Goal: Task Accomplishment & Management: Use online tool/utility

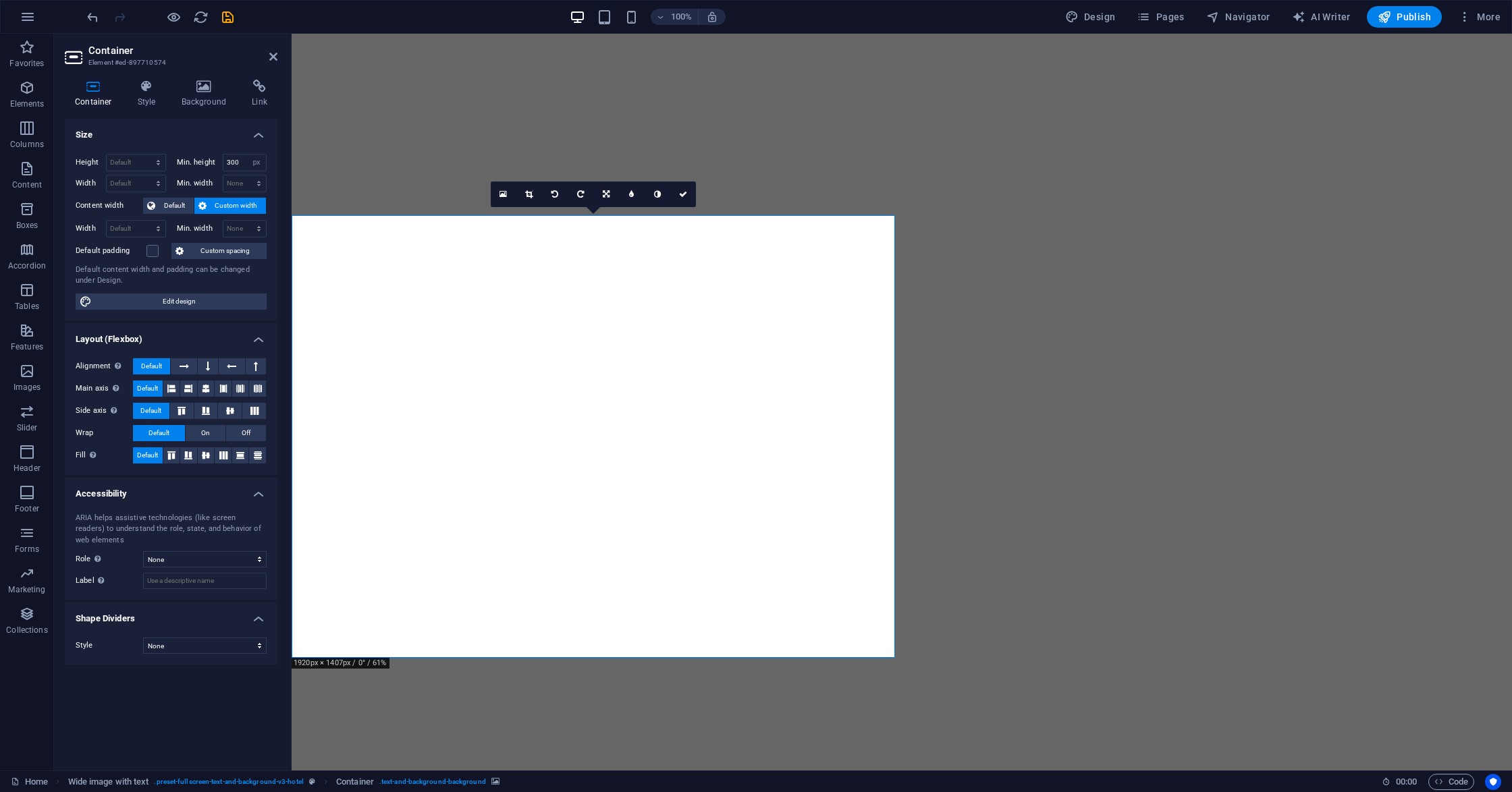
select select "px"
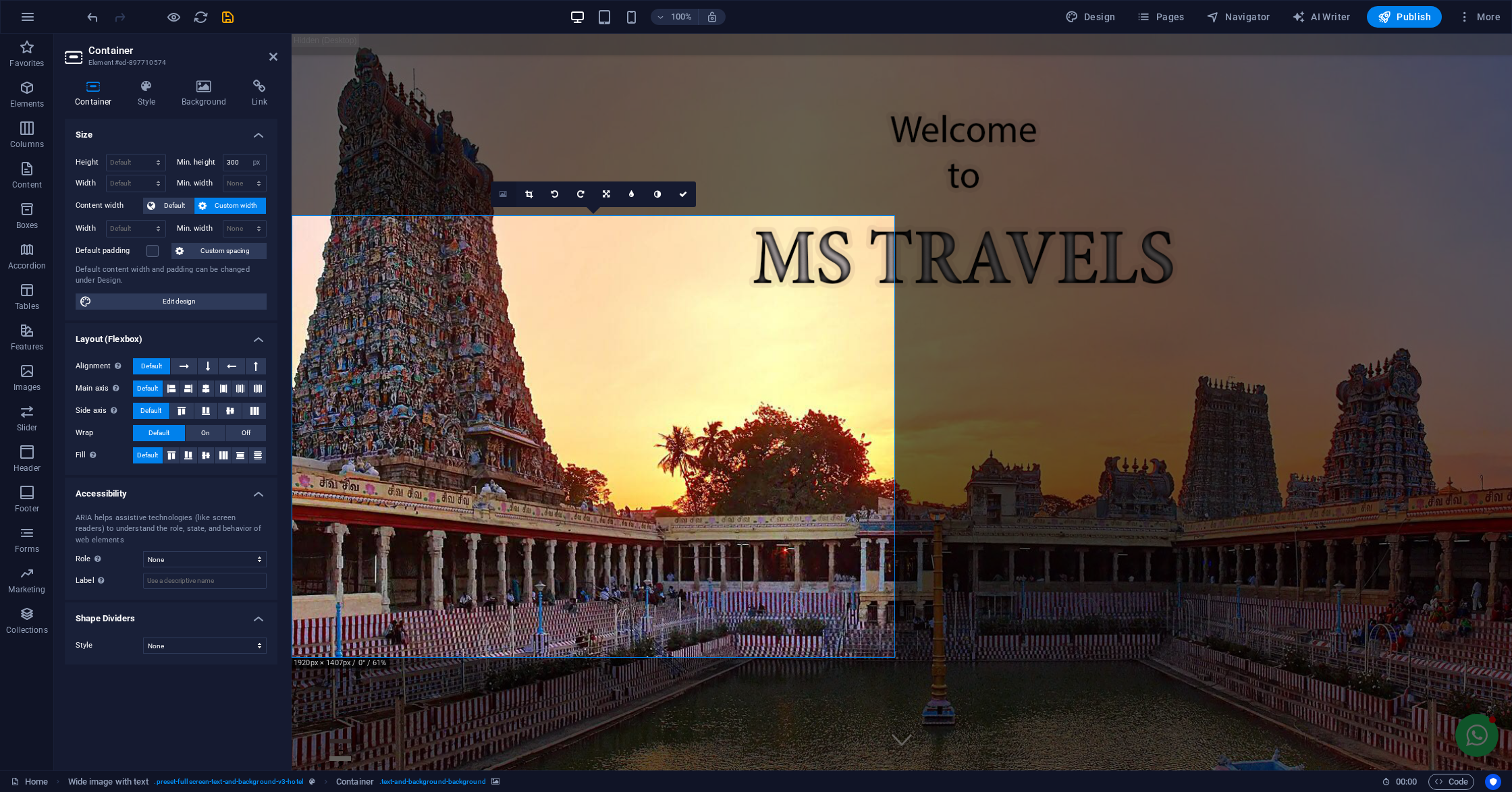
scroll to position [726, 0]
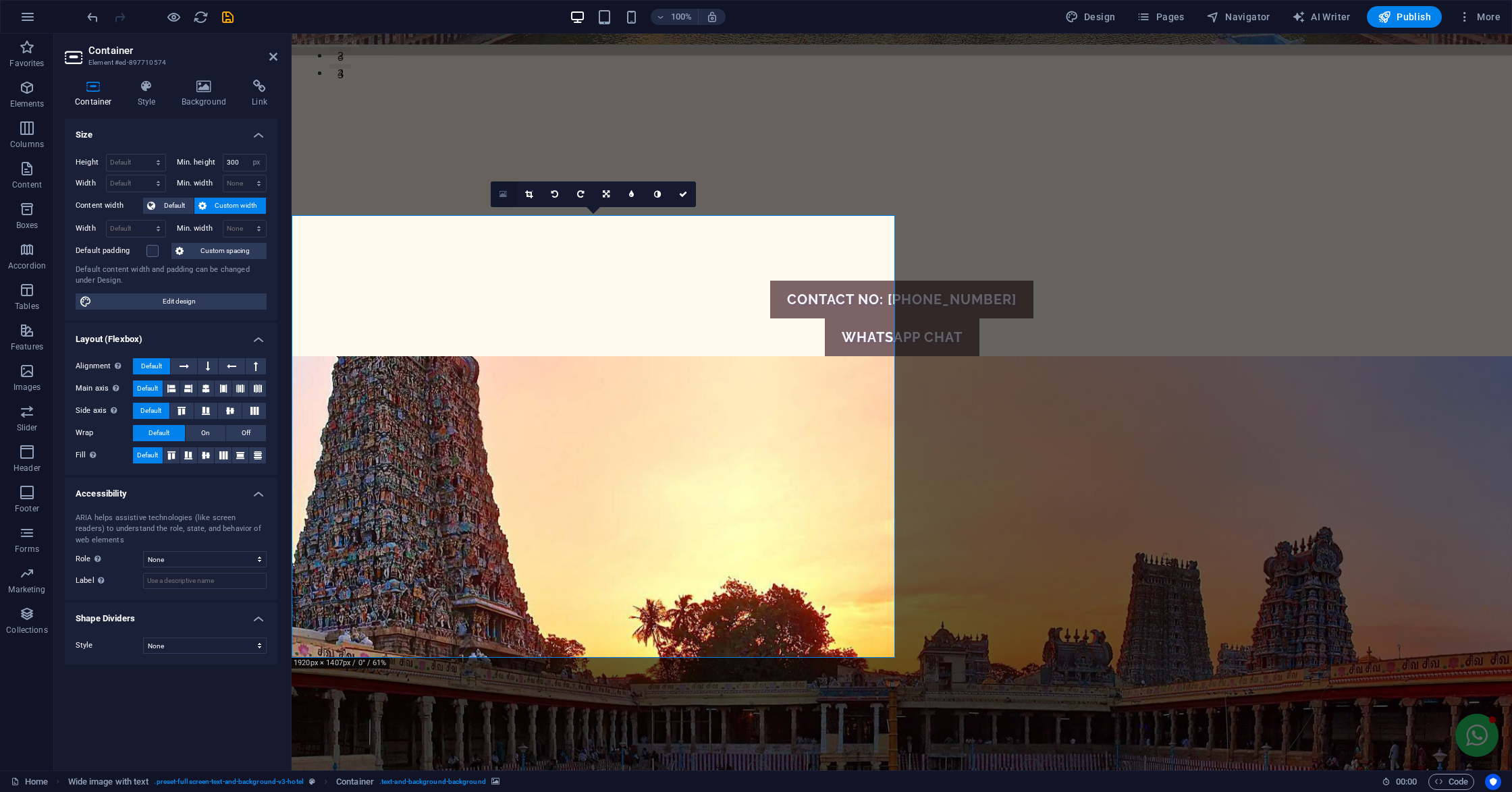
click at [500, 191] on icon at bounding box center [503, 194] width 7 height 9
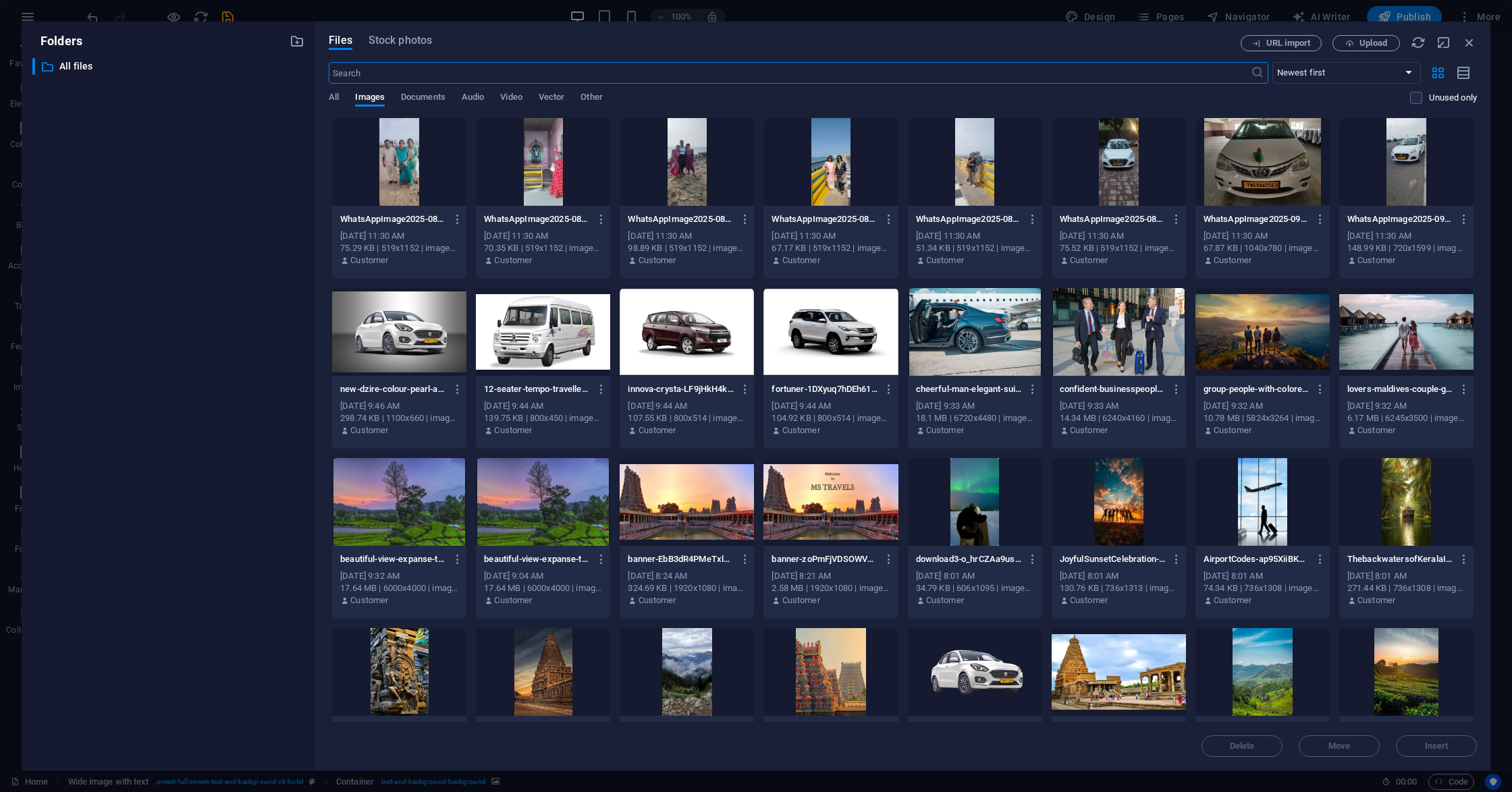
click at [1382, 33] on div "Files Stock photos URL import Upload ​ Newest first Oldest first Name (A-Z) Nam…" at bounding box center [902, 396] width 1175 height 749
click at [1380, 36] on button "Upload" at bounding box center [1366, 43] width 68 height 16
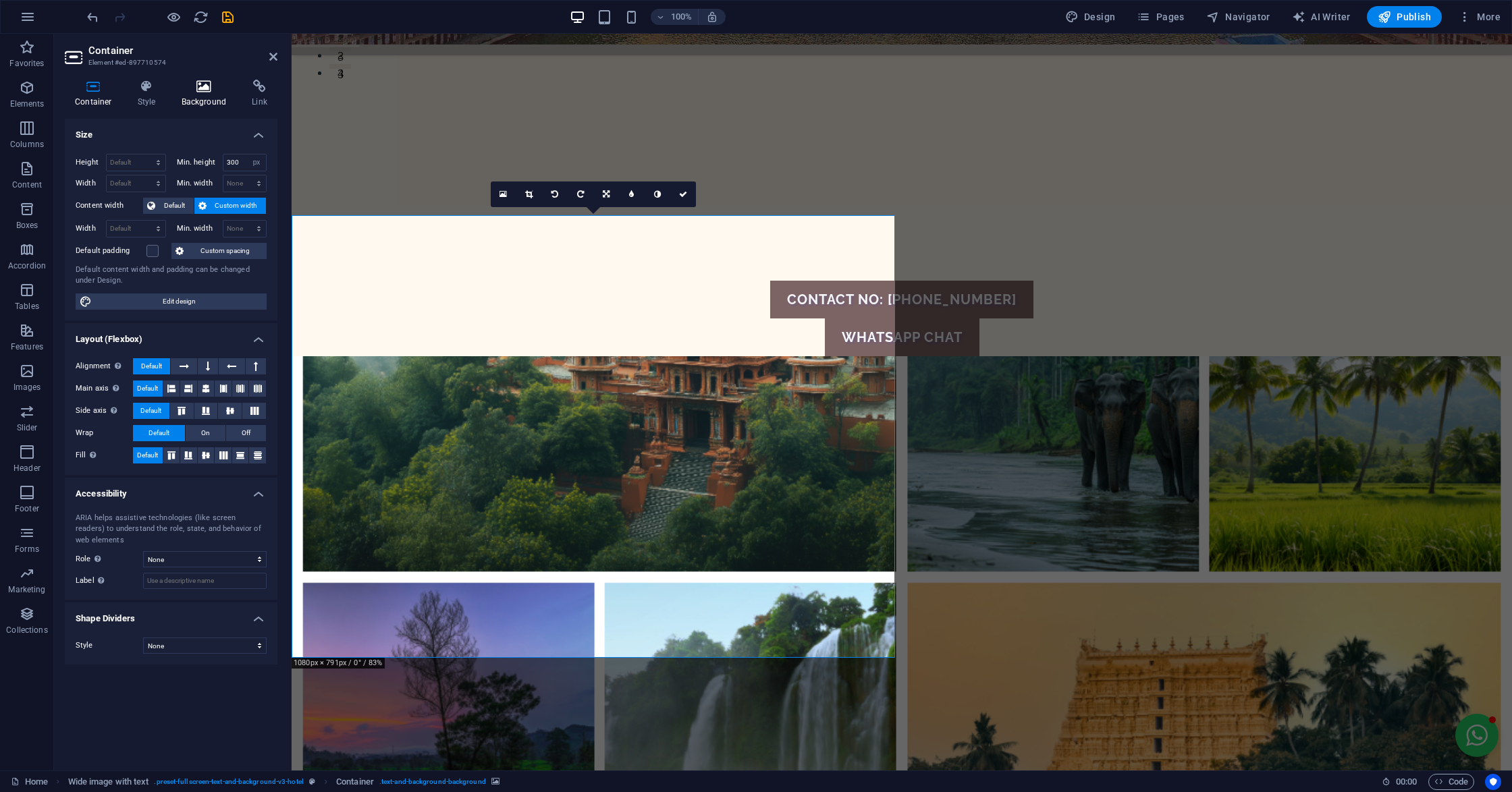
click at [181, 95] on h4 "Background" at bounding box center [206, 93] width 71 height 28
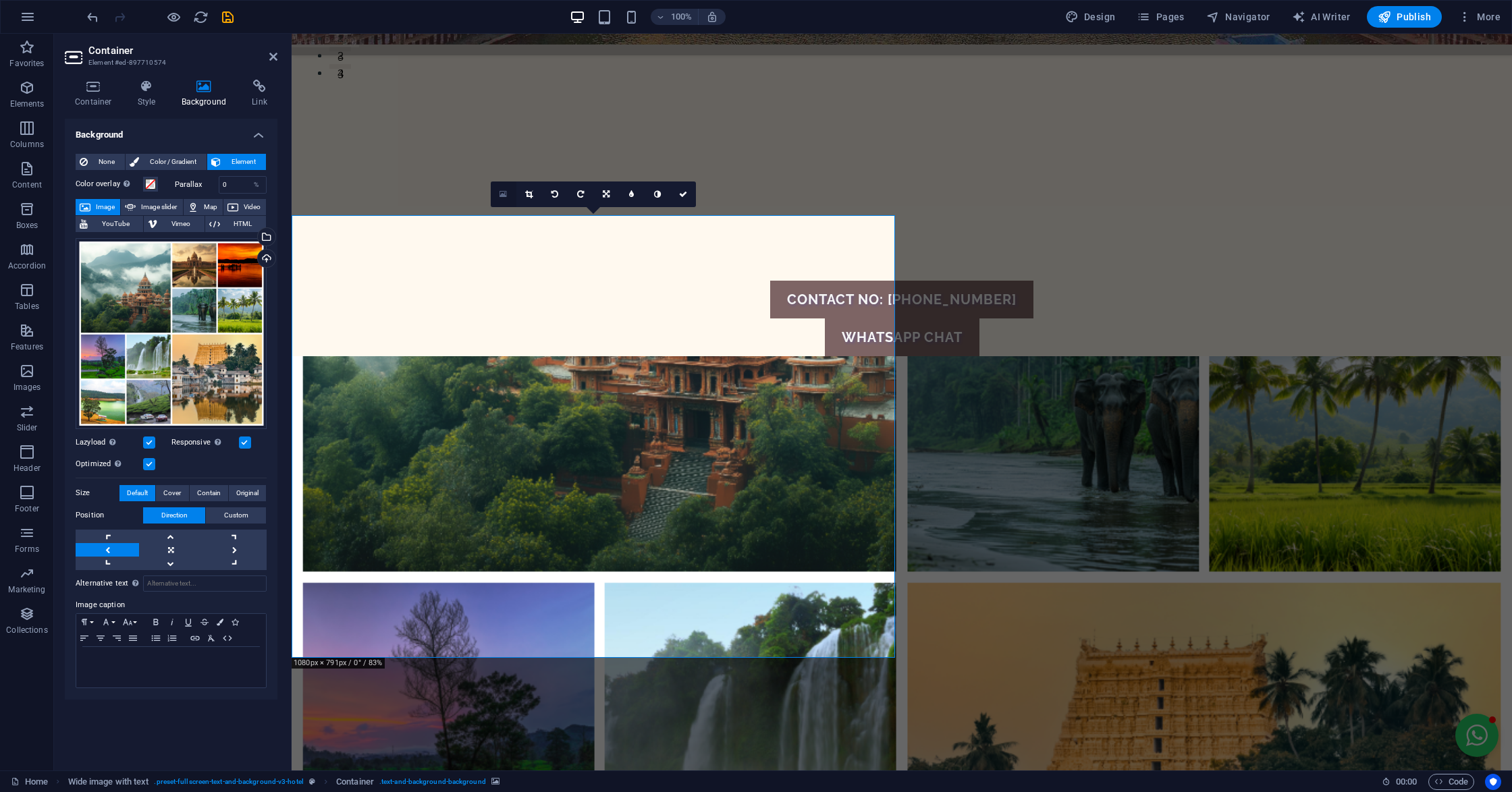
click at [501, 195] on icon at bounding box center [503, 194] width 7 height 9
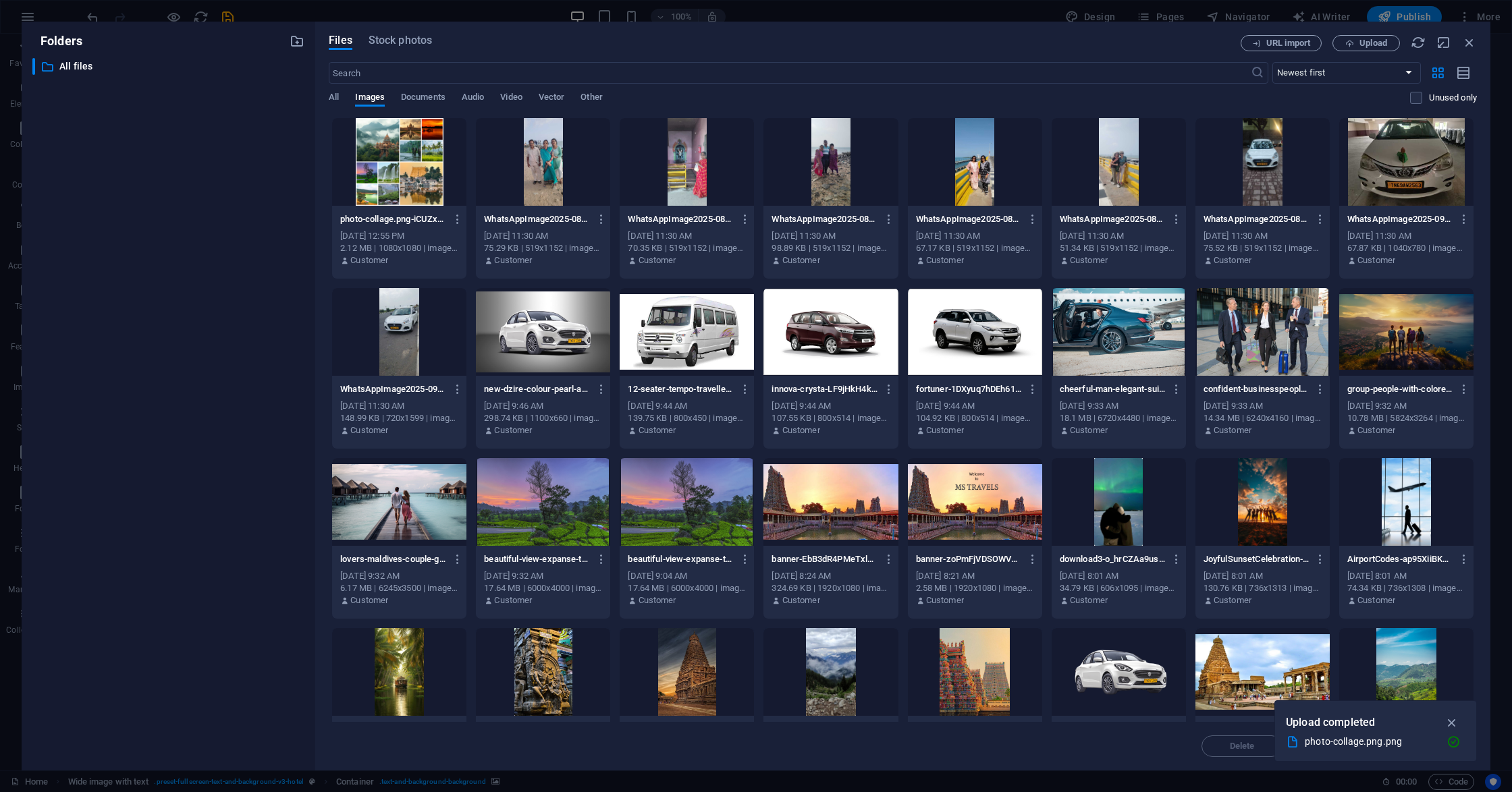
click at [373, 148] on div at bounding box center [399, 162] width 134 height 87
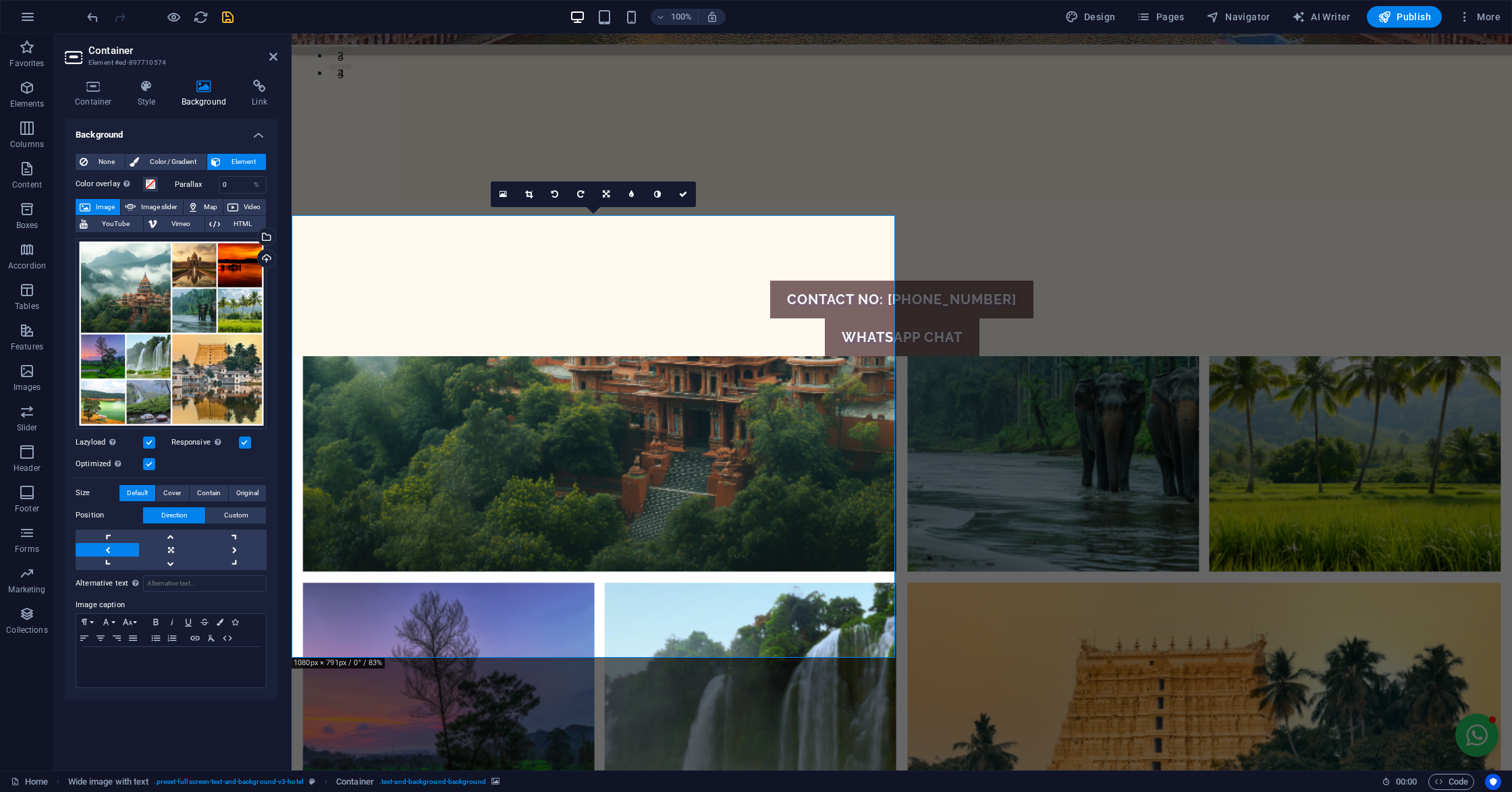
click at [223, 17] on icon "save" at bounding box center [227, 17] width 15 height 15
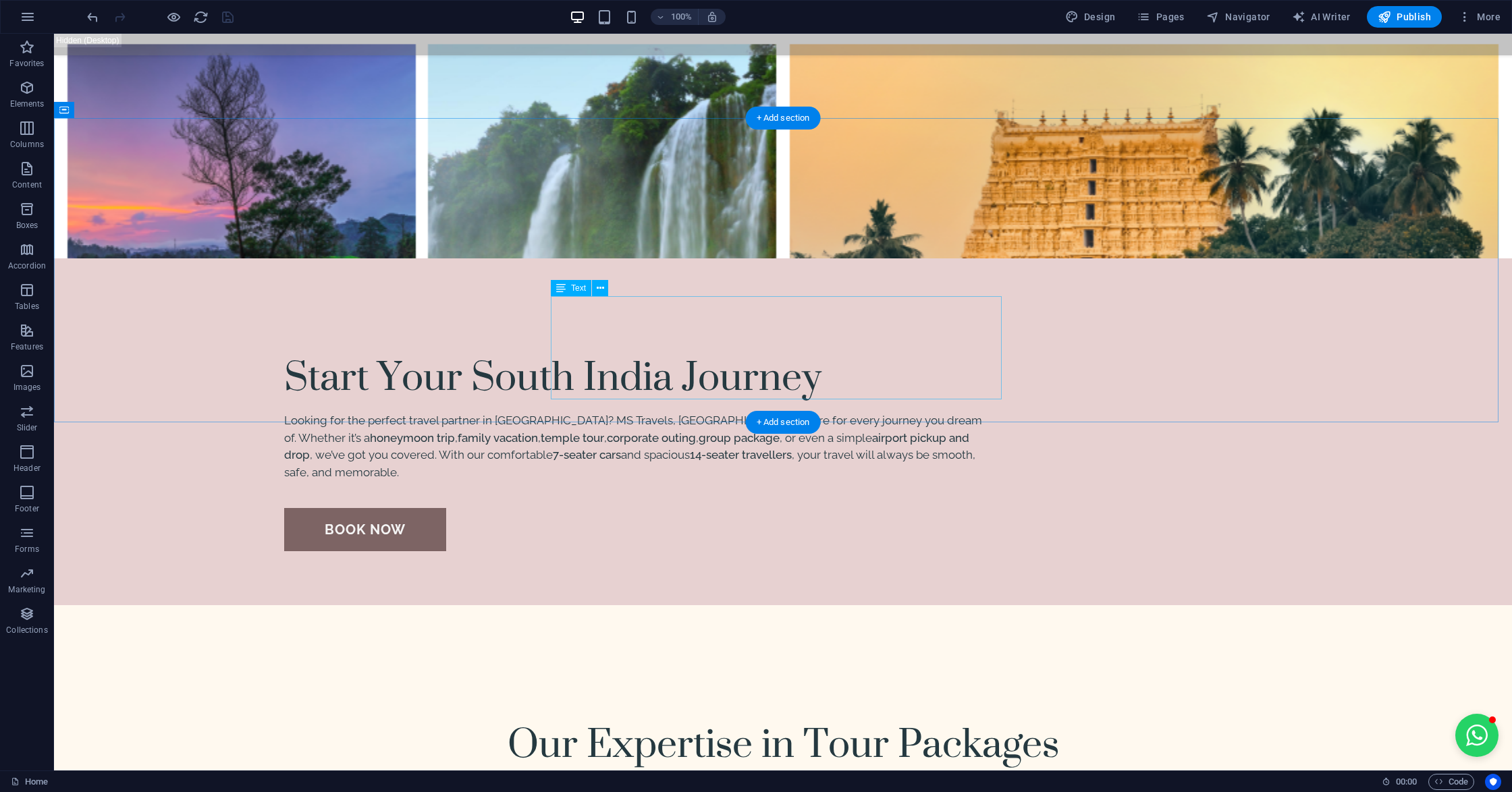
scroll to position [1625, 0]
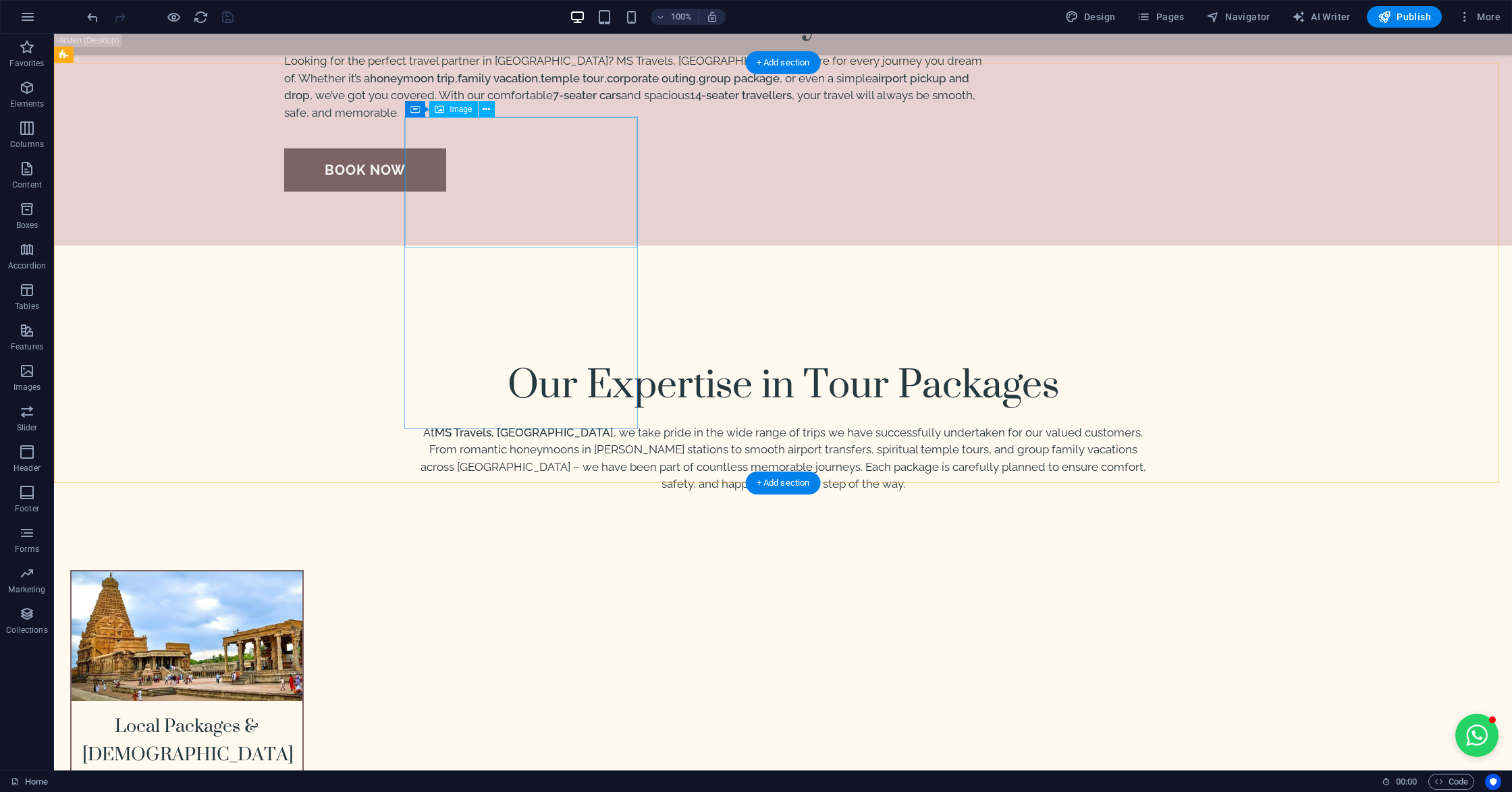
click at [302, 571] on figure at bounding box center [186, 636] width 231 height 130
click at [304, 570] on div "Local Packages & [DEMOGRAPHIC_DATA] Tourism Enjoy smooth and reliable rides wit…" at bounding box center [186, 732] width 234 height 325
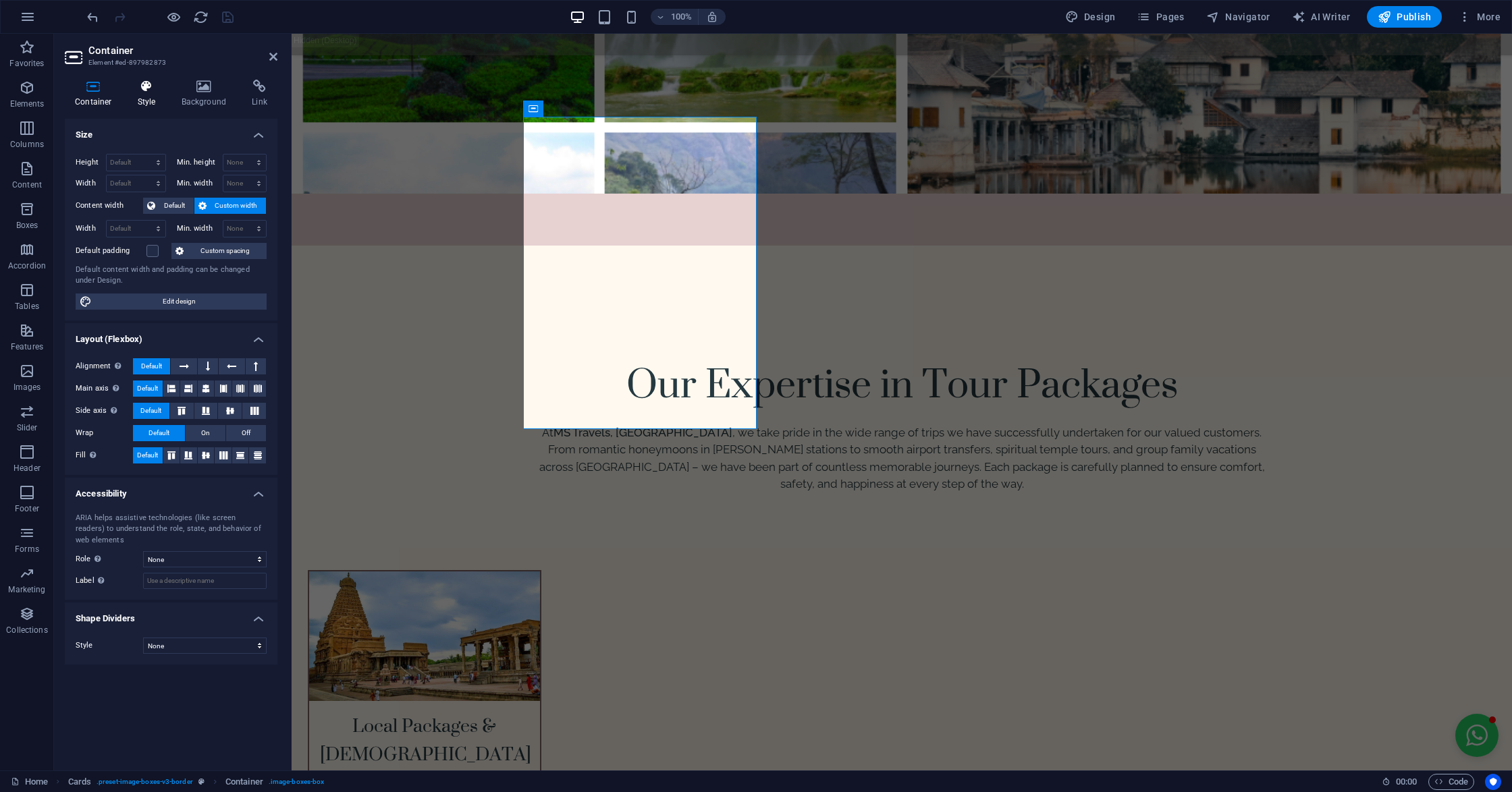
click at [143, 95] on h4 "Style" at bounding box center [149, 93] width 44 height 28
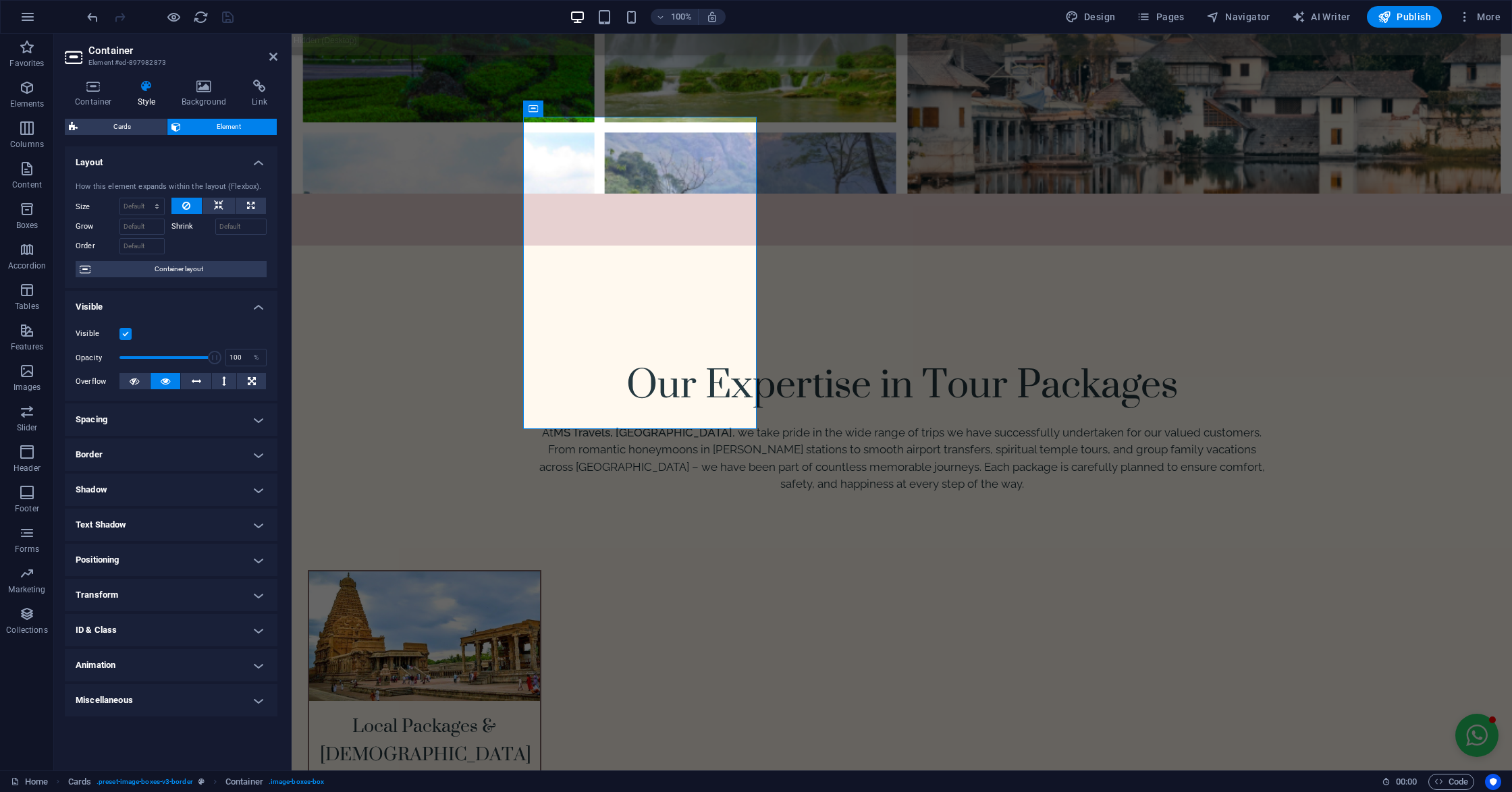
click at [115, 667] on h4 "Animation" at bounding box center [171, 665] width 213 height 32
click at [160, 702] on select "Don't animate Show / Hide Slide up/down Zoom in/out Slide left to right Slide r…" at bounding box center [171, 705] width 191 height 16
select select "overlay"
click at [76, 697] on select "Don't animate Show / Hide Slide up/down Zoom in/out Slide left to right Slide r…" at bounding box center [171, 705] width 191 height 16
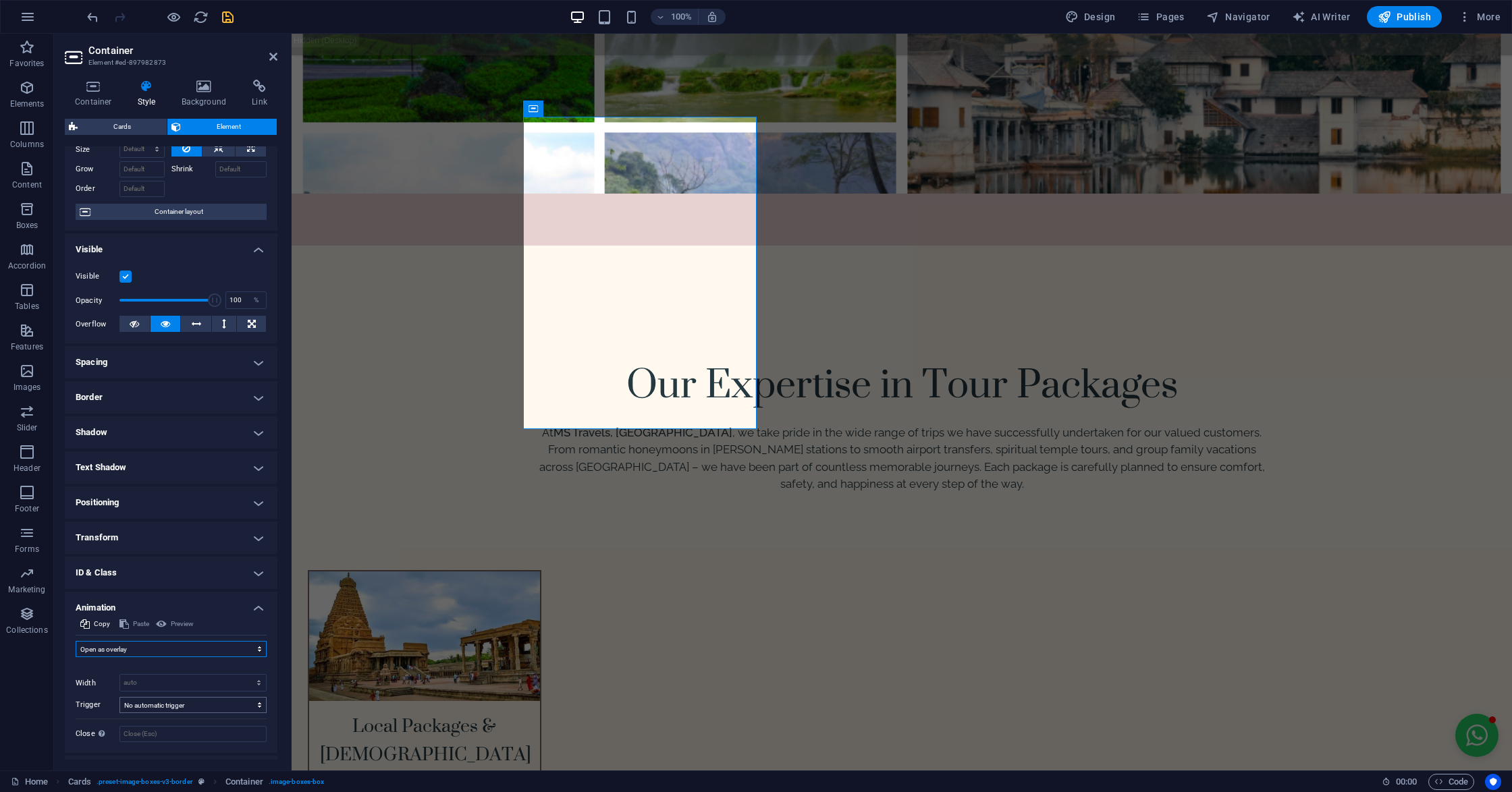
scroll to position [87, 0]
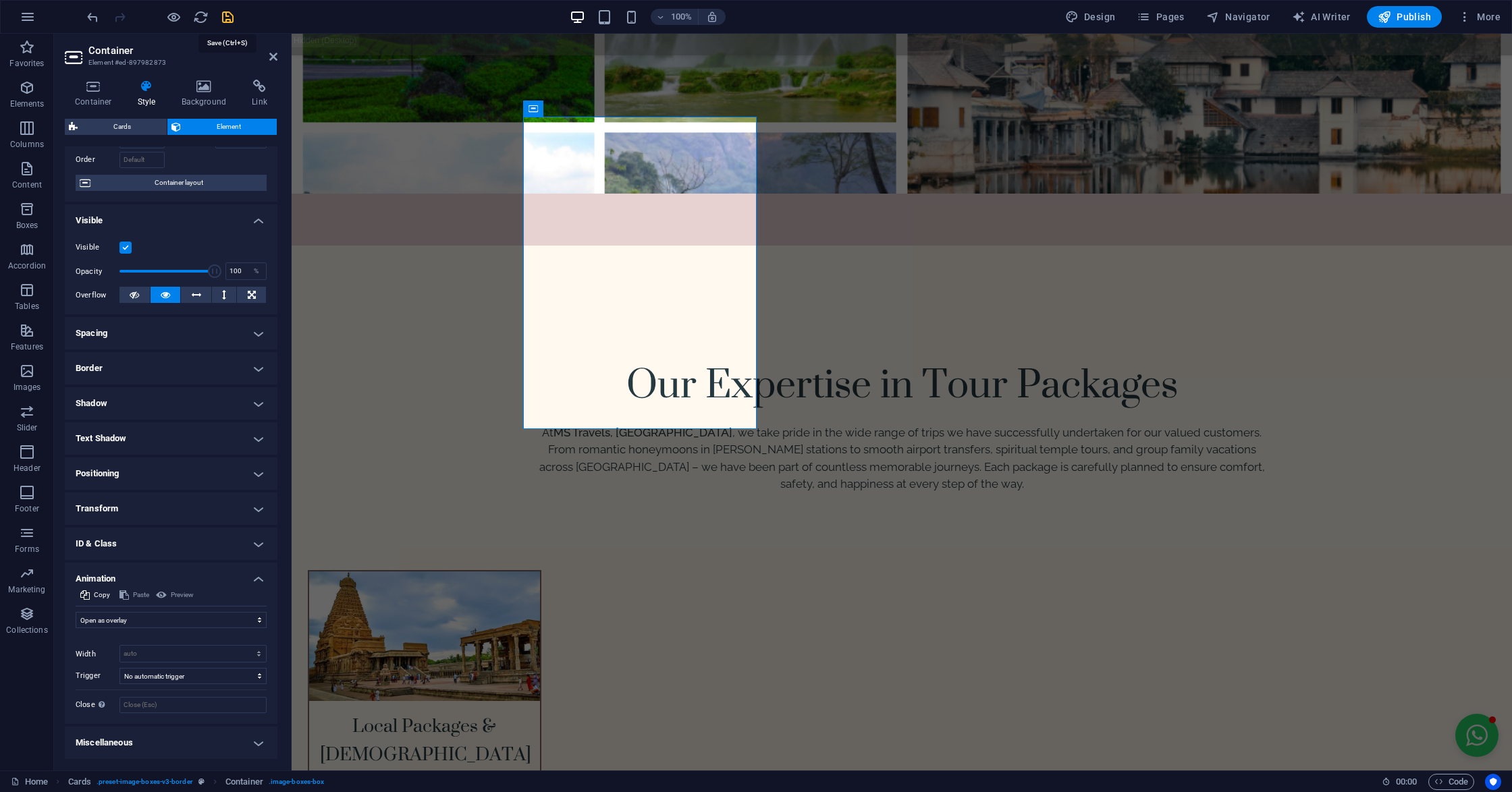
click at [222, 23] on icon "save" at bounding box center [227, 17] width 15 height 15
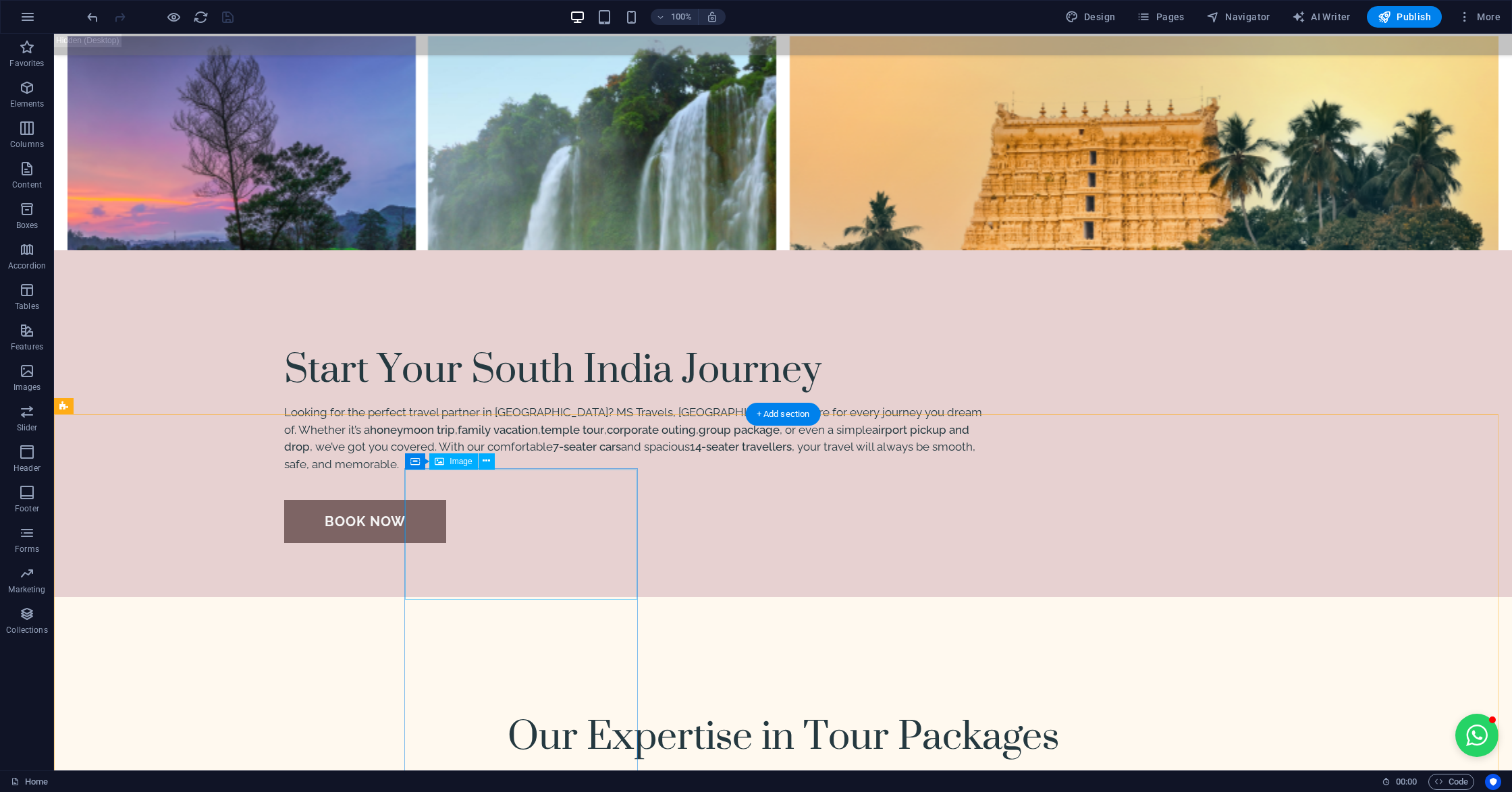
scroll to position [1446, 0]
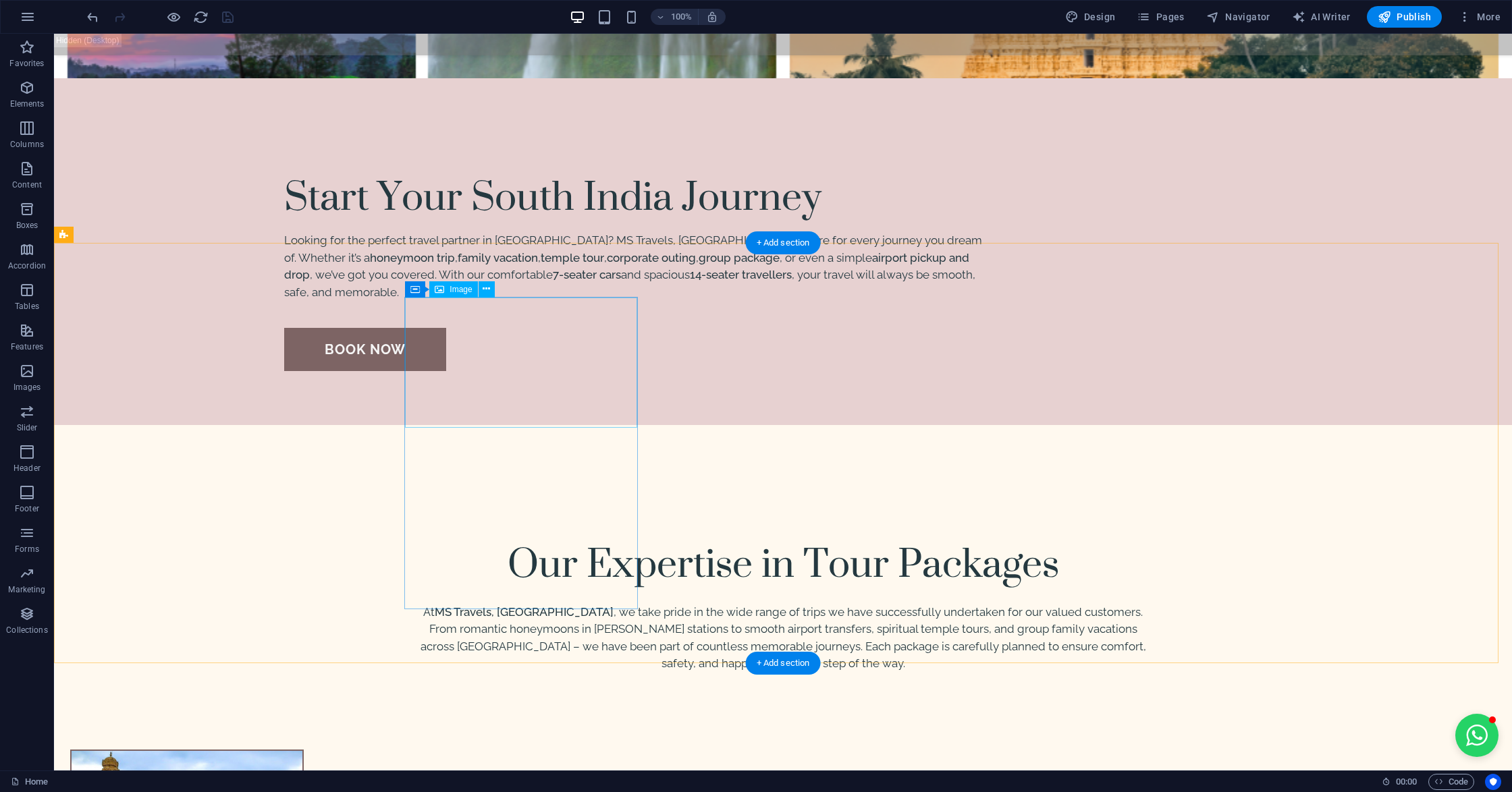
select select "%"
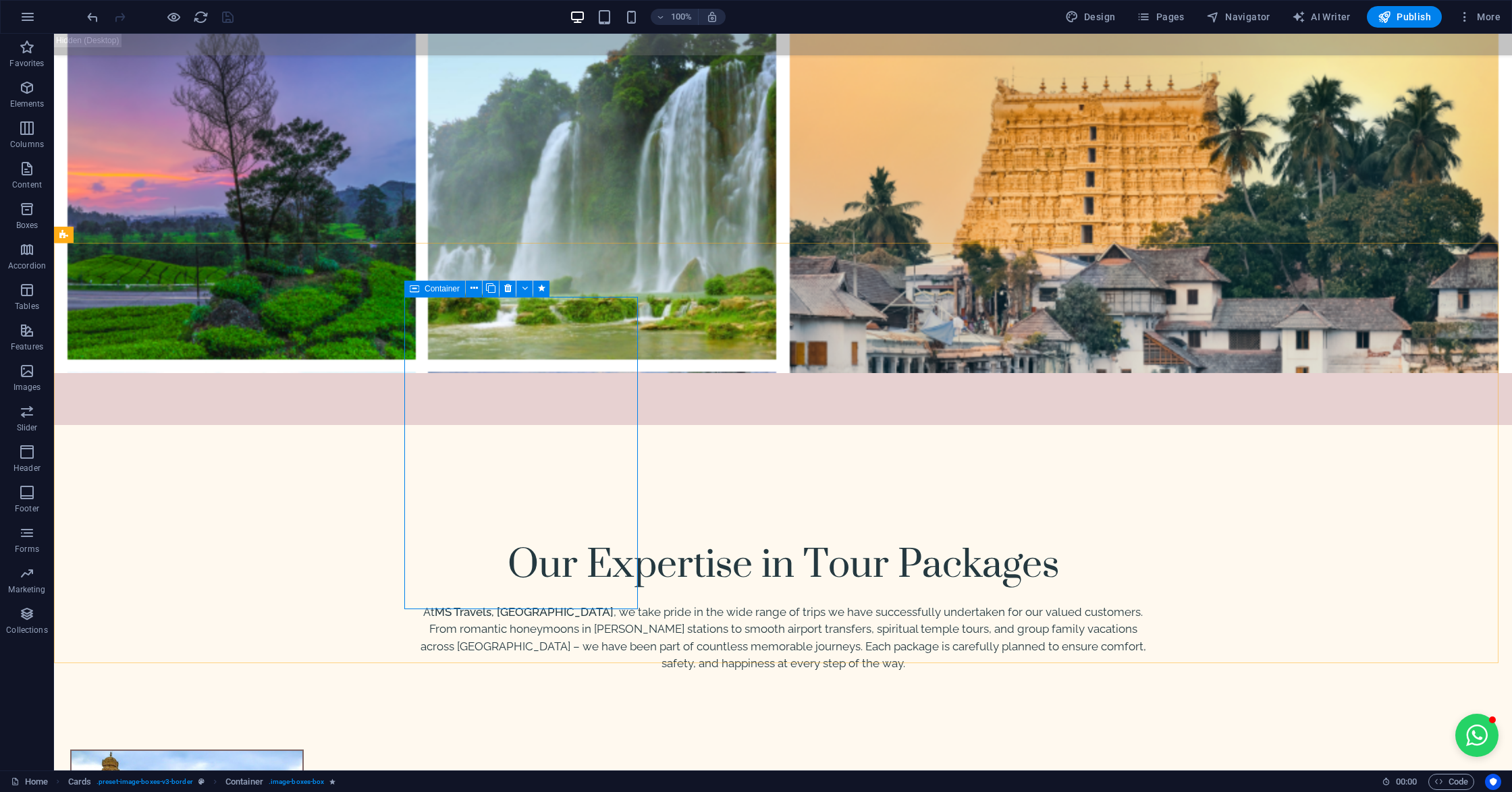
click at [419, 285] on icon at bounding box center [414, 288] width 9 height 16
click at [419, 284] on icon at bounding box center [414, 288] width 9 height 16
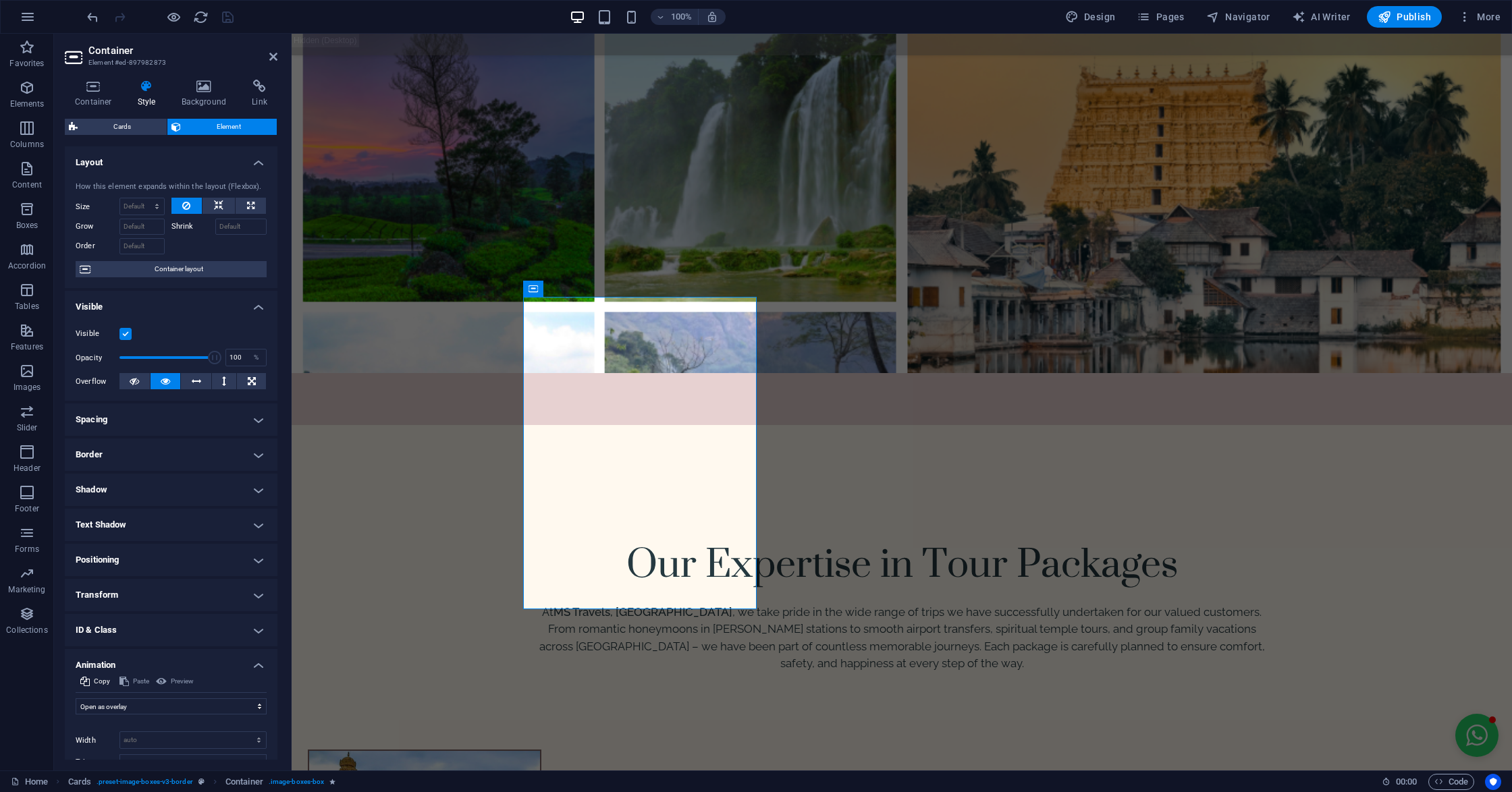
click at [143, 87] on icon at bounding box center [146, 86] width 39 height 14
click at [143, 707] on select "Don't animate Show / Hide Slide up/down Zoom in/out Slide left to right Slide r…" at bounding box center [171, 706] width 191 height 16
select select "slide"
click at [76, 699] on select "Don't animate Show / Hide Slide up/down Zoom in/out Slide left to right Slide r…" at bounding box center [171, 706] width 191 height 16
select select "scroll"
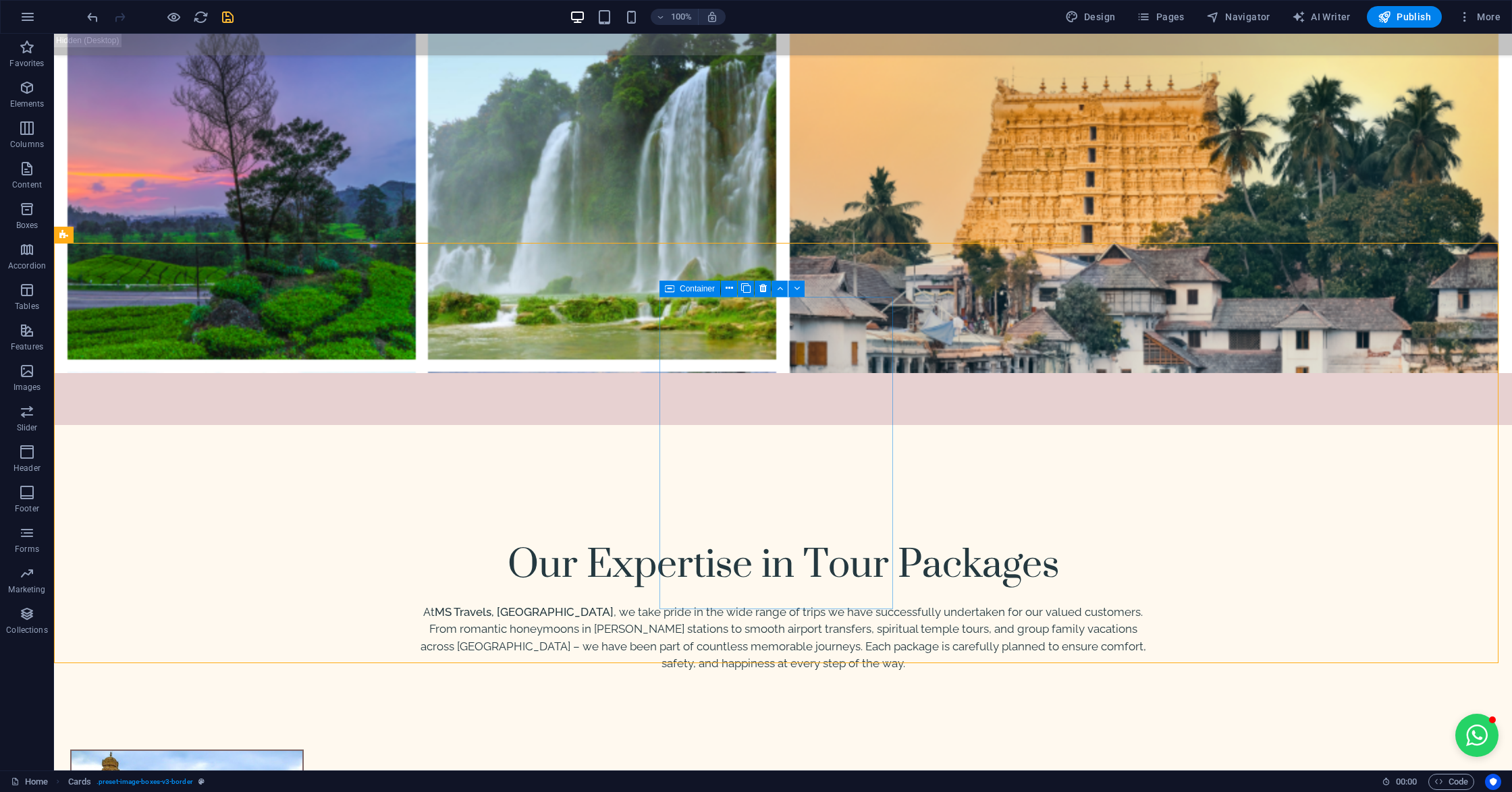
click at [682, 288] on span "Container" at bounding box center [697, 288] width 35 height 8
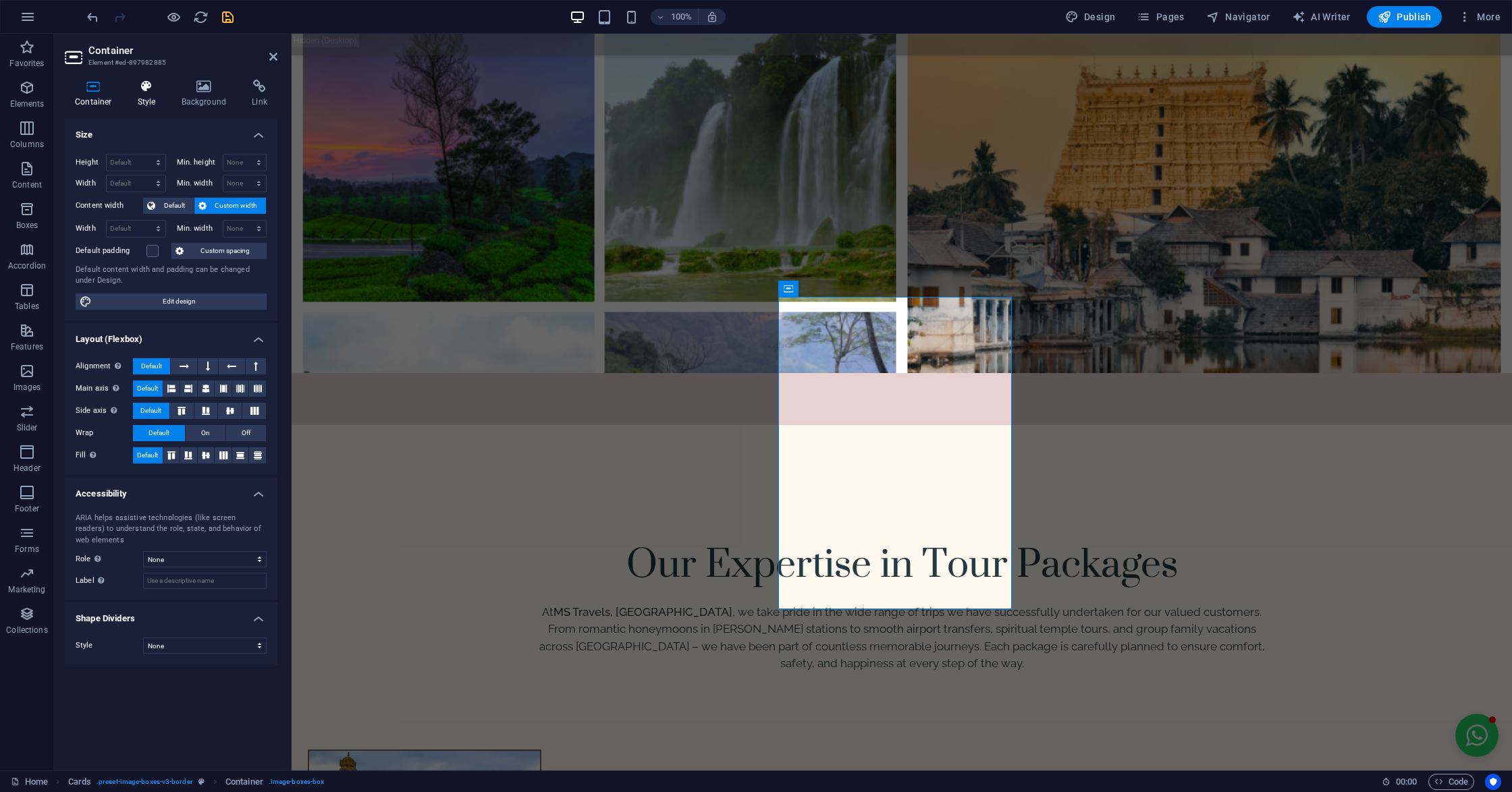
click at [138, 87] on icon at bounding box center [146, 86] width 39 height 14
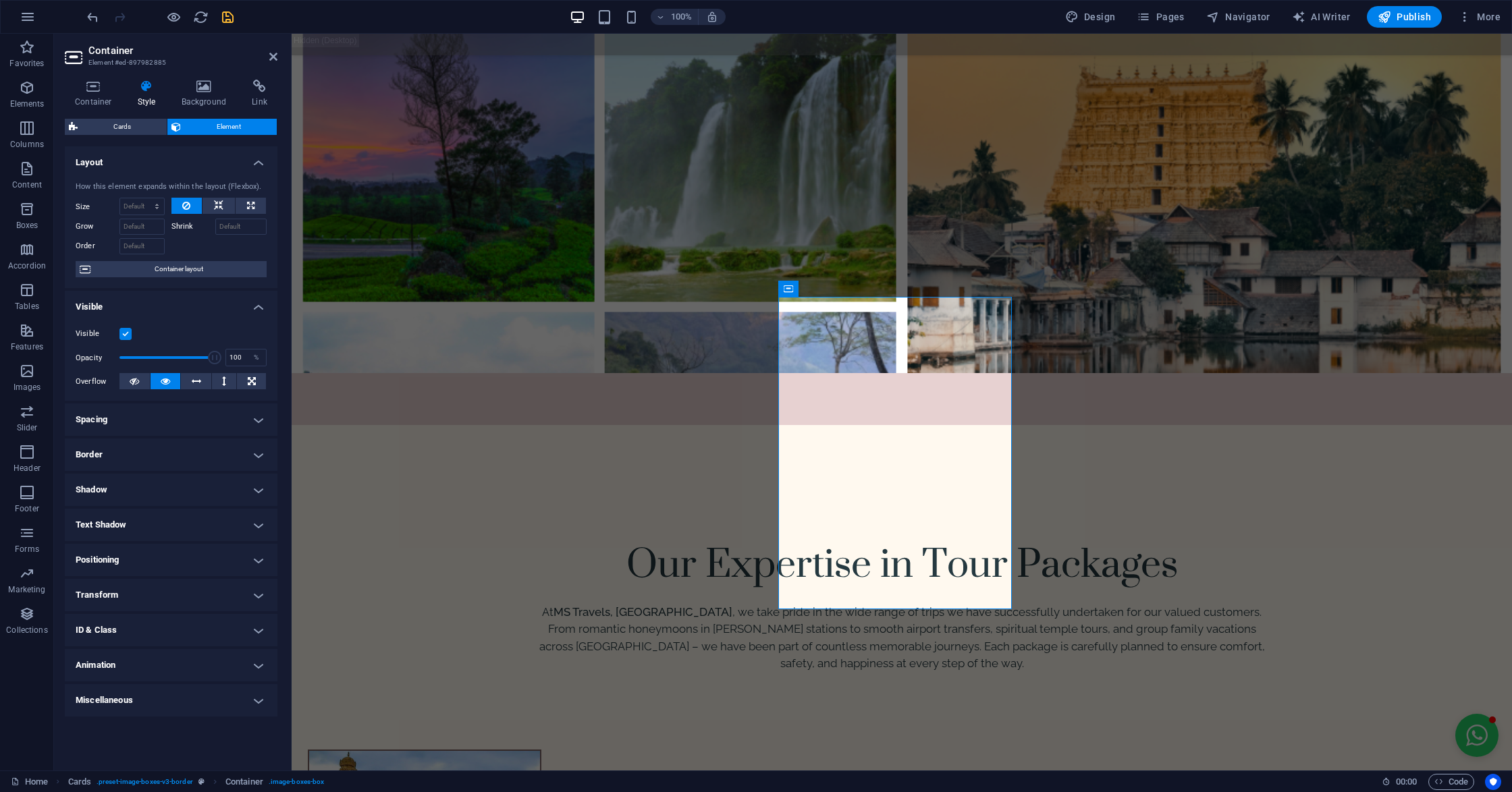
click at [130, 665] on h4 "Animation" at bounding box center [171, 665] width 213 height 32
click at [176, 707] on select "Don't animate Show / Hide Slide up/down Zoom in/out Slide left to right Slide r…" at bounding box center [171, 705] width 191 height 16
select select "slide"
click at [76, 697] on select "Don't animate Show / Hide Slide up/down Zoom in/out Slide left to right Slide r…" at bounding box center [171, 705] width 191 height 16
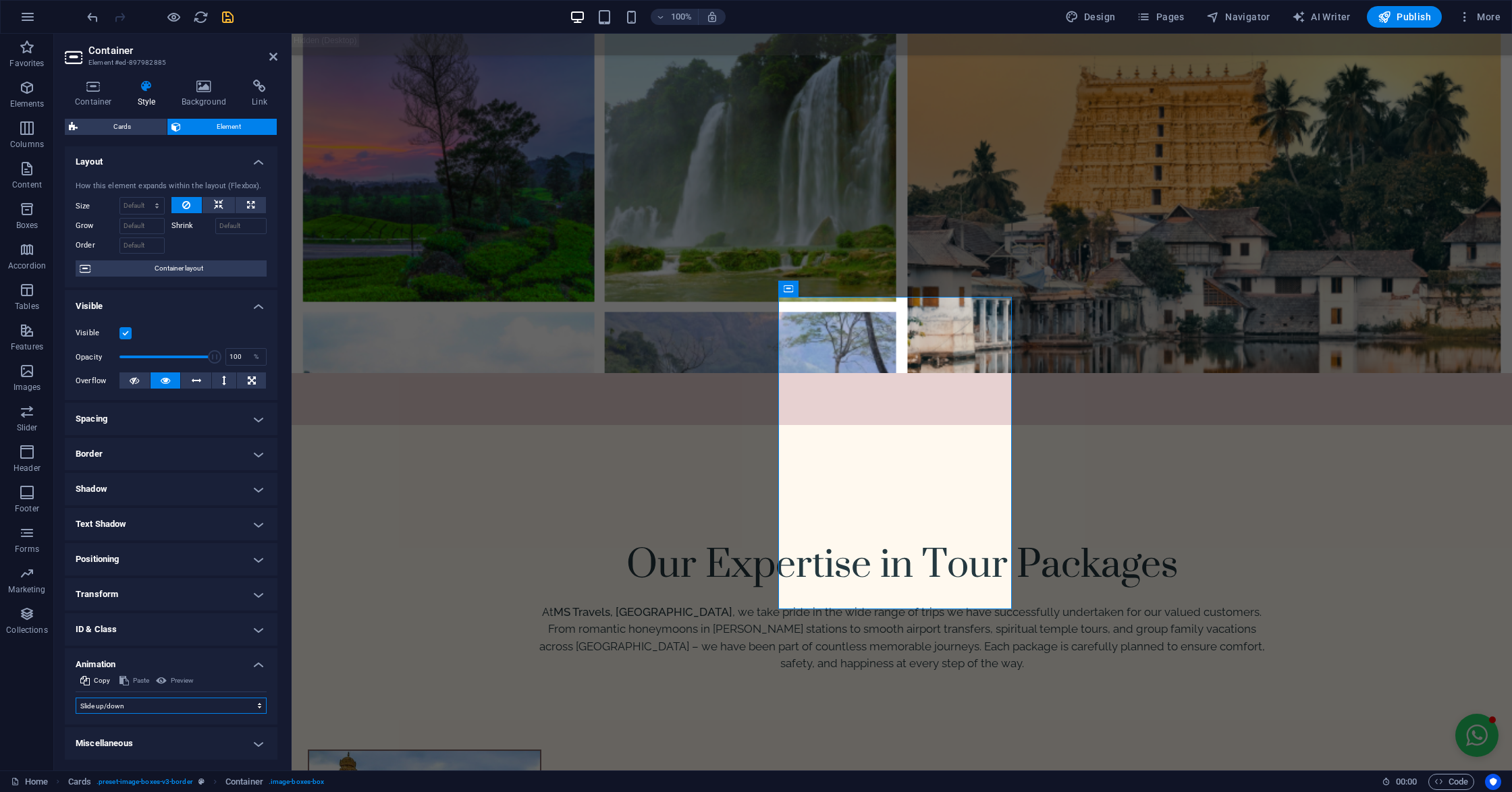
select select "scroll"
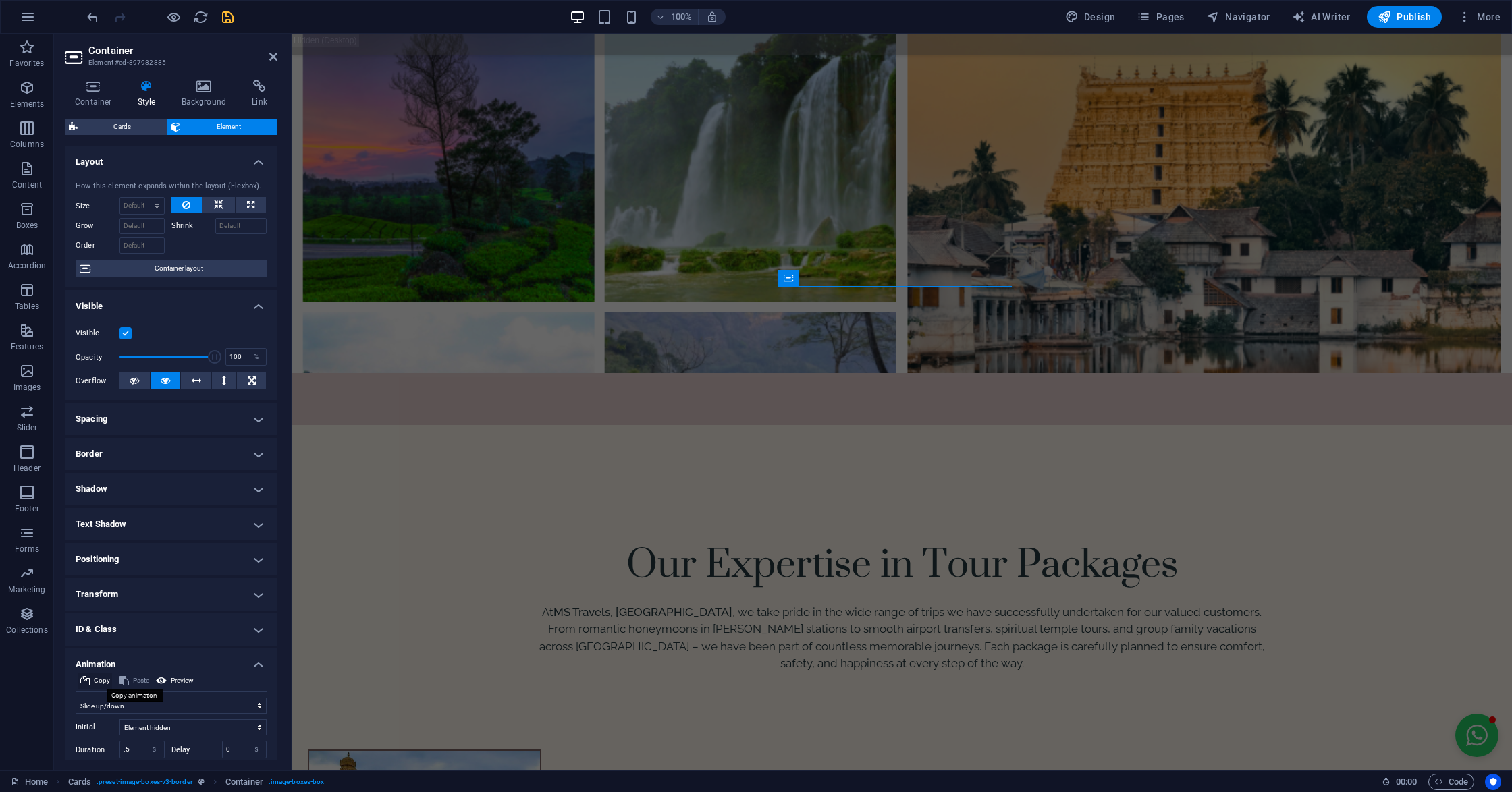
click at [101, 681] on span "Copy" at bounding box center [102, 681] width 16 height 16
click at [1044, 285] on icon at bounding box center [1043, 288] width 9 height 16
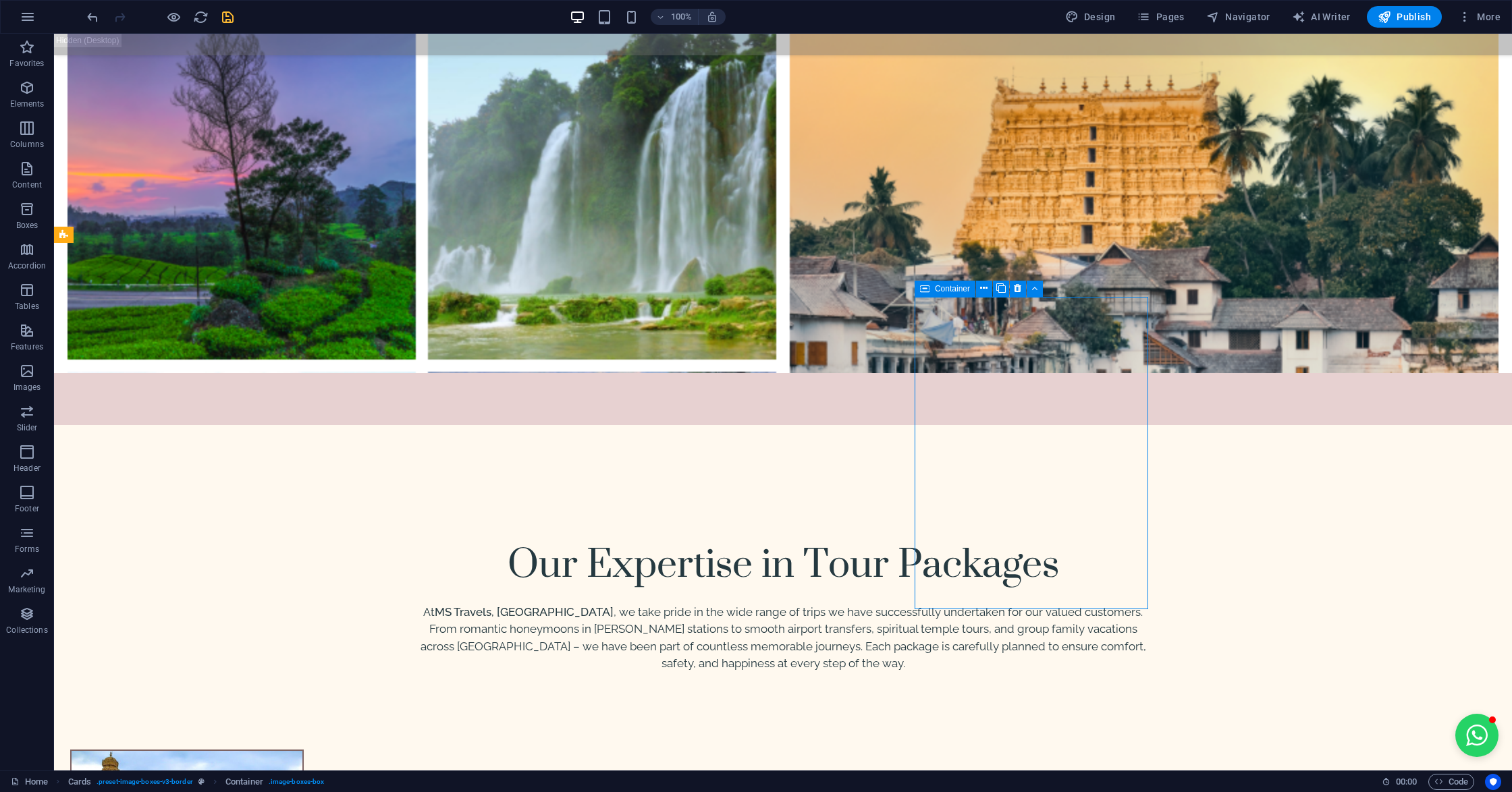
click at [943, 285] on span "Container" at bounding box center [952, 288] width 35 height 8
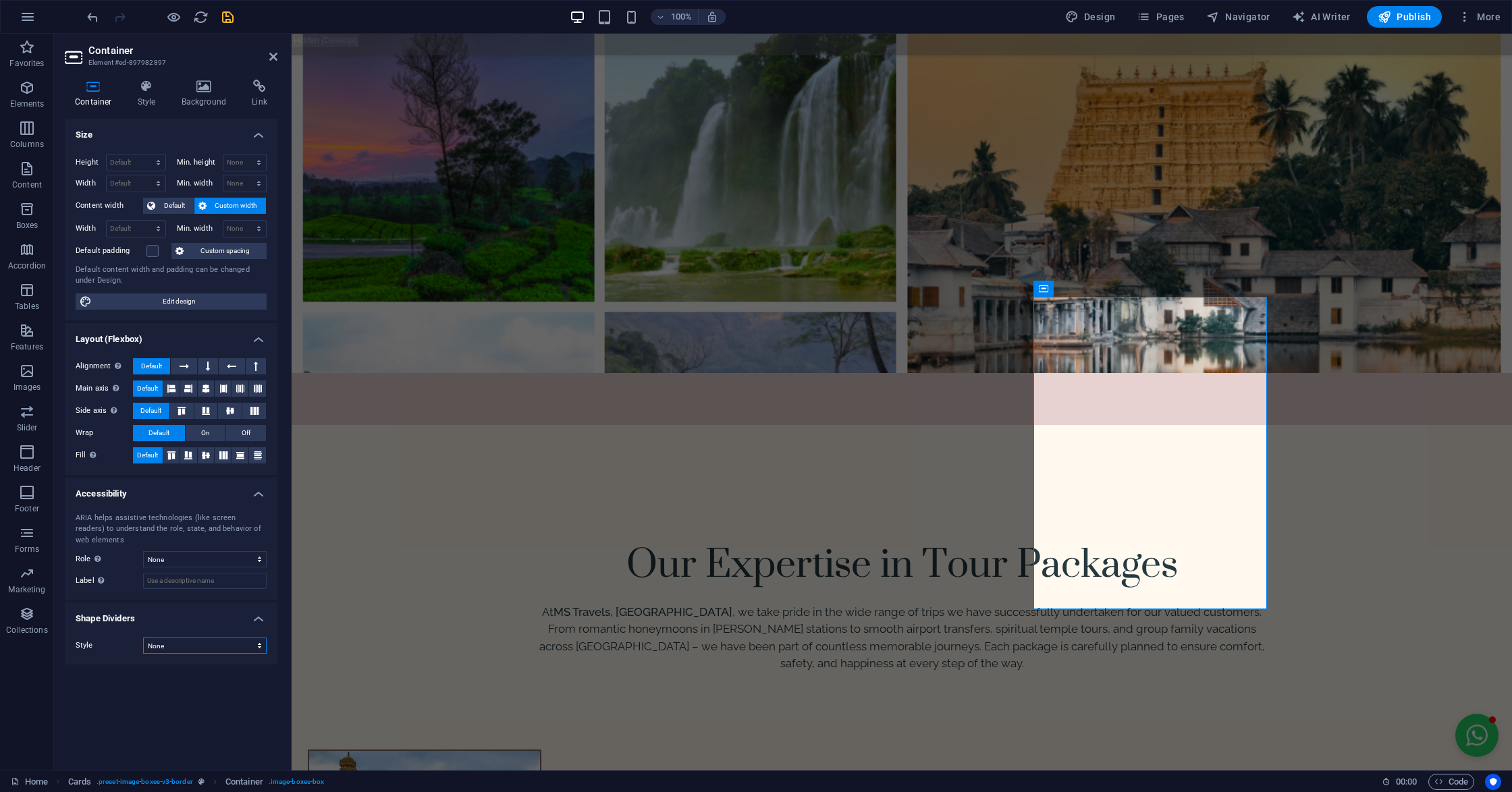
click at [196, 638] on select "None Triangle Square Diagonal Polygon 1 Polygon 2 Zigzag Multiple Zigzags Waves…" at bounding box center [205, 646] width 124 height 16
click at [143, 639] on select "None Triangle Square Diagonal Polygon 1 Polygon 2 Zigzag Multiple Zigzags Waves…" at bounding box center [205, 646] width 124 height 16
click at [160, 642] on select "None Triangle Square Diagonal Polygon 1 Polygon 2 Zigzag Multiple Zigzags Waves…" at bounding box center [205, 646] width 124 height 16
click at [143, 639] on select "None Triangle Square Diagonal Polygon 1 Polygon 2 Zigzag Multiple Zigzags Waves…" at bounding box center [205, 646] width 124 height 16
click at [173, 641] on select "None Triangle Square Diagonal Polygon 1 Polygon 2 Zigzag Multiple Zigzags Waves…" at bounding box center [205, 646] width 124 height 16
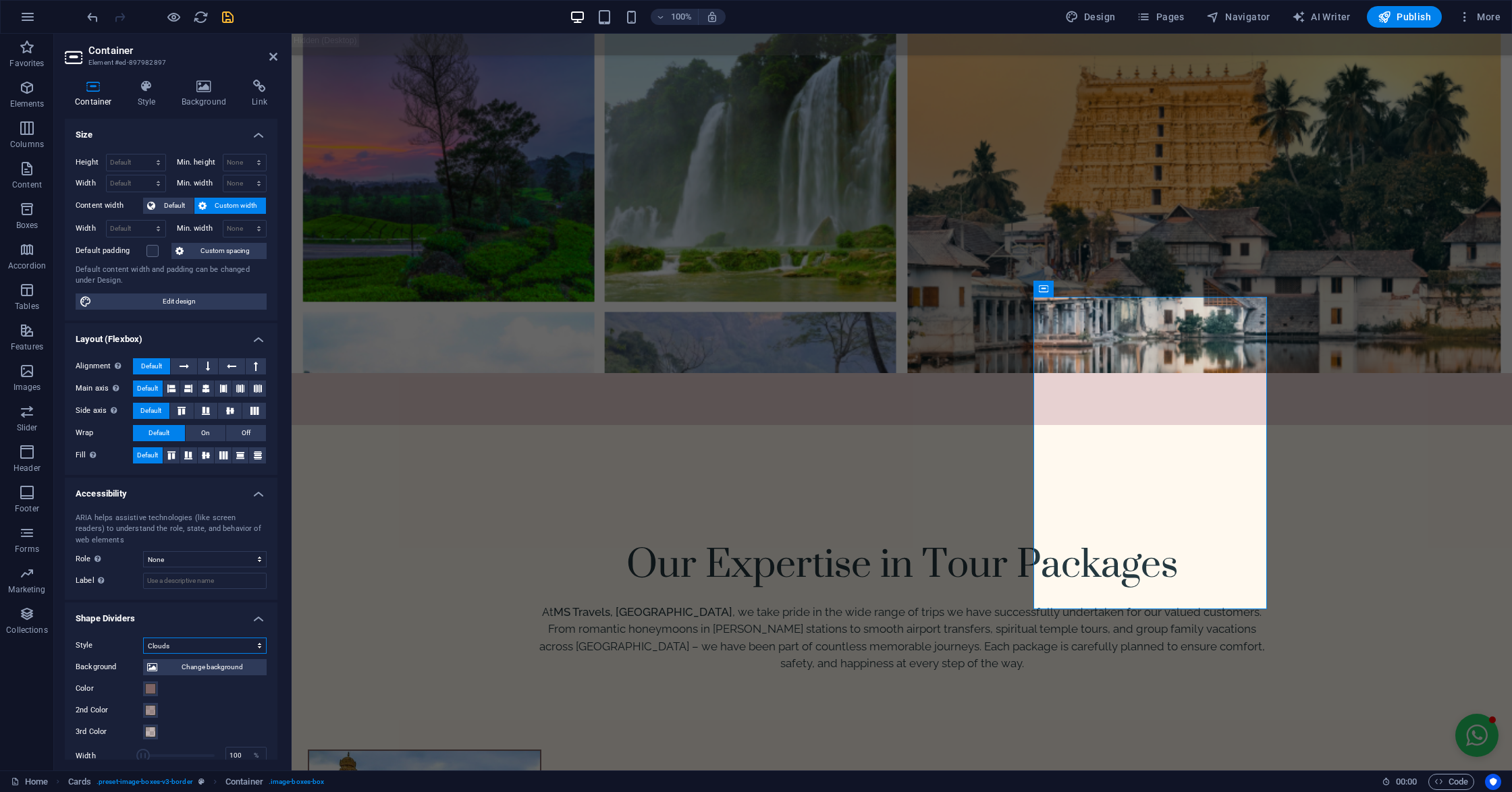
click at [143, 639] on select "None Triangle Square Diagonal Polygon 1 Polygon 2 Zigzag Multiple Zigzags Waves…" at bounding box center [205, 646] width 124 height 16
click at [177, 653] on select "None Triangle Square Diagonal Polygon 1 Polygon 2 Zigzag Multiple Zigzags Waves…" at bounding box center [205, 646] width 124 height 16
select select "hexagons"
click at [143, 639] on select "None Triangle Square Diagonal Polygon 1 Polygon 2 Zigzag Multiple Zigzags Waves…" at bounding box center [205, 646] width 124 height 16
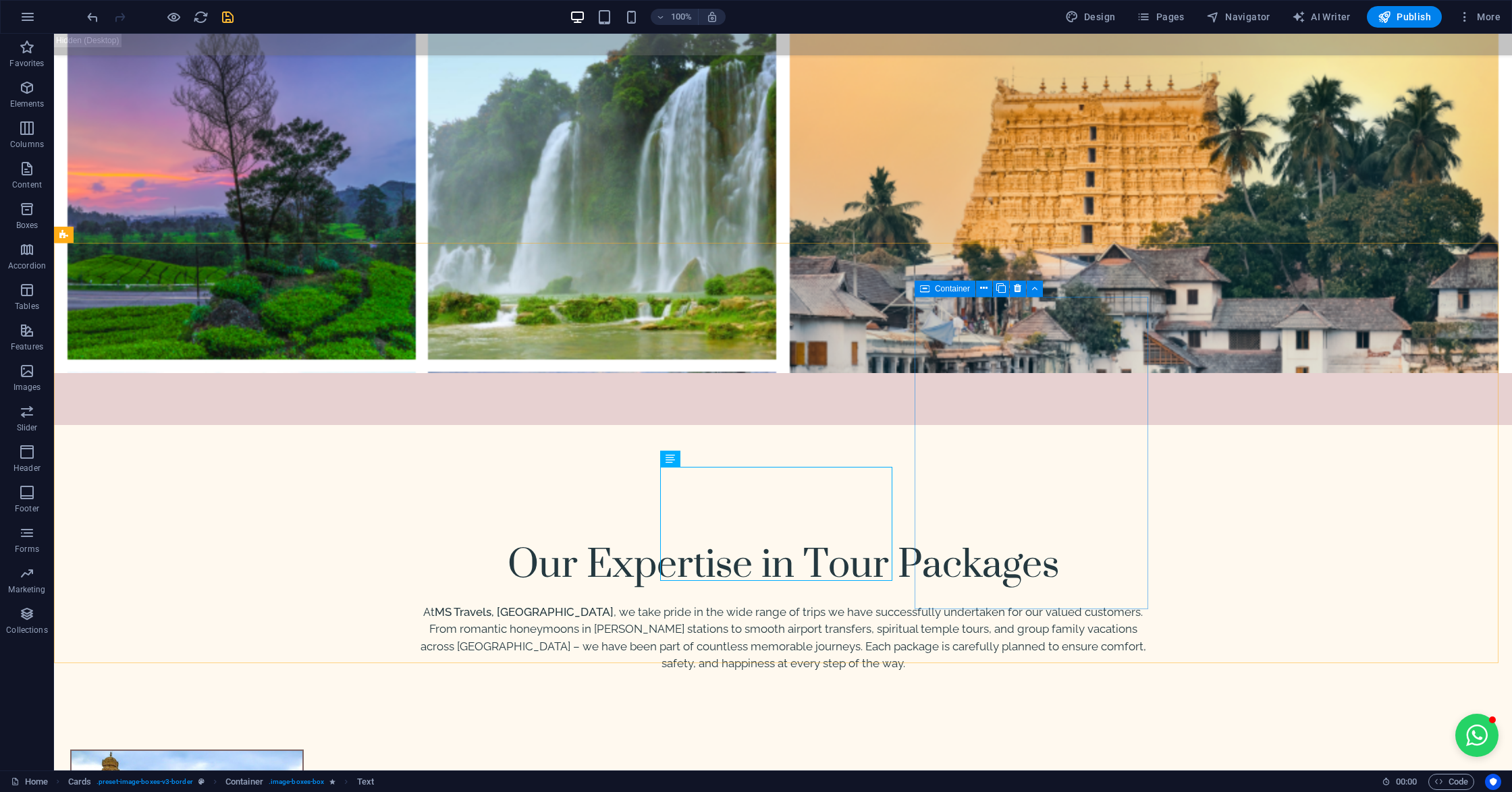
click at [930, 287] on div "Container" at bounding box center [945, 288] width 60 height 16
select select "hexagons"
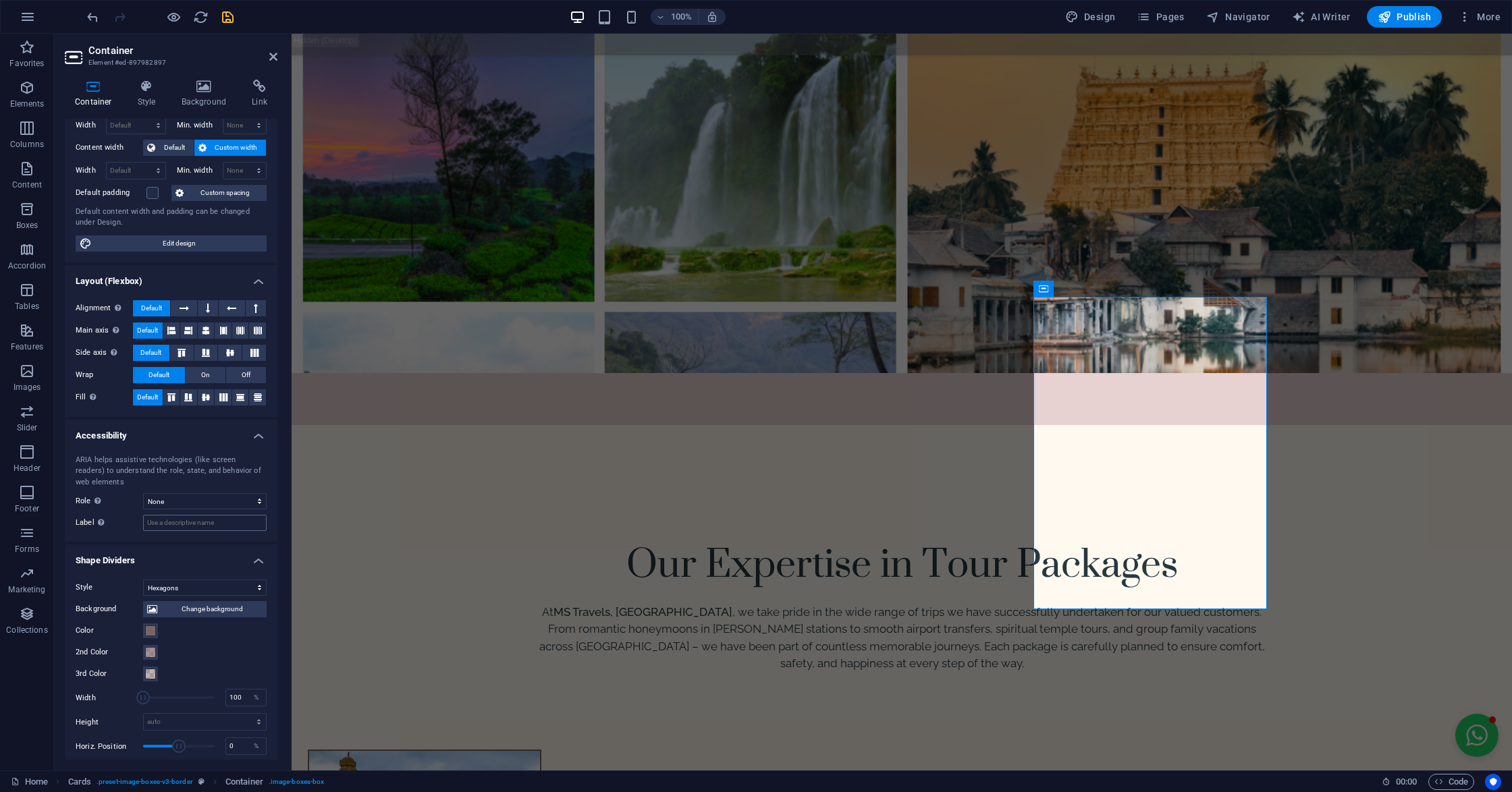
scroll to position [133, 0]
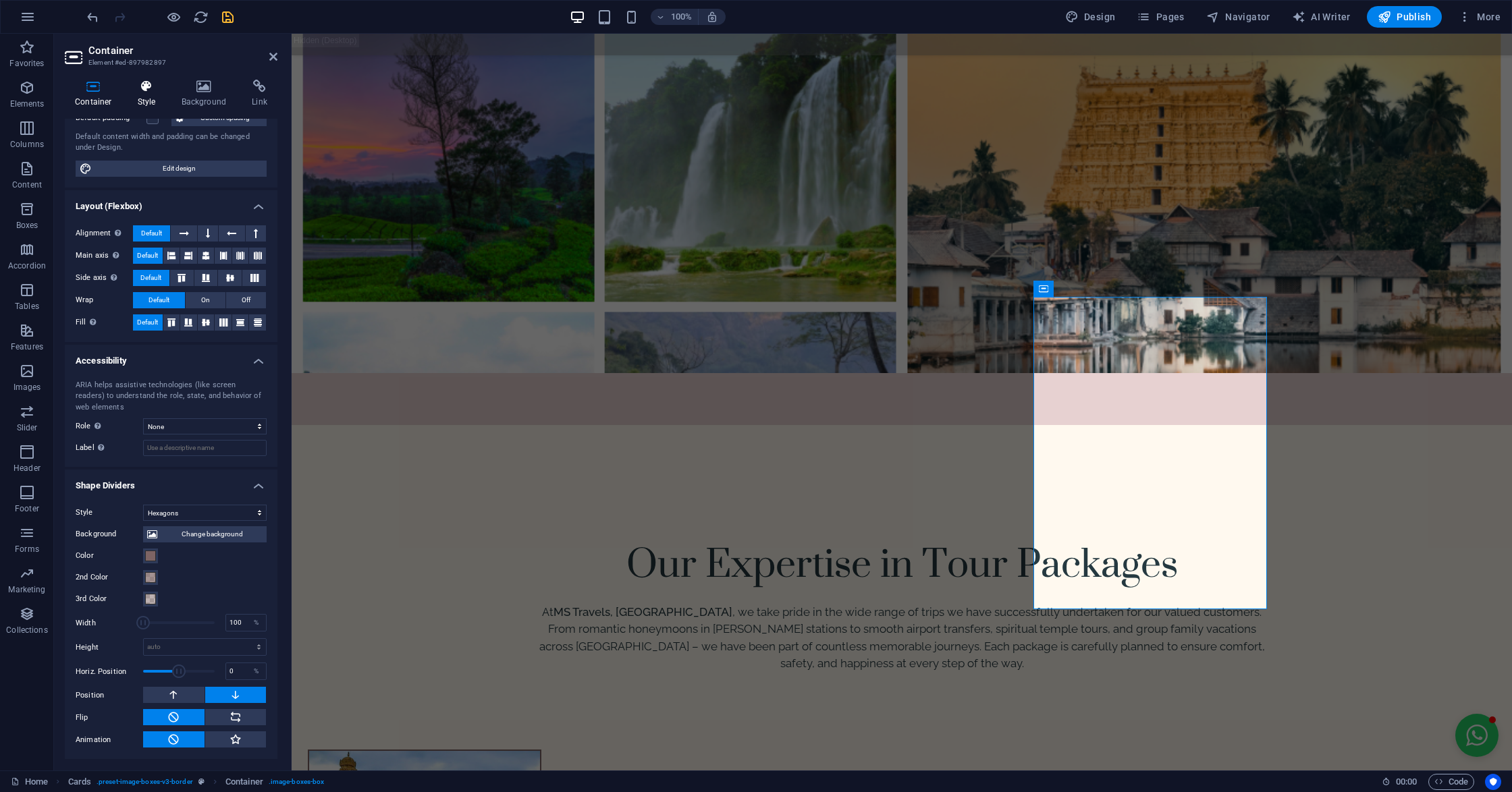
click at [141, 98] on h4 "Style" at bounding box center [149, 93] width 44 height 28
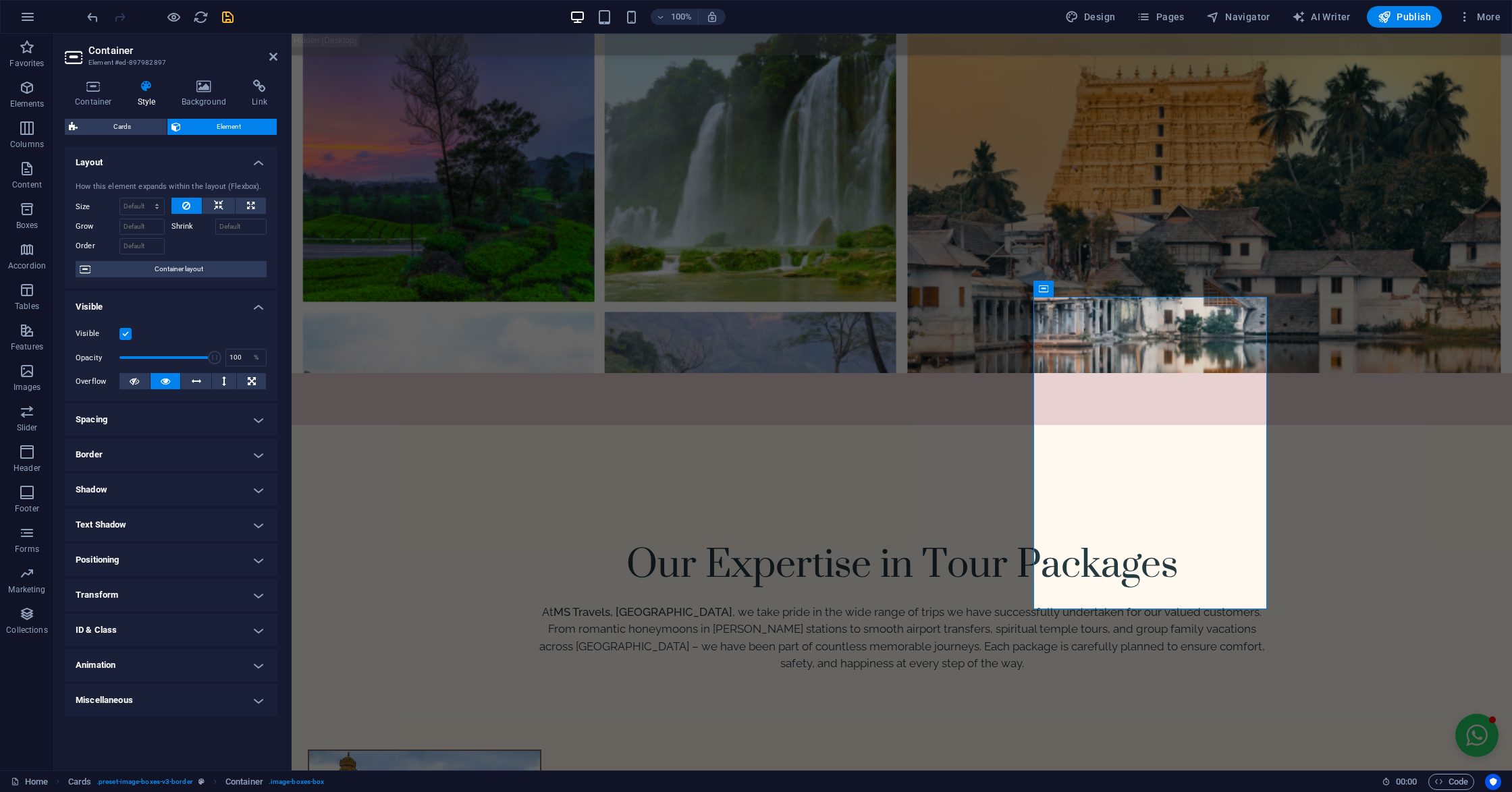
click at [139, 662] on h4 "Animation" at bounding box center [171, 665] width 213 height 32
click at [128, 676] on button "Paste" at bounding box center [134, 681] width 34 height 16
select select "slide"
select select "scroll"
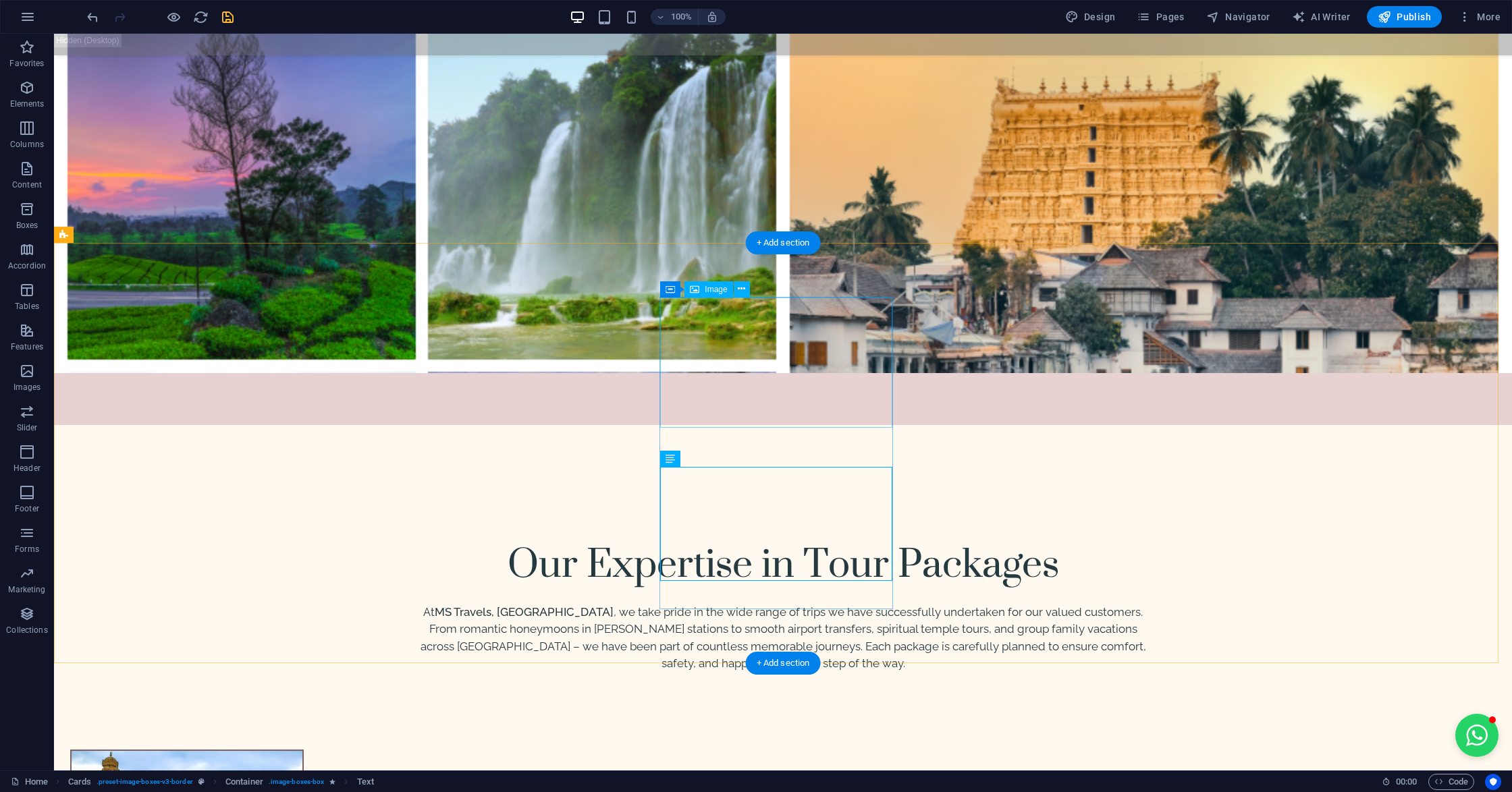
click at [671, 288] on icon at bounding box center [669, 288] width 9 height 16
select select "slide"
select select "s"
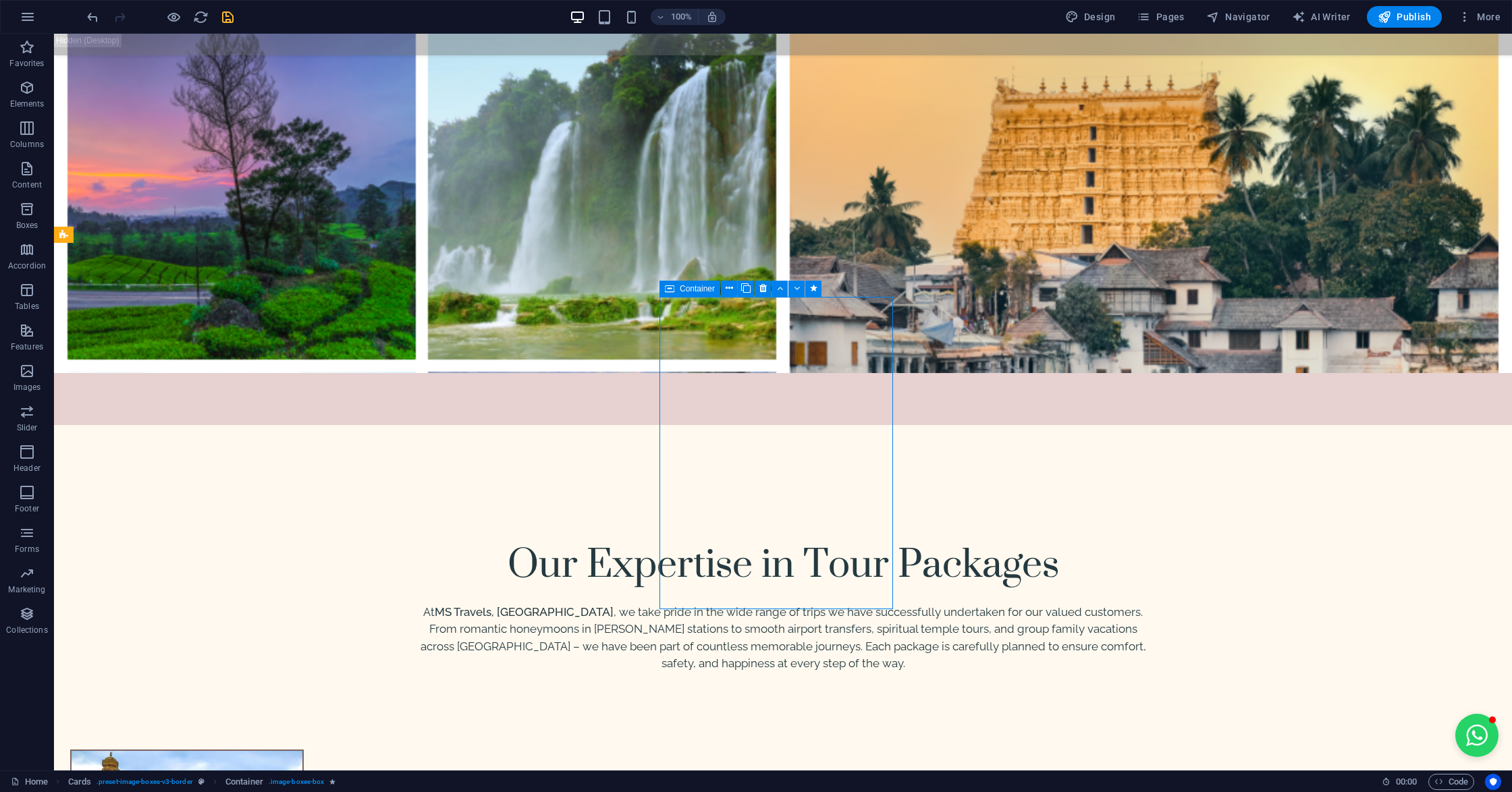
select select "s"
select select "scroll"
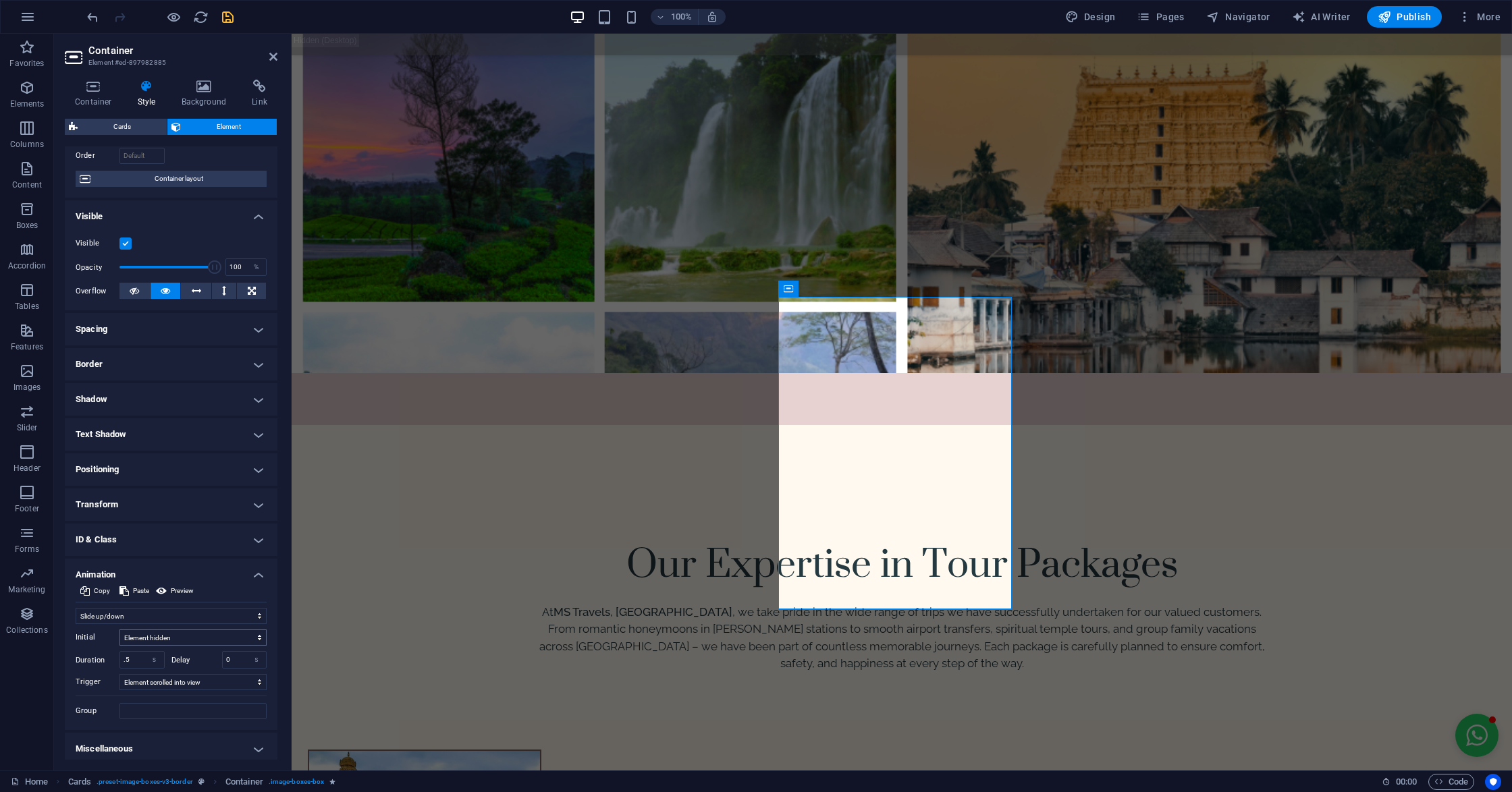
scroll to position [96, 0]
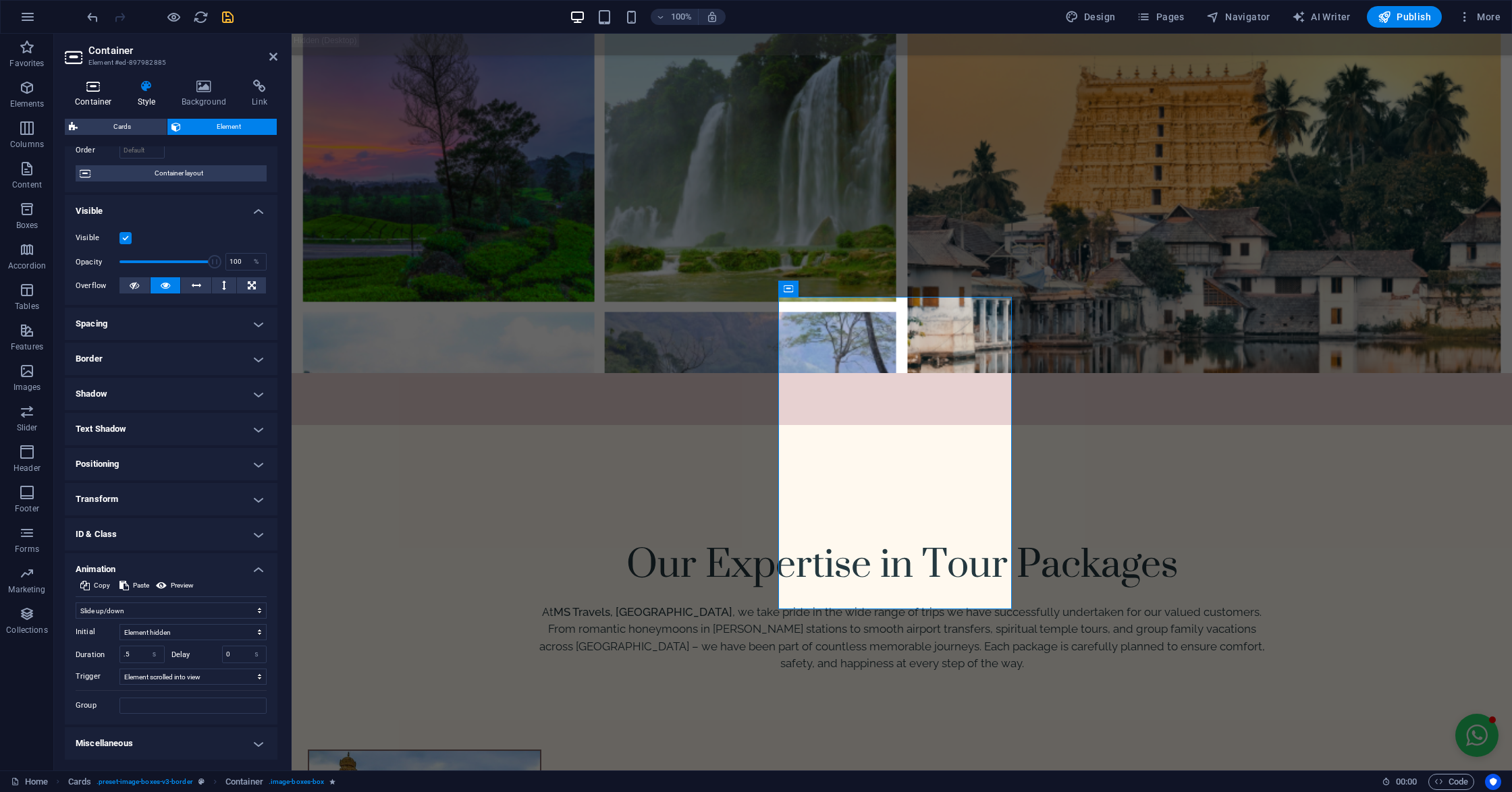
click at [101, 87] on icon at bounding box center [93, 86] width 58 height 14
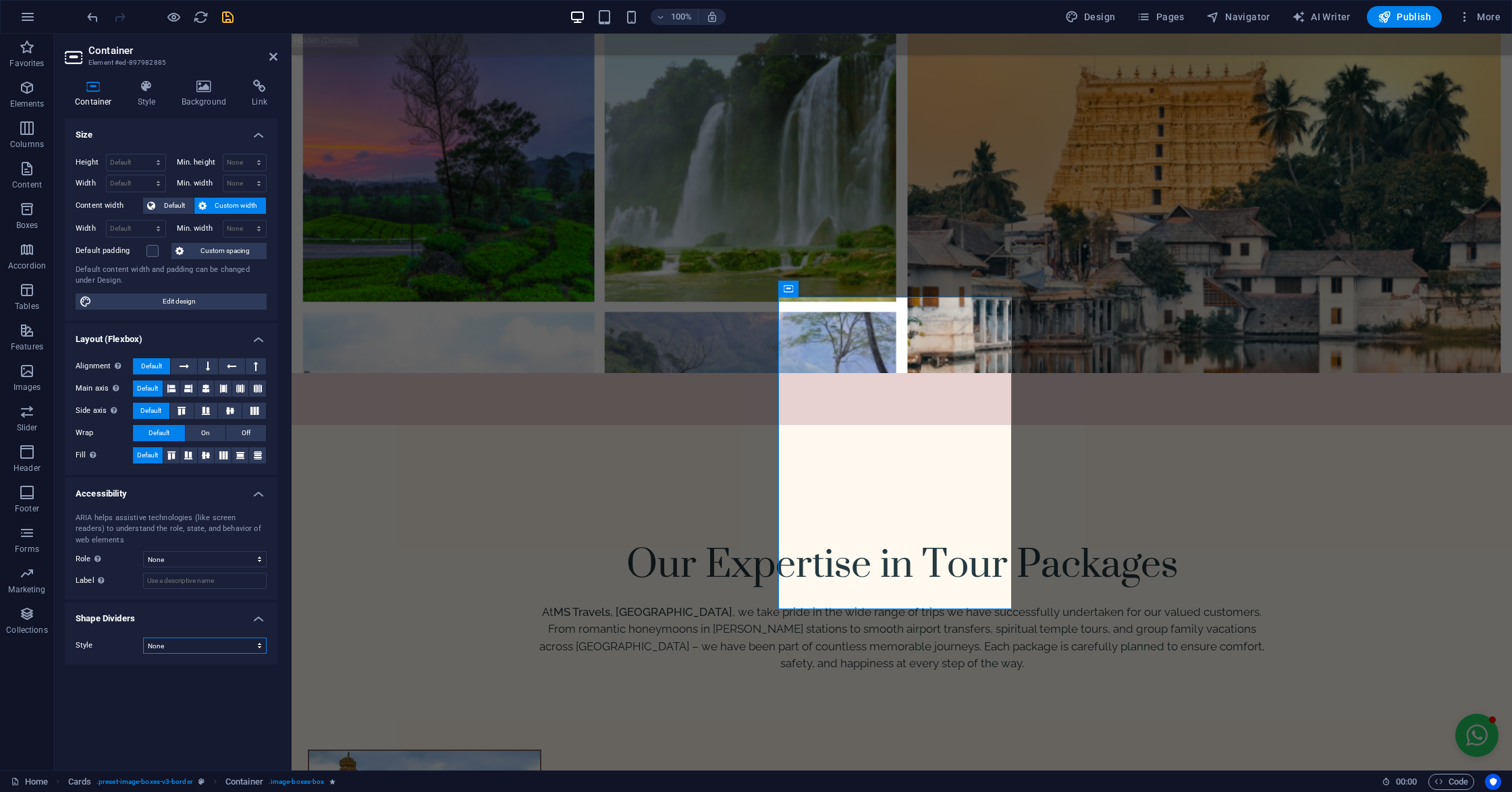
click at [186, 650] on select "None Triangle Square Diagonal Polygon 1 Polygon 2 Zigzag Multiple Zigzags Waves…" at bounding box center [205, 646] width 124 height 16
select select "hexagons"
click at [143, 639] on select "None Triangle Square Diagonal Polygon 1 Polygon 2 Zigzag Multiple Zigzags Waves…" at bounding box center [205, 646] width 124 height 16
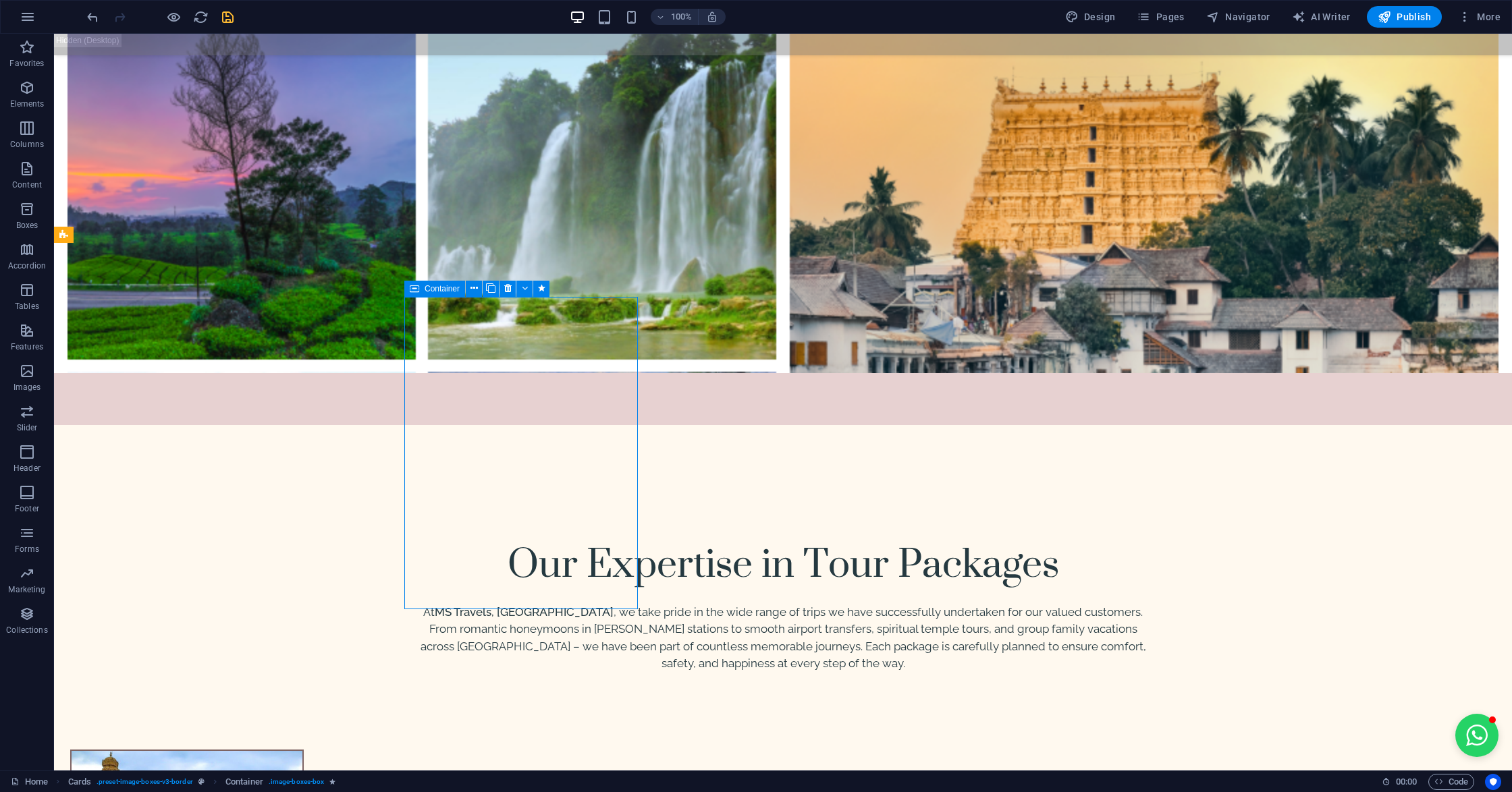
click at [410, 288] on icon at bounding box center [414, 288] width 9 height 16
select select "slide"
select select "s"
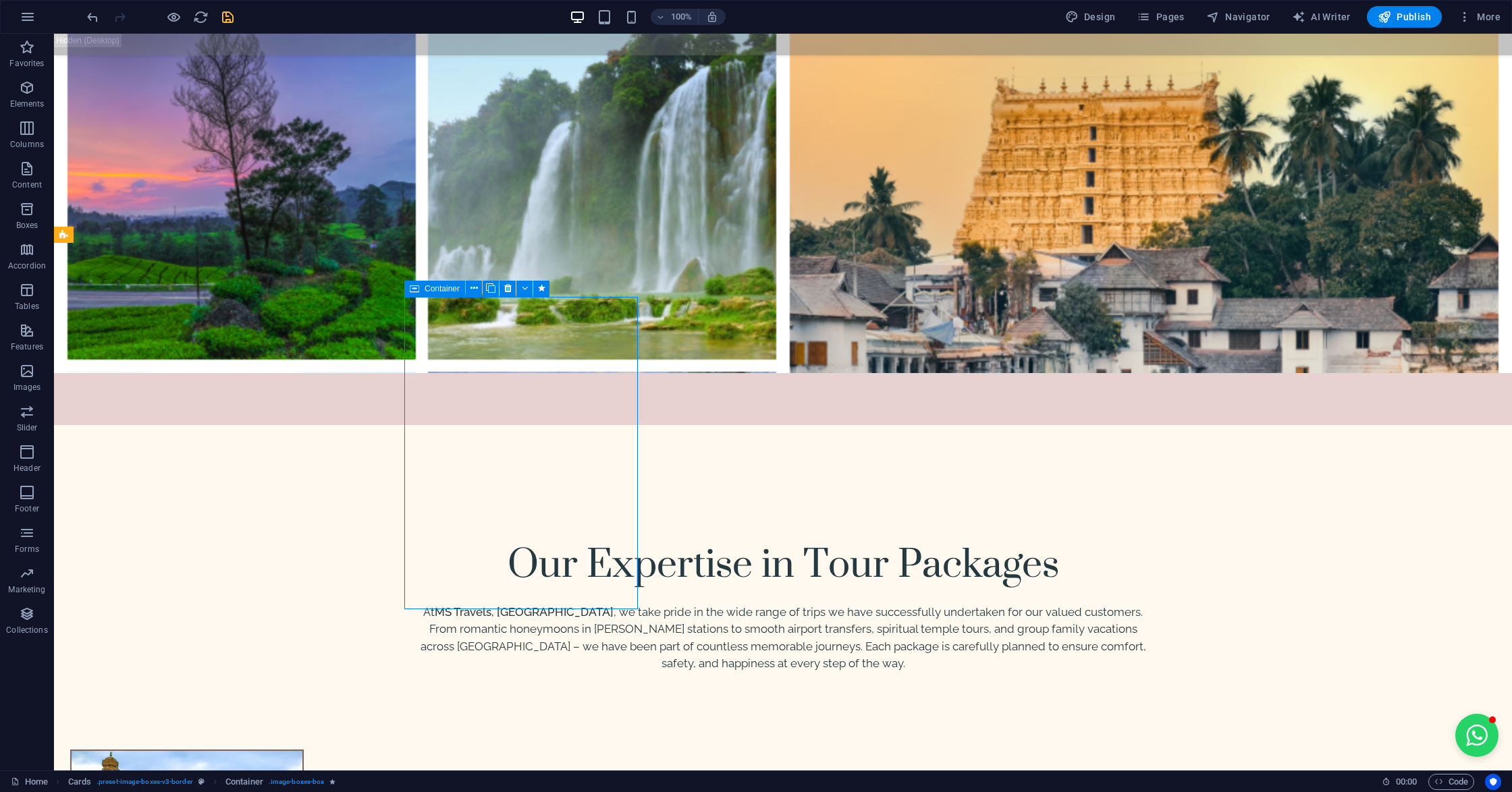
select select "scroll"
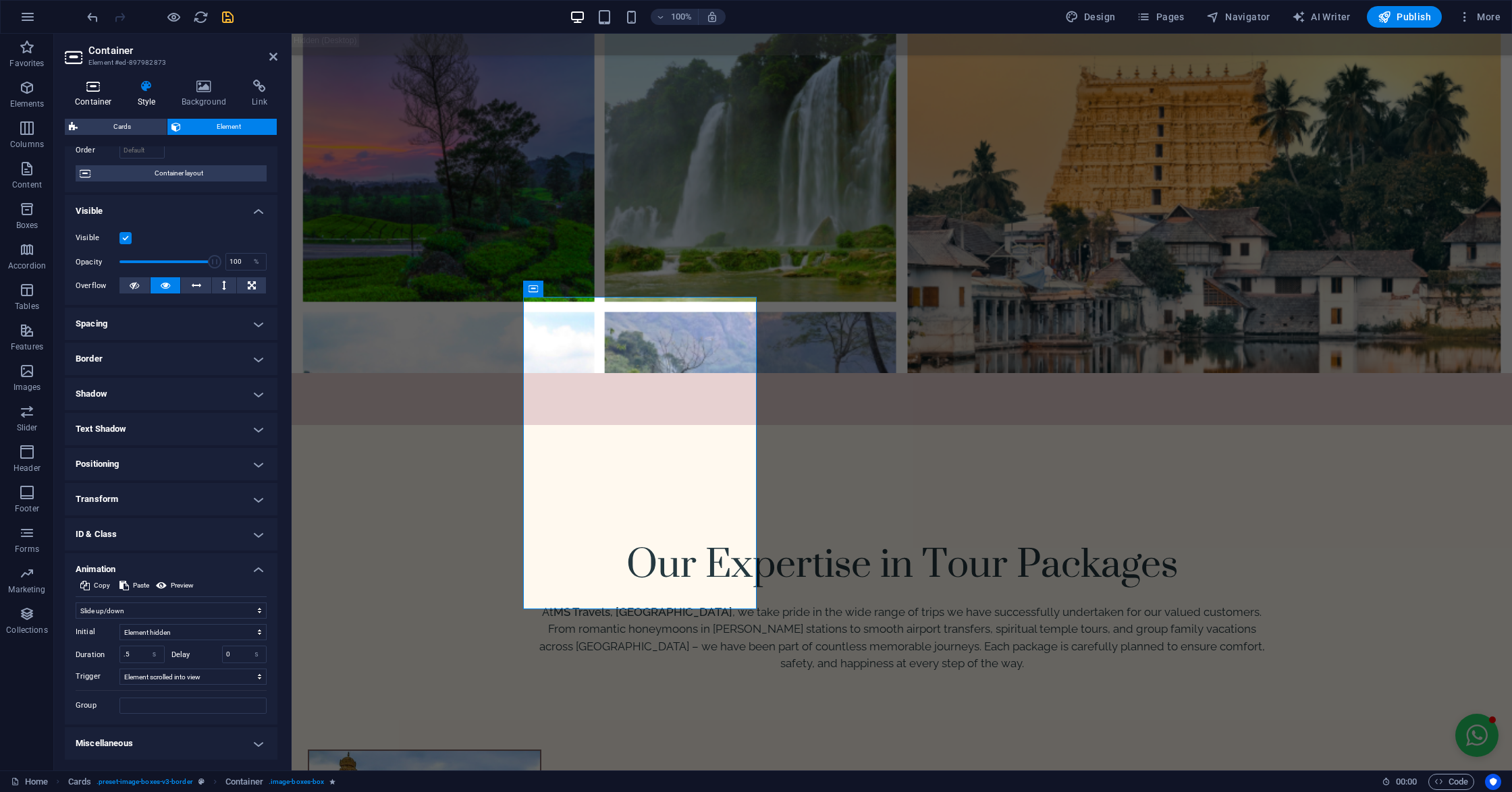
click at [98, 96] on h4 "Container" at bounding box center [96, 93] width 63 height 28
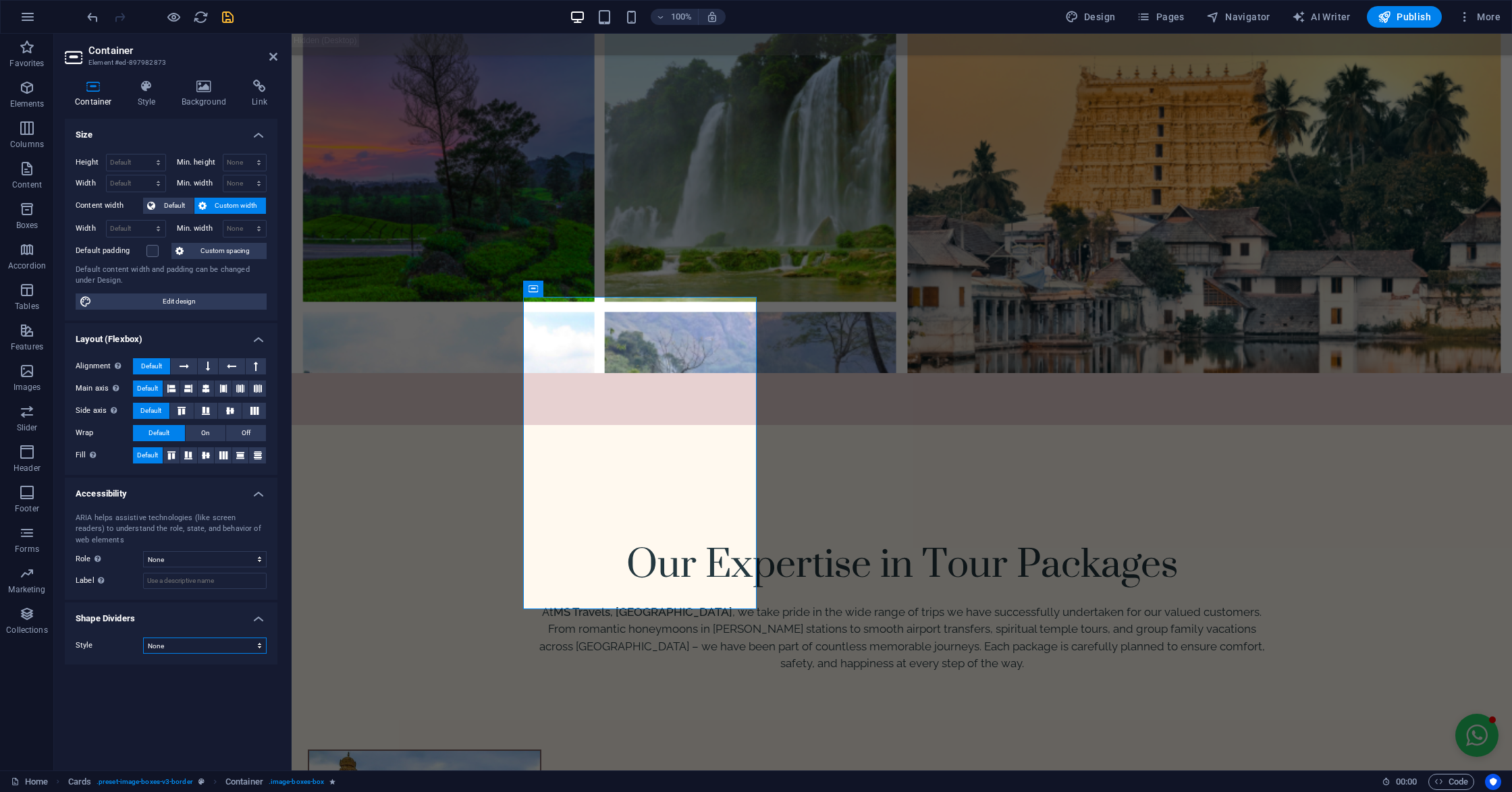
click at [165, 646] on select "None Triangle Square Diagonal Polygon 1 Polygon 2 Zigzag Multiple Zigzags Waves…" at bounding box center [205, 646] width 124 height 16
select select "hexagons"
click at [143, 639] on select "None Triangle Square Diagonal Polygon 1 Polygon 2 Zigzag Multiple Zigzags Waves…" at bounding box center [205, 646] width 124 height 16
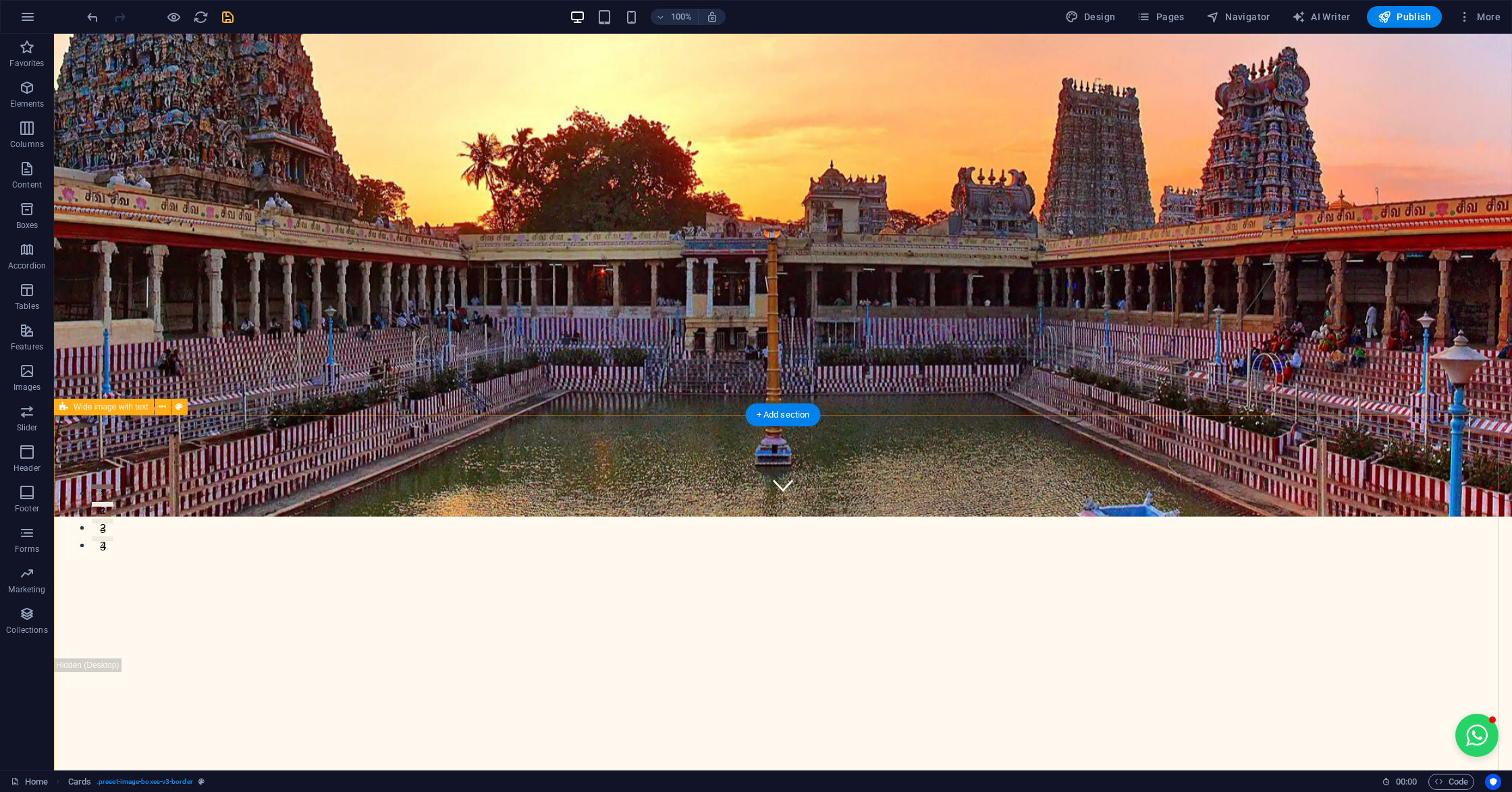
scroll to position [7, 0]
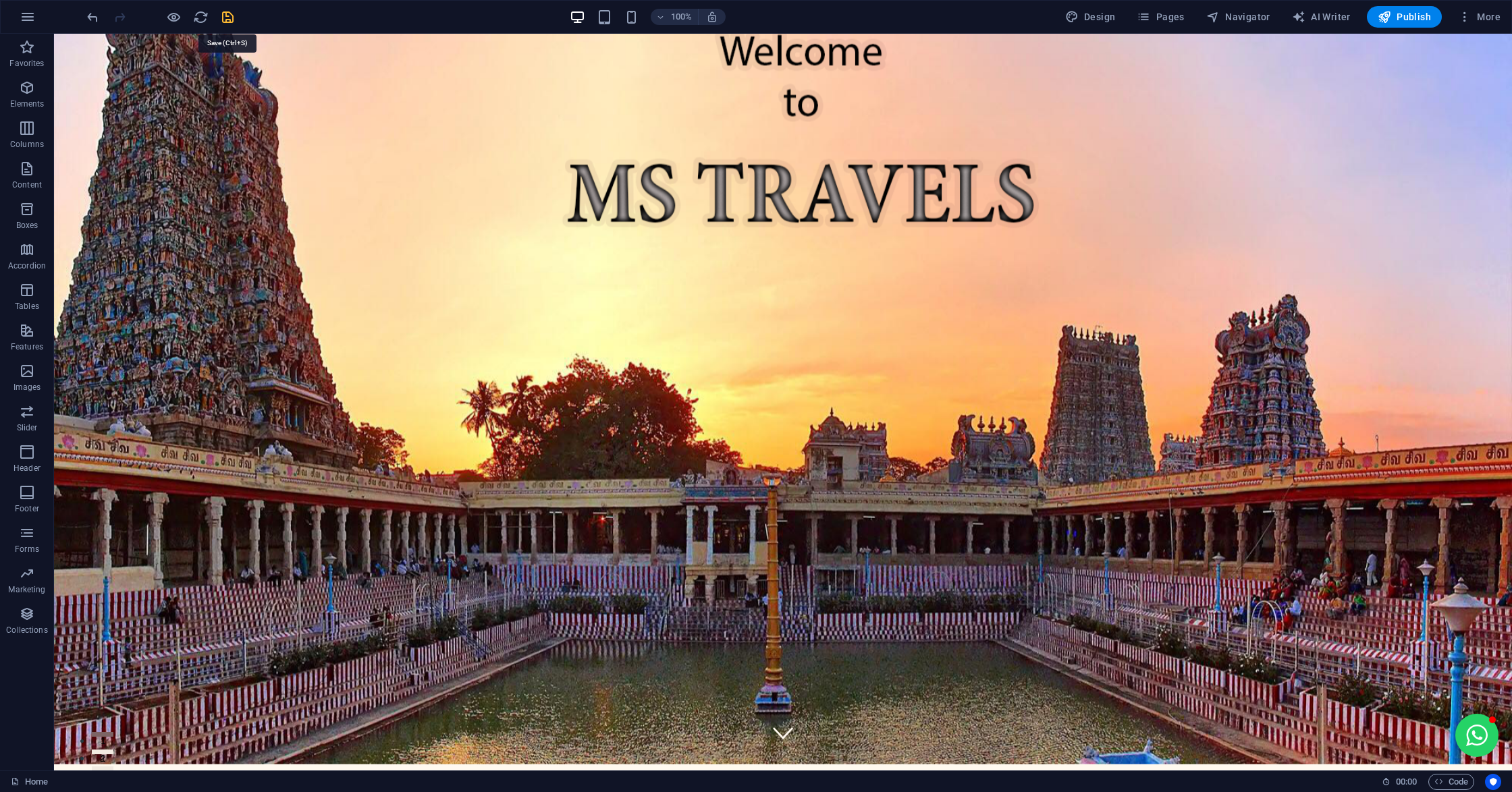
click at [226, 16] on icon "save" at bounding box center [227, 17] width 15 height 15
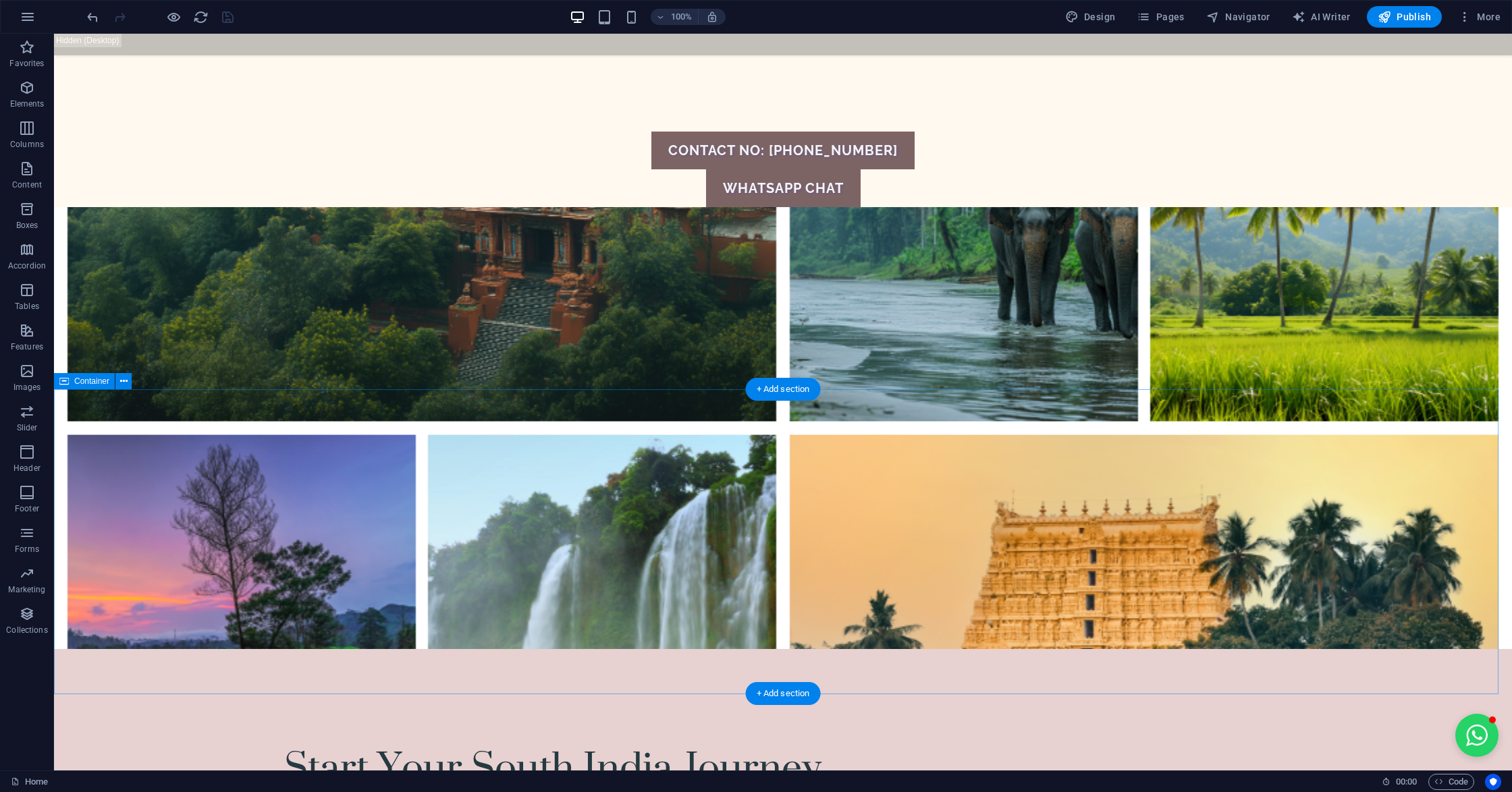
scroll to position [726, 0]
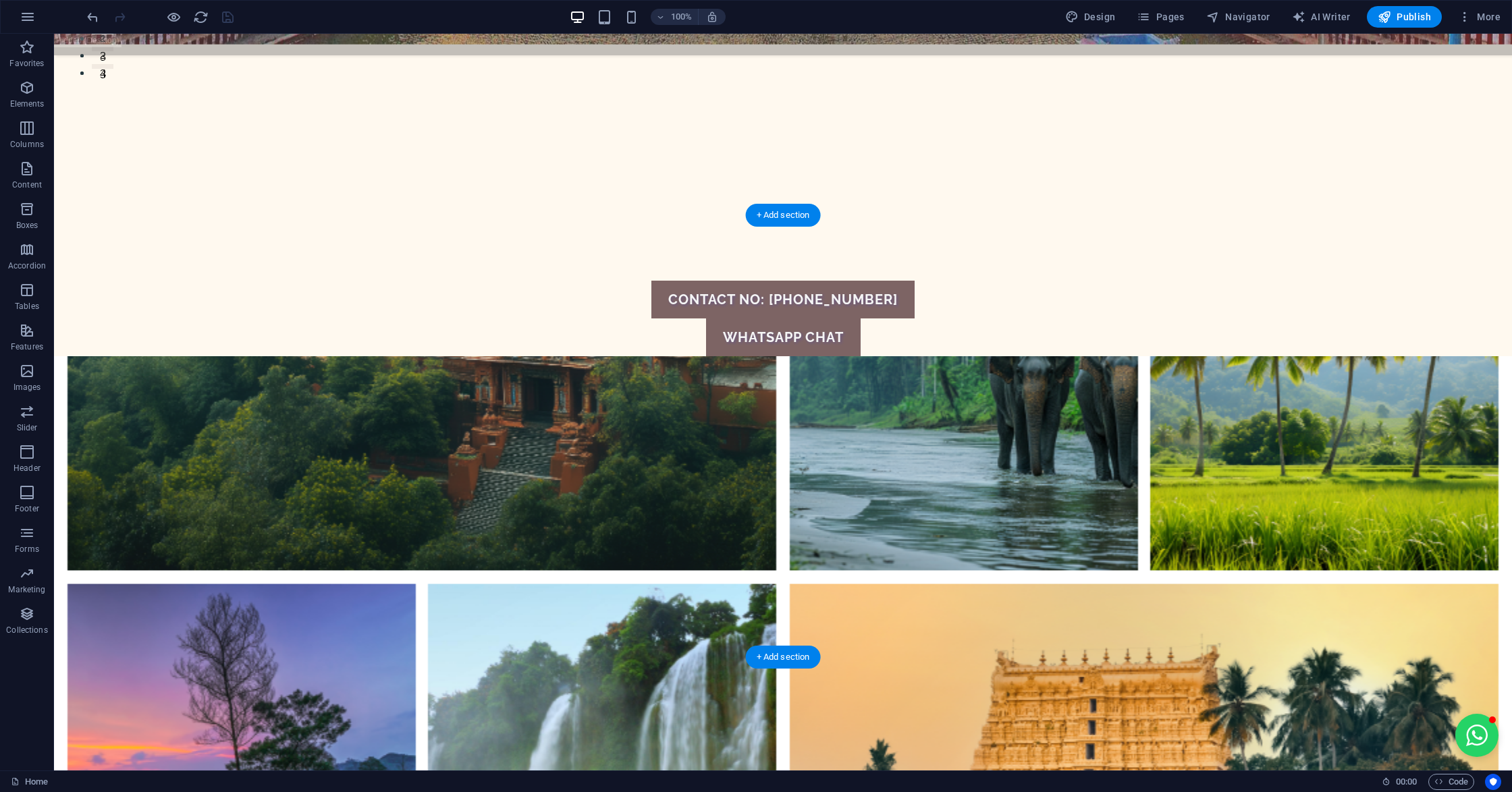
click at [400, 356] on figure at bounding box center [783, 577] width 1458 height 442
click at [413, 356] on figure at bounding box center [783, 577] width 1458 height 442
select select "px"
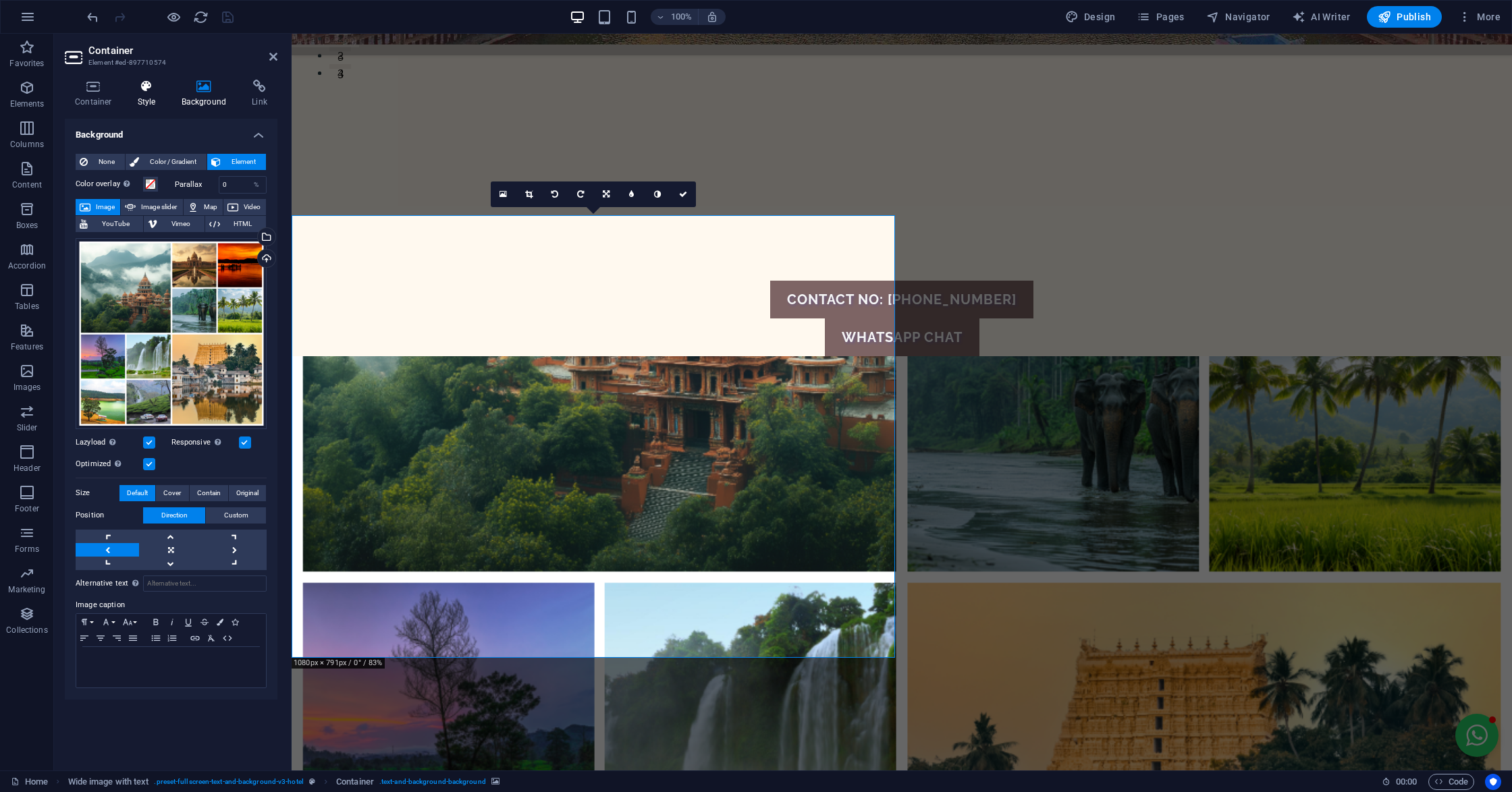
click at [147, 95] on h4 "Style" at bounding box center [149, 93] width 44 height 28
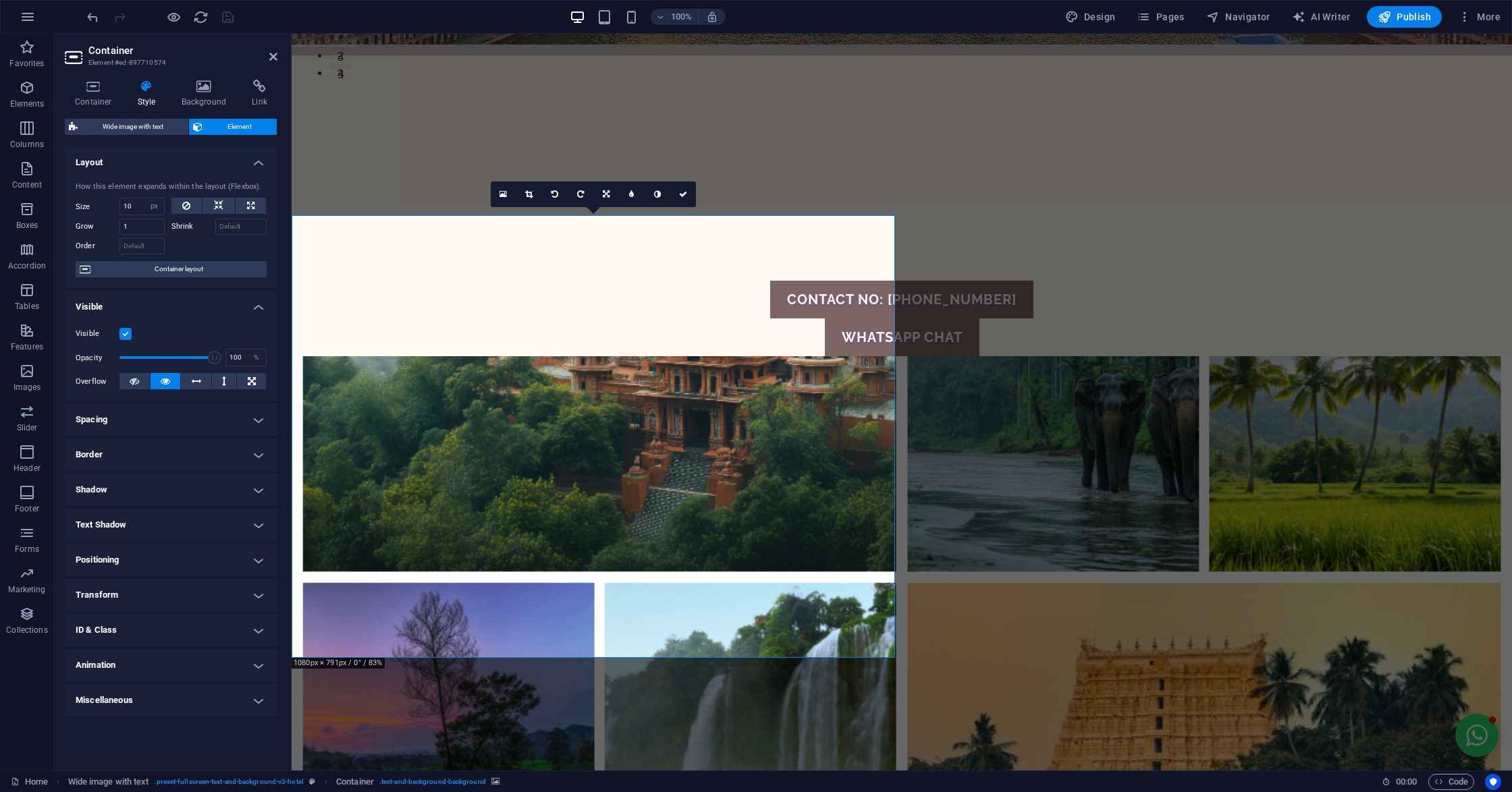
click at [136, 665] on h4 "Animation" at bounding box center [171, 665] width 213 height 32
click at [149, 704] on select "Don't animate Show / Hide Slide up/down Zoom in/out Slide left to right Slide r…" at bounding box center [171, 705] width 191 height 16
select select "fade"
click at [76, 697] on select "Don't animate Show / Hide Slide up/down Zoom in/out Slide left to right Slide r…" at bounding box center [171, 705] width 191 height 16
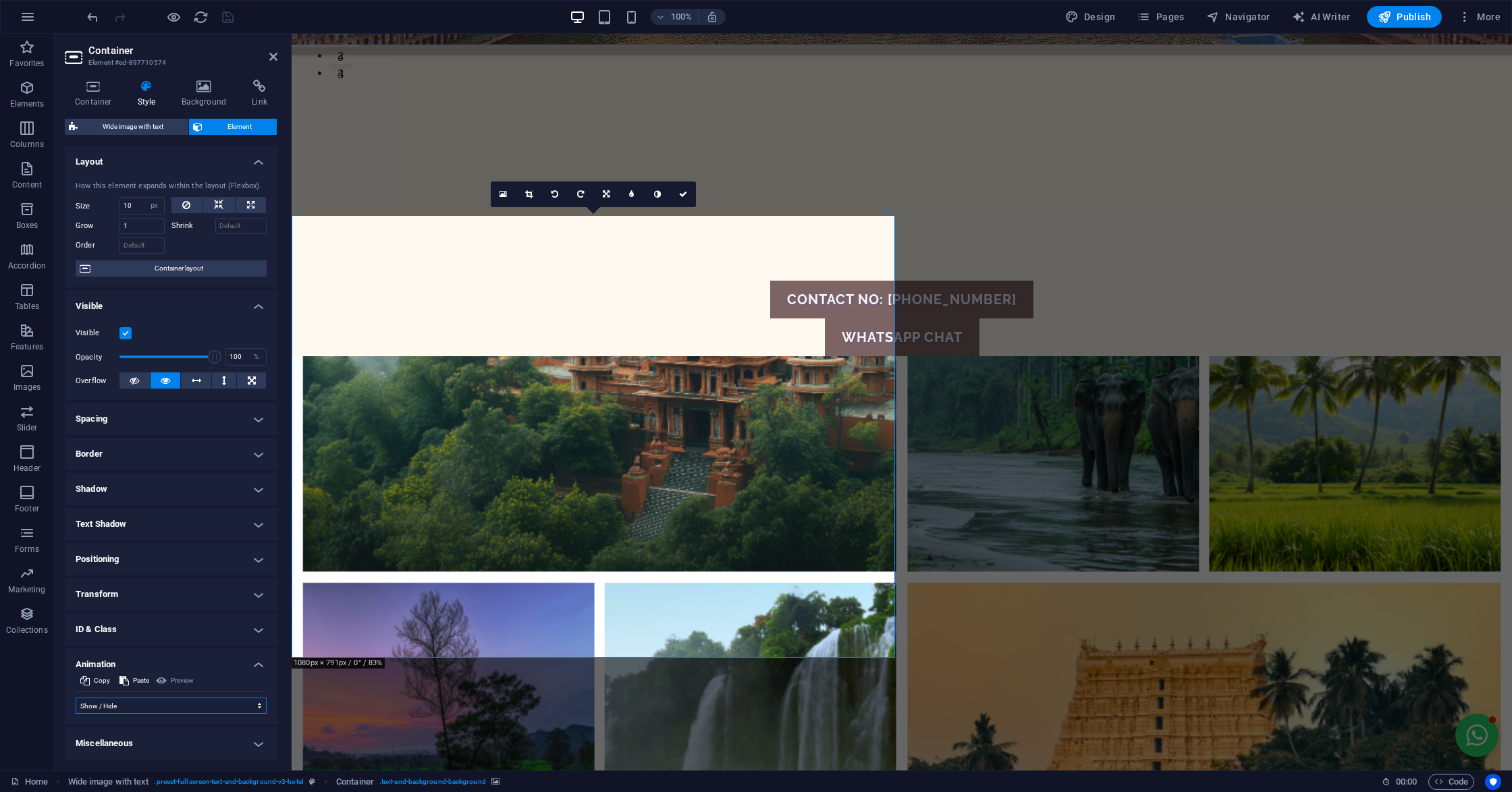
select select "scroll"
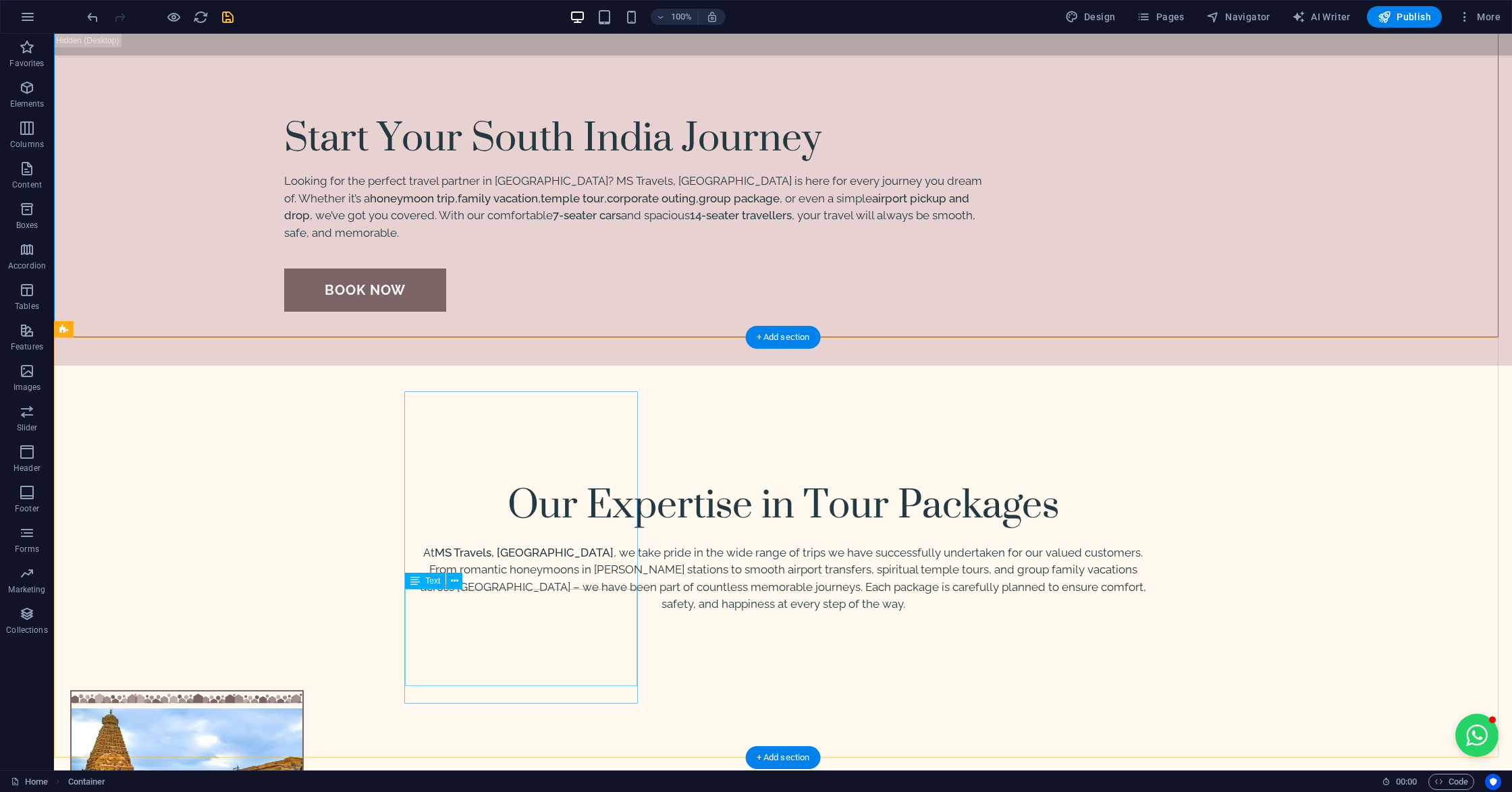
scroll to position [1806, 0]
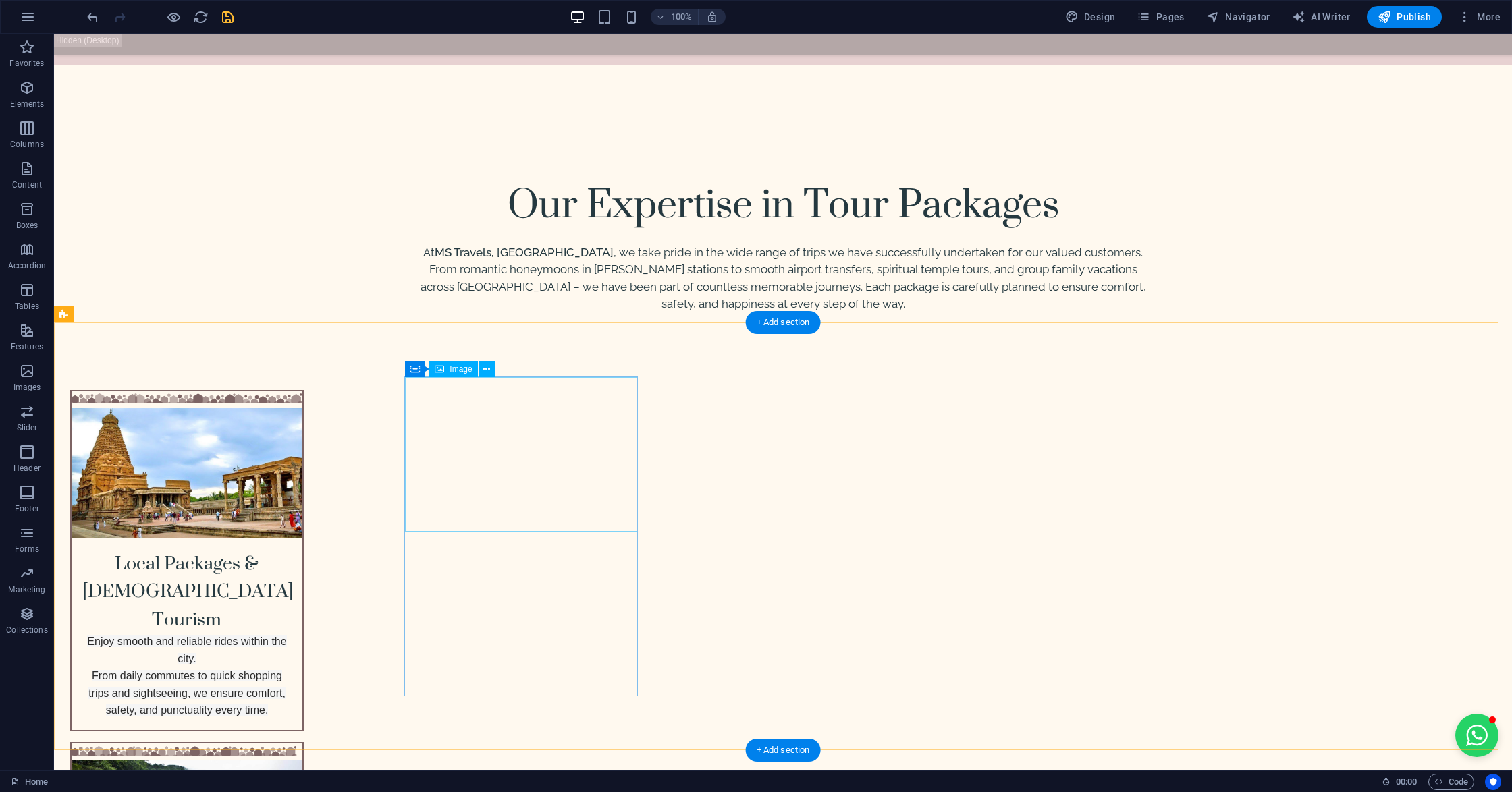
click at [414, 364] on icon at bounding box center [414, 368] width 9 height 16
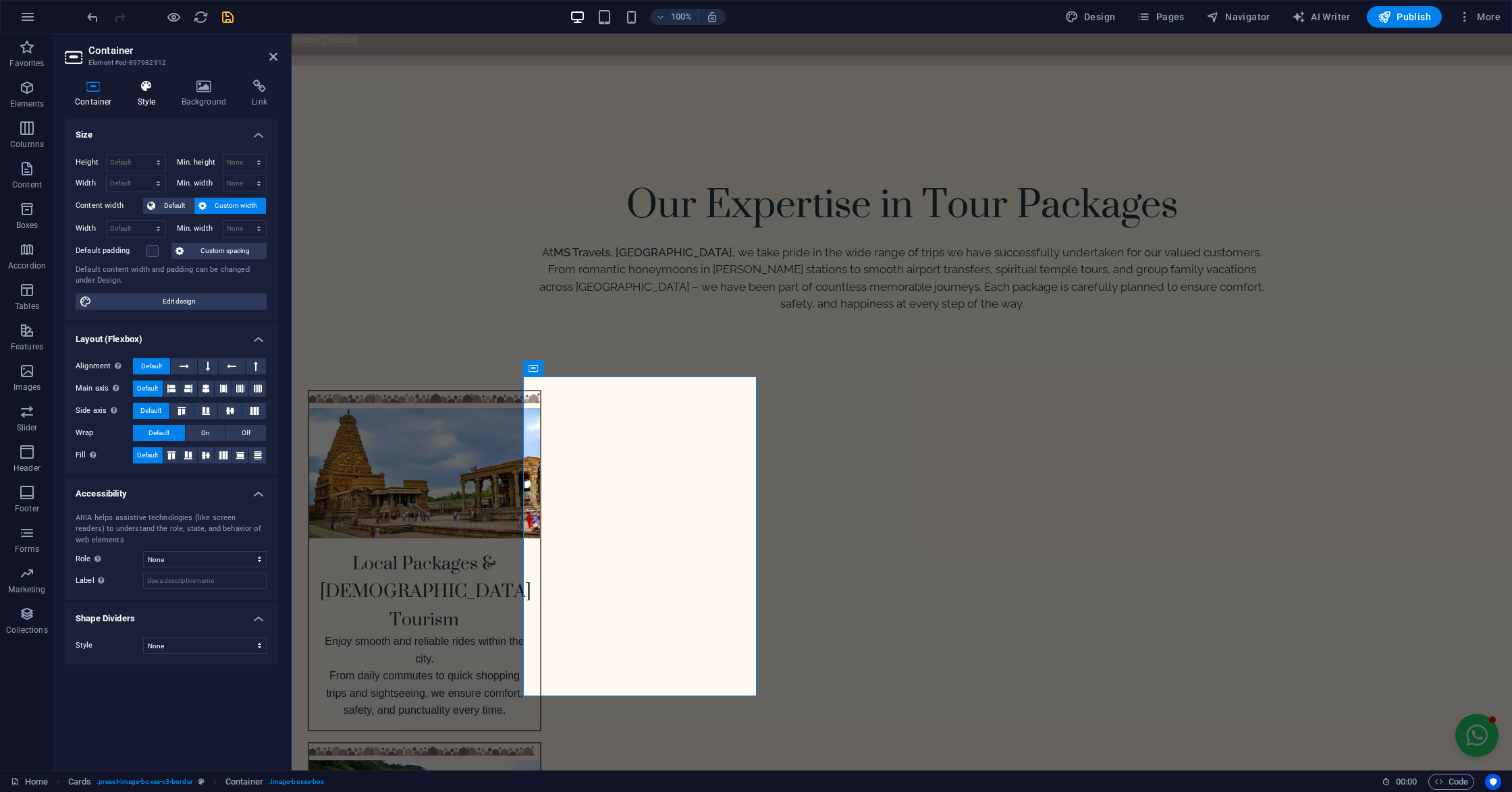
click at [141, 81] on icon at bounding box center [146, 86] width 39 height 14
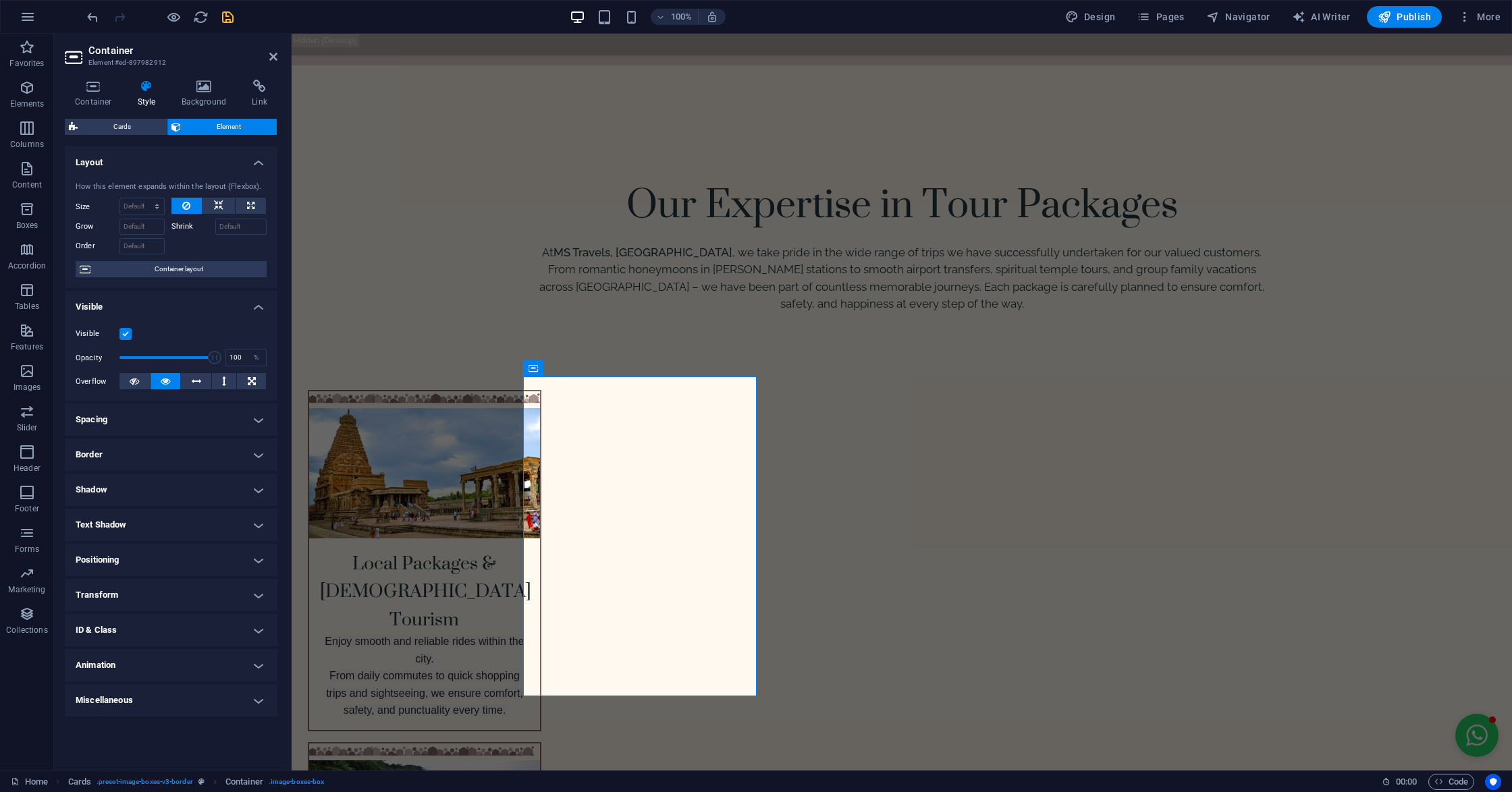
click at [146, 665] on h4 "Animation" at bounding box center [171, 665] width 213 height 32
click at [141, 707] on select "Don't animate Show / Hide Slide up/down Zoom in/out Slide left to right Slide r…" at bounding box center [171, 706] width 191 height 16
select select "slide"
click at [76, 699] on select "Don't animate Show / Hide Slide up/down Zoom in/out Slide left to right Slide r…" at bounding box center [171, 706] width 191 height 16
select select "scroll"
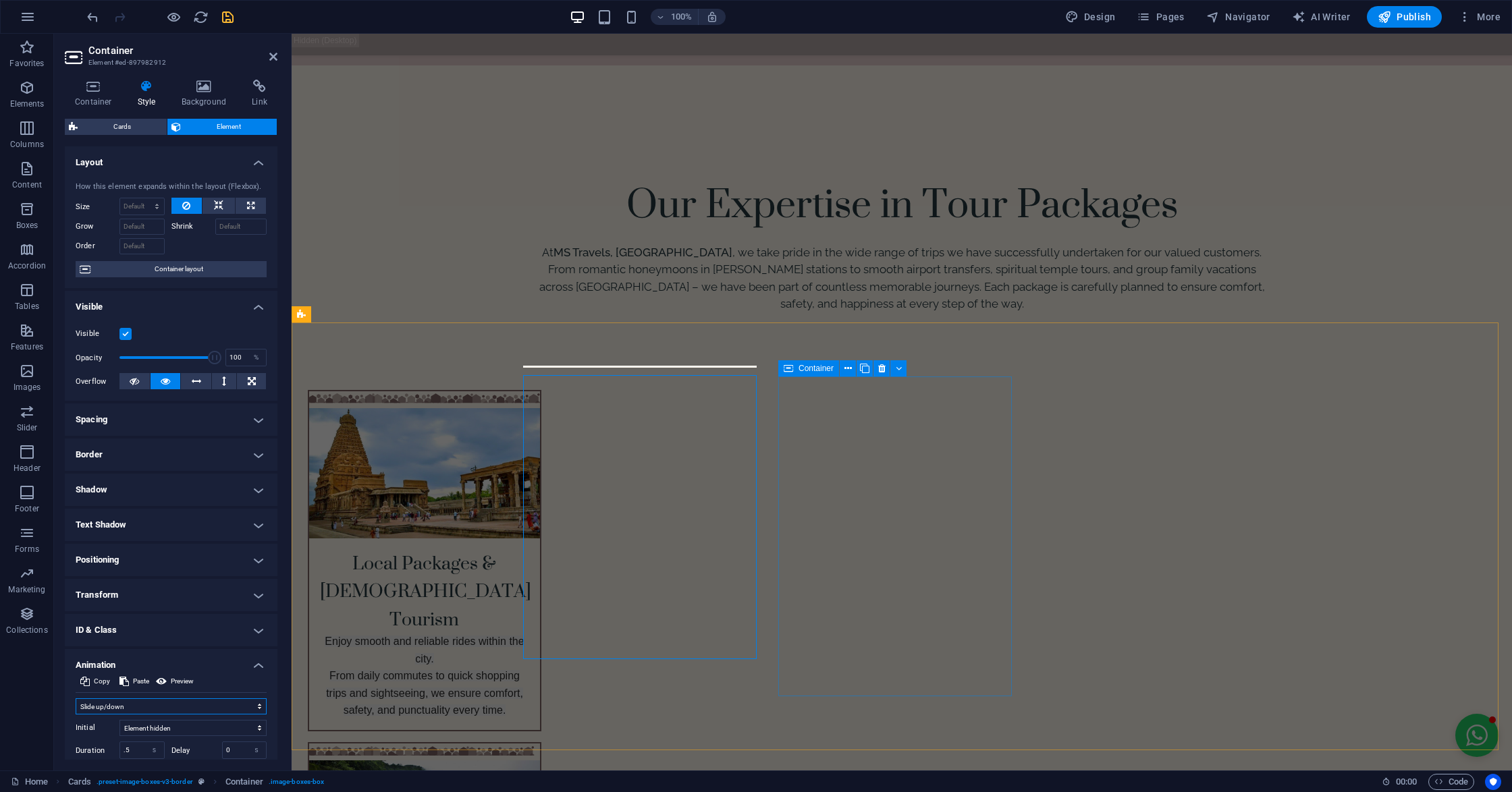
click at [794, 365] on div "Container" at bounding box center [808, 368] width 60 height 16
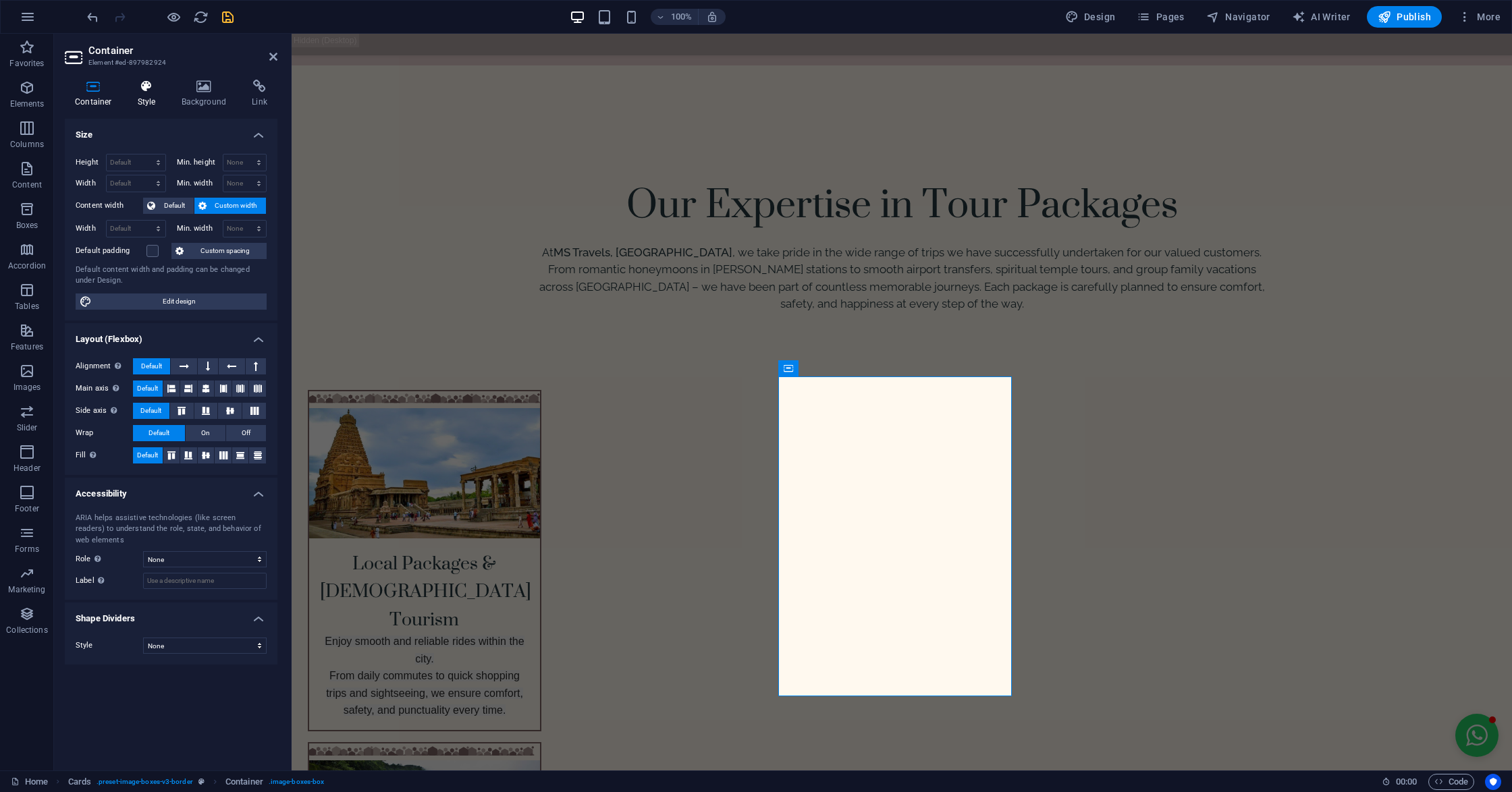
click at [144, 100] on h4 "Style" at bounding box center [149, 93] width 44 height 28
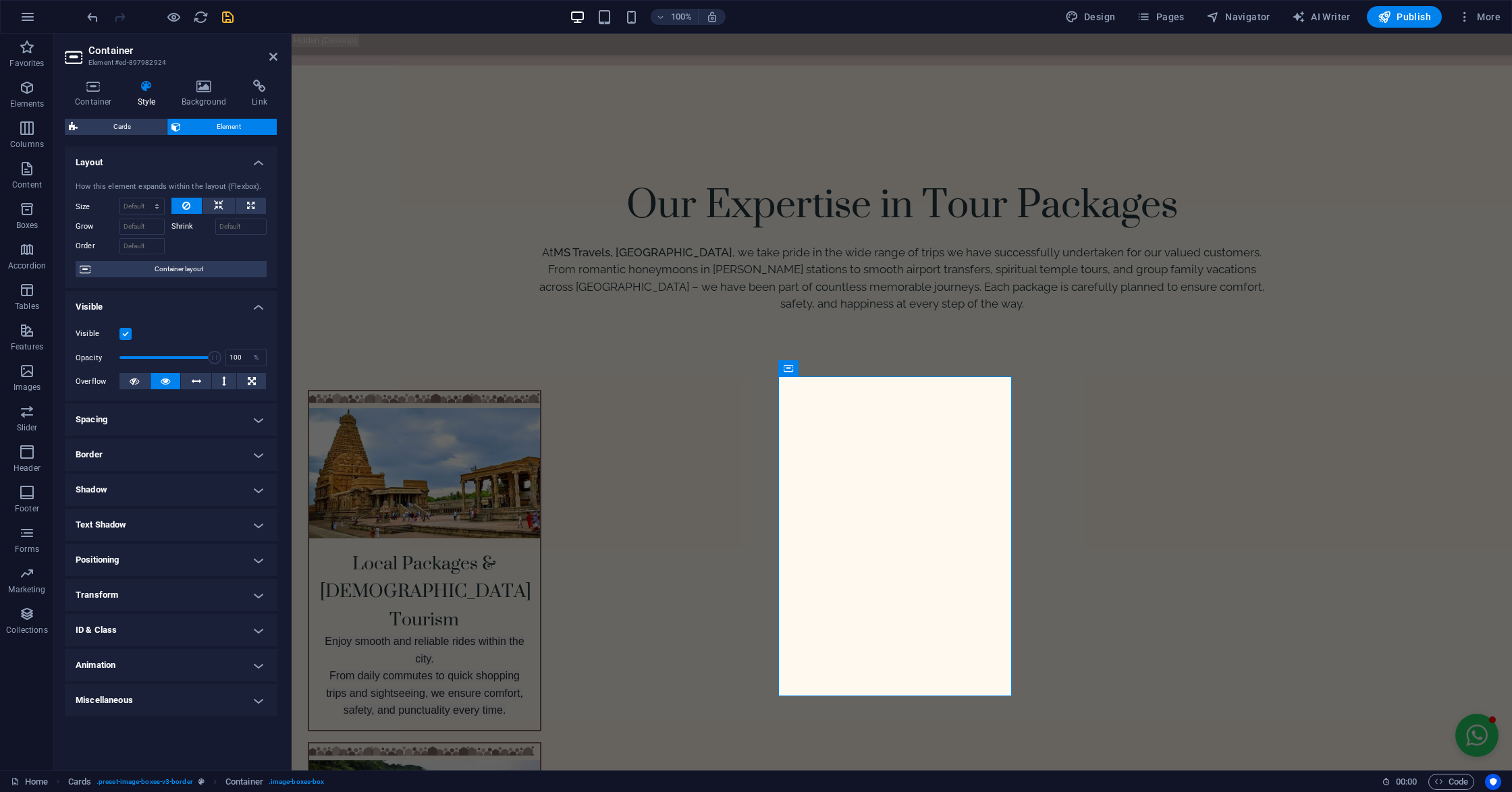
click at [147, 658] on h4 "Animation" at bounding box center [171, 665] width 213 height 32
click at [130, 705] on select "Don't animate Show / Hide Slide up/down Zoom in/out Slide left to right Slide r…" at bounding box center [171, 706] width 191 height 16
select select "slide"
click at [76, 699] on select "Don't animate Show / Hide Slide up/down Zoom in/out Slide left to right Slide r…" at bounding box center [171, 706] width 191 height 16
select select "scroll"
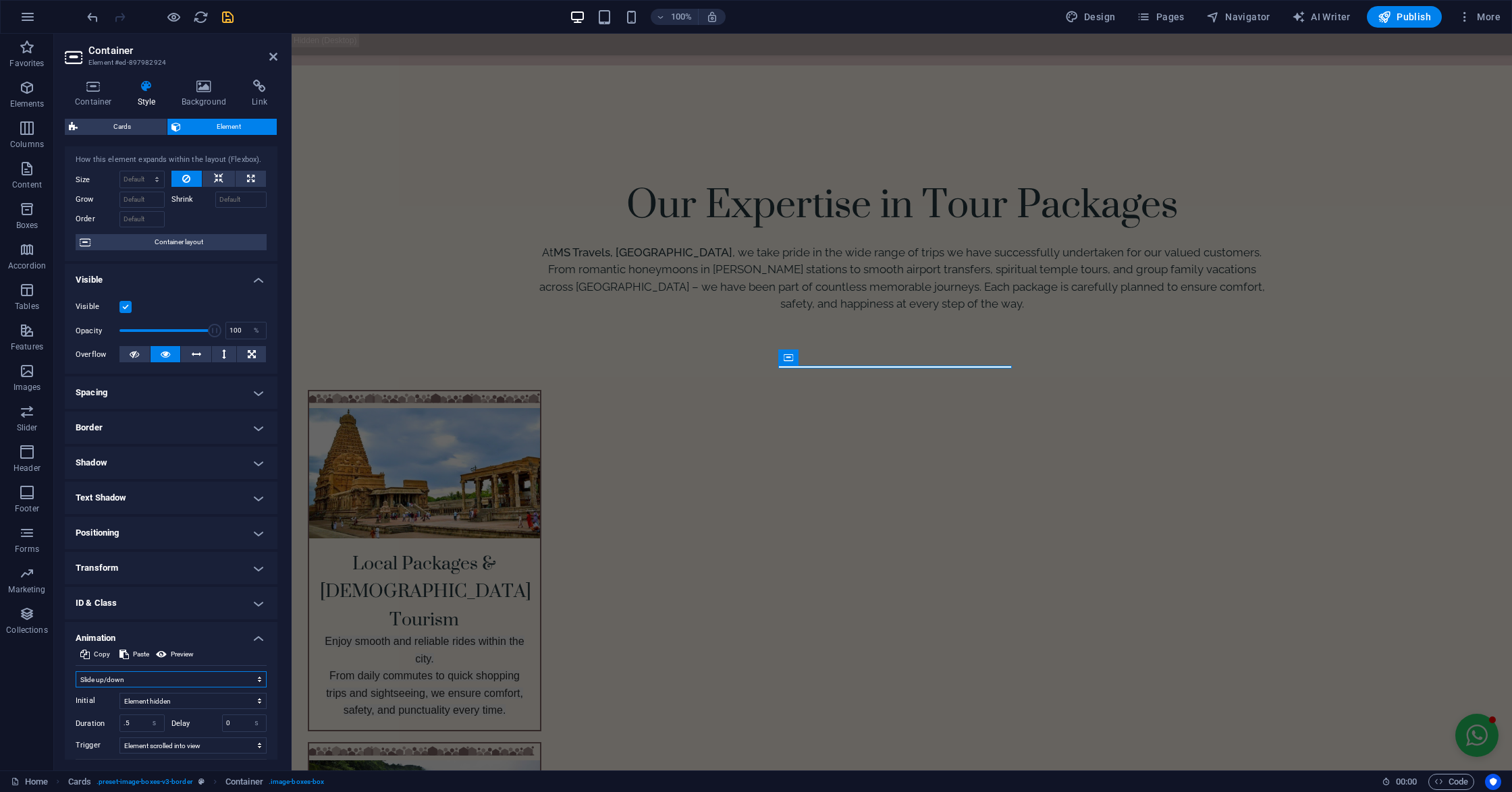
scroll to position [0, 0]
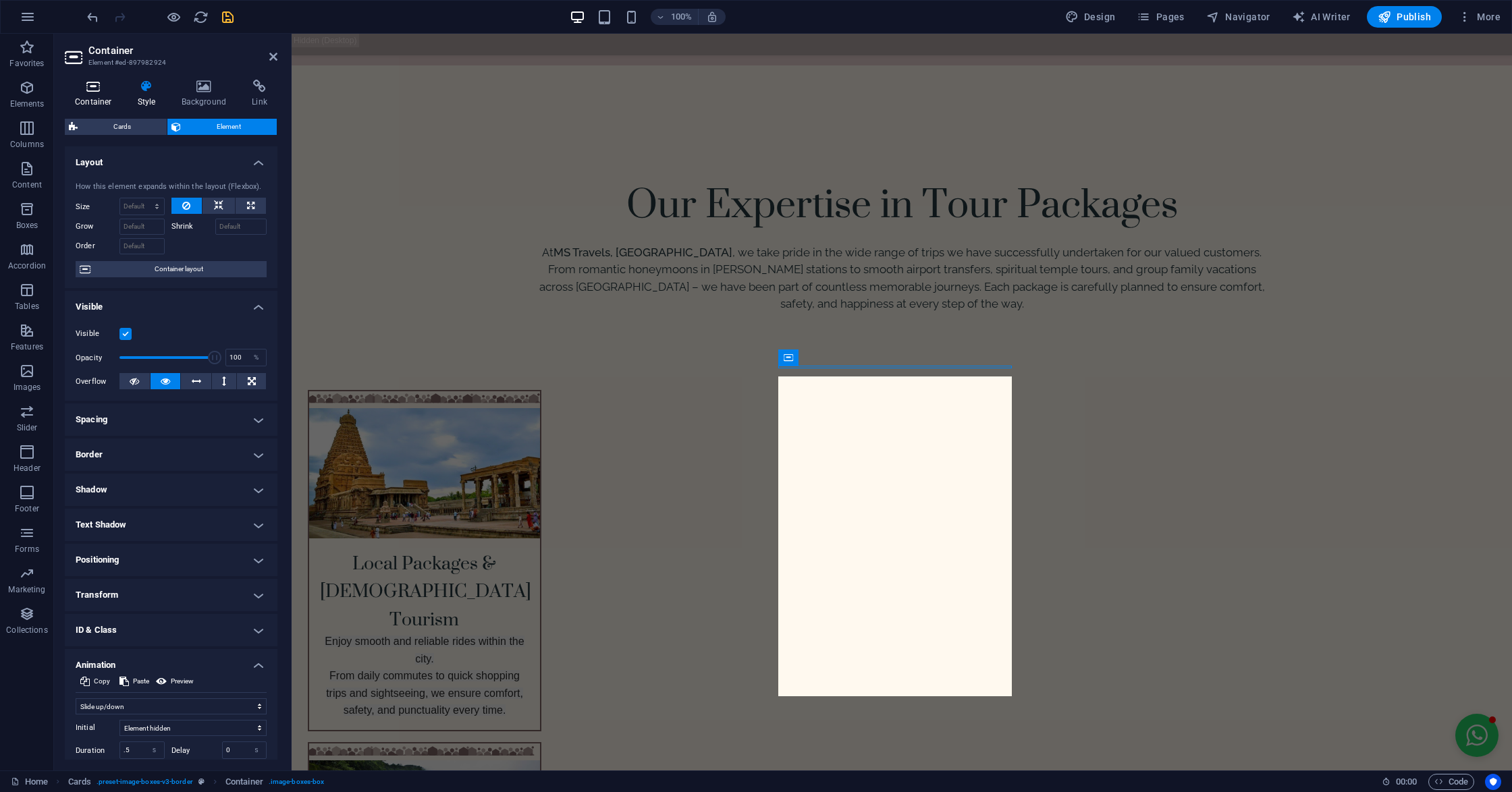
click at [85, 98] on h4 "Container" at bounding box center [96, 93] width 63 height 28
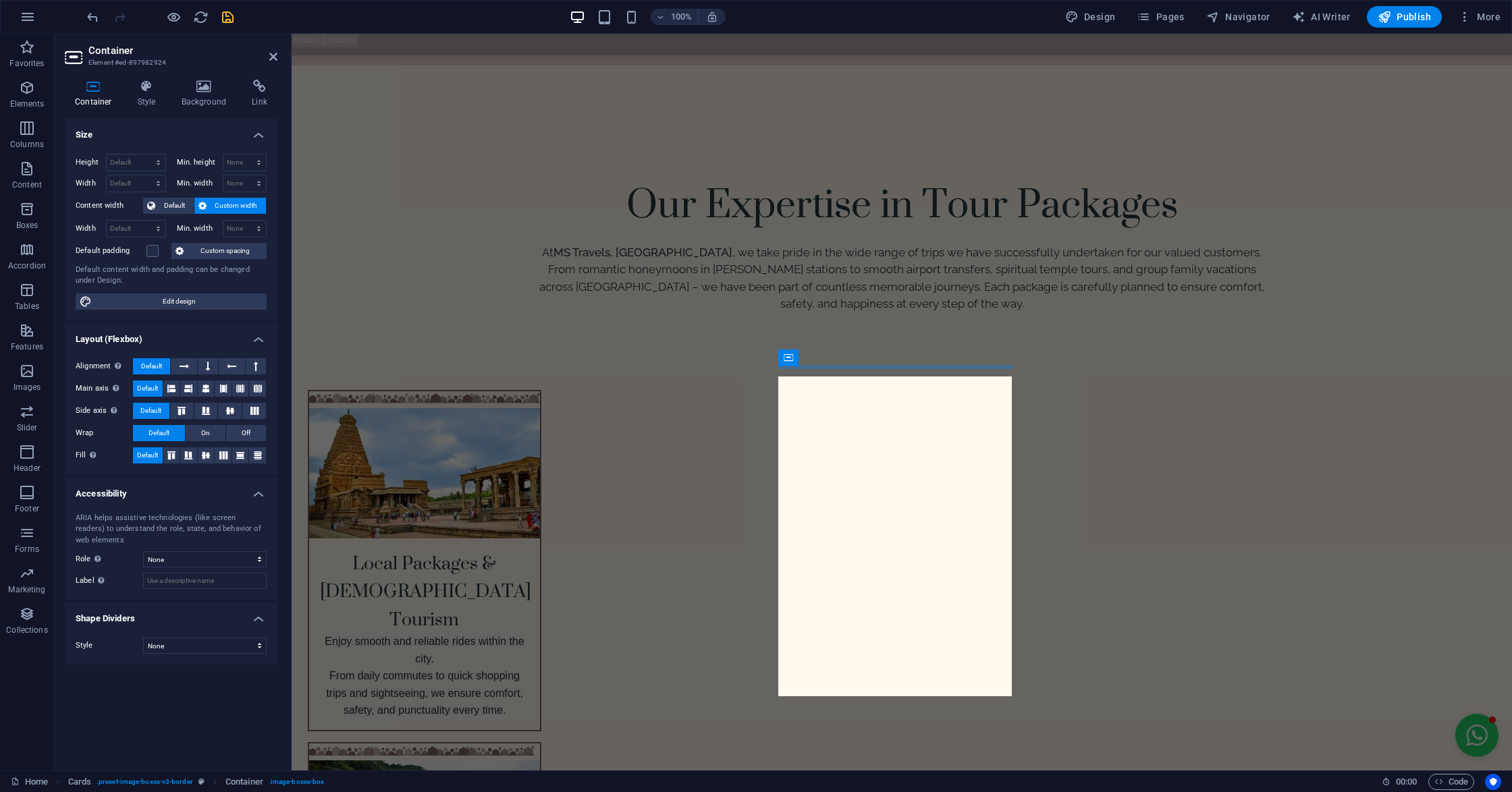
drag, startPoint x: 169, startPoint y: 630, endPoint x: 173, endPoint y: 635, distance: 6.4
click at [173, 635] on div "Style None Triangle Square Diagonal Polygon 1 Polygon 2 Zigzag Multiple Zigzags…" at bounding box center [171, 646] width 213 height 38
click at [176, 638] on select "None Triangle Square Diagonal Polygon 1 Polygon 2 Zigzag Multiple Zigzags Waves…" at bounding box center [205, 646] width 124 height 16
select select "hexagons"
click at [143, 639] on select "None Triangle Square Diagonal Polygon 1 Polygon 2 Zigzag Multiple Zigzags Waves…" at bounding box center [205, 646] width 124 height 16
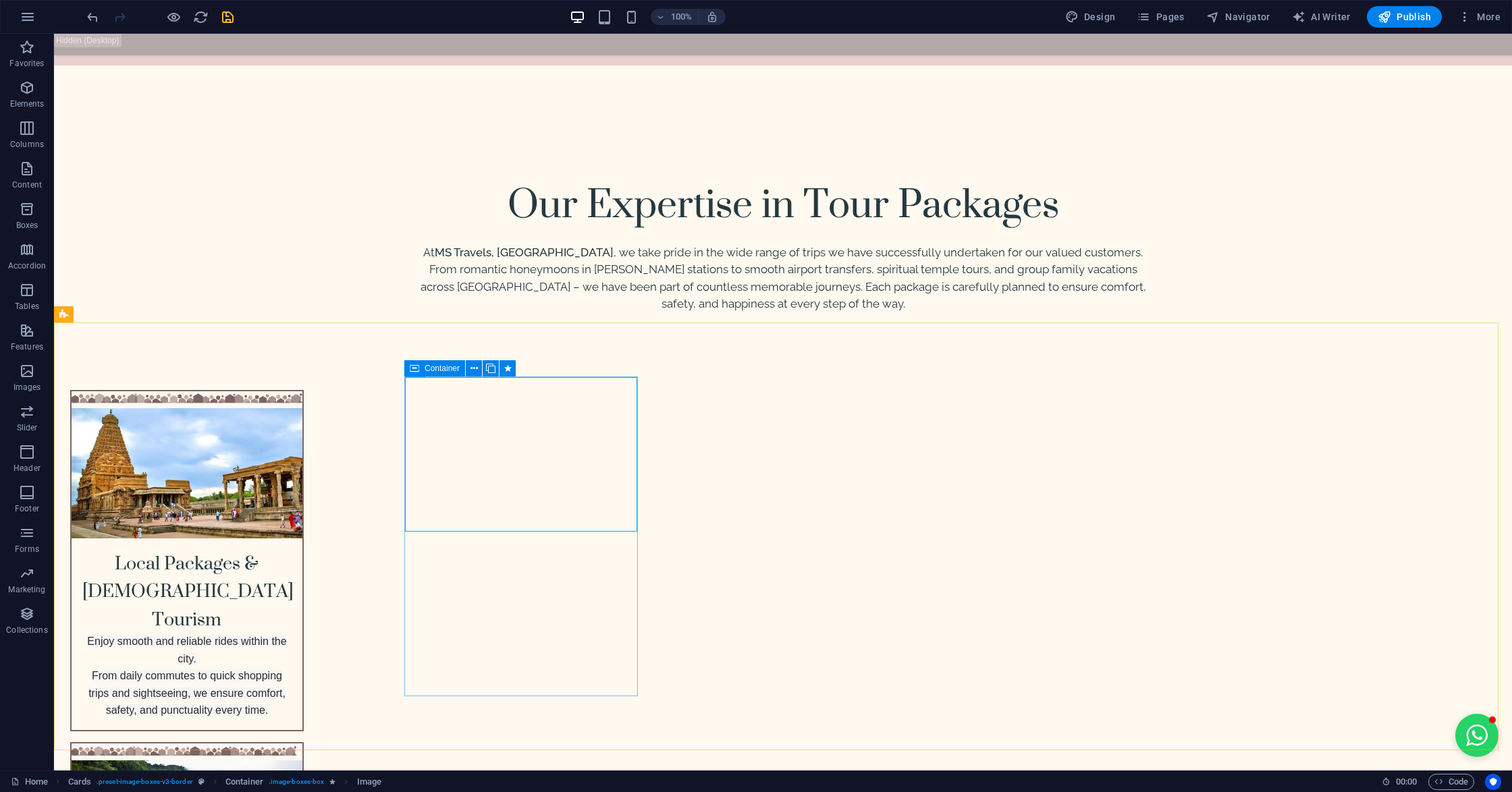
click at [414, 365] on icon at bounding box center [414, 368] width 9 height 16
select select "slide"
select select "s"
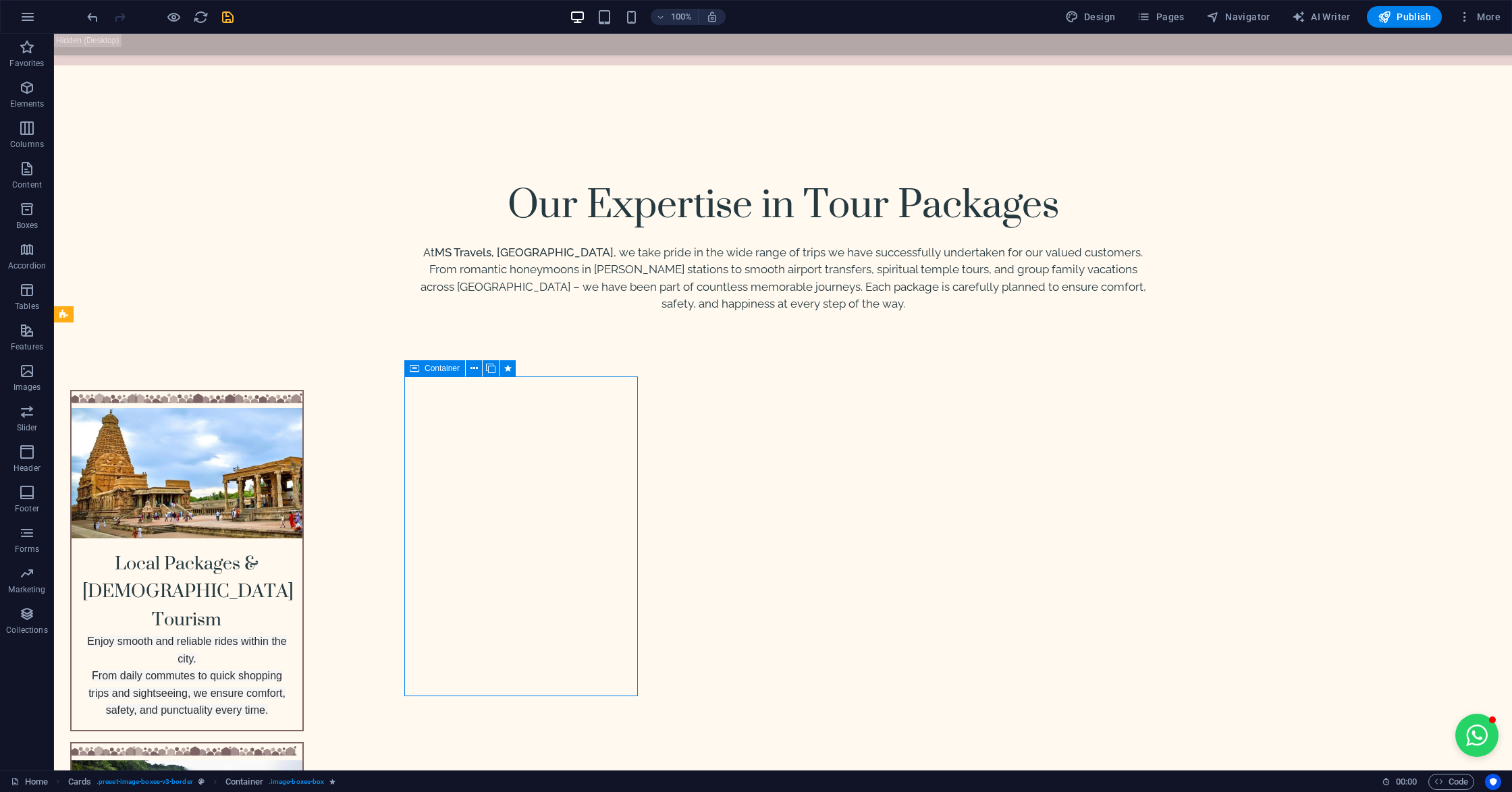
select select "scroll"
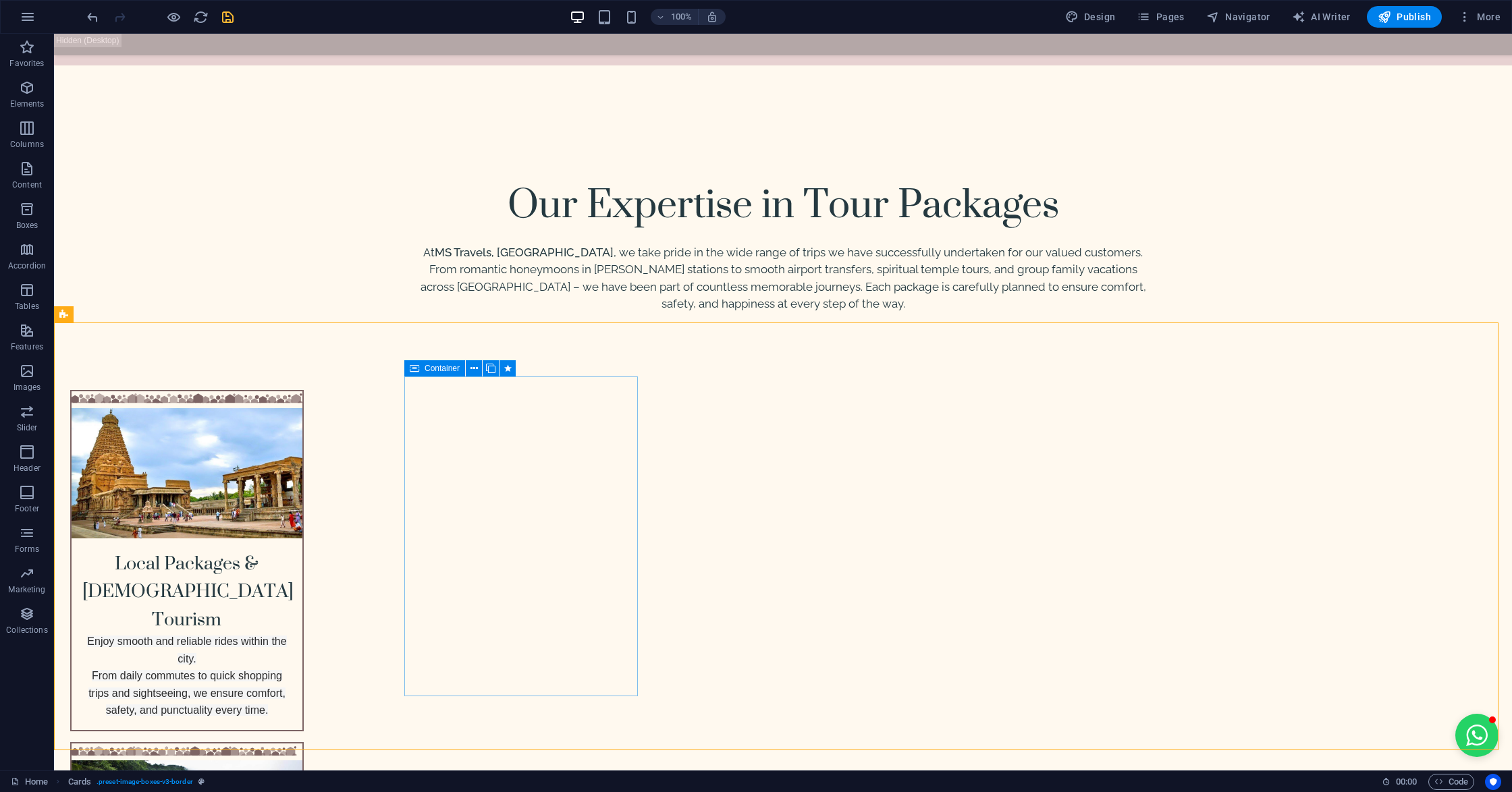
click at [425, 364] on span "Container" at bounding box center [442, 368] width 35 height 8
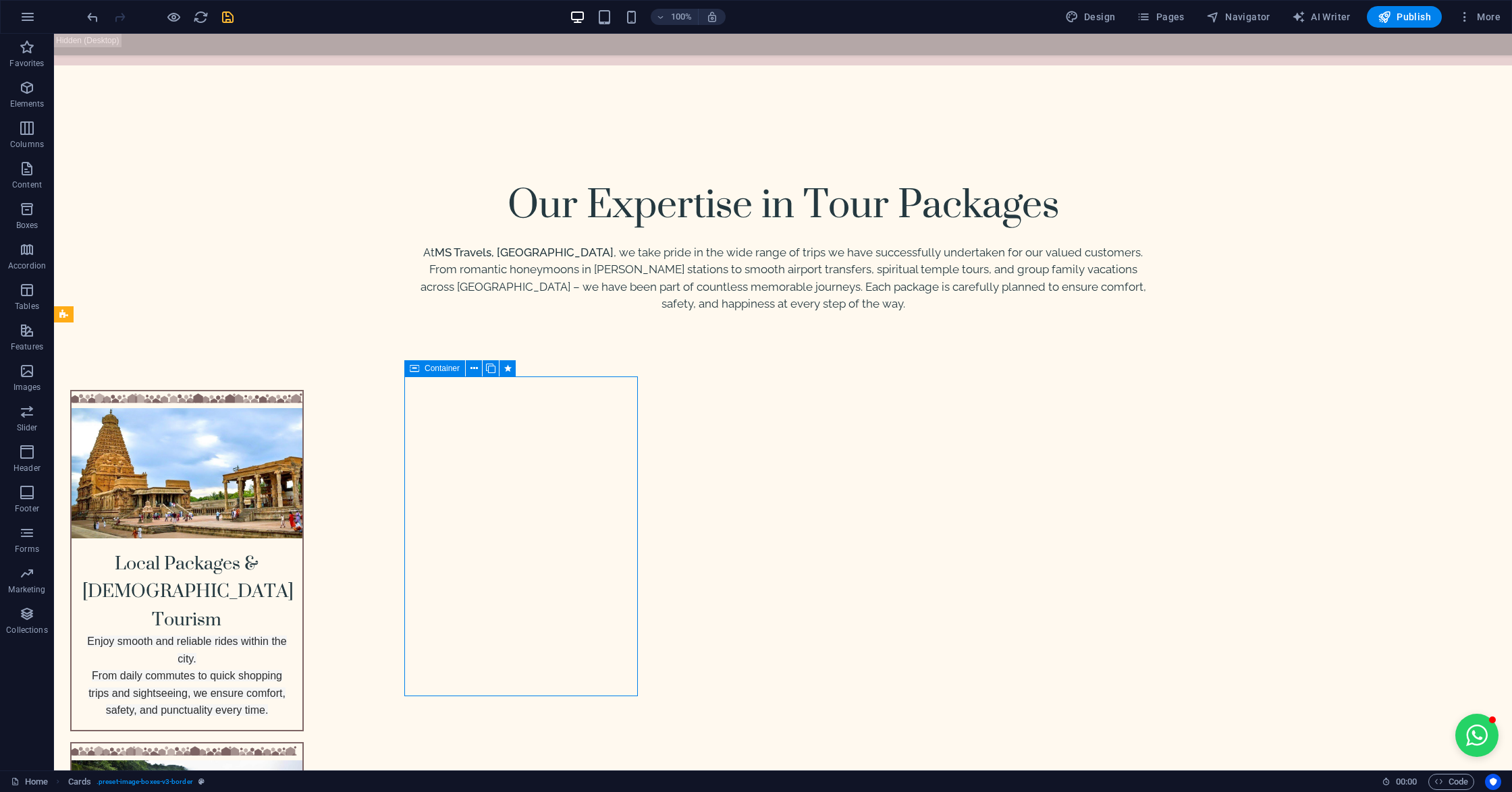
click at [425, 364] on span "Container" at bounding box center [442, 368] width 35 height 8
select select "slide"
select select "s"
select select "scroll"
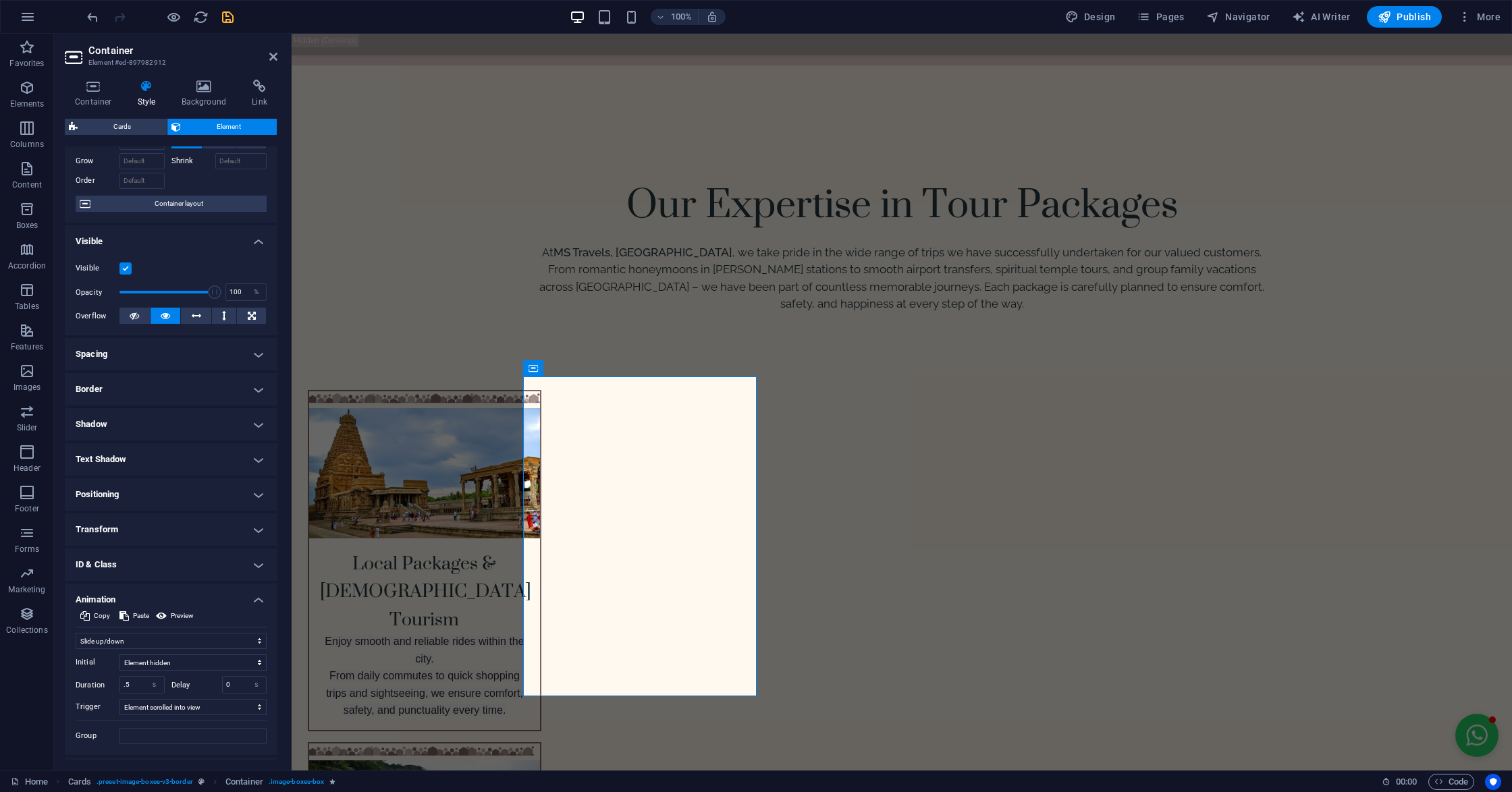
scroll to position [96, 0]
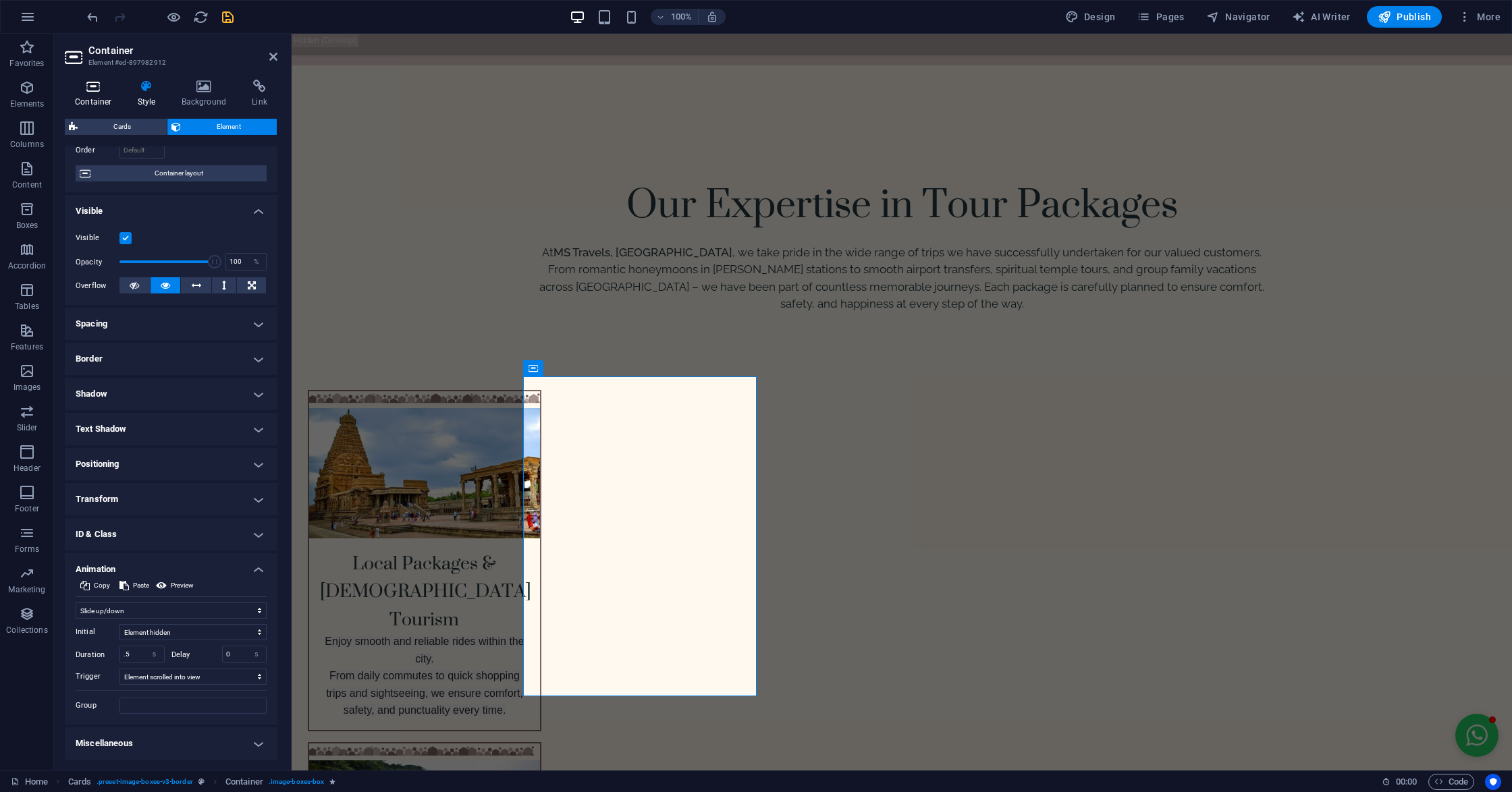
click at [100, 87] on icon at bounding box center [93, 86] width 58 height 14
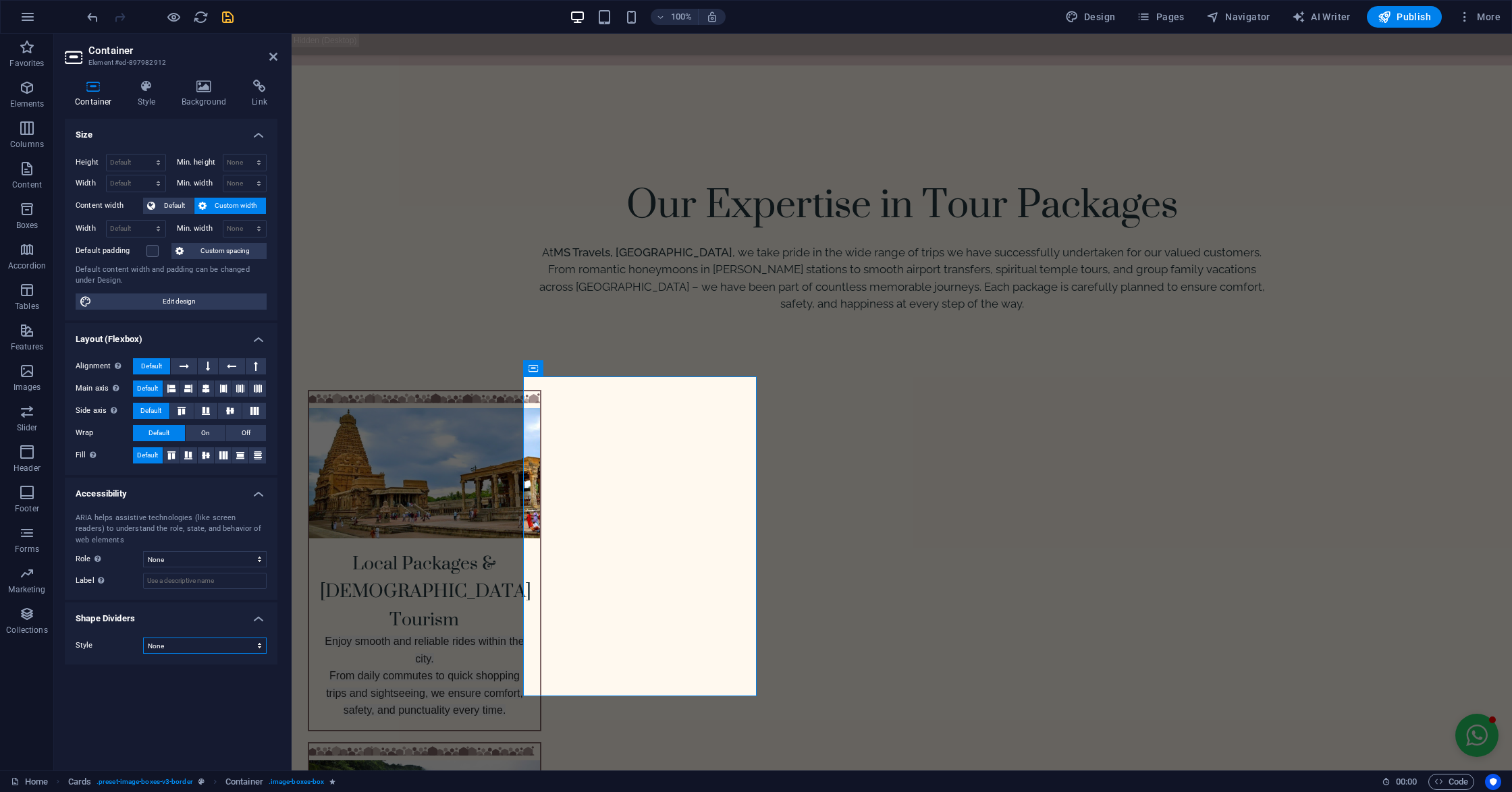
click at [150, 642] on select "None Triangle Square Diagonal Polygon 1 Polygon 2 Zigzag Multiple Zigzags Waves…" at bounding box center [205, 646] width 124 height 16
select select "hexagons"
click at [143, 639] on select "None Triangle Square Diagonal Polygon 1 Polygon 2 Zigzag Multiple Zigzags Waves…" at bounding box center [205, 646] width 124 height 16
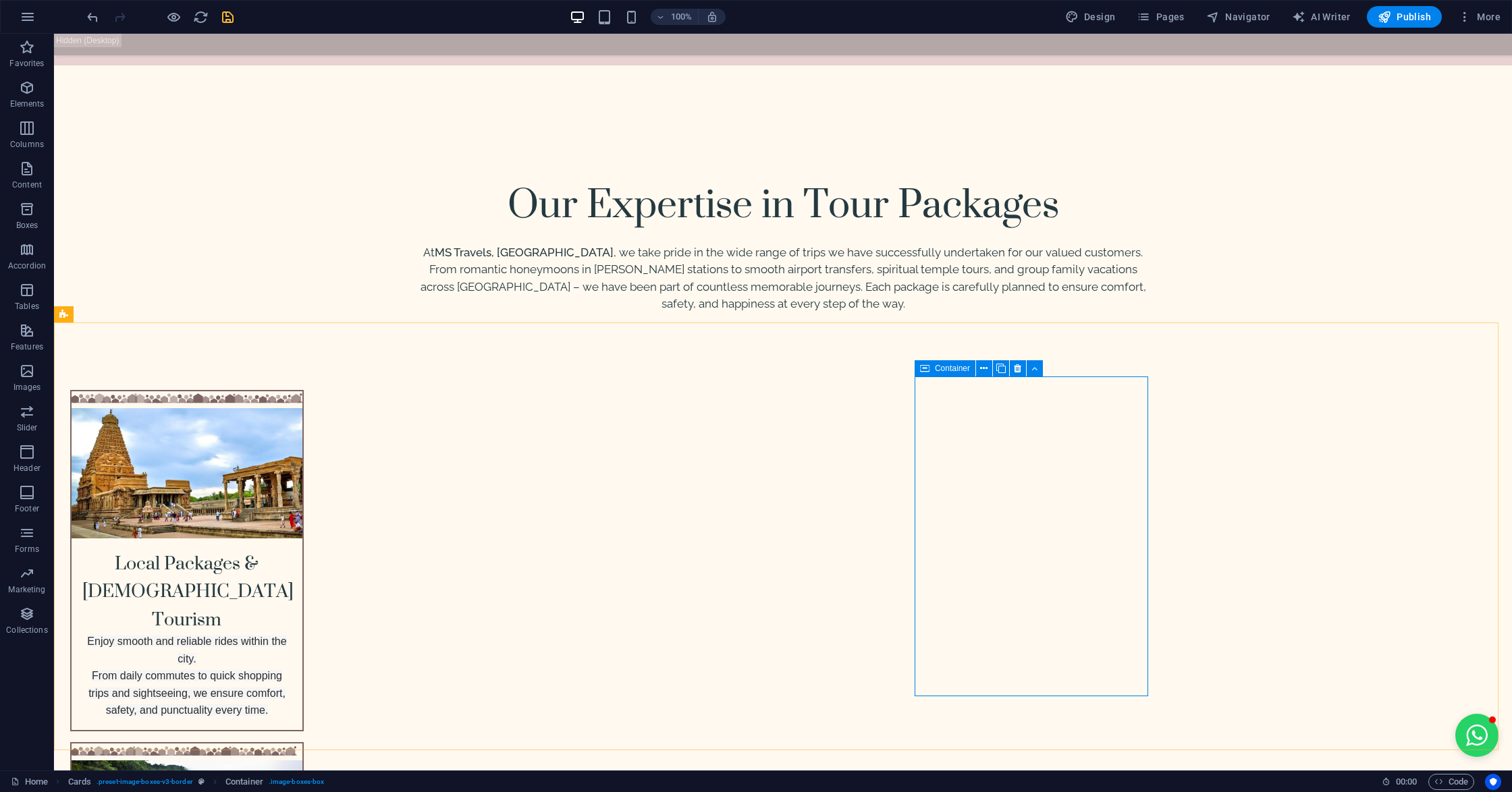
click at [930, 367] on div "Container" at bounding box center [945, 368] width 60 height 16
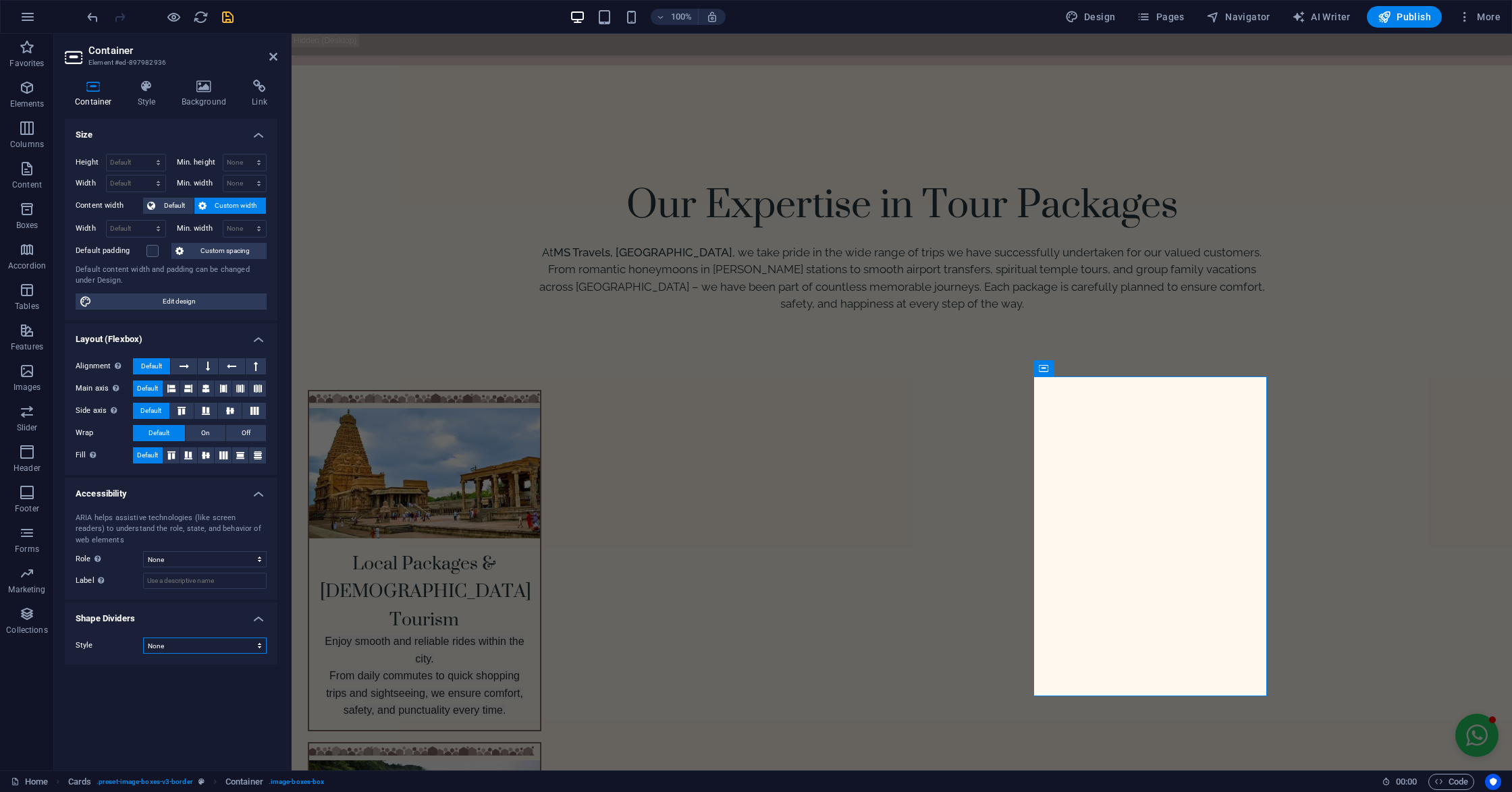
click at [152, 649] on select "None Triangle Square Diagonal Polygon 1 Polygon 2 Zigzag Multiple Zigzags Waves…" at bounding box center [205, 646] width 124 height 16
select select "hexagons"
click at [143, 639] on select "None Triangle Square Diagonal Polygon 1 Polygon 2 Zigzag Multiple Zigzags Waves…" at bounding box center [205, 646] width 124 height 16
click at [143, 101] on h4 "Style" at bounding box center [149, 93] width 44 height 28
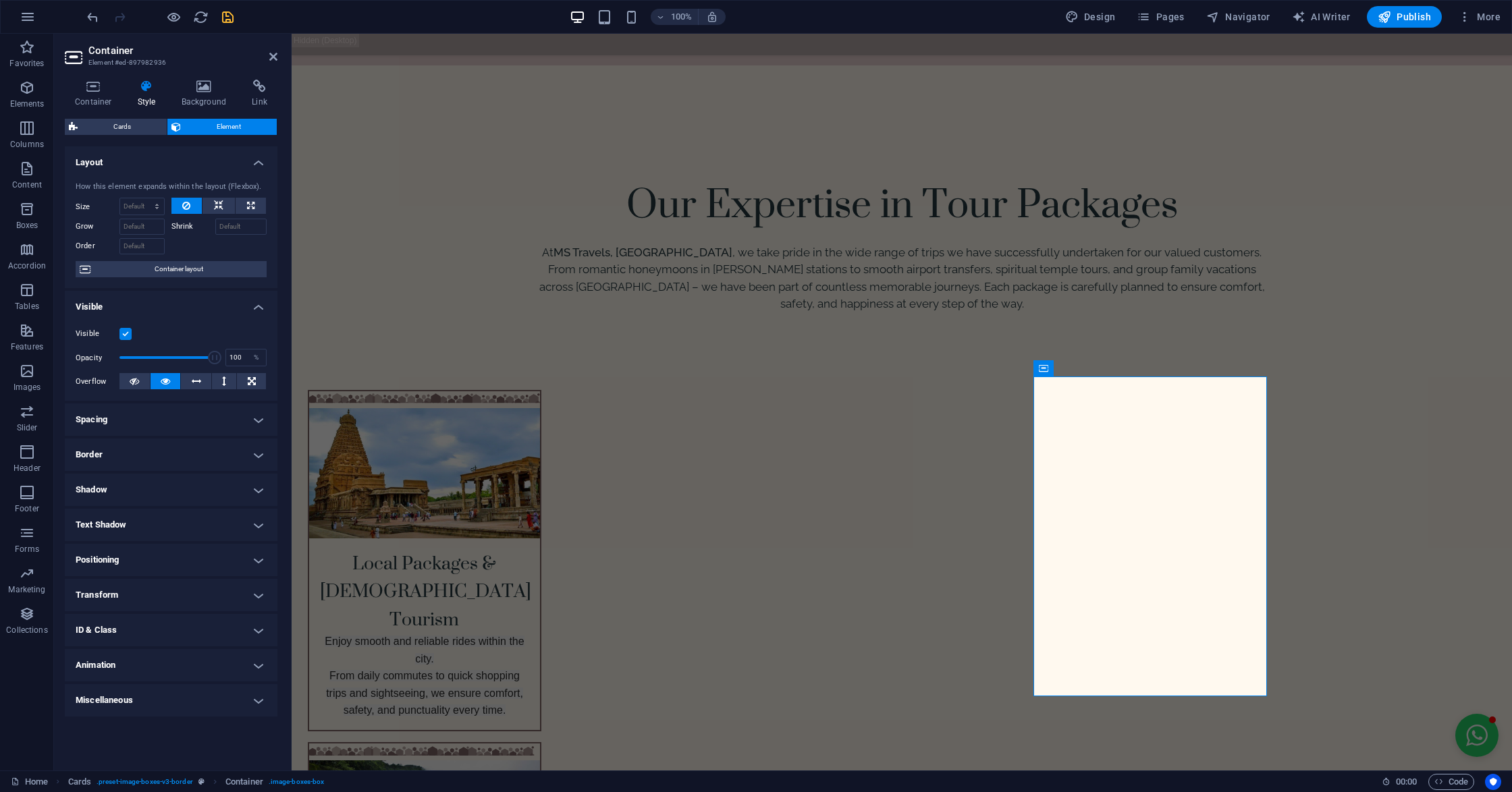
click at [133, 656] on h4 "Animation" at bounding box center [171, 665] width 213 height 32
click at [142, 704] on select "Don't animate Show / Hide Slide up/down Zoom in/out Slide left to right Slide r…" at bounding box center [171, 706] width 191 height 16
select select "slide"
click at [76, 699] on select "Don't animate Show / Hide Slide up/down Zoom in/out Slide left to right Slide r…" at bounding box center [171, 706] width 191 height 16
select select "scroll"
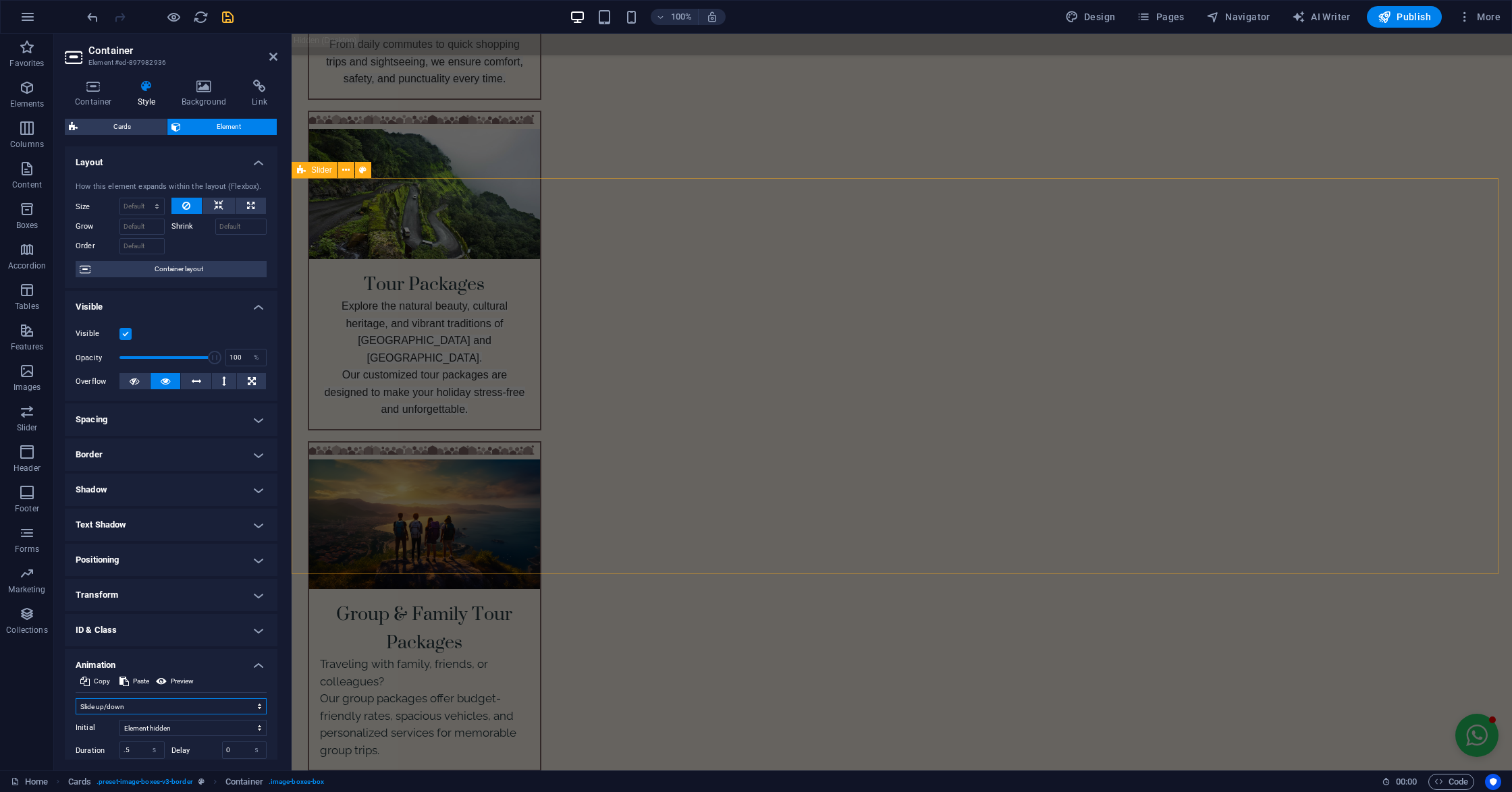
scroll to position [2615, 0]
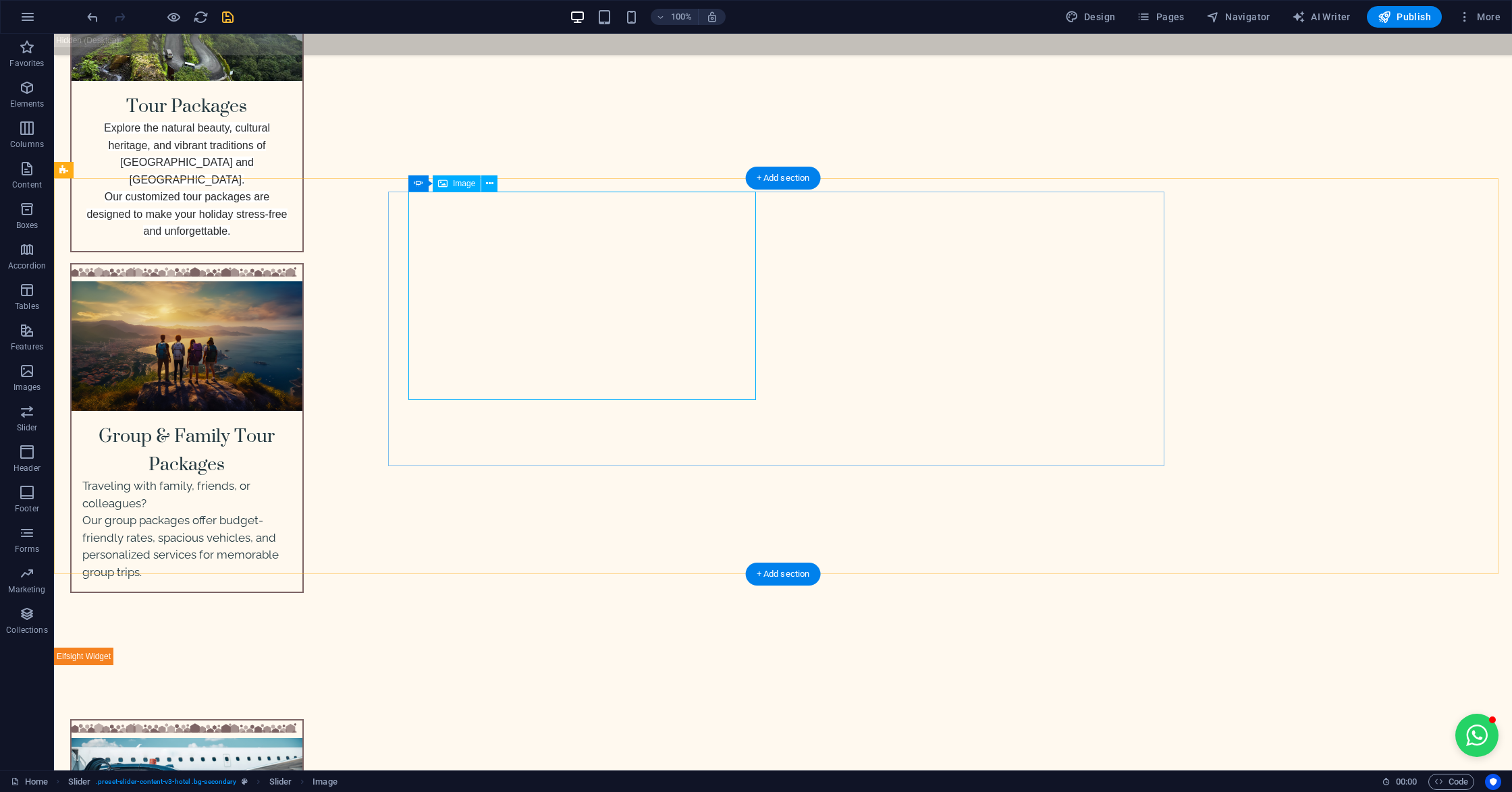
select select "%"
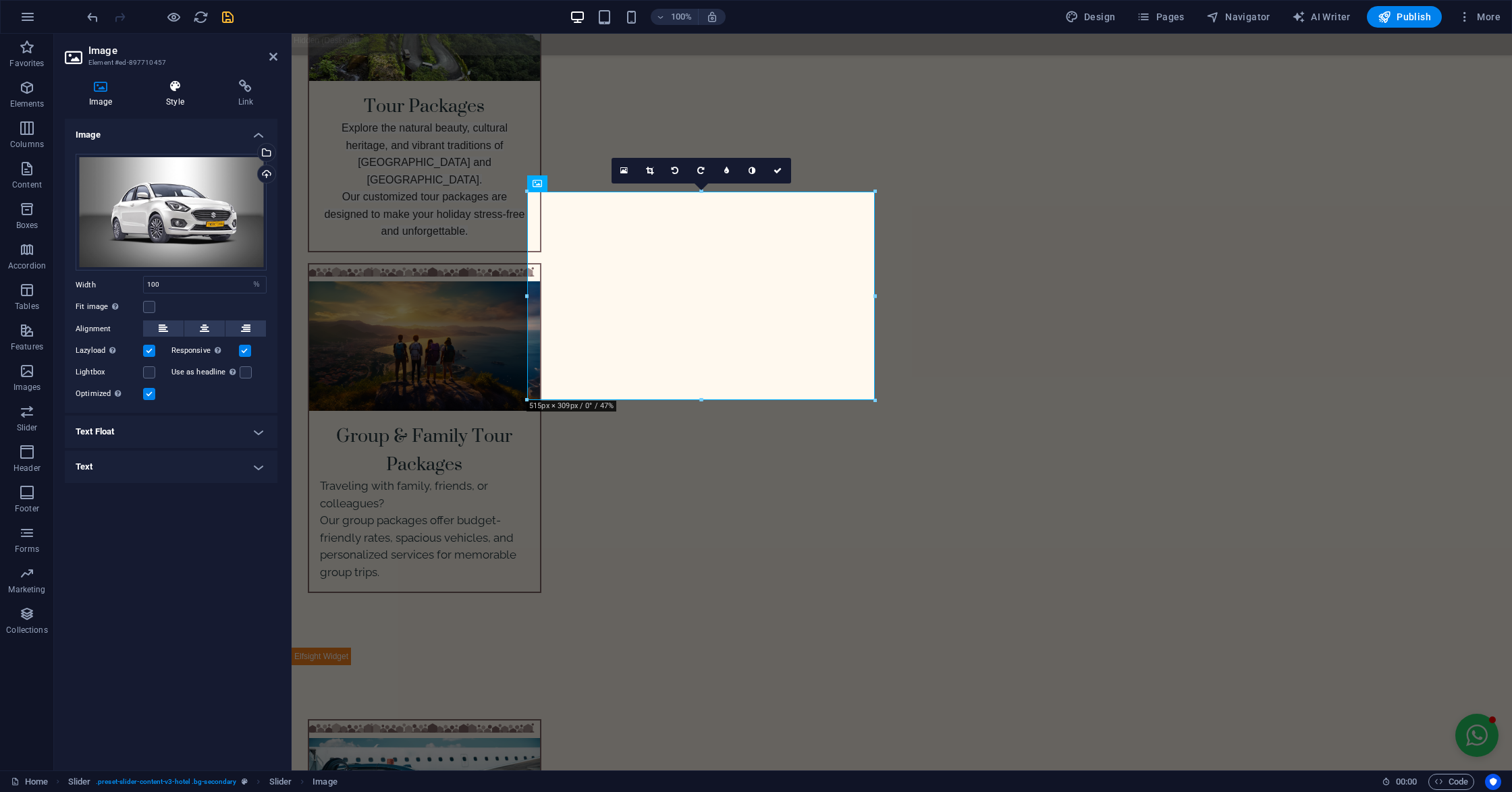
click at [168, 93] on h4 "Style" at bounding box center [178, 93] width 71 height 28
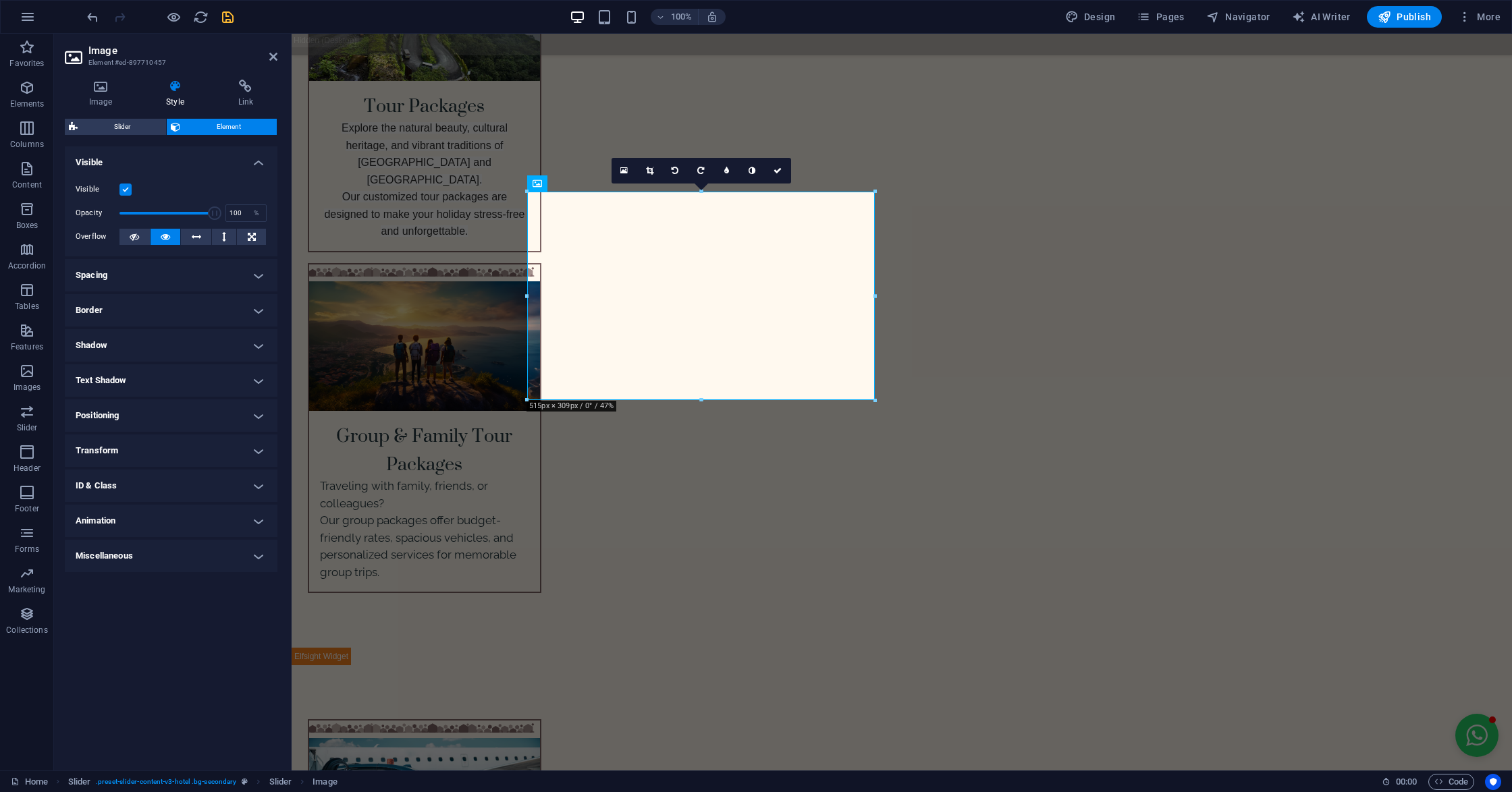
click at [130, 437] on h4 "Transform" at bounding box center [171, 451] width 213 height 32
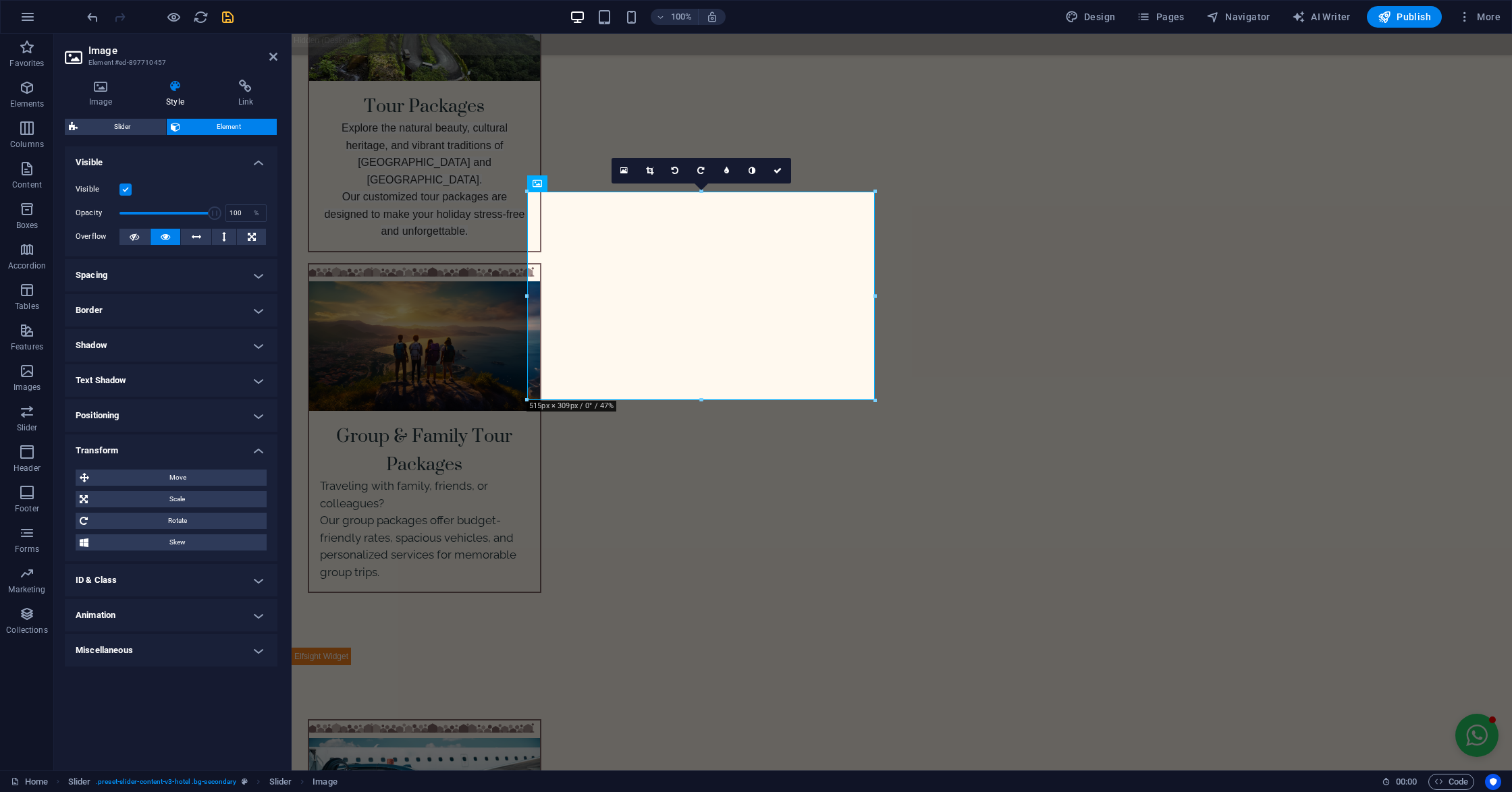
click at [179, 413] on h4 "Positioning" at bounding box center [171, 416] width 213 height 32
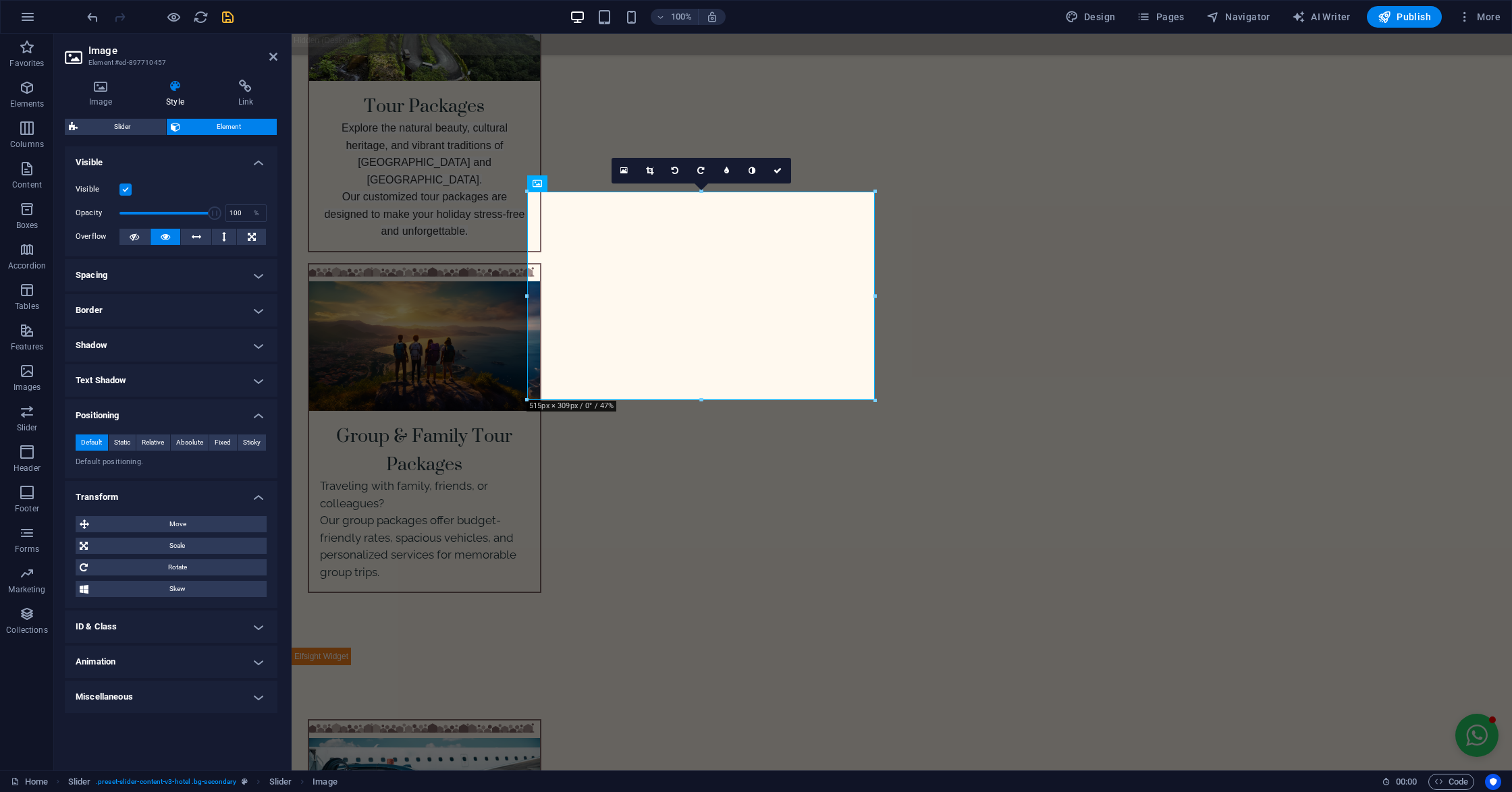
click at [179, 413] on h4 "Positioning" at bounding box center [171, 411] width 213 height 24
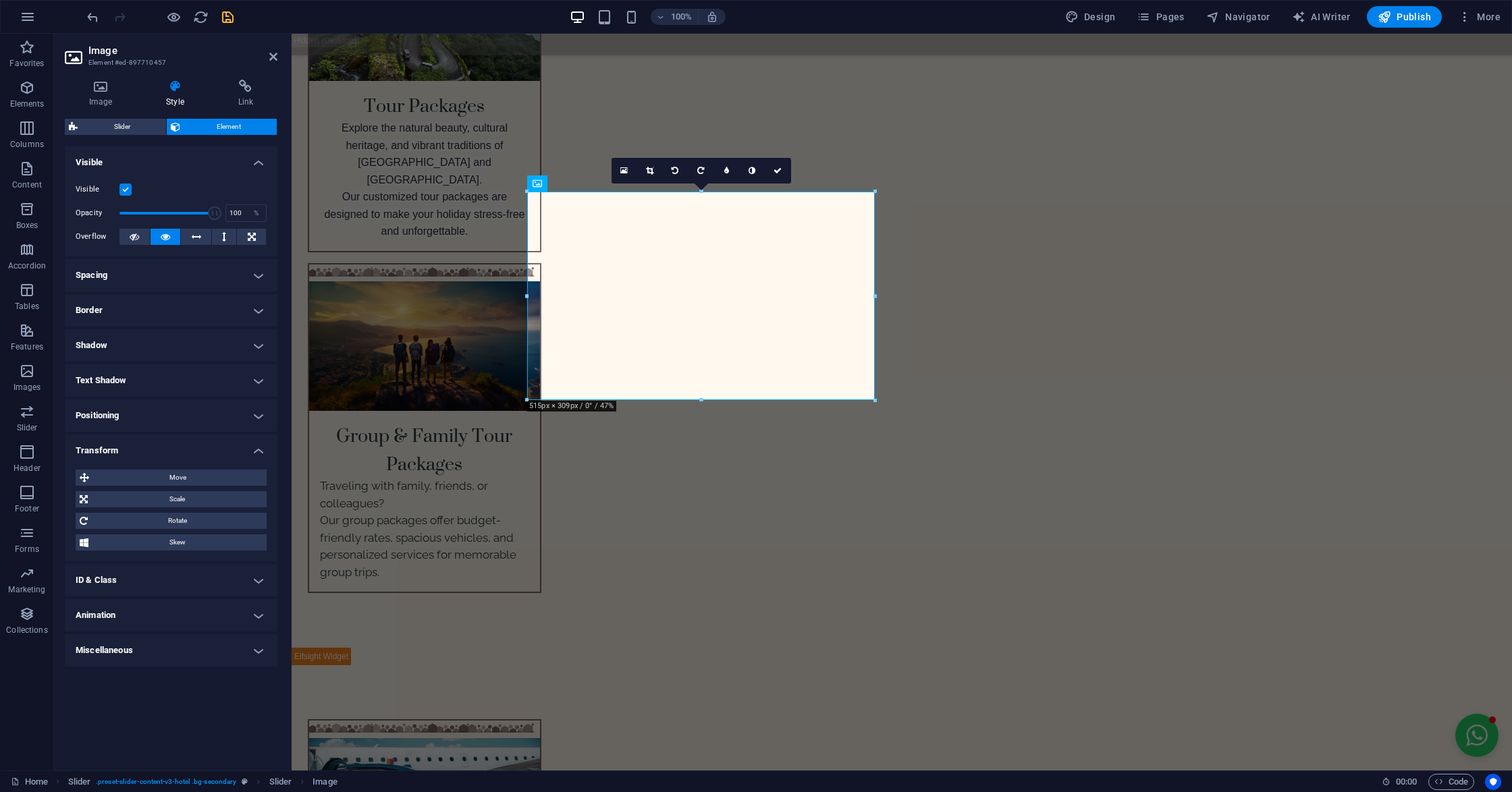
click at [163, 641] on h4 "Miscellaneous" at bounding box center [171, 650] width 213 height 32
click at [163, 641] on h4 "Miscellaneous" at bounding box center [171, 646] width 213 height 24
click at [189, 411] on h4 "Positioning" at bounding box center [171, 416] width 213 height 32
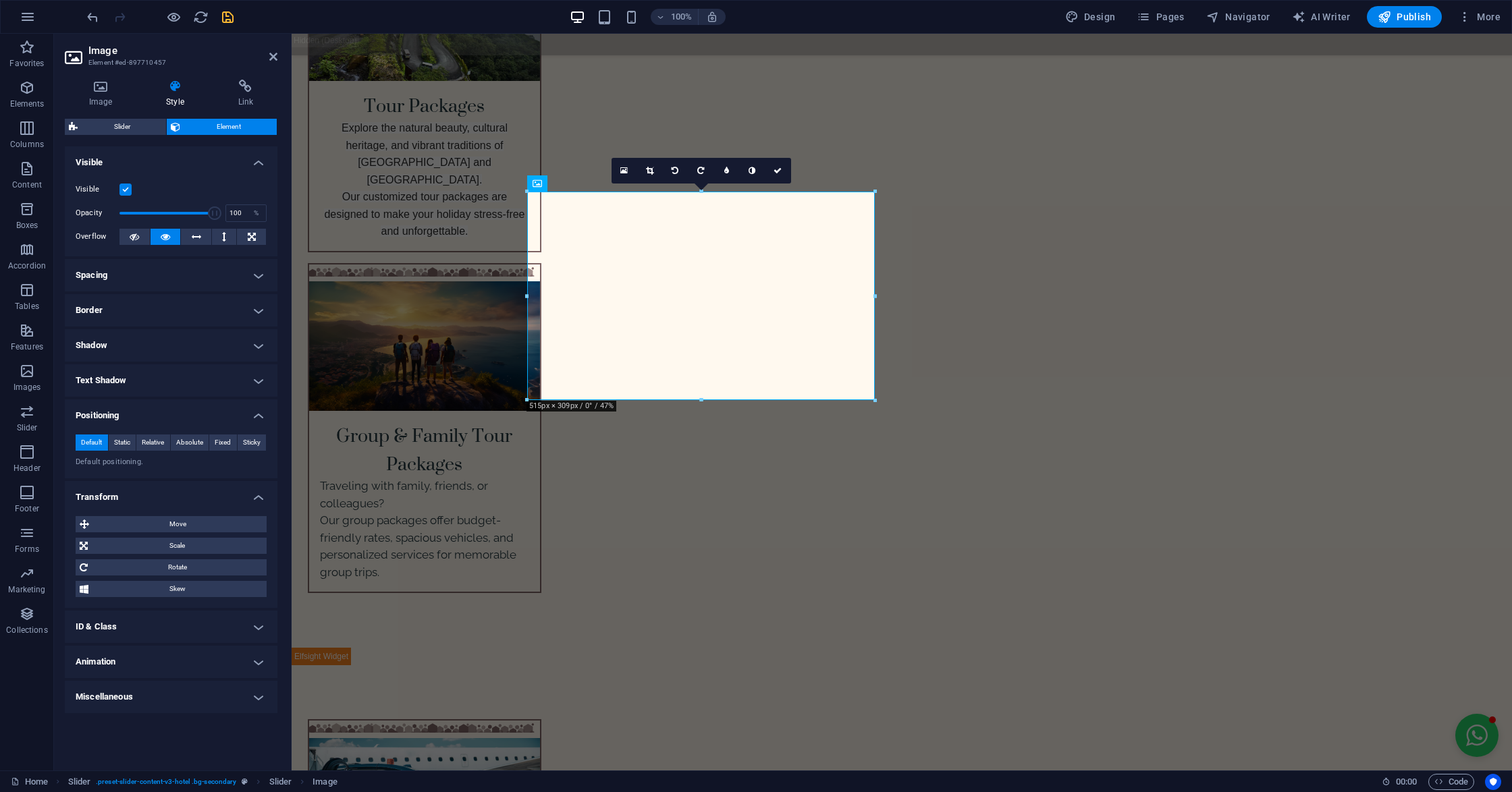
click at [189, 411] on h4 "Positioning" at bounding box center [171, 411] width 213 height 24
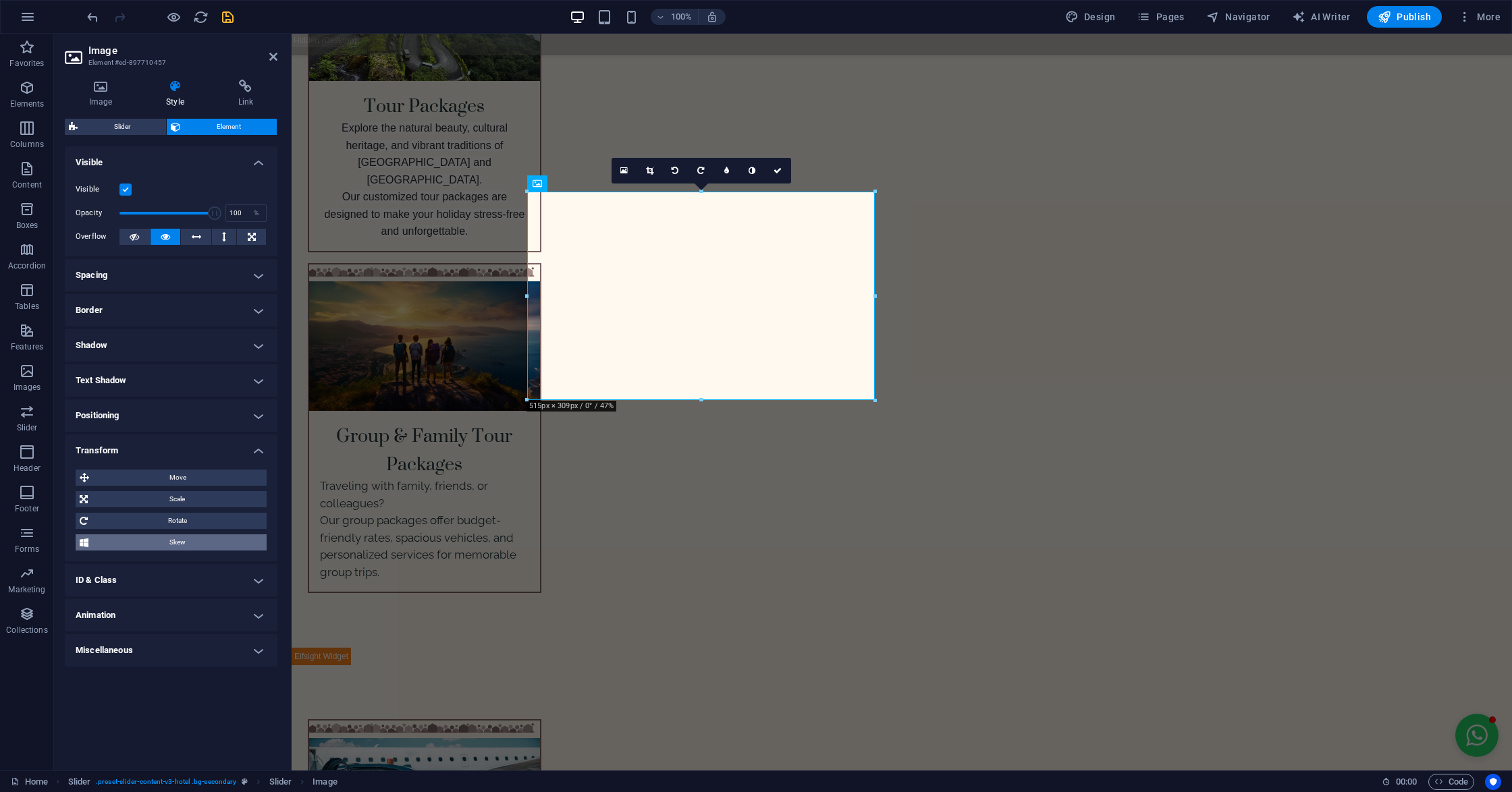
click at [160, 542] on span "Skew" at bounding box center [178, 542] width 170 height 16
click at [150, 610] on h4 "Animation" at bounding box center [171, 615] width 213 height 32
click at [131, 654] on select "Don't animate Show / Hide Slide up/down Zoom in/out Slide left to right Slide r…" at bounding box center [171, 657] width 191 height 16
select select "fade"
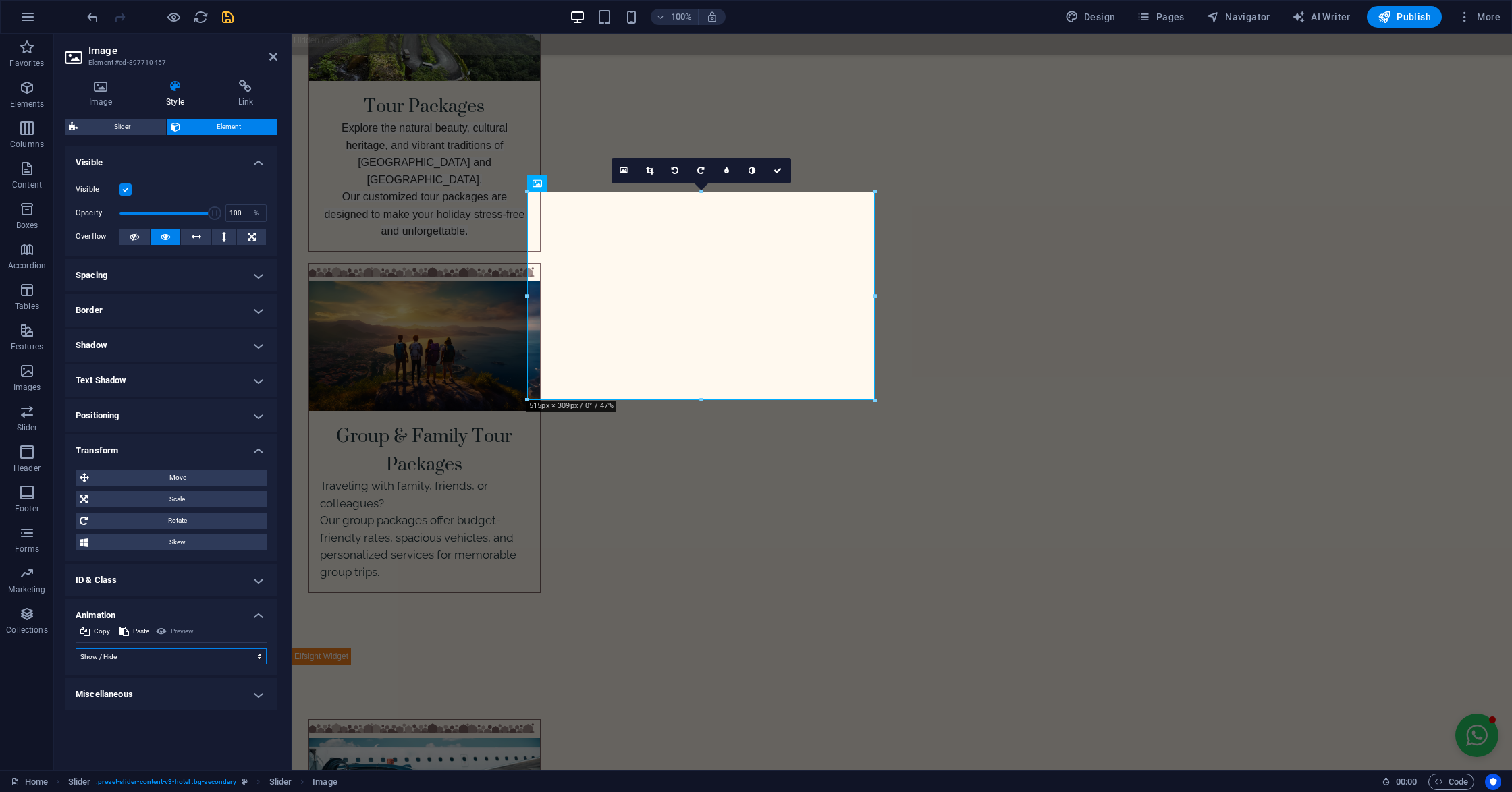
click at [76, 649] on select "Don't animate Show / Hide Slide up/down Zoom in/out Slide left to right Slide r…" at bounding box center [171, 657] width 191 height 16
select select "scroll"
select select "%"
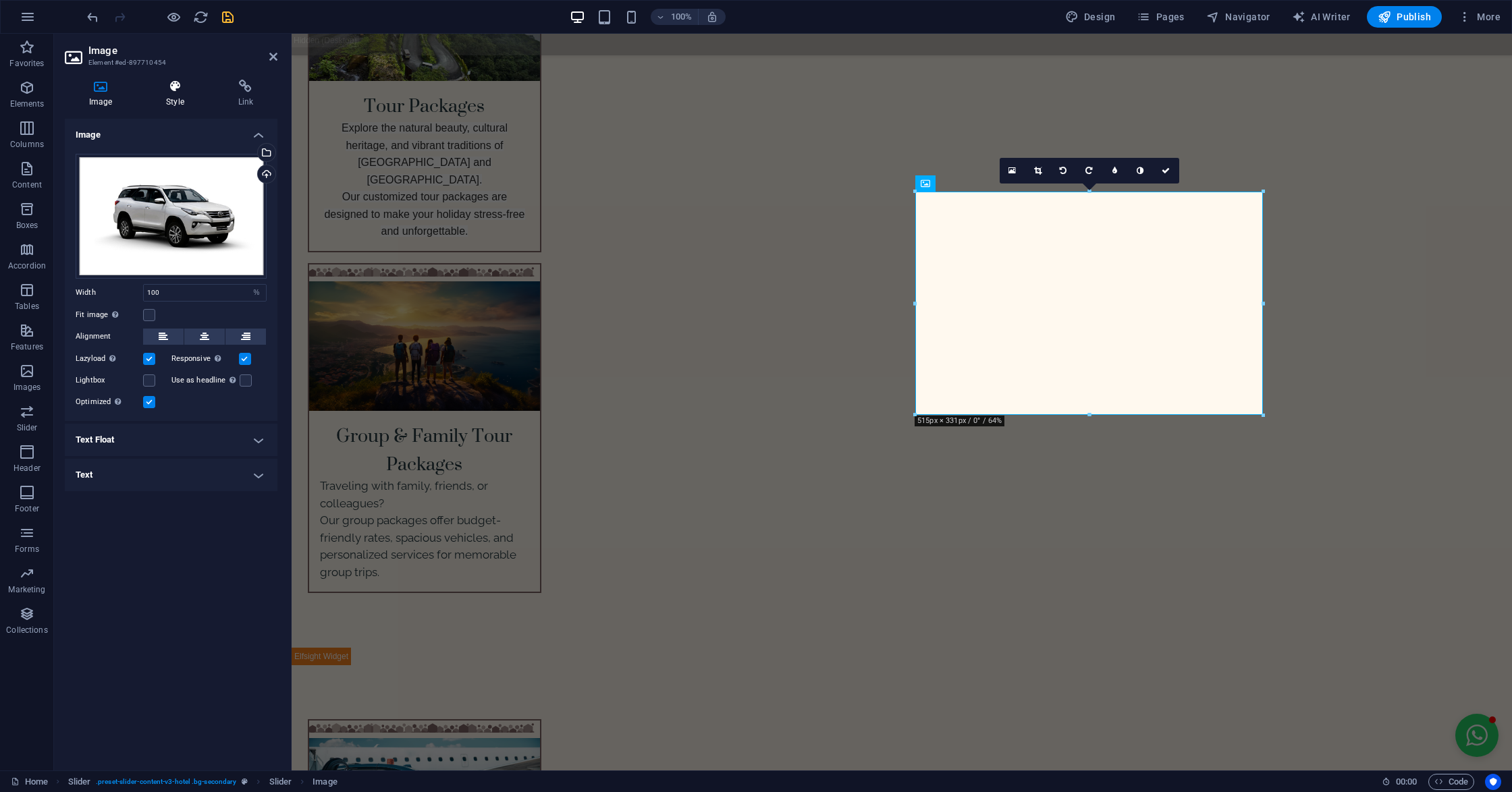
click at [169, 87] on icon at bounding box center [175, 86] width 66 height 14
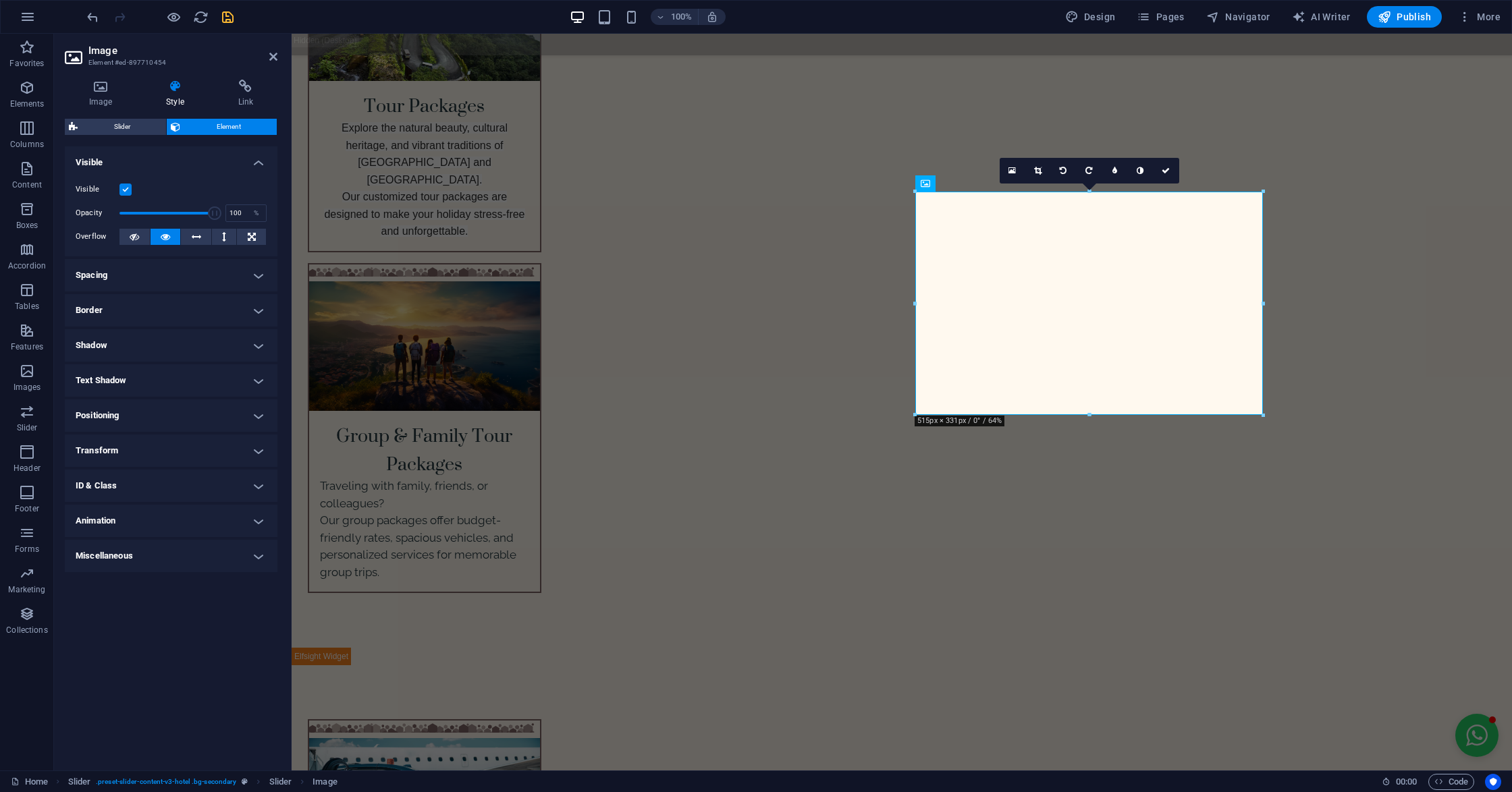
click at [125, 513] on h4 "Animation" at bounding box center [171, 520] width 213 height 32
click at [141, 561] on select "Don't animate Show / Hide Slide up/down Zoom in/out Slide left to right Slide r…" at bounding box center [171, 562] width 191 height 16
select select "fade"
click at [76, 554] on select "Don't animate Show / Hide Slide up/down Zoom in/out Slide left to right Slide r…" at bounding box center [171, 562] width 191 height 16
select select "scroll"
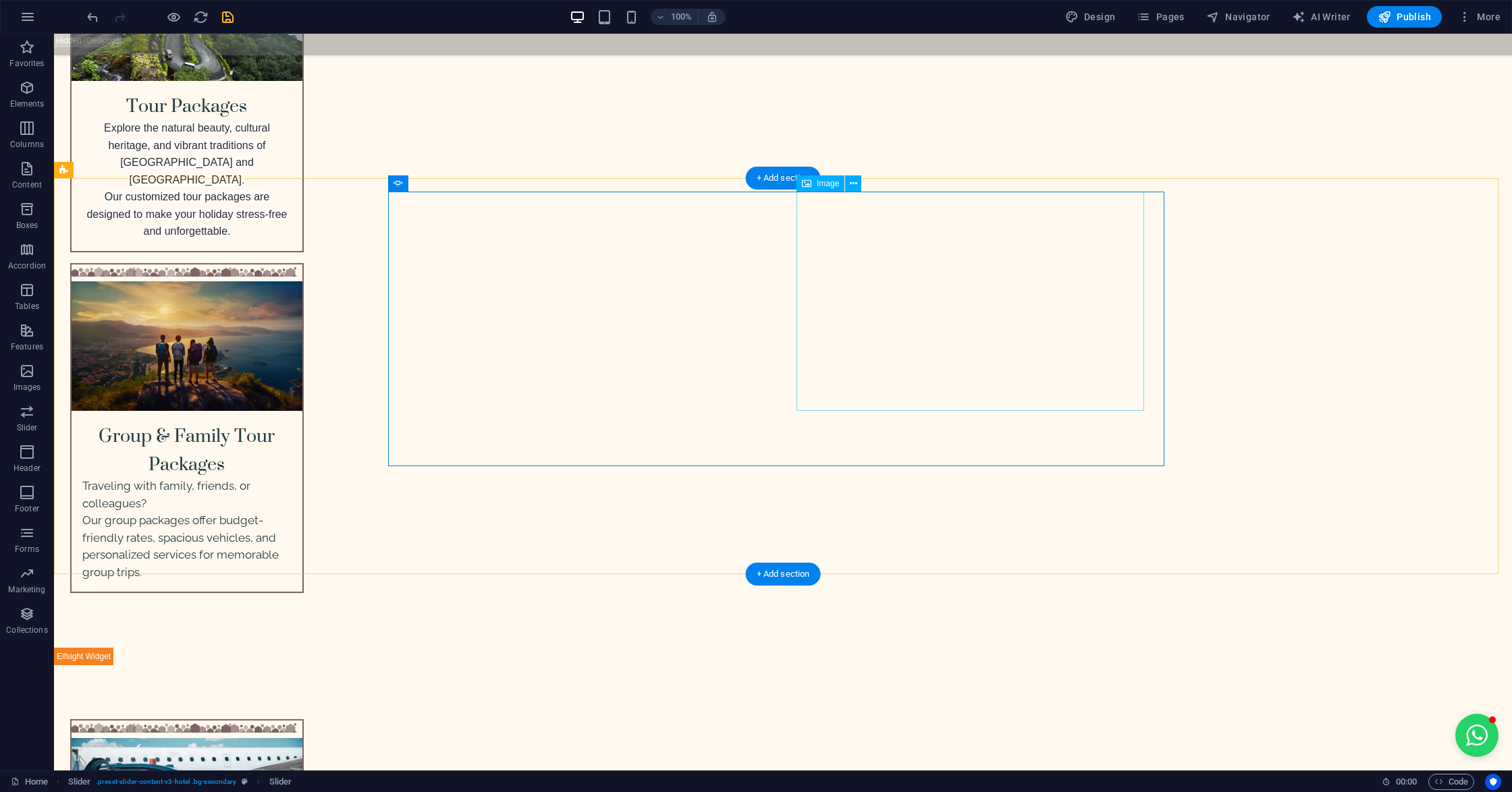
select select "px"
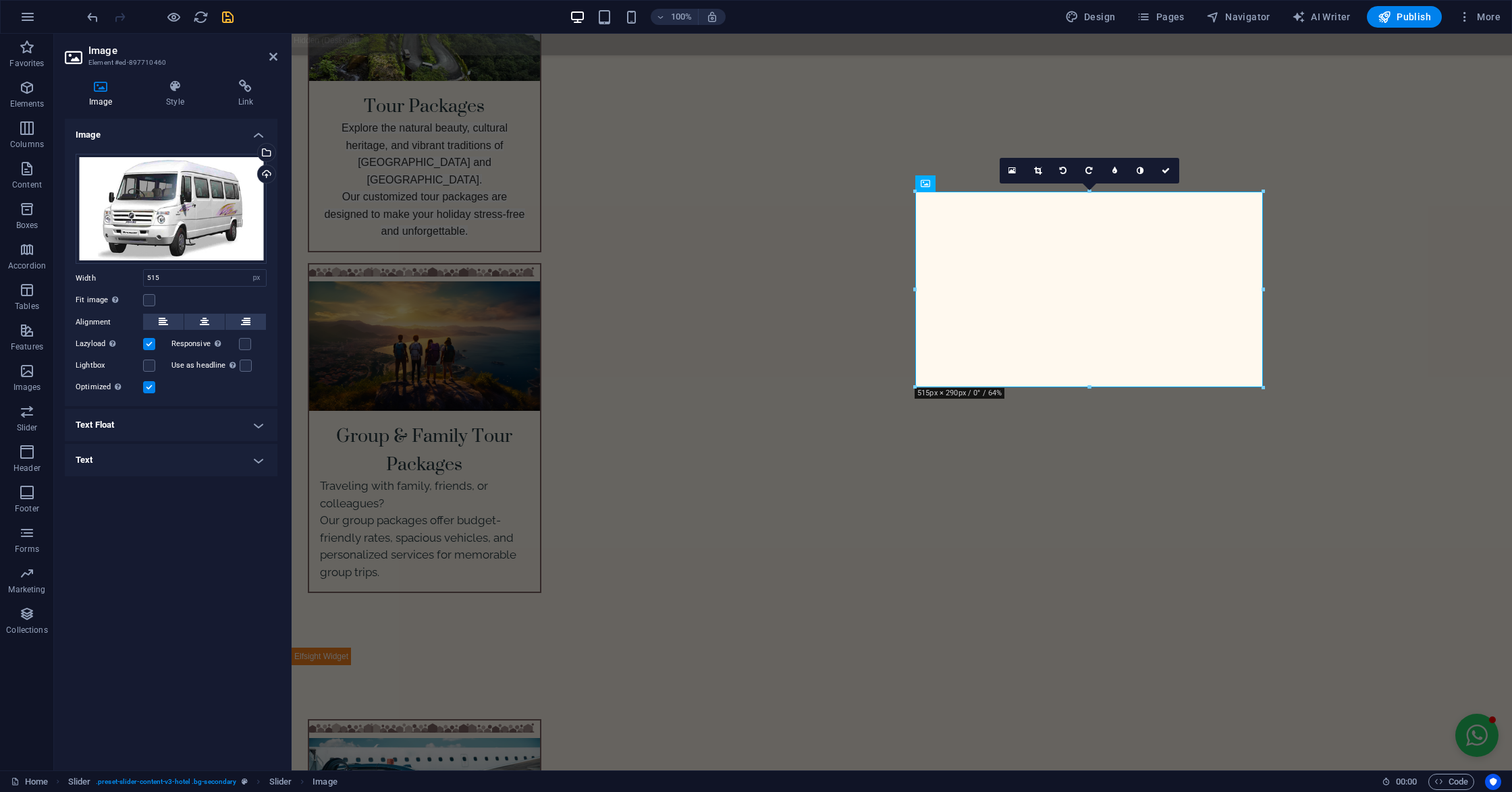
click at [1089, 387] on div at bounding box center [1089, 387] width 347 height 4
click at [182, 87] on icon at bounding box center [175, 86] width 66 height 14
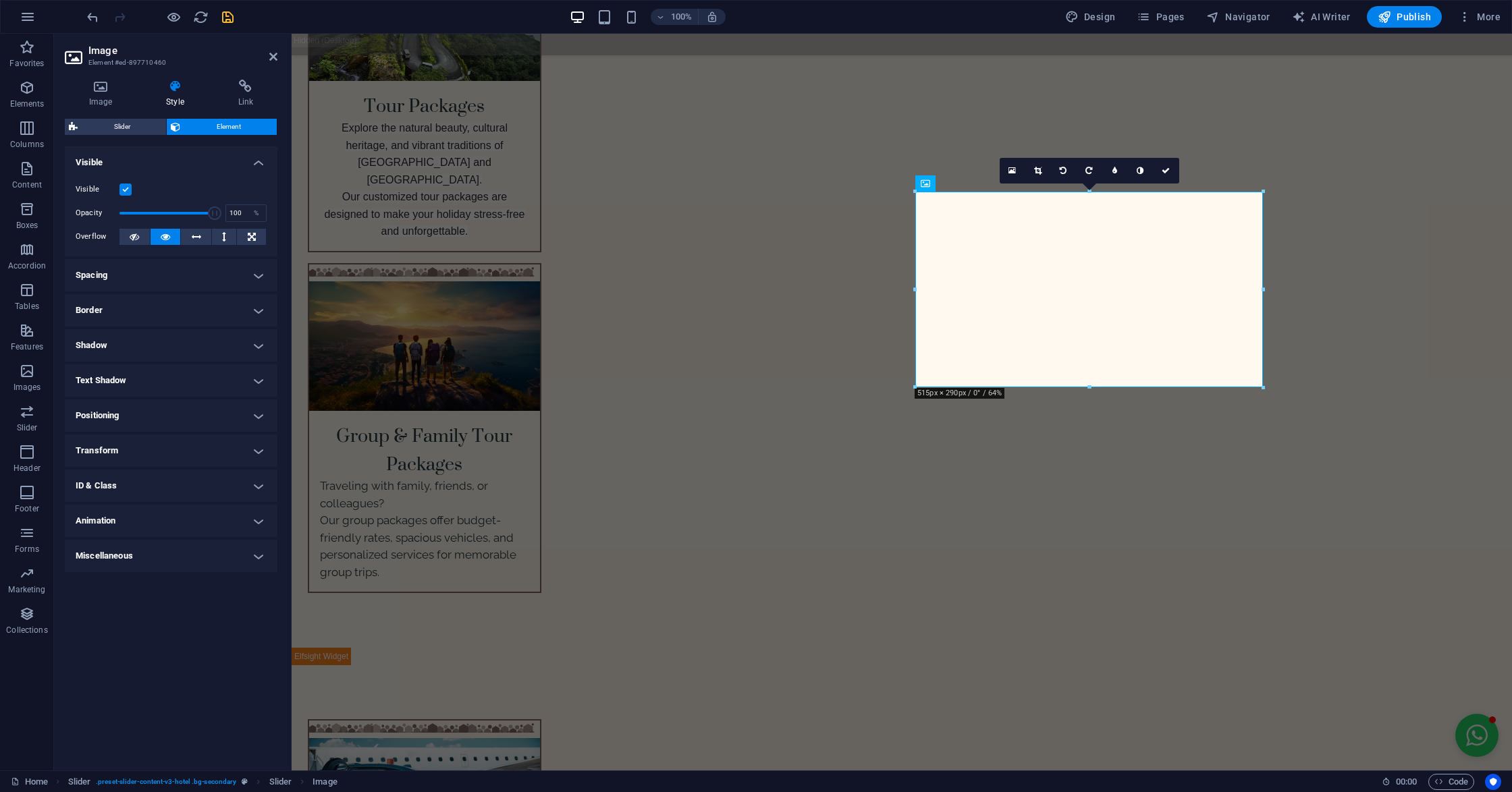
click at [133, 509] on h4 "Animation" at bounding box center [171, 520] width 213 height 32
click at [127, 558] on select "Don't animate Show / Hide Slide up/down Zoom in/out Slide left to right Slide r…" at bounding box center [171, 562] width 191 height 16
select select "fade"
click at [76, 554] on select "Don't animate Show / Hide Slide up/down Zoom in/out Slide left to right Slide r…" at bounding box center [171, 562] width 191 height 16
select select "scroll"
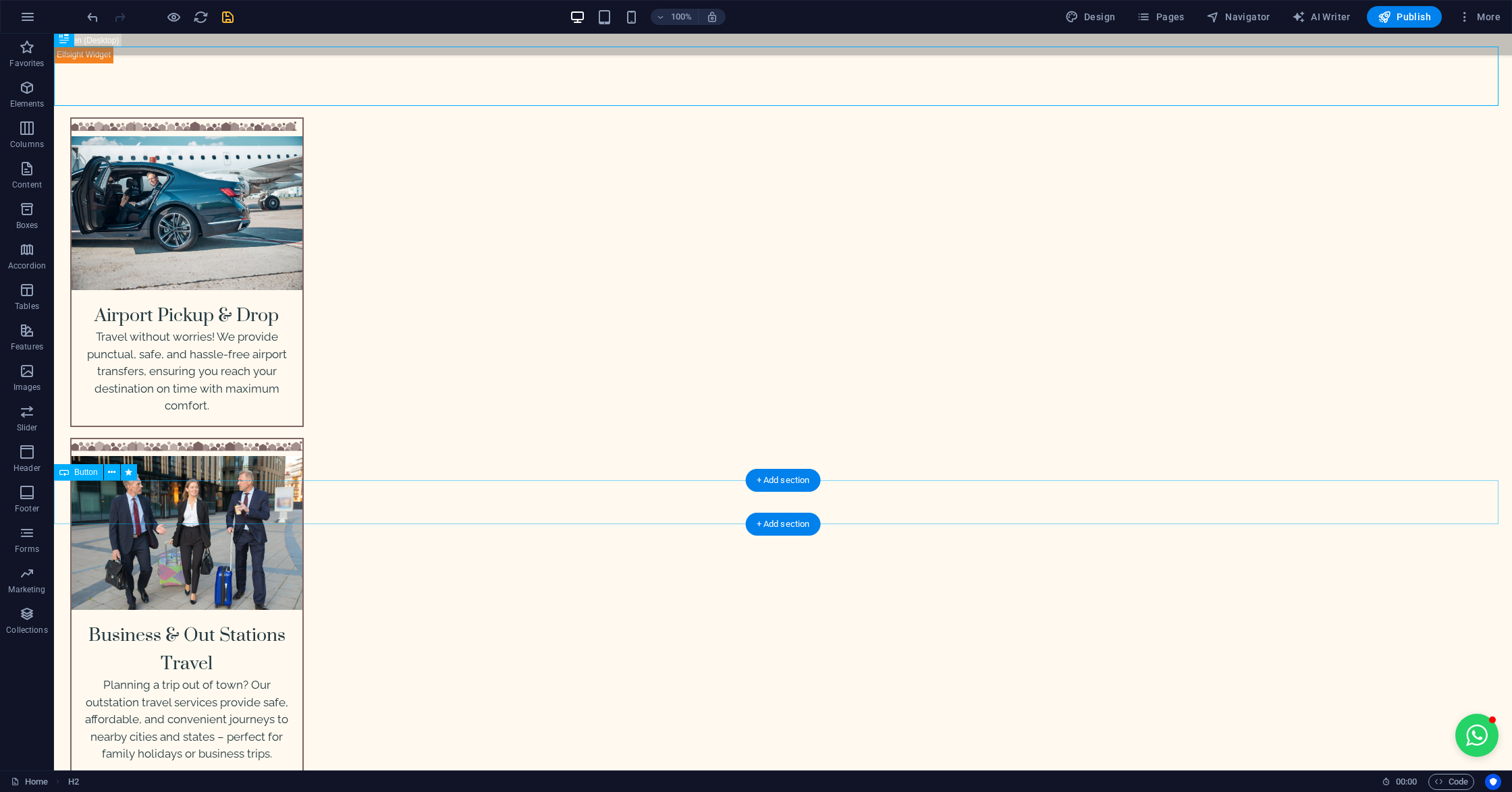
scroll to position [3244, 0]
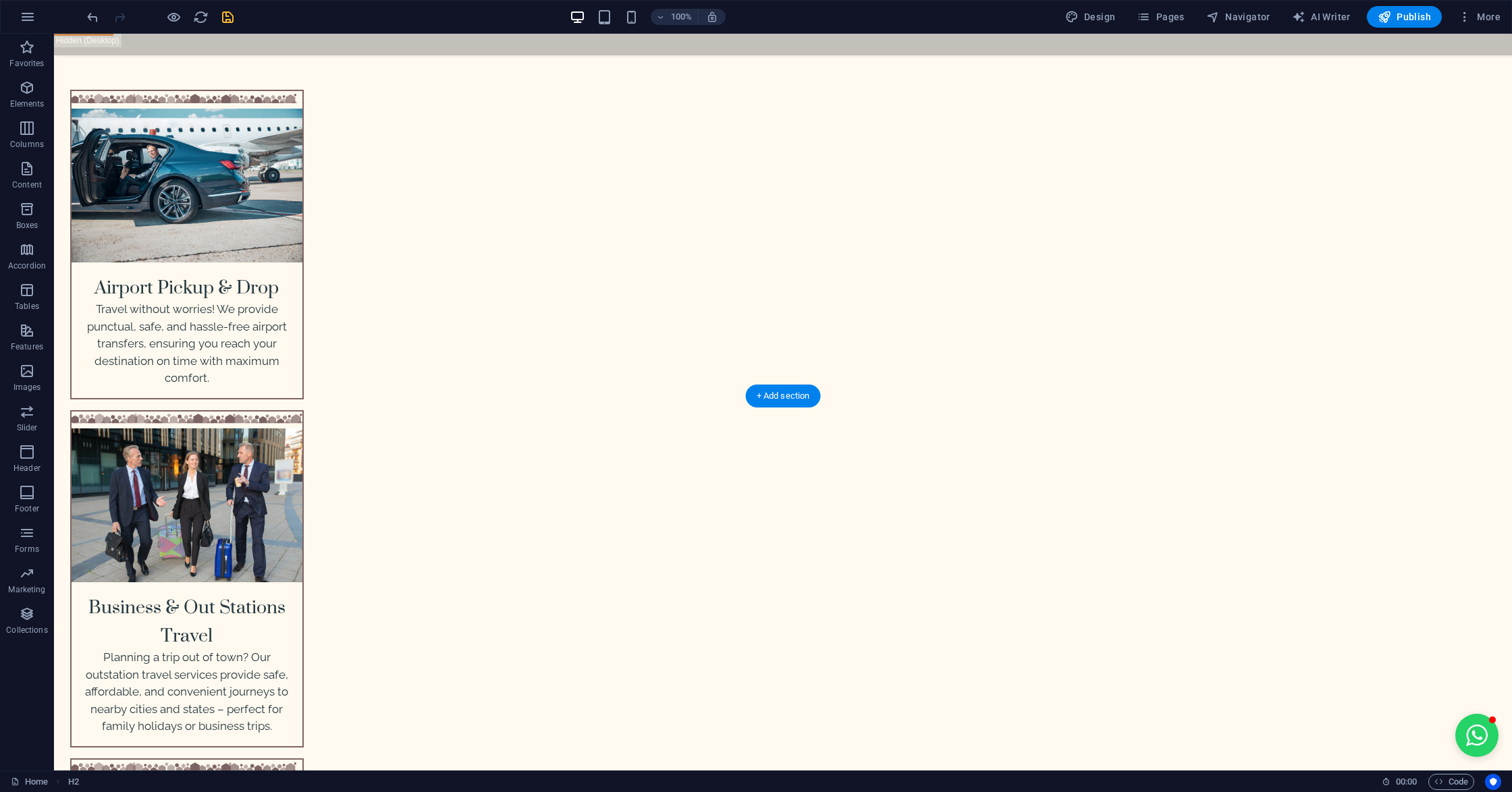
select select "px"
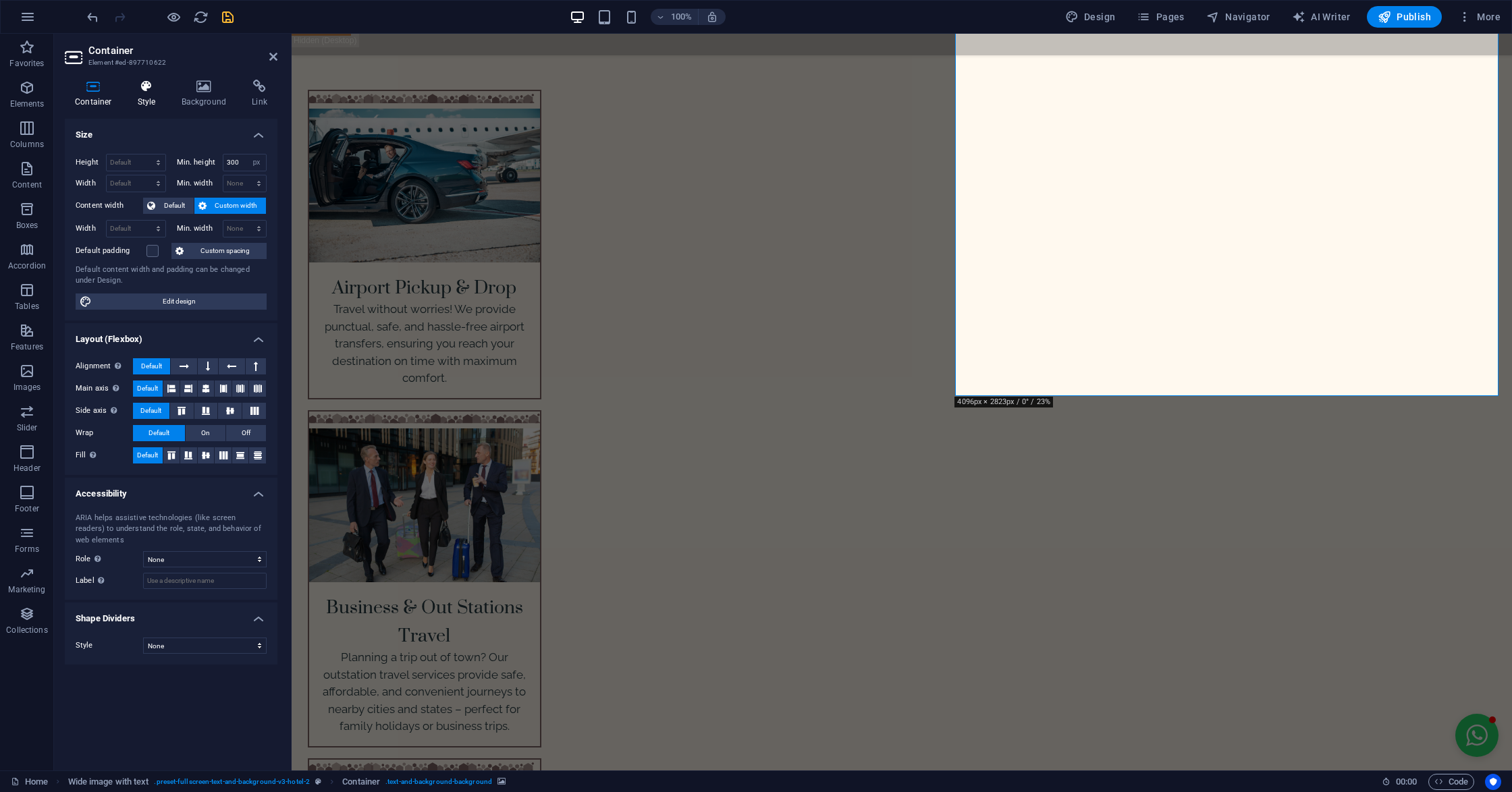
click at [141, 95] on h4 "Style" at bounding box center [149, 93] width 44 height 28
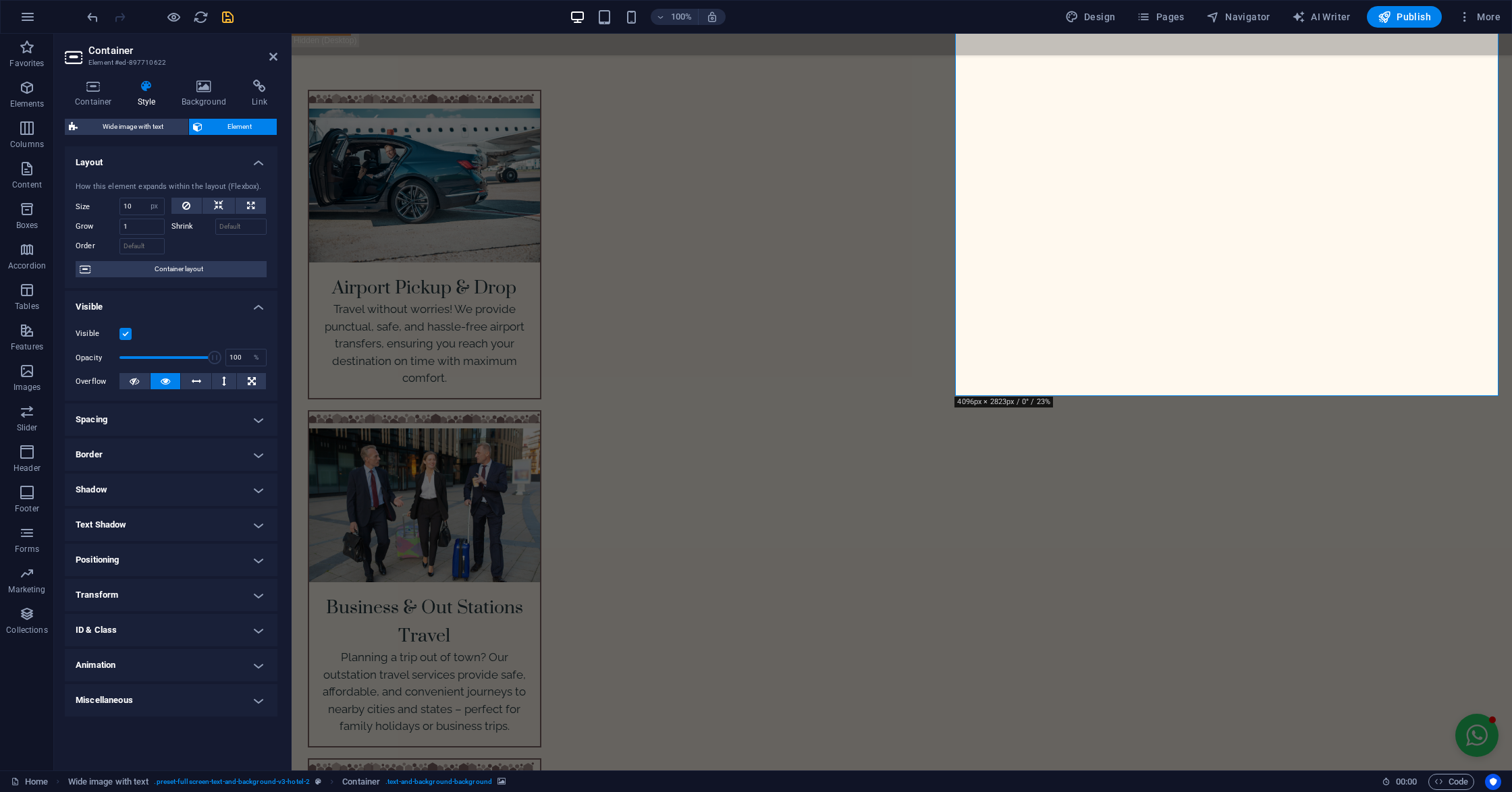
click at [131, 658] on h4 "Animation" at bounding box center [171, 665] width 213 height 32
click at [123, 705] on select "Don't animate Show / Hide Slide up/down Zoom in/out Slide left to right Slide r…" at bounding box center [171, 705] width 191 height 16
select select "shrink"
click at [76, 697] on select "Don't animate Show / Hide Slide up/down Zoom in/out Slide left to right Slide r…" at bounding box center [171, 705] width 191 height 16
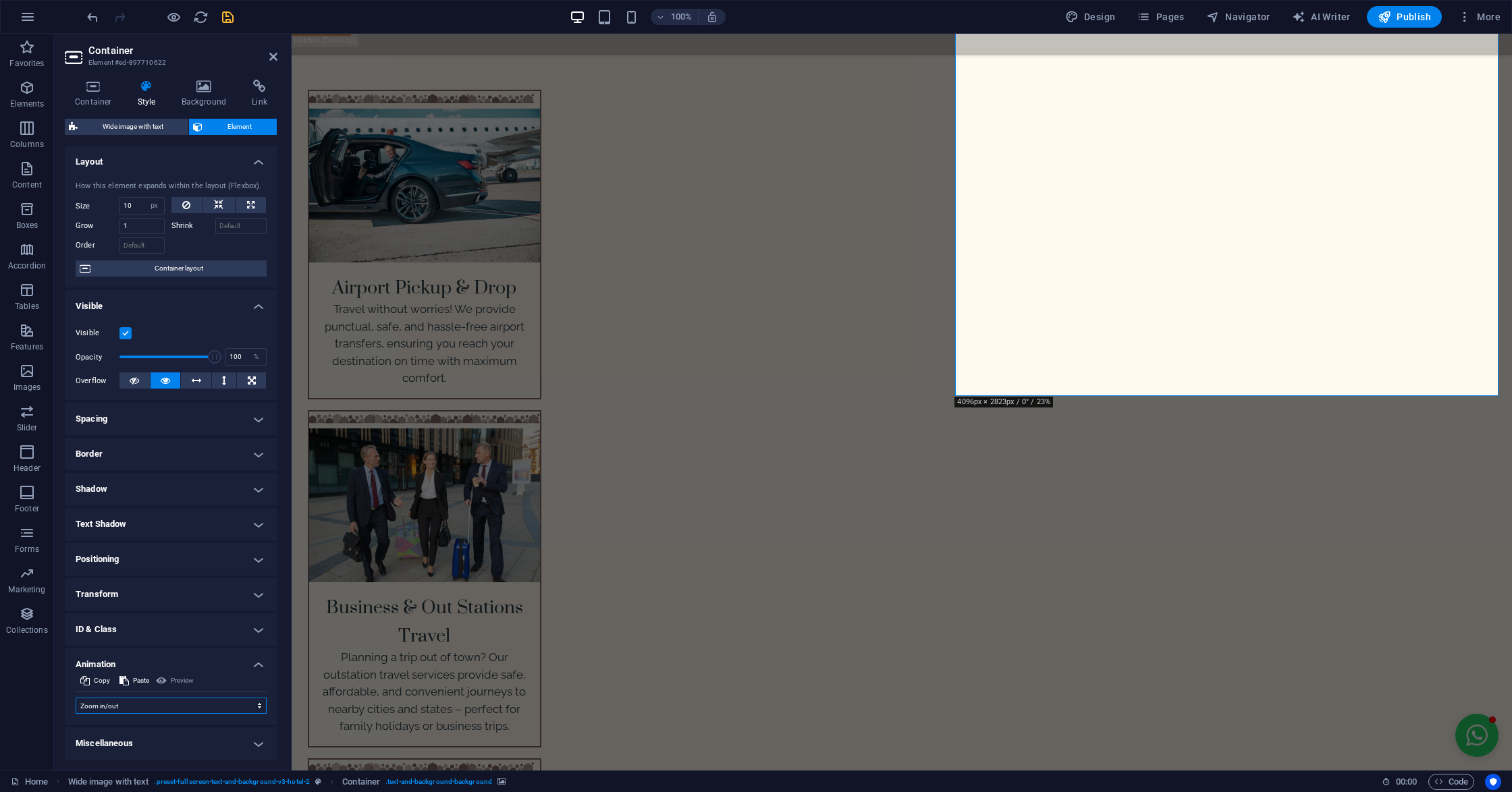
select select "scroll"
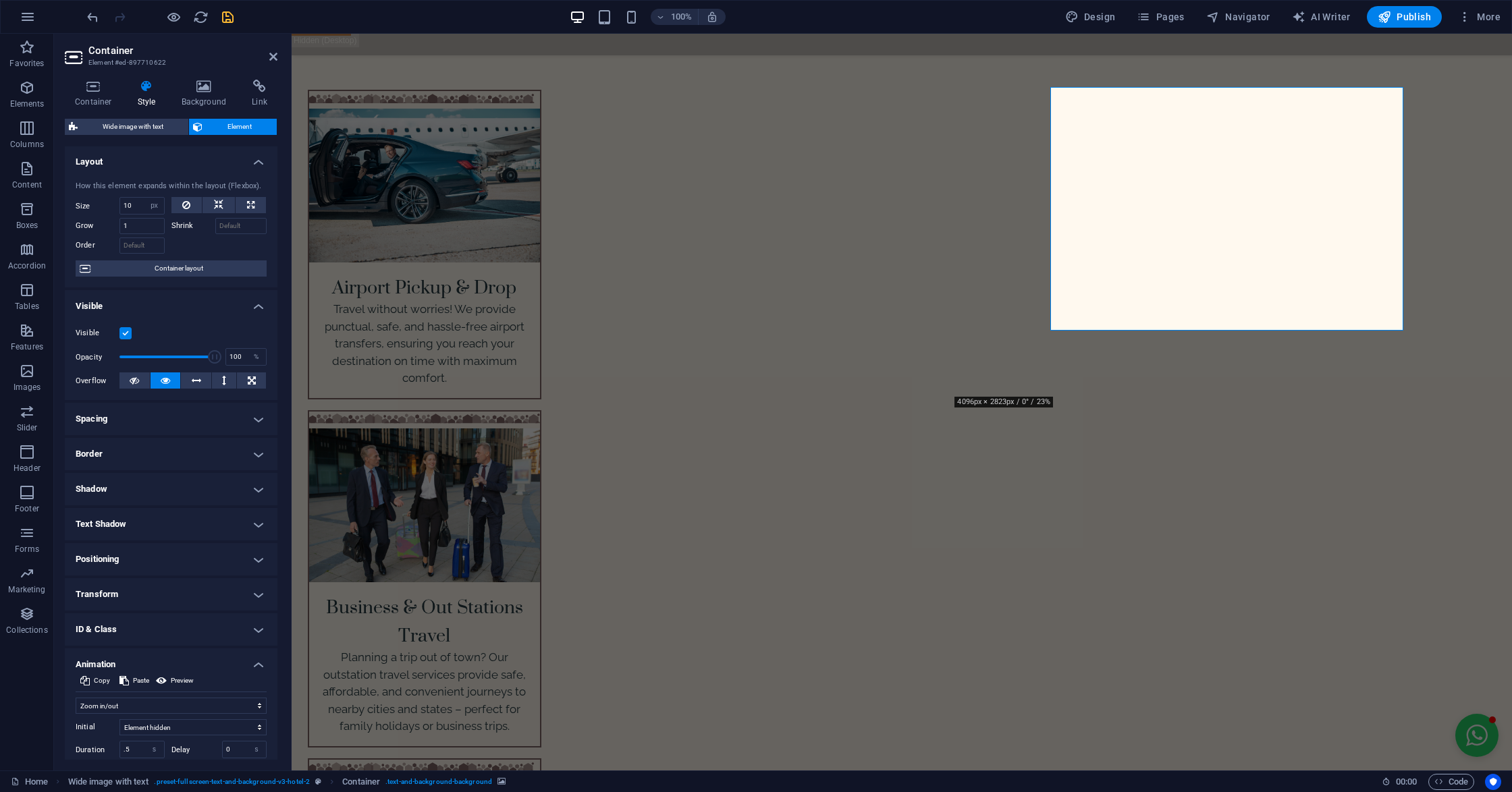
click at [187, 106] on h4 "Background" at bounding box center [206, 93] width 71 height 28
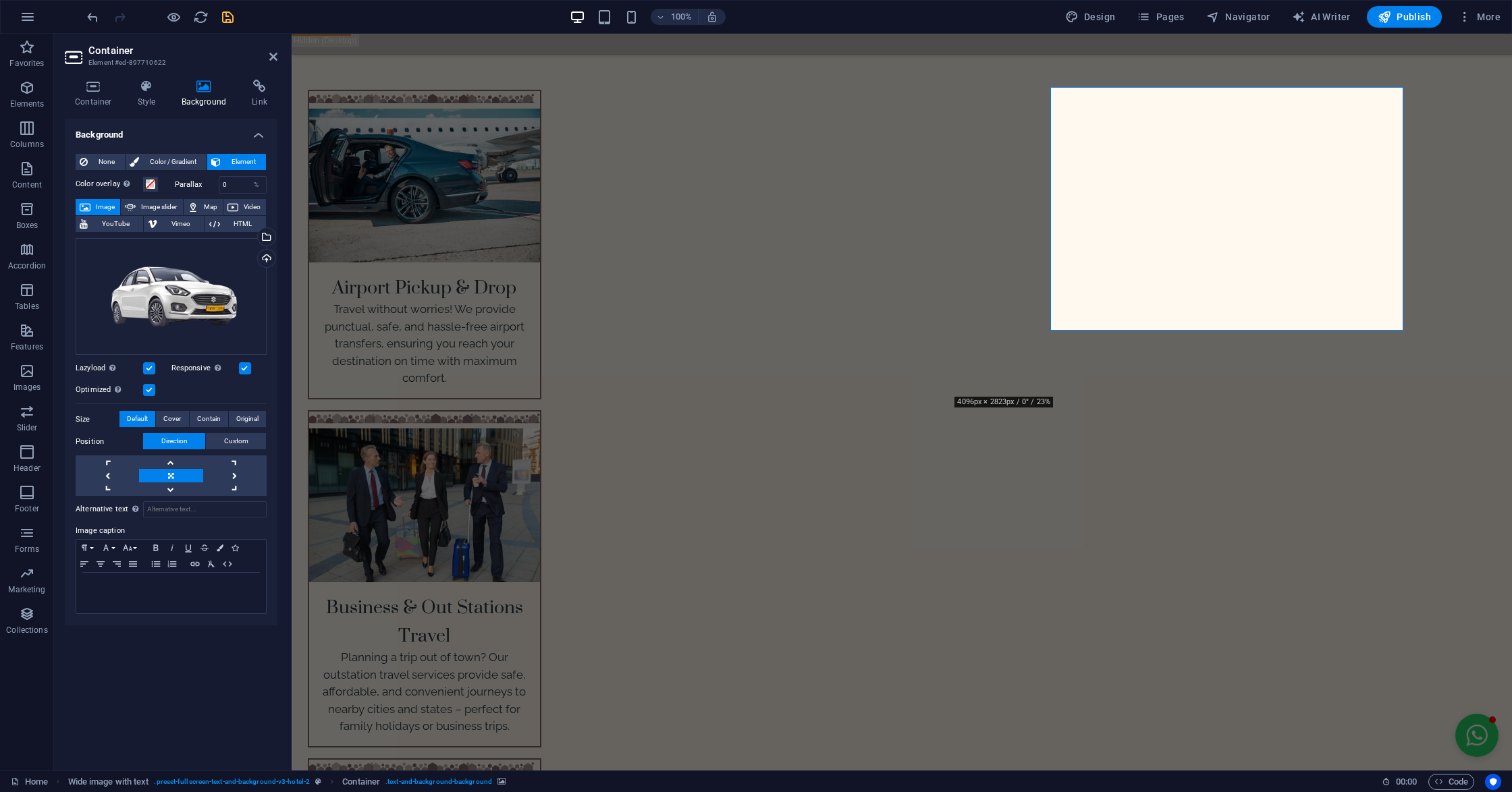
click at [179, 298] on div "Drag files here, click to choose files or select files from Files or our free s…" at bounding box center [171, 296] width 191 height 117
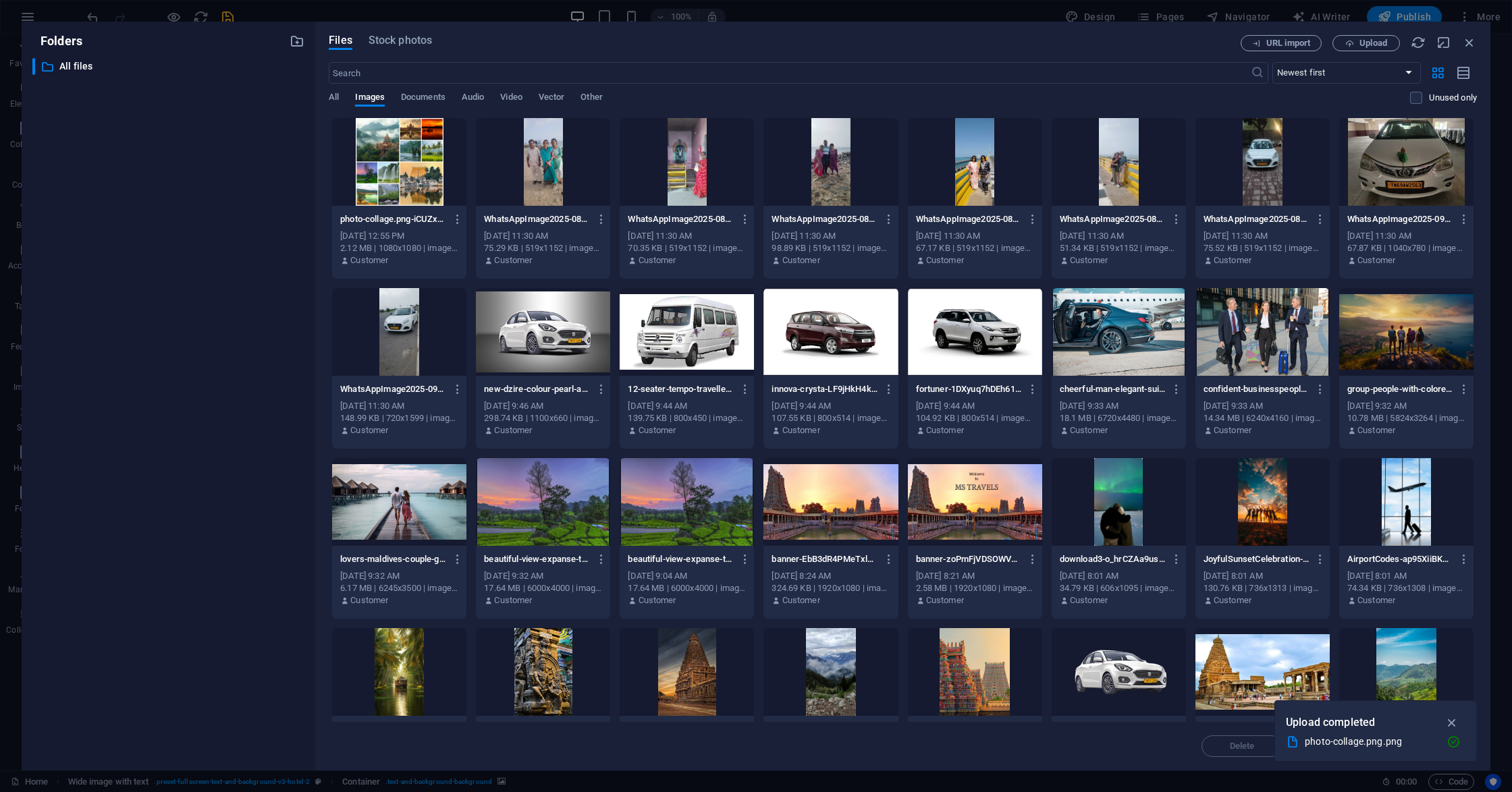
click at [547, 341] on div at bounding box center [543, 332] width 134 height 87
click at [547, 341] on div "1" at bounding box center [543, 332] width 134 height 87
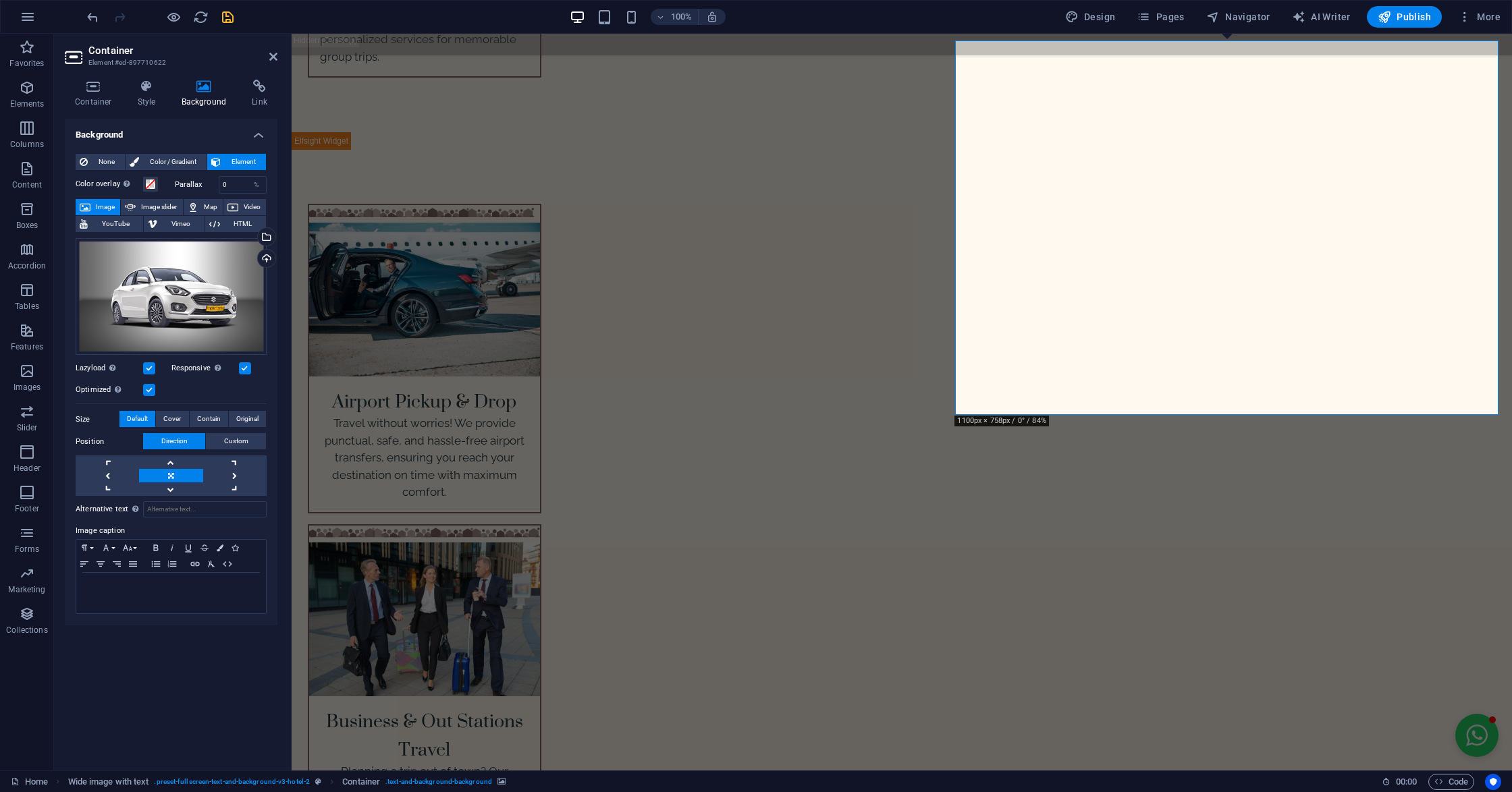
scroll to position [2885, 0]
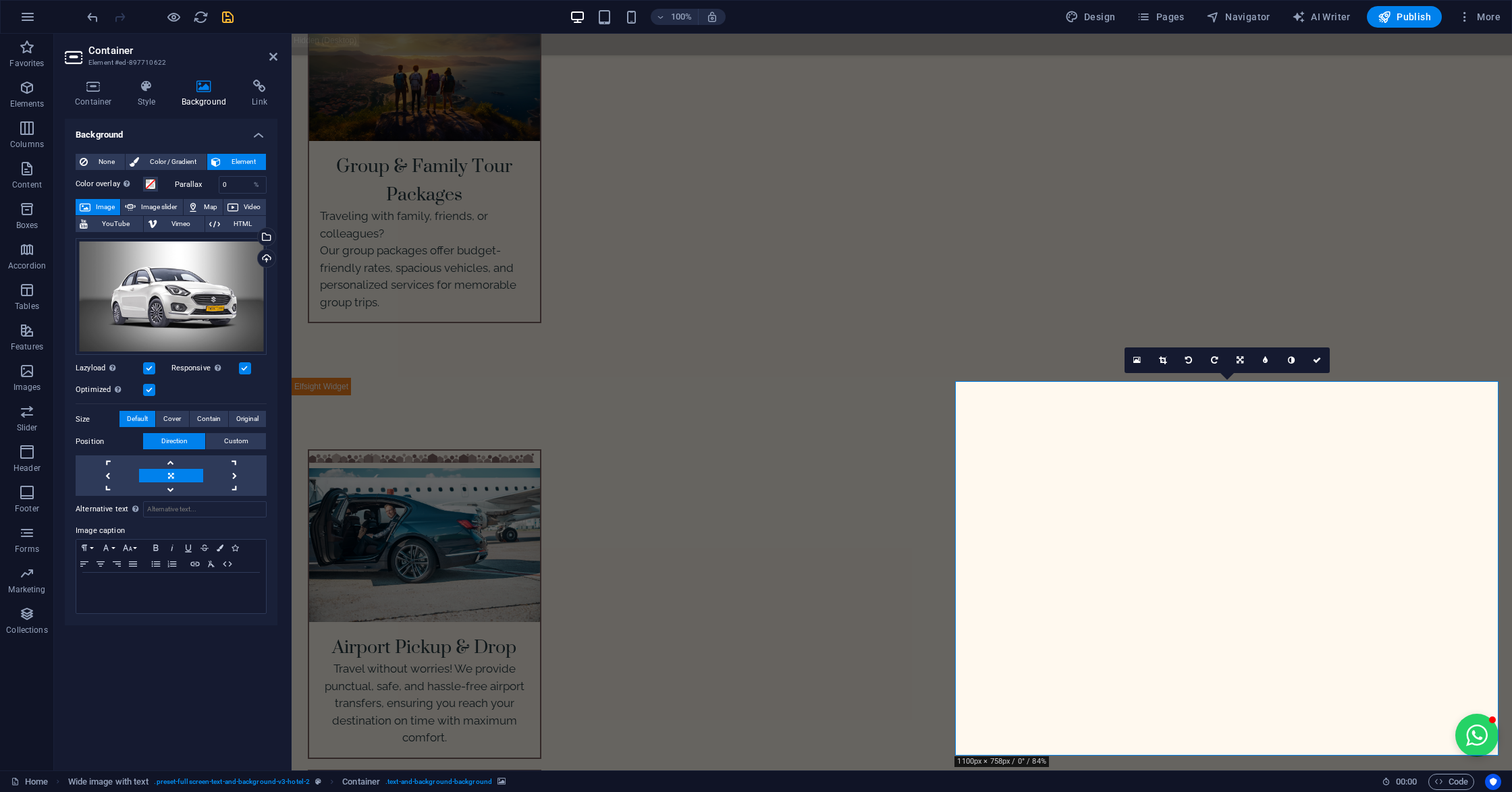
drag, startPoint x: 956, startPoint y: 430, endPoint x: 995, endPoint y: 437, distance: 39.6
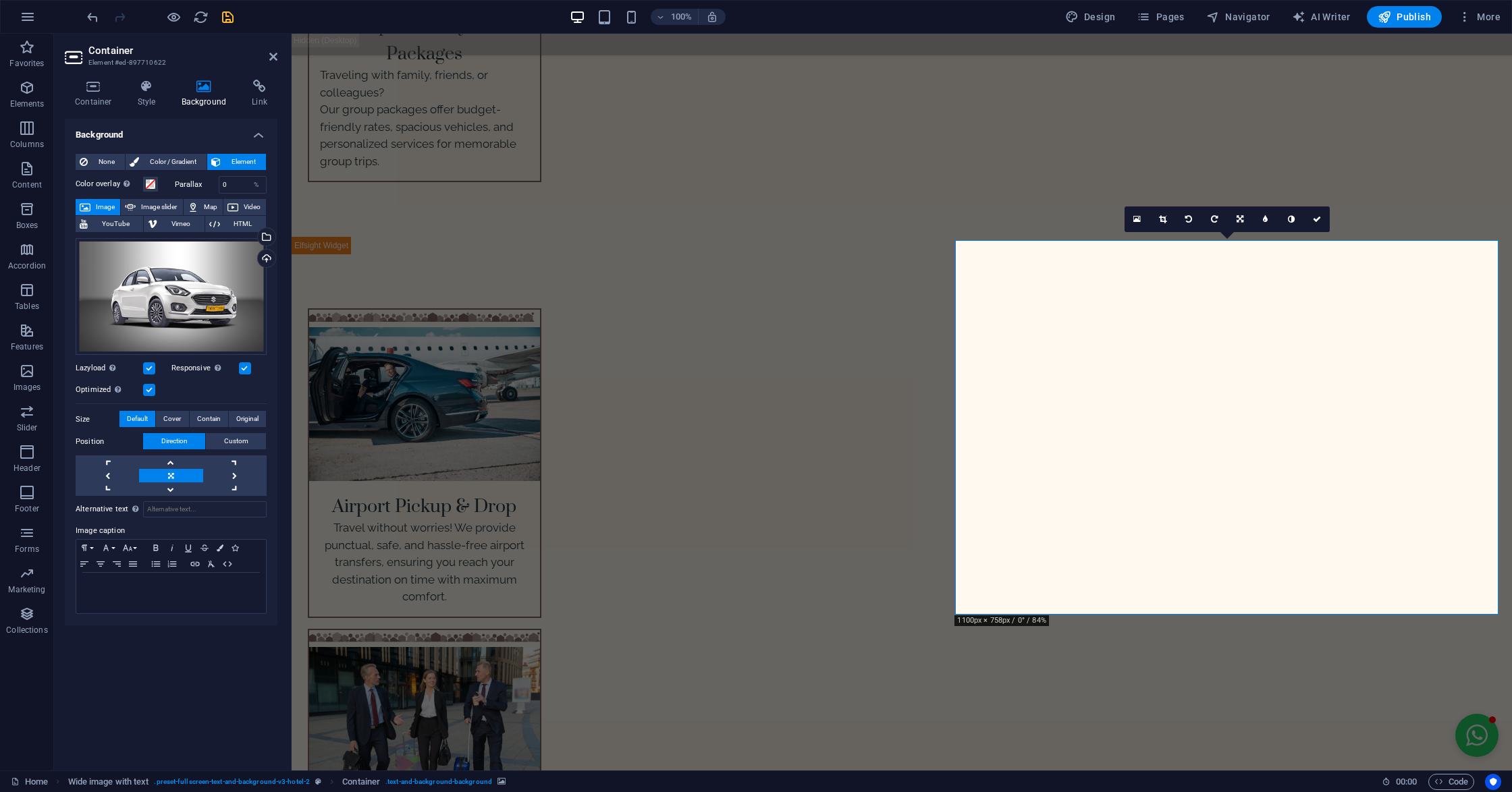
scroll to position [3155, 0]
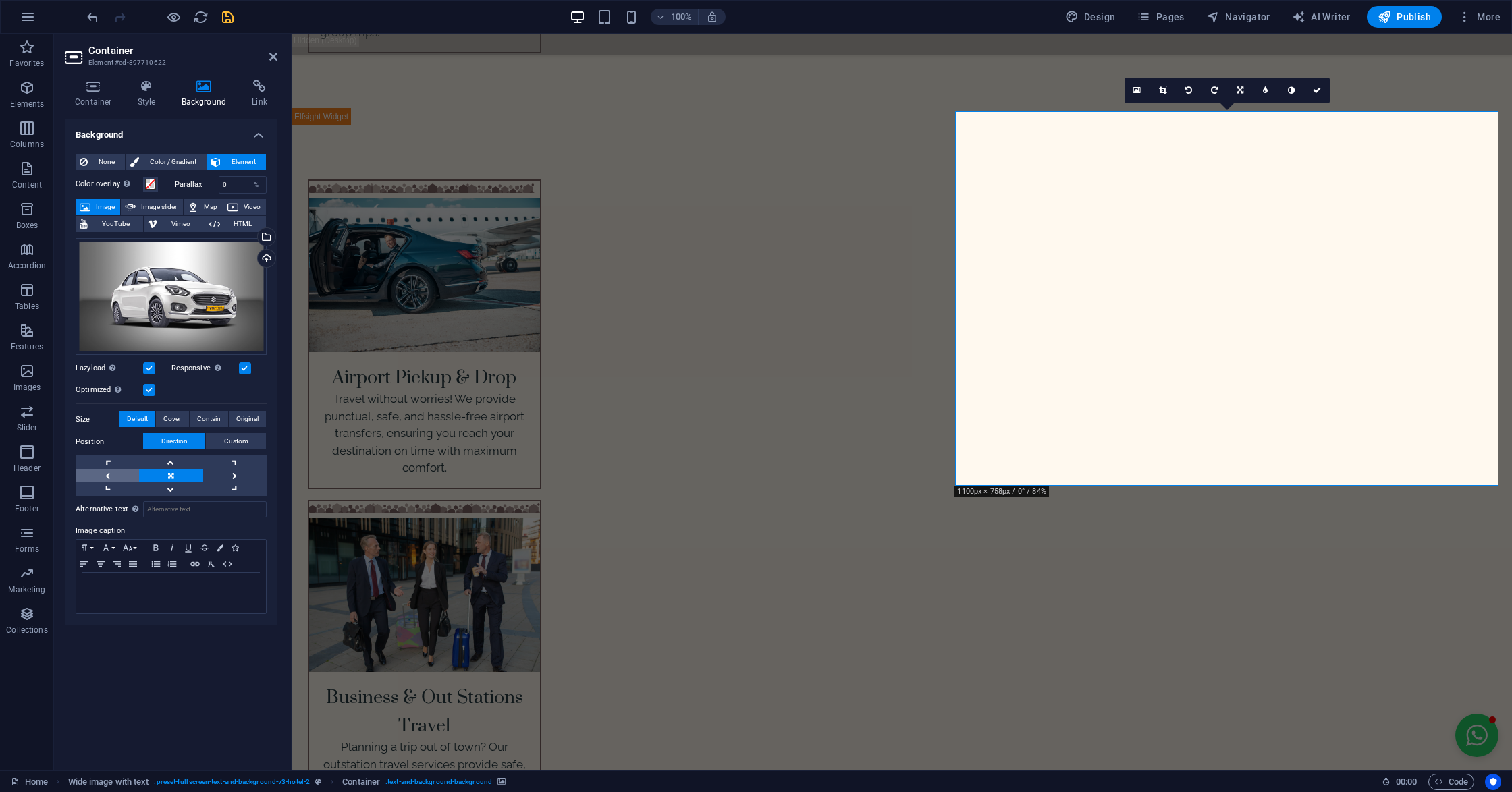
click at [109, 475] on link at bounding box center [107, 475] width 63 height 14
click at [227, 476] on link at bounding box center [235, 475] width 63 height 14
click at [1164, 93] on icon at bounding box center [1162, 90] width 7 height 8
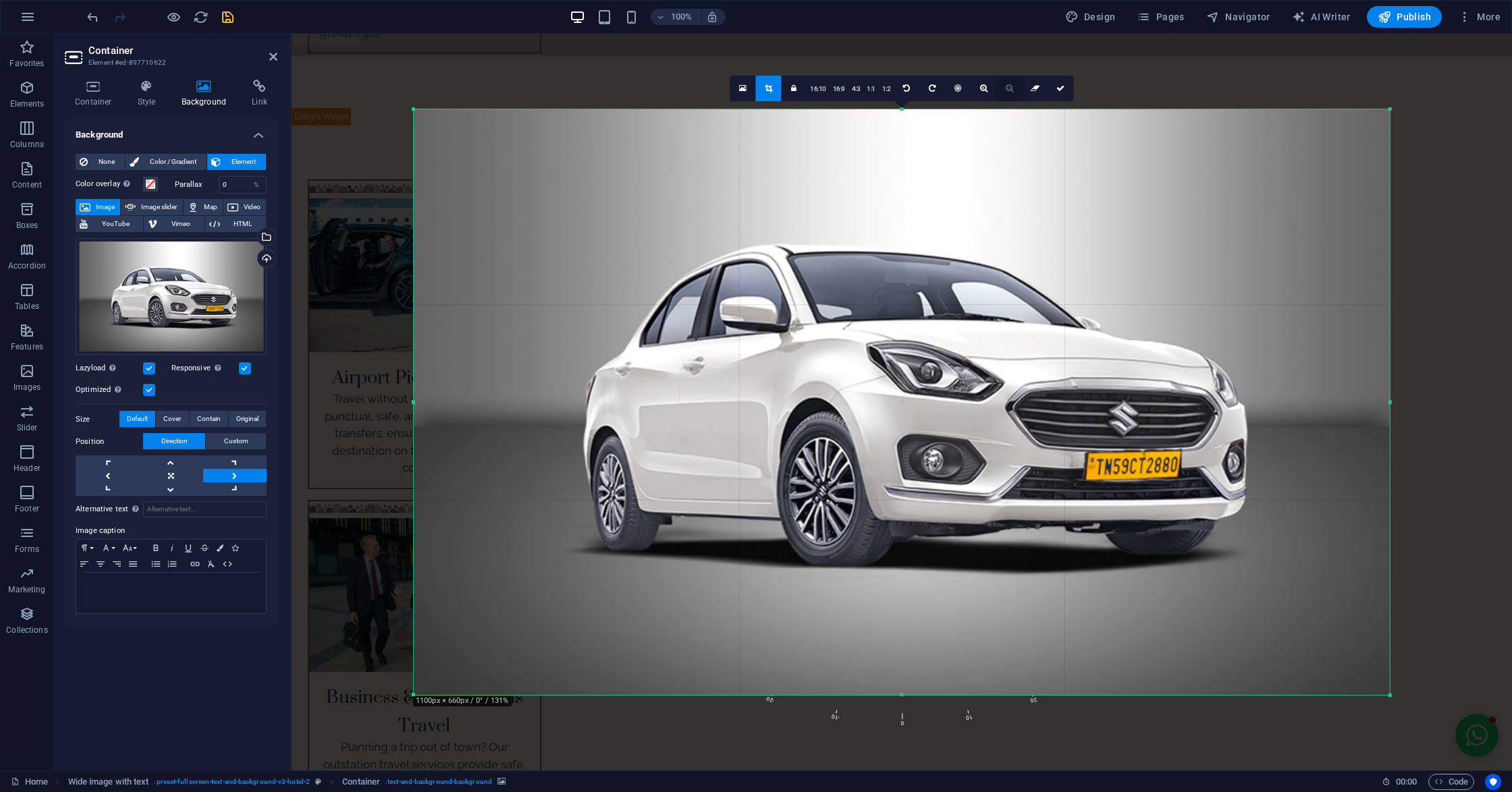
click at [1007, 92] on icon at bounding box center [1009, 88] width 7 height 8
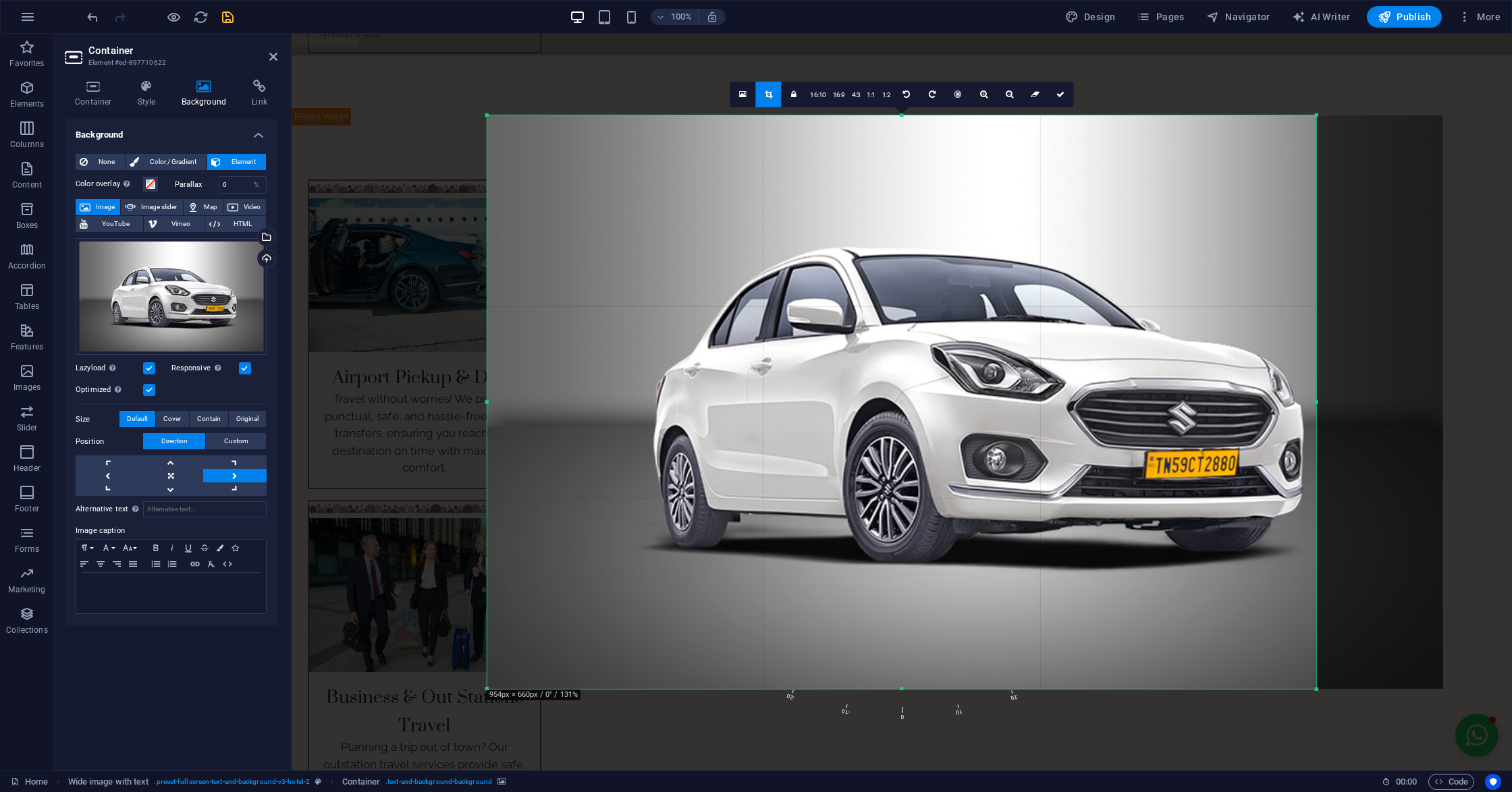
drag, startPoint x: 1392, startPoint y: 405, endPoint x: 1245, endPoint y: 419, distance: 147.7
click at [1245, 419] on div "180 170 160 150 140 130 120 110 100 90 80 70 60 50 40 30 20 10 0 -10 -20 -30 -4…" at bounding box center [902, 402] width 829 height 574
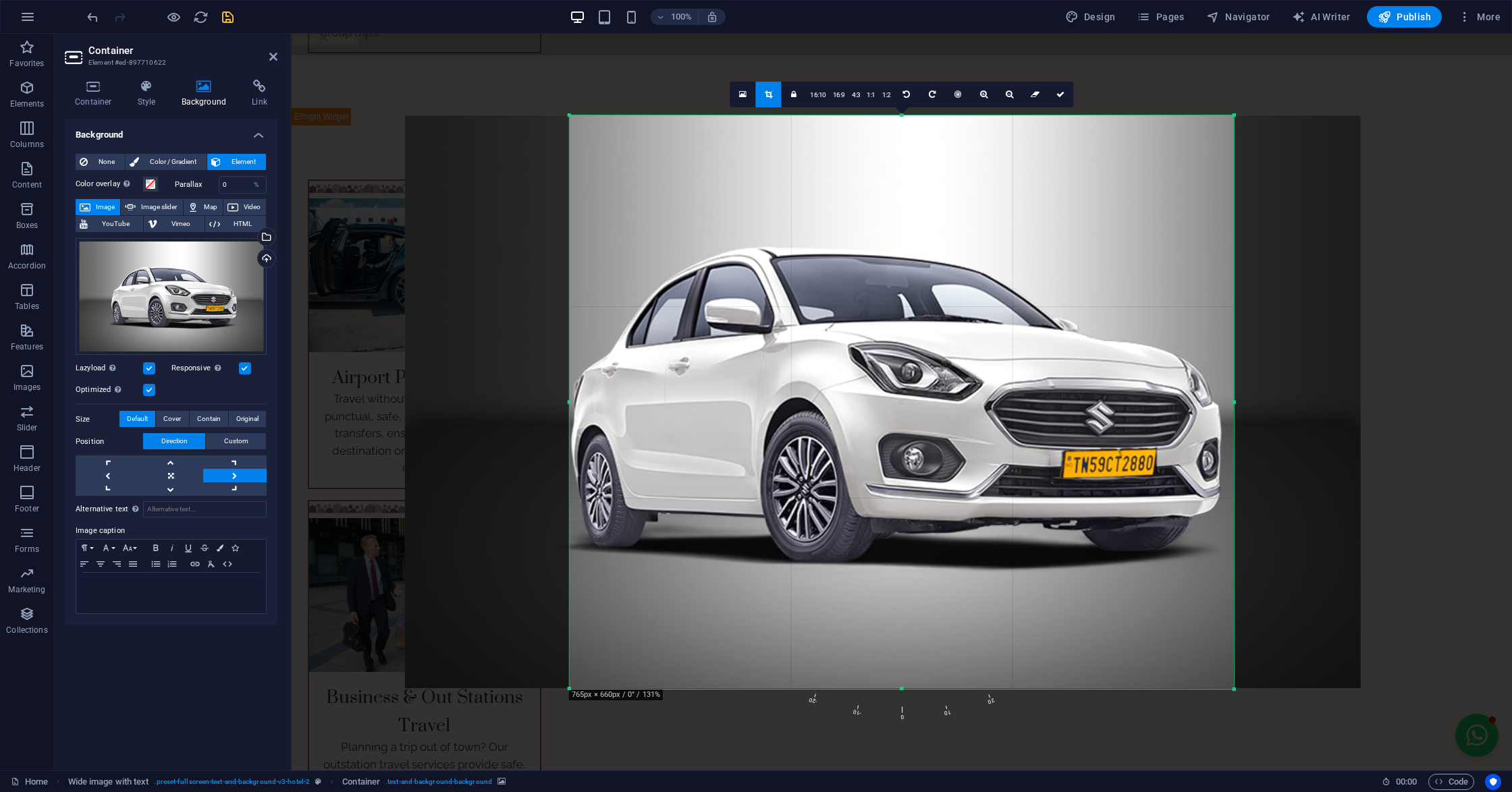
drag, startPoint x: 486, startPoint y: 400, endPoint x: 650, endPoint y: 387, distance: 164.5
click at [650, 387] on div "180 170 160 150 140 130 120 110 100 90 80 70 60 50 40 30 20 10 0 -10 -20 -30 -4…" at bounding box center [902, 402] width 664 height 574
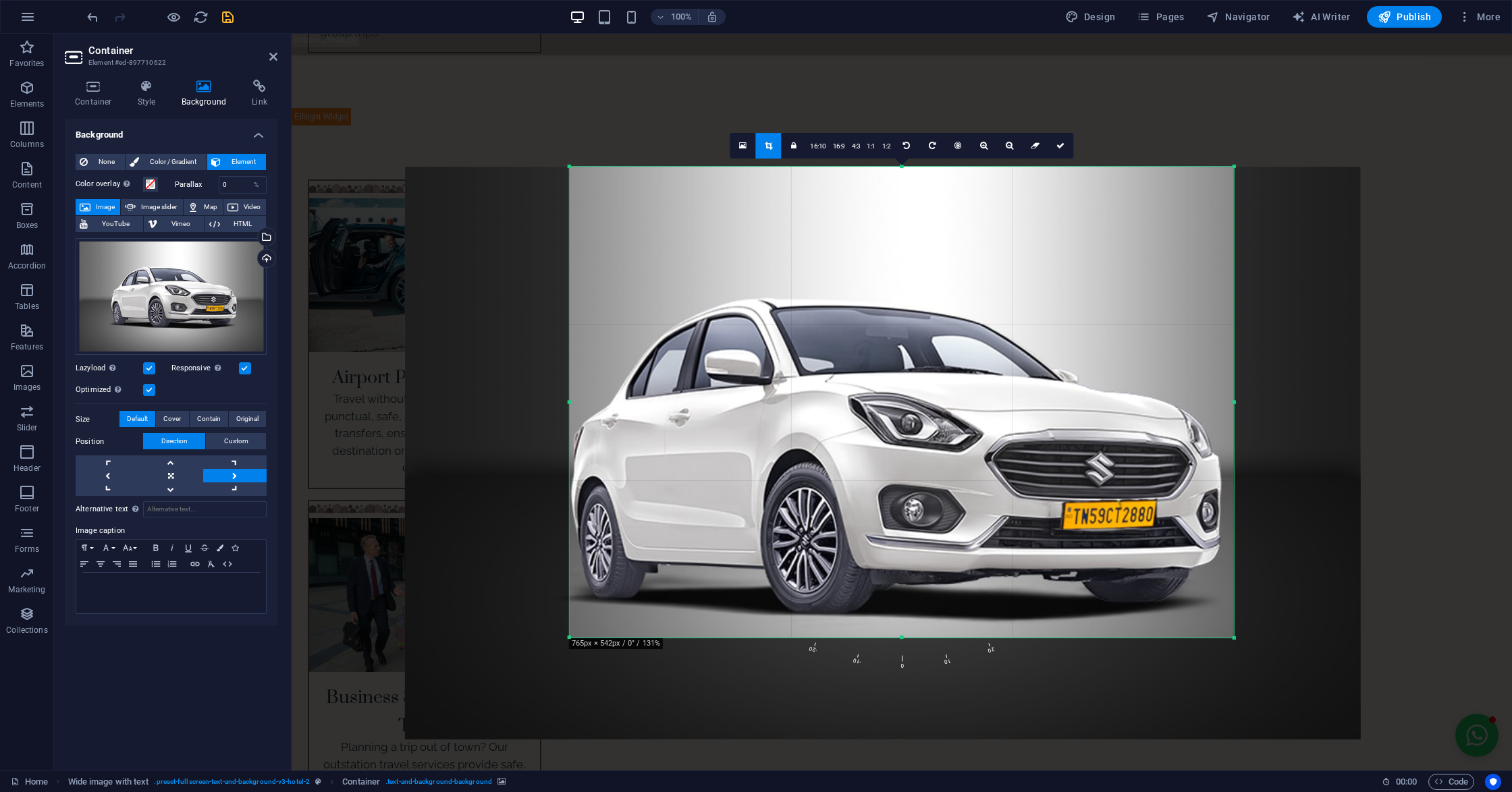
drag, startPoint x: 905, startPoint y: 688, endPoint x: 900, endPoint y: 585, distance: 103.1
click at [900, 585] on div "180 170 160 150 140 130 120 110 100 90 80 70 60 50 40 30 20 10 0 -10 -20 -30 -4…" at bounding box center [902, 402] width 664 height 471
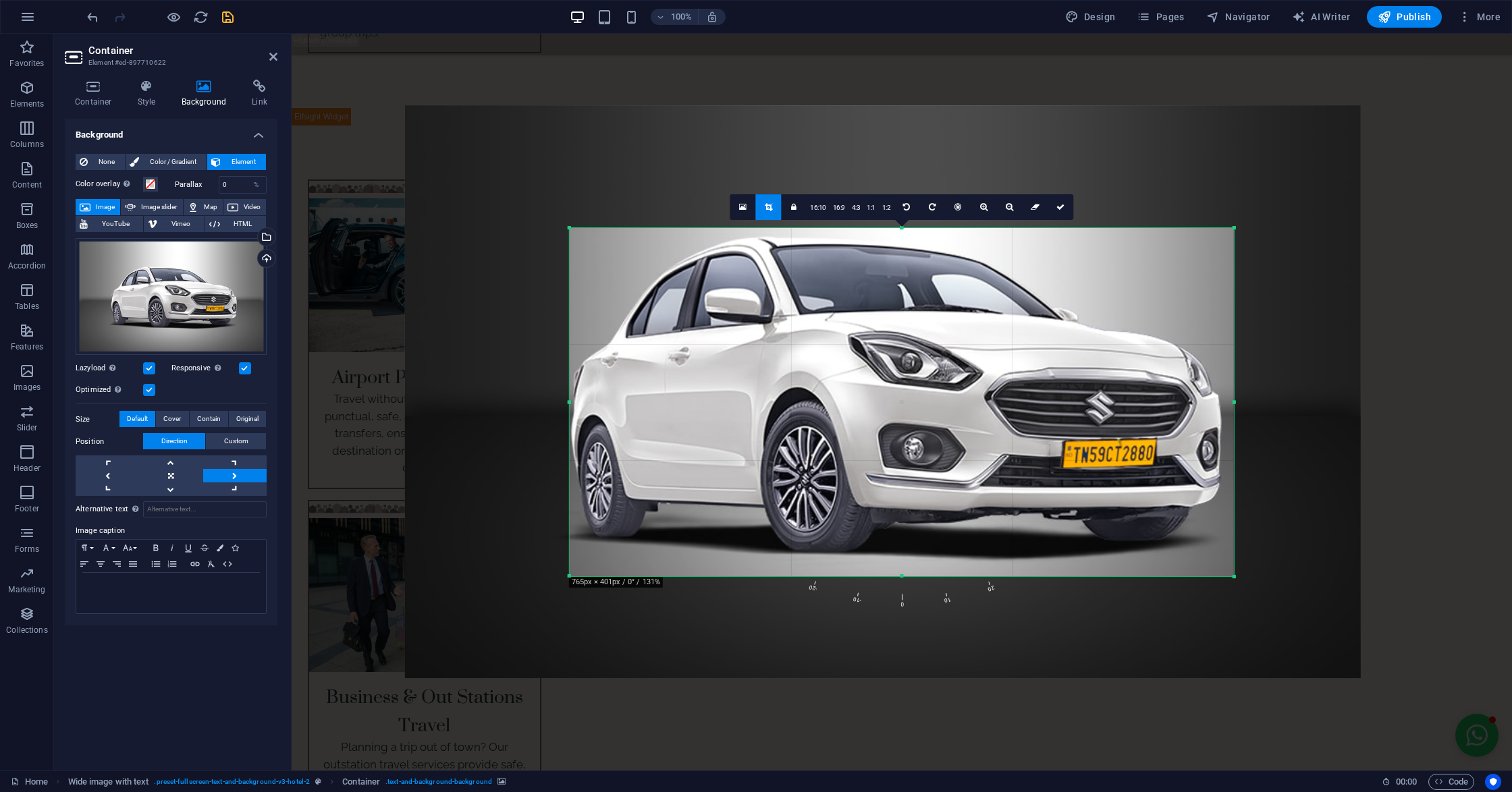
drag, startPoint x: 899, startPoint y: 163, endPoint x: 891, endPoint y: 286, distance: 123.3
click at [891, 286] on div "180 170 160 150 140 130 120 110 100 90 80 70 60 50 40 30 20 10 0 -10 -20 -30 -4…" at bounding box center [902, 402] width 664 height 348
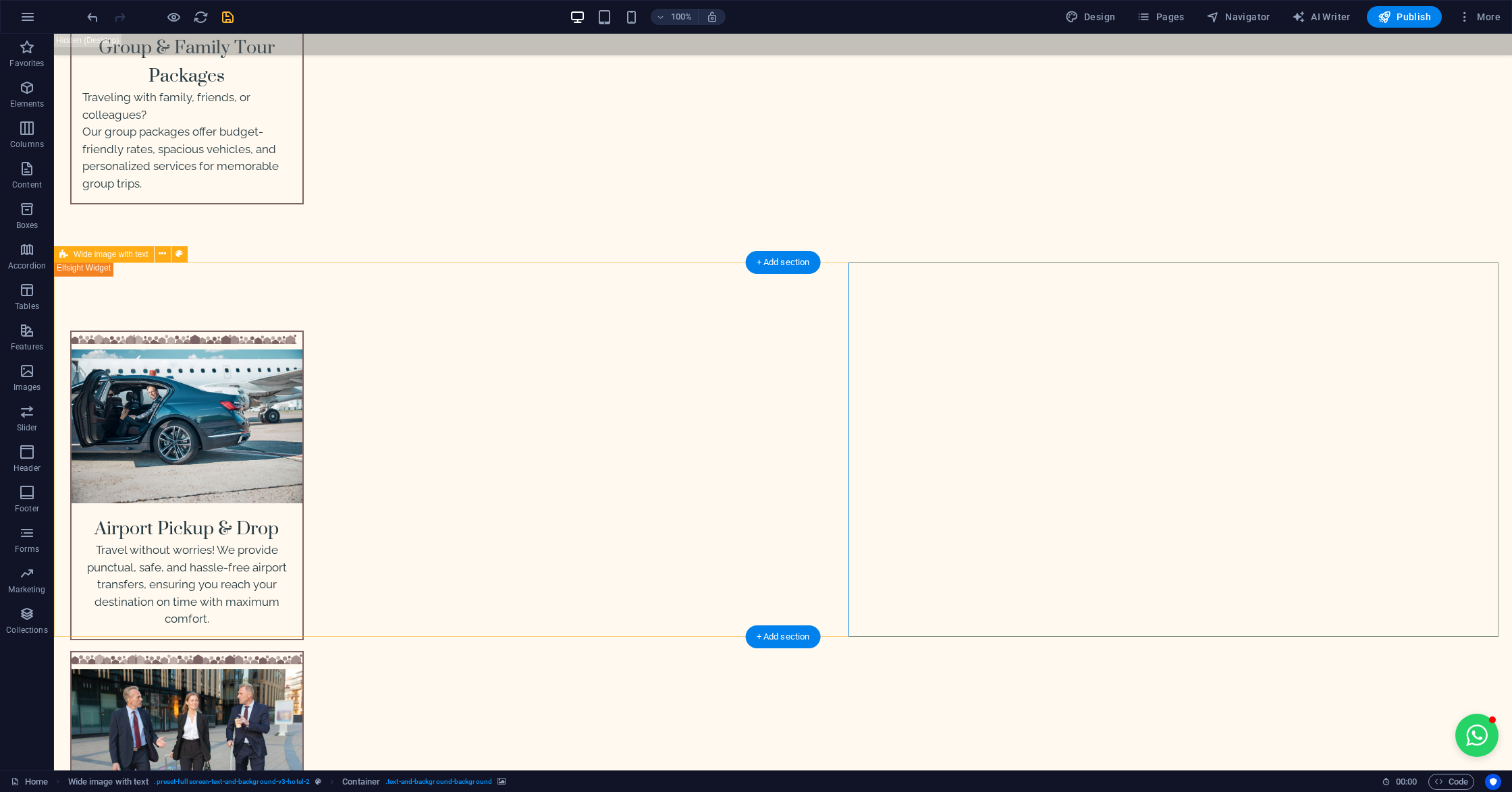
scroll to position [2975, 0]
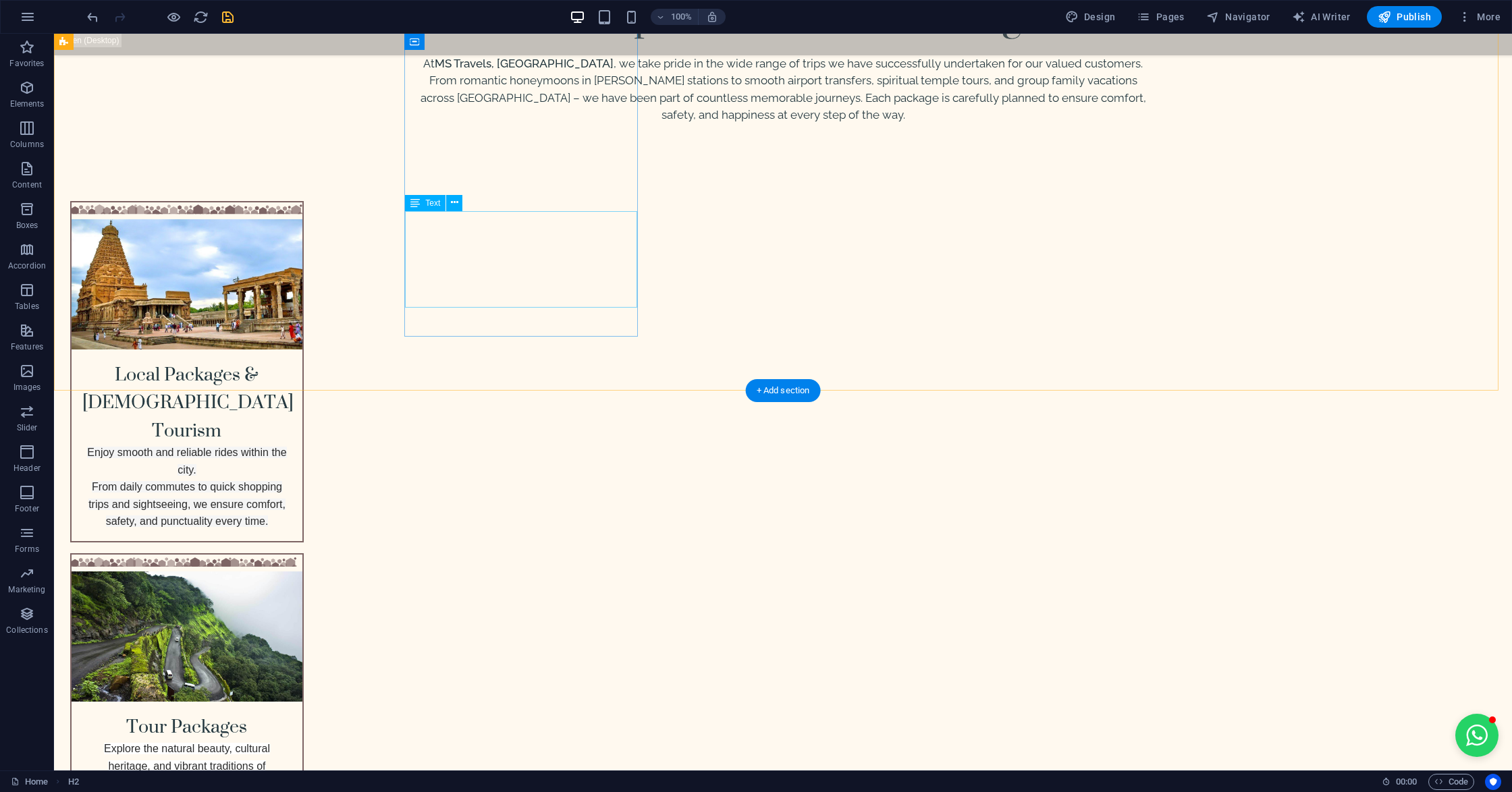
scroll to position [1716, 0]
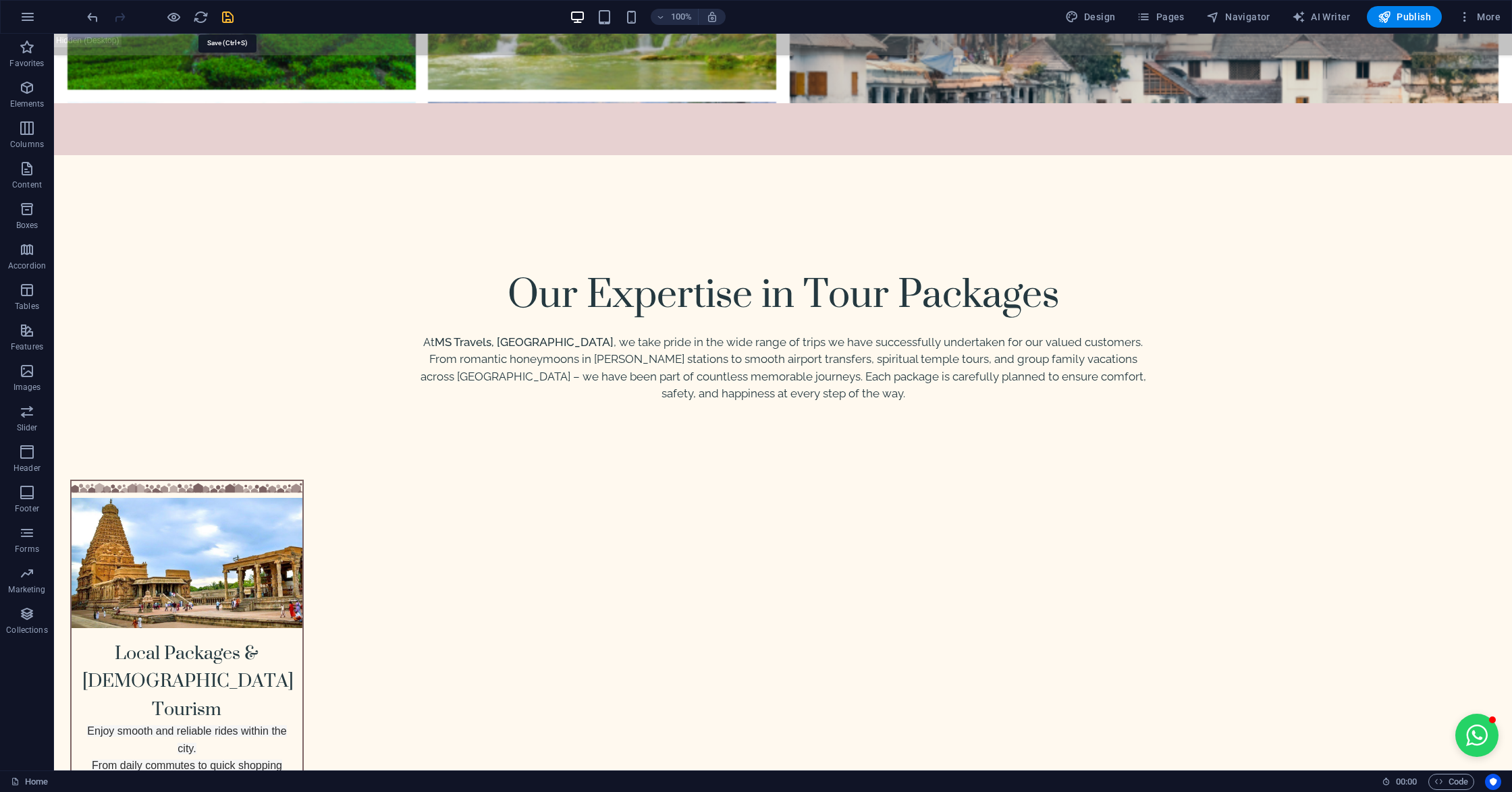
click at [227, 11] on icon "save" at bounding box center [227, 17] width 15 height 15
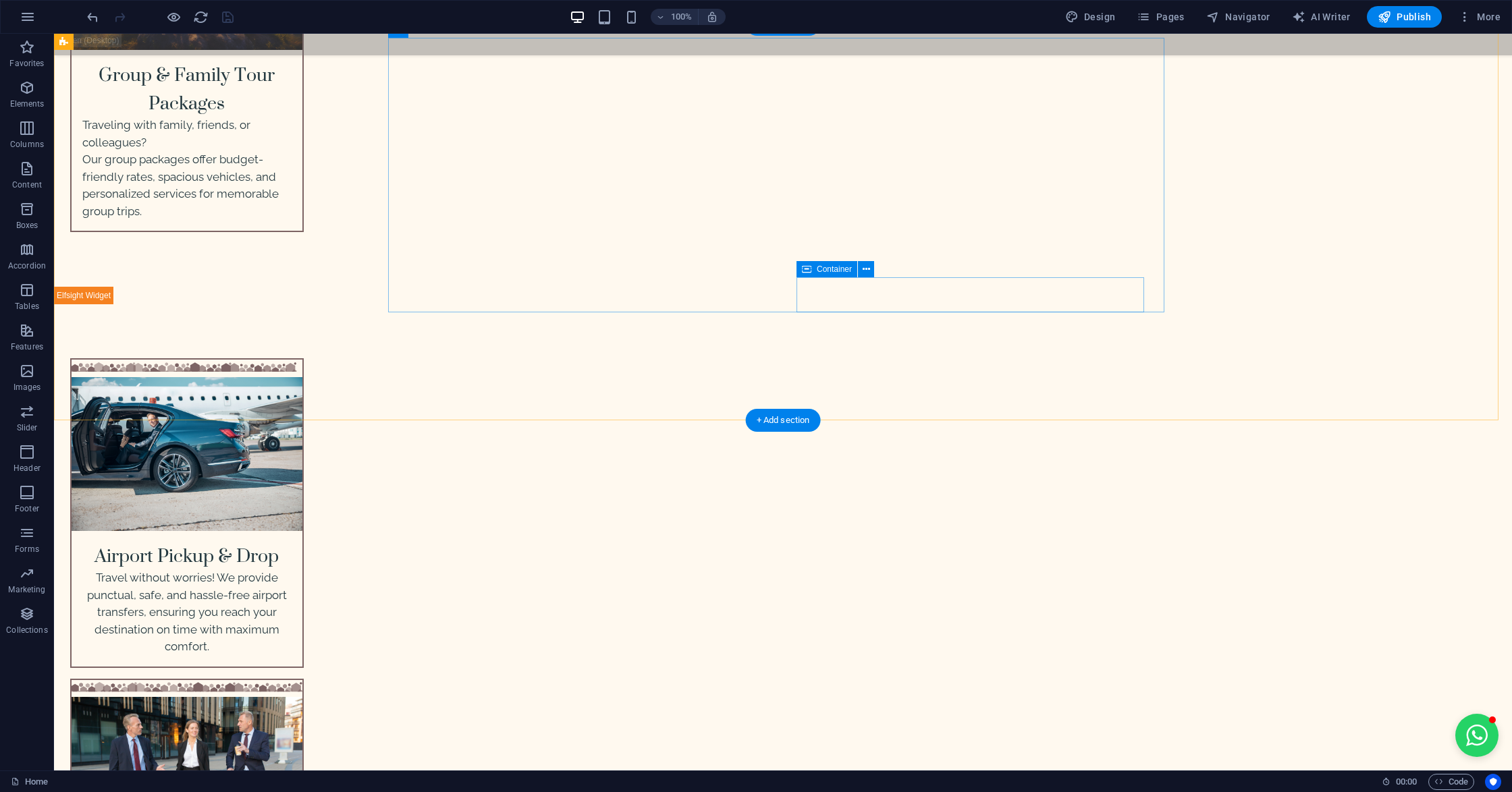
scroll to position [3148, 0]
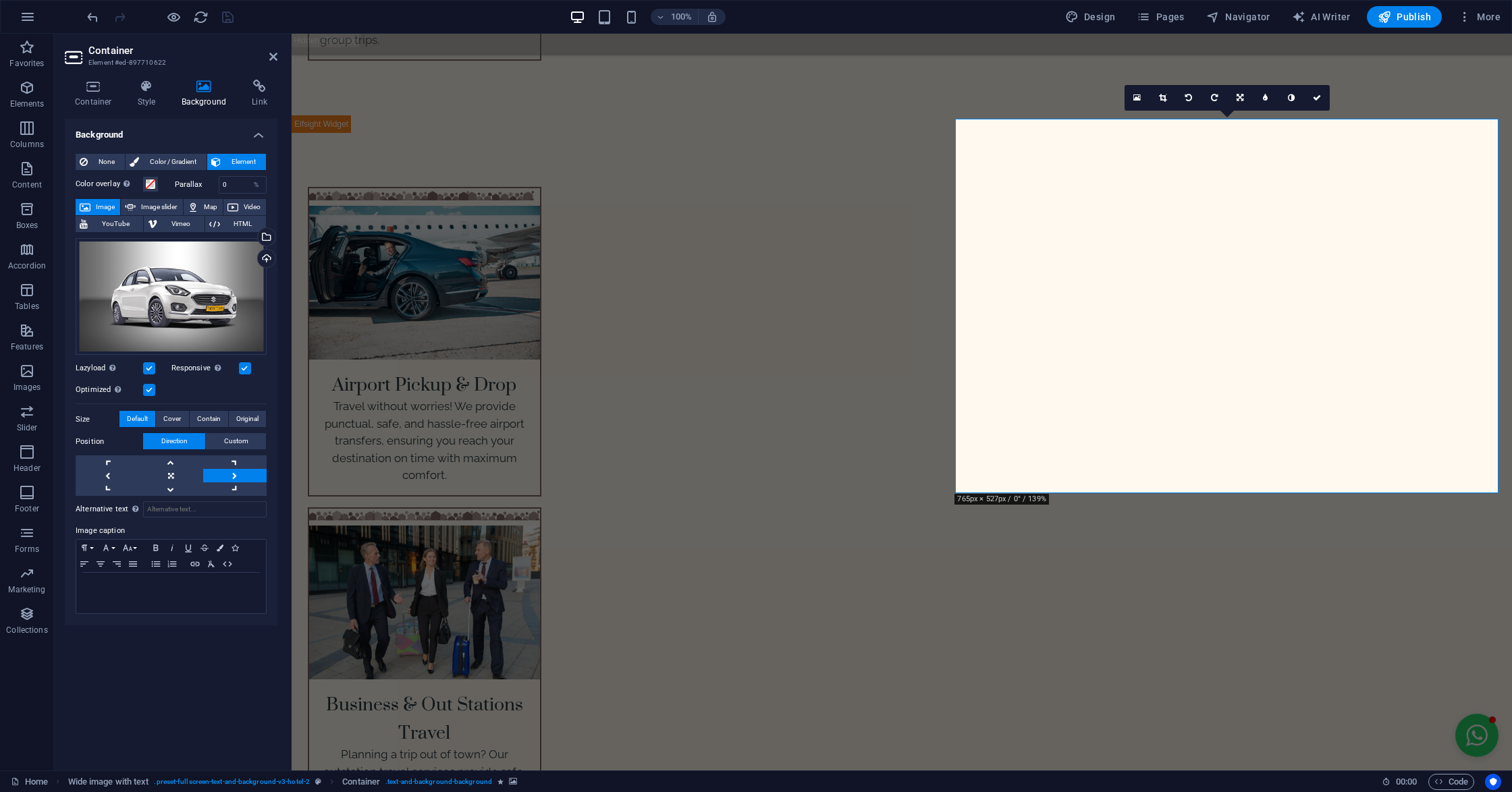
click at [170, 284] on div "Drag files here, click to choose files or select files from Files or our free s…" at bounding box center [171, 296] width 191 height 117
click at [170, 284] on body "[DOMAIN_NAME] Home Favorites Elements Columns Content Boxes Accordion Tables Fe…" at bounding box center [756, 396] width 1512 height 792
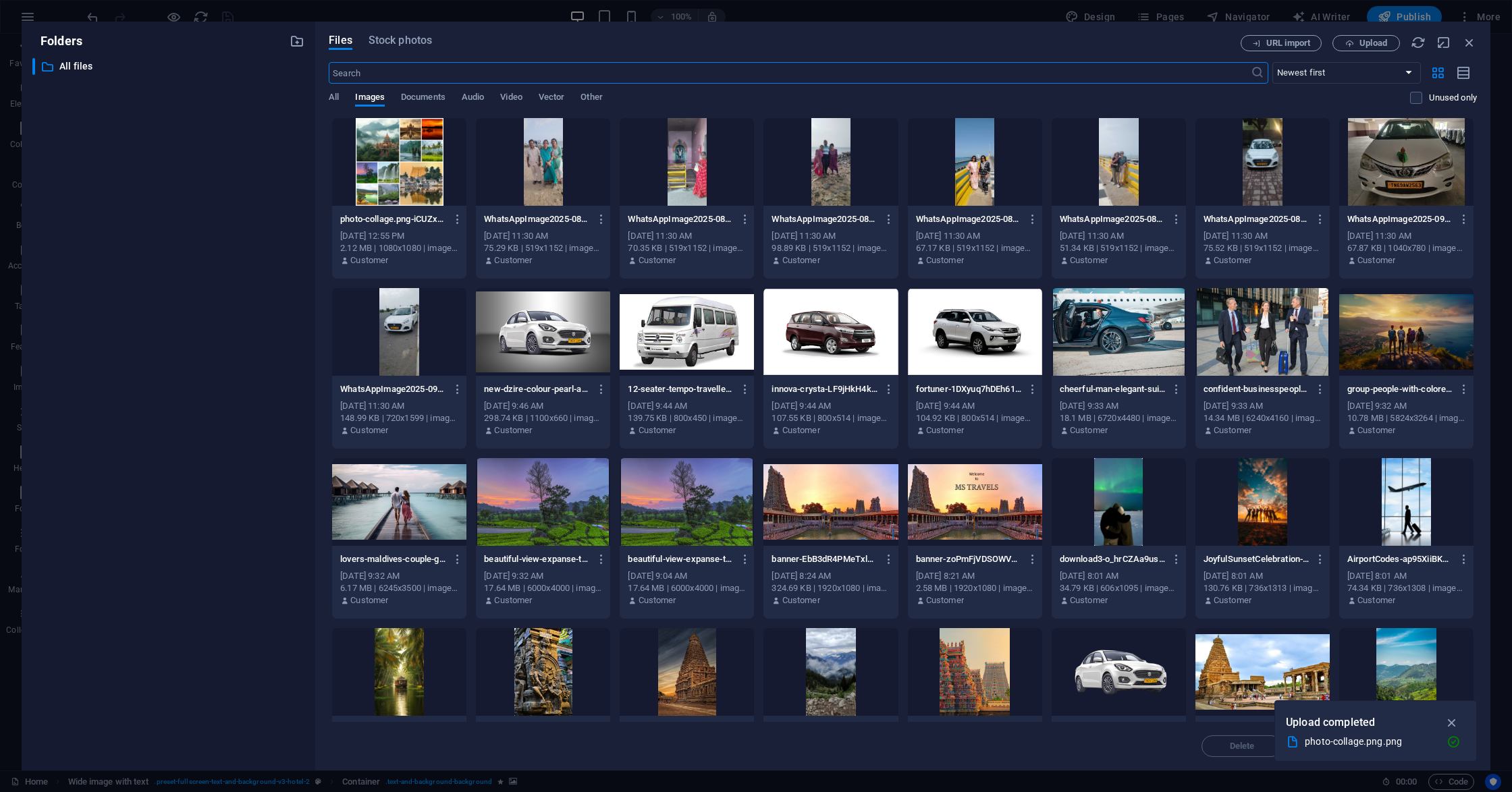
click at [1121, 664] on div at bounding box center [1119, 672] width 134 height 87
click at [1121, 664] on div "1" at bounding box center [1119, 672] width 134 height 87
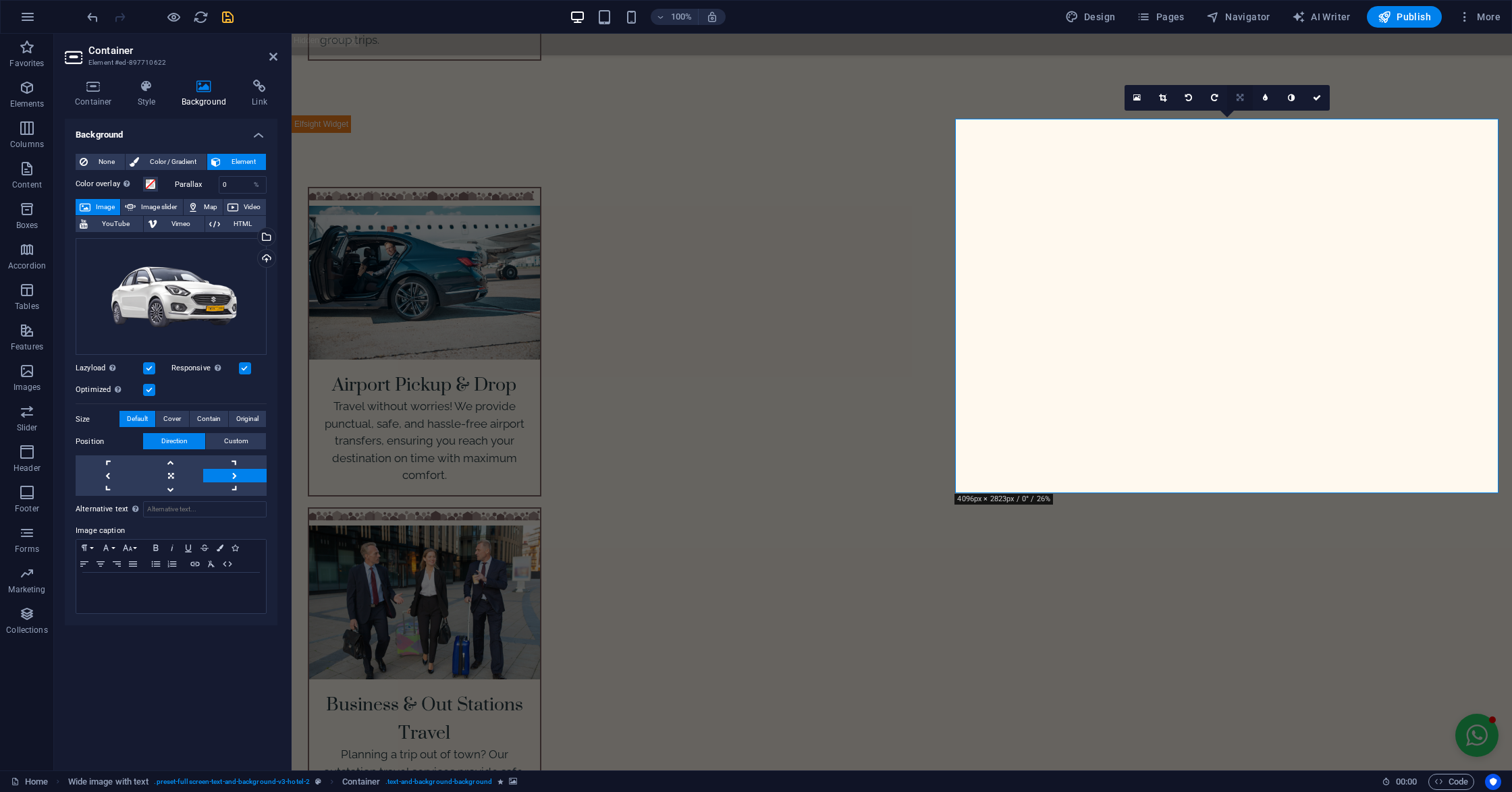
click at [1243, 90] on link at bounding box center [1240, 98] width 25 height 25
click at [1267, 98] on icon at bounding box center [1265, 98] width 6 height 8
click at [1237, 89] on link at bounding box center [1240, 98] width 25 height 25
click at [1259, 95] on link at bounding box center [1265, 98] width 25 height 25
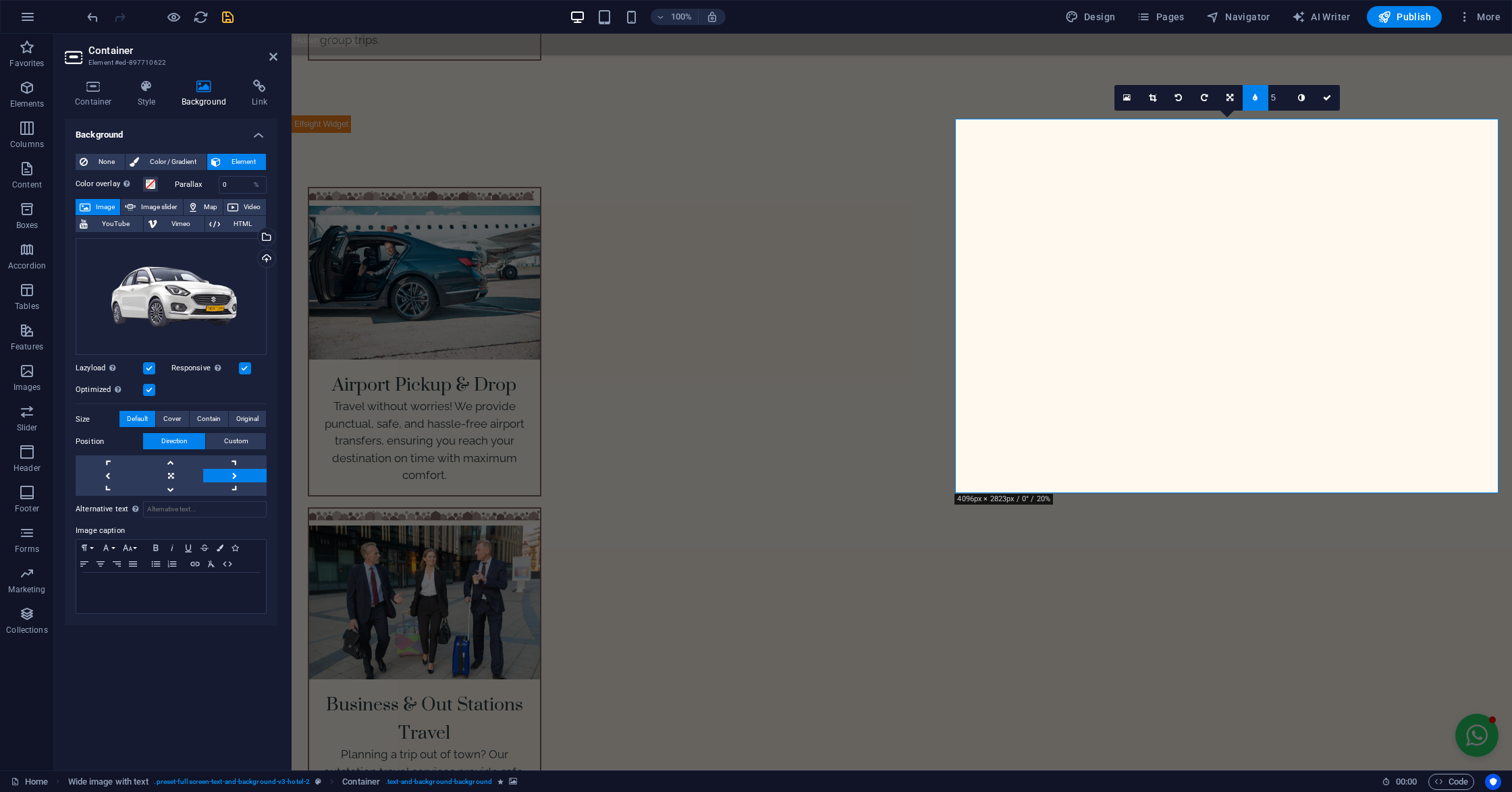
click at [1226, 103] on link at bounding box center [1229, 98] width 25 height 25
click at [0, 0] on link at bounding box center [0, 0] width 0 height 0
click at [1226, 101] on link at bounding box center [1229, 98] width 25 height 25
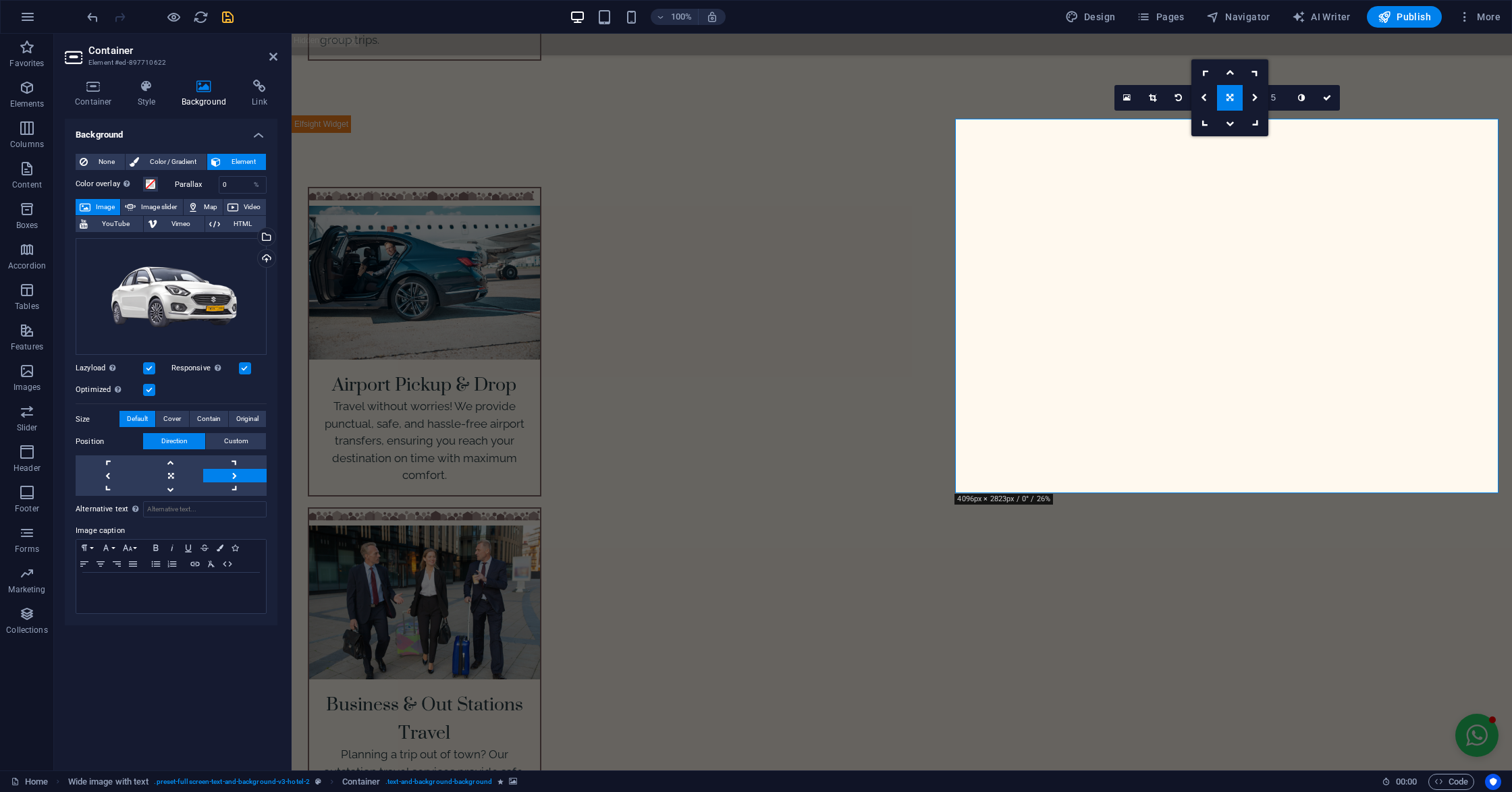
click at [1253, 100] on icon at bounding box center [1255, 98] width 6 height 8
click at [1234, 95] on link at bounding box center [1229, 98] width 25 height 25
click at [1256, 96] on icon at bounding box center [1255, 98] width 6 height 8
click at [1234, 100] on link at bounding box center [1229, 98] width 25 height 25
click at [1254, 101] on icon at bounding box center [1255, 98] width 6 height 8
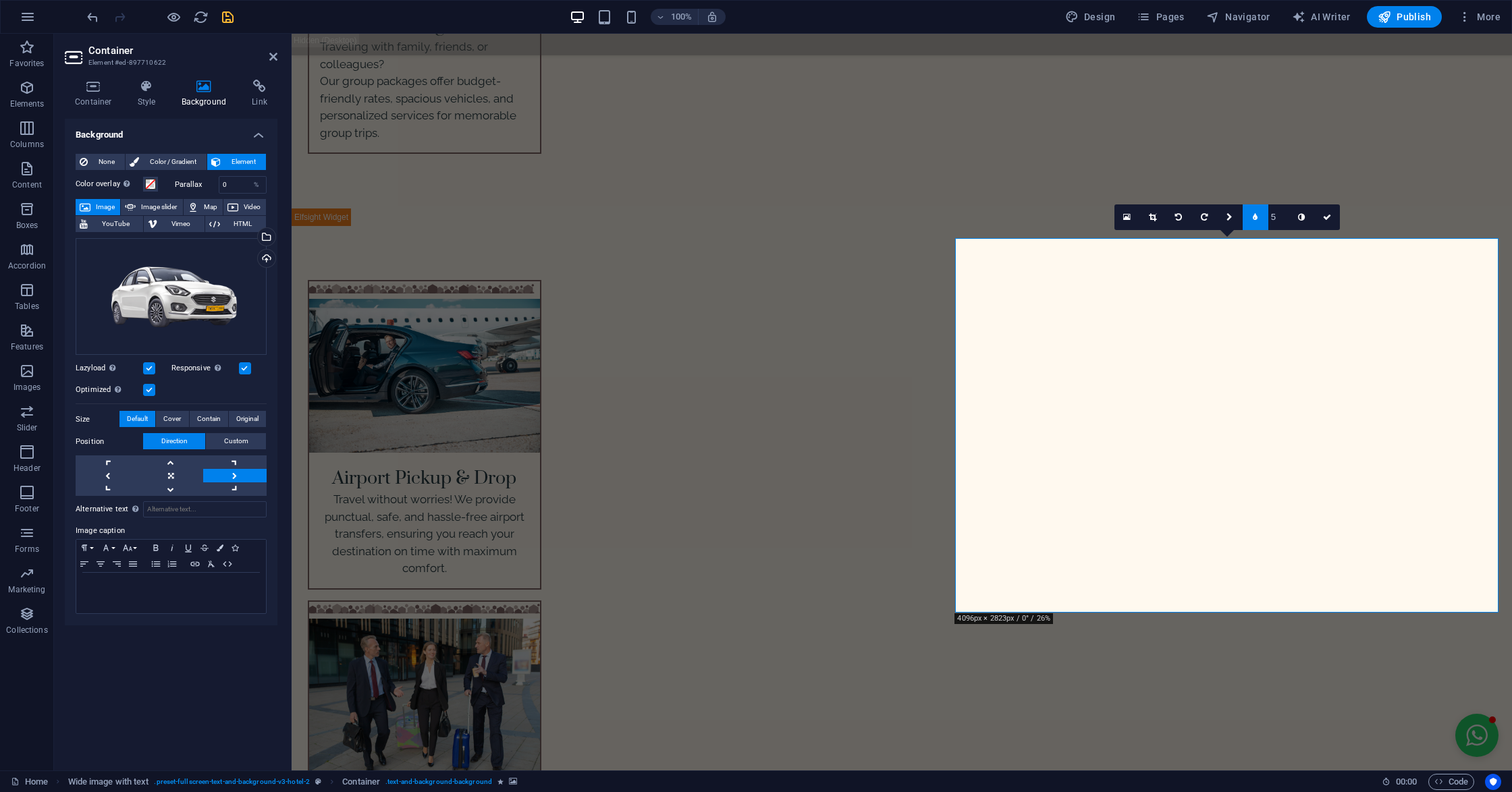
scroll to position [2968, 0]
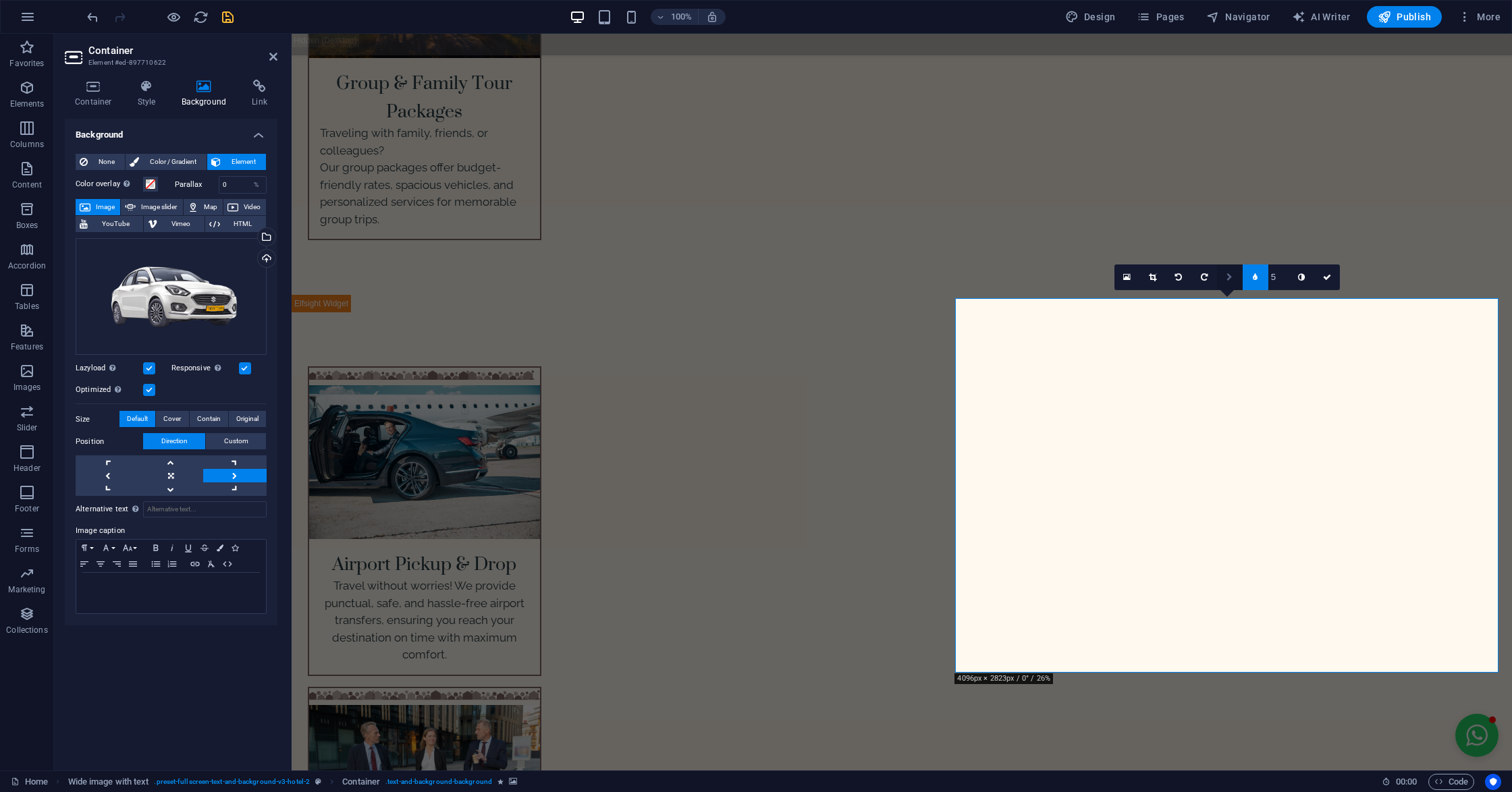
click at [1221, 271] on link at bounding box center [1229, 277] width 25 height 25
click at [1259, 299] on link at bounding box center [1255, 302] width 25 height 25
click at [1218, 273] on link at bounding box center [1229, 277] width 25 height 25
click at [1232, 273] on icon at bounding box center [1229, 277] width 7 height 8
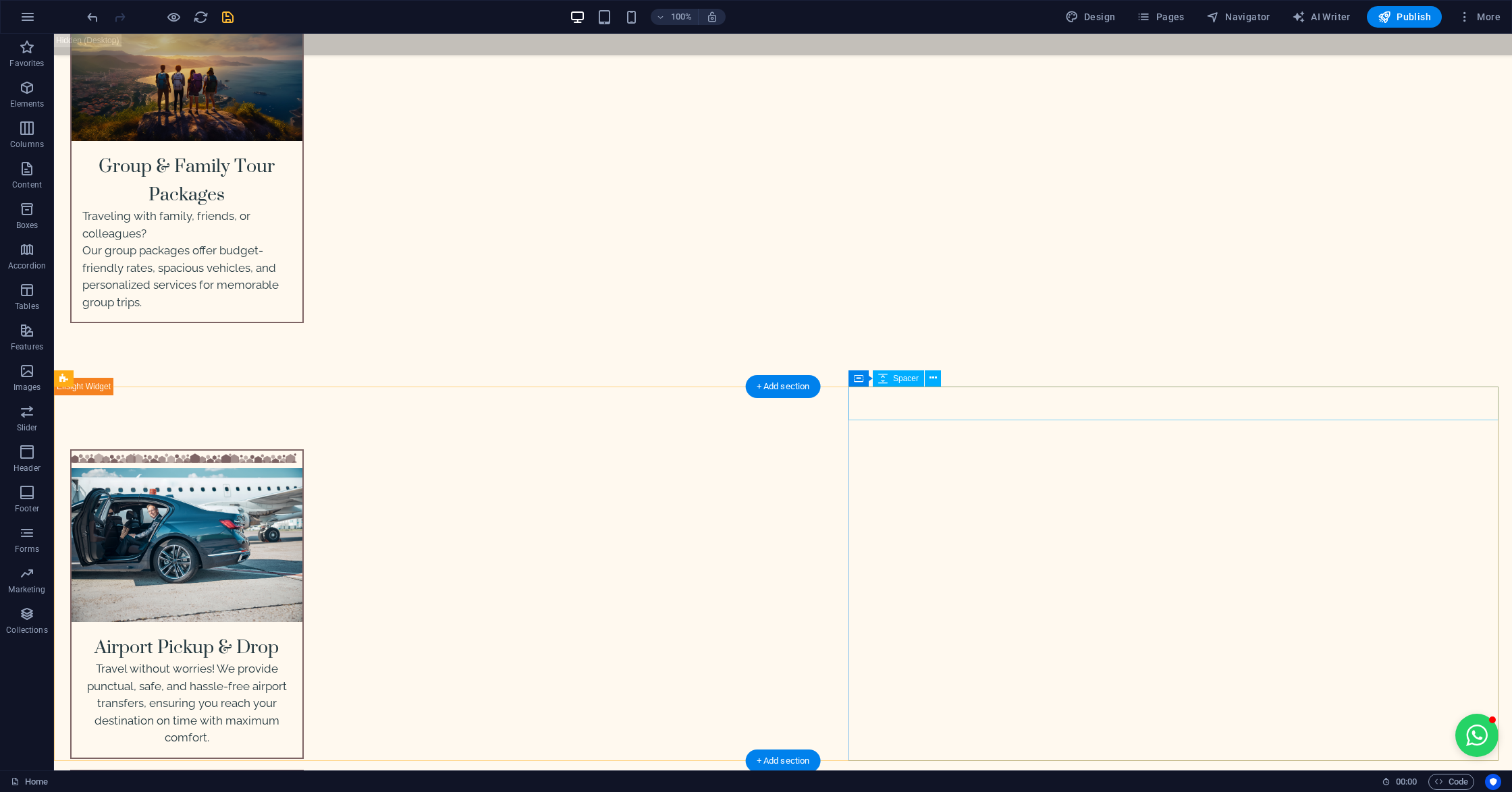
scroll to position [2878, 0]
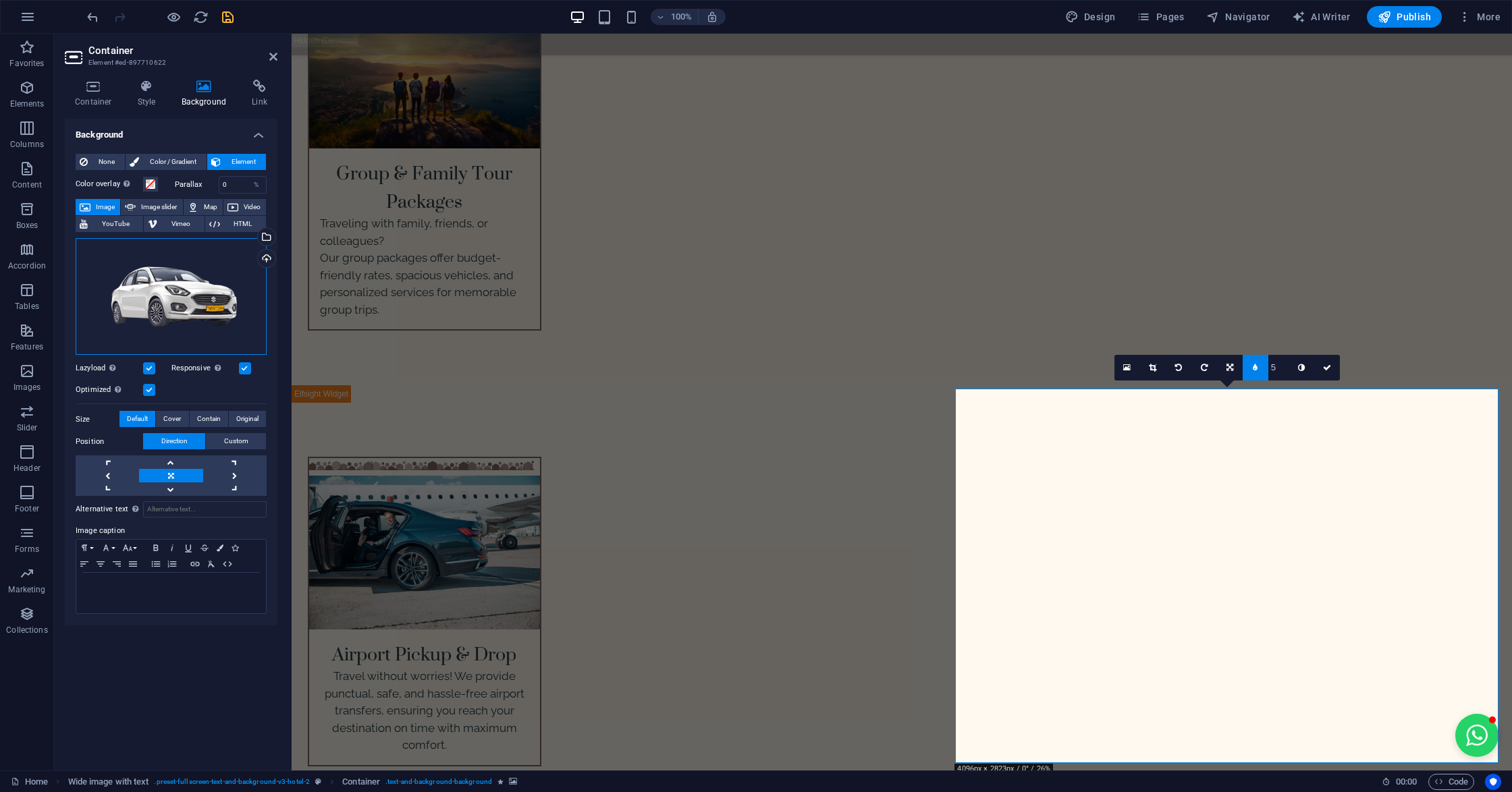
click at [176, 314] on div "Drag files here, click to choose files or select files from Files or our free s…" at bounding box center [171, 296] width 191 height 117
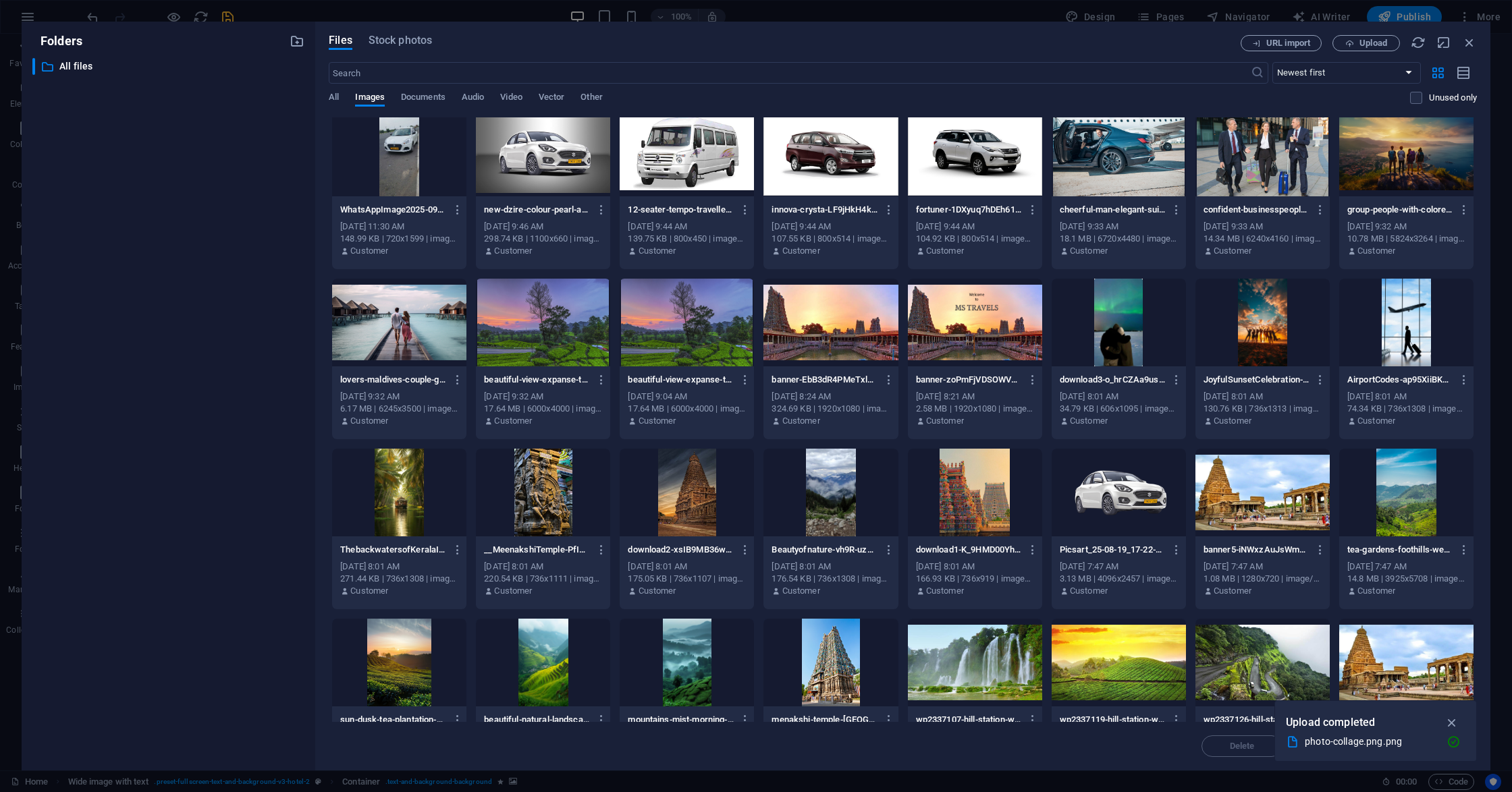
scroll to position [90, 0]
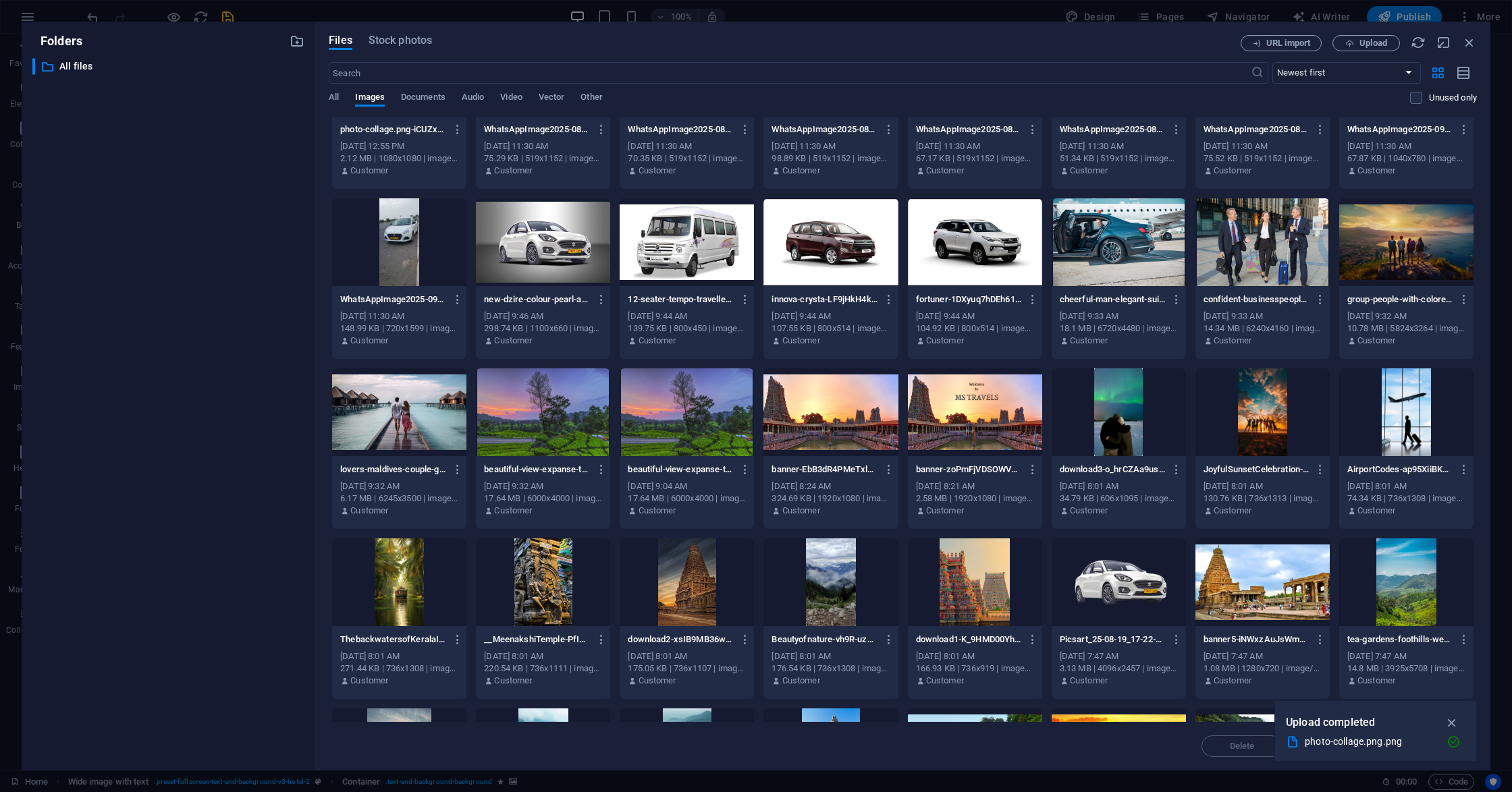
click at [570, 251] on div at bounding box center [543, 242] width 134 height 87
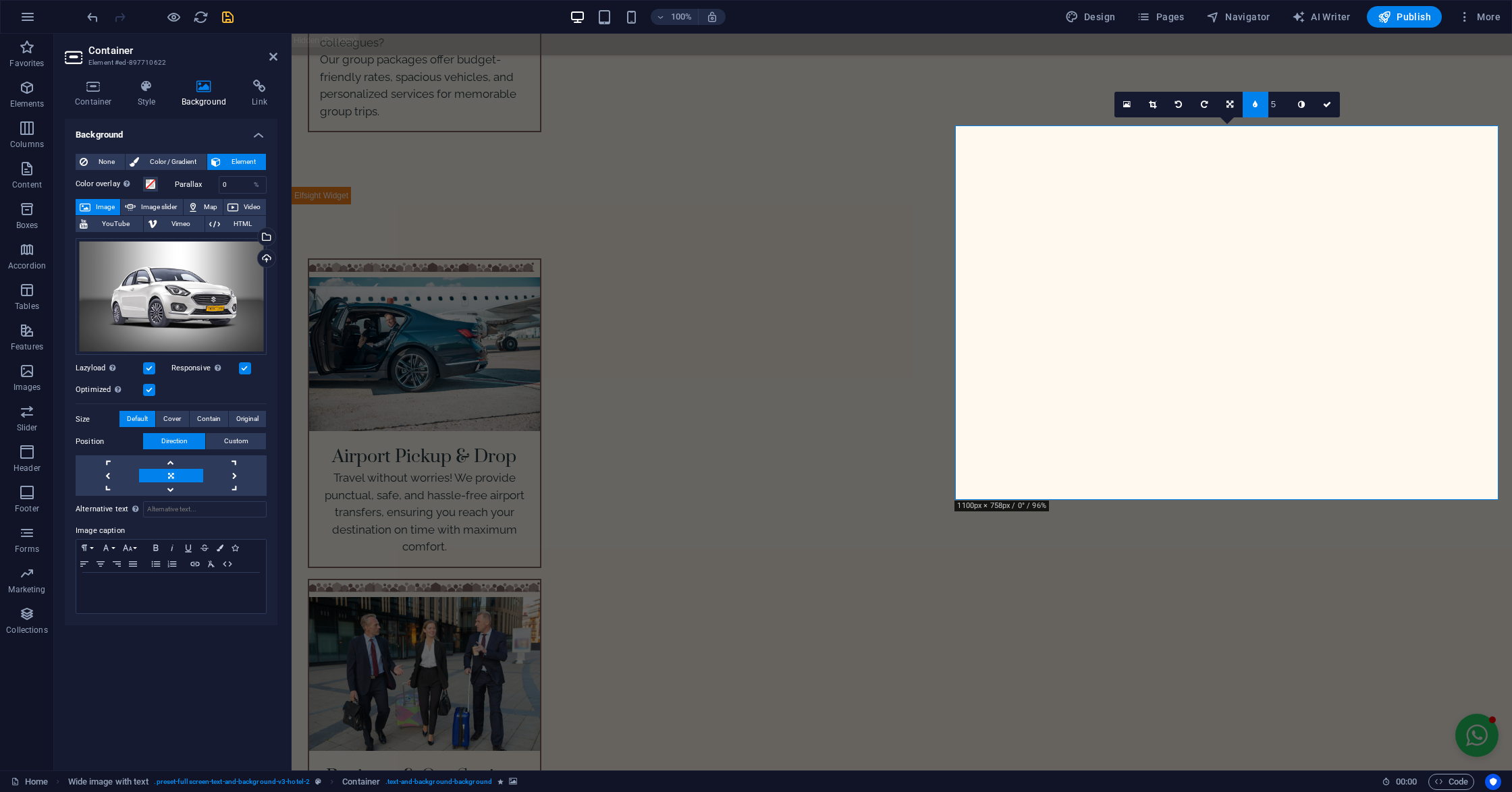
scroll to position [3058, 0]
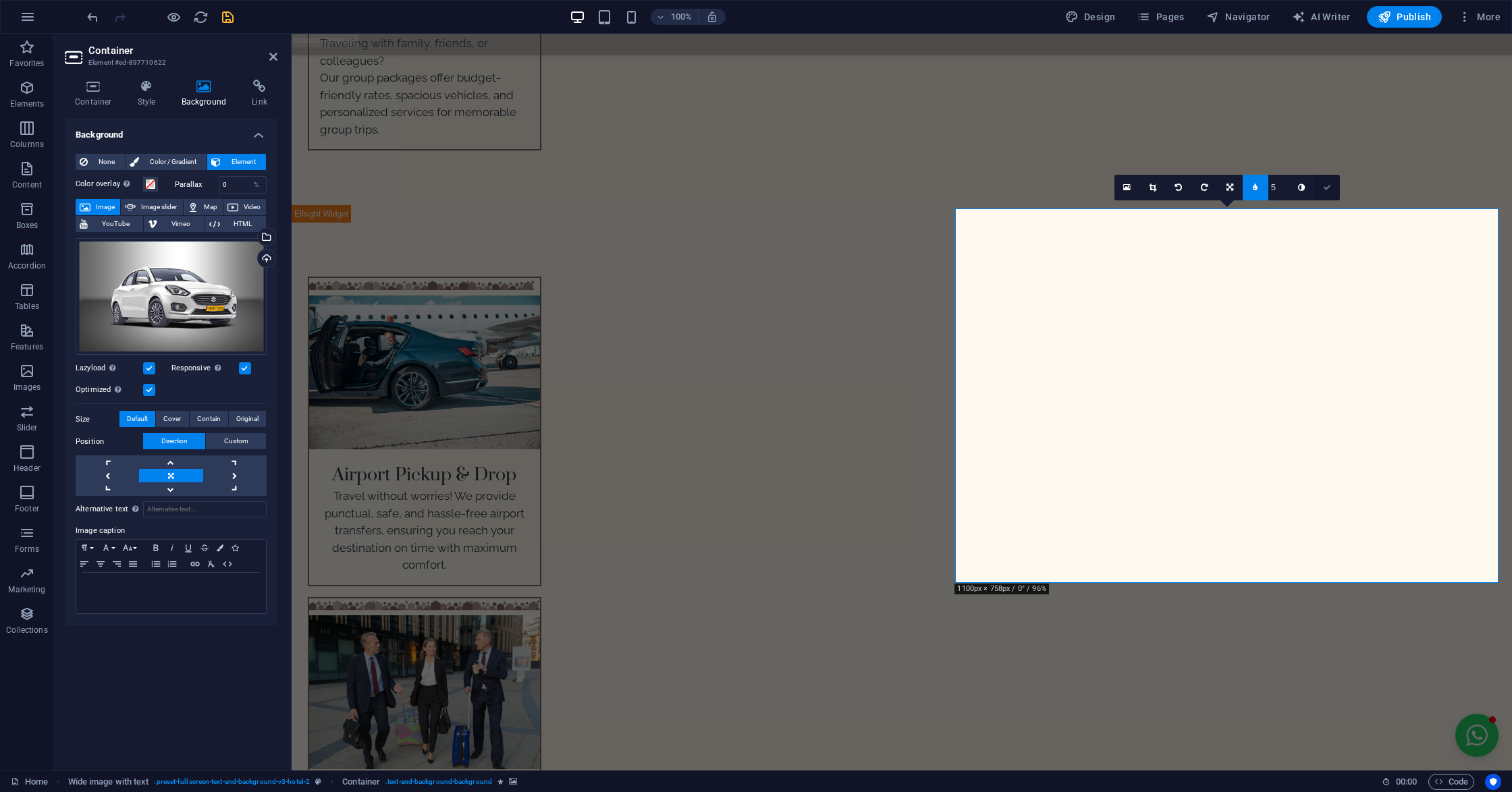
click at [1323, 189] on icon at bounding box center [1326, 187] width 8 height 8
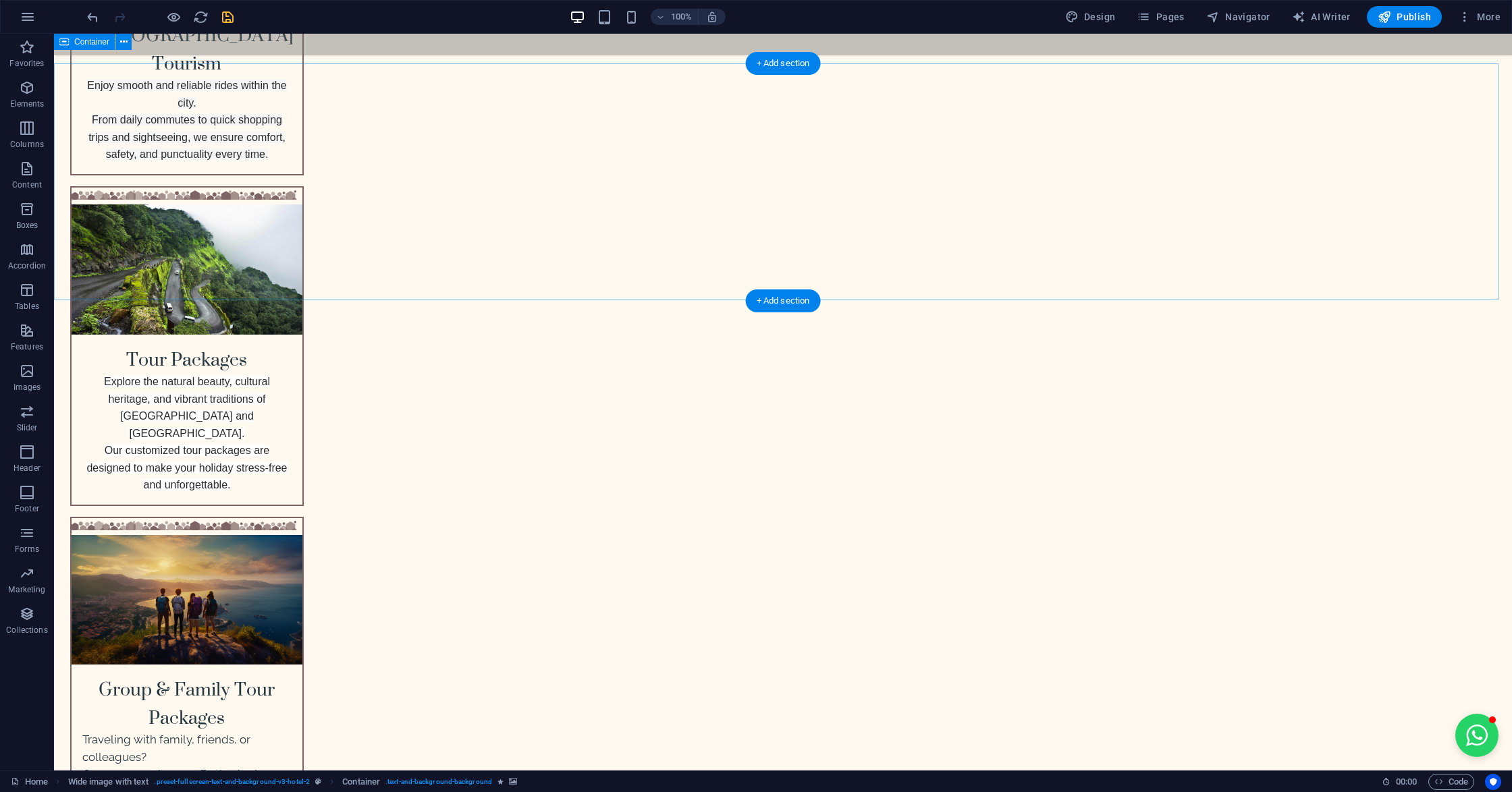
scroll to position [2158, 0]
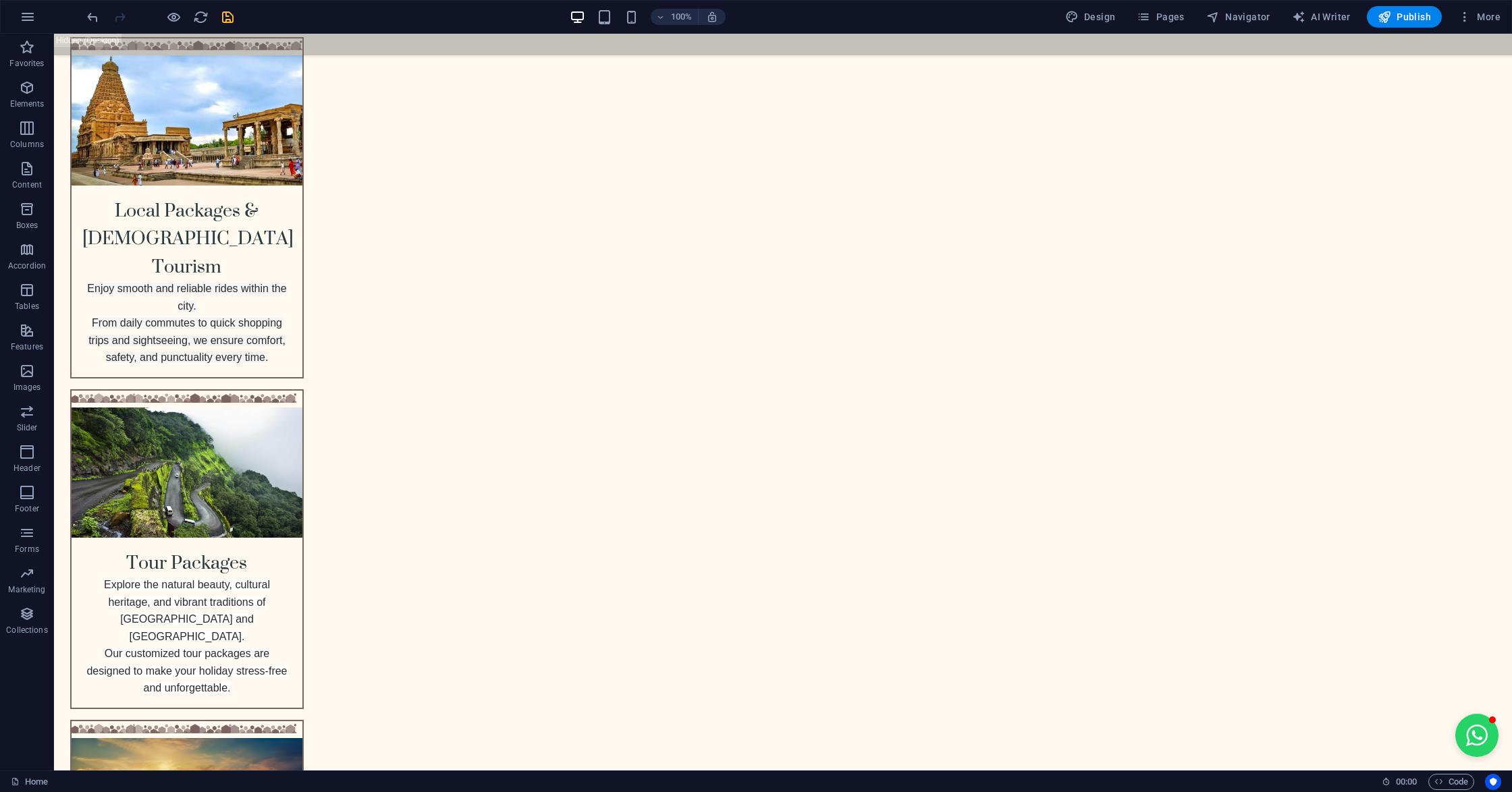
click at [222, 14] on icon "save" at bounding box center [227, 17] width 15 height 15
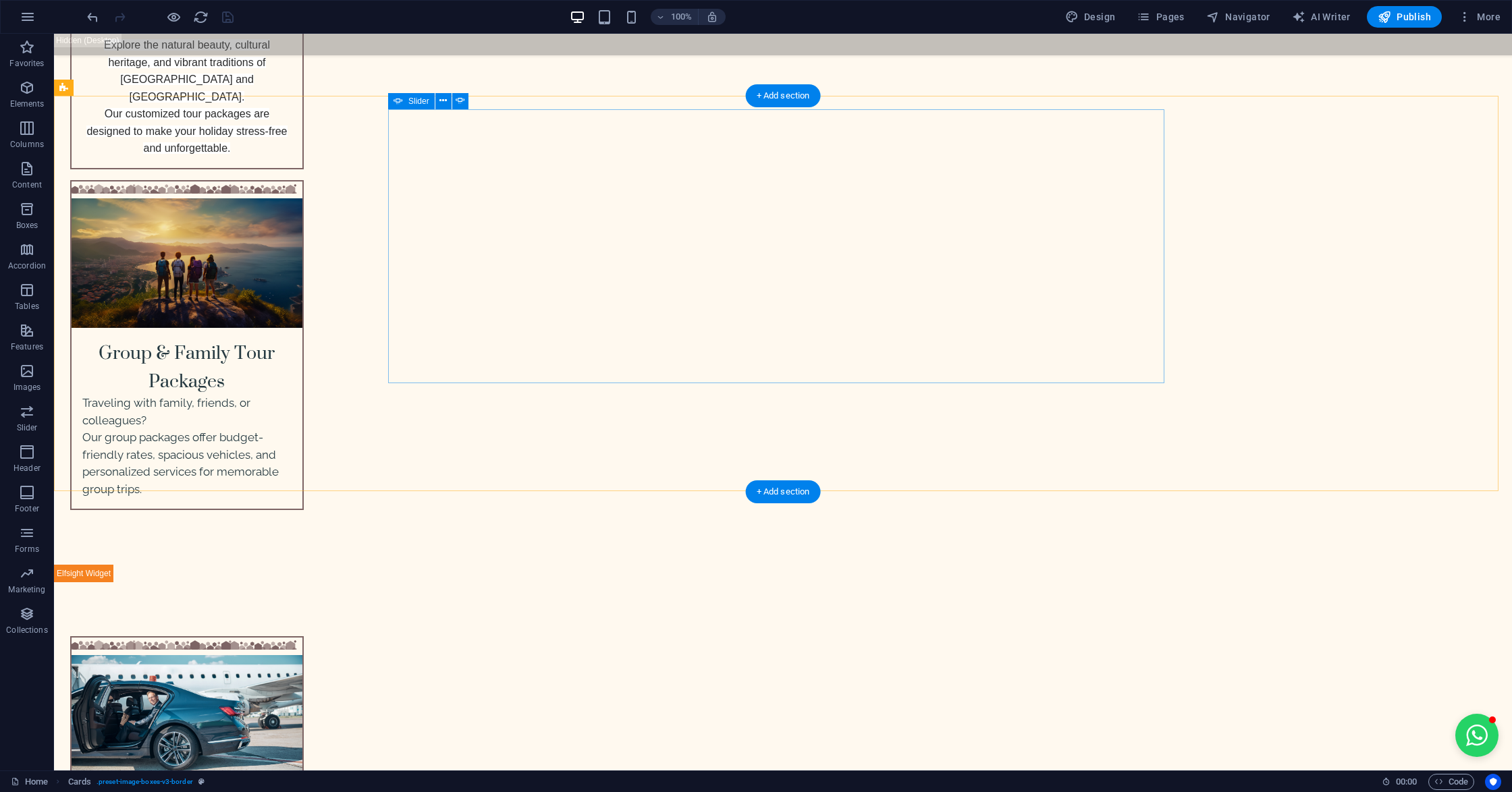
scroll to position [3148, 0]
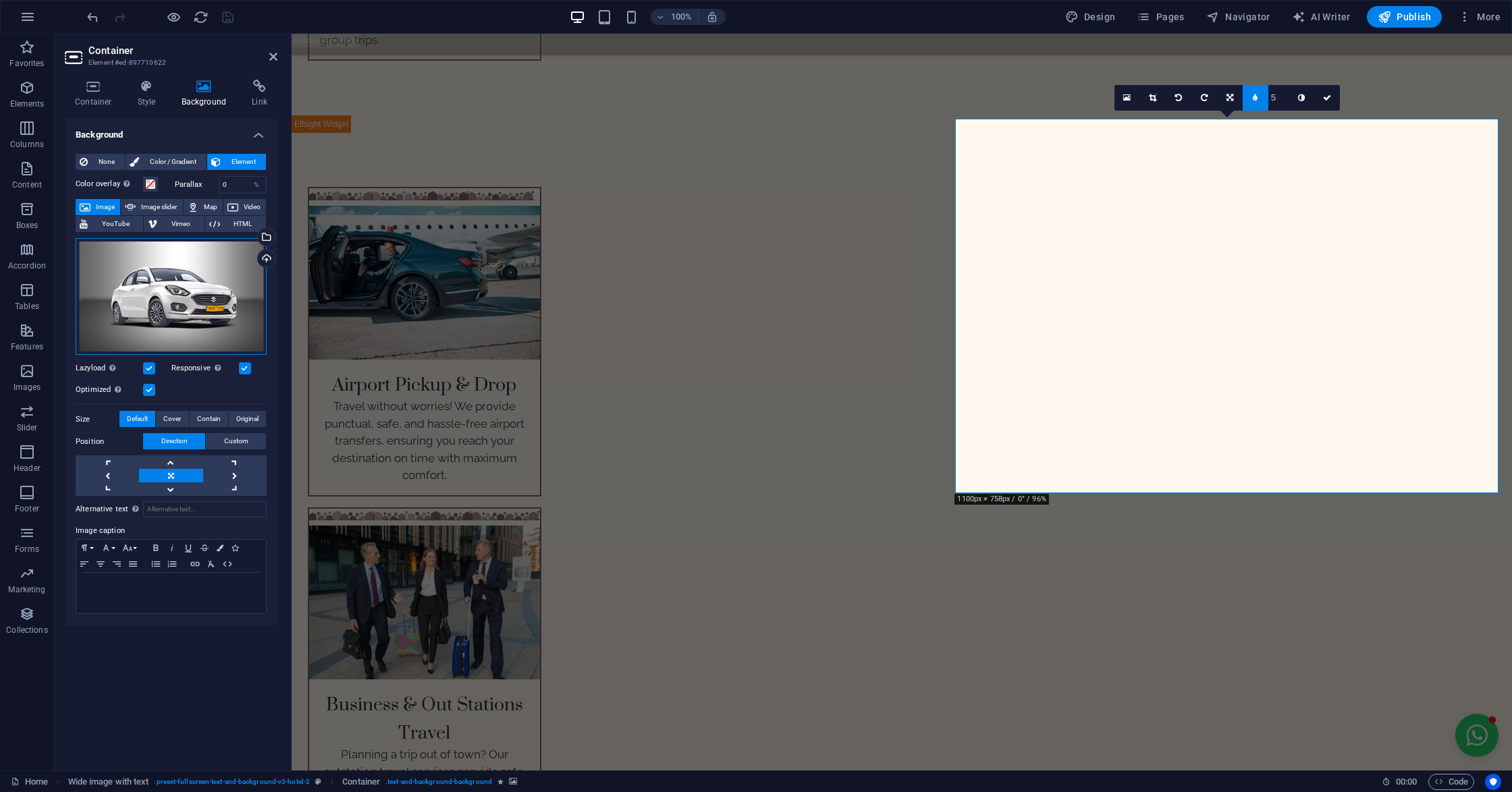
click at [181, 260] on div "Drag files here, click to choose files or select files from Files or our free s…" at bounding box center [171, 296] width 191 height 117
click at [181, 260] on body "[DOMAIN_NAME] Home Favorites Elements Columns Content Boxes Accordion Tables Fe…" at bounding box center [756, 396] width 1512 height 792
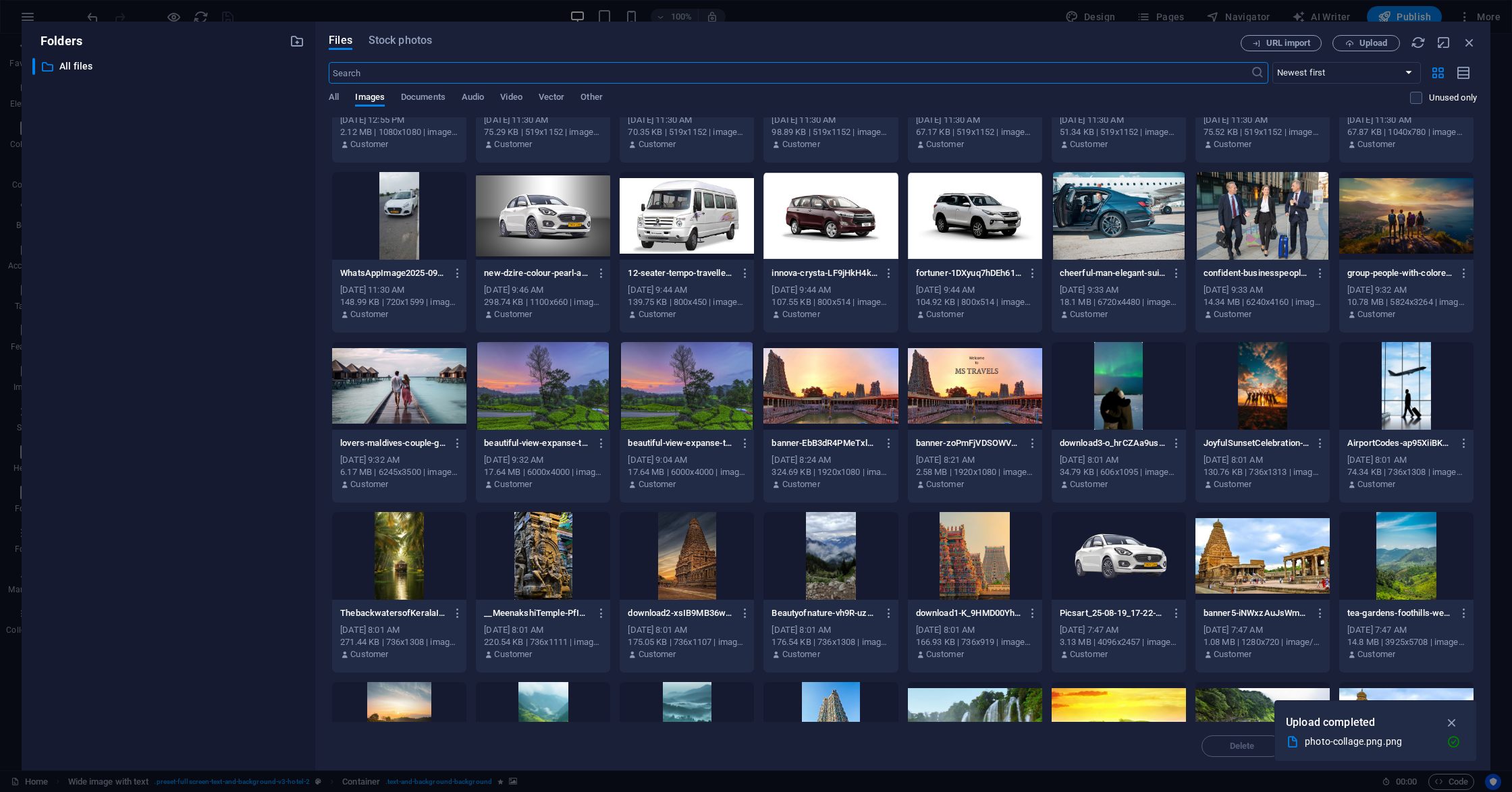
scroll to position [90, 0]
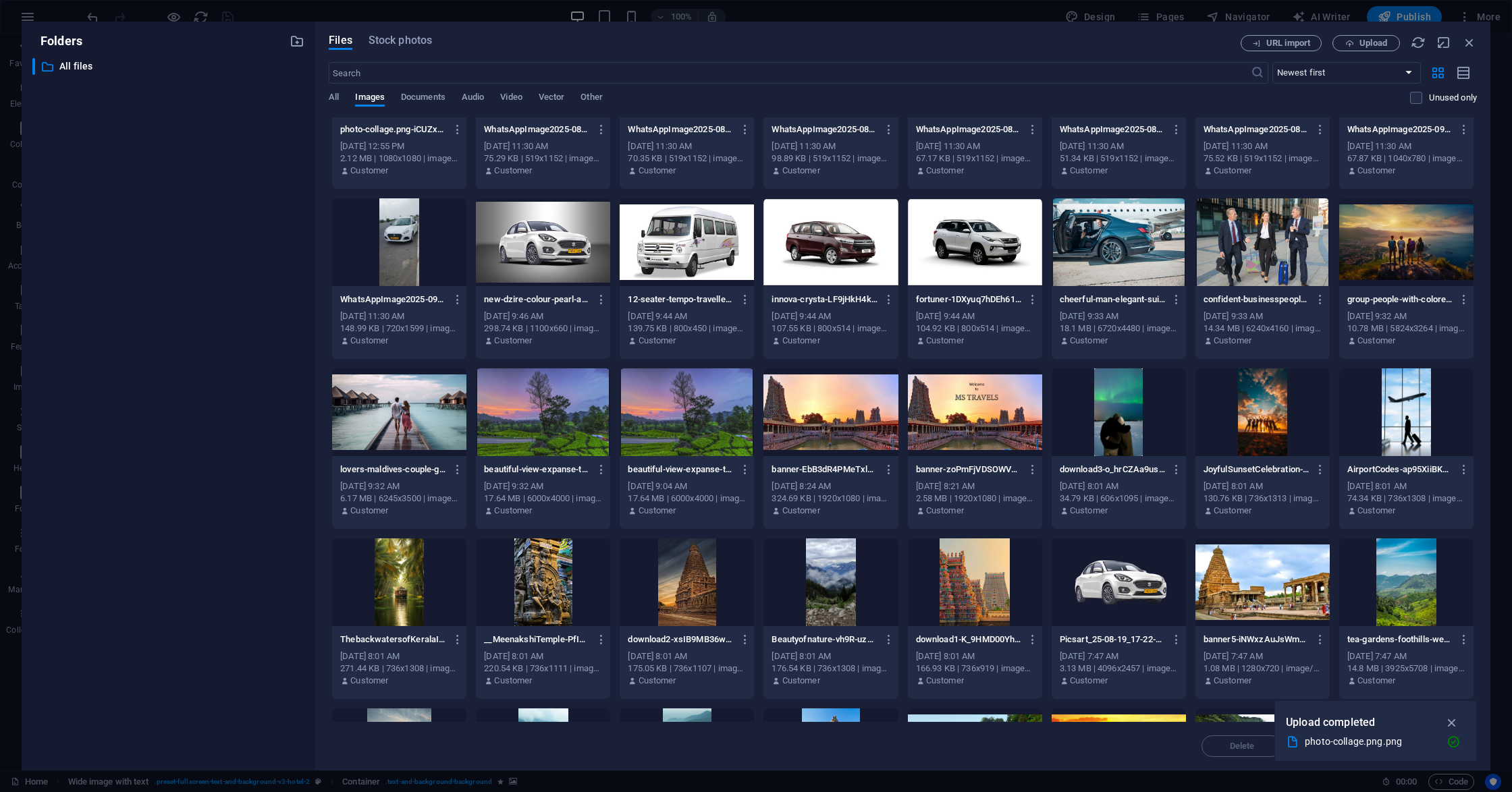
click at [1086, 566] on div at bounding box center [1119, 582] width 134 height 87
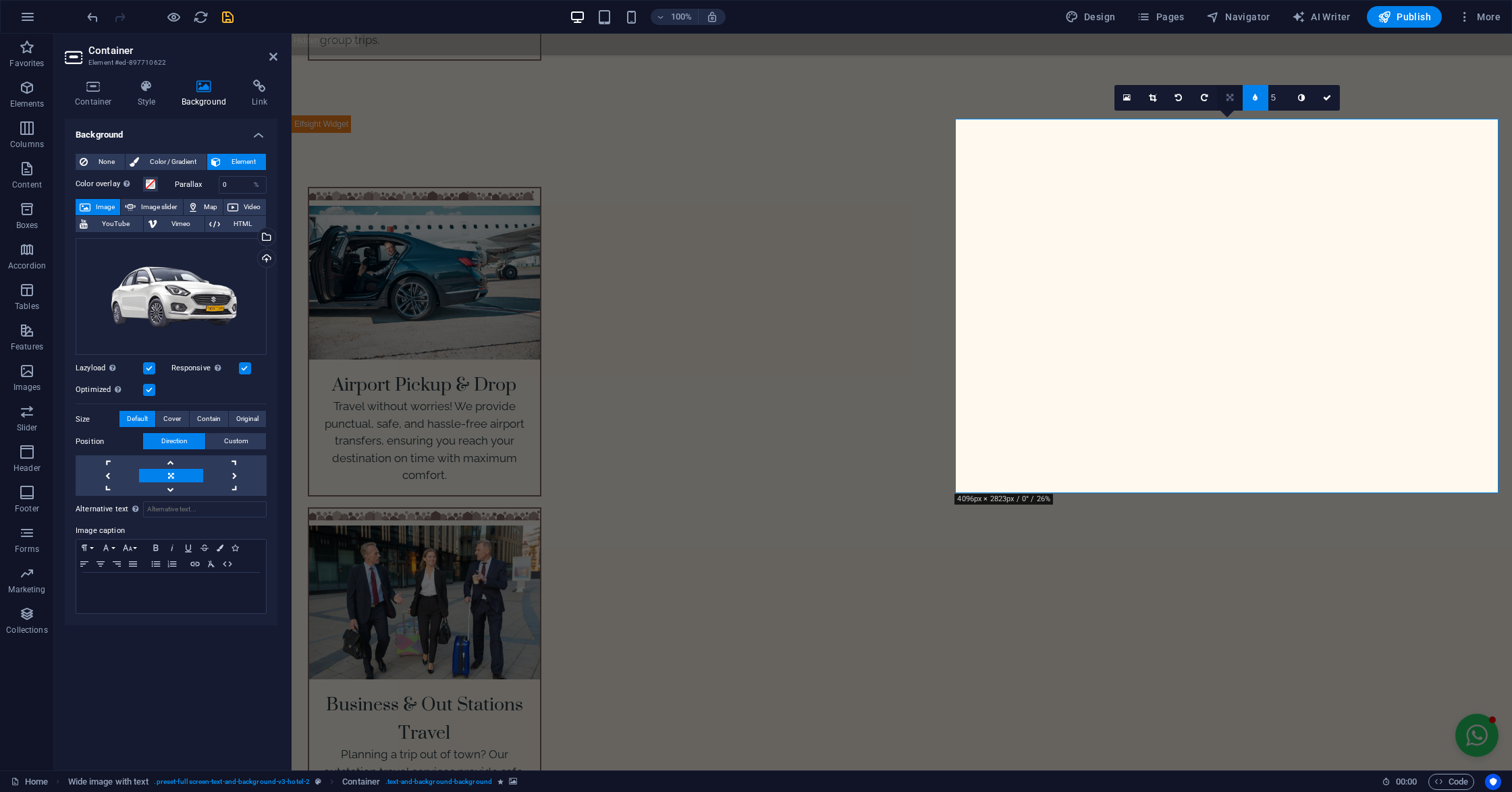
click at [1226, 98] on icon at bounding box center [1229, 98] width 7 height 8
click at [1250, 96] on link at bounding box center [1255, 98] width 25 height 25
click at [1235, 92] on link at bounding box center [1229, 98] width 25 height 25
click at [1210, 98] on link at bounding box center [1204, 98] width 25 height 25
click at [1272, 100] on input "5" at bounding box center [1278, 98] width 20 height 25
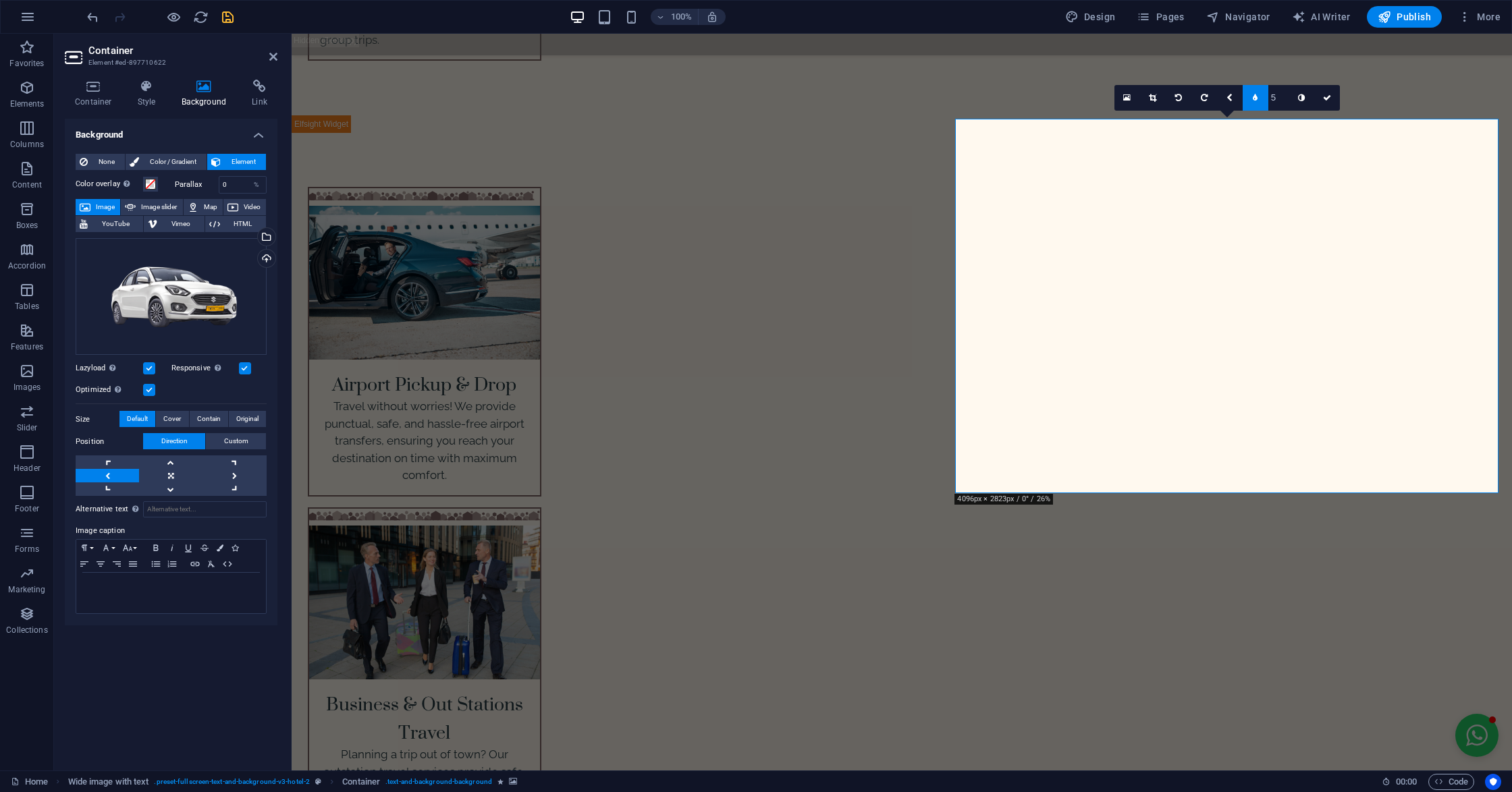
type input "6"
type input "7"
type input "8"
type input "10"
type input "11"
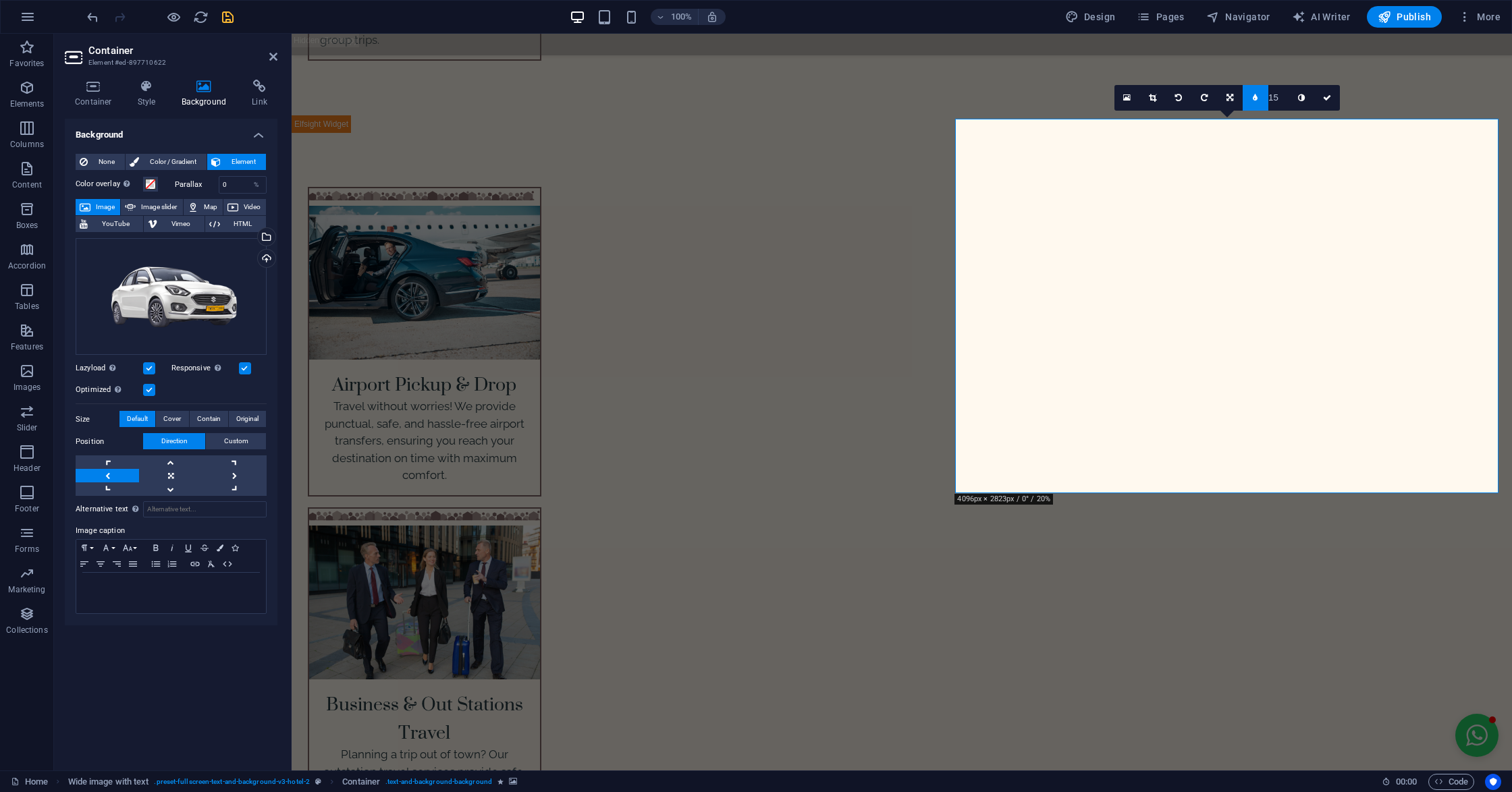
type input "16"
type input "17"
type input "15"
type input "13"
type input "5"
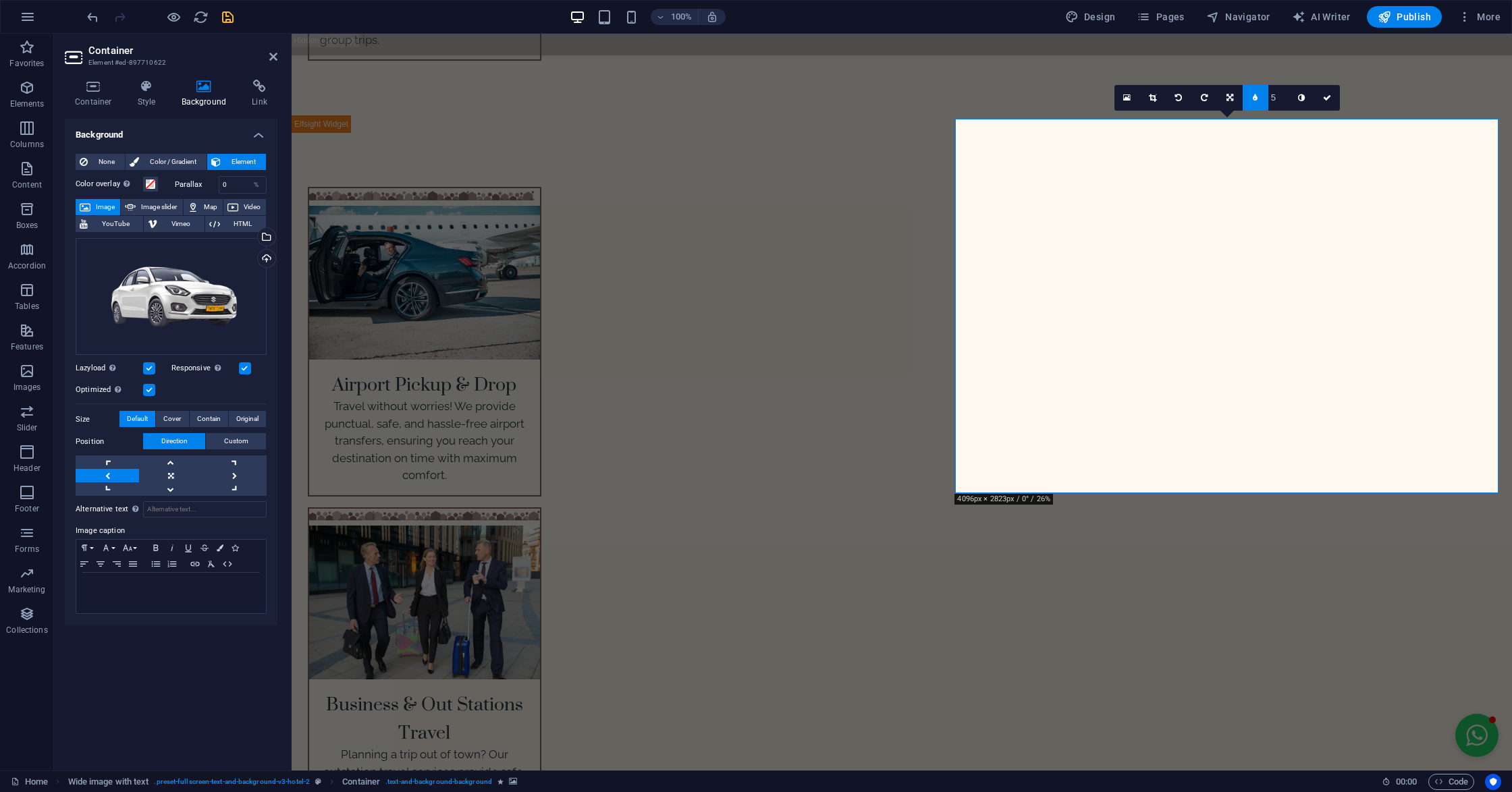
type input "4"
type input "3"
click at [1261, 93] on link at bounding box center [1255, 98] width 25 height 25
click at [1246, 97] on link at bounding box center [1240, 98] width 25 height 25
click at [1219, 97] on link at bounding box center [1213, 98] width 25 height 25
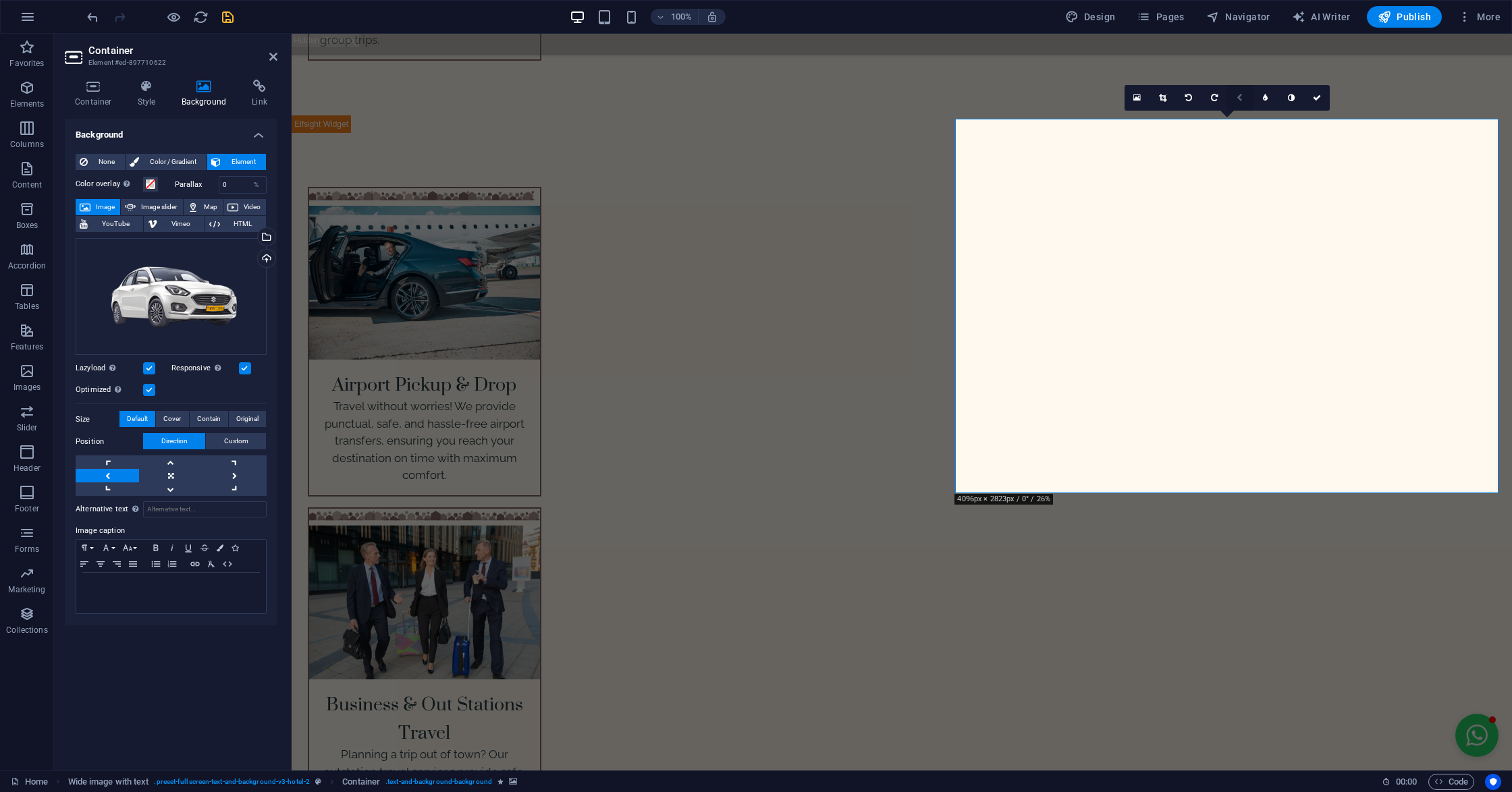
click at [1237, 95] on icon at bounding box center [1240, 98] width 6 height 8
click at [1237, 95] on icon at bounding box center [1240, 98] width 7 height 8
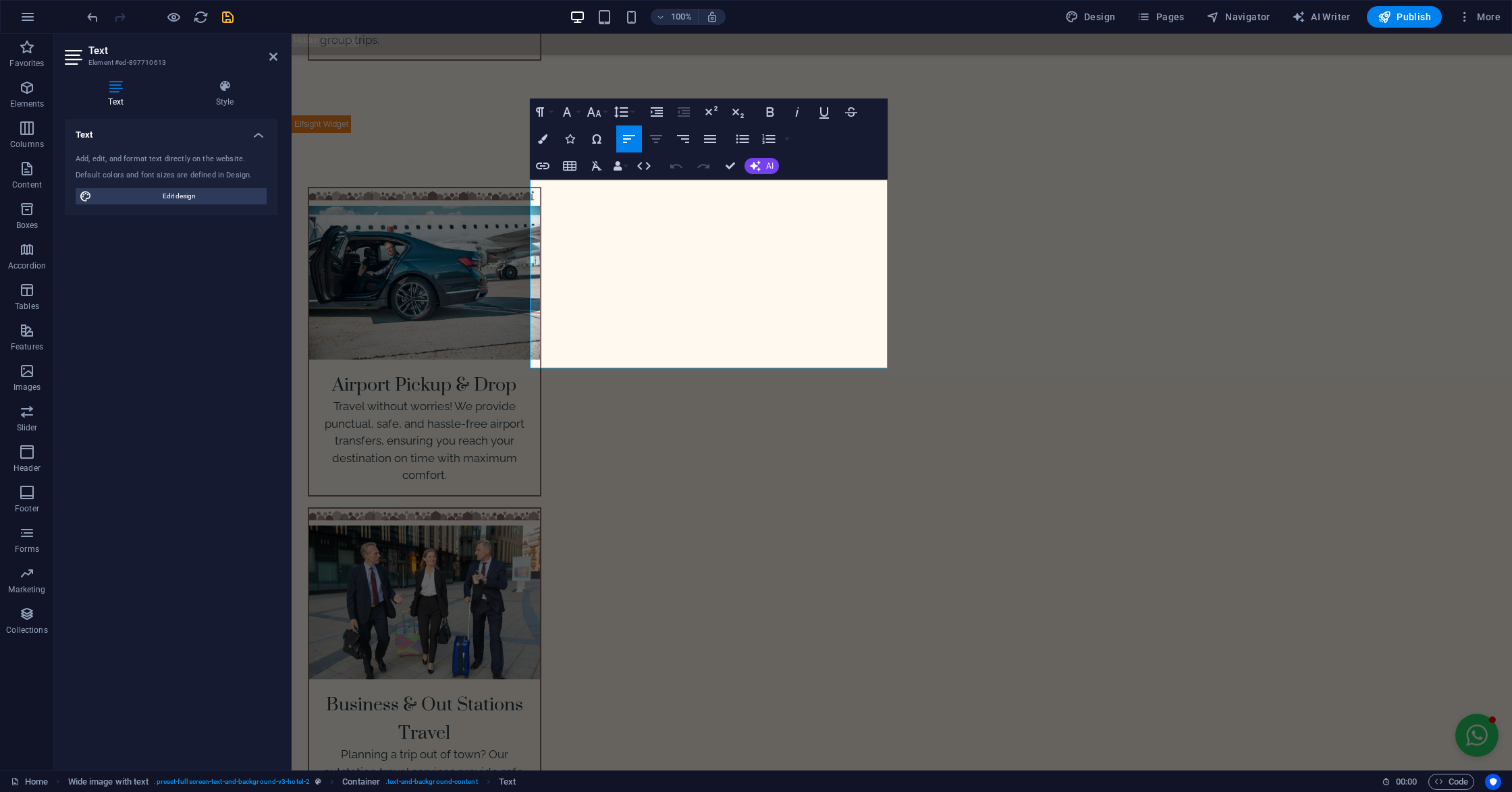
click at [655, 128] on button "[GEOGRAPHIC_DATA]" at bounding box center [655, 138] width 25 height 27
click at [653, 133] on icon "button" at bounding box center [656, 139] width 16 height 16
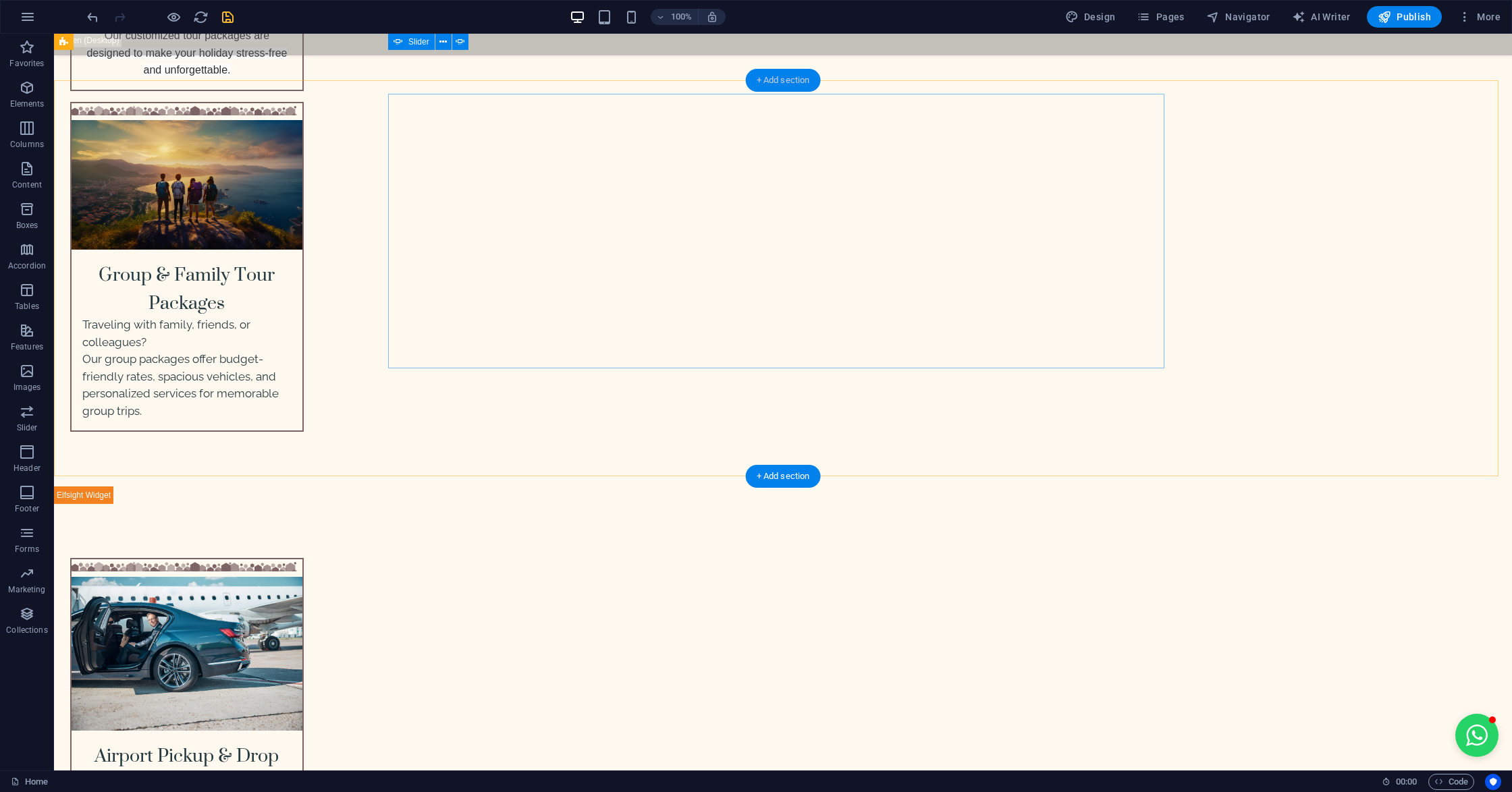
scroll to position [2698, 0]
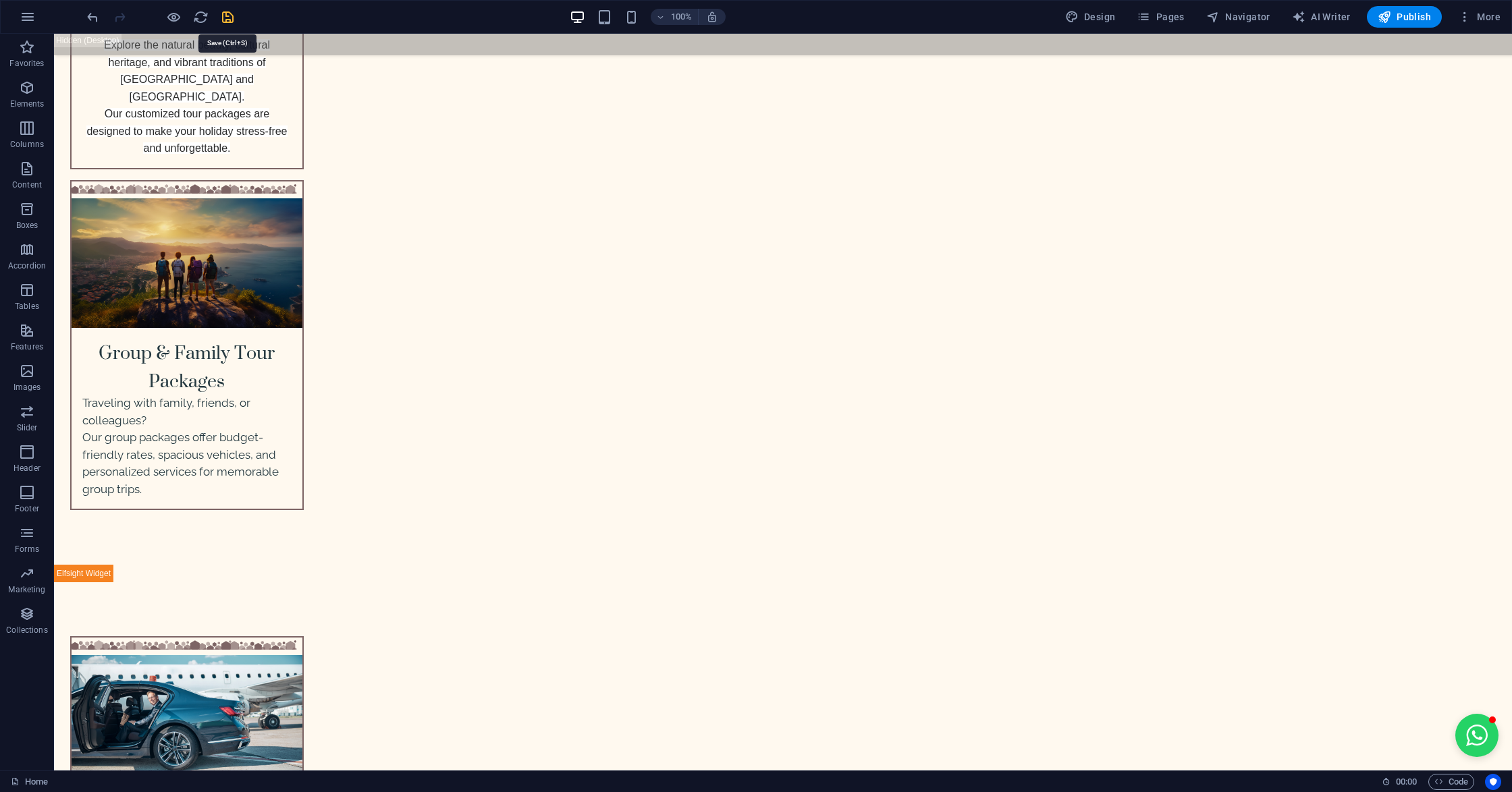
click at [228, 14] on icon "save" at bounding box center [227, 17] width 15 height 15
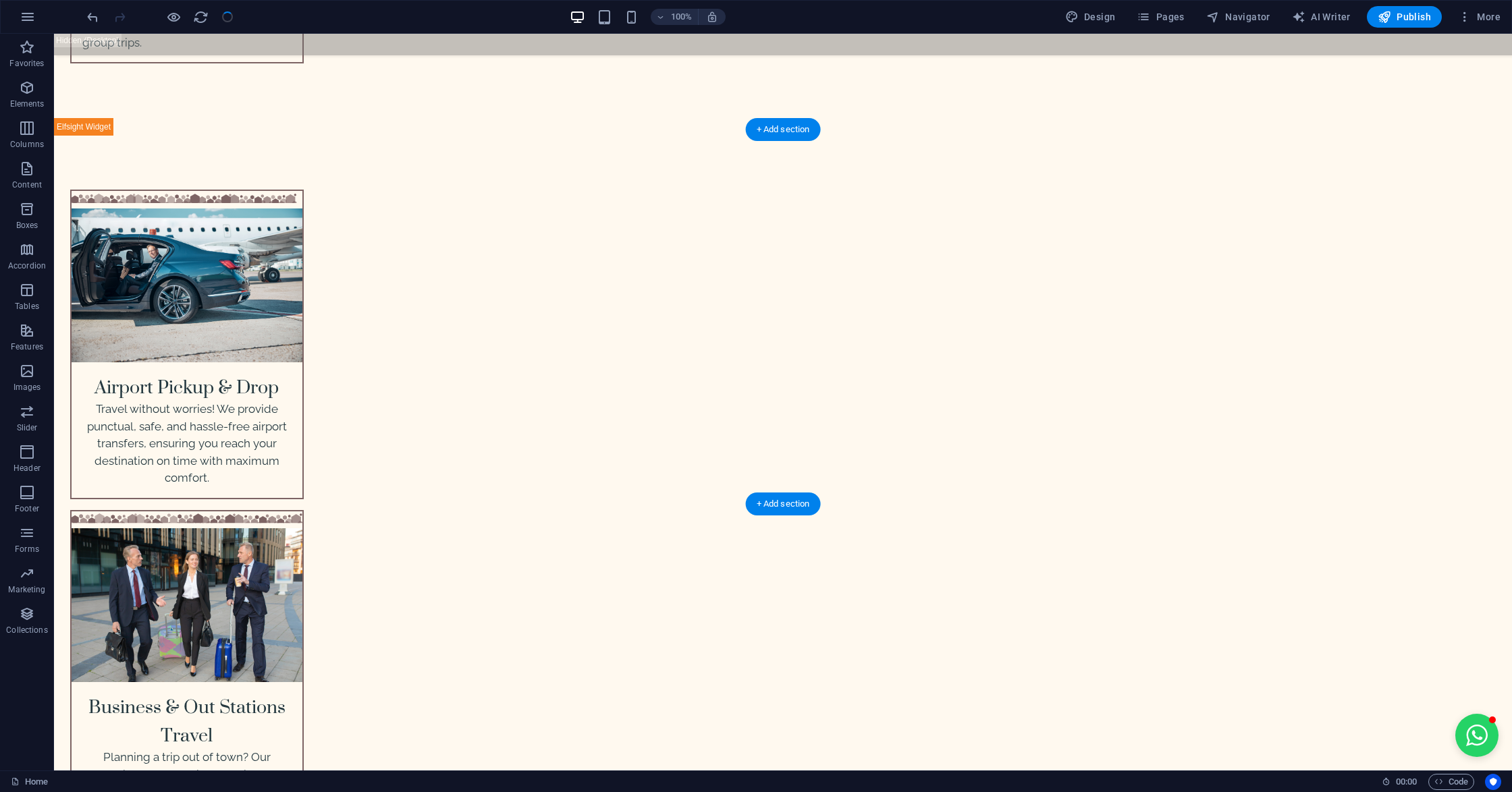
scroll to position [3148, 0]
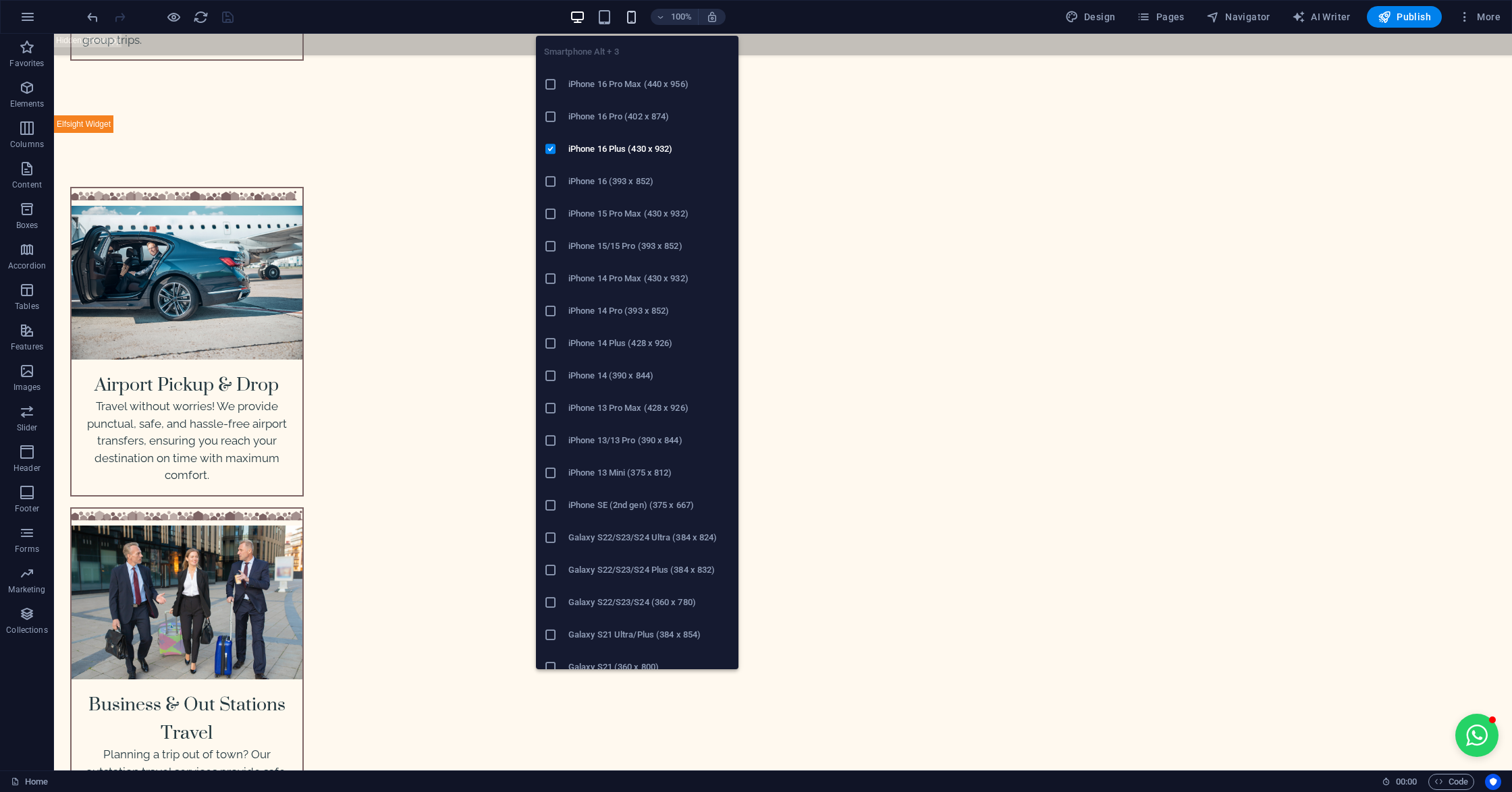
click at [628, 11] on icon "button" at bounding box center [631, 17] width 15 height 15
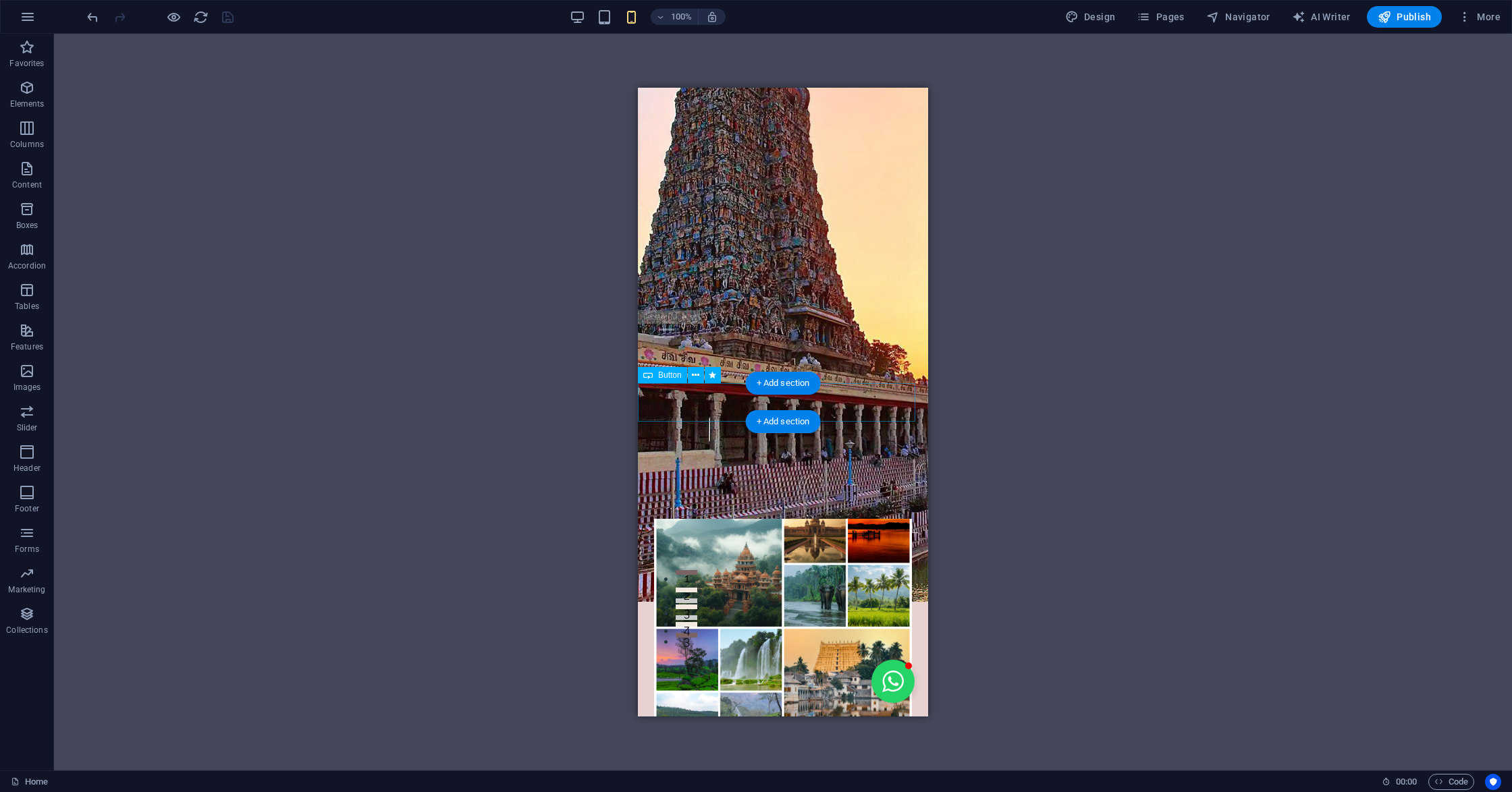
scroll to position [0, 0]
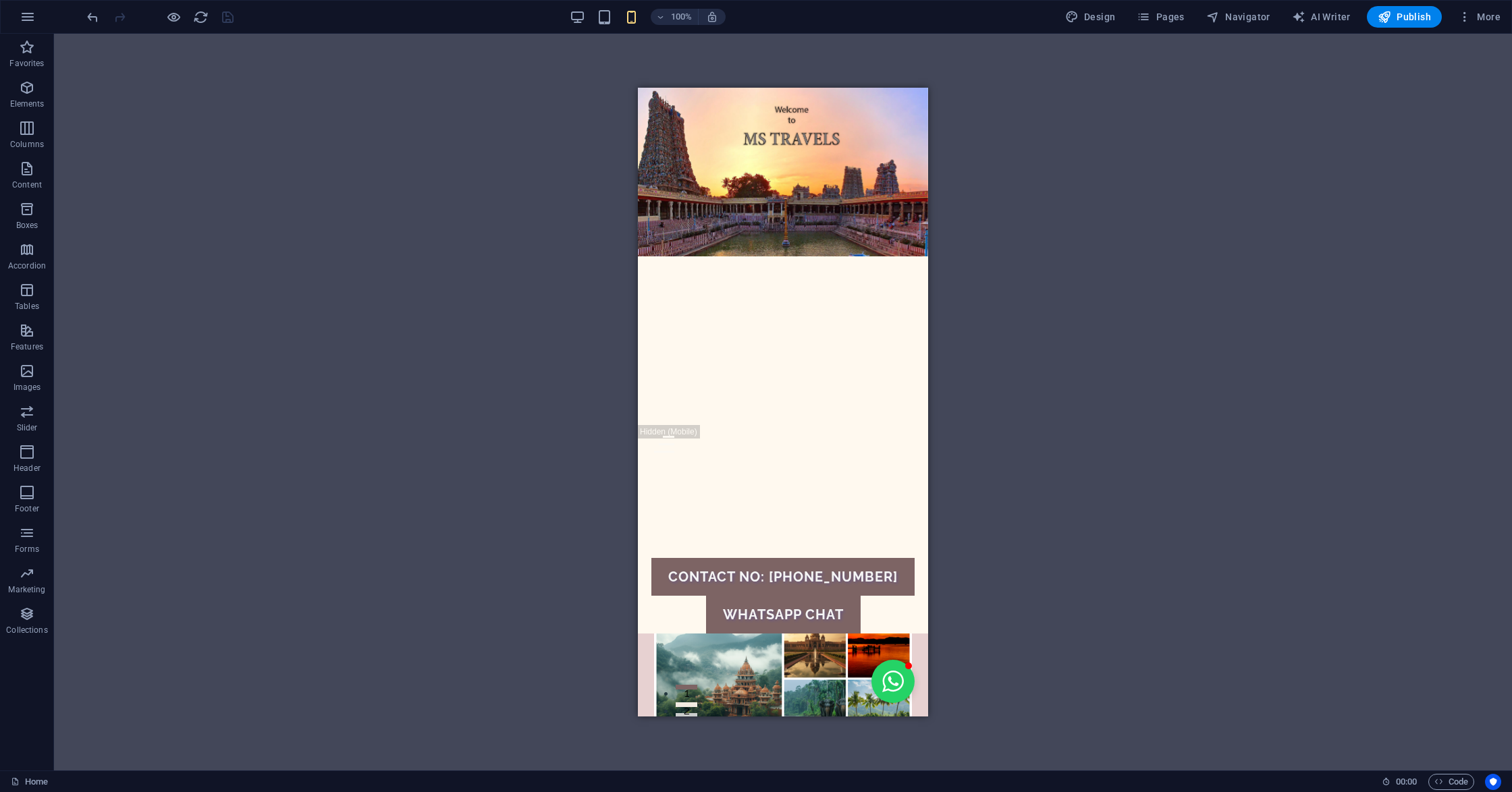
click at [1204, 375] on div "Drag here to replace the existing content. Press “Ctrl” if you want to create a…" at bounding box center [783, 402] width 1458 height 737
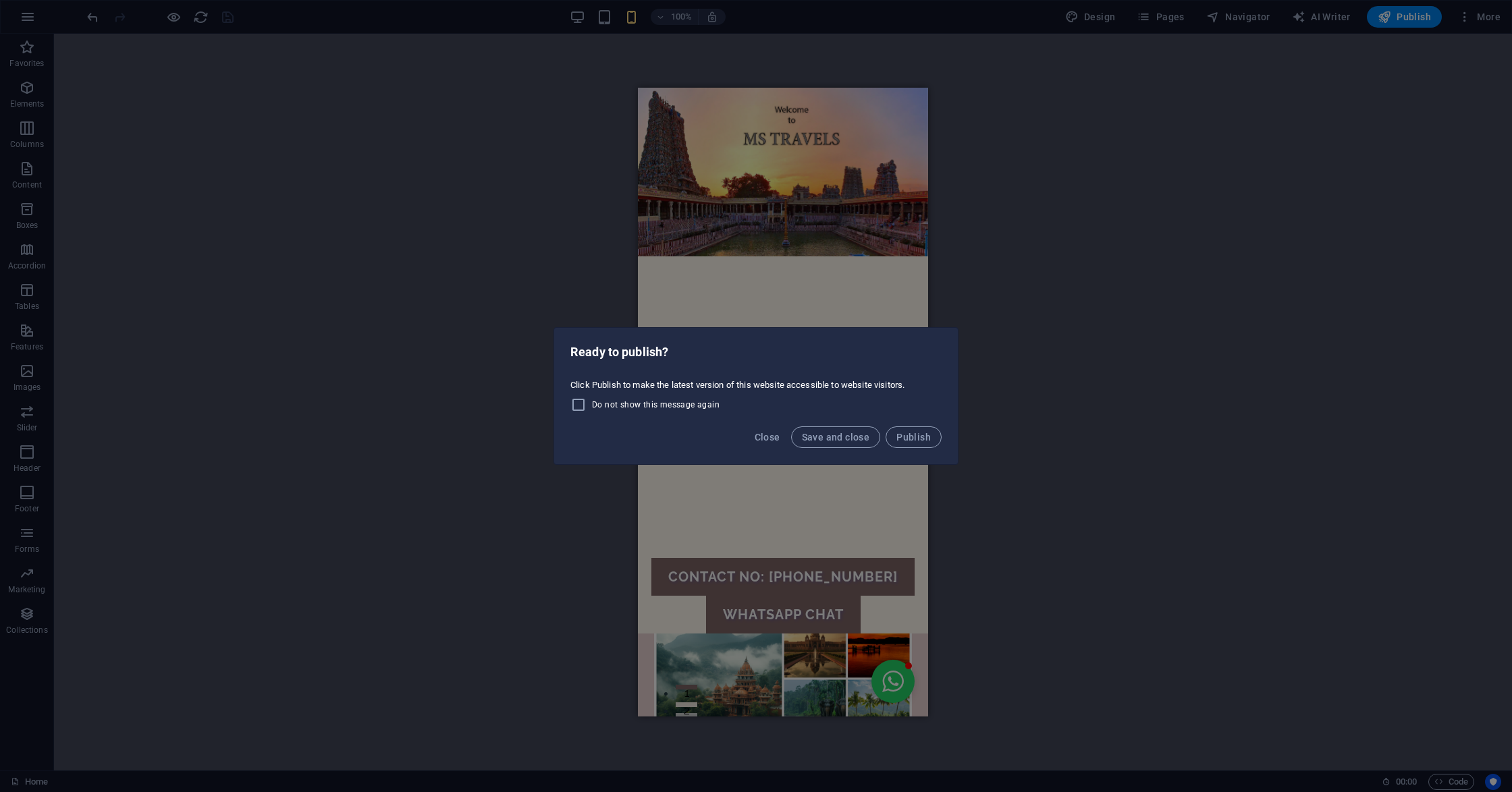
click at [589, 15] on div "Ready to publish? Click Publish to make the latest version of this website acce…" at bounding box center [756, 396] width 1512 height 792
click at [797, 437] on button "Save and close" at bounding box center [835, 437] width 90 height 22
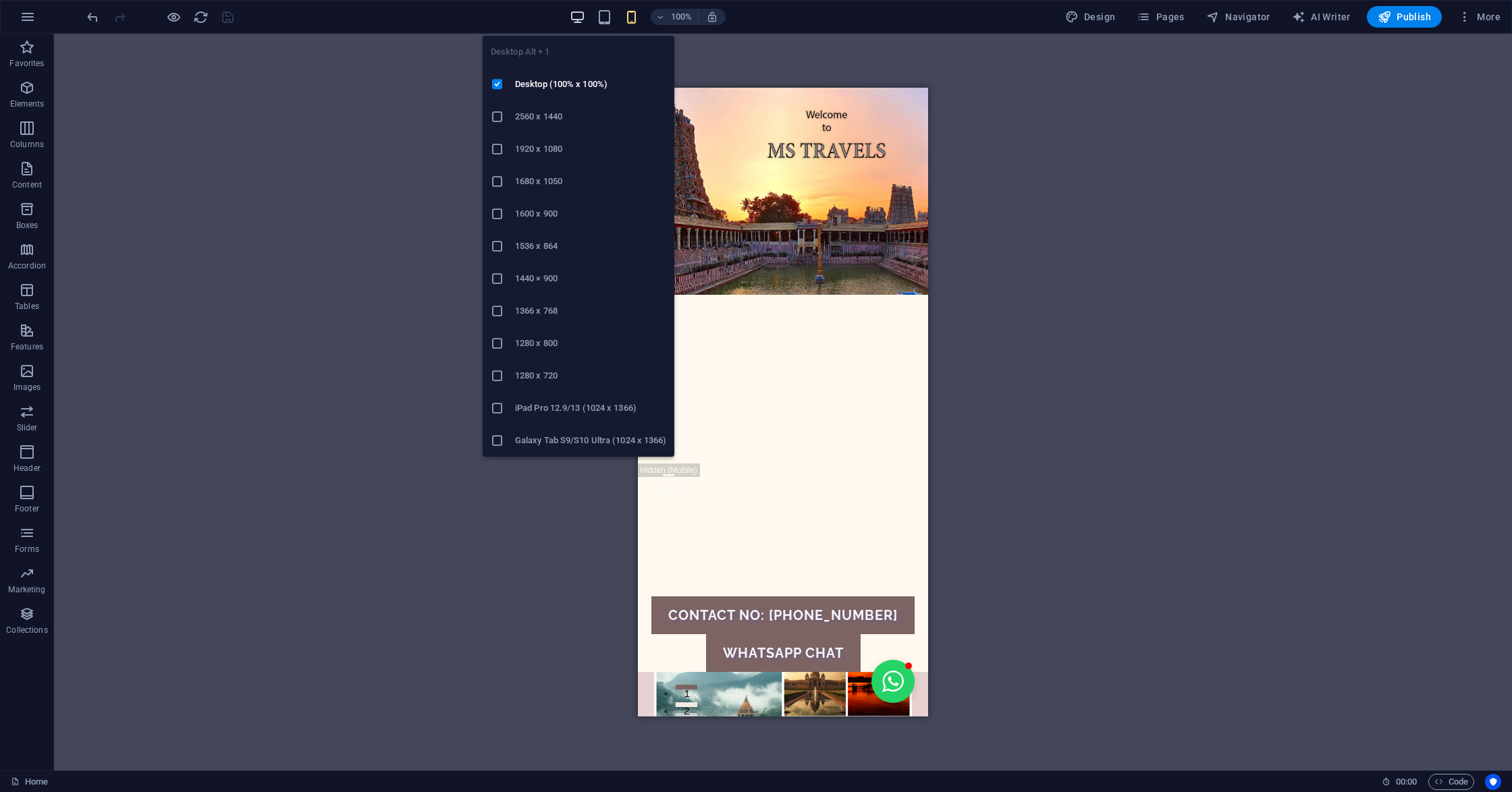
click at [586, 20] on span "button" at bounding box center [578, 17] width 16 height 15
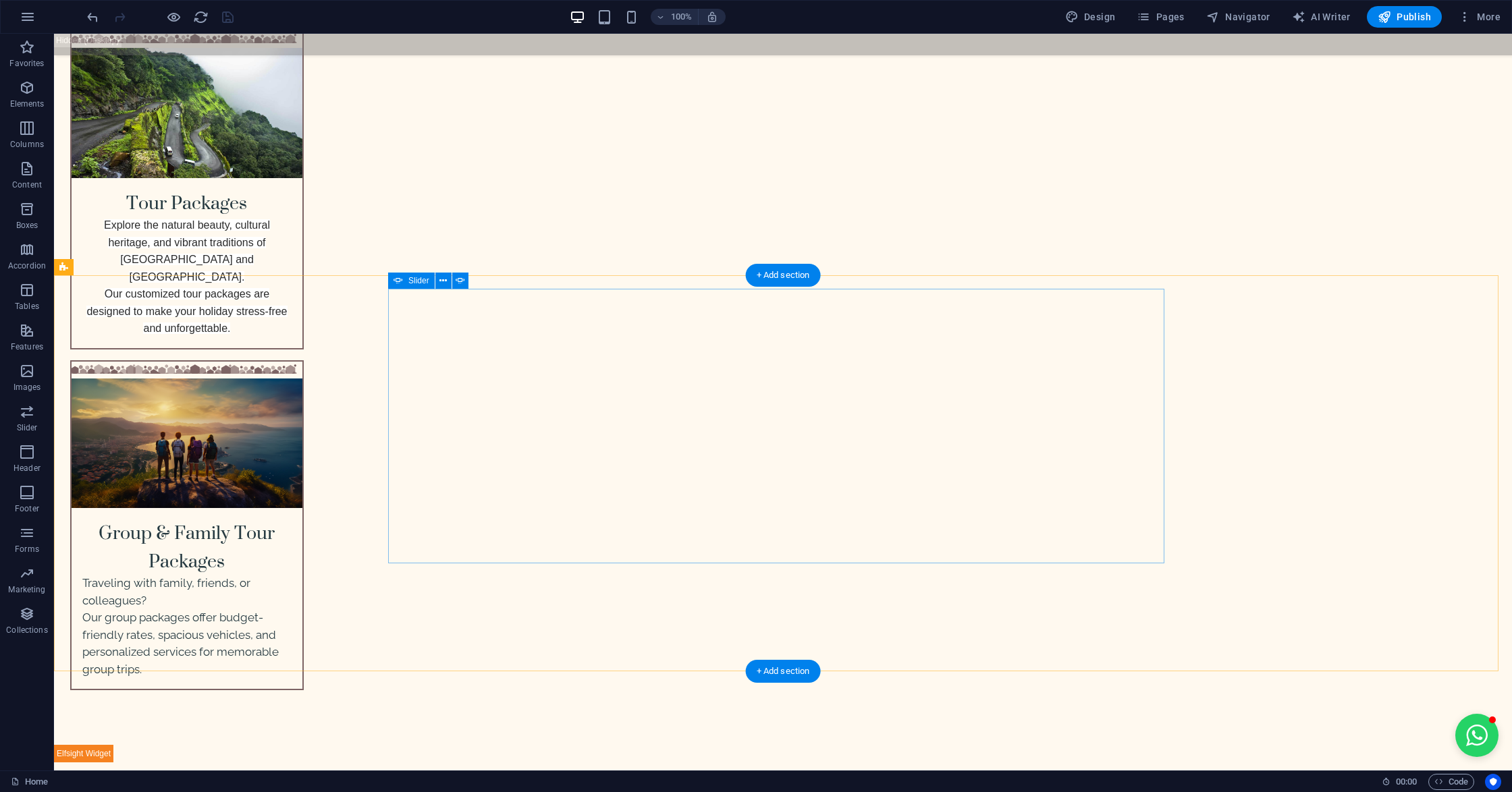
scroll to position [2338, 0]
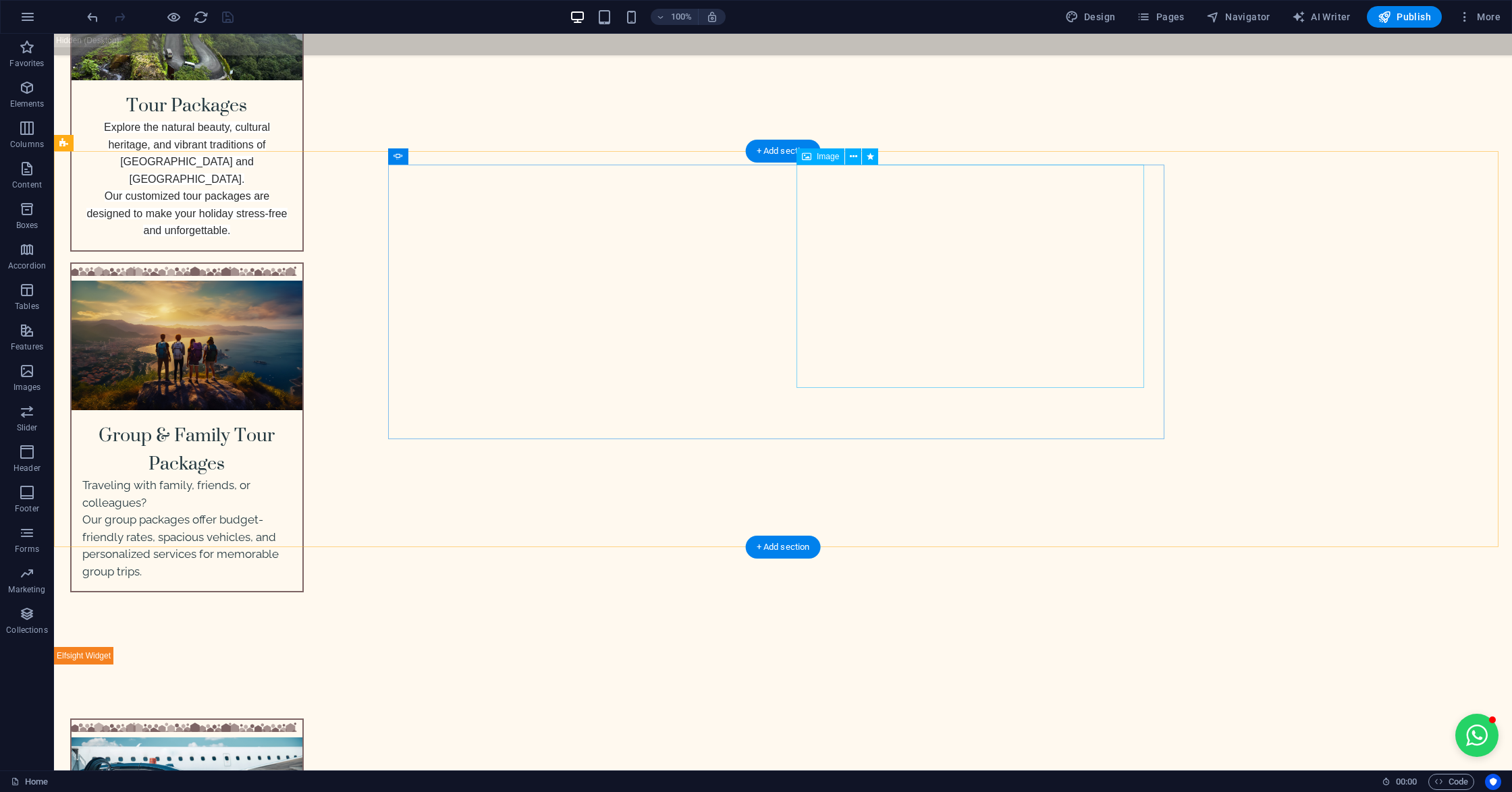
scroll to position [2518, 0]
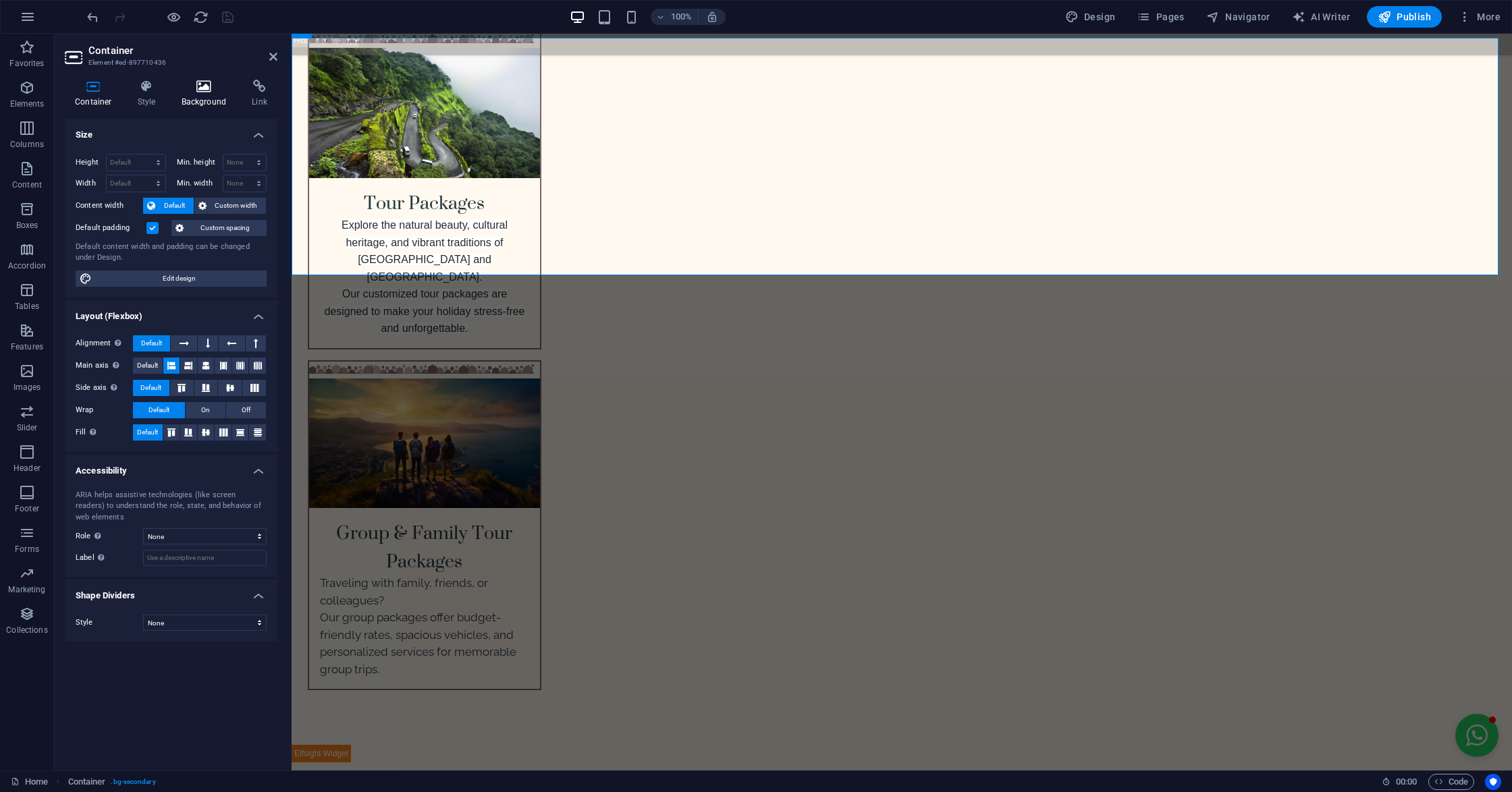
click at [203, 87] on icon at bounding box center [204, 86] width 66 height 14
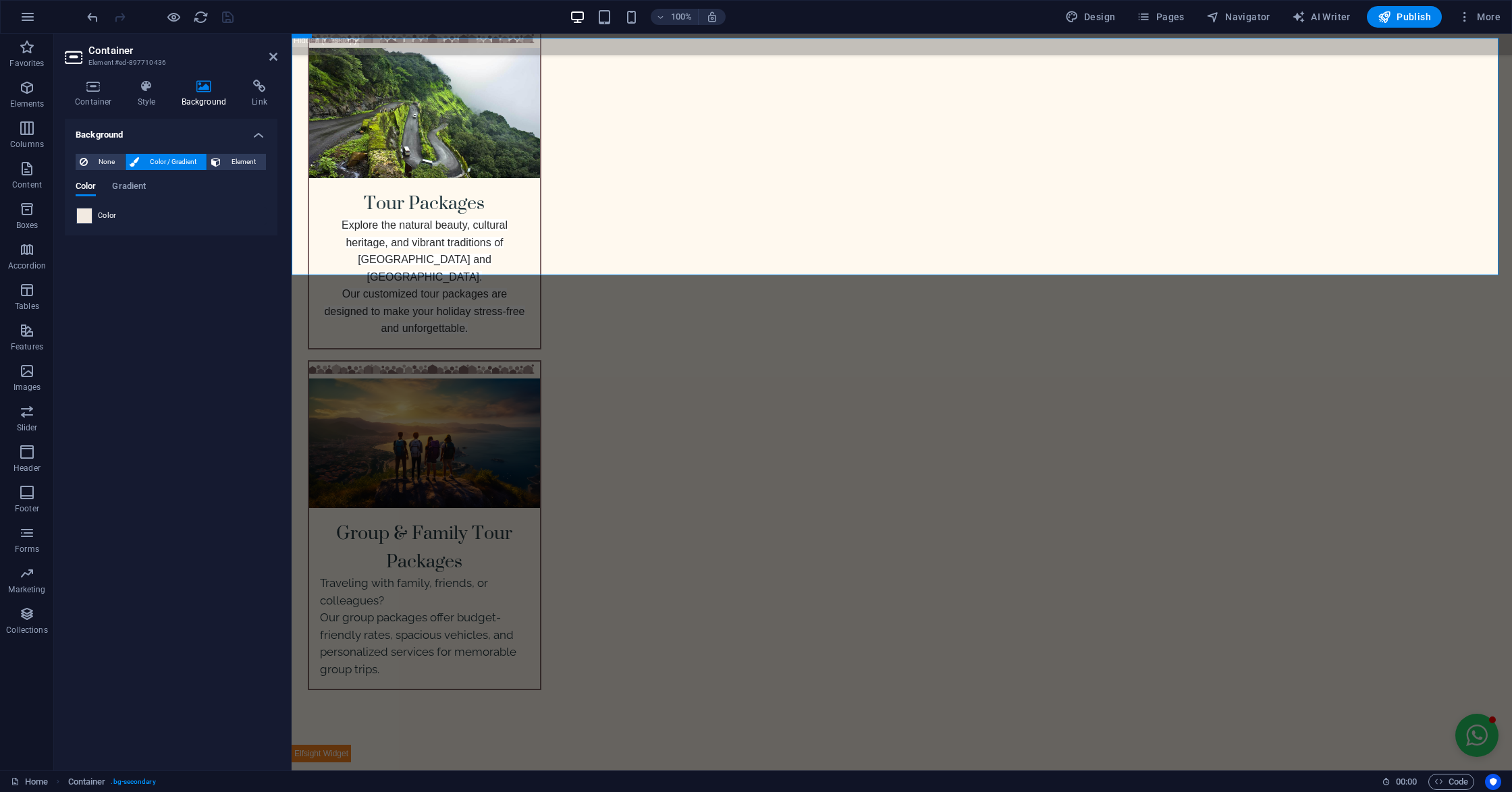
click at [79, 221] on span at bounding box center [84, 215] width 15 height 15
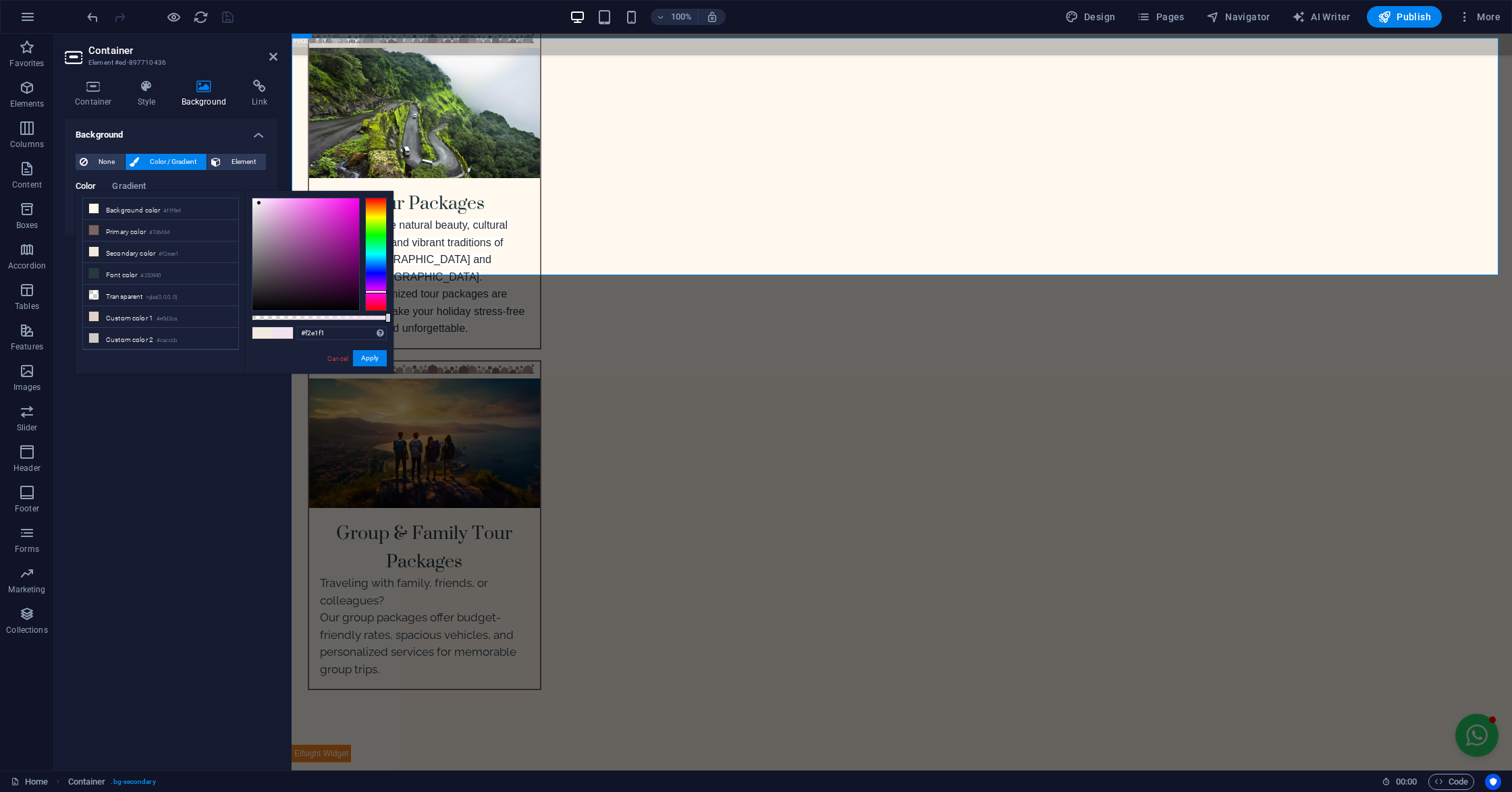
drag, startPoint x: 374, startPoint y: 210, endPoint x: 369, endPoint y: 291, distance: 81.2
click at [369, 291] on div at bounding box center [376, 255] width 22 height 114
click at [288, 211] on div at bounding box center [306, 254] width 106 height 112
click at [280, 206] on div at bounding box center [306, 254] width 106 height 112
click at [280, 206] on div at bounding box center [280, 205] width 4 height 4
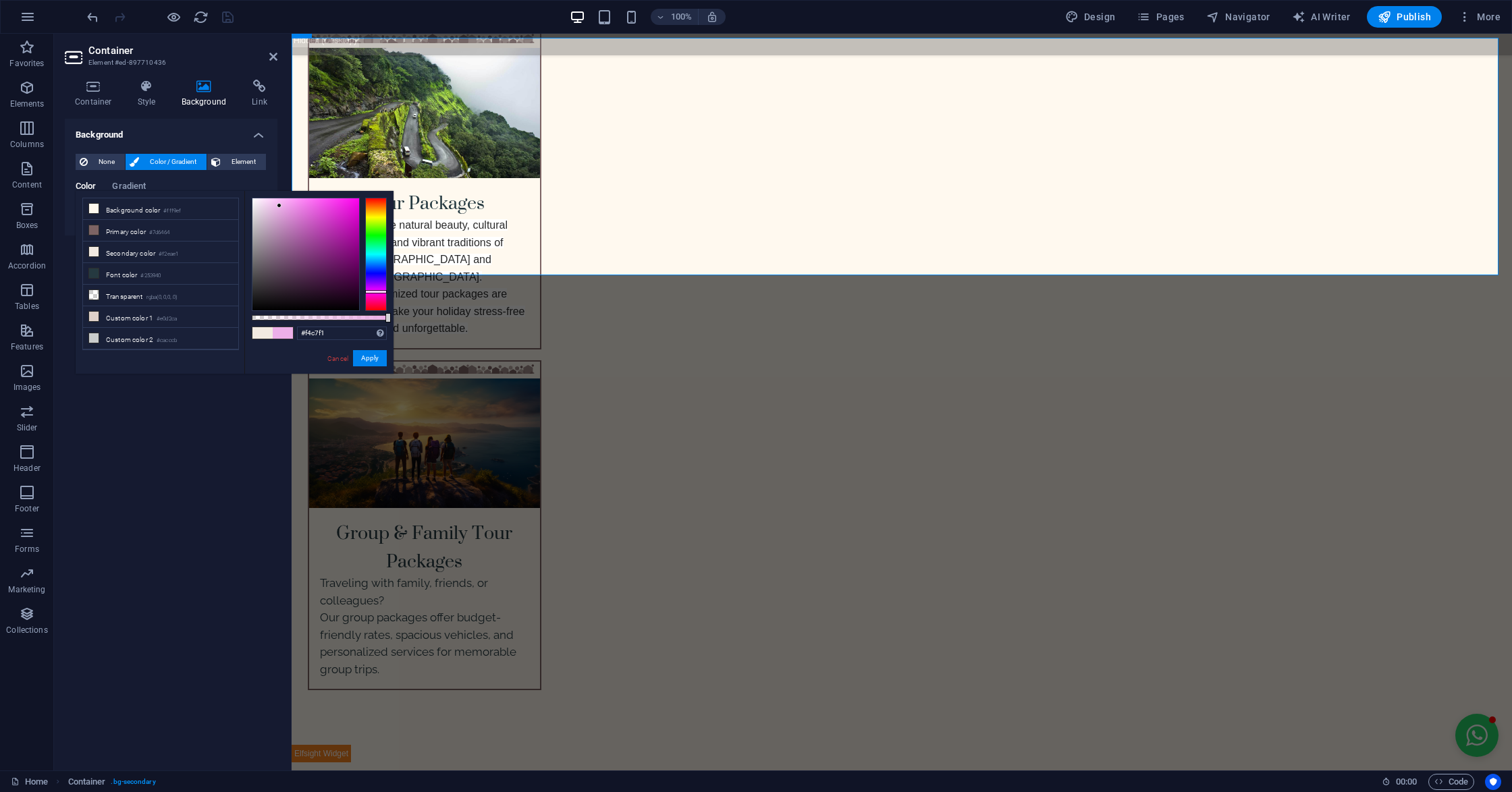
click at [271, 202] on div at bounding box center [306, 254] width 106 height 112
click at [269, 202] on div at bounding box center [268, 202] width 4 height 4
click at [264, 202] on div at bounding box center [306, 254] width 106 height 112
drag, startPoint x: 376, startPoint y: 217, endPoint x: 376, endPoint y: 206, distance: 11.0
click at [376, 206] on div at bounding box center [376, 255] width 22 height 114
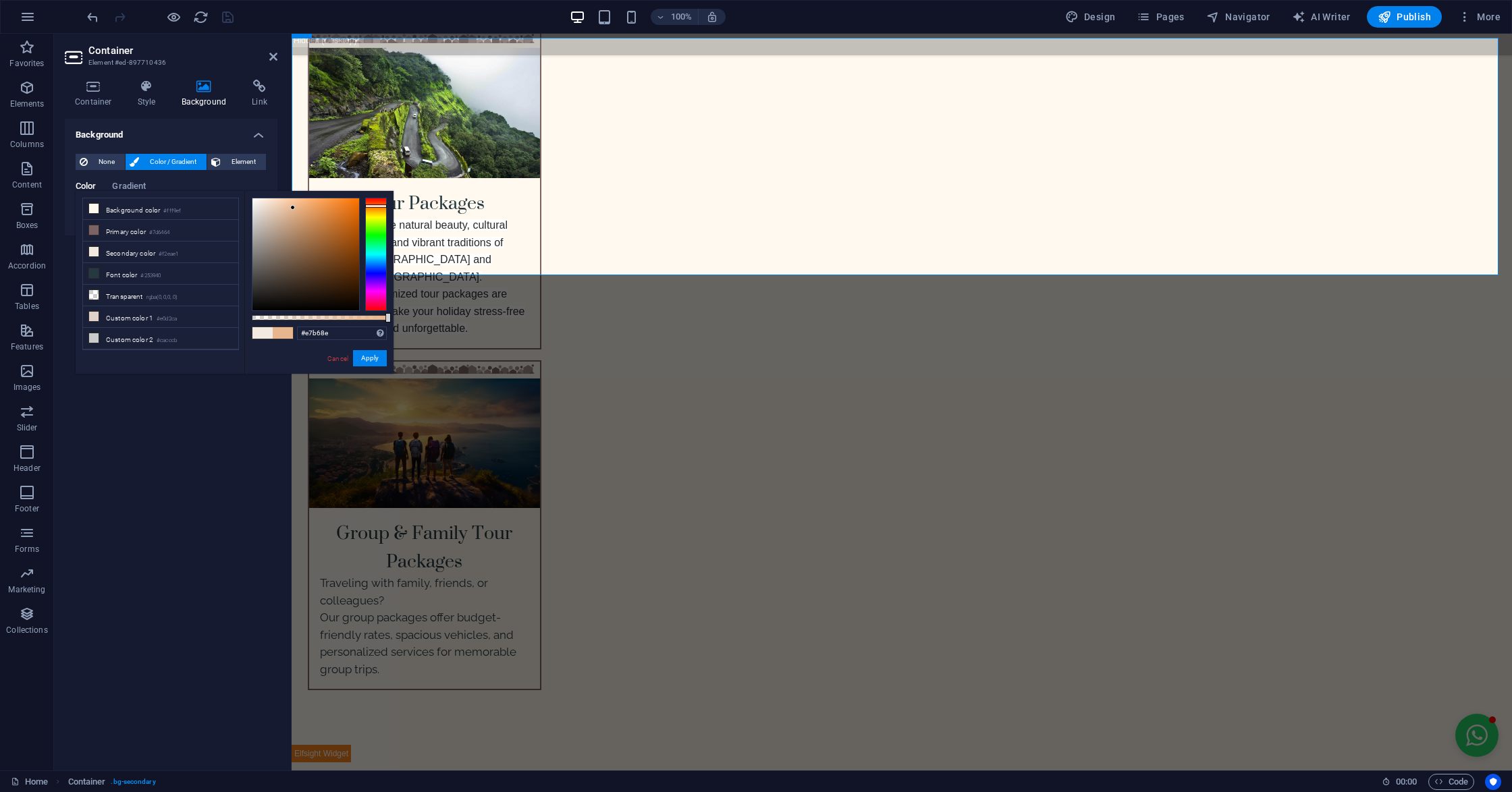
click at [293, 207] on div at bounding box center [306, 254] width 106 height 112
type input "#f7d4b8"
drag, startPoint x: 286, startPoint y: 202, endPoint x: 279, endPoint y: 201, distance: 7.1
click at [279, 201] on div at bounding box center [306, 254] width 106 height 112
click at [378, 355] on button "Apply" at bounding box center [370, 358] width 34 height 16
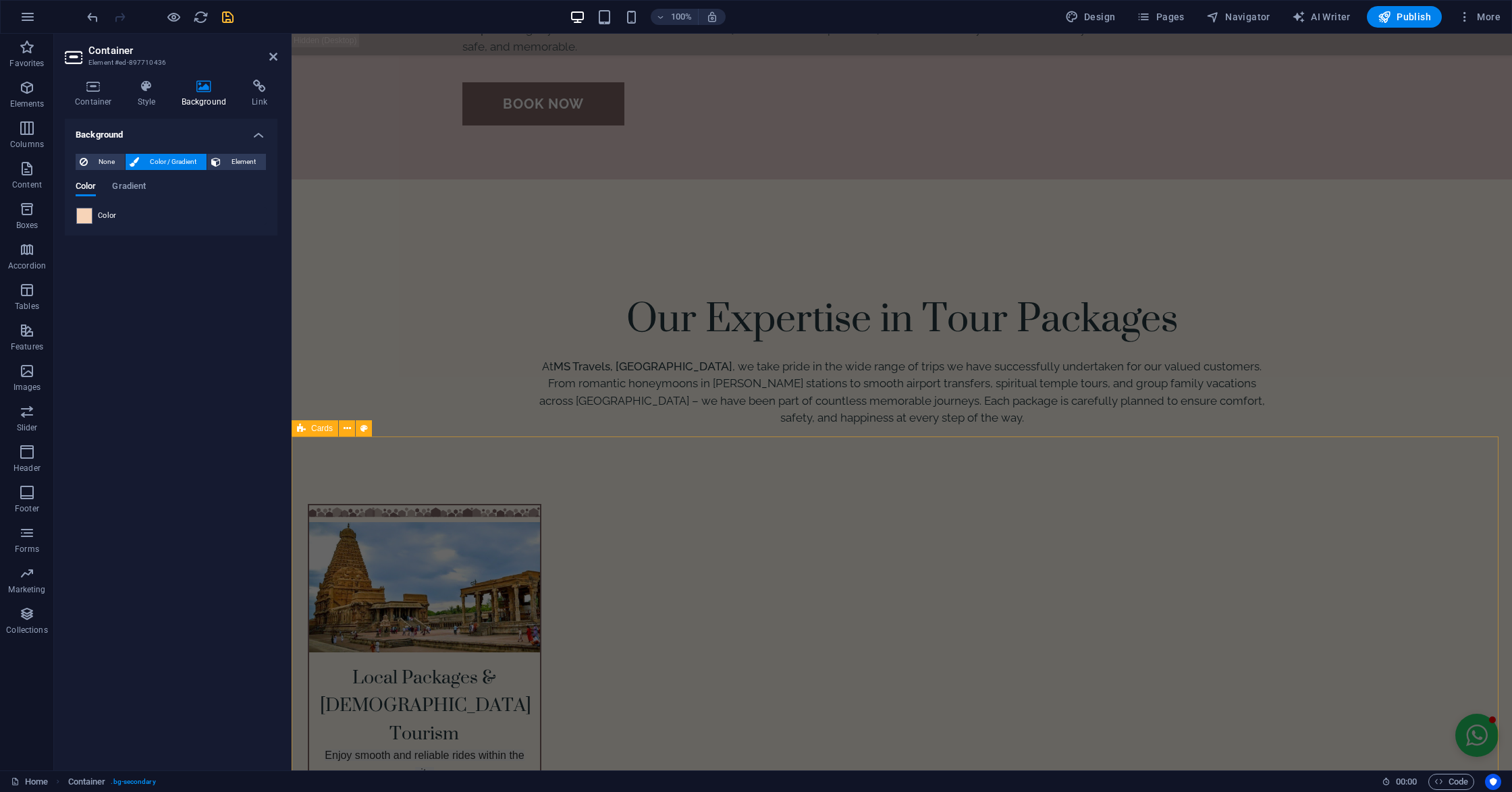
scroll to position [1979, 0]
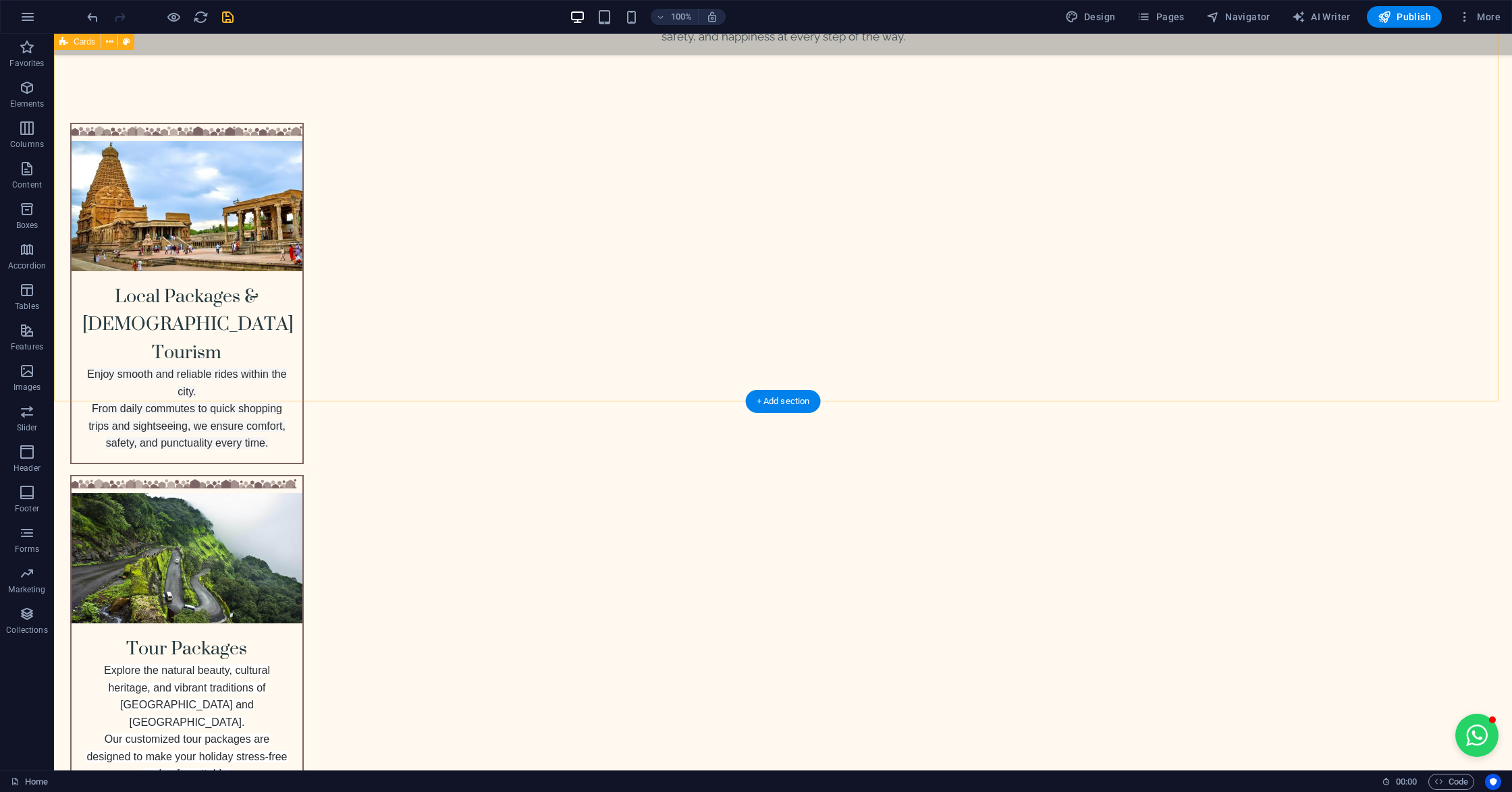
scroll to position [2249, 0]
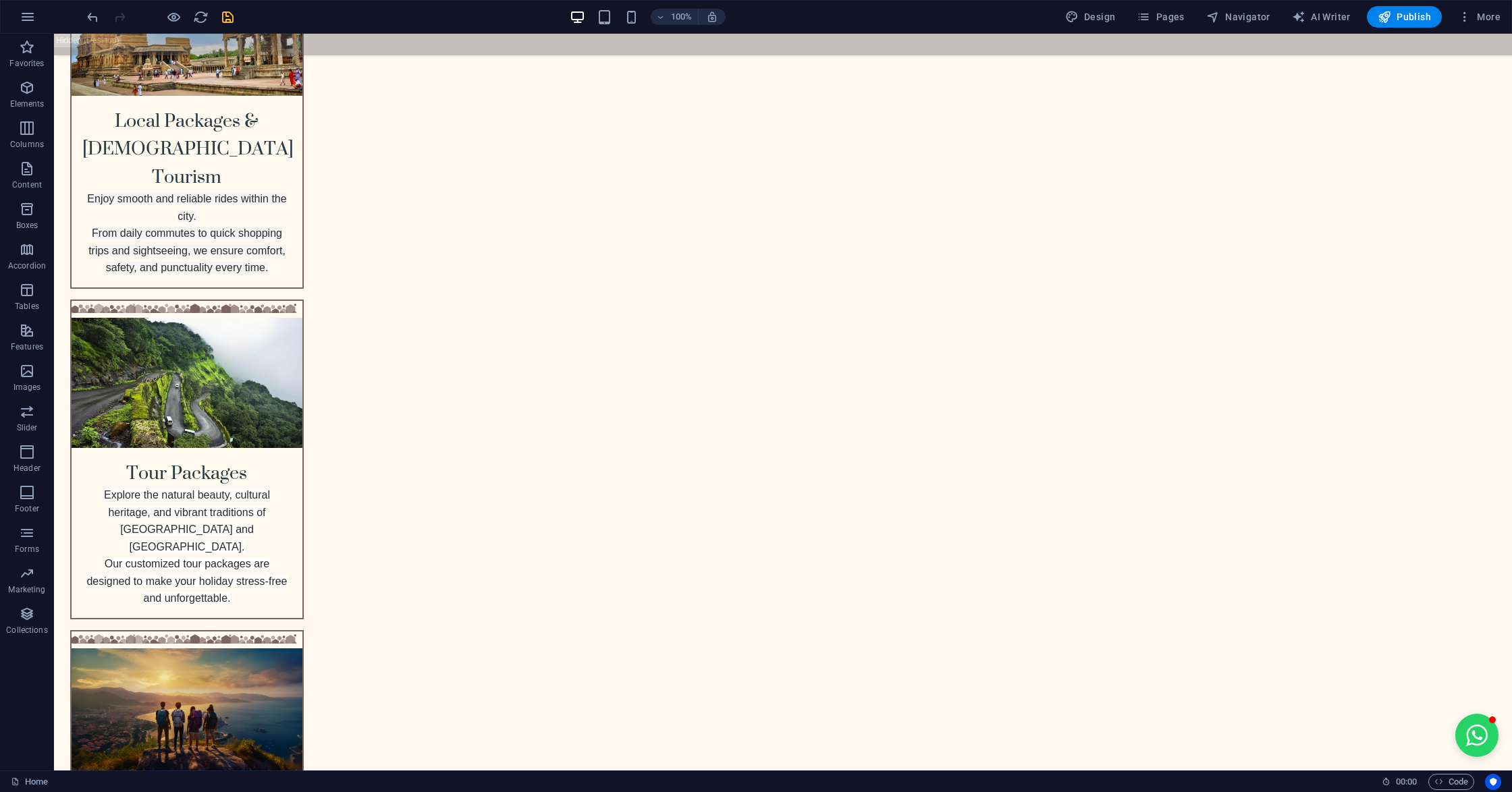
click at [82, 14] on div "100% Design Pages Navigator AI Writer Publish More" at bounding box center [756, 17] width 1511 height 32
click at [84, 14] on div "100% Design Pages Navigator AI Writer Publish More" at bounding box center [756, 17] width 1511 height 32
click at [90, 19] on icon "undo" at bounding box center [92, 17] width 15 height 15
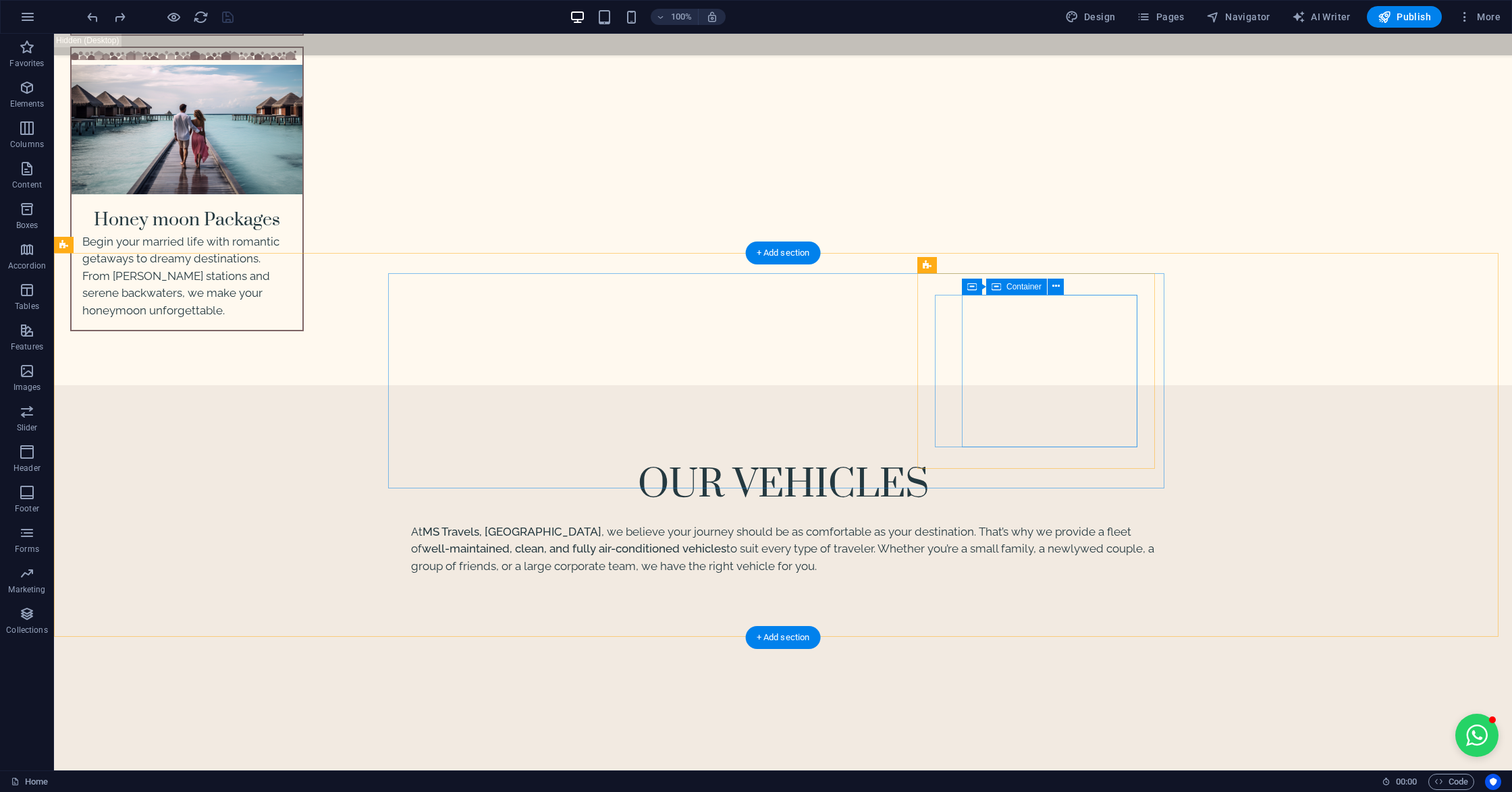
scroll to position [3957, 0]
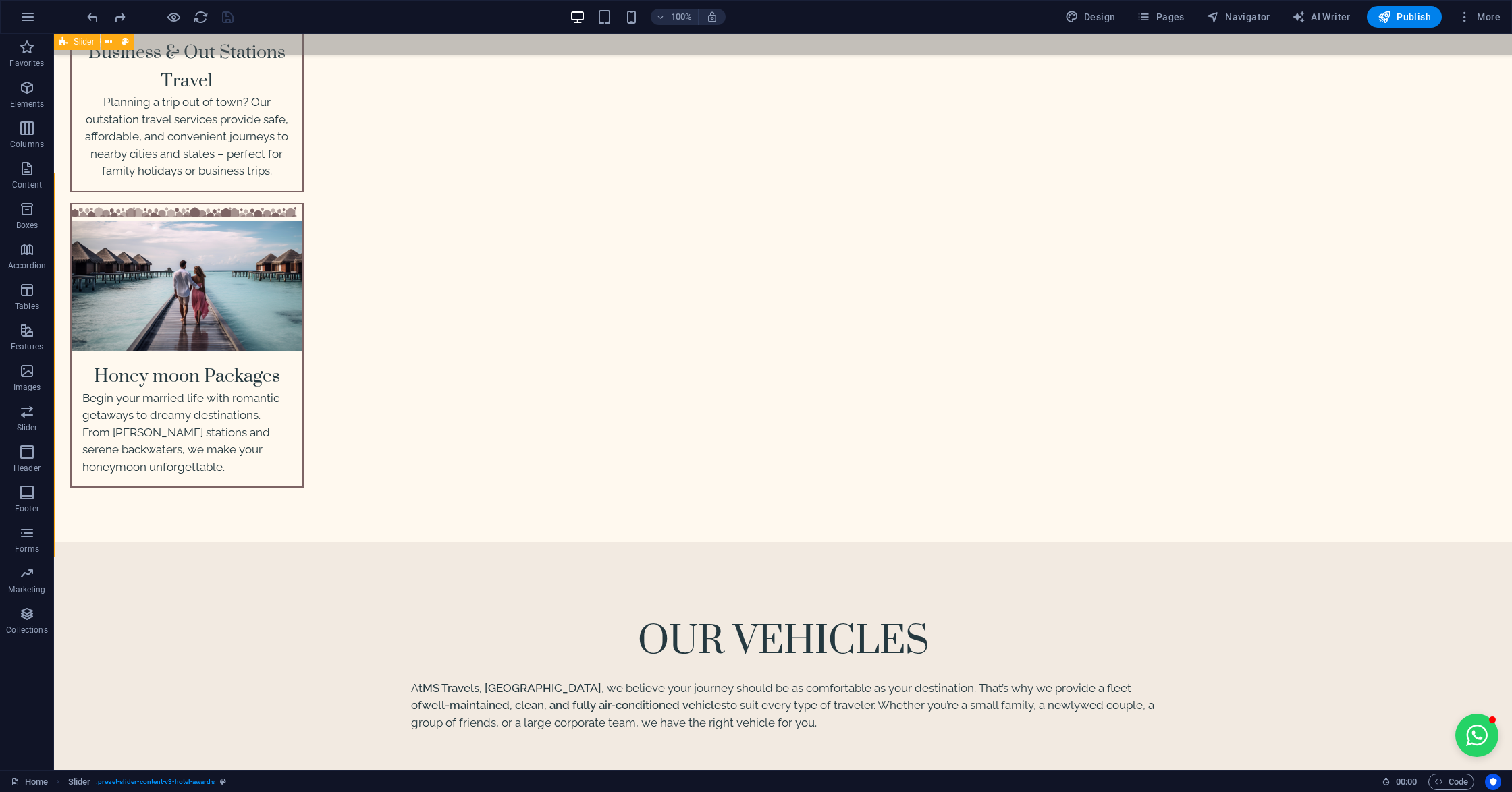
scroll to position [3777, 0]
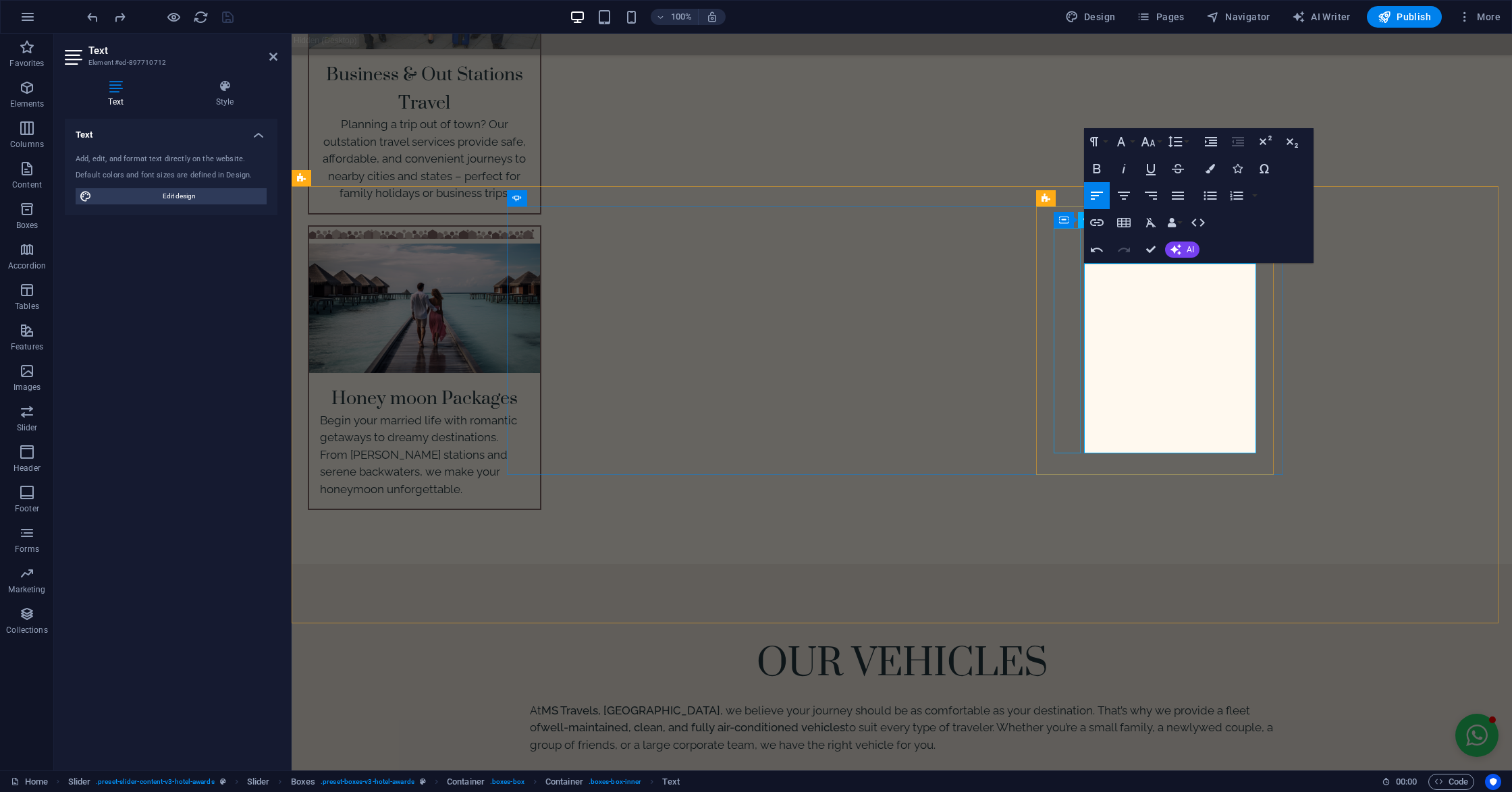
drag, startPoint x: 1143, startPoint y: 373, endPoint x: 1075, endPoint y: 265, distance: 127.6
copy p "“I was very happy with their 7-seater car for a weekend trip to [GEOGRAPHIC_DAT…"
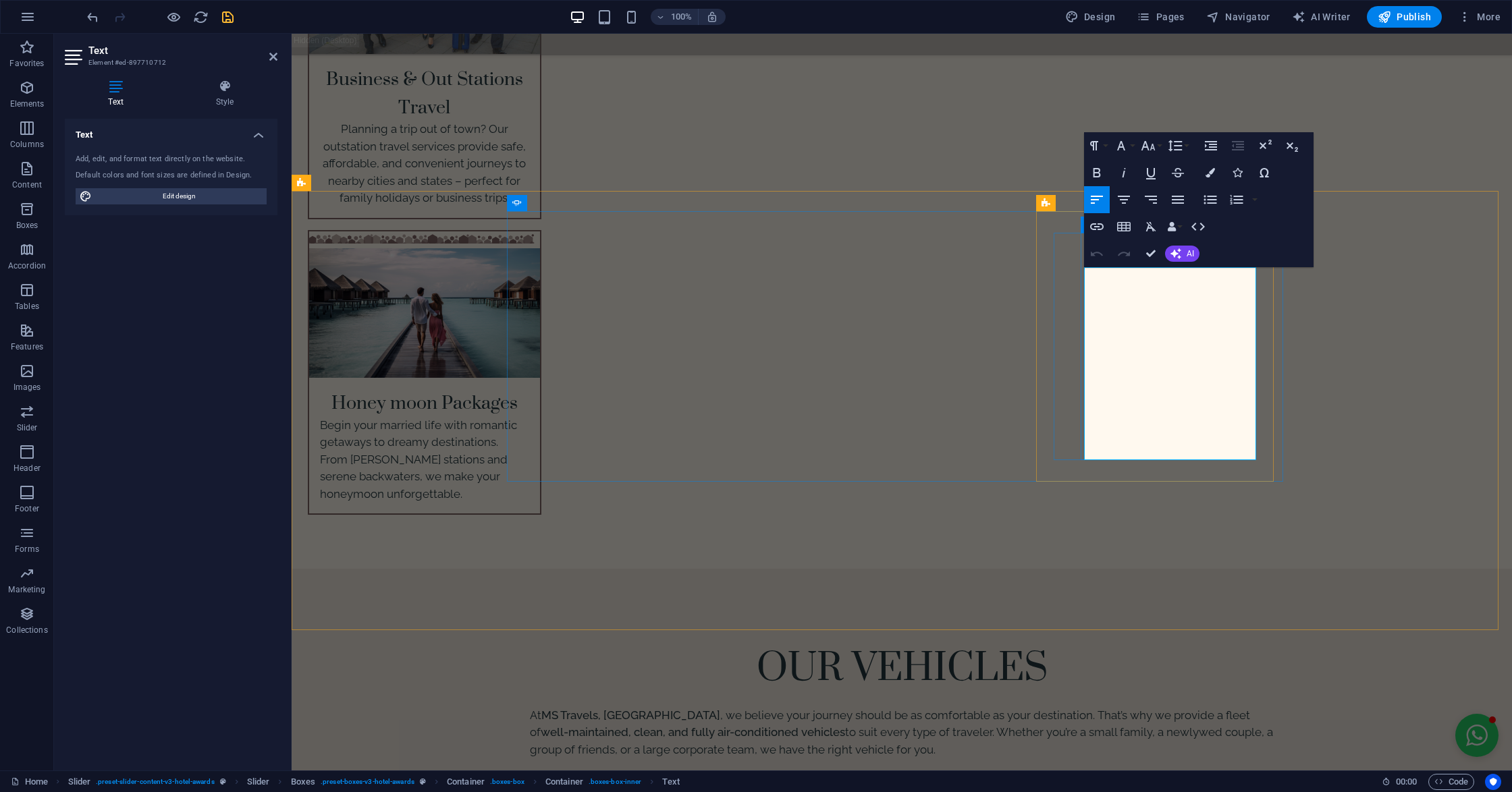
drag, startPoint x: 1146, startPoint y: 397, endPoint x: 1085, endPoint y: 403, distance: 61.3
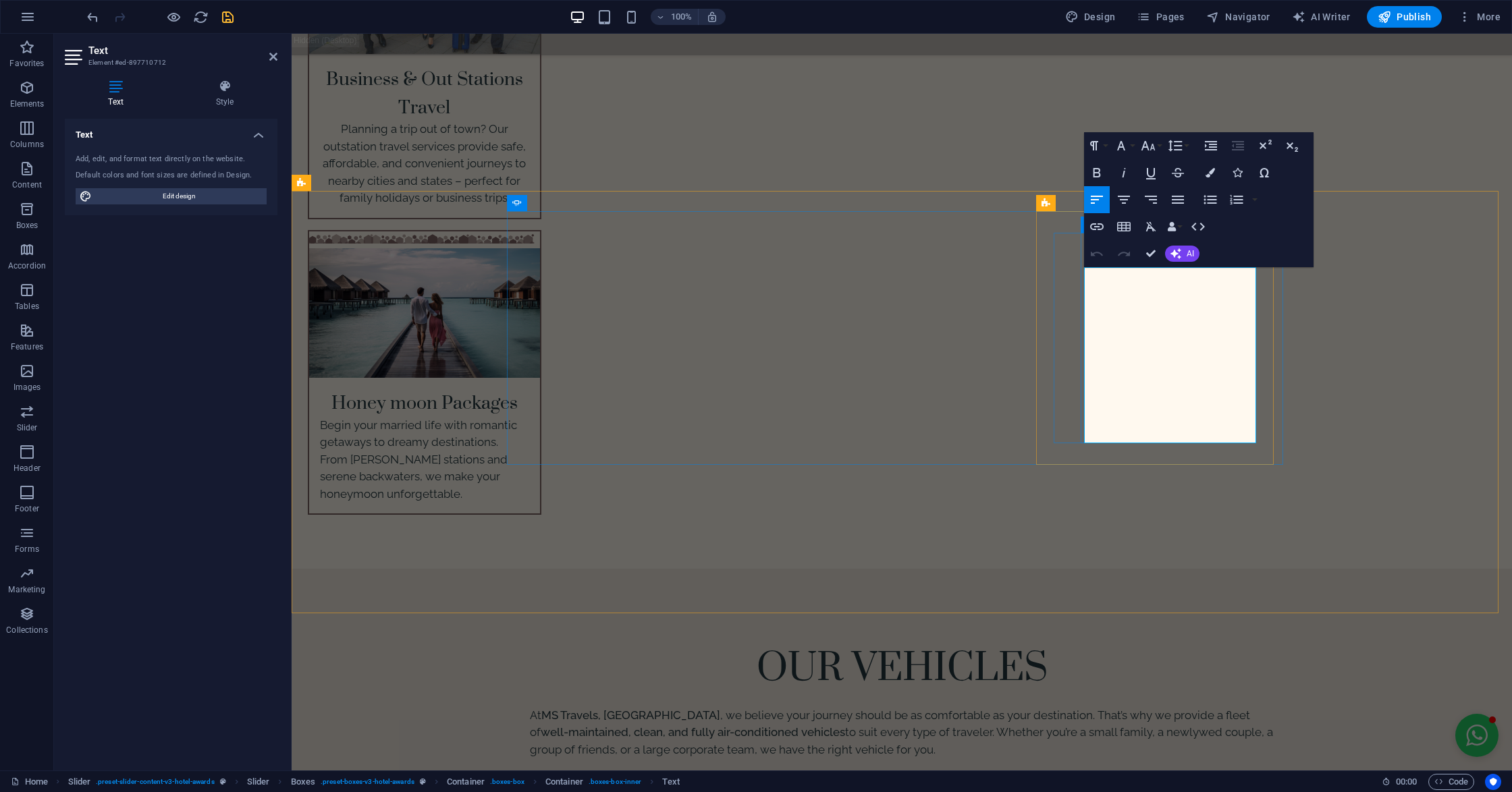
drag, startPoint x: 1182, startPoint y: 397, endPoint x: 1150, endPoint y: 383, distance: 34.9
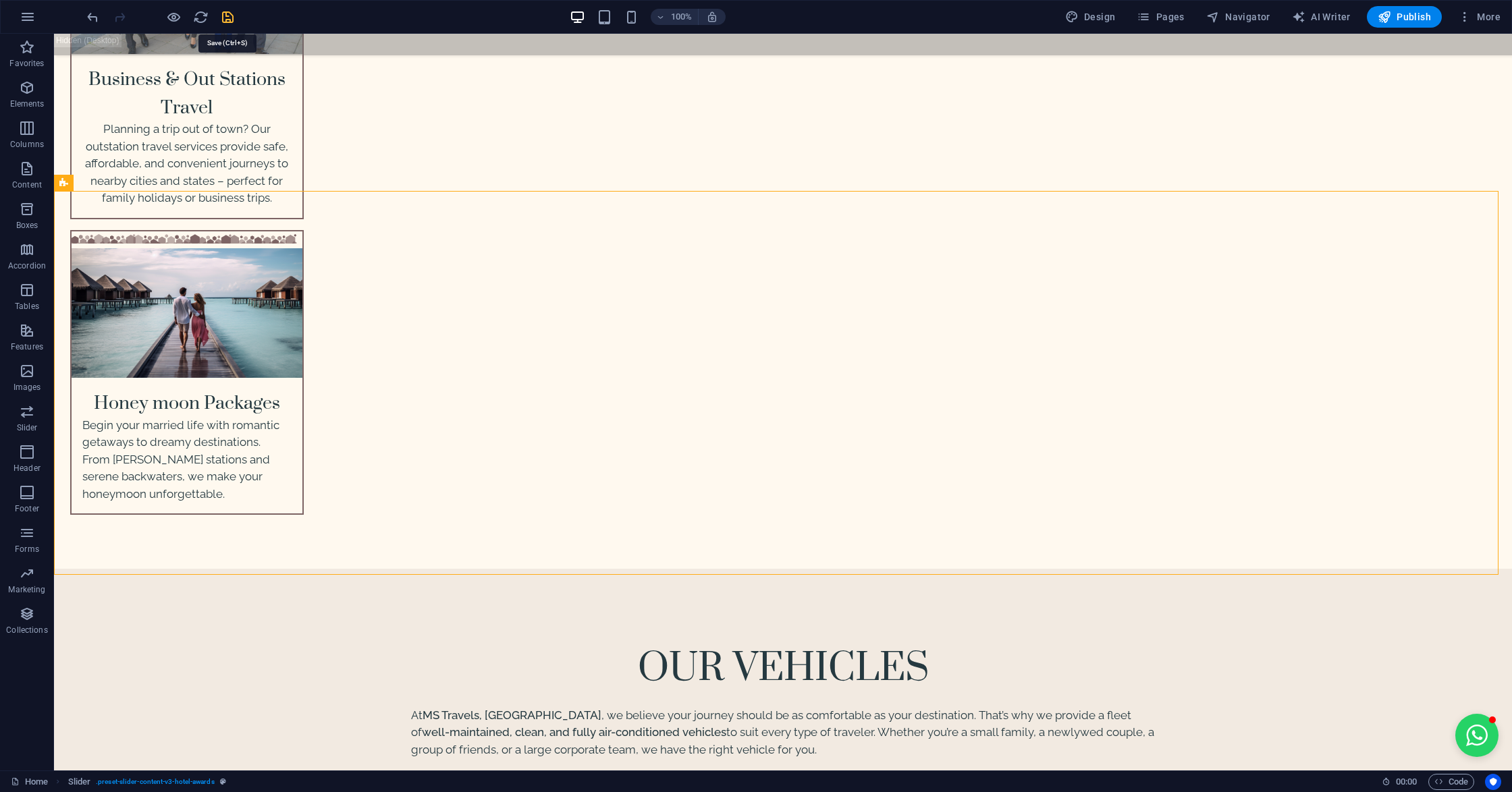
click at [221, 19] on icon "save" at bounding box center [227, 17] width 15 height 15
click at [221, 19] on div at bounding box center [160, 17] width 151 height 22
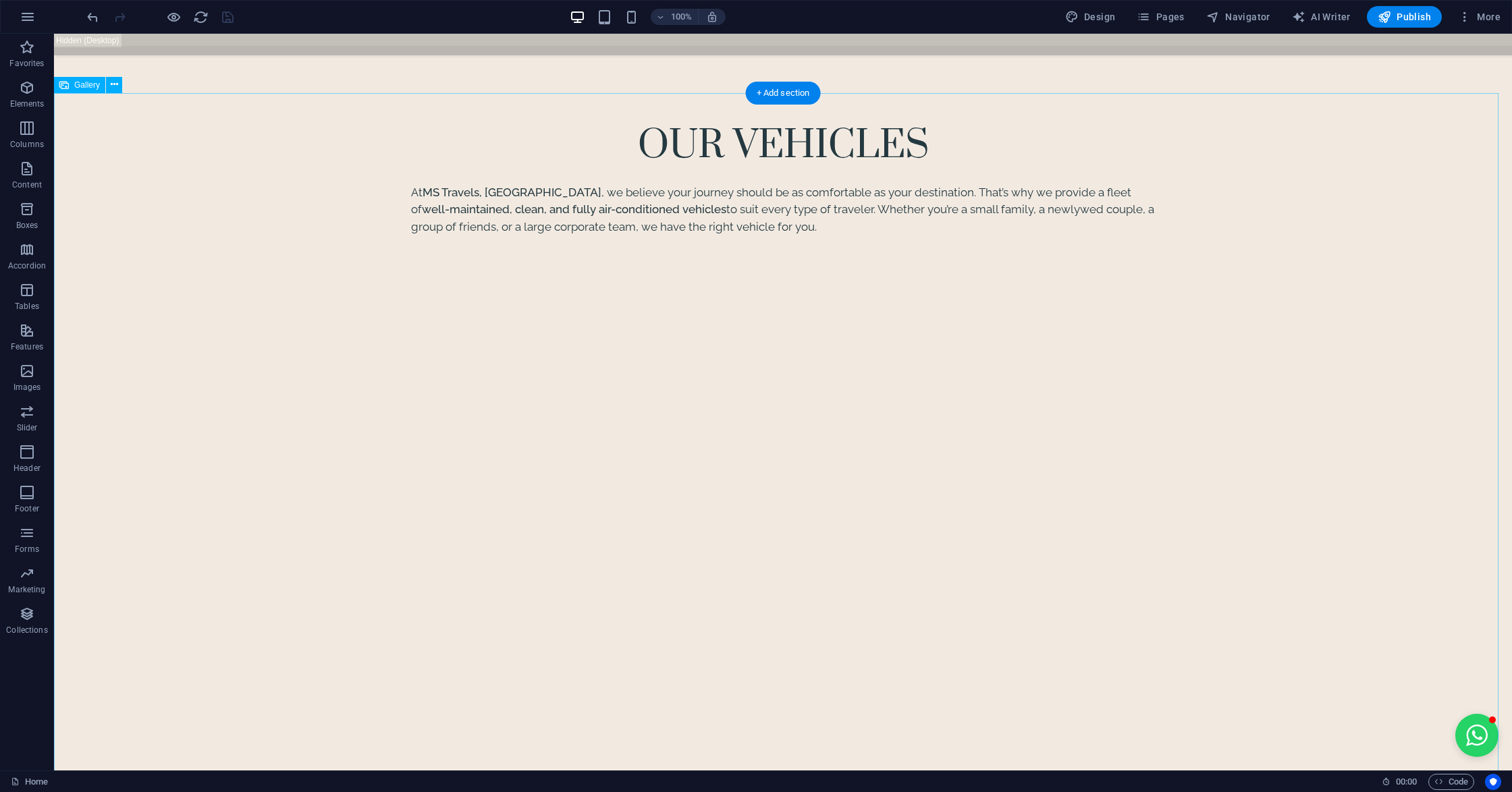
scroll to position [4312, 0]
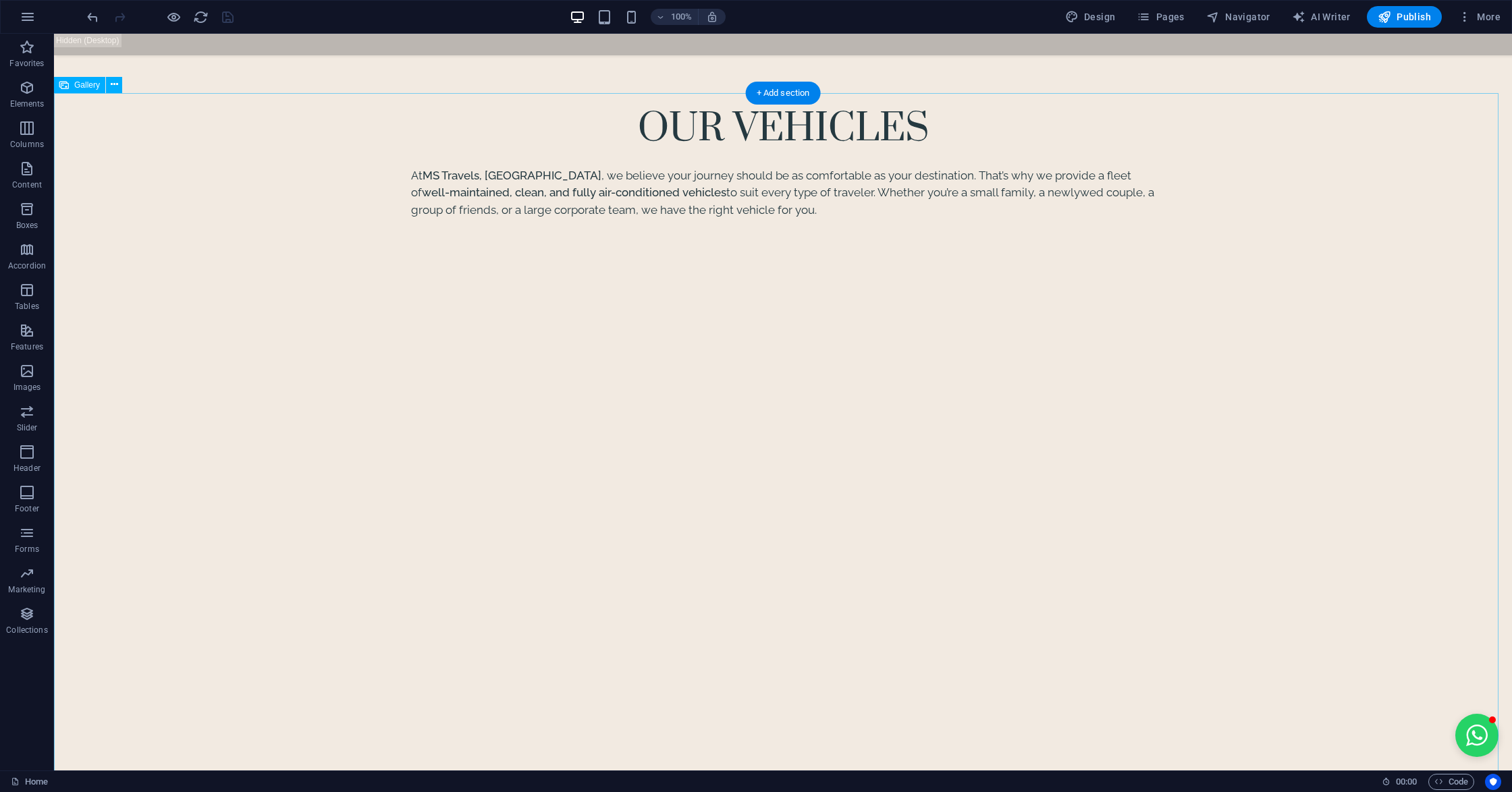
click at [79, 82] on span "Gallery" at bounding box center [87, 84] width 25 height 8
click at [79, 82] on div "H2 Wide image with text Container Banner Container Banner Button Container Wide…" at bounding box center [783, 402] width 1458 height 737
select select "4"
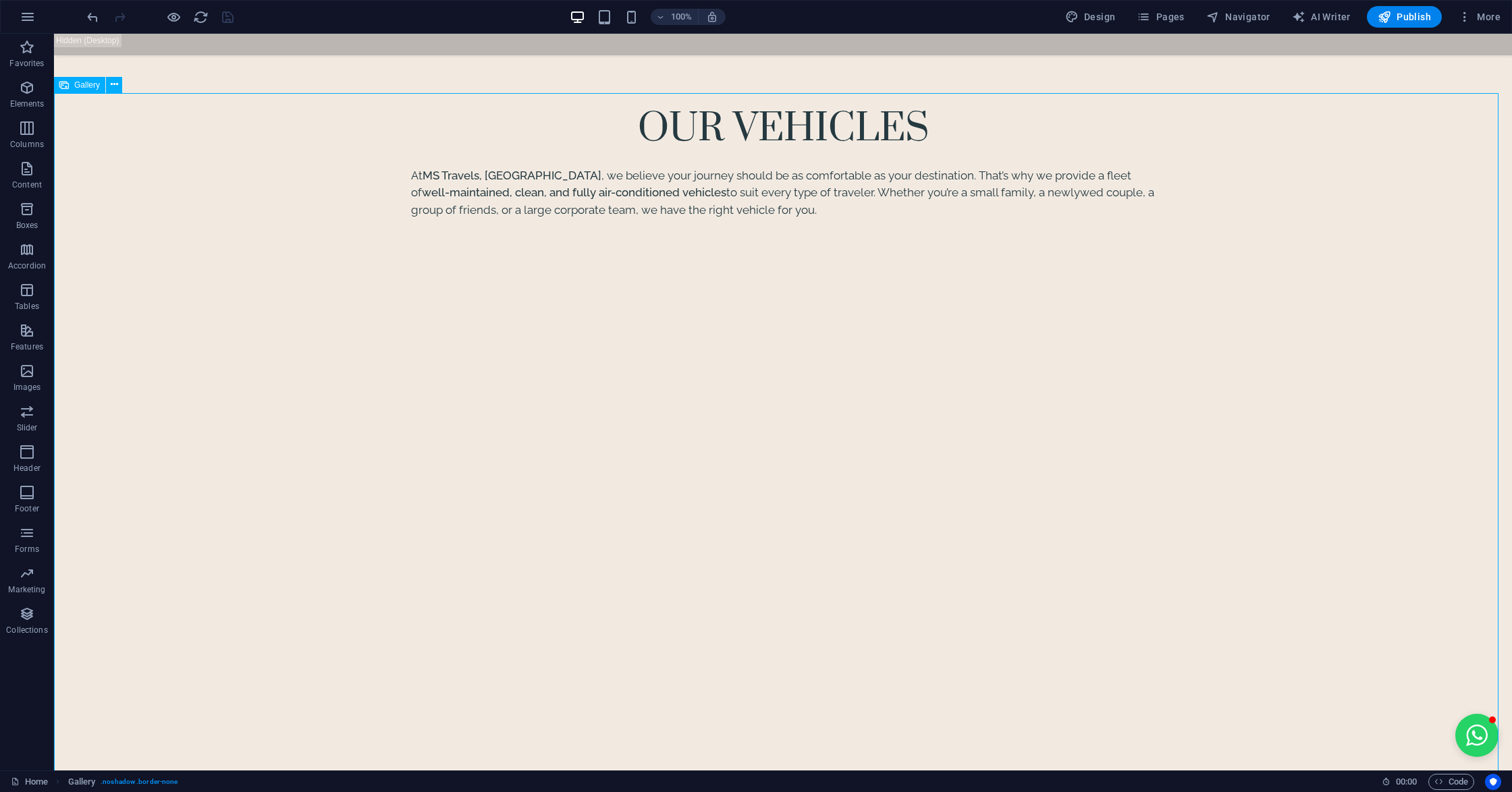
select select "%"
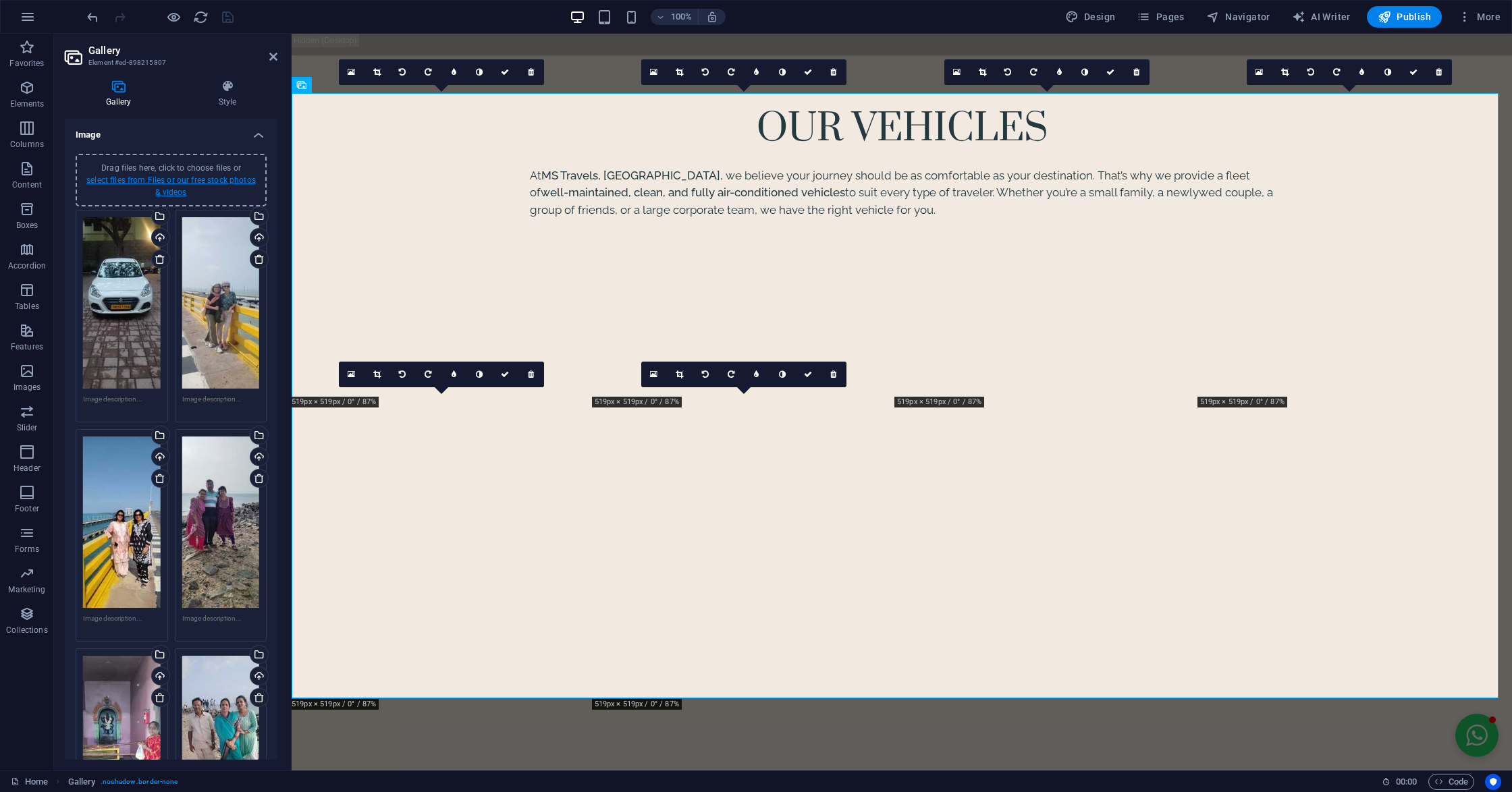
click at [169, 175] on link "select files from Files or our free stock photos & videos" at bounding box center [171, 186] width 170 height 22
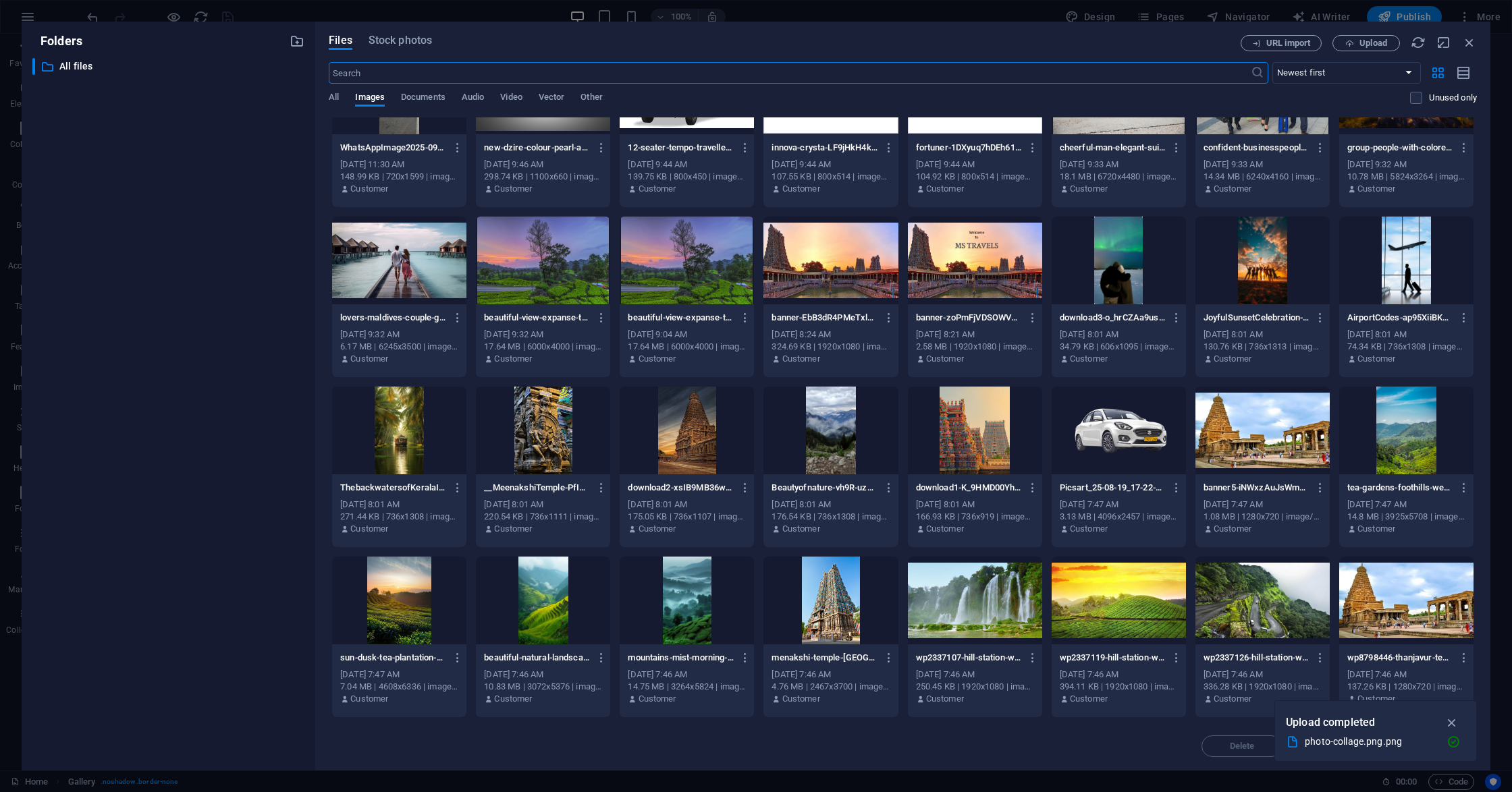
scroll to position [406, 0]
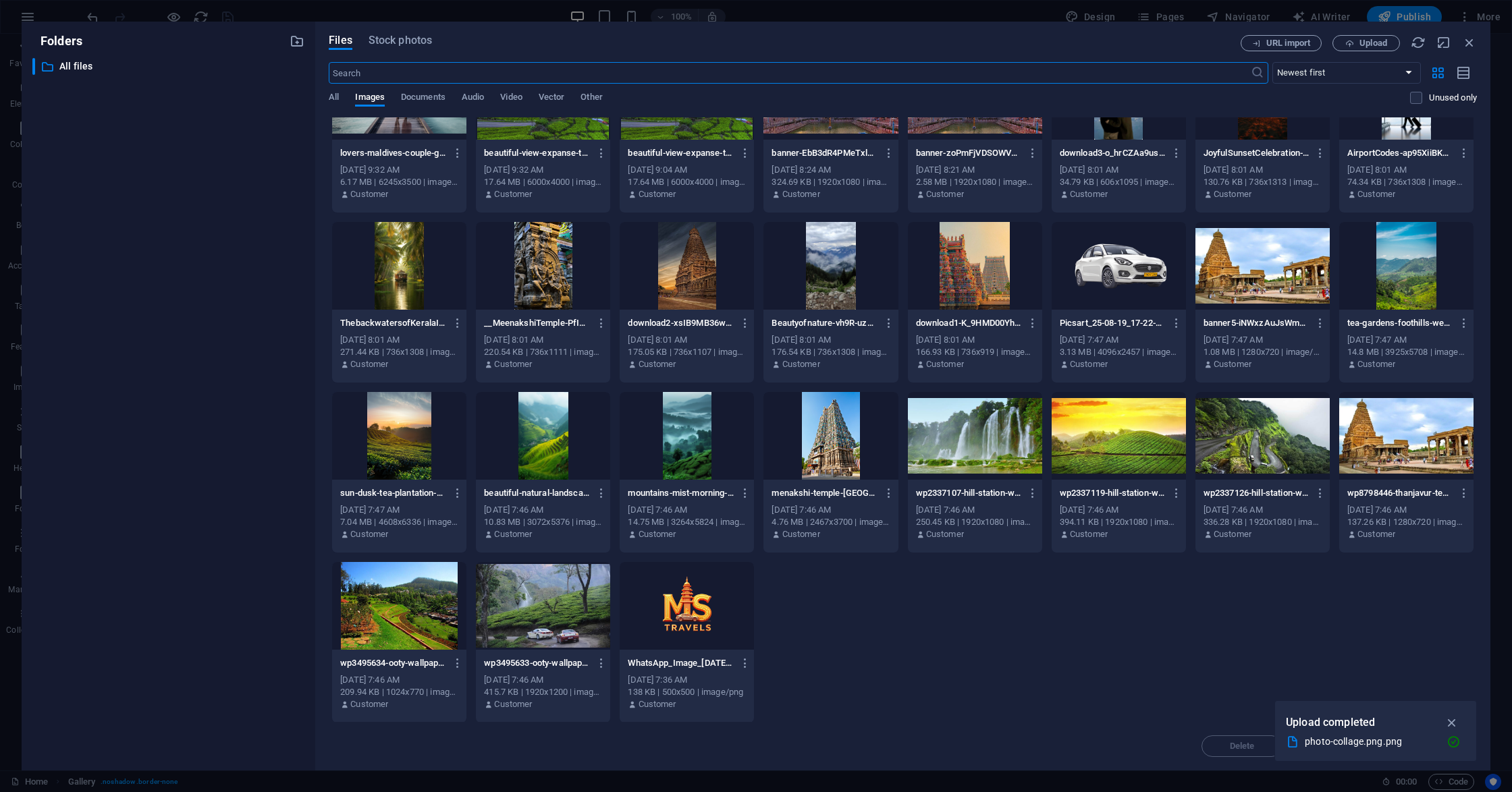
click at [670, 600] on div at bounding box center [687, 606] width 134 height 87
click at [670, 600] on div "1" at bounding box center [687, 606] width 134 height 87
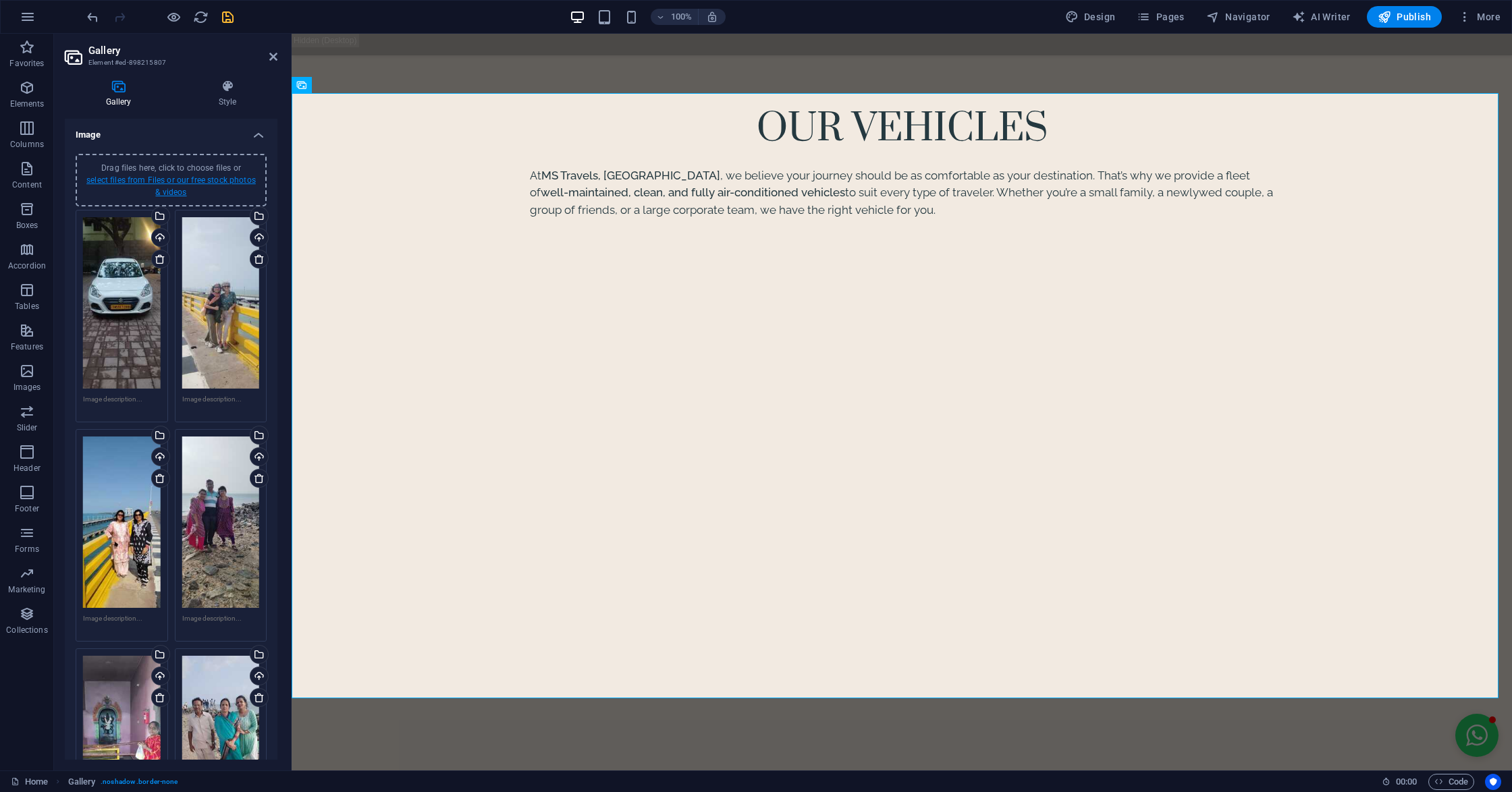
click at [174, 190] on link "select files from Files or our free stock photos & videos" at bounding box center [171, 186] width 170 height 22
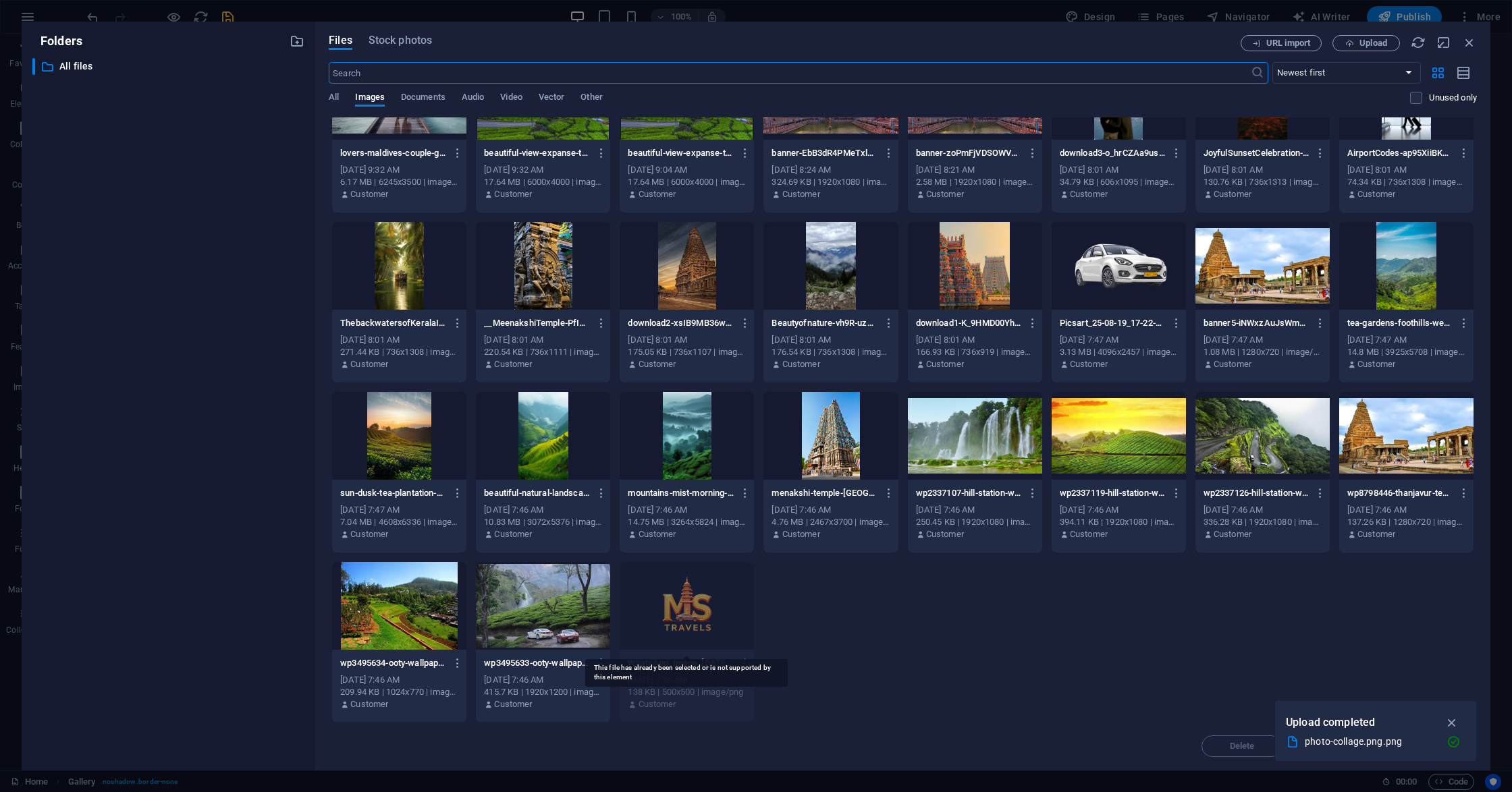
click at [703, 591] on div at bounding box center [687, 606] width 134 height 87
click at [1451, 726] on icon "button" at bounding box center [1452, 722] width 15 height 15
click at [527, 652] on div "wp3495633-ooty-wallpaper-hd-gallery-0sFzZJJhoct7K4kYbVyxuA.jpg wp3495633-ooty-w…" at bounding box center [543, 663] width 118 height 22
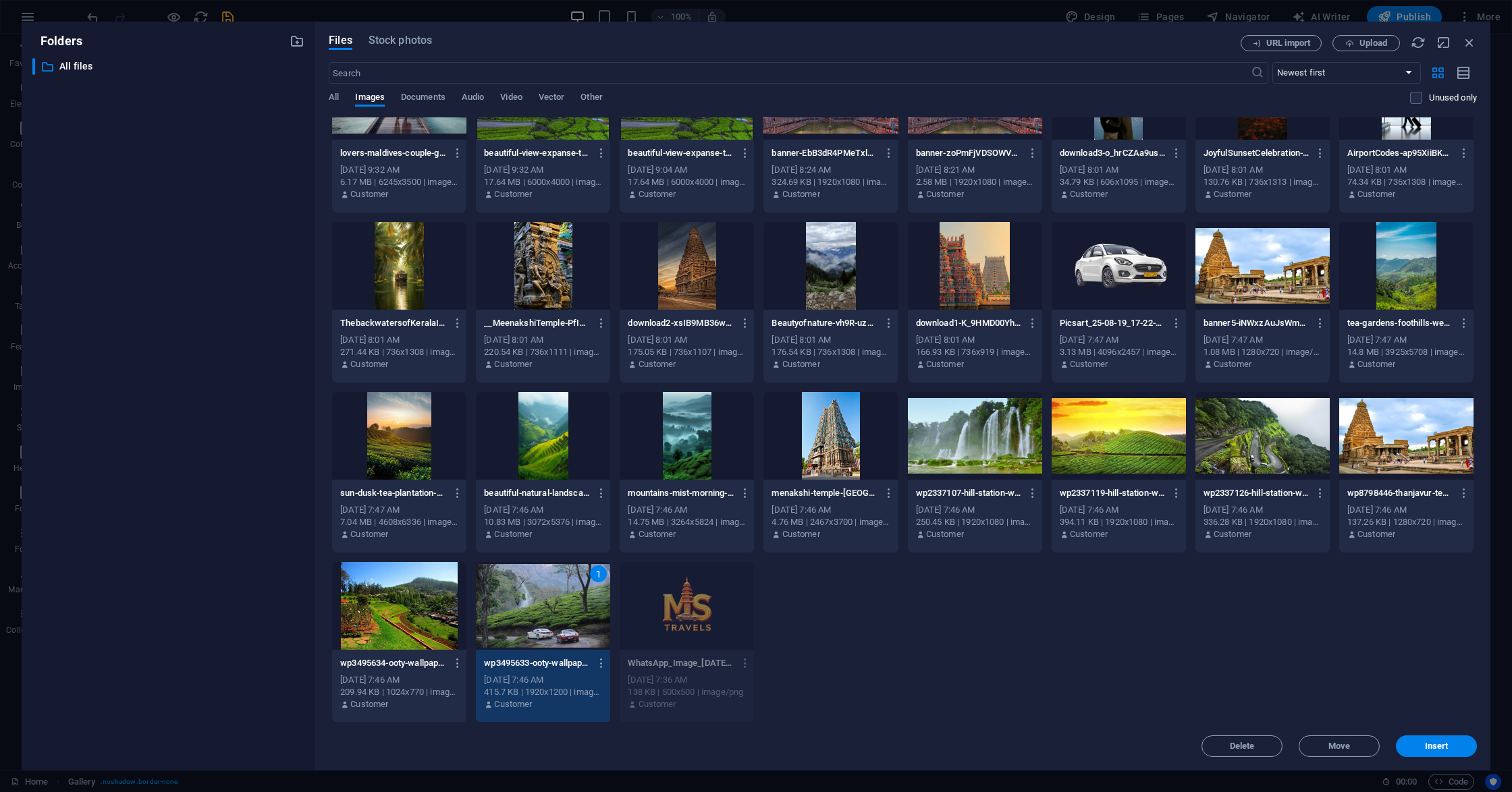
click at [678, 622] on div at bounding box center [687, 606] width 134 height 87
click at [602, 563] on div "1" at bounding box center [543, 606] width 134 height 87
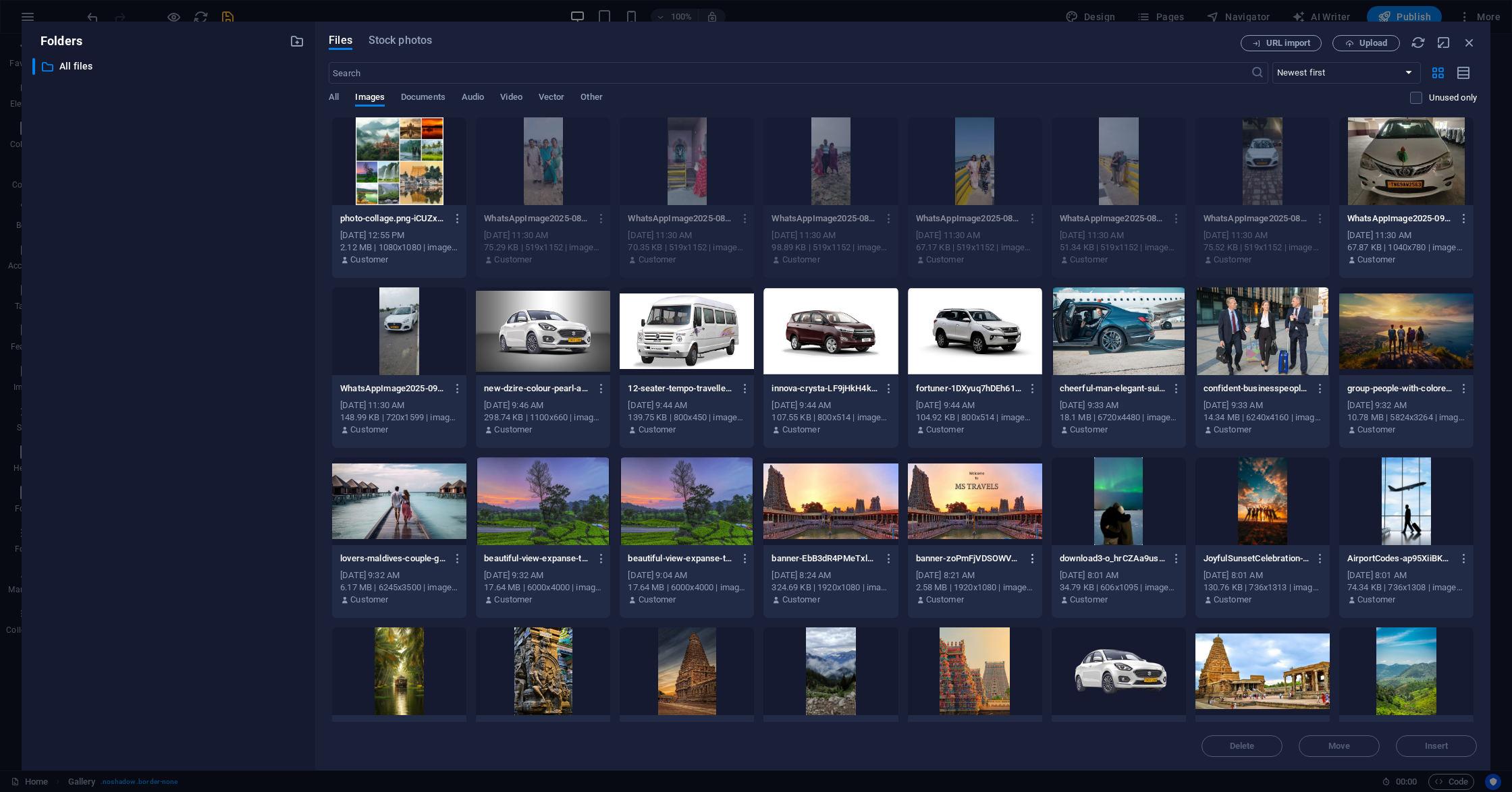
scroll to position [0, 0]
click at [1366, 38] on button "Upload" at bounding box center [1366, 43] width 68 height 16
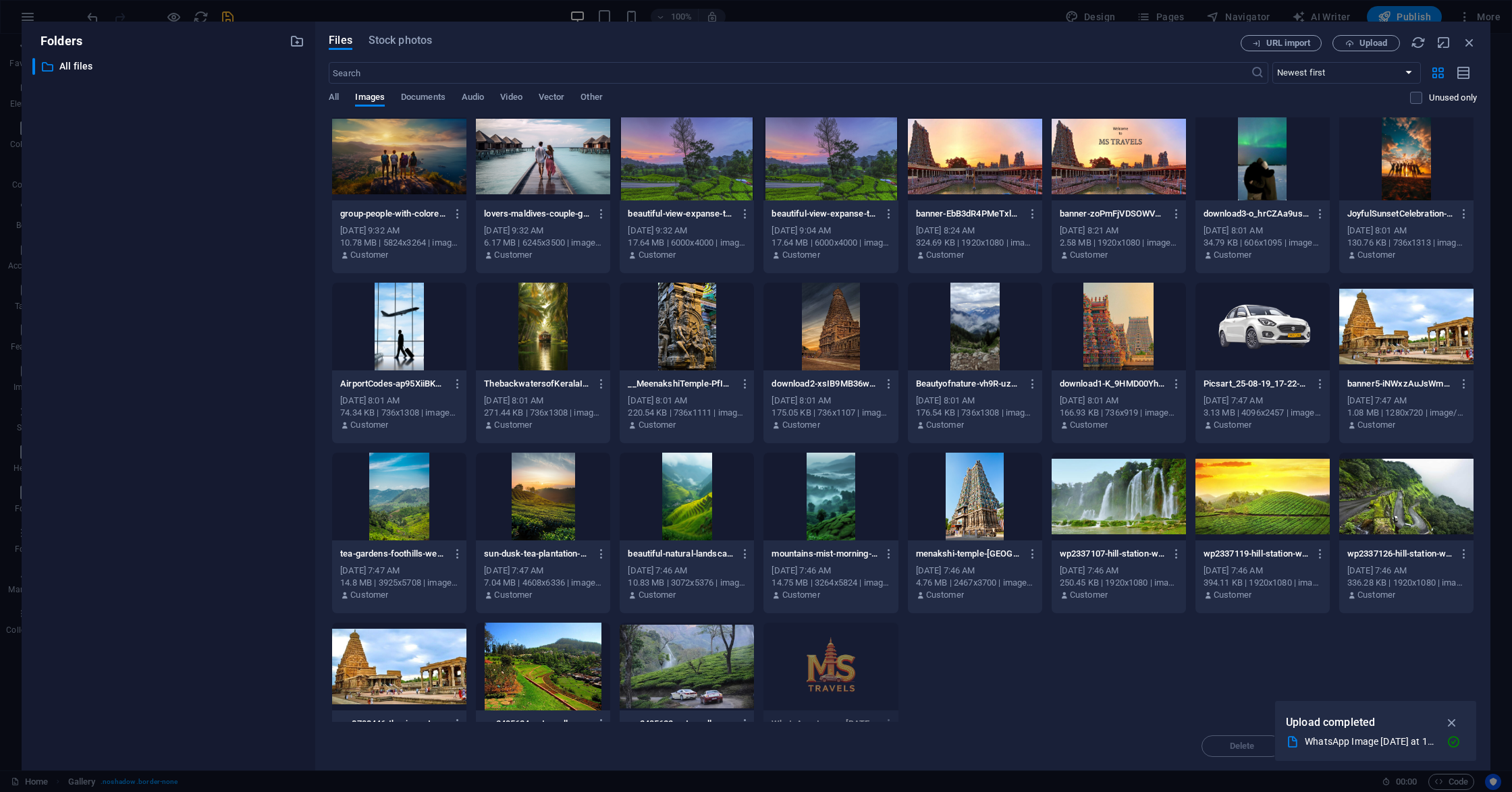
scroll to position [406, 0]
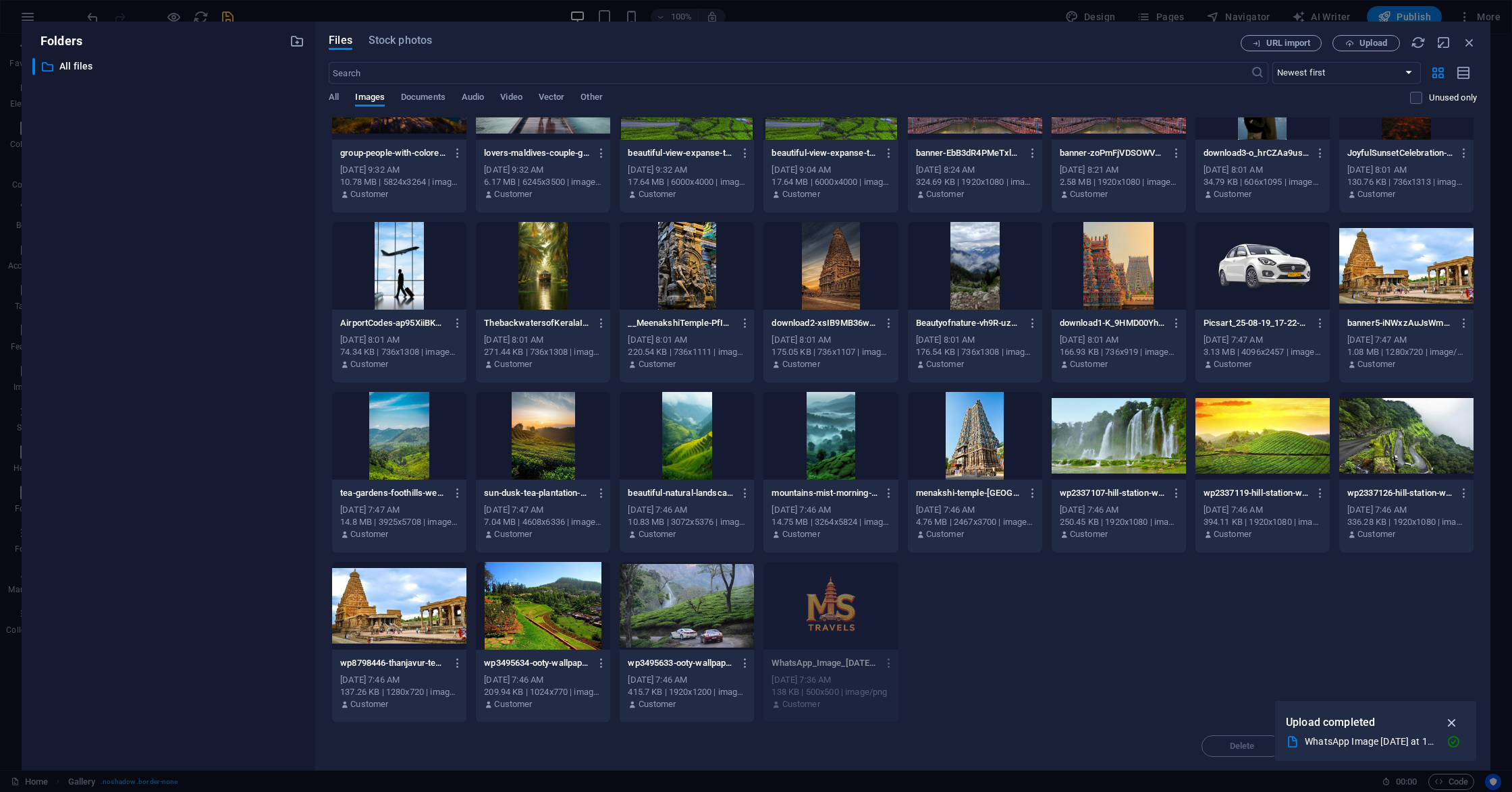
click at [1450, 716] on icon "button" at bounding box center [1452, 722] width 15 height 15
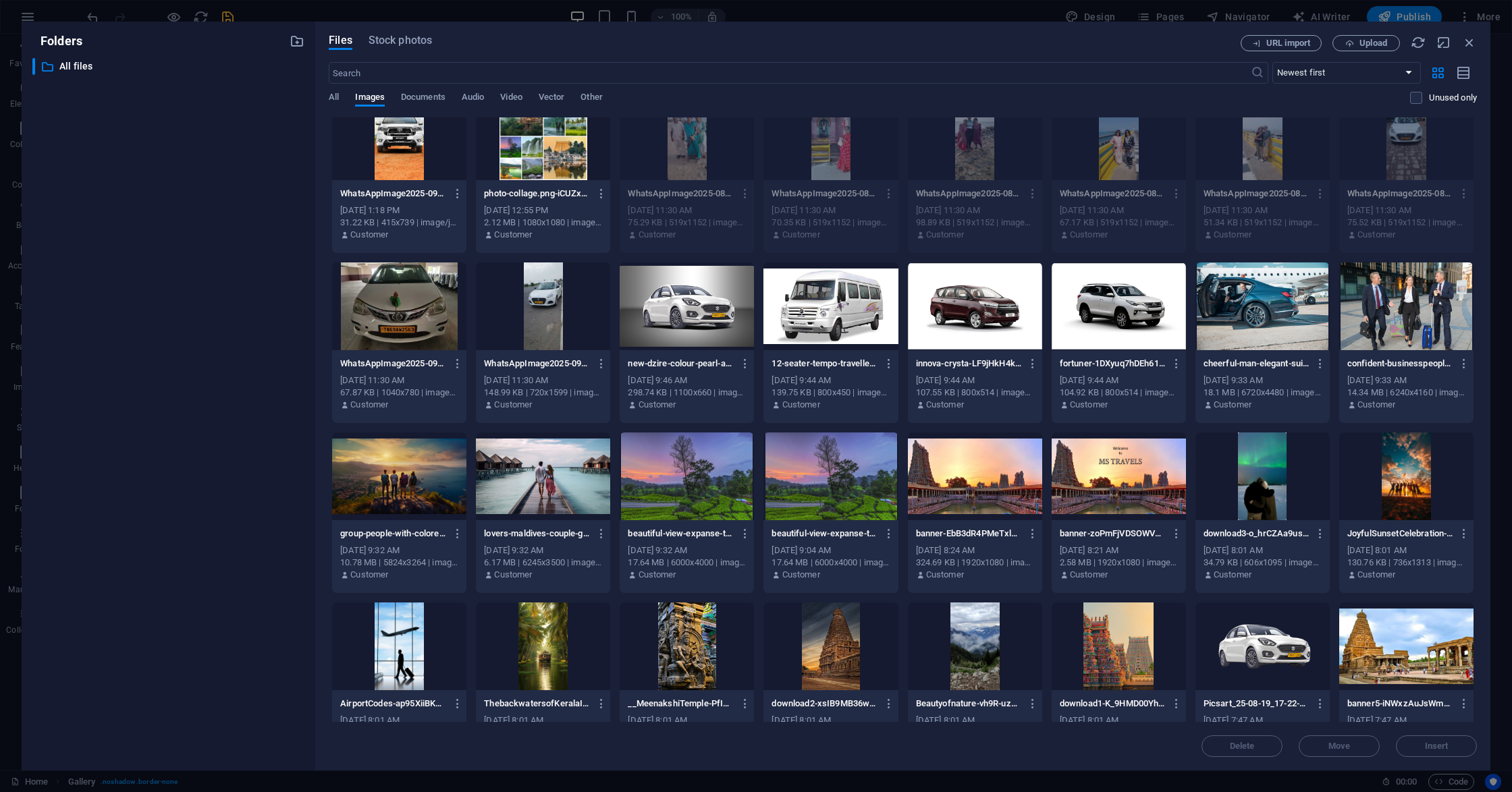
scroll to position [0, 0]
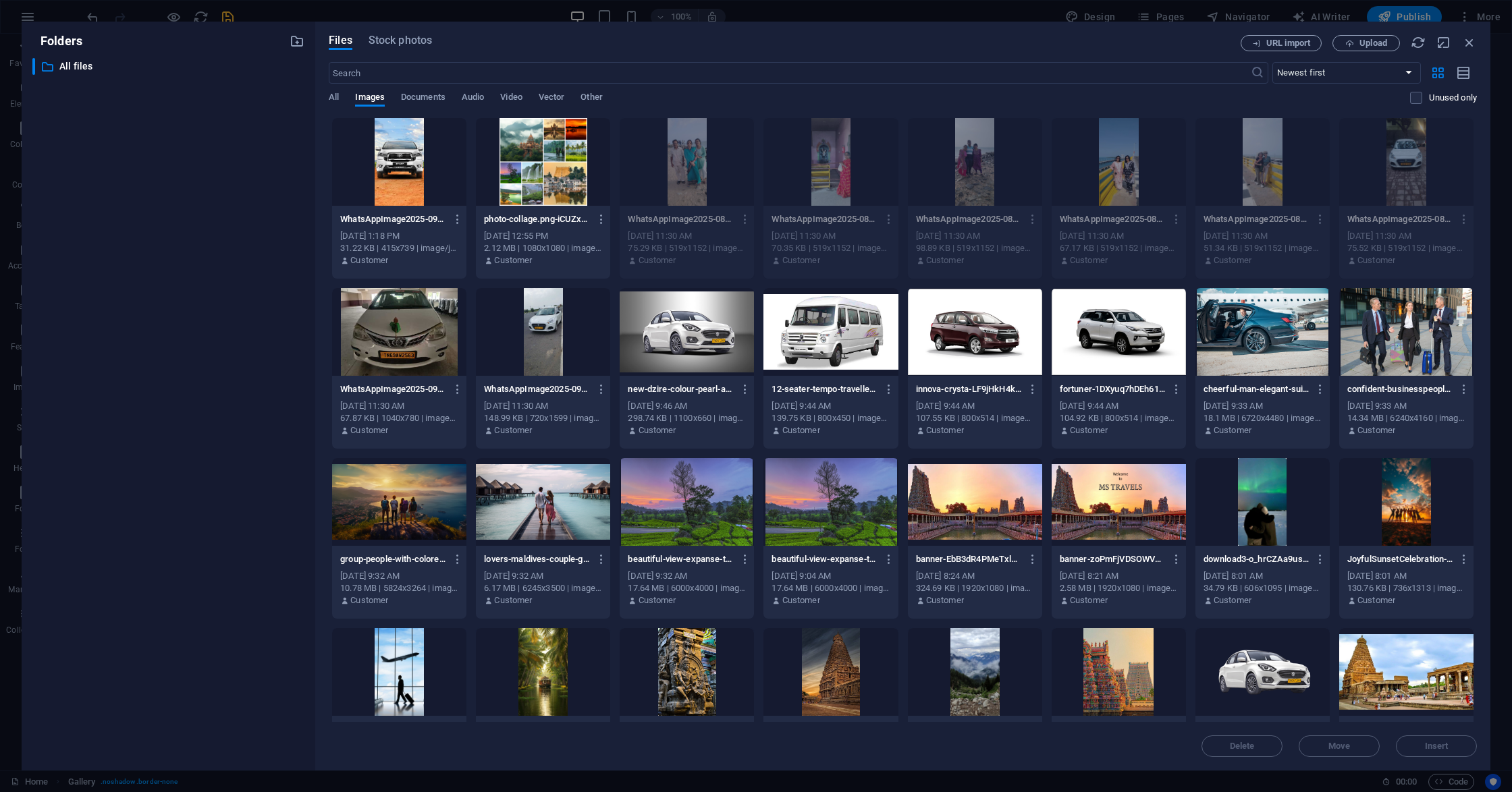
click at [435, 182] on div at bounding box center [399, 162] width 134 height 87
click at [435, 182] on div "1" at bounding box center [399, 162] width 134 height 87
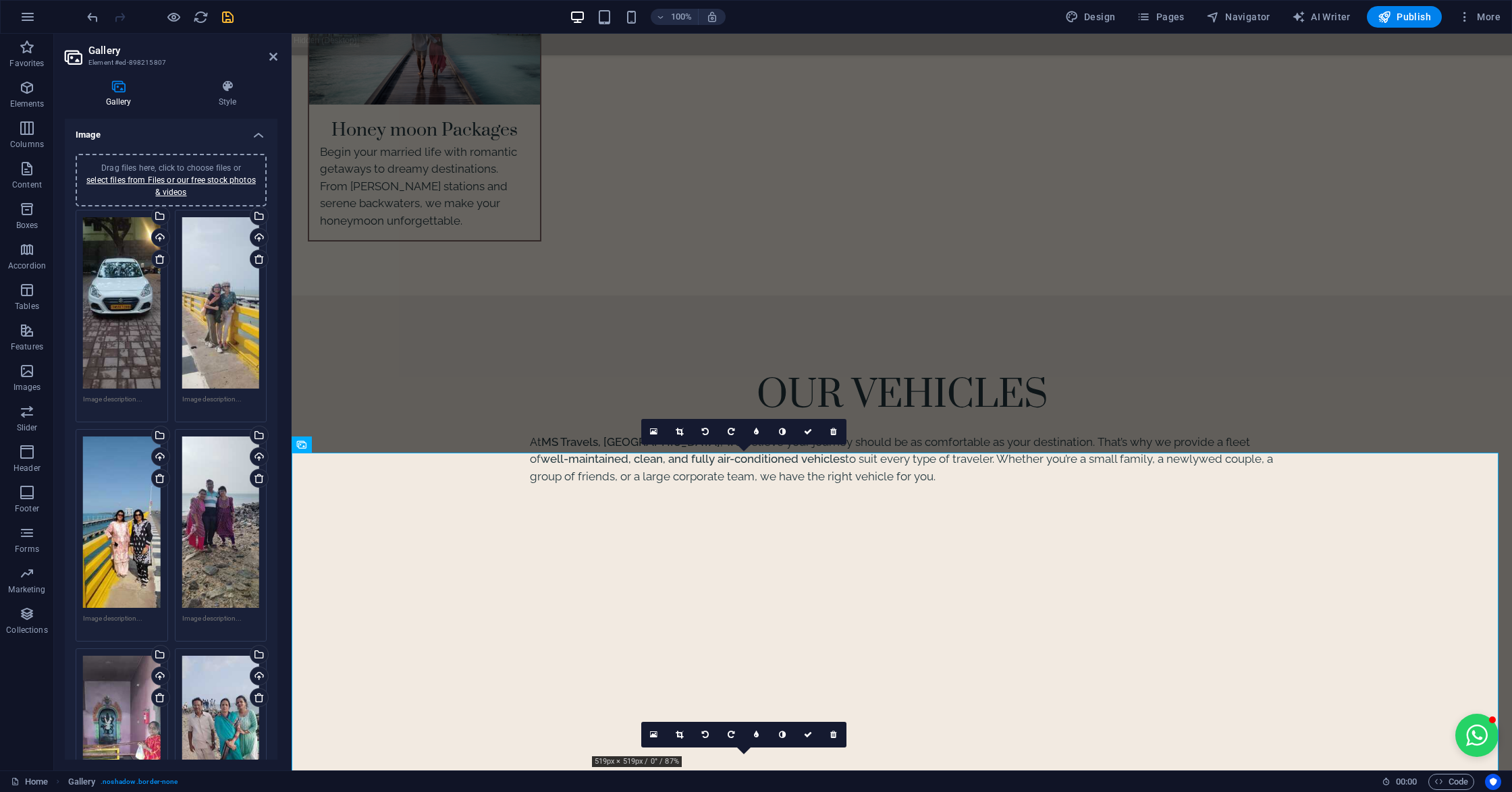
scroll to position [3953, 0]
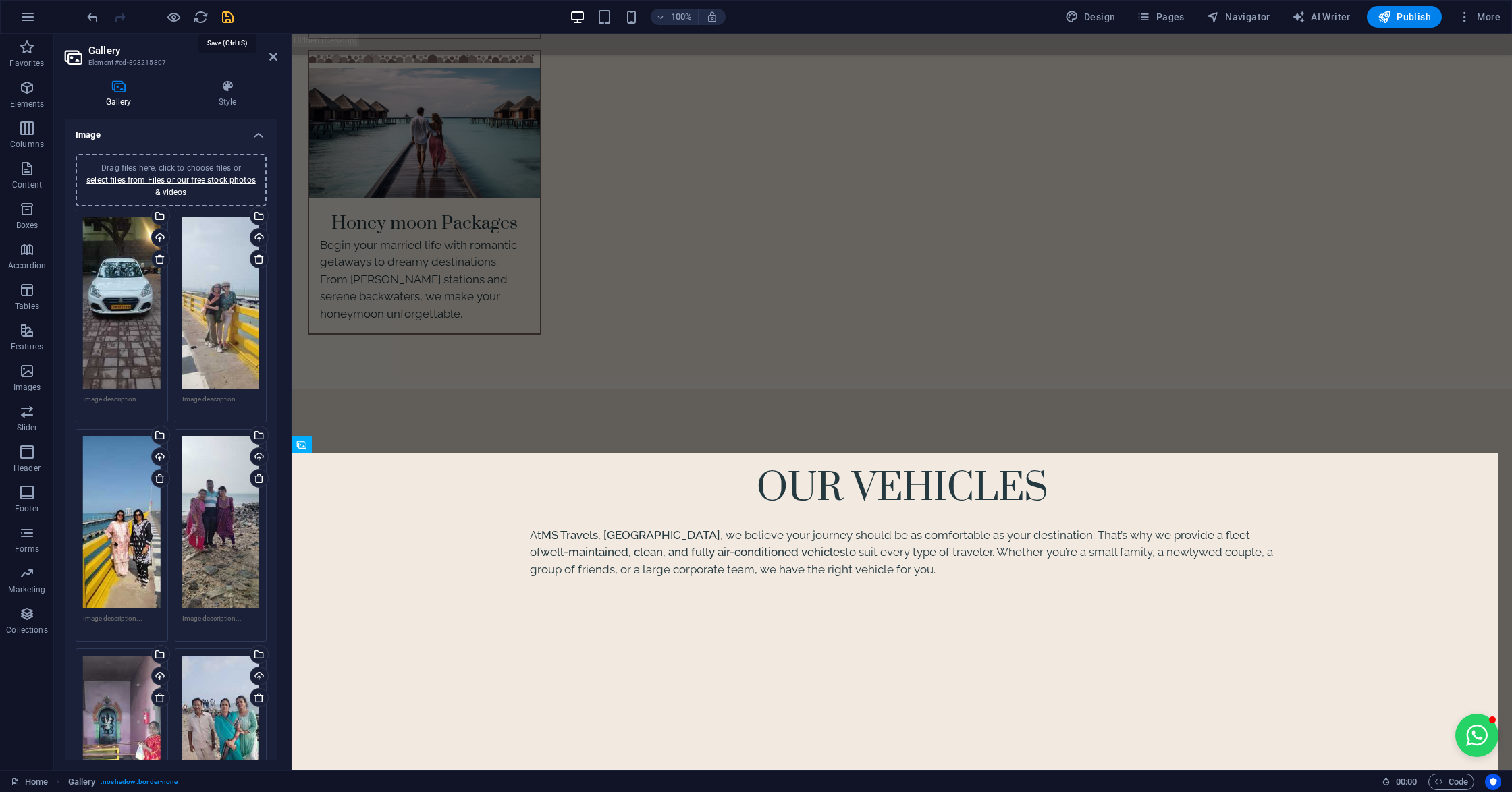
click at [225, 19] on icon "save" at bounding box center [227, 17] width 15 height 15
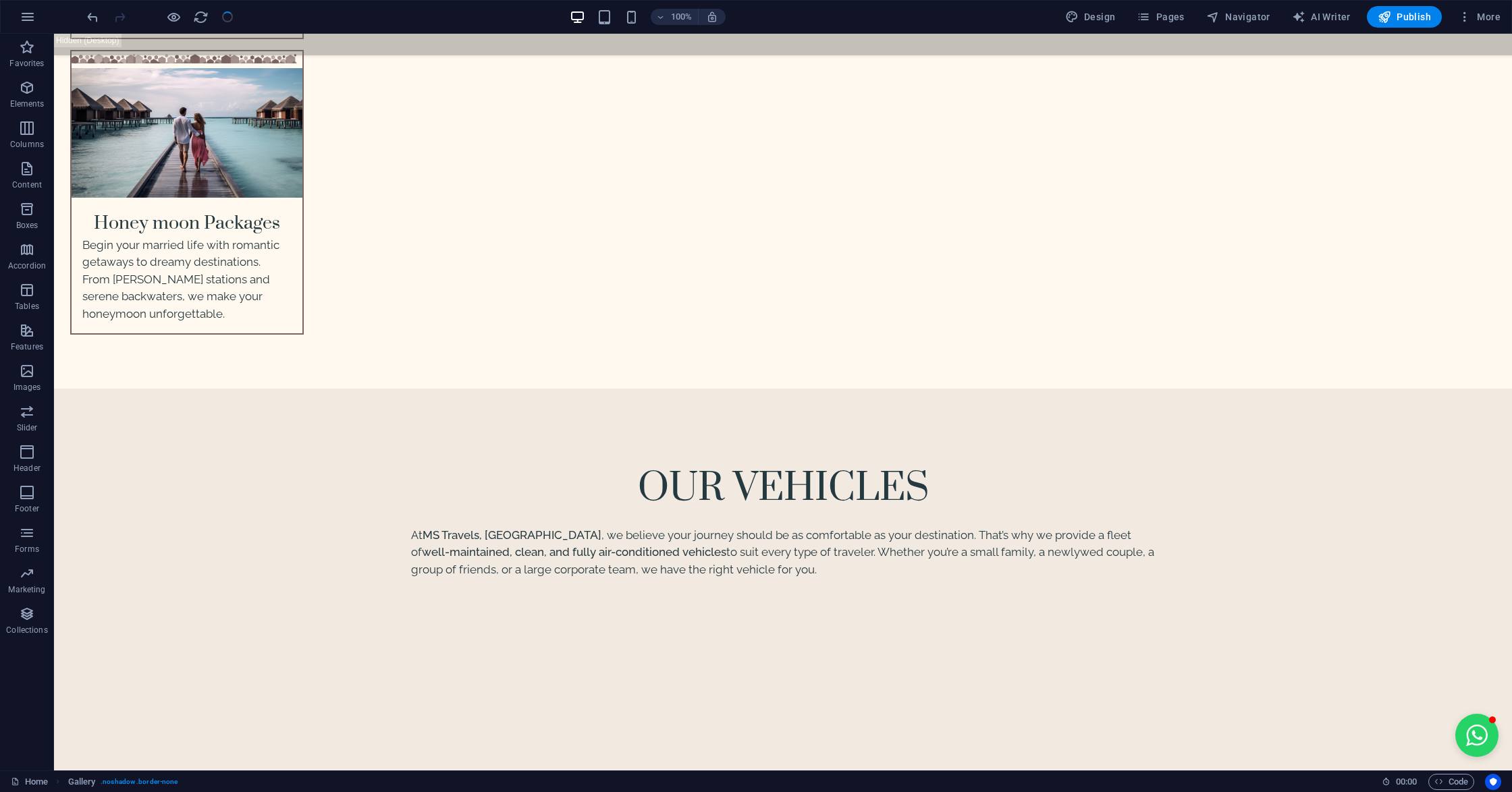
click at [225, 19] on div at bounding box center [160, 17] width 151 height 22
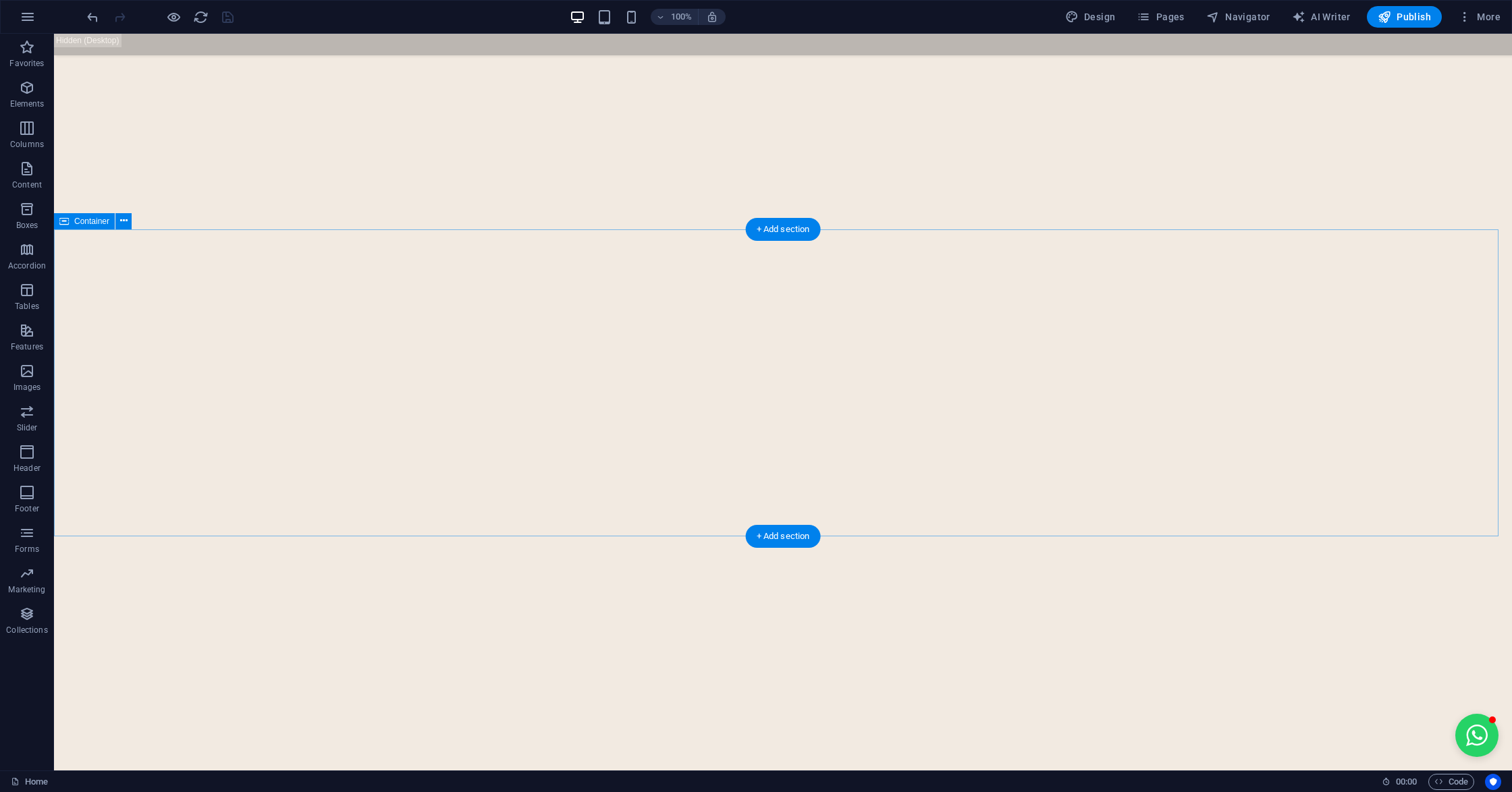
scroll to position [5211, 0]
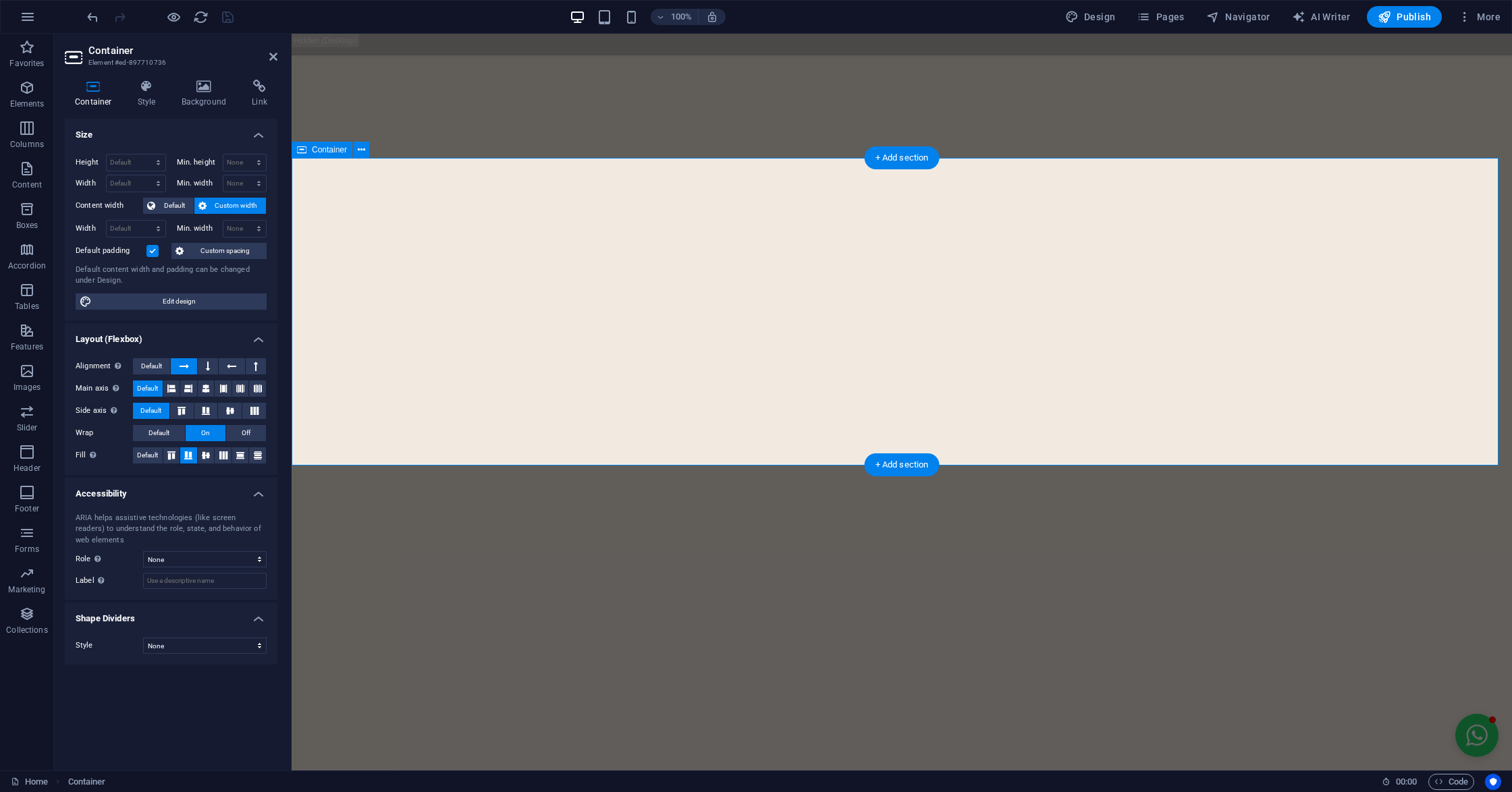
click at [225, 253] on span "Custom spacing" at bounding box center [225, 251] width 75 height 16
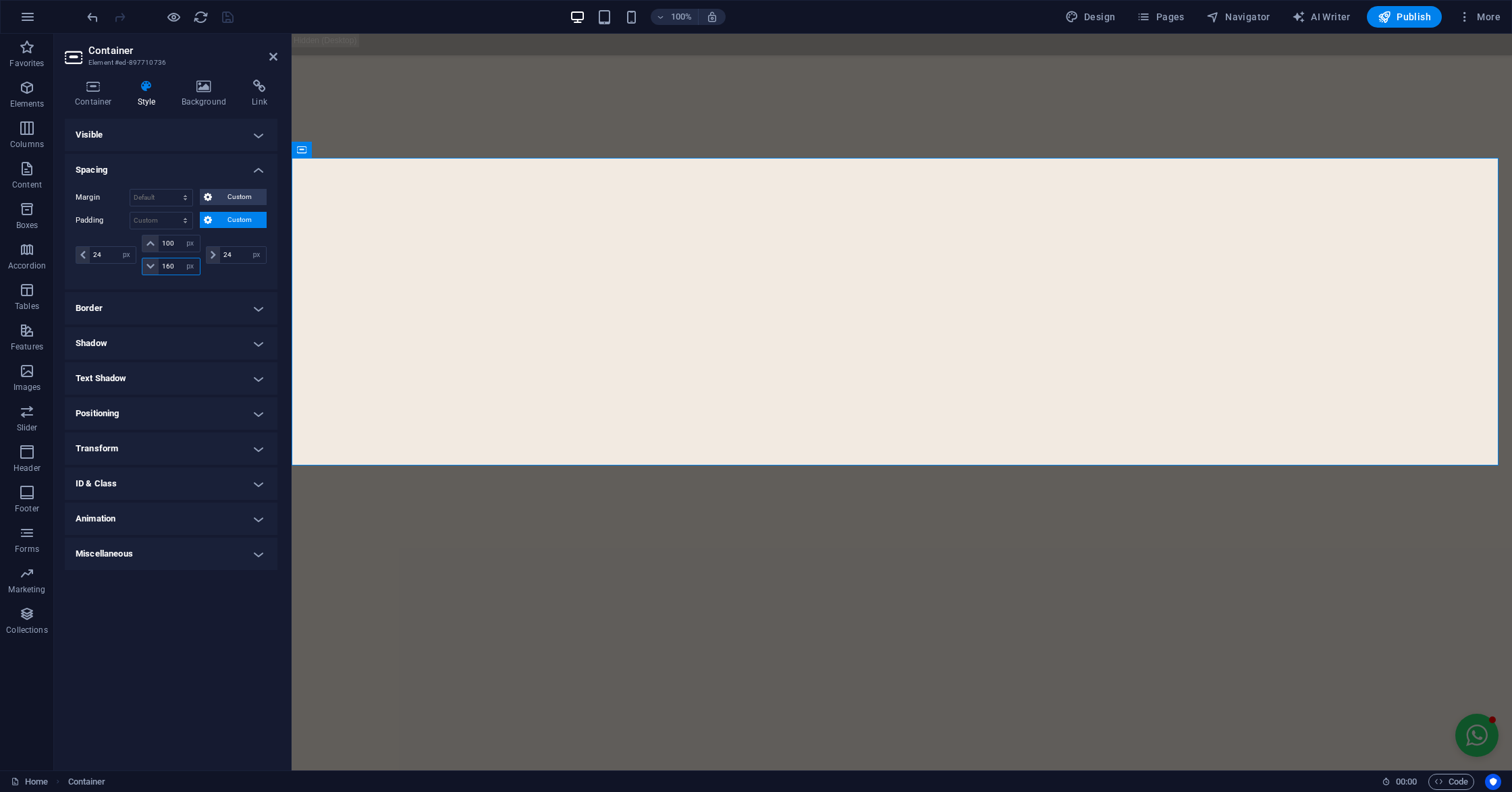
click at [168, 267] on input "160" at bounding box center [179, 266] width 41 height 16
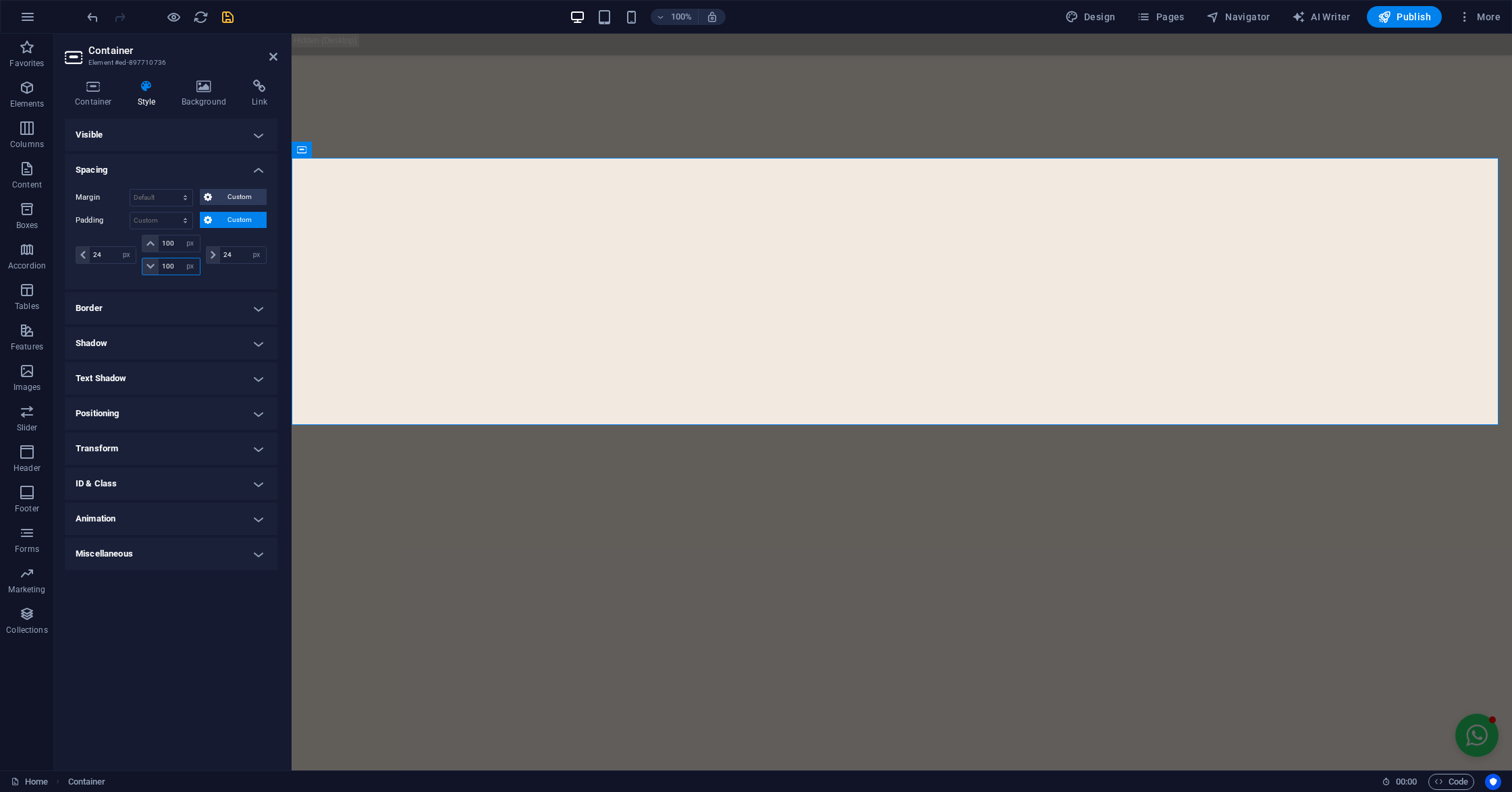
drag, startPoint x: 177, startPoint y: 269, endPoint x: 157, endPoint y: 264, distance: 20.6
click at [157, 264] on div "100 px rem % vh vw" at bounding box center [171, 266] width 58 height 17
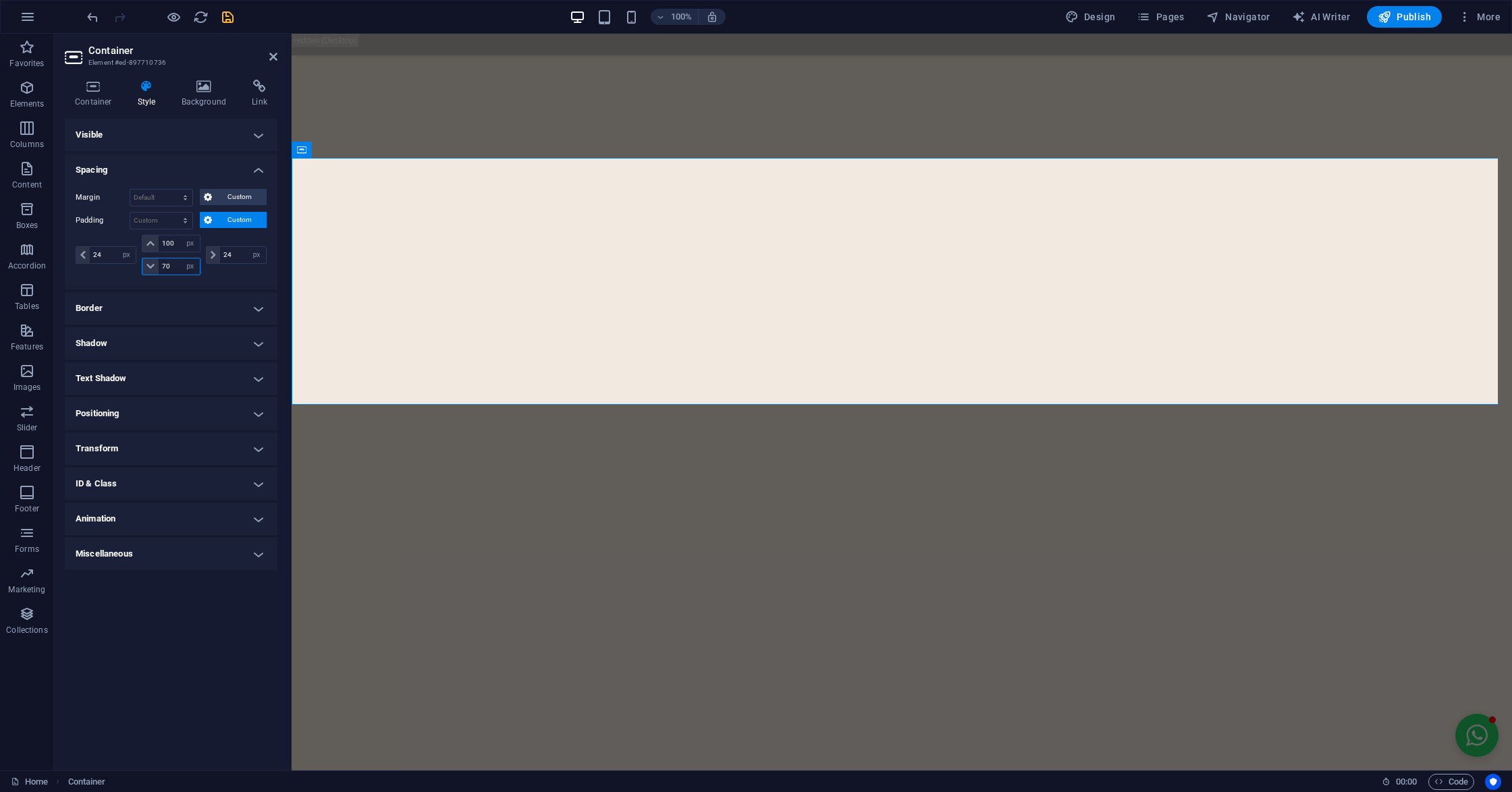
drag, startPoint x: 174, startPoint y: 264, endPoint x: 152, endPoint y: 263, distance: 22.0
click at [152, 263] on div "70 px rem % vh vw" at bounding box center [171, 266] width 58 height 17
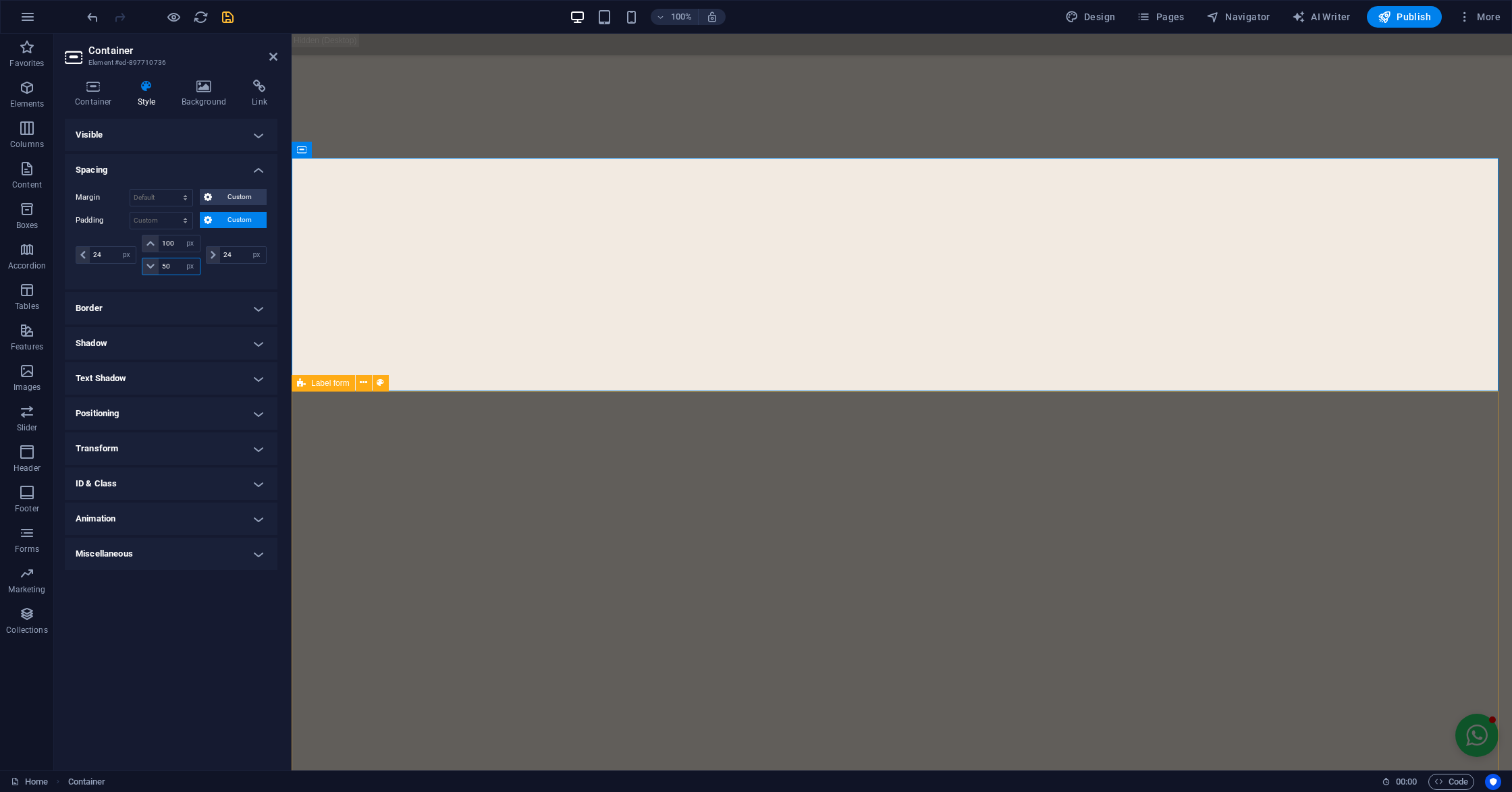
type input "50"
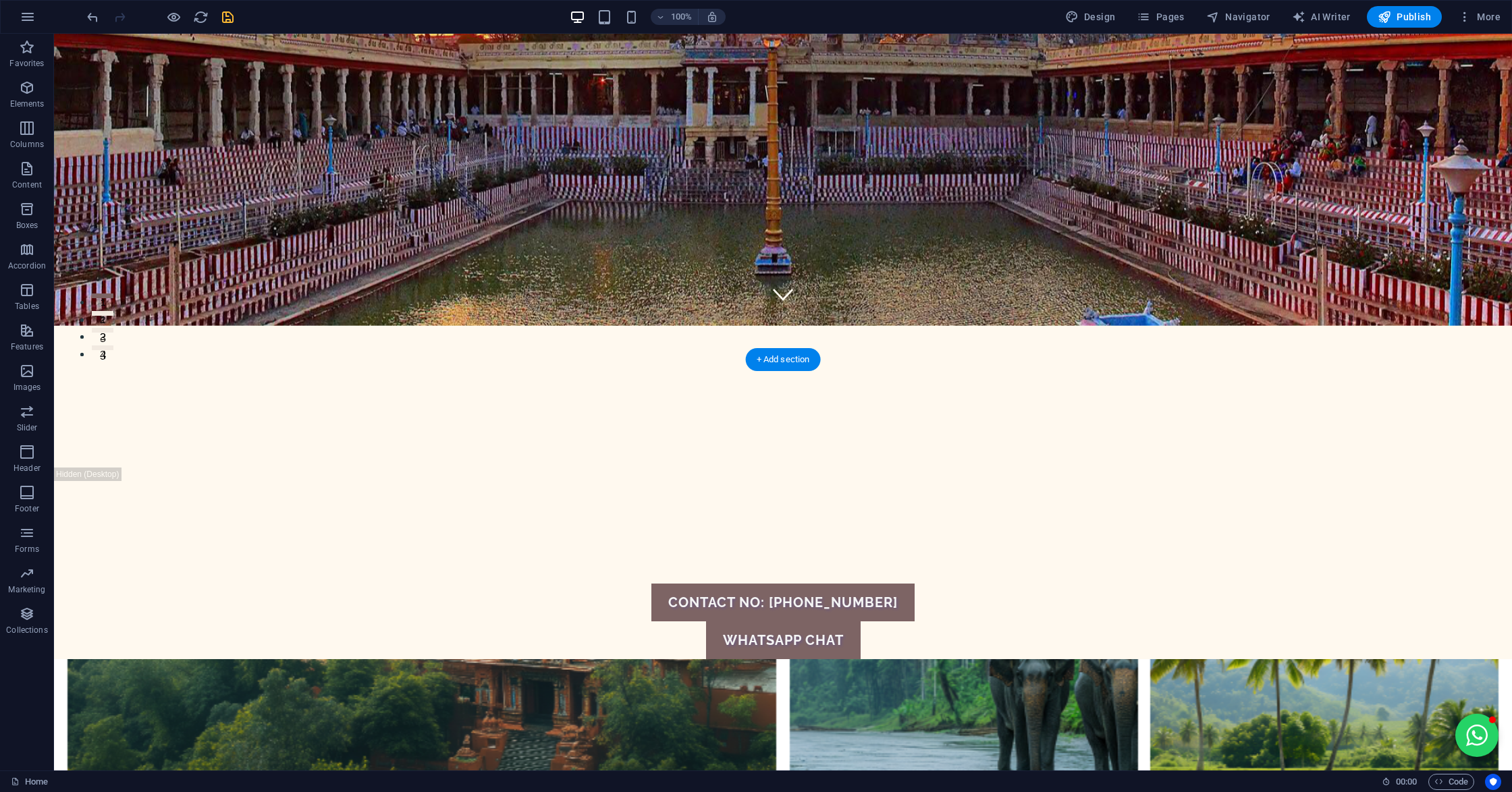
scroll to position [279, 0]
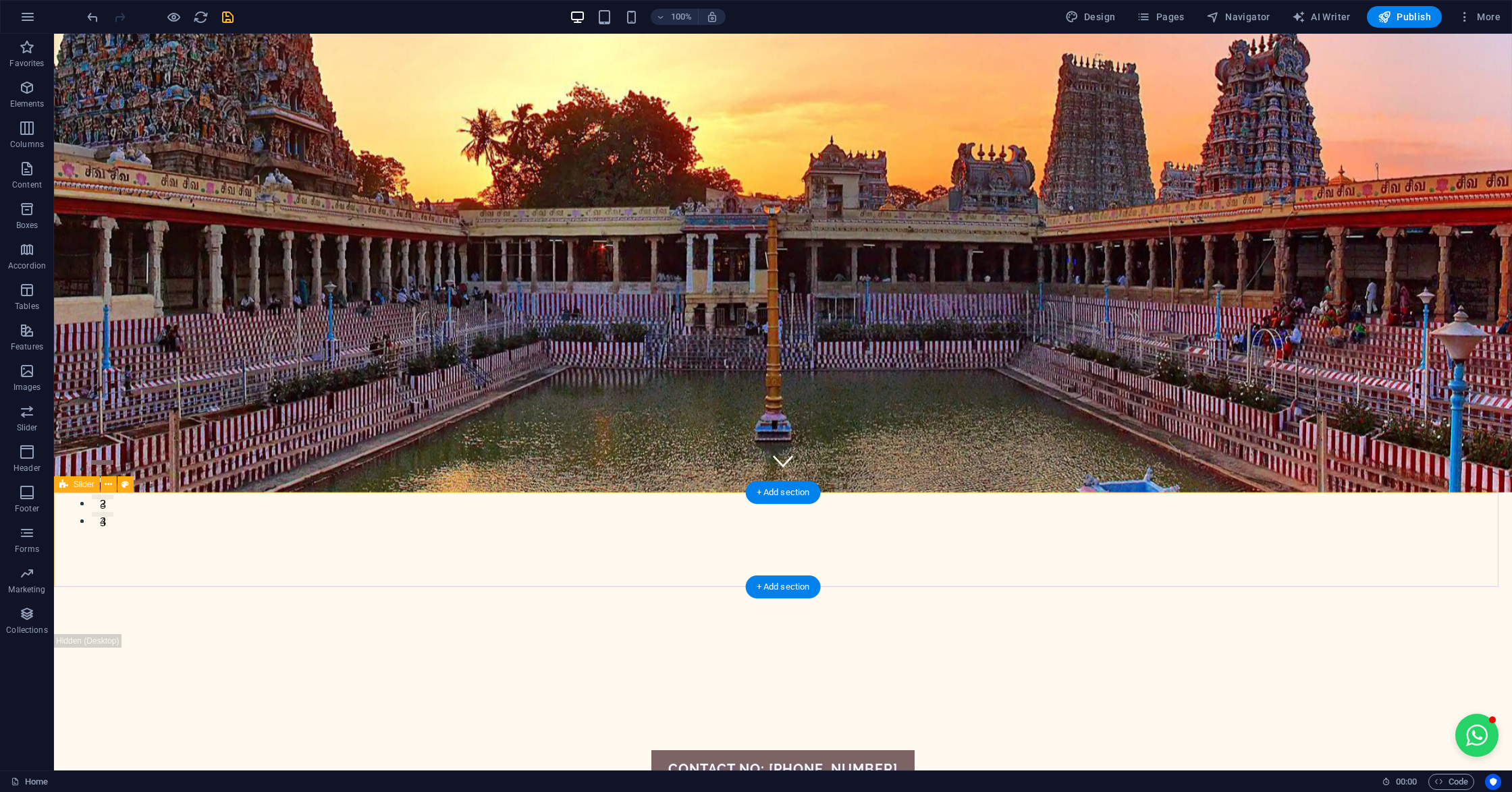
click at [543, 656] on div at bounding box center [783, 703] width 1458 height 95
click at [92, 484] on span "Slider" at bounding box center [84, 484] width 21 height 8
click at [108, 482] on icon at bounding box center [109, 484] width 7 height 14
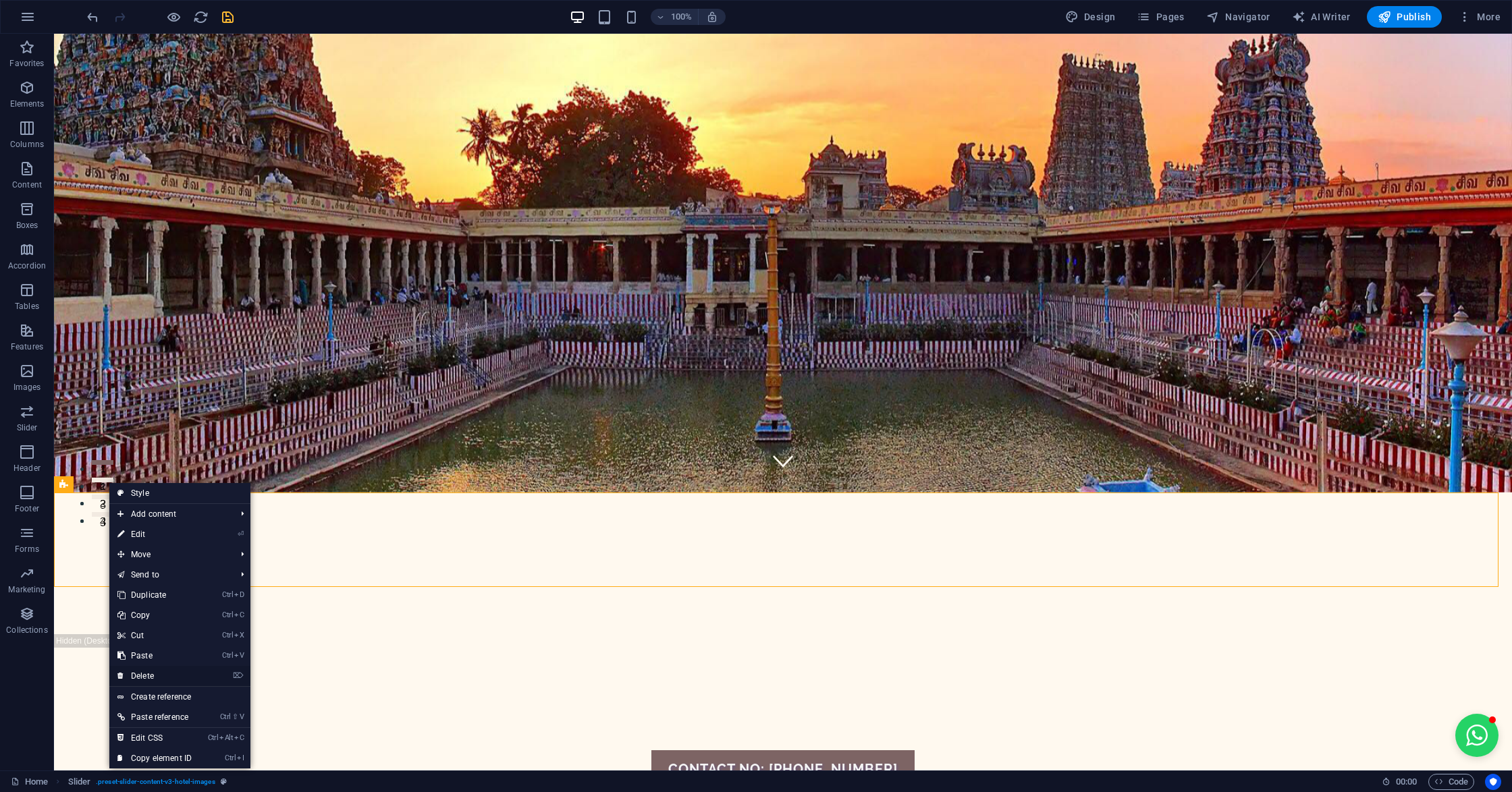
click at [144, 668] on link "⌦ Delete" at bounding box center [154, 676] width 90 height 20
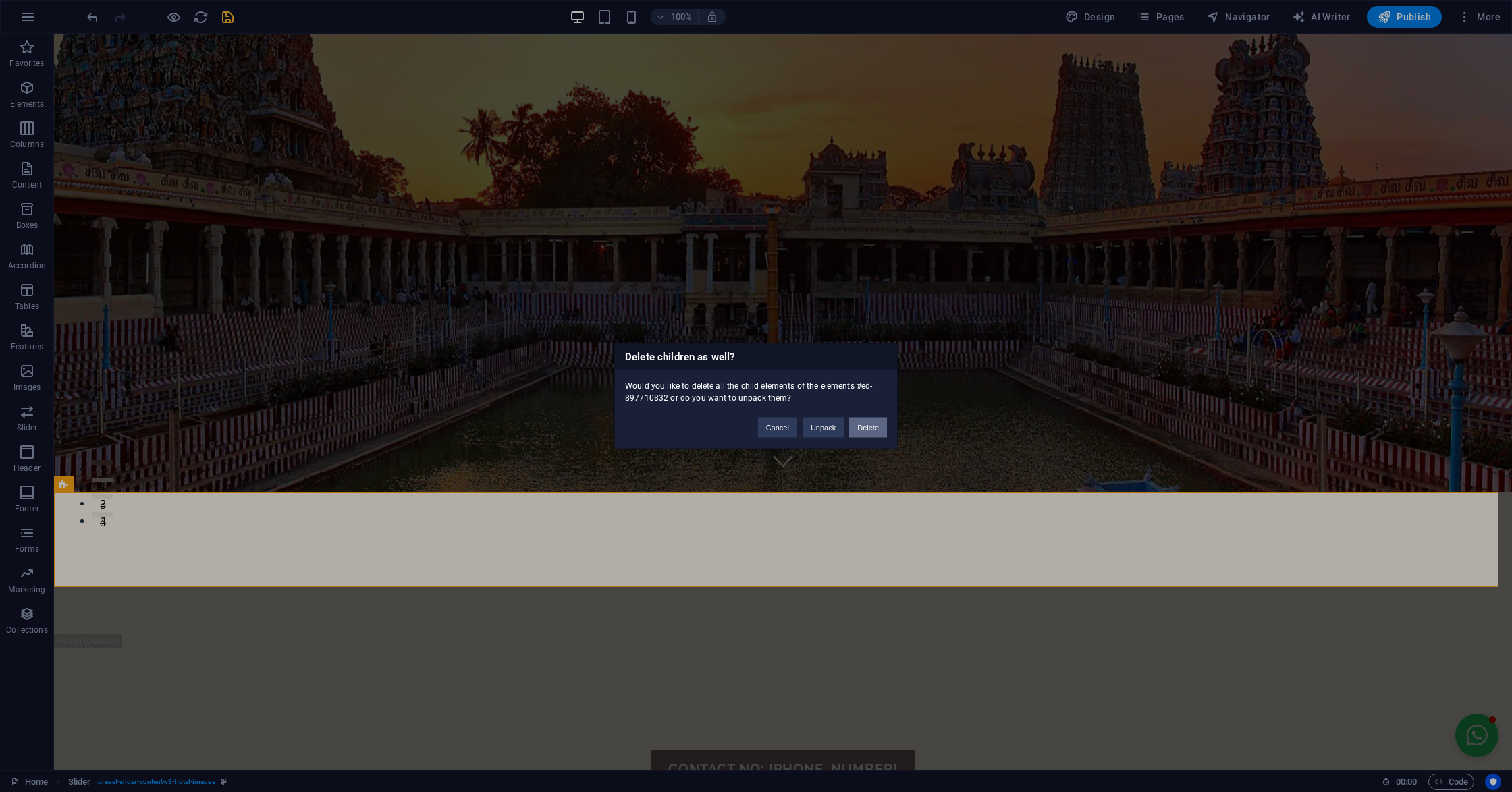
click at [857, 427] on button "Delete" at bounding box center [868, 428] width 38 height 20
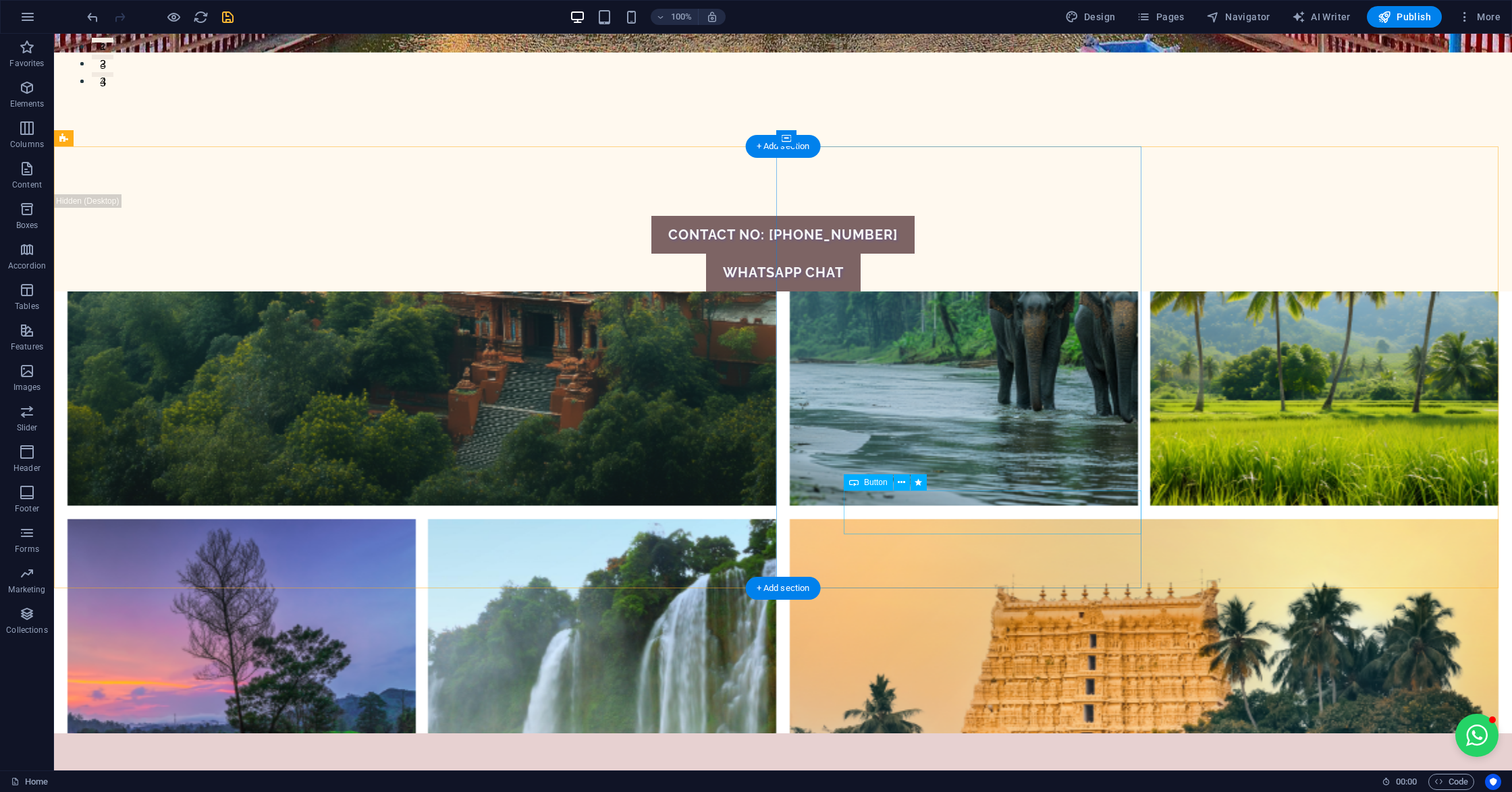
scroll to position [729, 0]
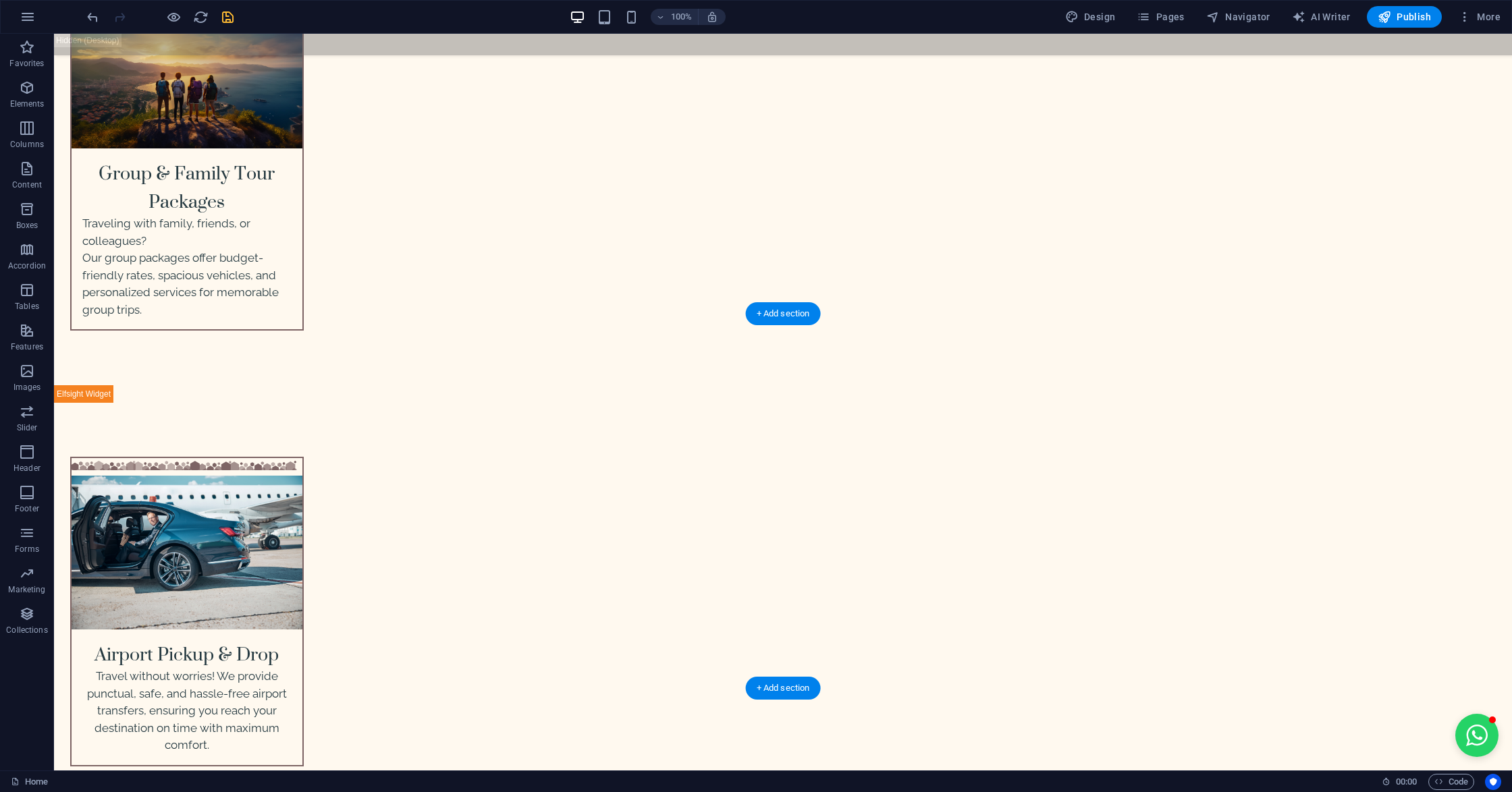
scroll to position [2887, 0]
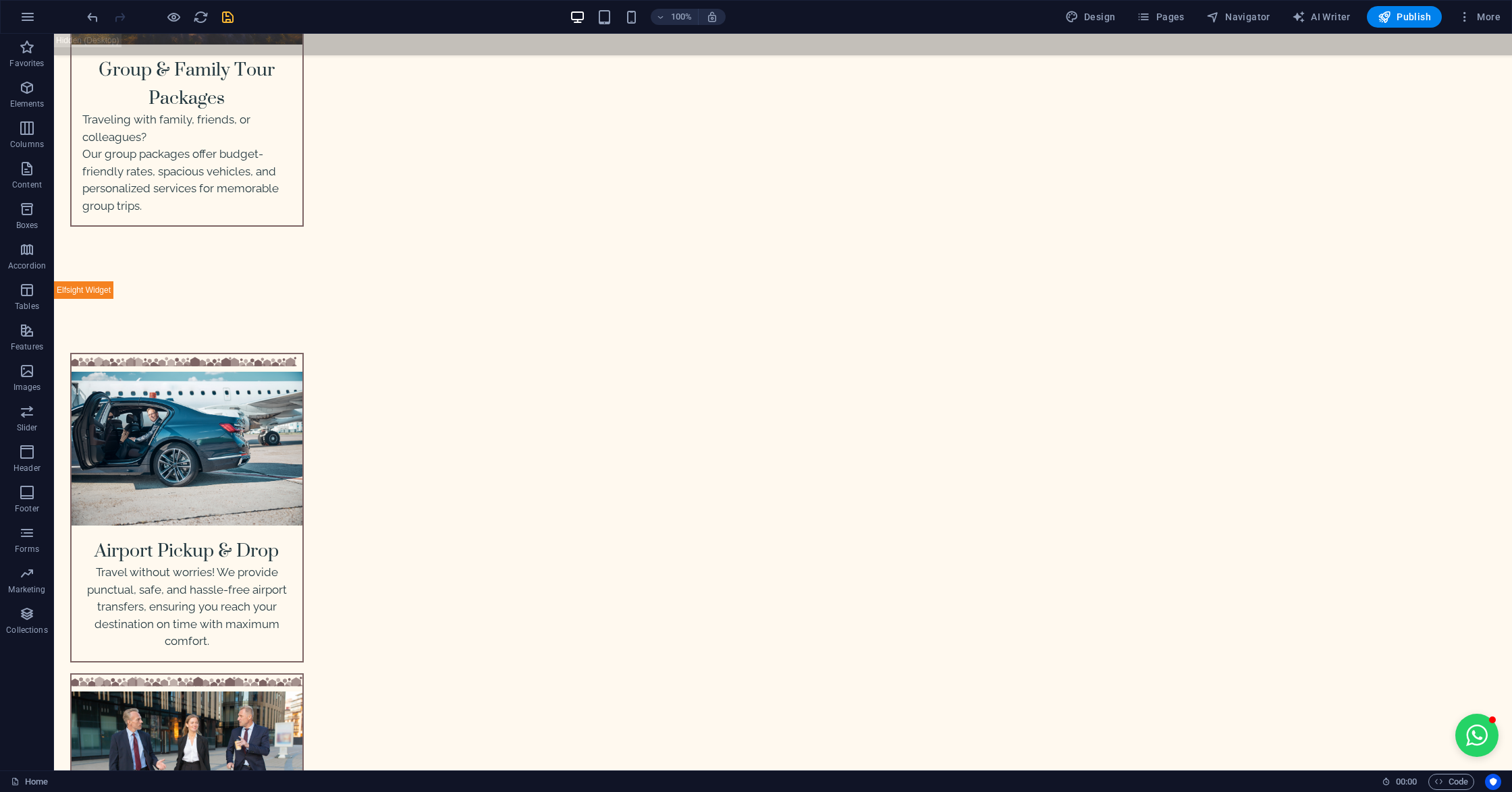
click at [214, 14] on div at bounding box center [160, 17] width 151 height 22
click at [225, 23] on icon "save" at bounding box center [227, 17] width 15 height 15
click at [225, 23] on div at bounding box center [160, 17] width 151 height 22
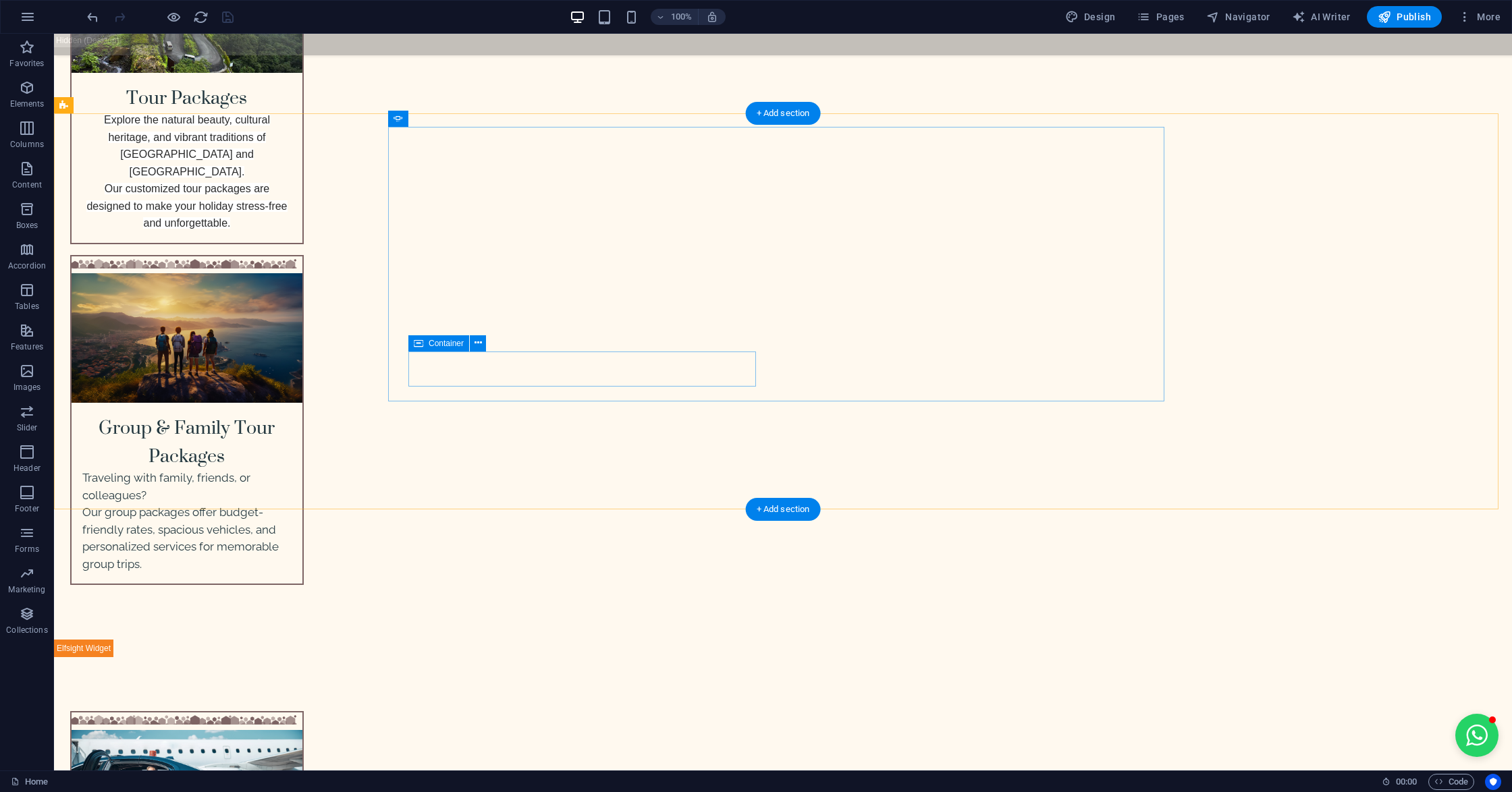
scroll to position [2338, 0]
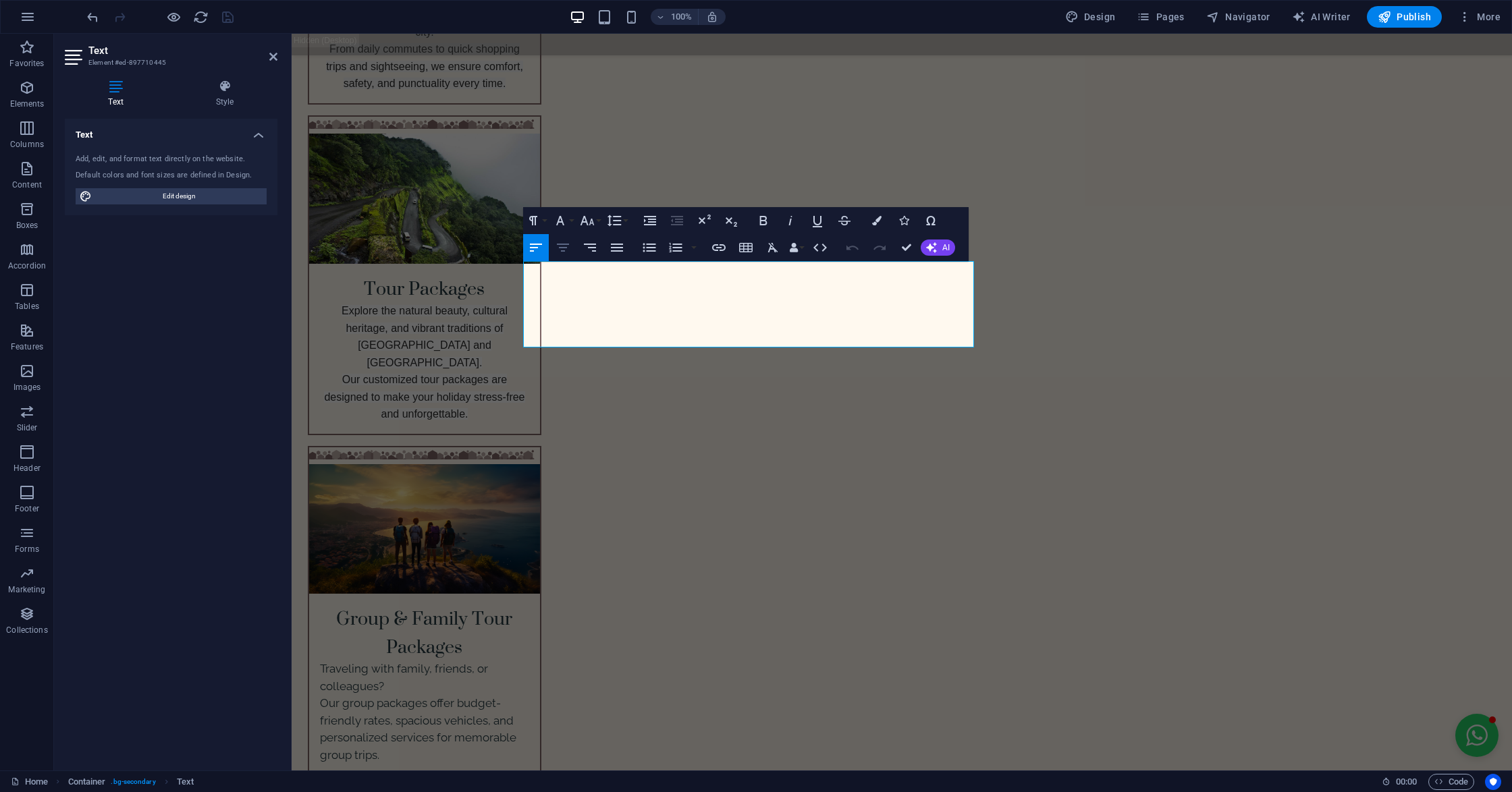
click at [572, 248] on button "[GEOGRAPHIC_DATA]" at bounding box center [562, 248] width 25 height 27
drag, startPoint x: 170, startPoint y: 197, endPoint x: 294, endPoint y: 228, distance: 127.8
click at [170, 197] on span "Edit design" at bounding box center [179, 197] width 167 height 16
select select "px"
select select "400"
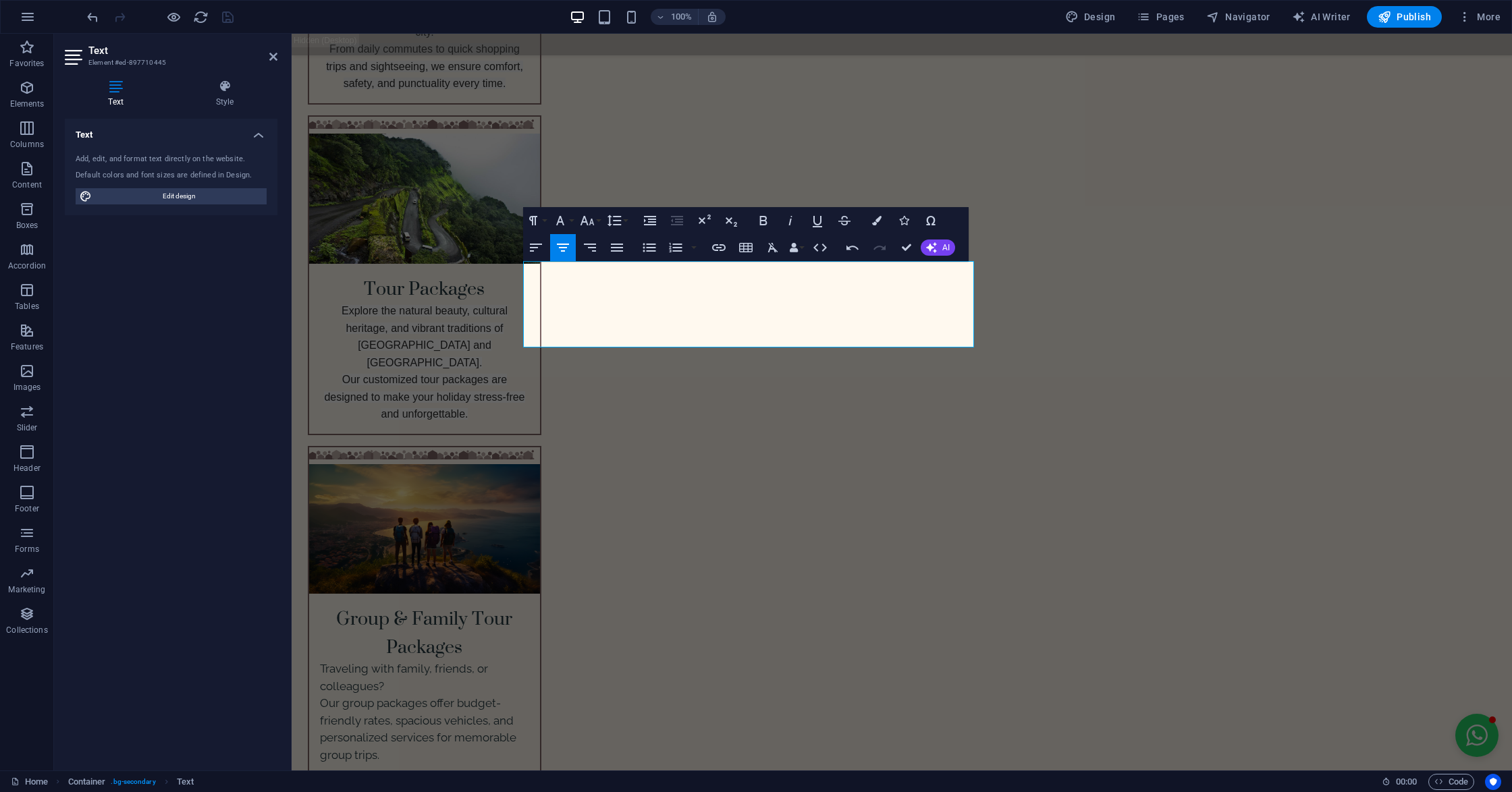
select select "px"
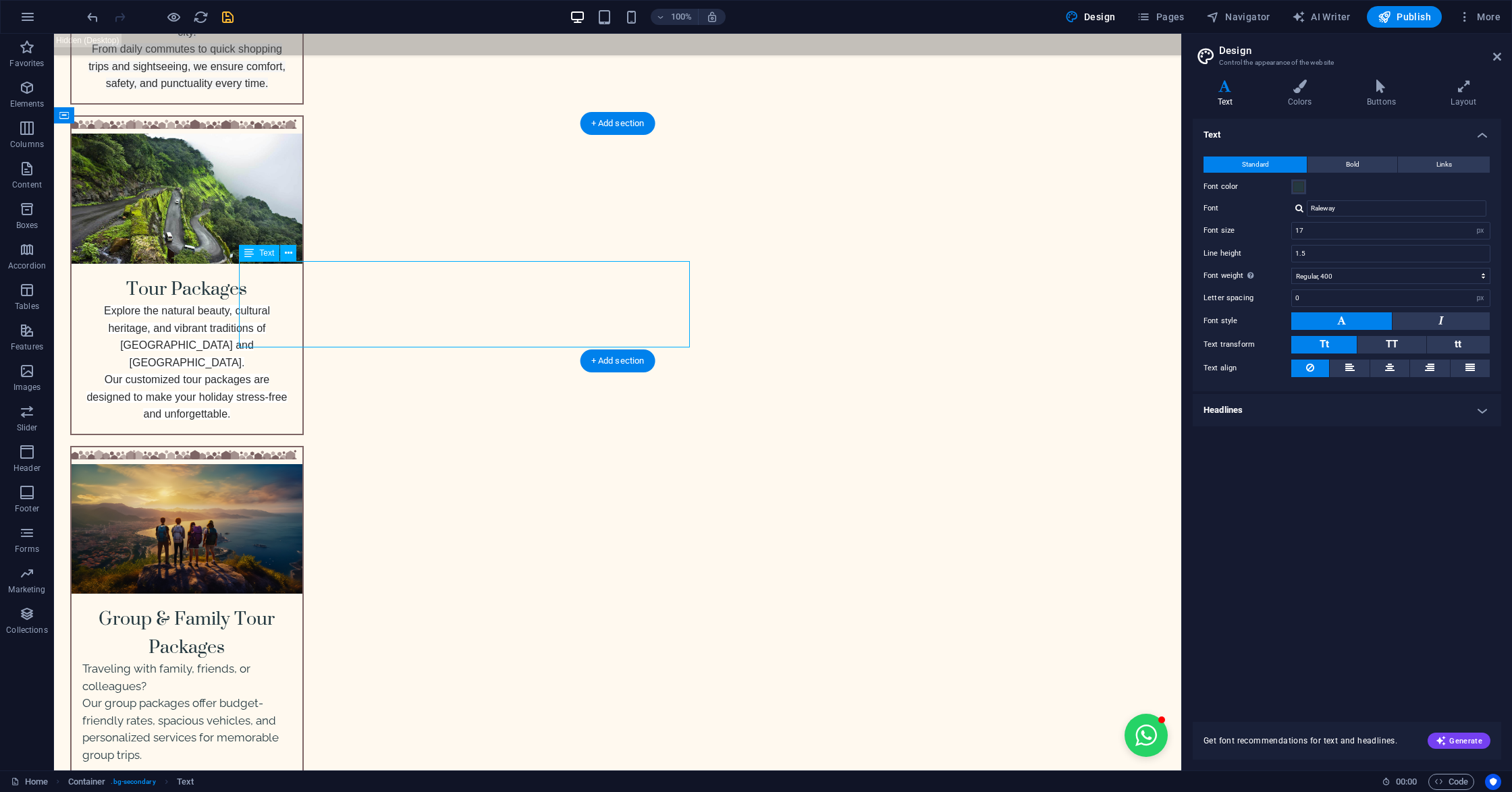
drag, startPoint x: 305, startPoint y: 272, endPoint x: 615, endPoint y: 268, distance: 310.0
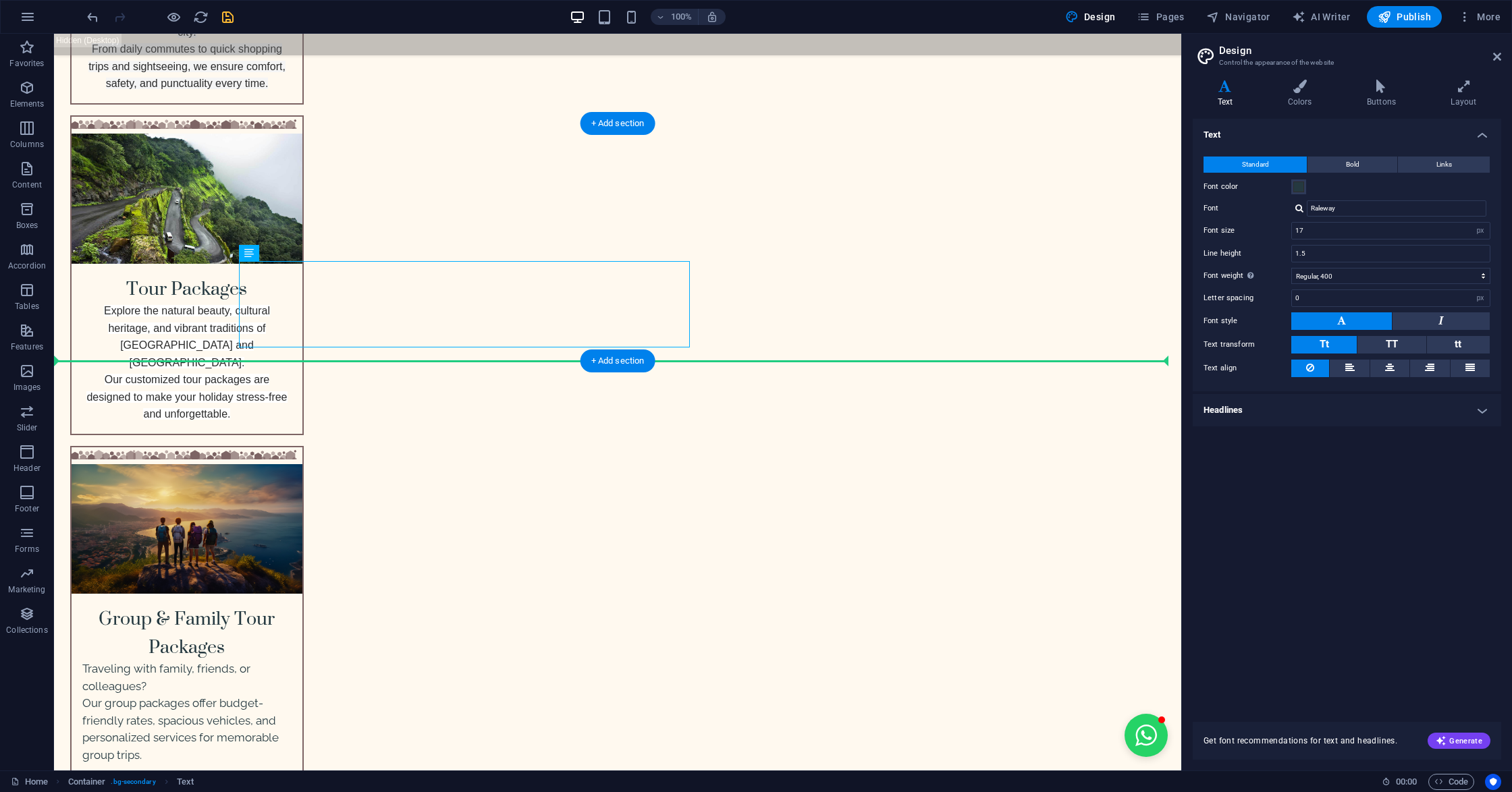
drag, startPoint x: 590, startPoint y: 278, endPoint x: 722, endPoint y: 286, distance: 132.2
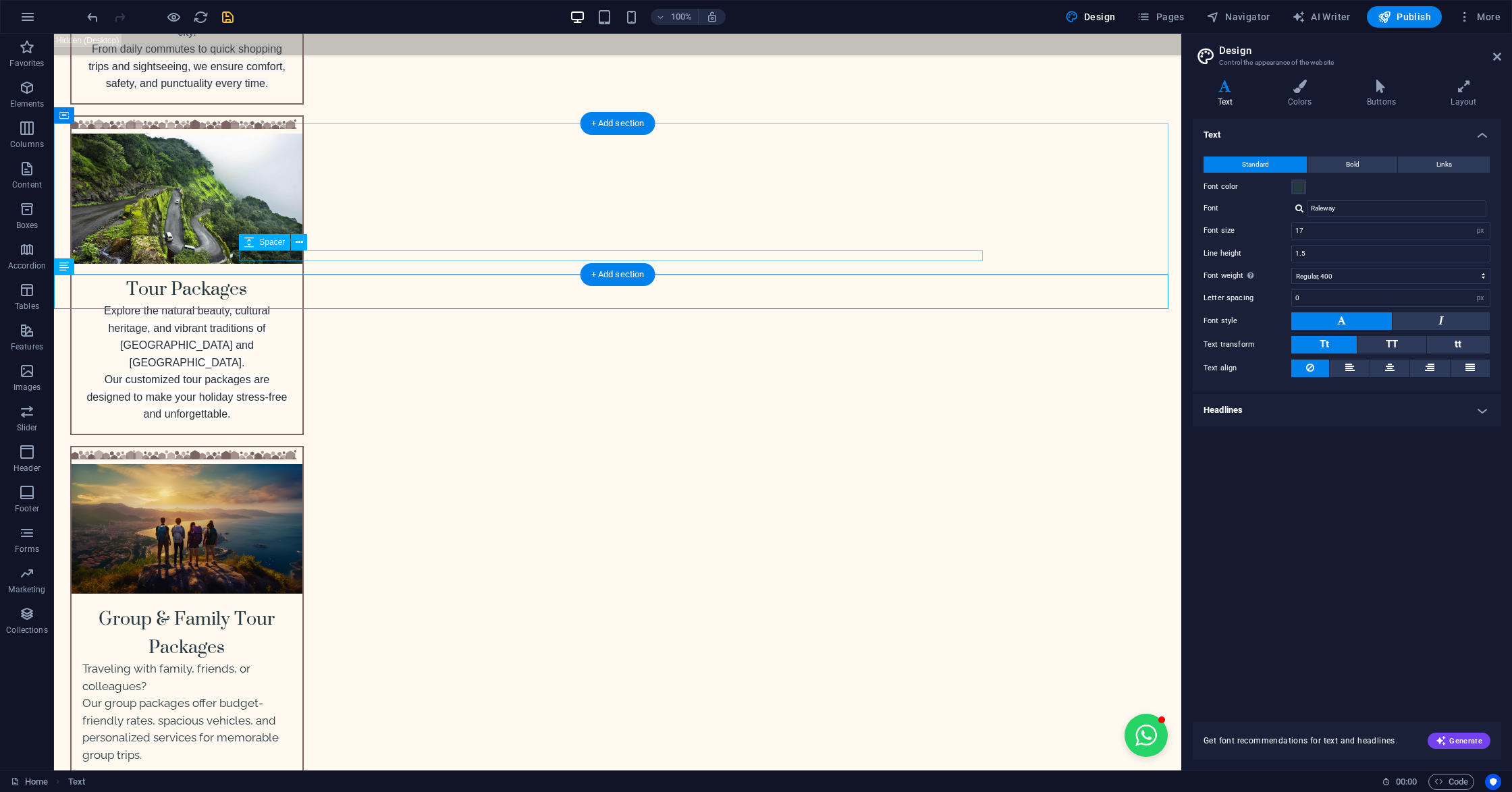
drag, startPoint x: 713, startPoint y: 275, endPoint x: 714, endPoint y: 252, distance: 23.0
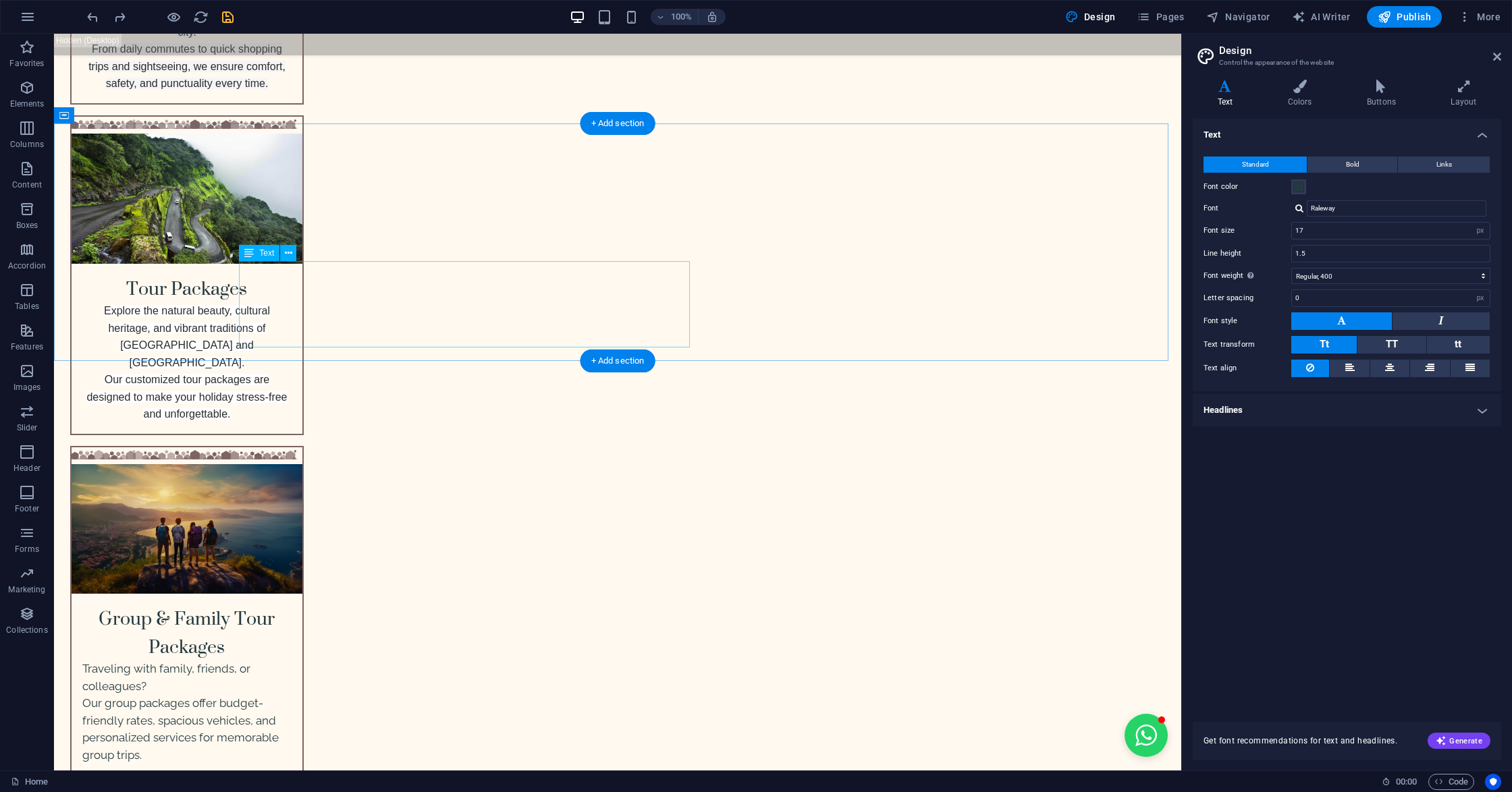
click at [249, 249] on icon at bounding box center [248, 253] width 9 height 16
click at [252, 251] on icon at bounding box center [248, 253] width 9 height 16
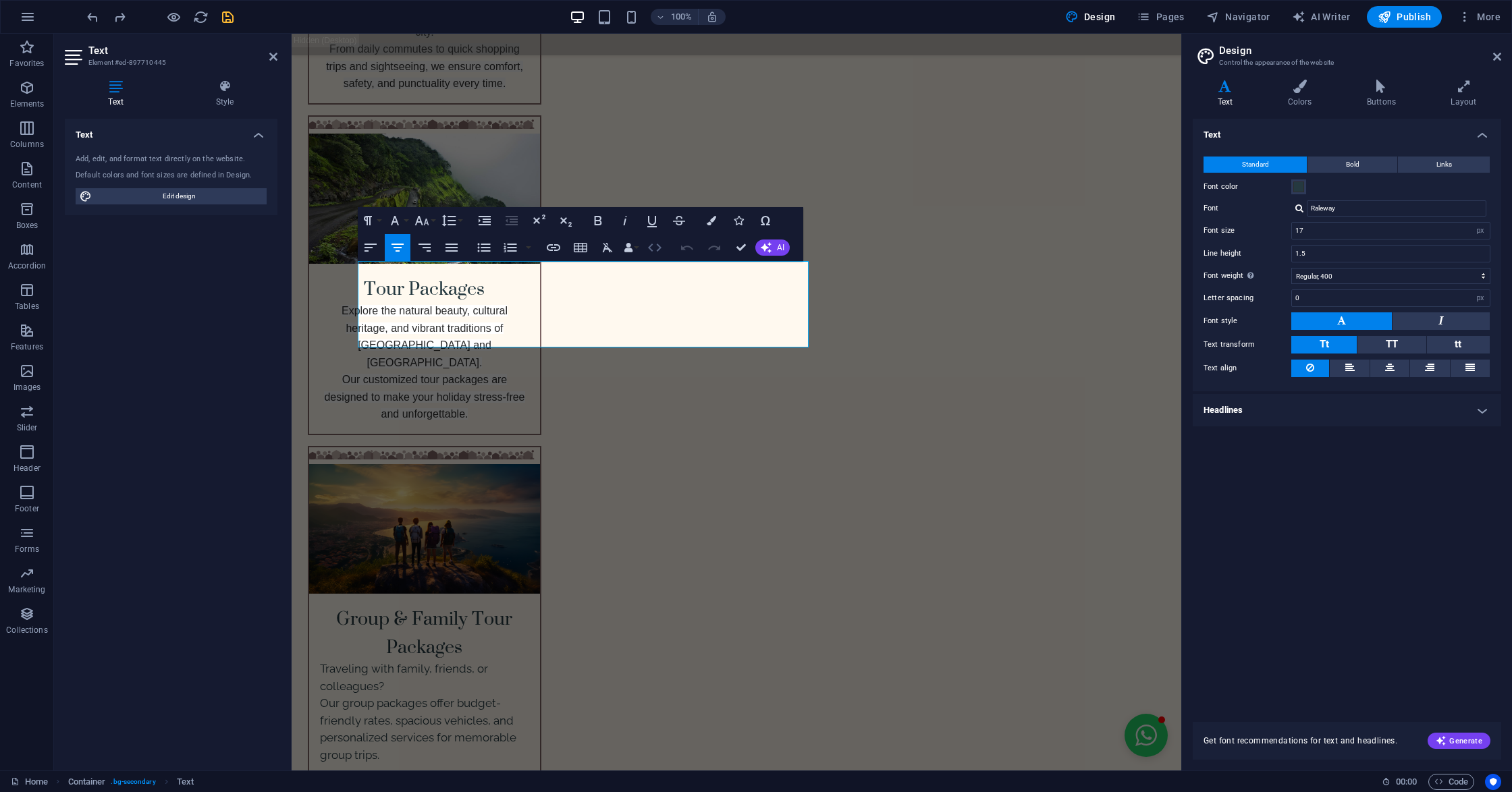
click at [658, 246] on icon "button" at bounding box center [655, 248] width 16 height 16
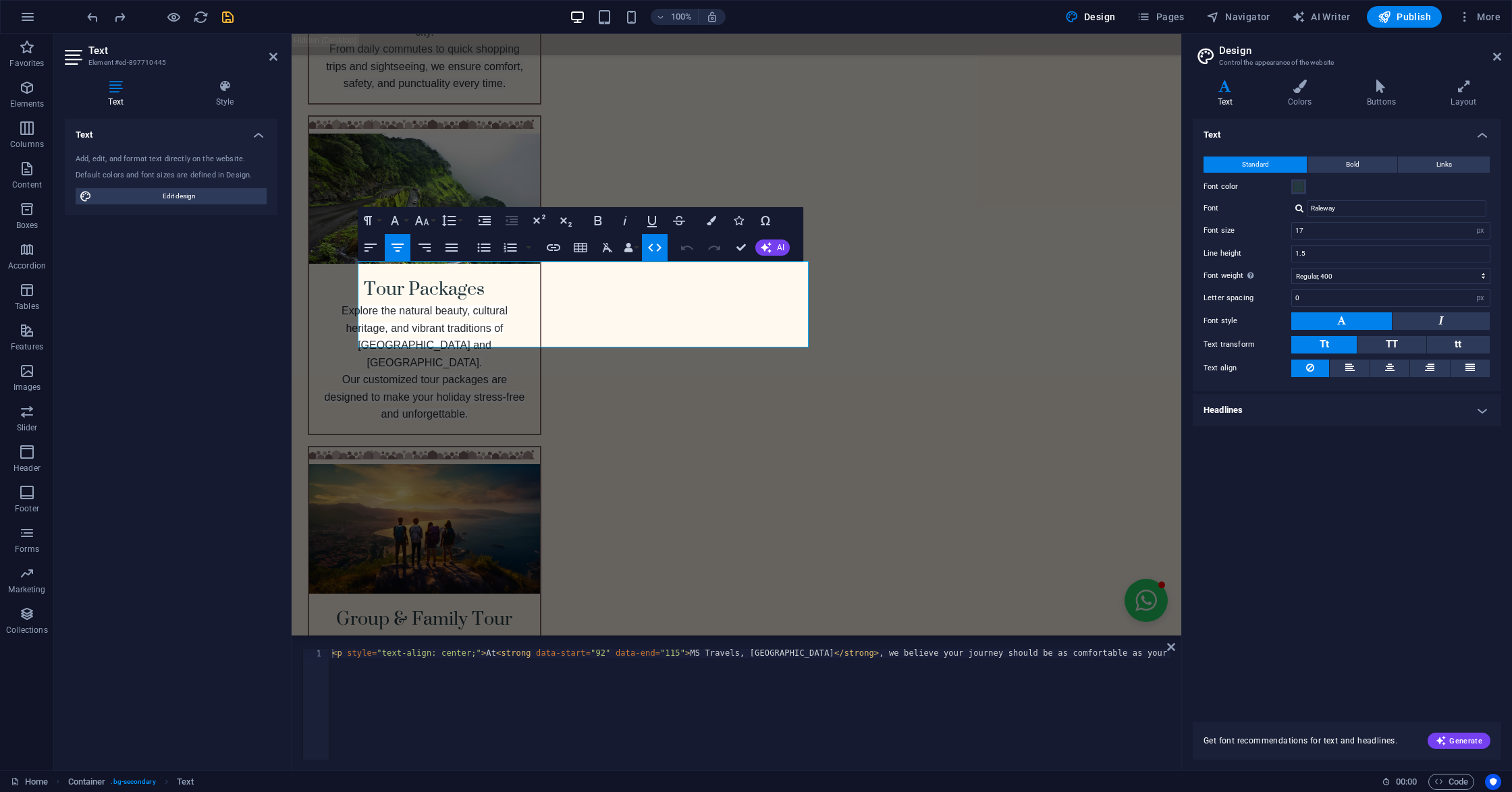
click at [658, 246] on icon "button" at bounding box center [655, 248] width 16 height 16
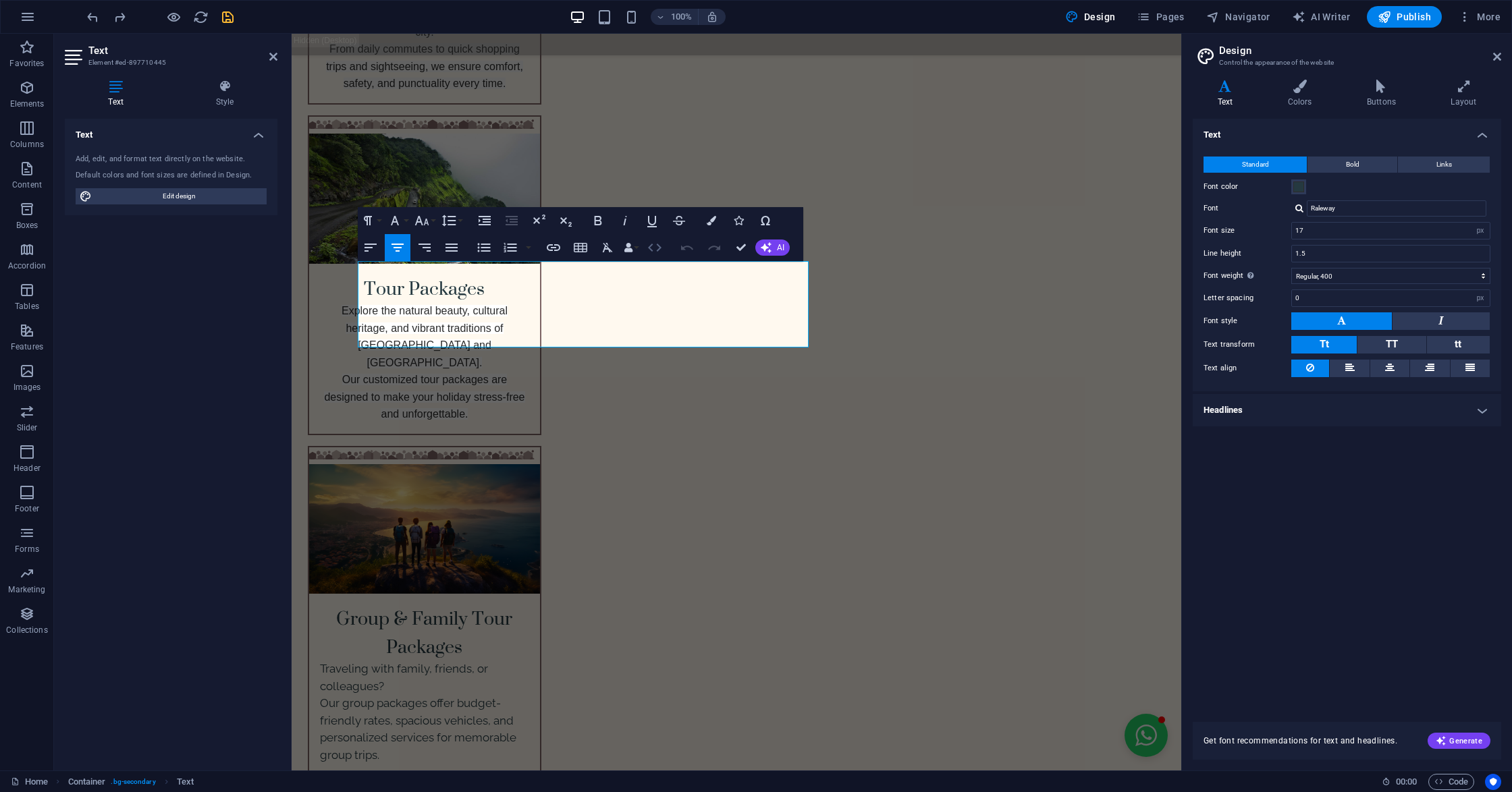
click at [658, 246] on icon "button" at bounding box center [655, 248] width 16 height 16
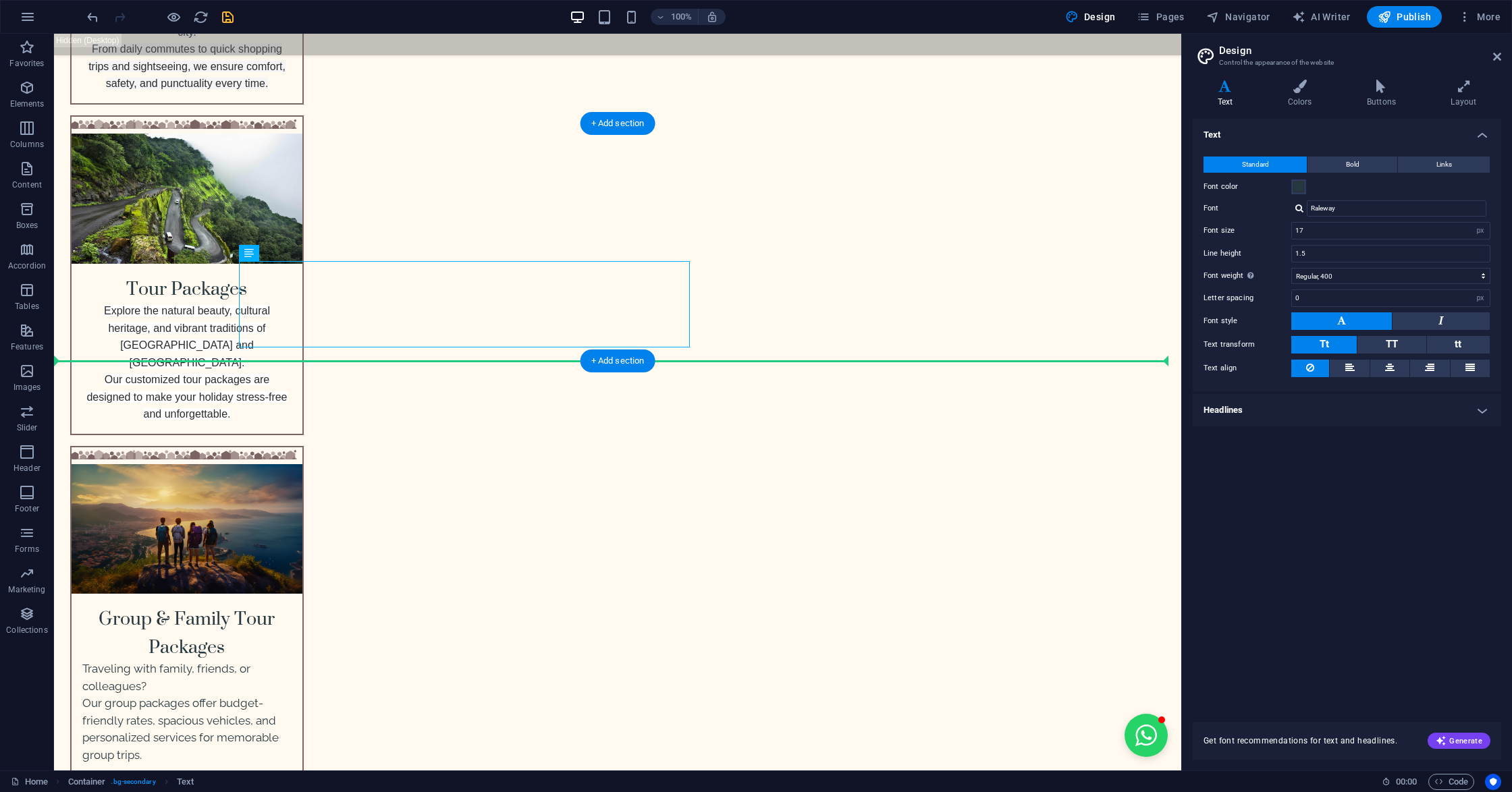
drag, startPoint x: 607, startPoint y: 296, endPoint x: 695, endPoint y: 296, distance: 88.0
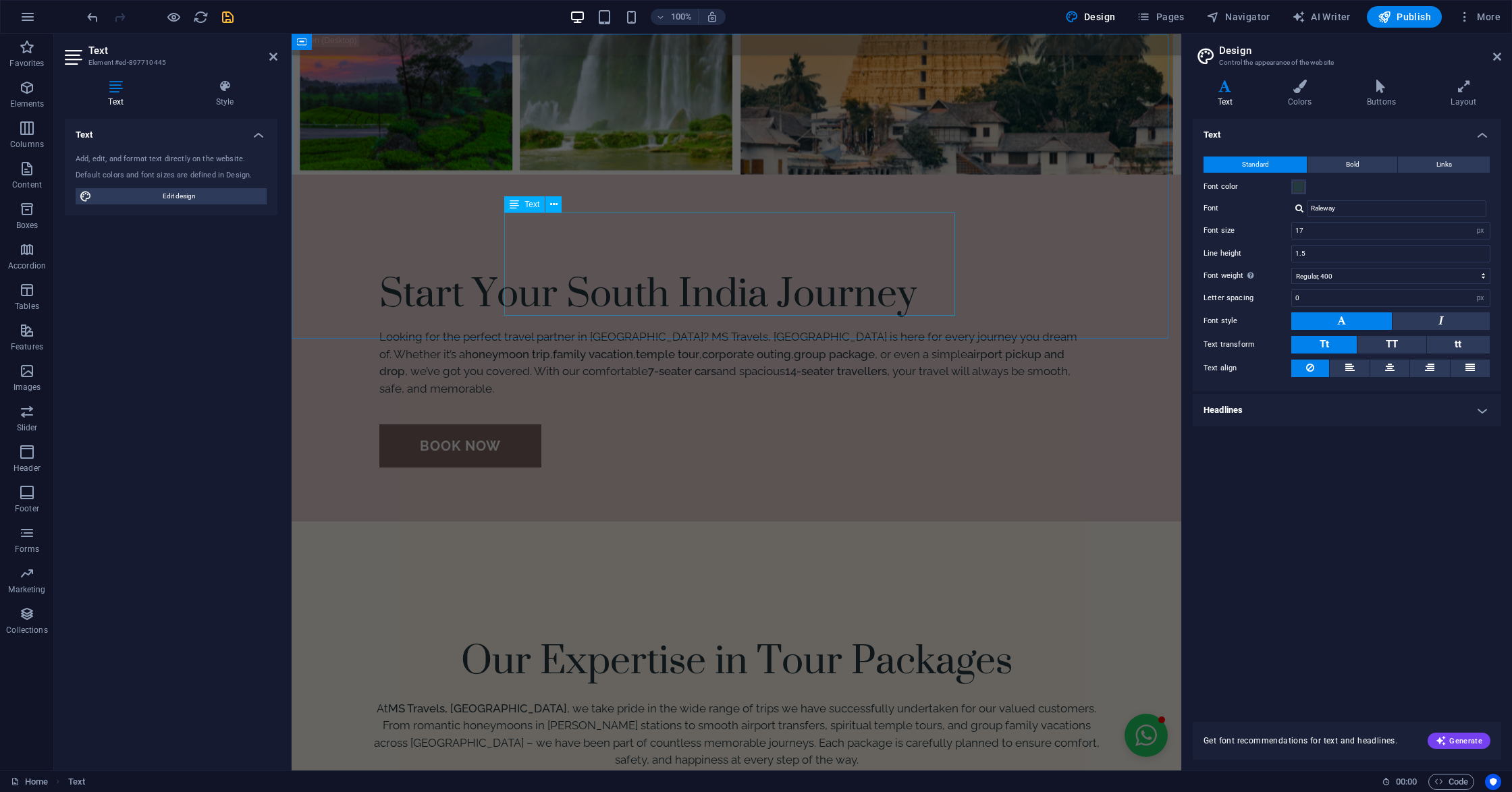
scroll to position [896, 0]
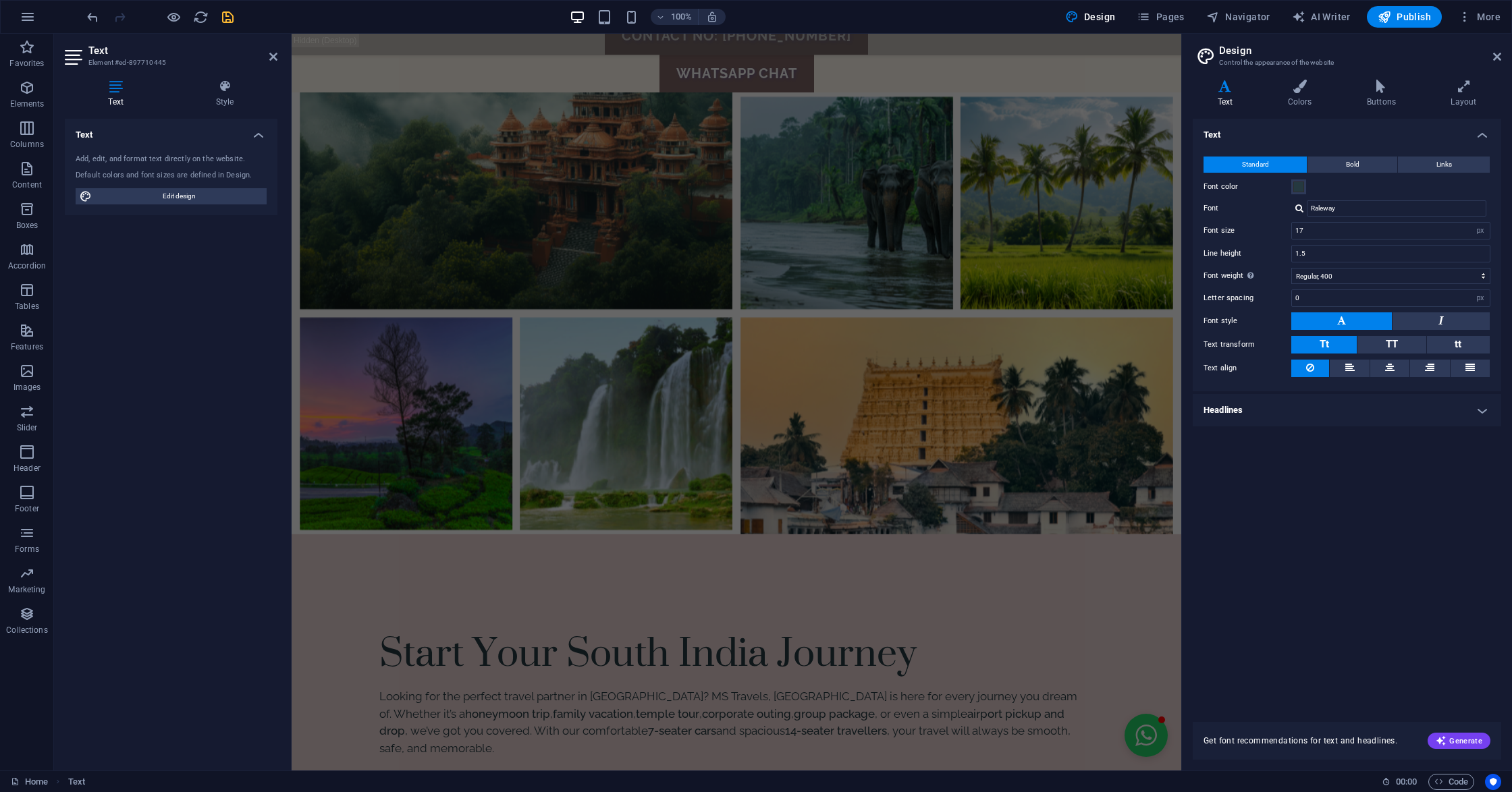
click at [235, 427] on div "Text Add, edit, and format text directly on the website. Default colors and fon…" at bounding box center [171, 439] width 213 height 641
click at [215, 429] on div "Text Add, edit, and format text directly on the website. Default colors and fon…" at bounding box center [171, 439] width 213 height 641
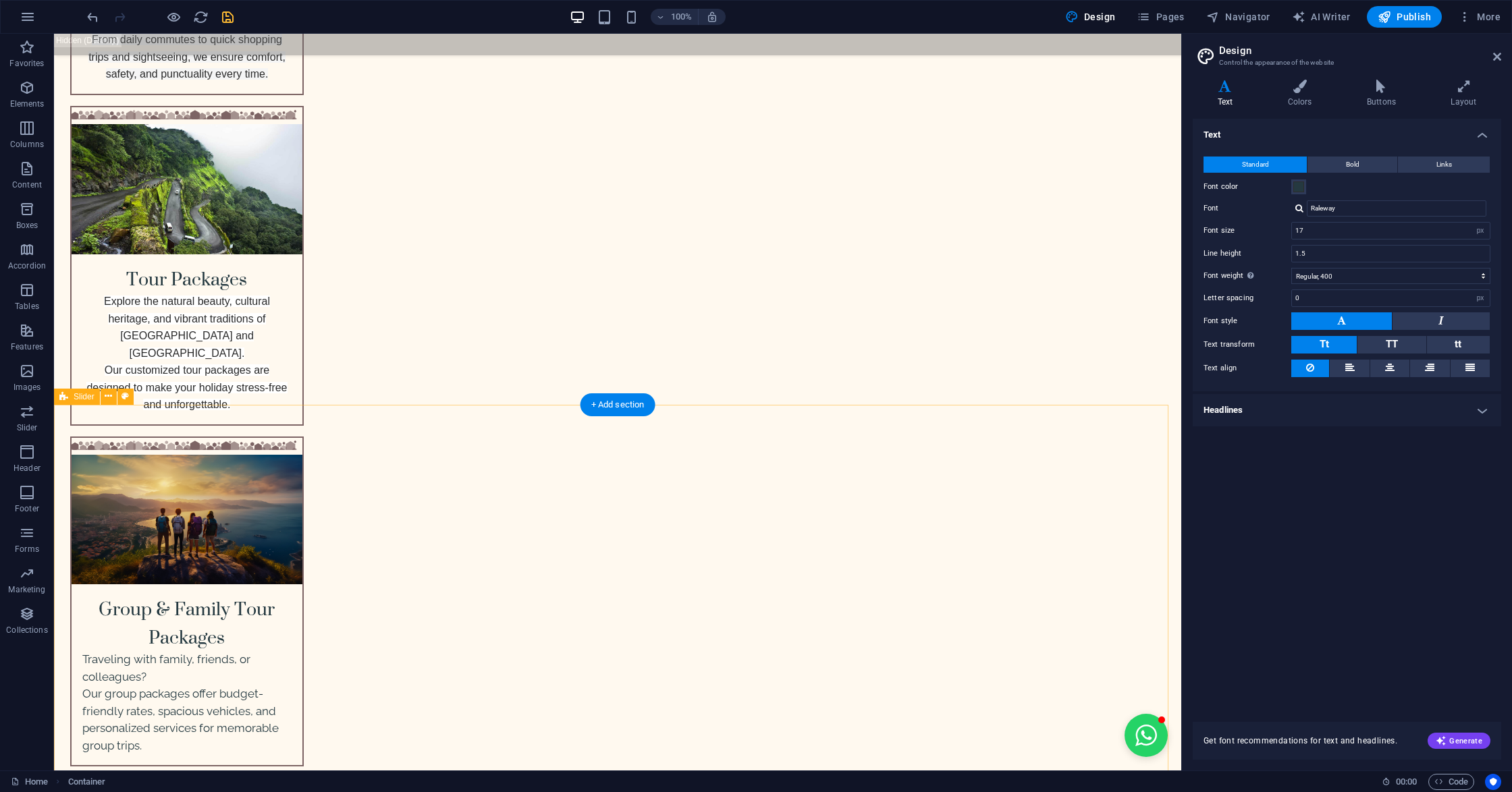
scroll to position [2395, 0]
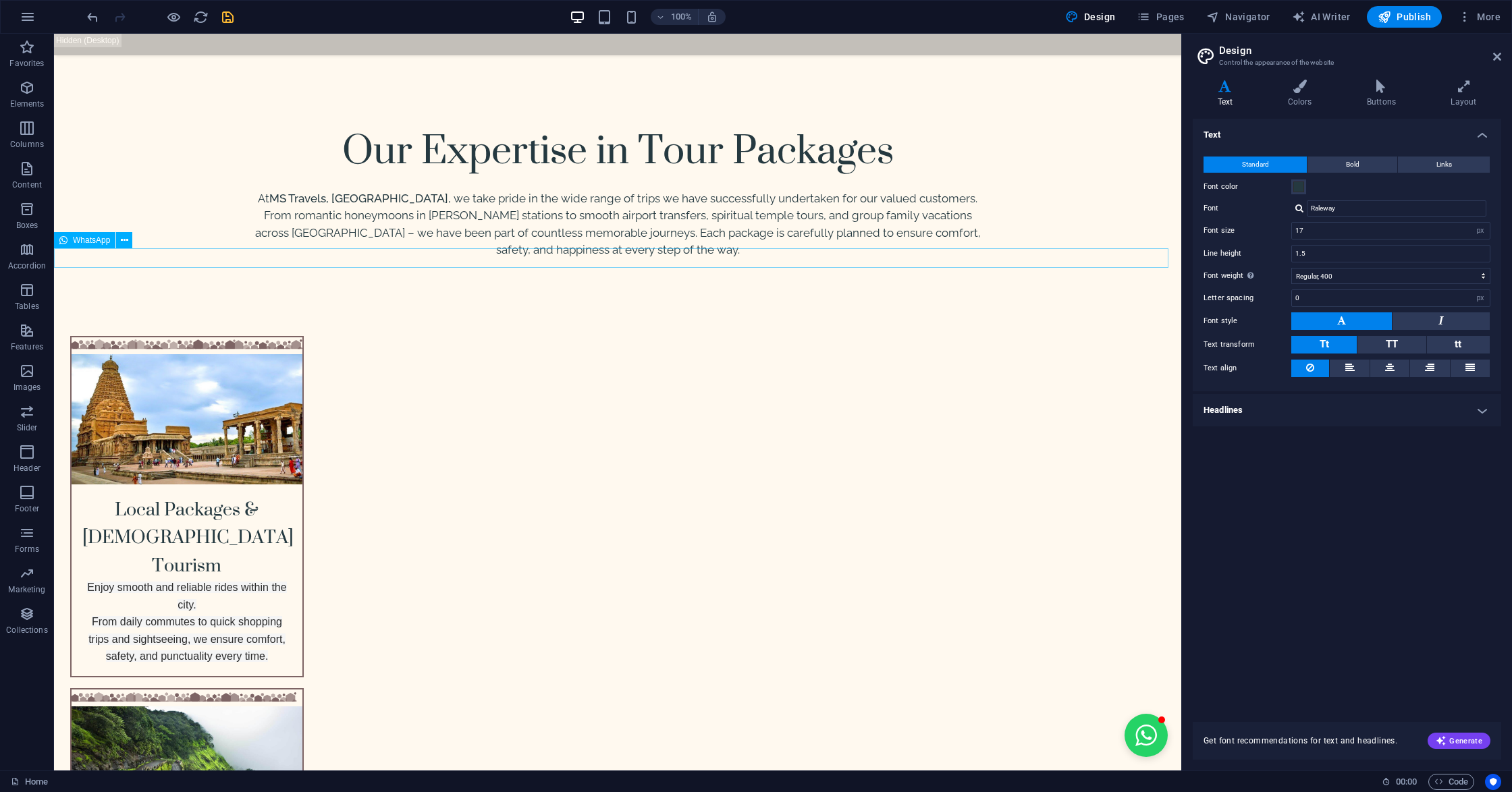
scroll to position [2125, 0]
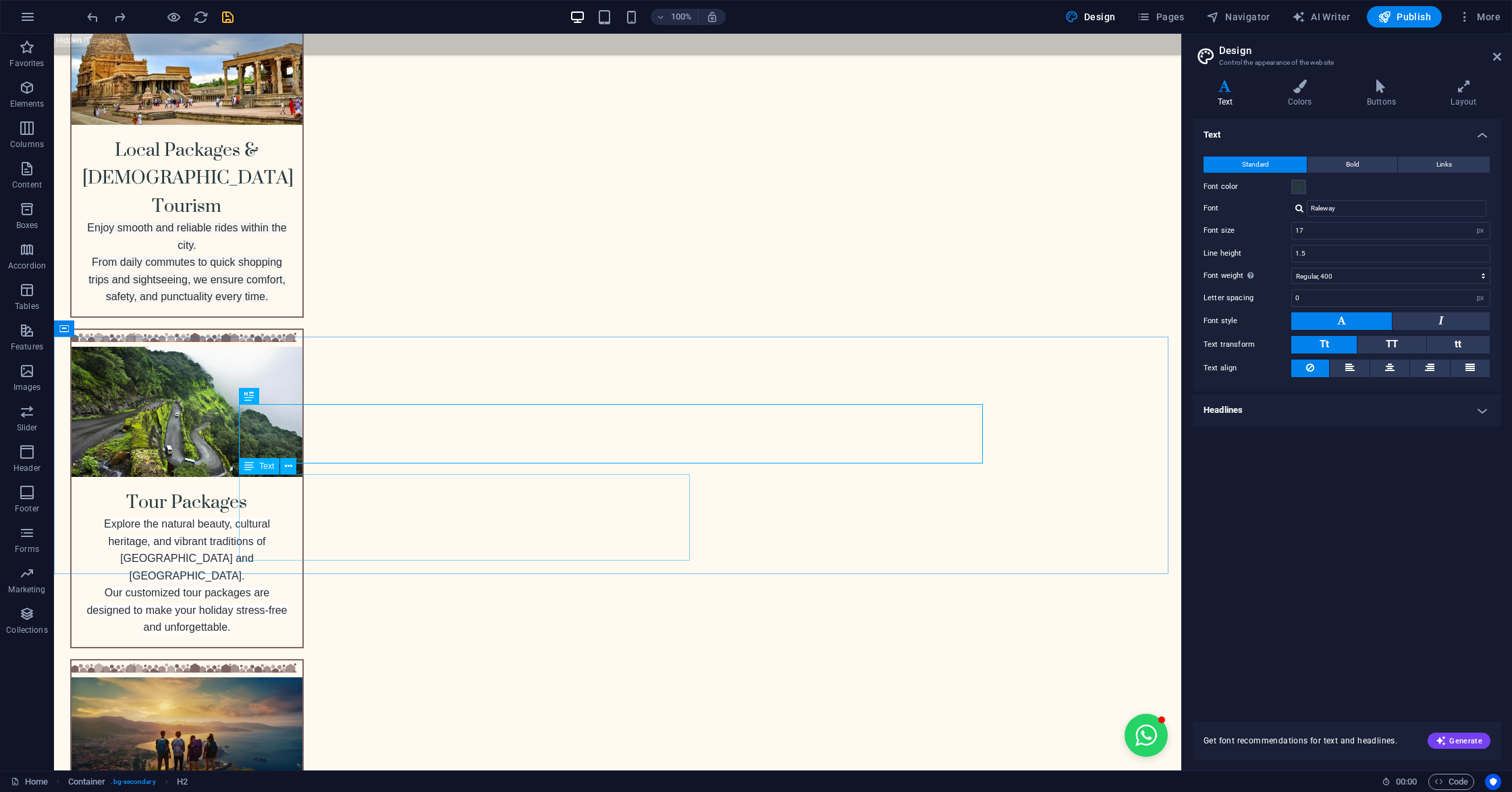
click at [264, 465] on span "Text" at bounding box center [267, 466] width 15 height 8
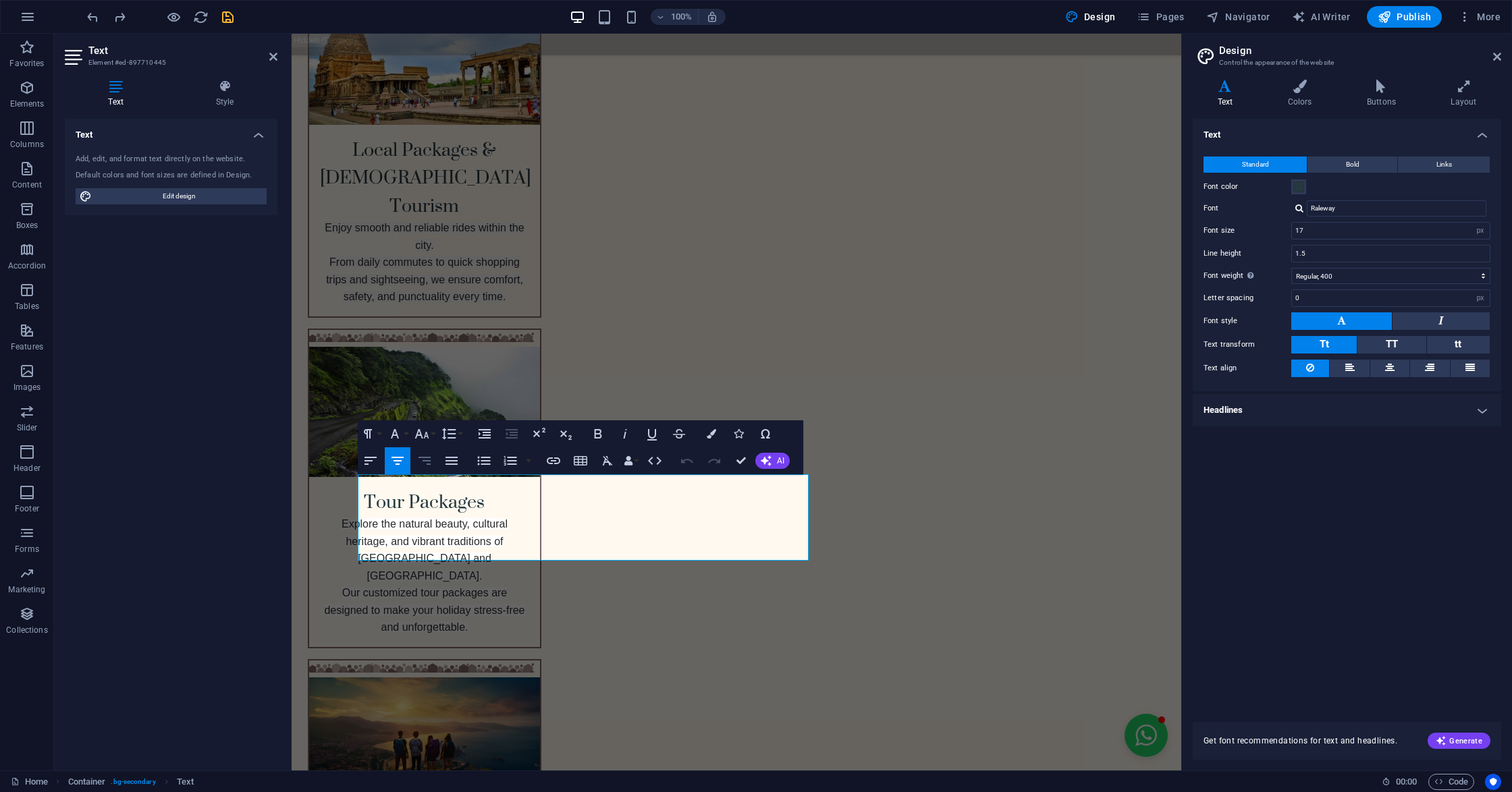
click at [421, 457] on icon "button" at bounding box center [425, 460] width 12 height 8
click at [390, 465] on icon "button" at bounding box center [398, 461] width 16 height 16
click at [370, 460] on icon "button" at bounding box center [370, 460] width 12 height 8
click at [451, 467] on icon "button" at bounding box center [452, 461] width 16 height 16
click at [369, 462] on icon "button" at bounding box center [371, 461] width 16 height 16
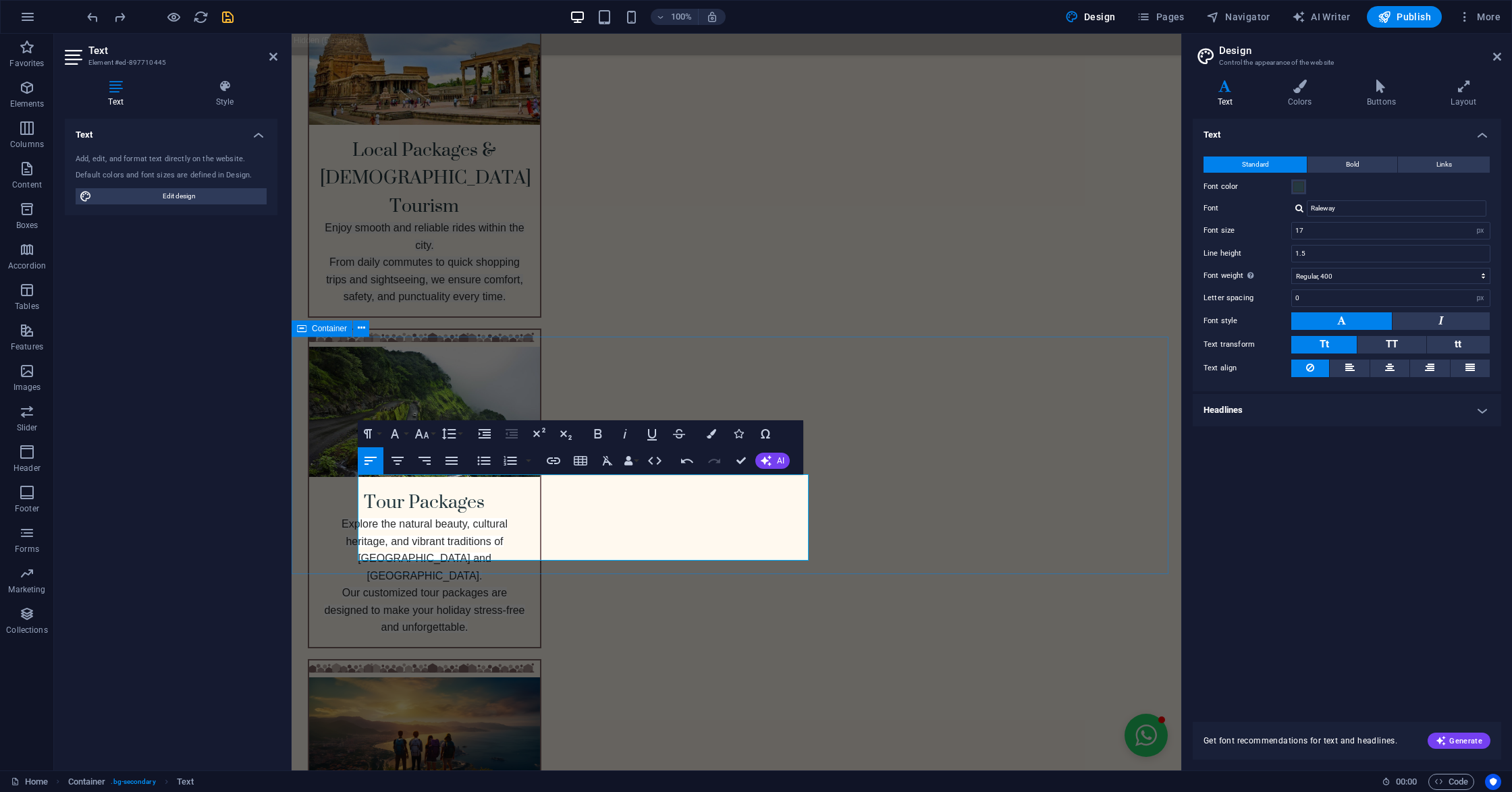
drag, startPoint x: 806, startPoint y: 504, endPoint x: 964, endPoint y: 515, distance: 158.4
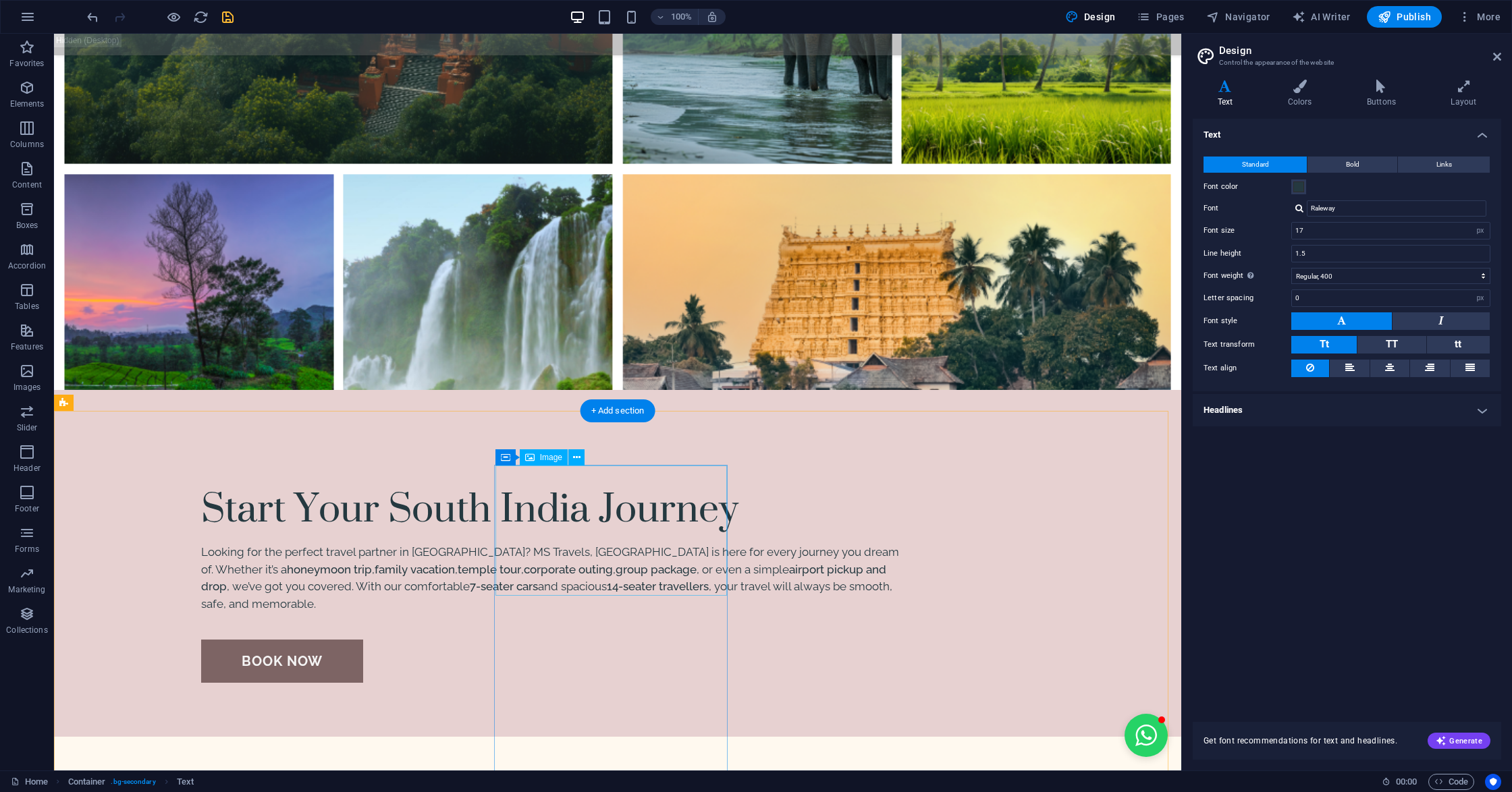
scroll to position [866, 0]
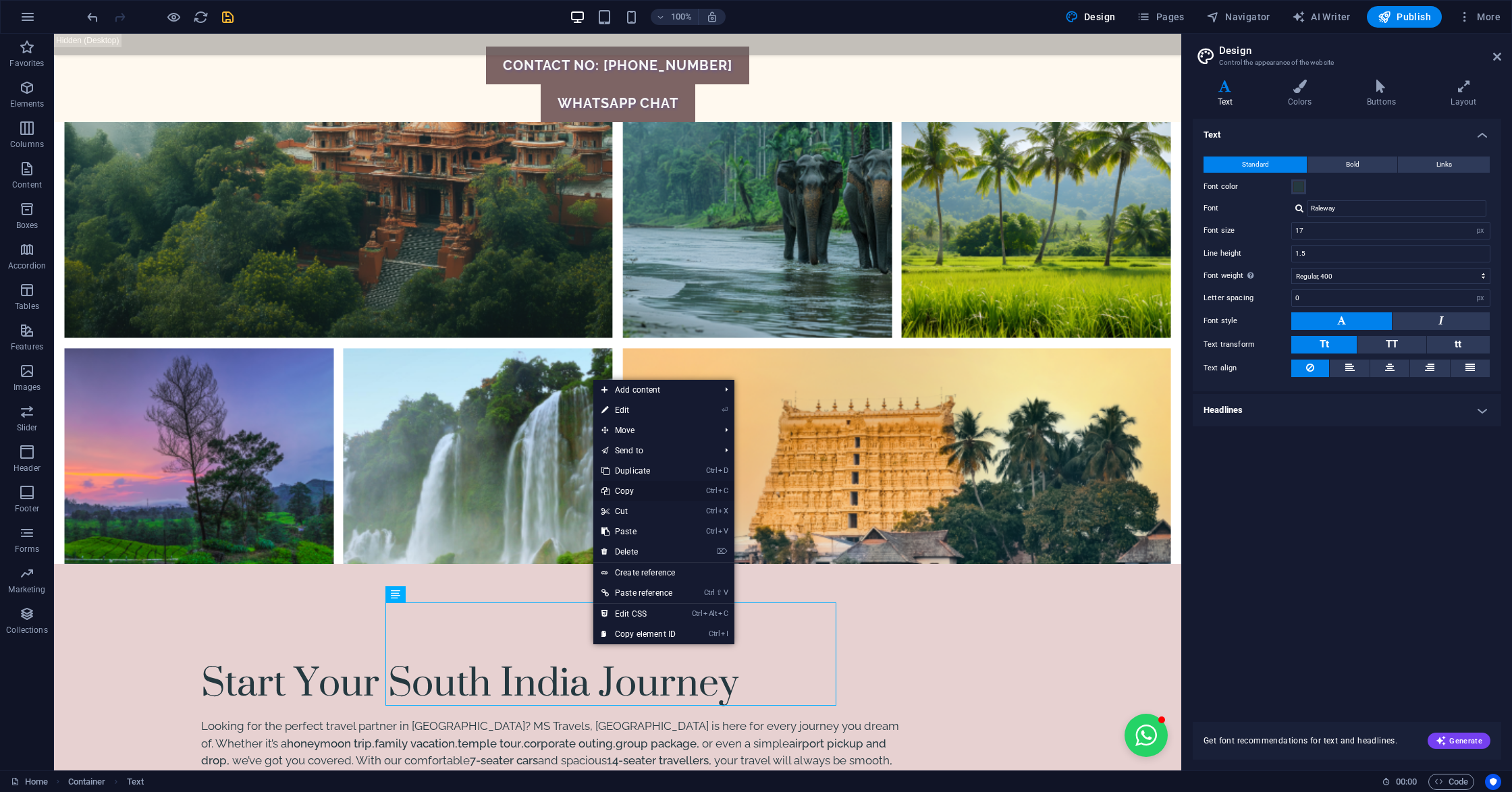
click at [630, 489] on link "Ctrl C Copy" at bounding box center [639, 491] width 90 height 20
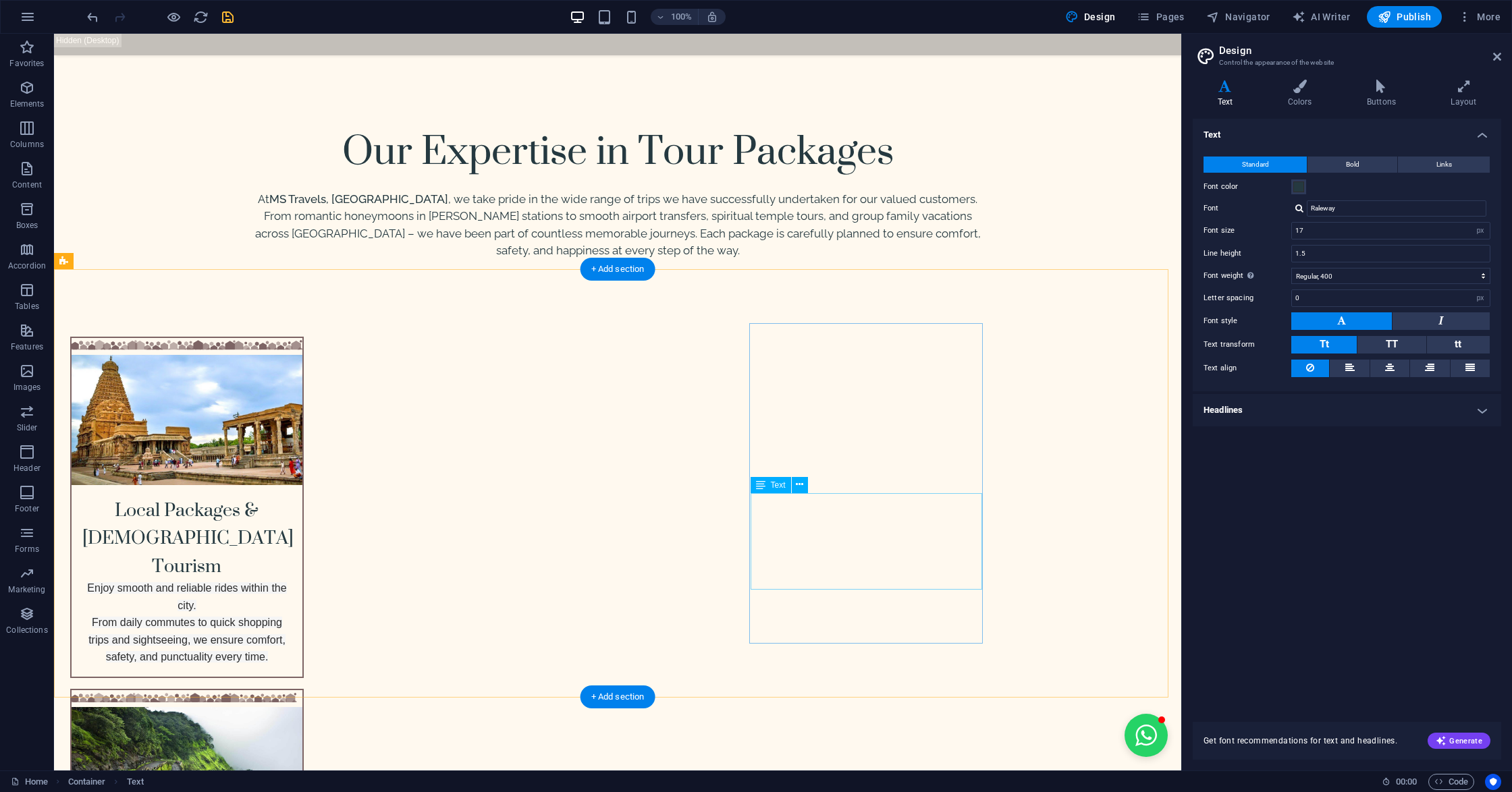
scroll to position [2035, 0]
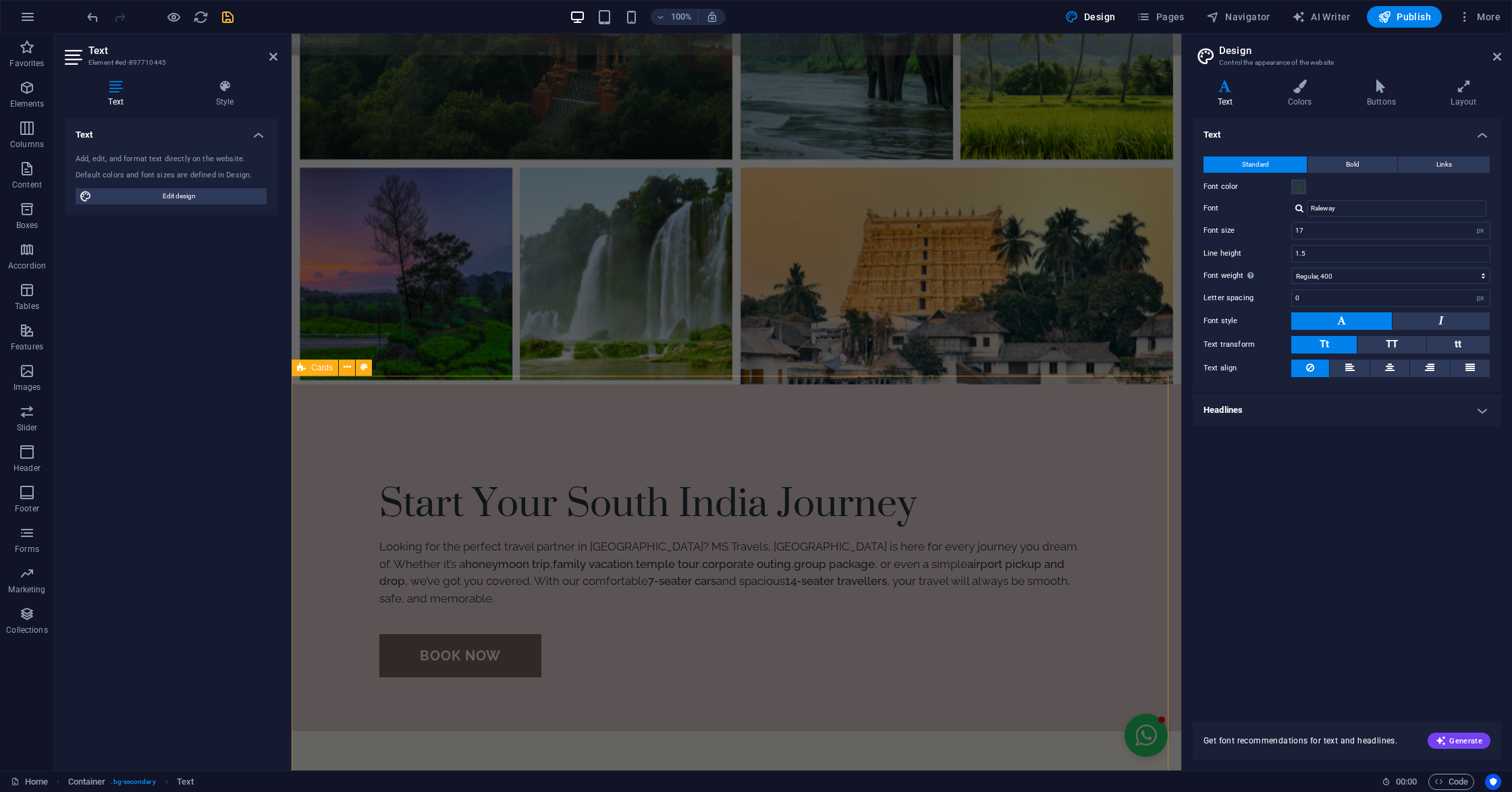
scroll to position [956, 0]
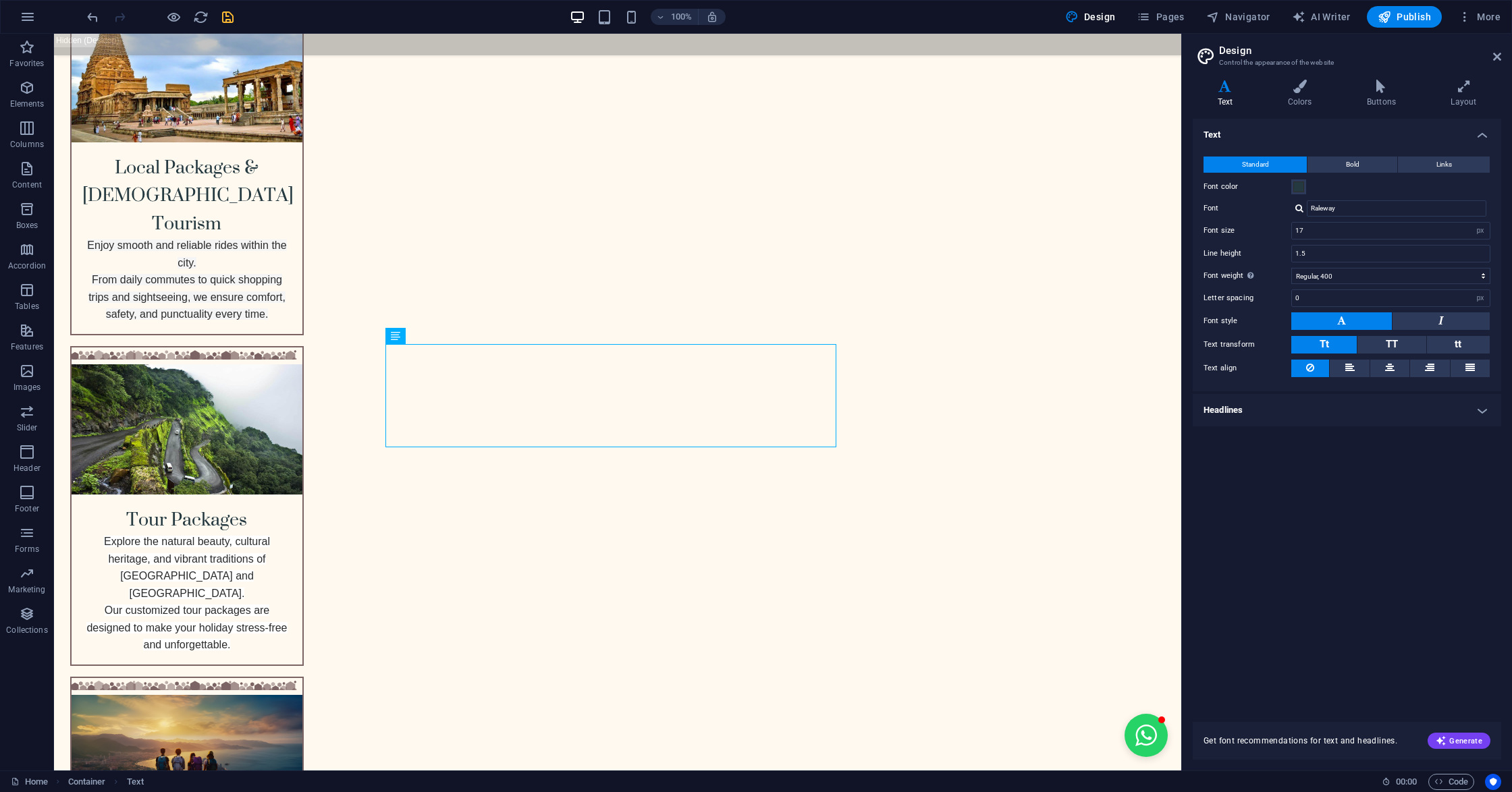
scroll to position [1124, 0]
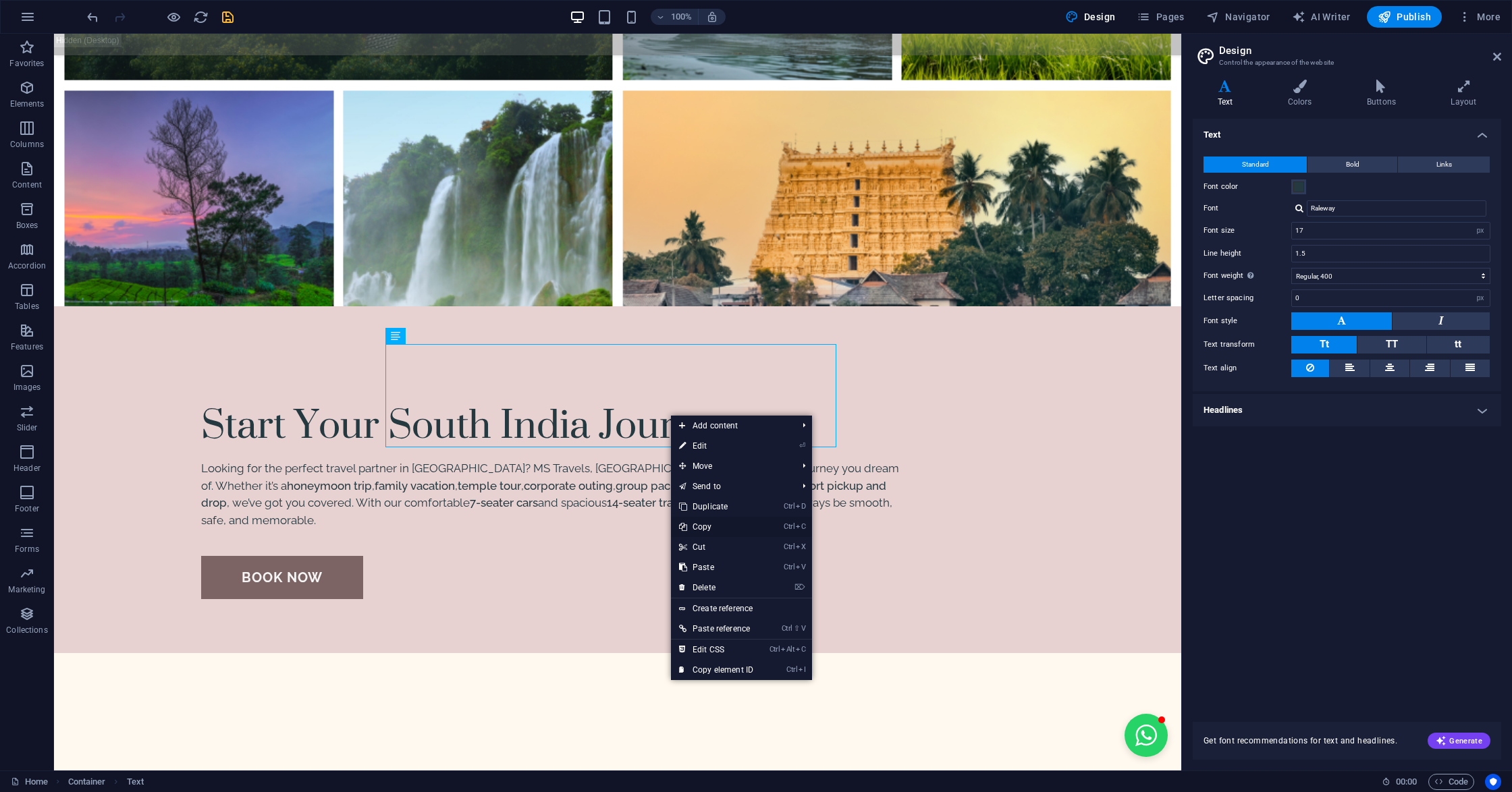
click at [707, 526] on link "Ctrl C Copy" at bounding box center [716, 527] width 90 height 20
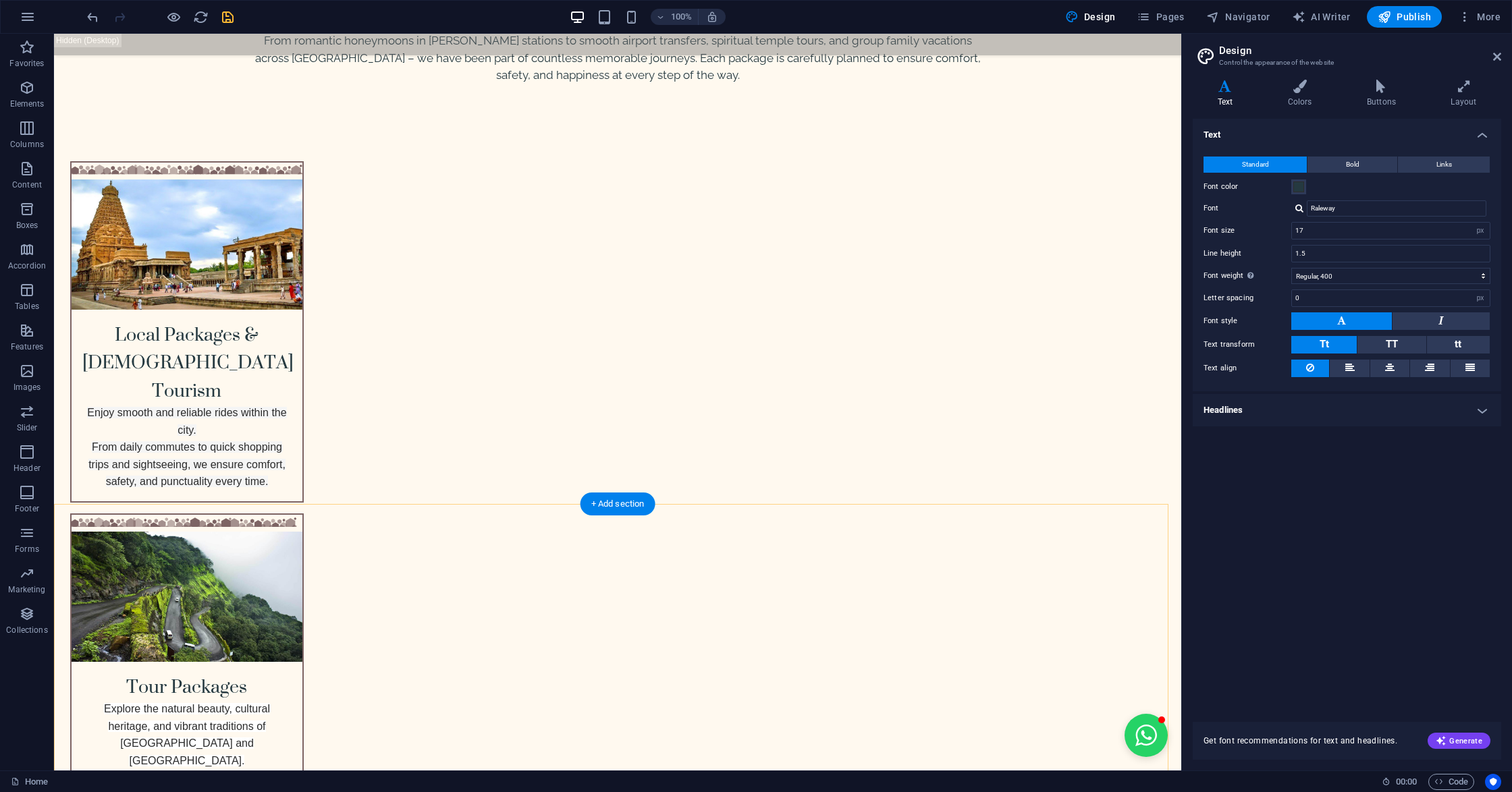
scroll to position [2203, 0]
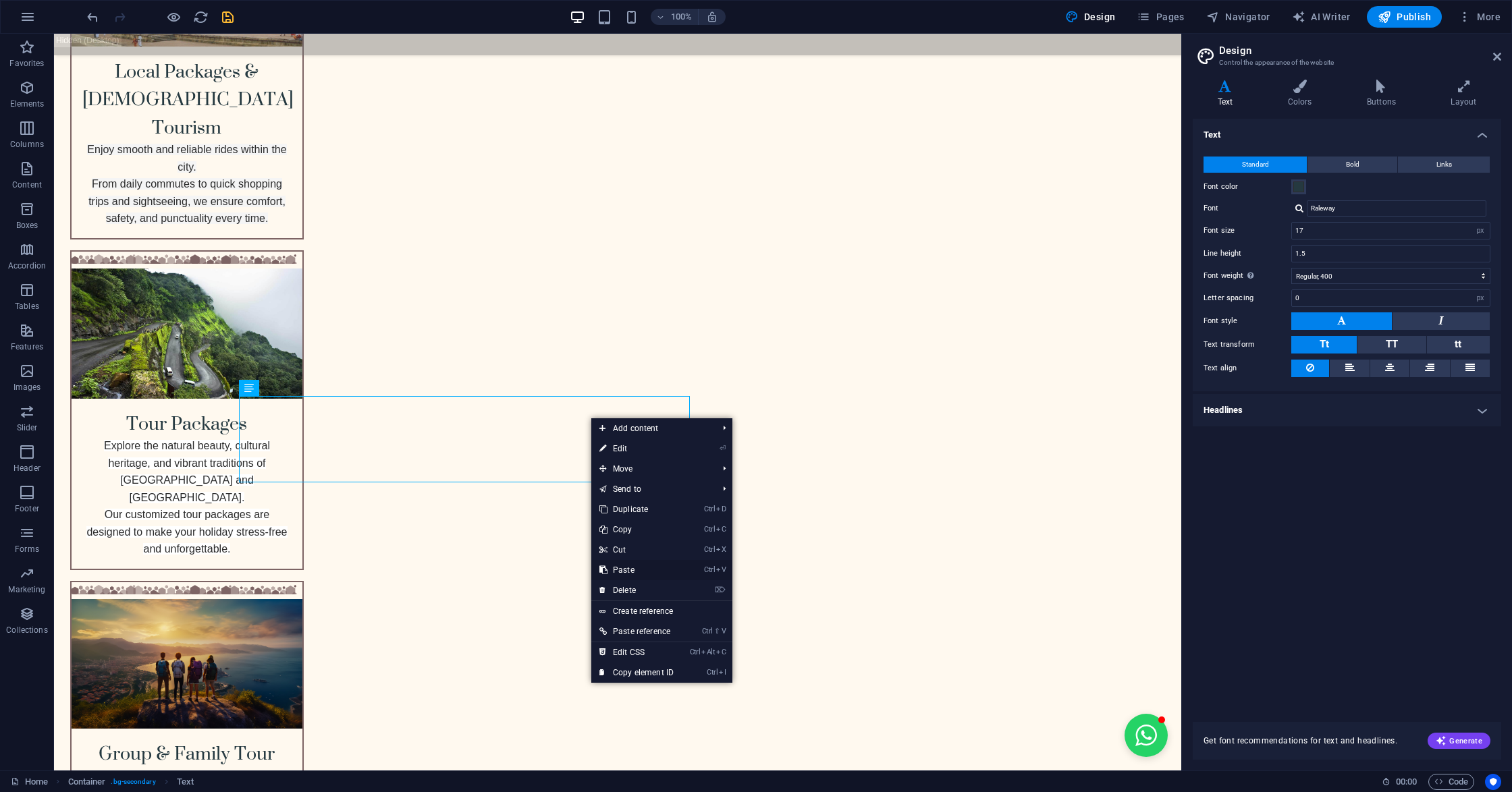
click at [631, 566] on link "Ctrl V Paste" at bounding box center [637, 570] width 90 height 20
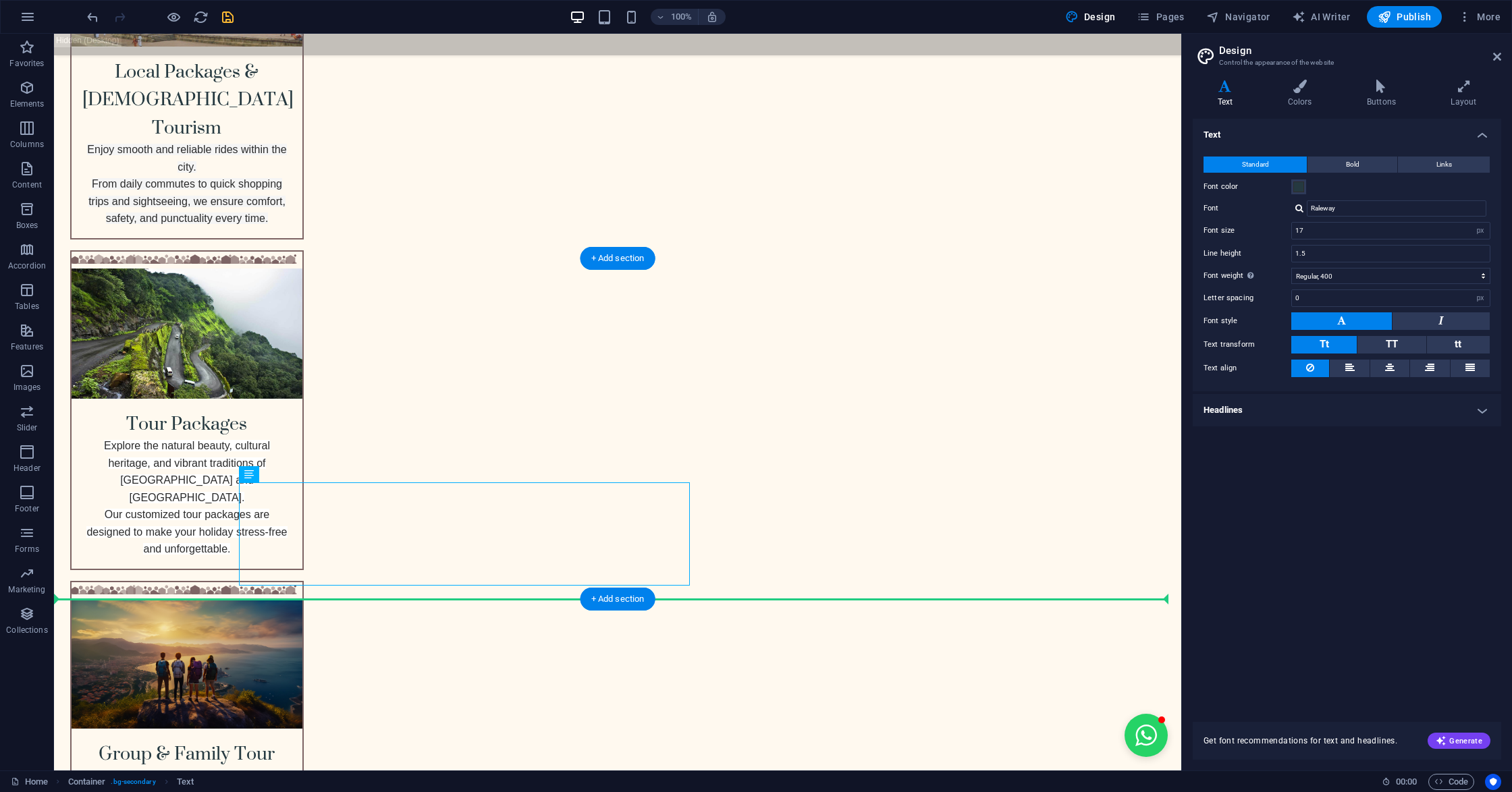
drag, startPoint x: 348, startPoint y: 510, endPoint x: 716, endPoint y: 524, distance: 368.3
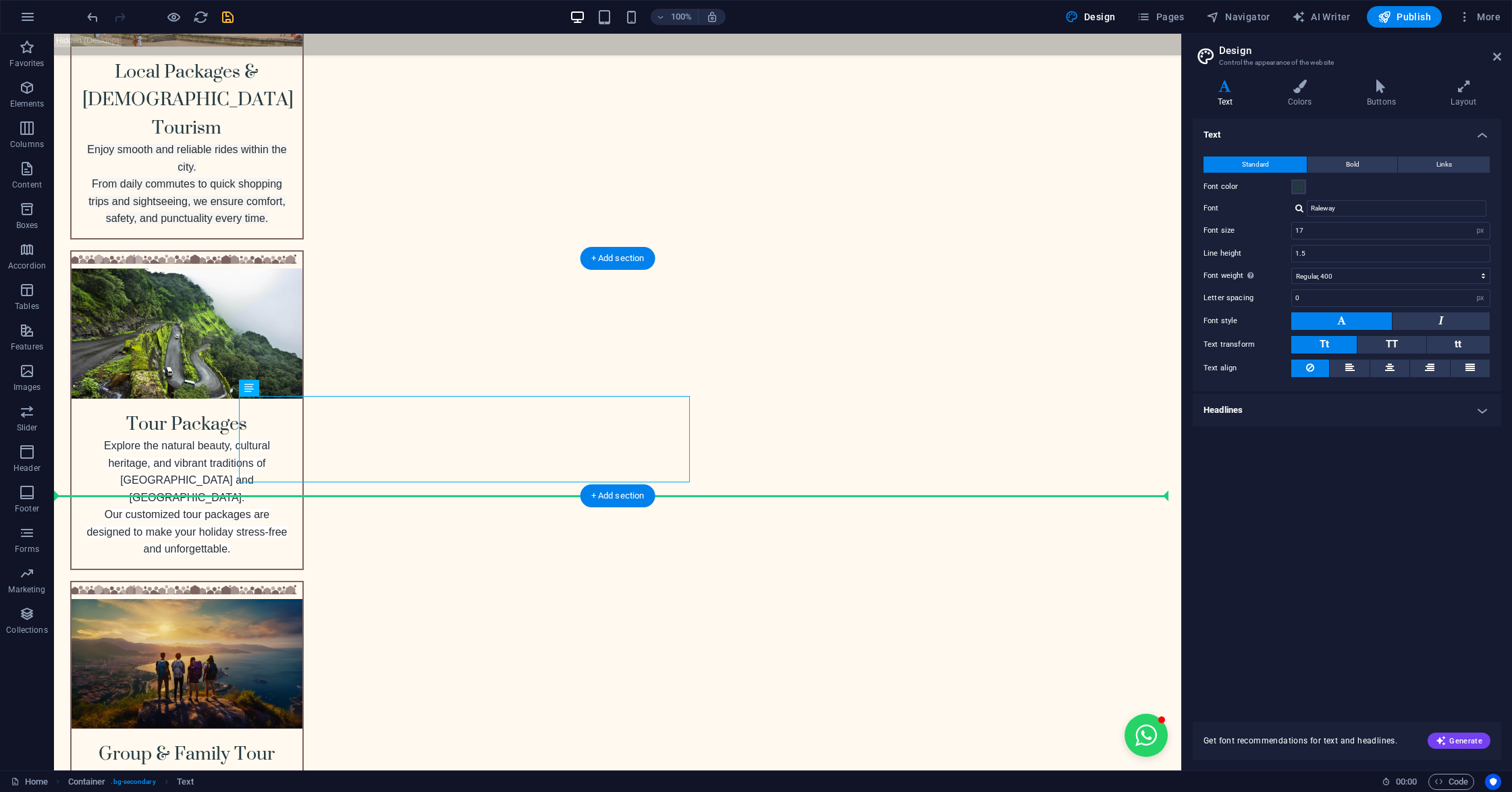
drag, startPoint x: 495, startPoint y: 451, endPoint x: 721, endPoint y: 424, distance: 227.6
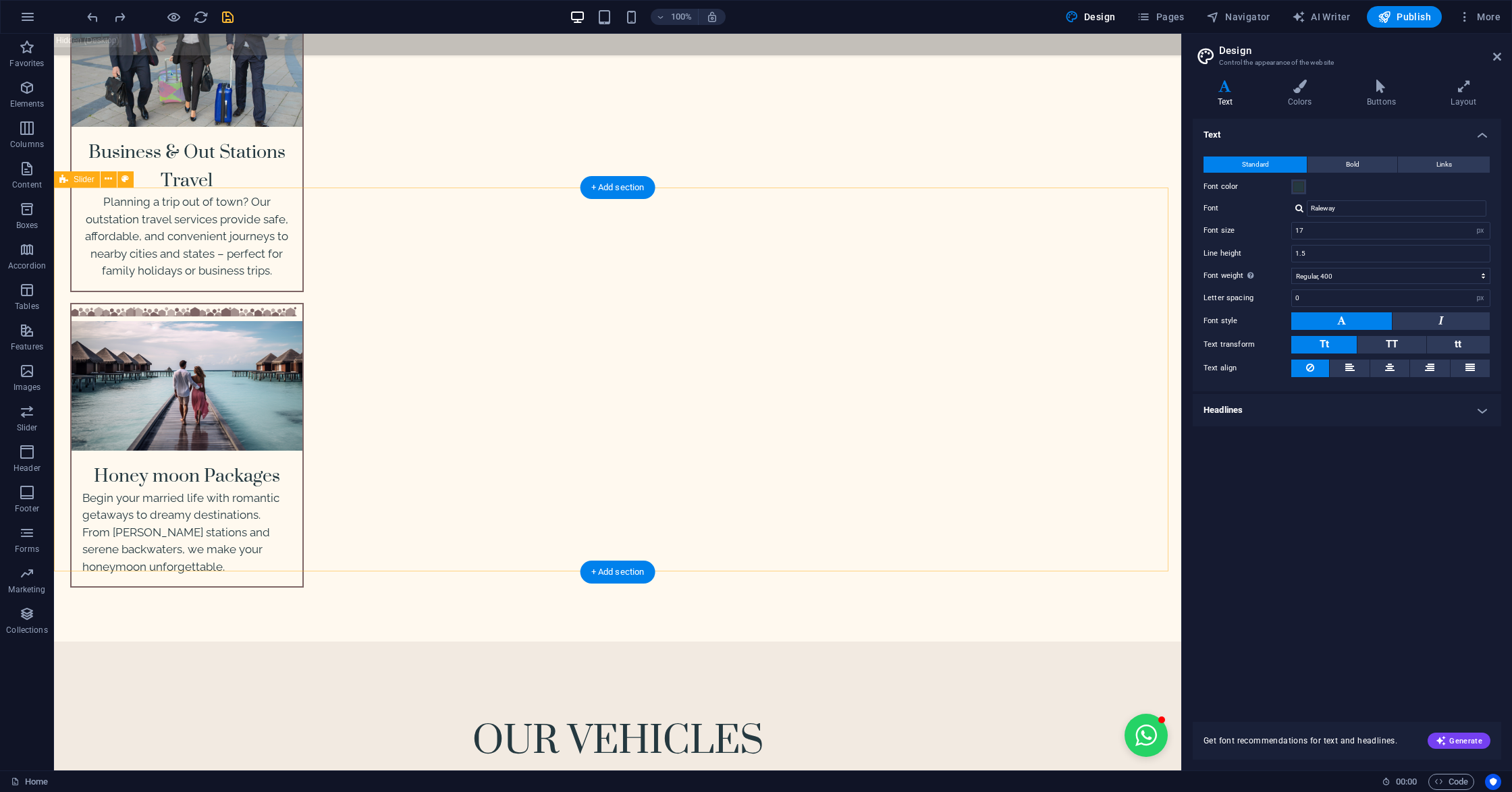
scroll to position [3508, 0]
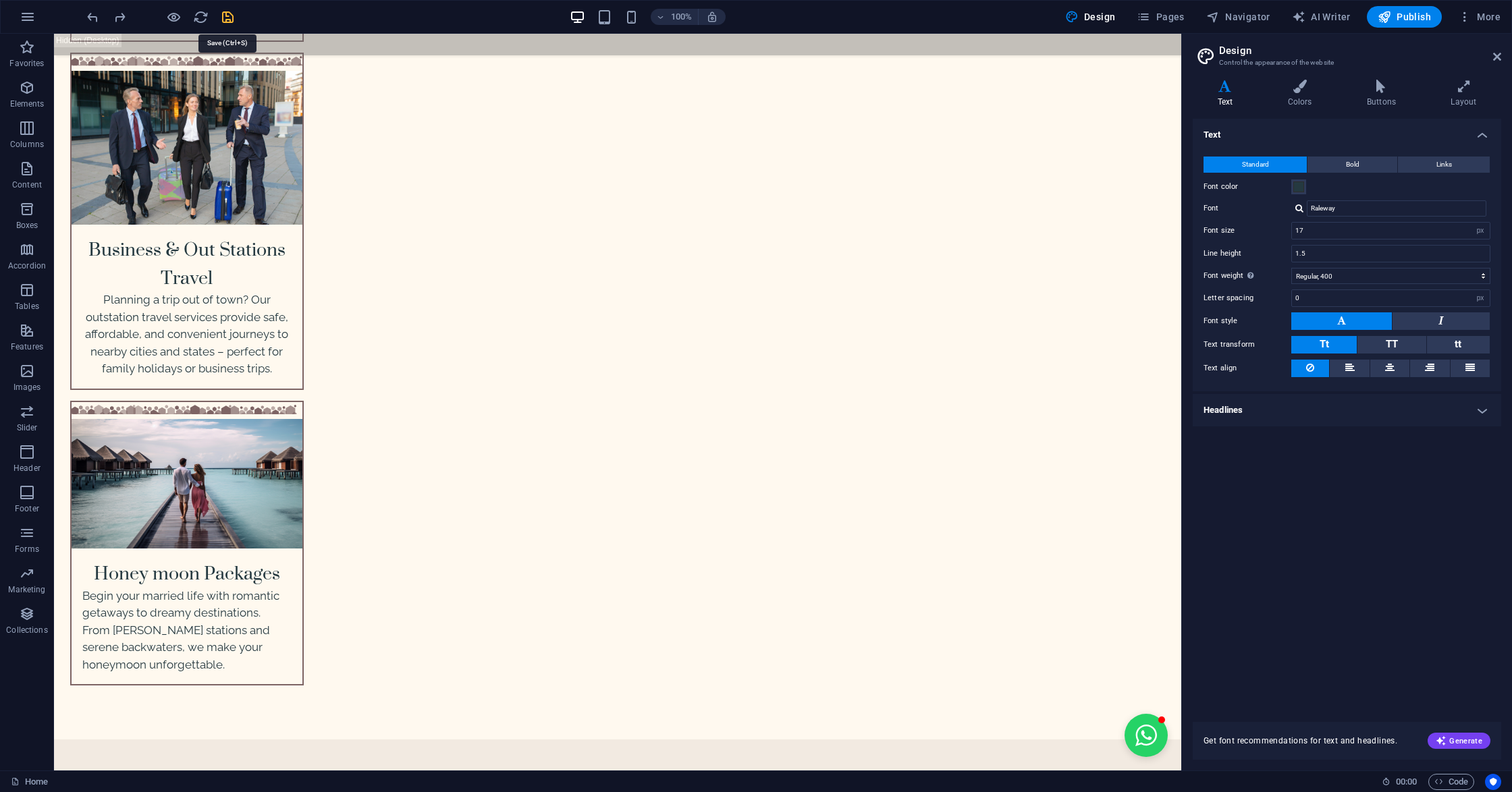
click at [221, 14] on icon "save" at bounding box center [227, 17] width 15 height 15
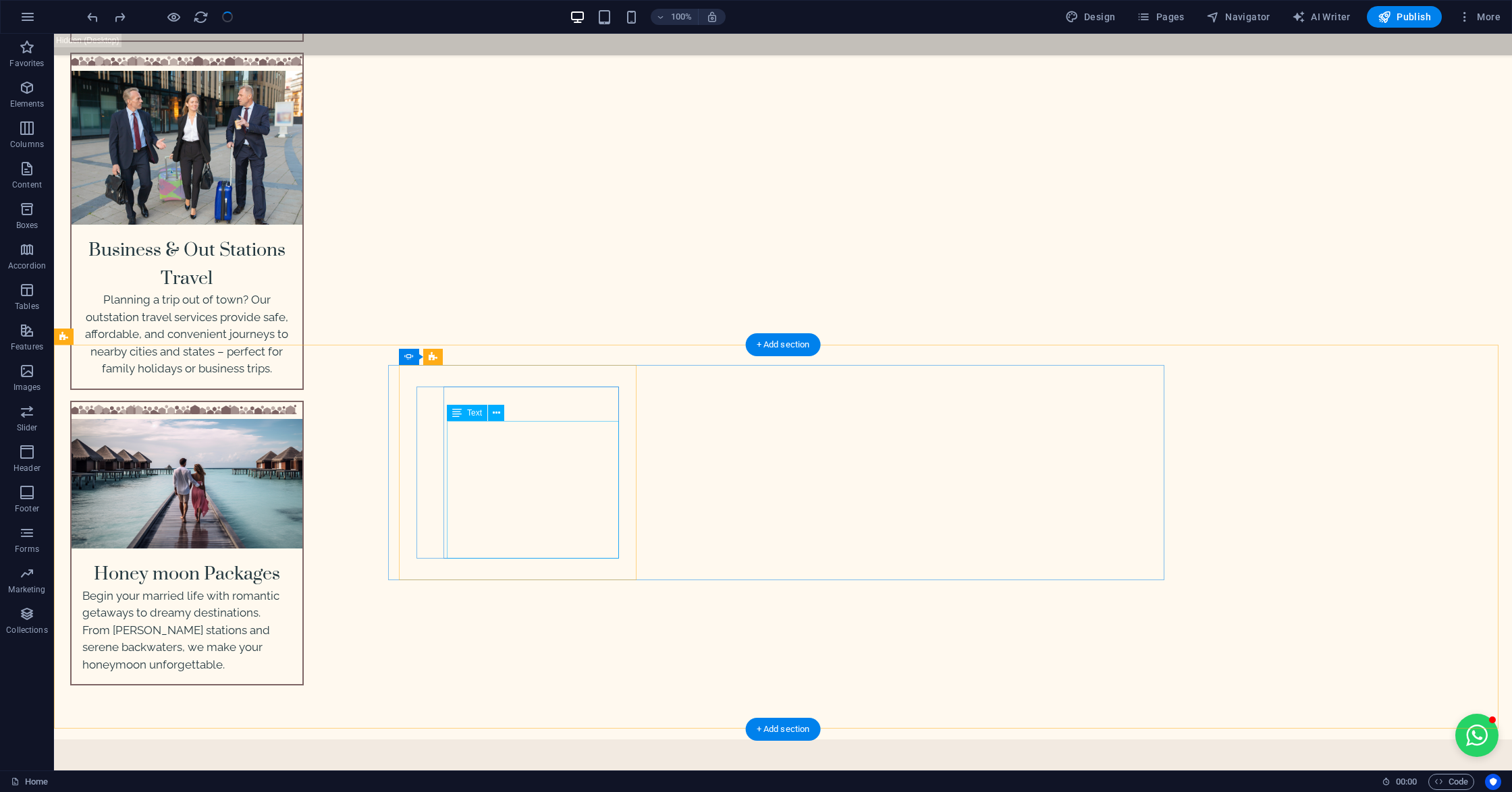
scroll to position [3867, 0]
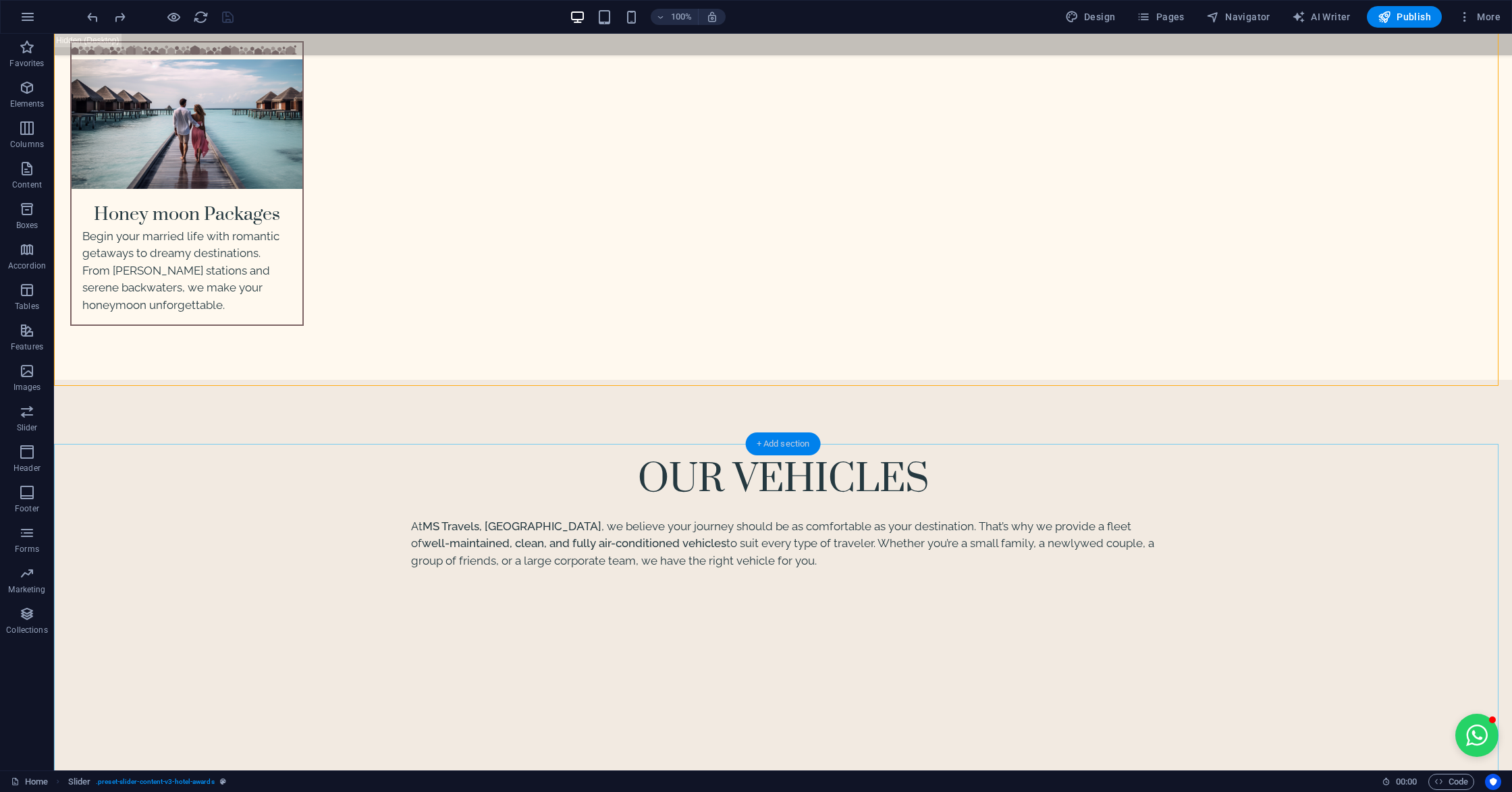
click at [794, 440] on div "+ Add section" at bounding box center [783, 444] width 75 height 23
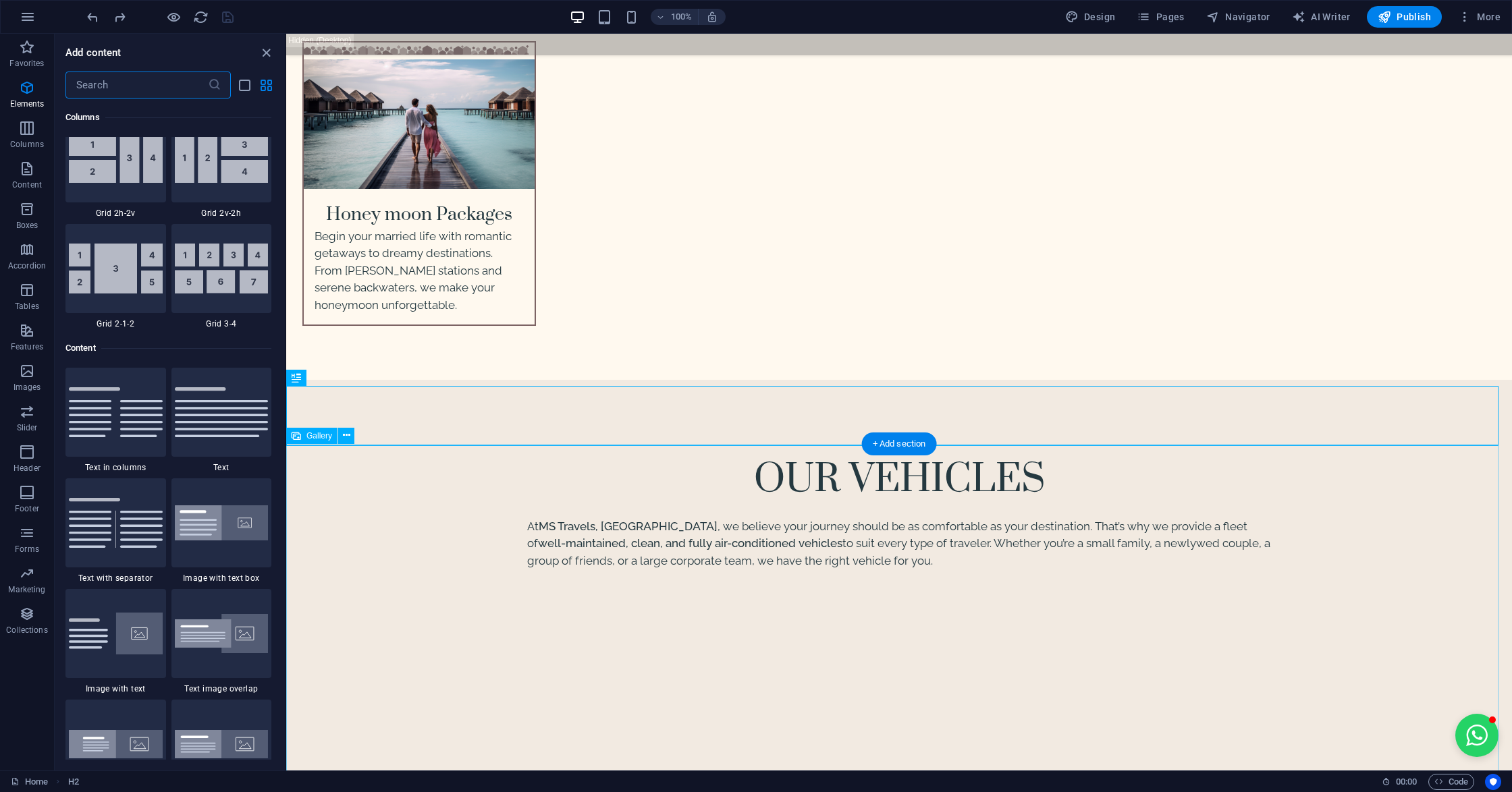
scroll to position [2359, 0]
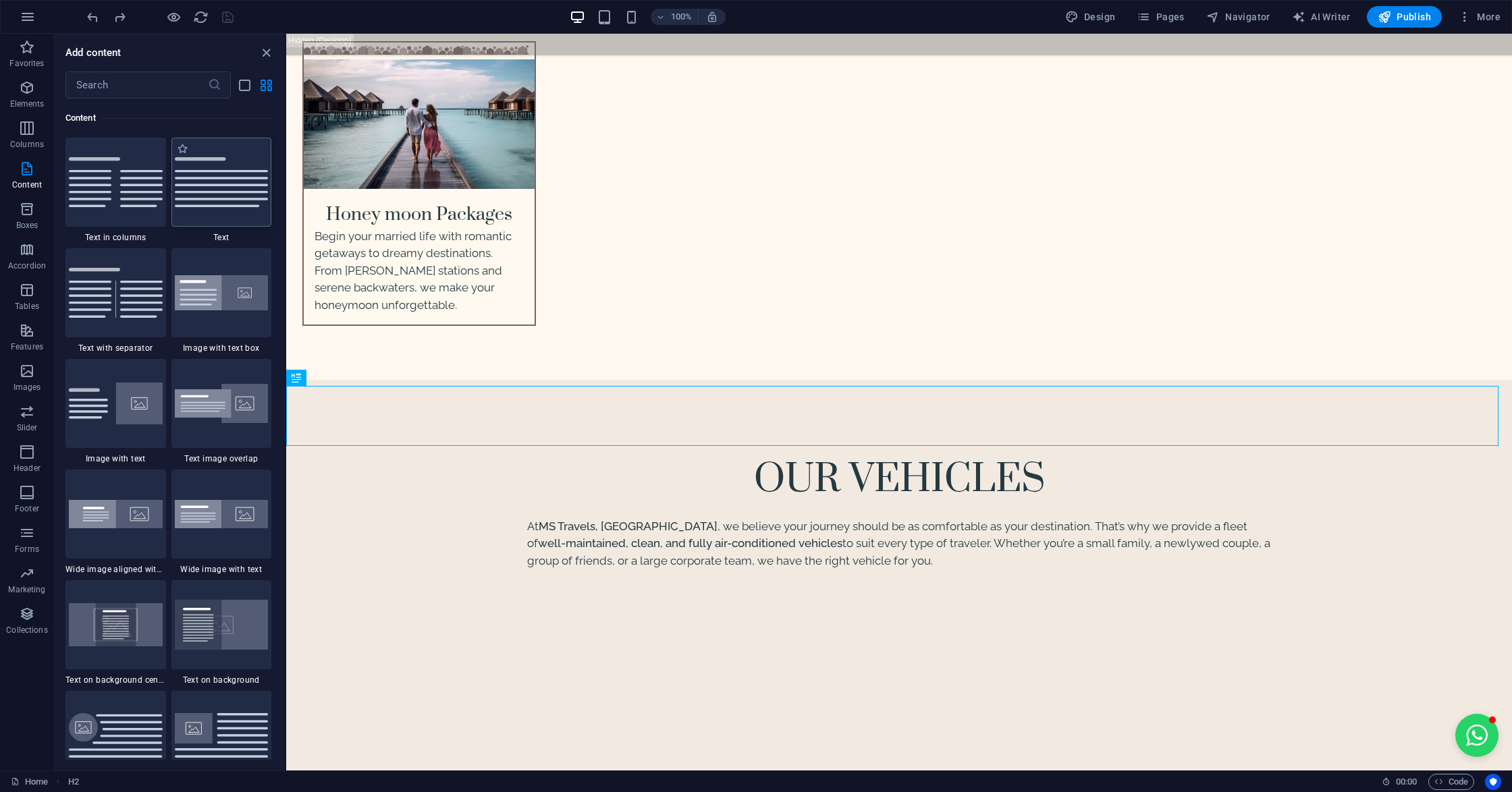
click at [232, 179] on img at bounding box center [221, 182] width 94 height 50
click at [286, 179] on div "H2 Wide image with text Container Banner Container Banner Button Container Wide…" at bounding box center [899, 402] width 1226 height 737
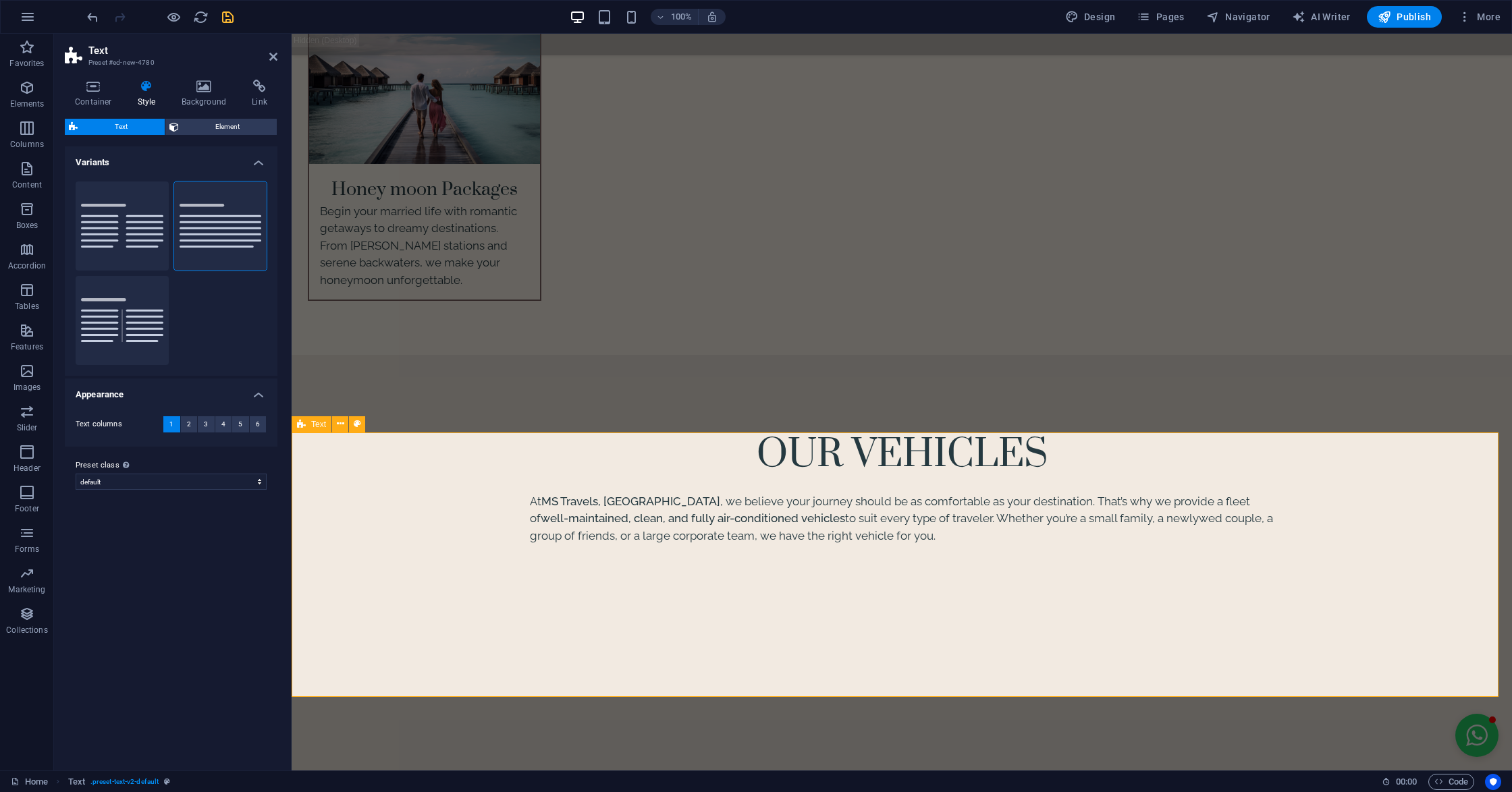
scroll to position [3867, 0]
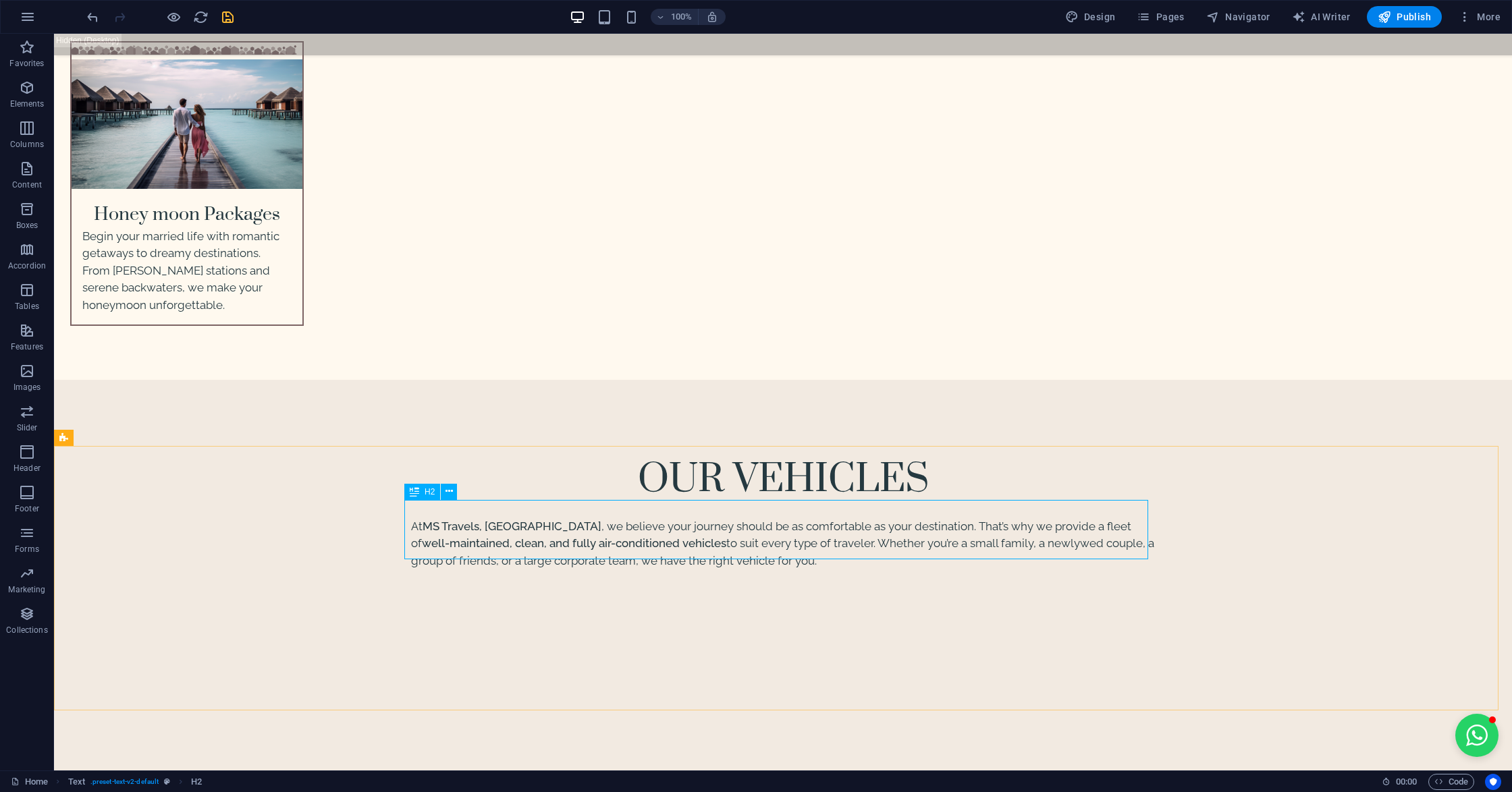
click at [417, 488] on icon at bounding box center [414, 491] width 9 height 16
click at [428, 489] on span "H2" at bounding box center [430, 491] width 10 height 8
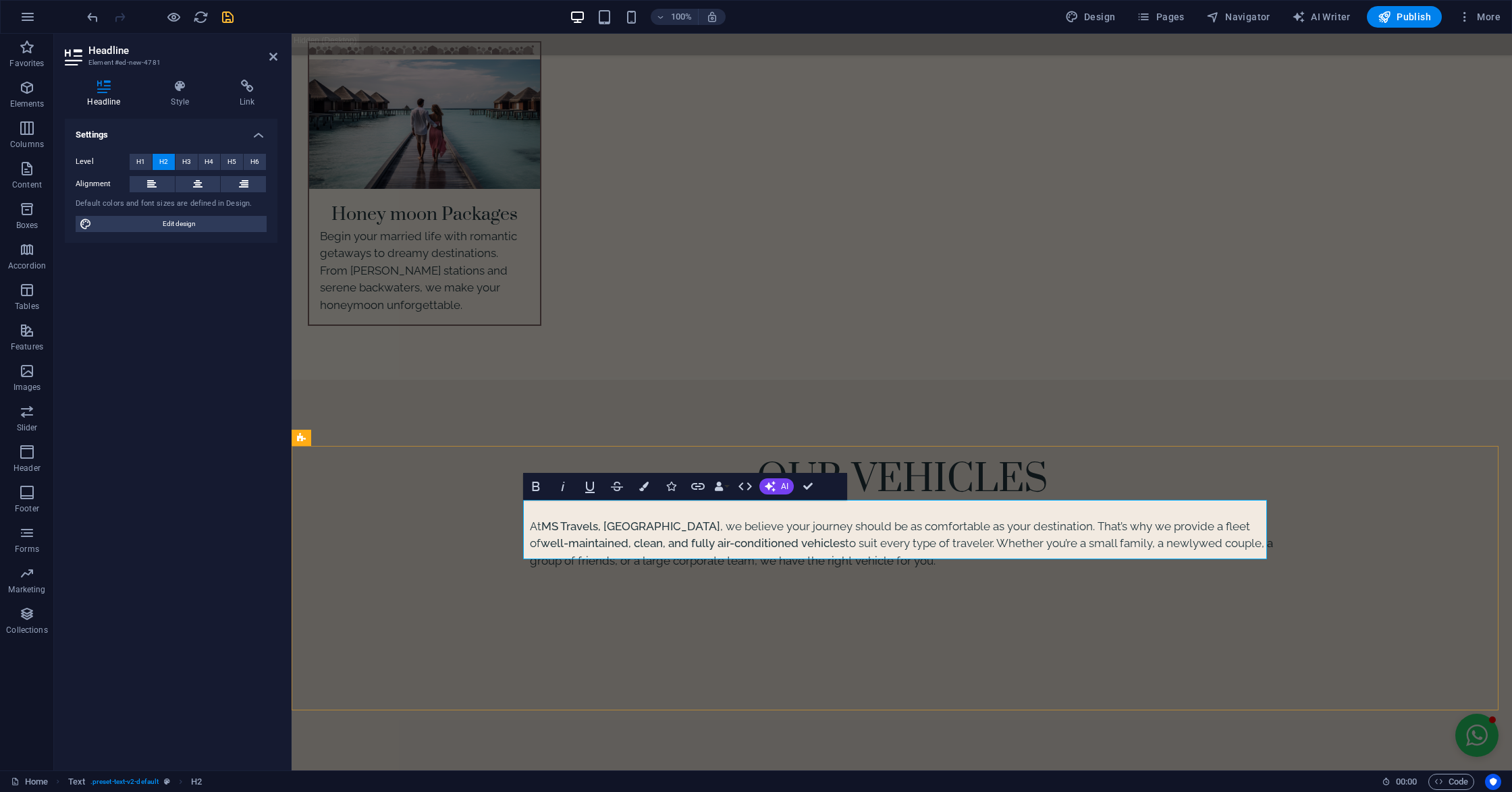
drag, startPoint x: 617, startPoint y: 545, endPoint x: 449, endPoint y: 547, distance: 168.0
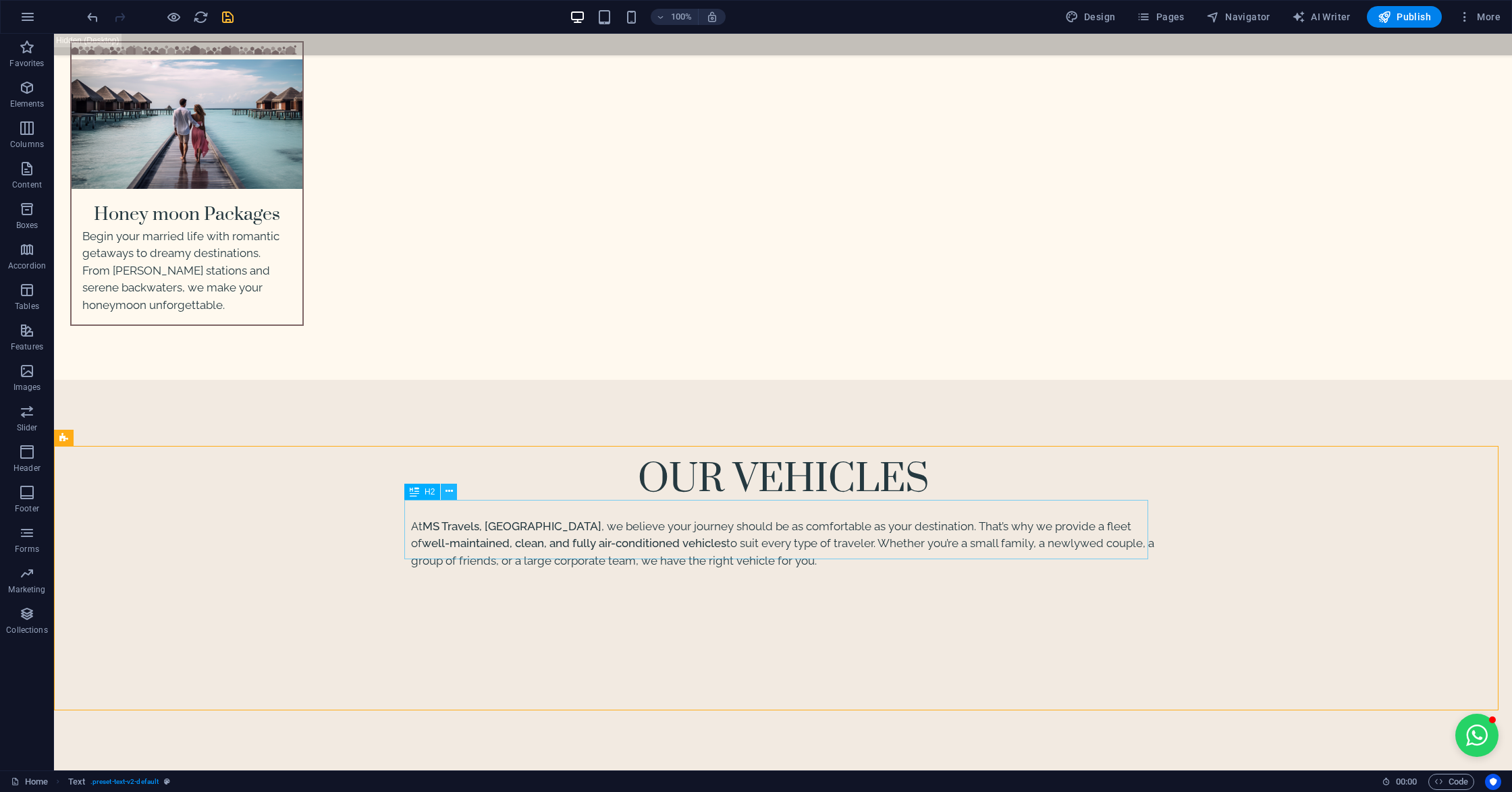
click at [449, 492] on icon at bounding box center [449, 491] width 7 height 14
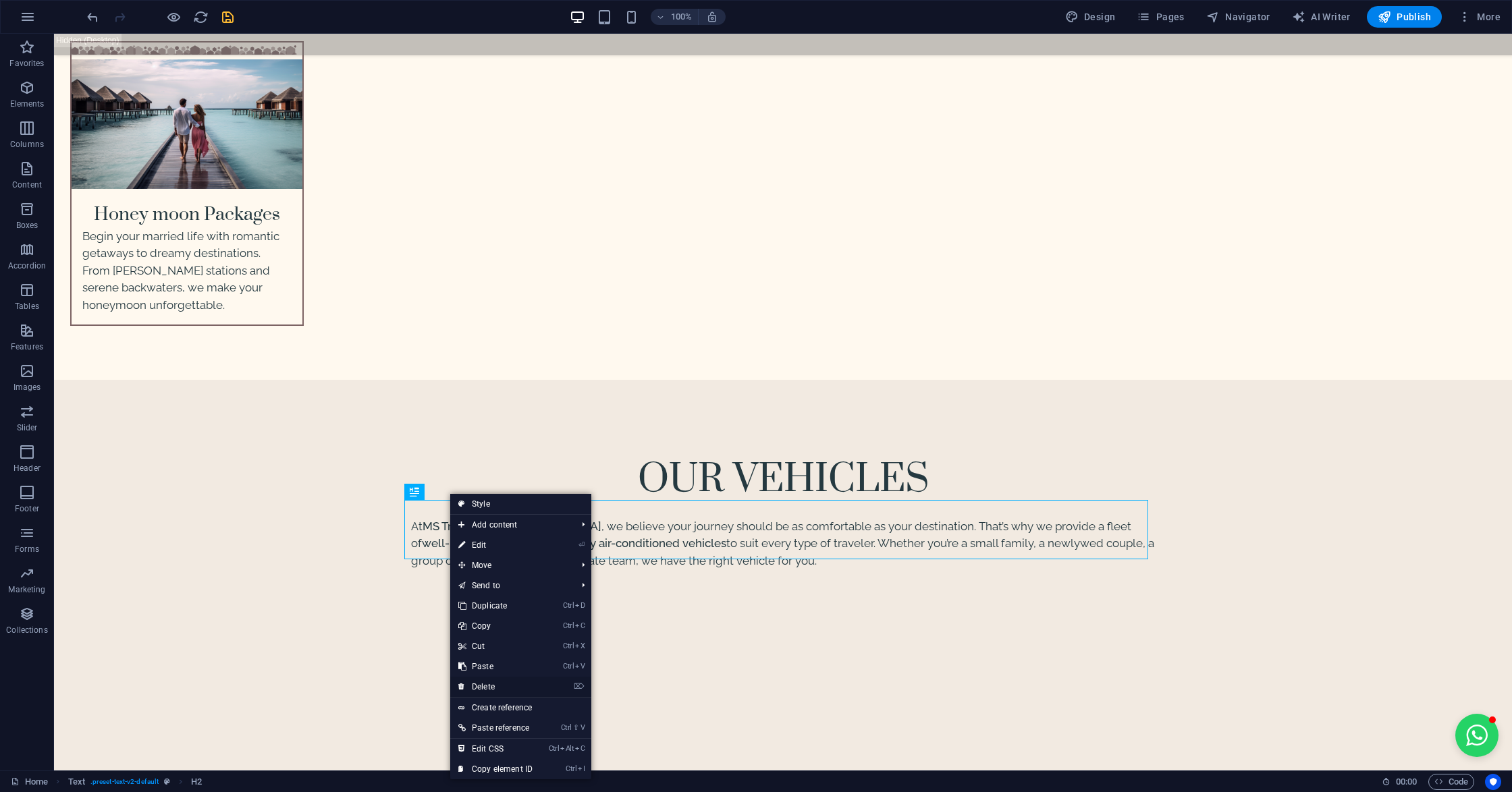
click at [486, 692] on link "⌦ Delete" at bounding box center [495, 686] width 90 height 20
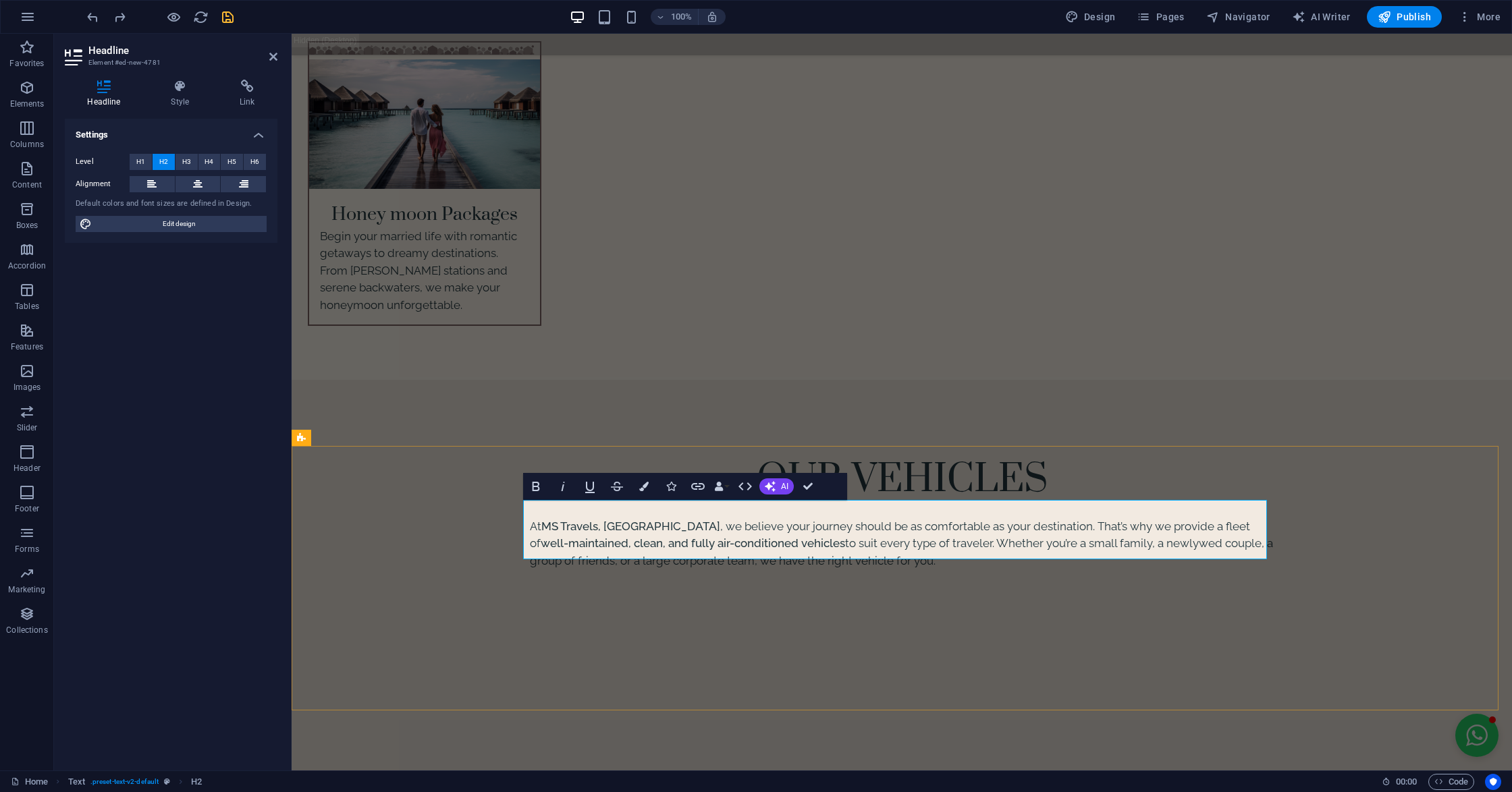
drag, startPoint x: 655, startPoint y: 518, endPoint x: 489, endPoint y: 530, distance: 166.4
click at [200, 176] on icon at bounding box center [197, 184] width 9 height 16
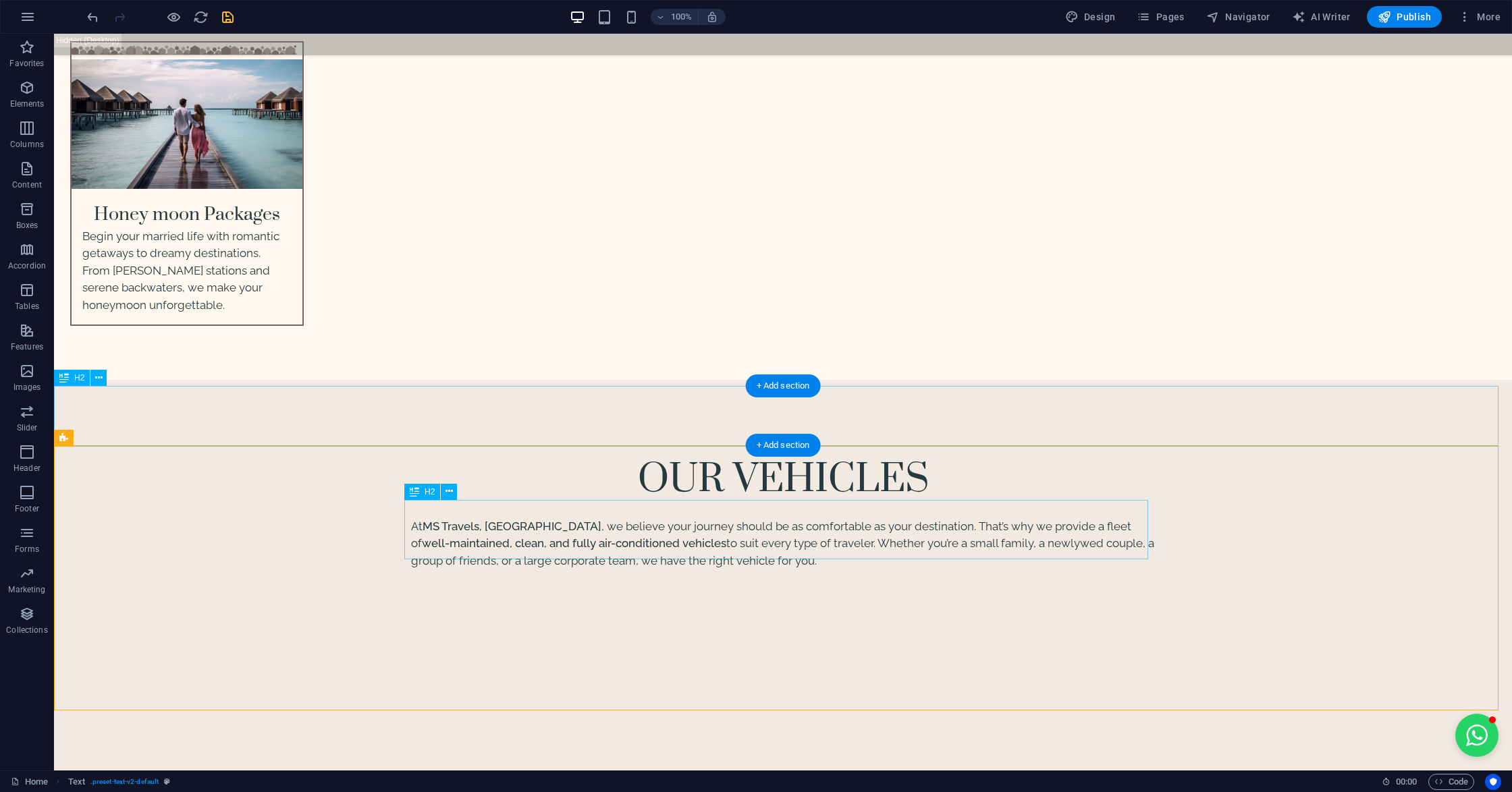
click at [101, 379] on icon at bounding box center [99, 378] width 7 height 14
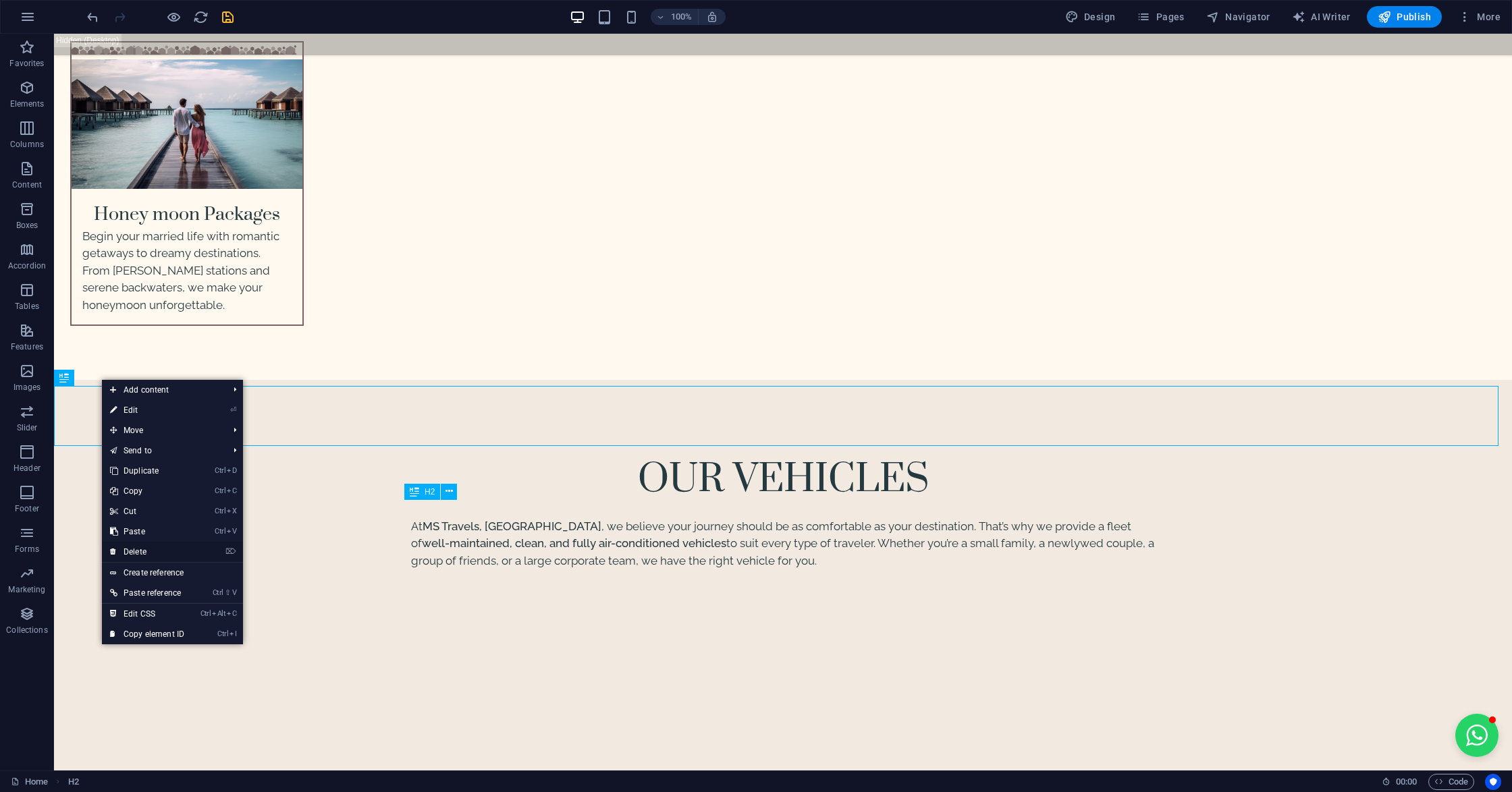
click at [144, 547] on link "⌦ Delete" at bounding box center [147, 552] width 90 height 20
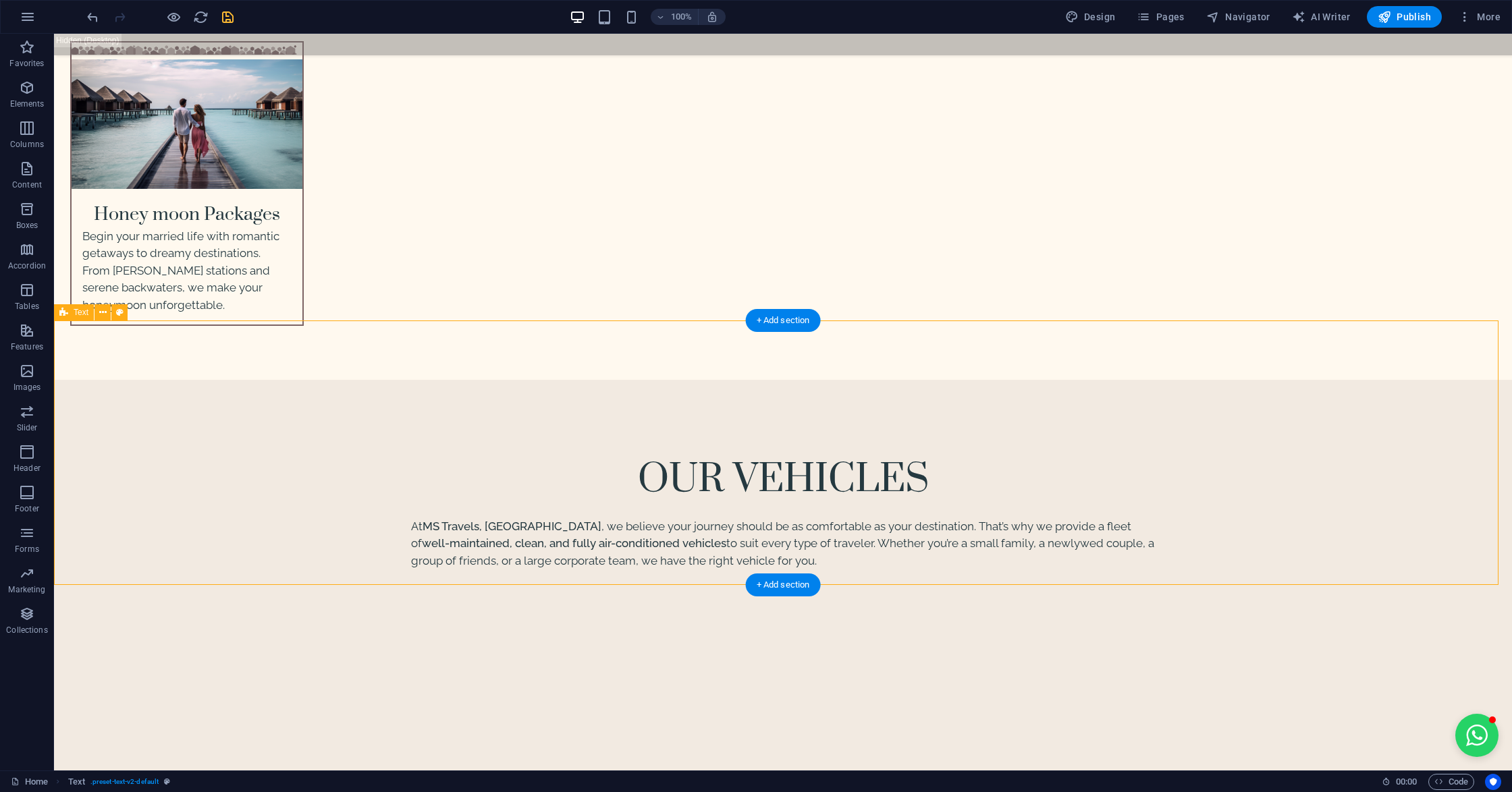
scroll to position [3957, 0]
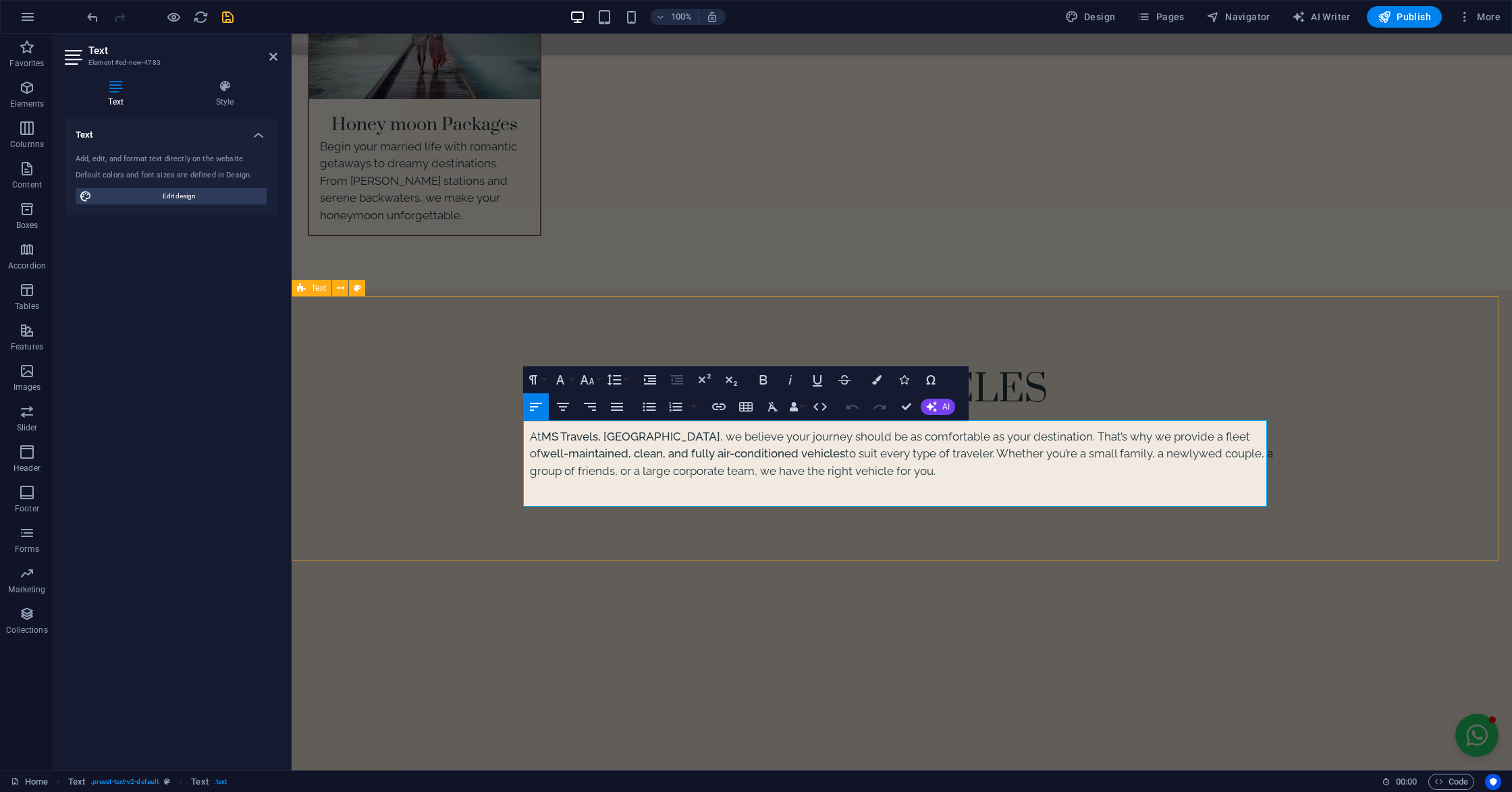
drag, startPoint x: 902, startPoint y: 497, endPoint x: 446, endPoint y: 417, distance: 463.0
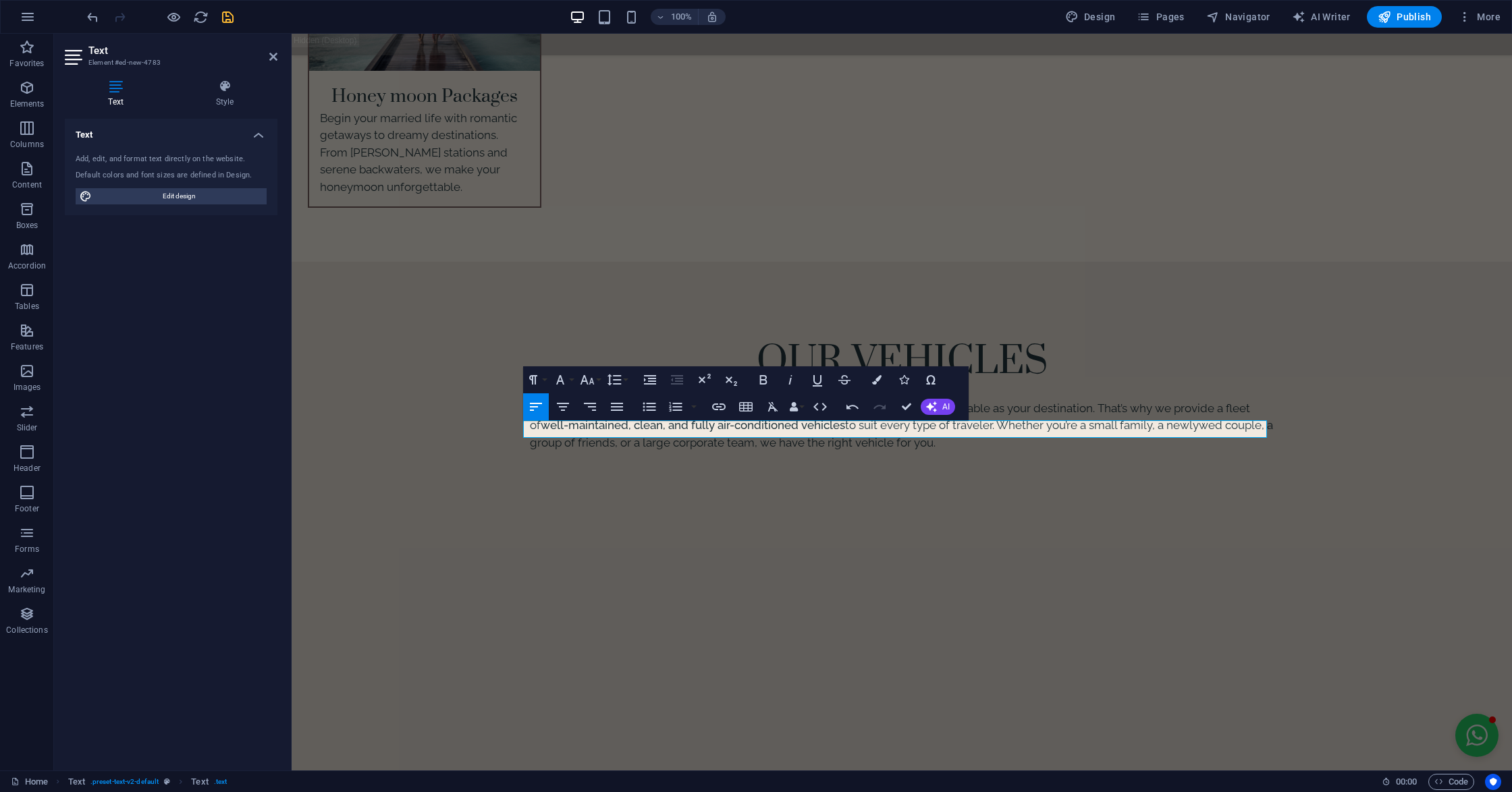
scroll to position [4047, 0]
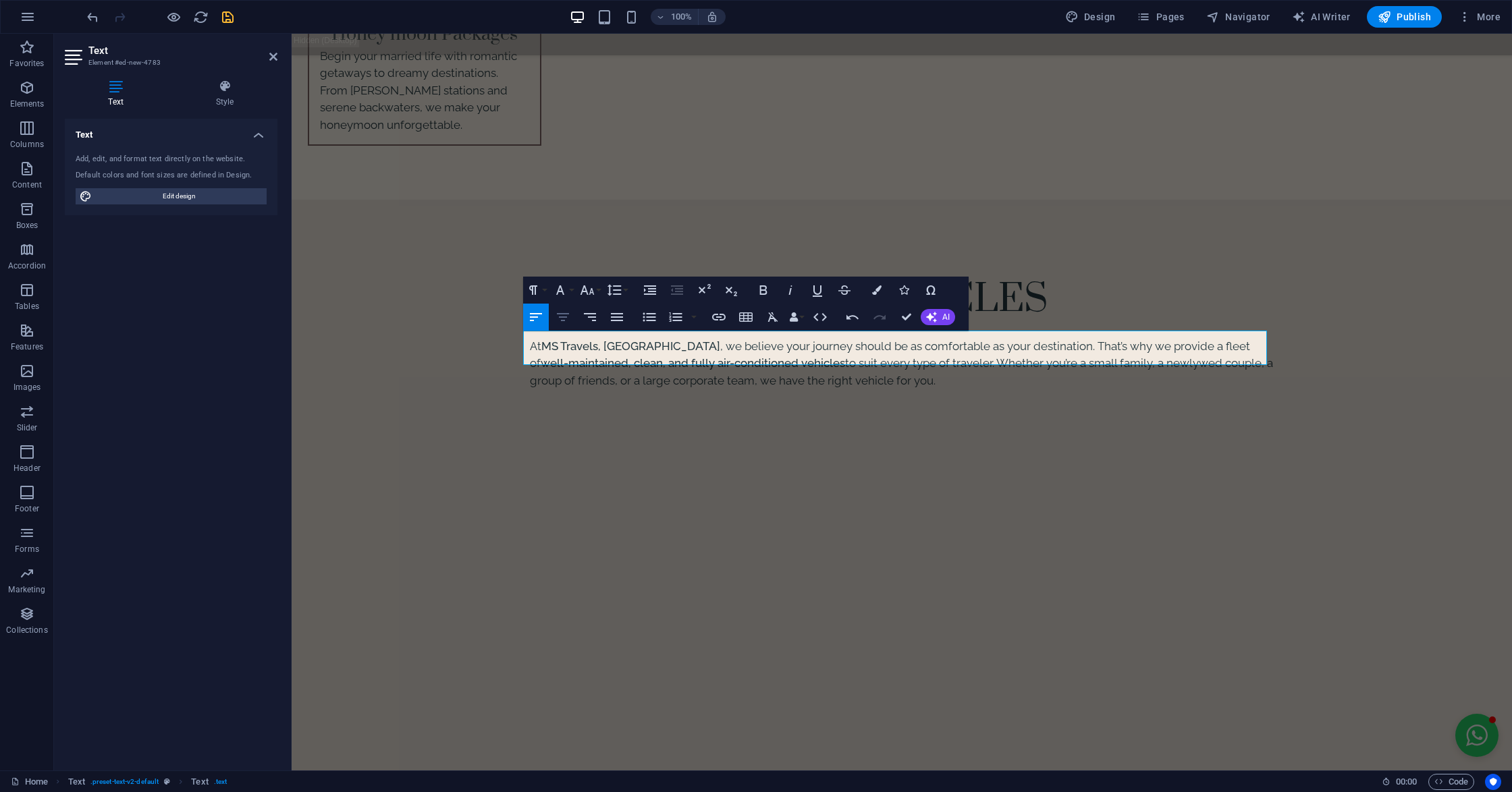
click at [571, 312] on button "[GEOGRAPHIC_DATA]" at bounding box center [562, 317] width 25 height 27
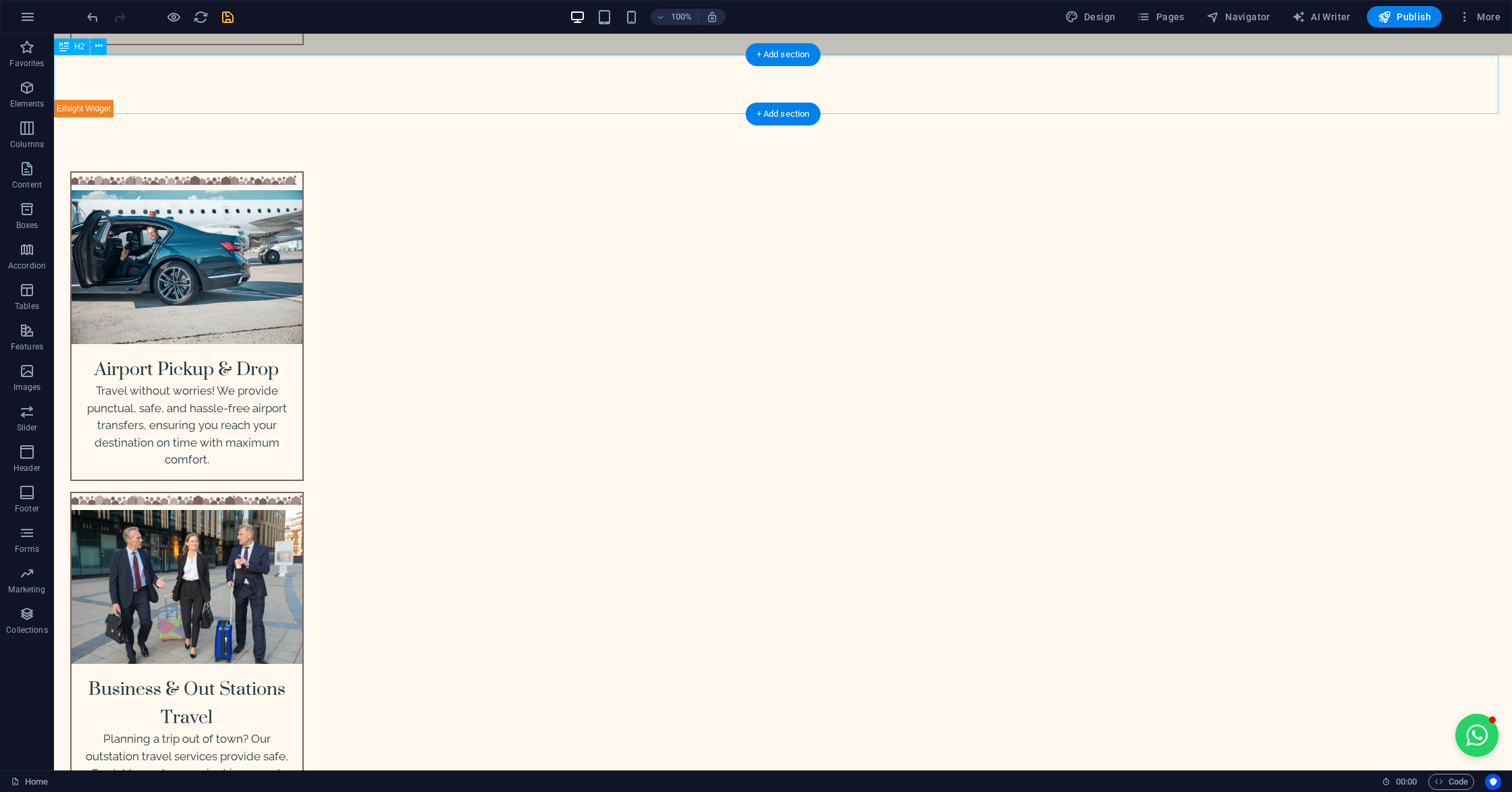
scroll to position [3058, 0]
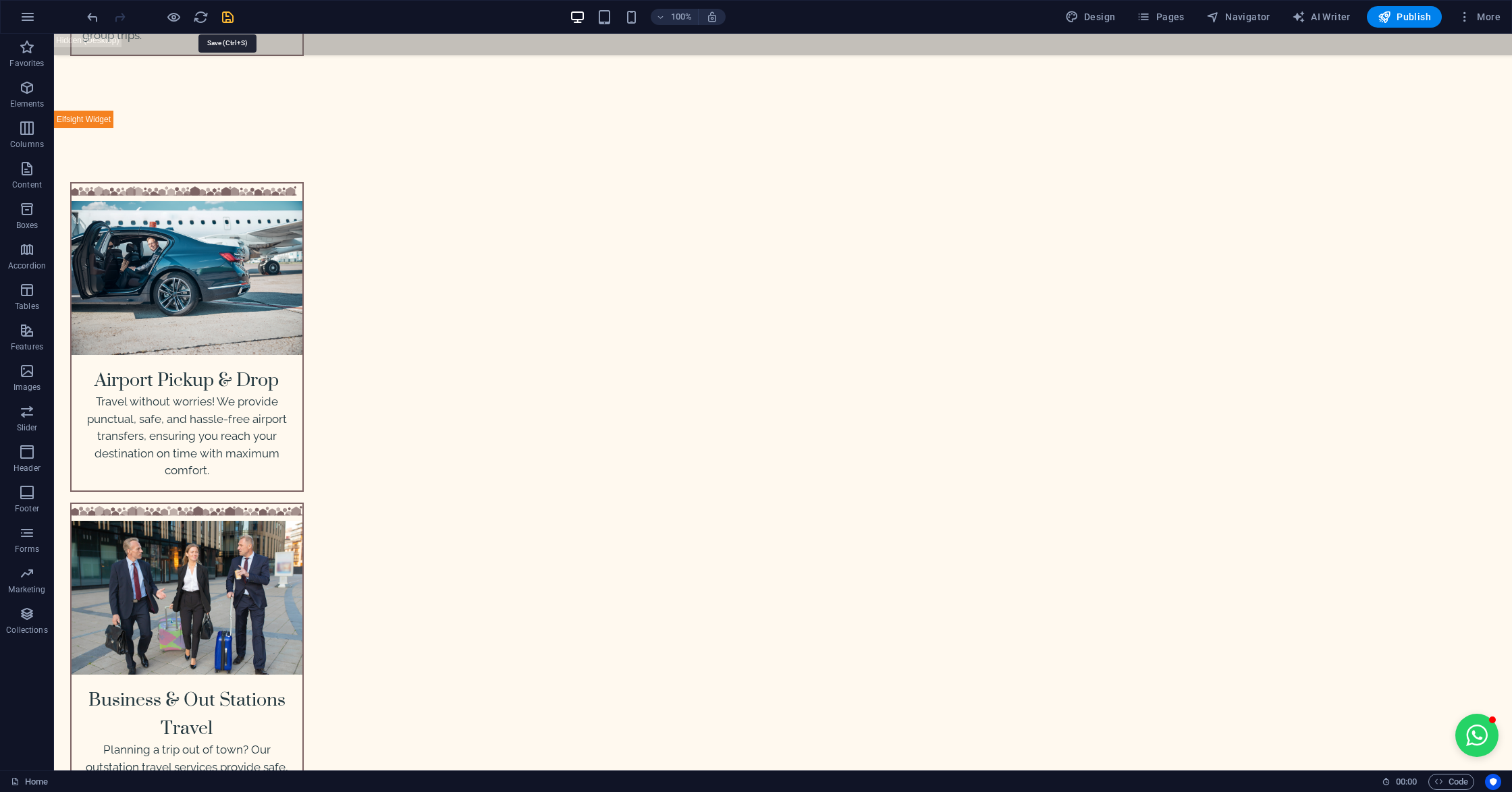
click at [229, 19] on icon "save" at bounding box center [227, 17] width 15 height 15
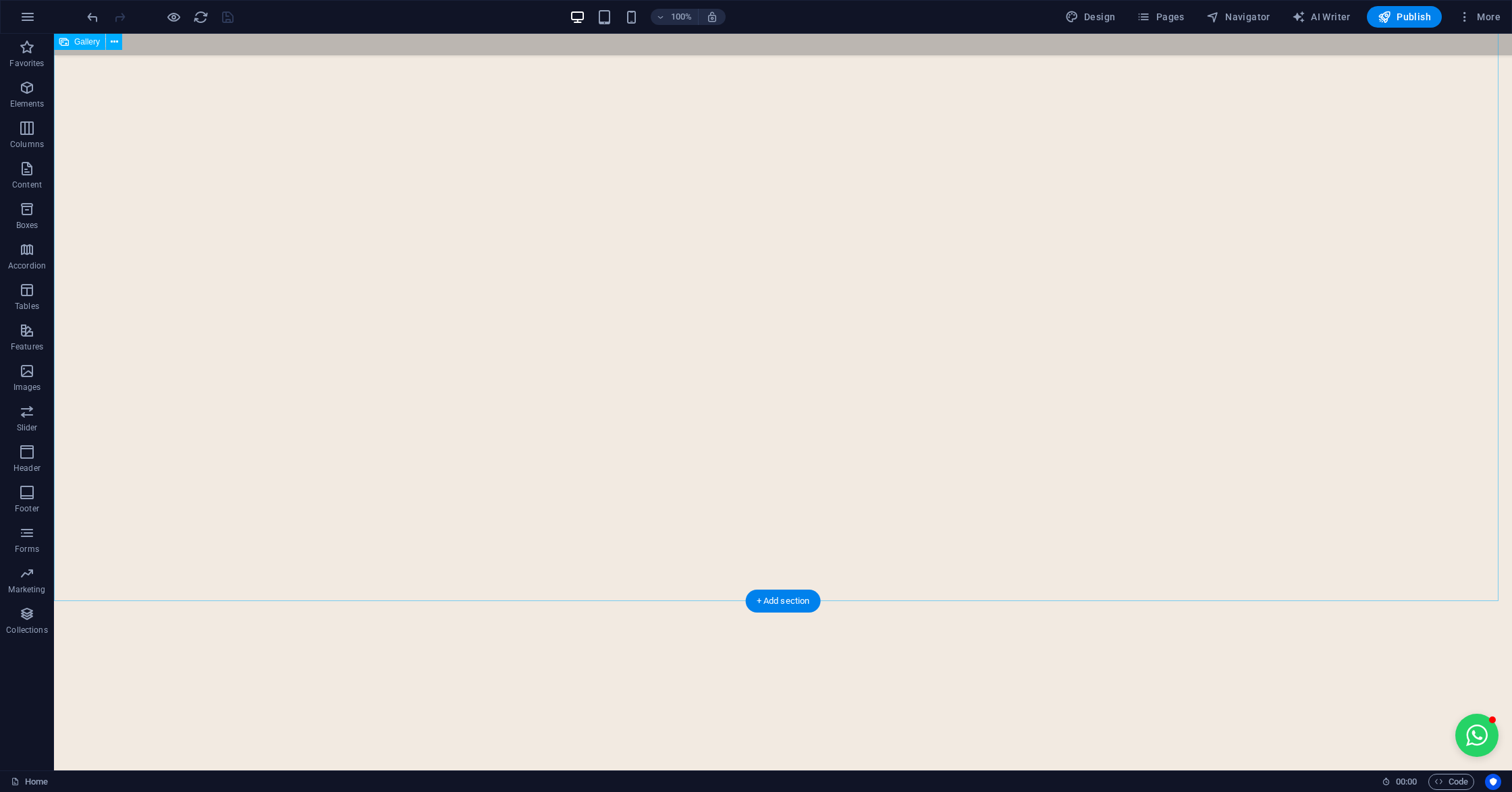
scroll to position [5036, 0]
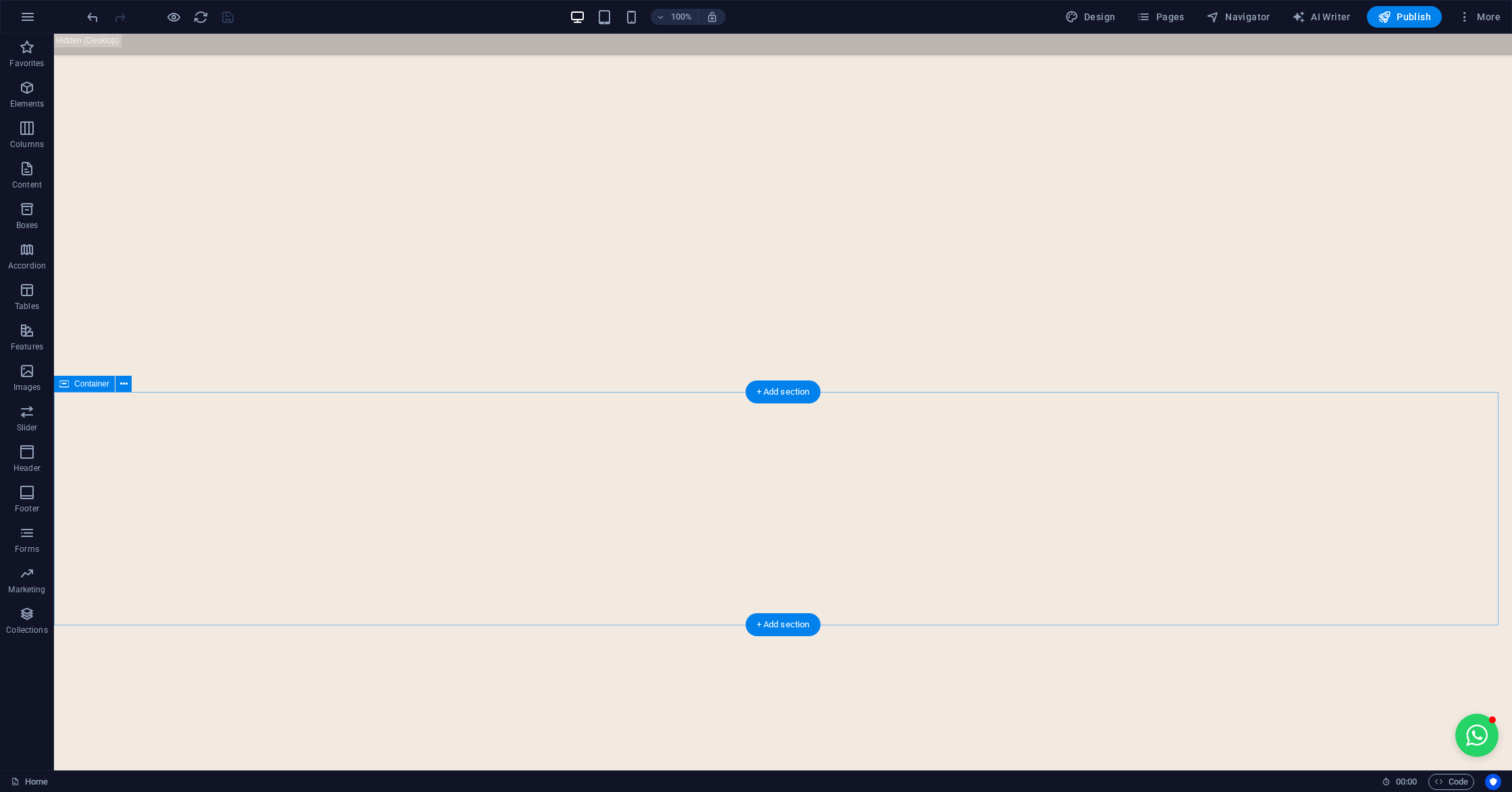
select select "px"
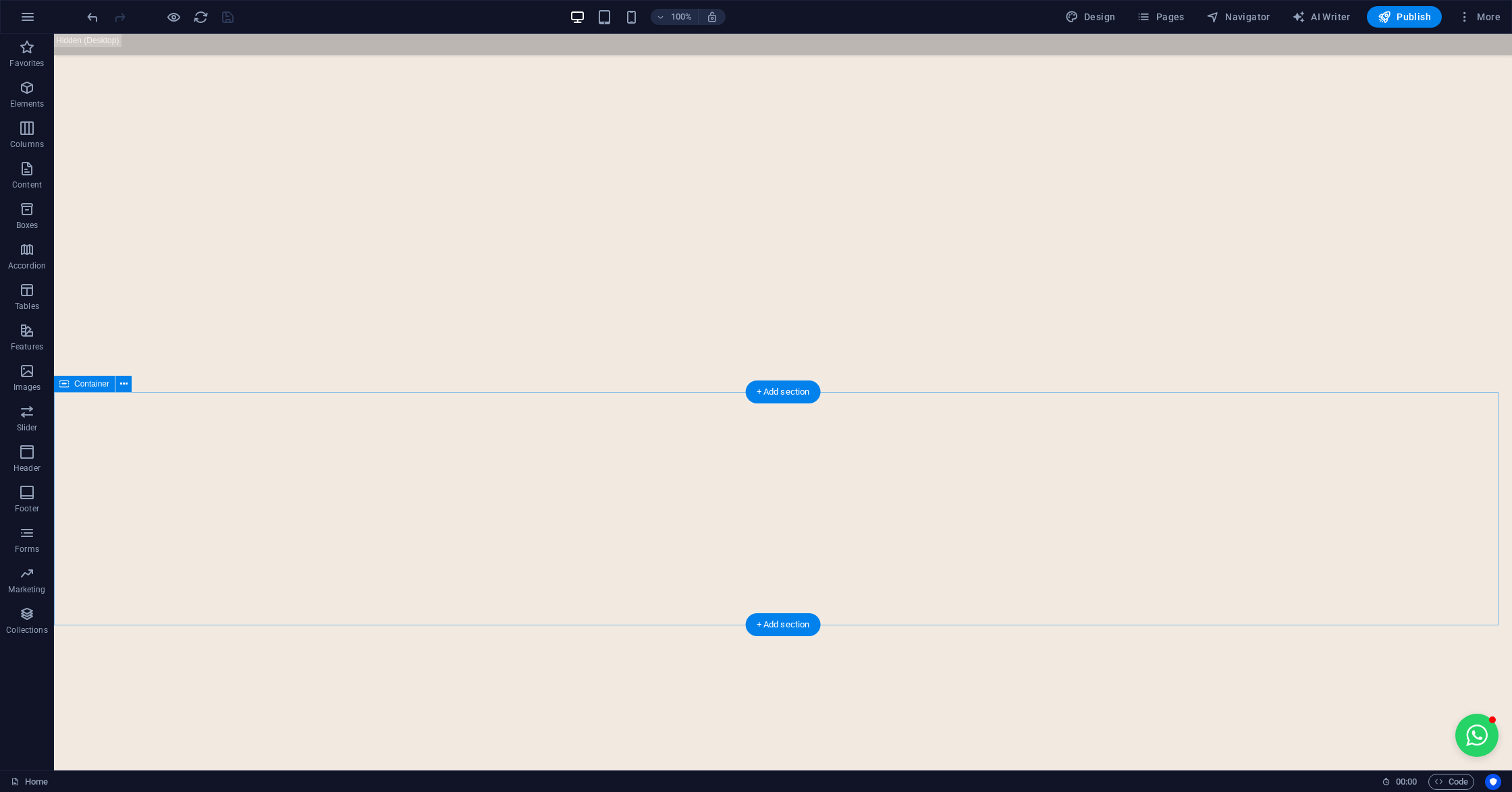
select select "px"
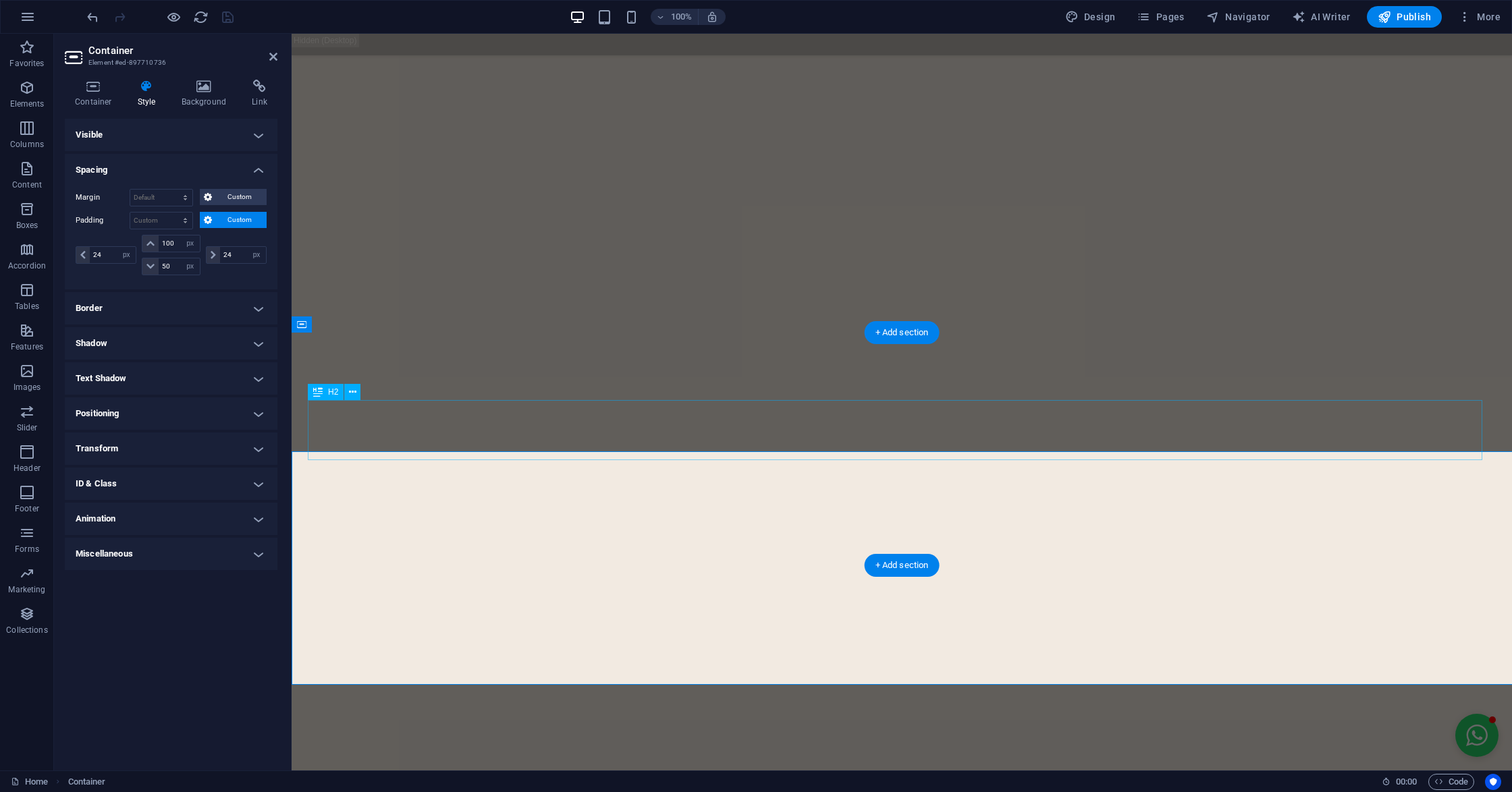
scroll to position [4977, 0]
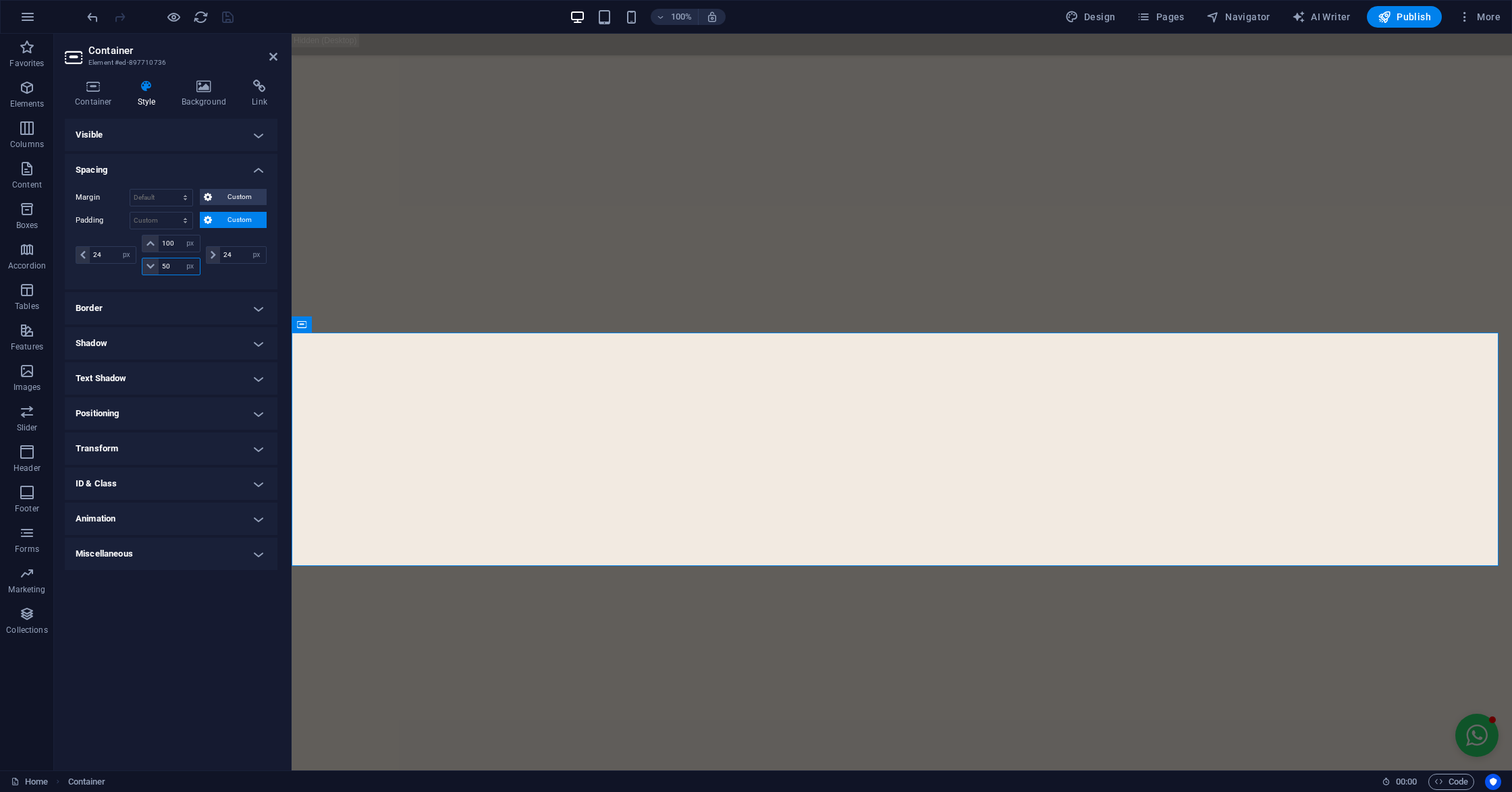
click at [165, 271] on input "50" at bounding box center [179, 266] width 41 height 16
drag, startPoint x: 173, startPoint y: 265, endPoint x: 160, endPoint y: 266, distance: 13.0
click at [160, 266] on input "50" at bounding box center [179, 266] width 41 height 16
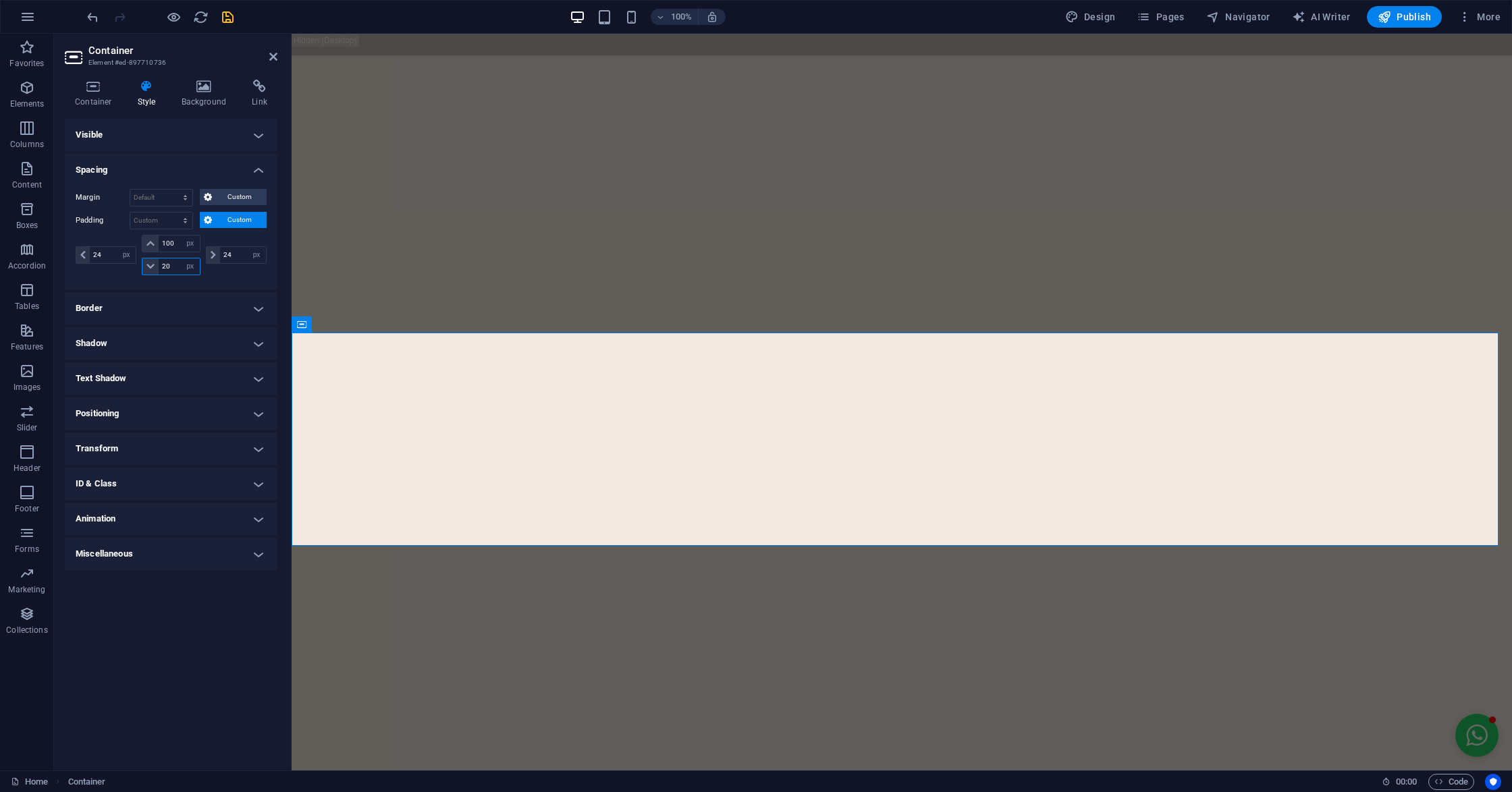
drag, startPoint x: 173, startPoint y: 270, endPoint x: 157, endPoint y: 270, distance: 16.0
click at [157, 270] on div "20 px rem % vh vw" at bounding box center [171, 266] width 58 height 17
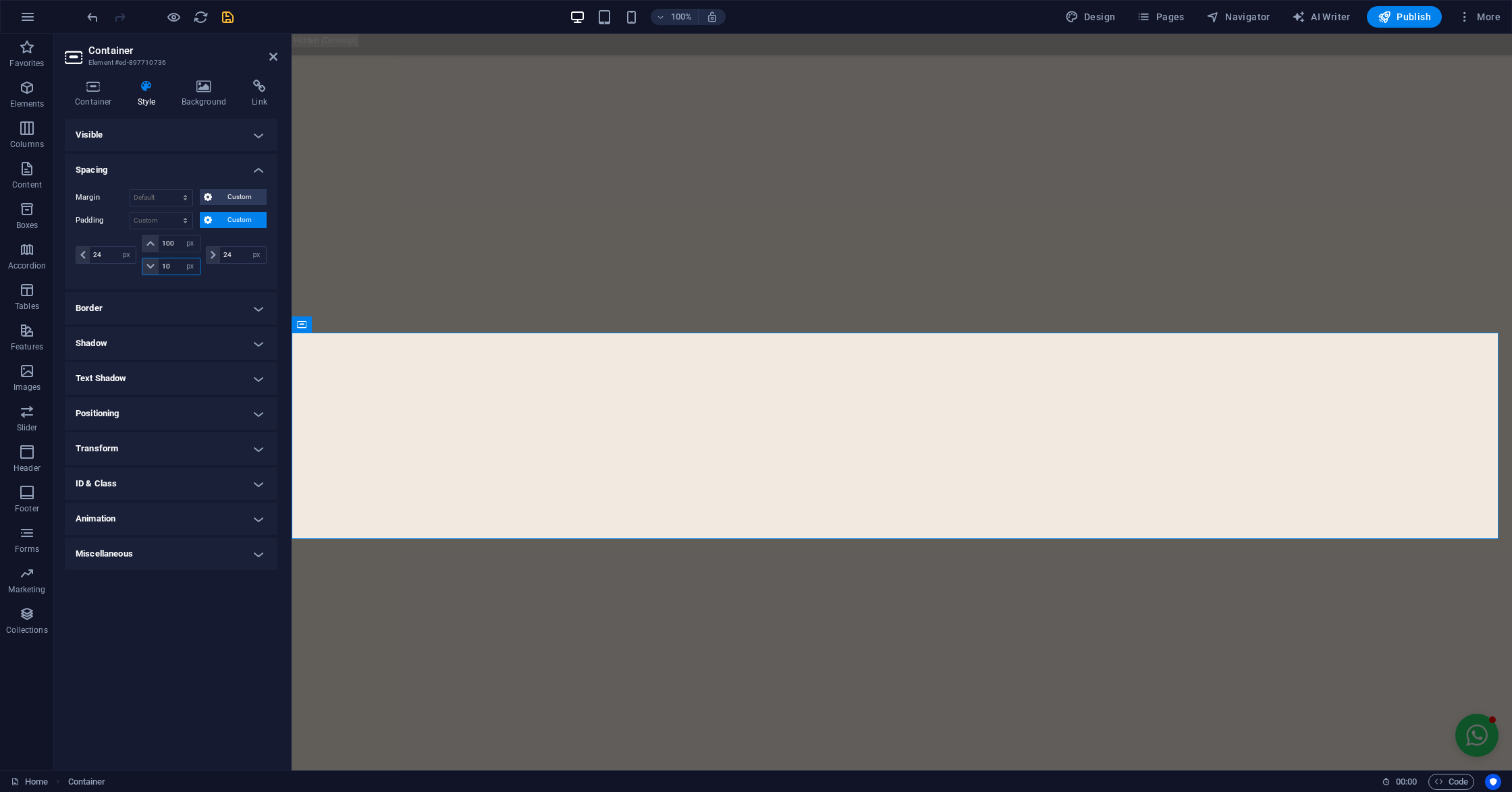
drag, startPoint x: 173, startPoint y: 272, endPoint x: 162, endPoint y: 271, distance: 11.0
click at [162, 271] on input "10" at bounding box center [179, 266] width 41 height 16
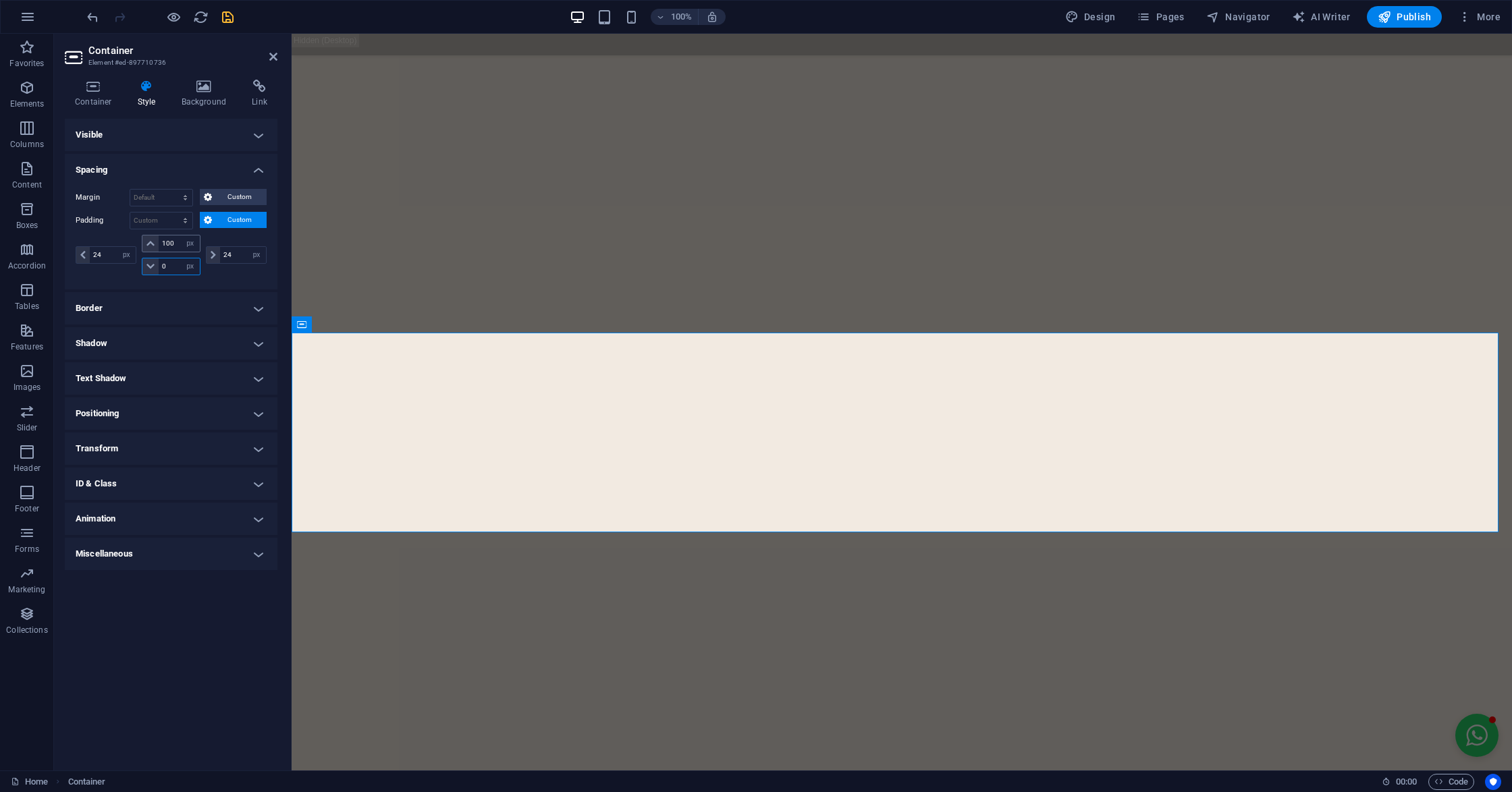
type input "0"
drag, startPoint x: 176, startPoint y: 243, endPoint x: 160, endPoint y: 243, distance: 16.0
click at [160, 243] on input "100" at bounding box center [179, 243] width 41 height 16
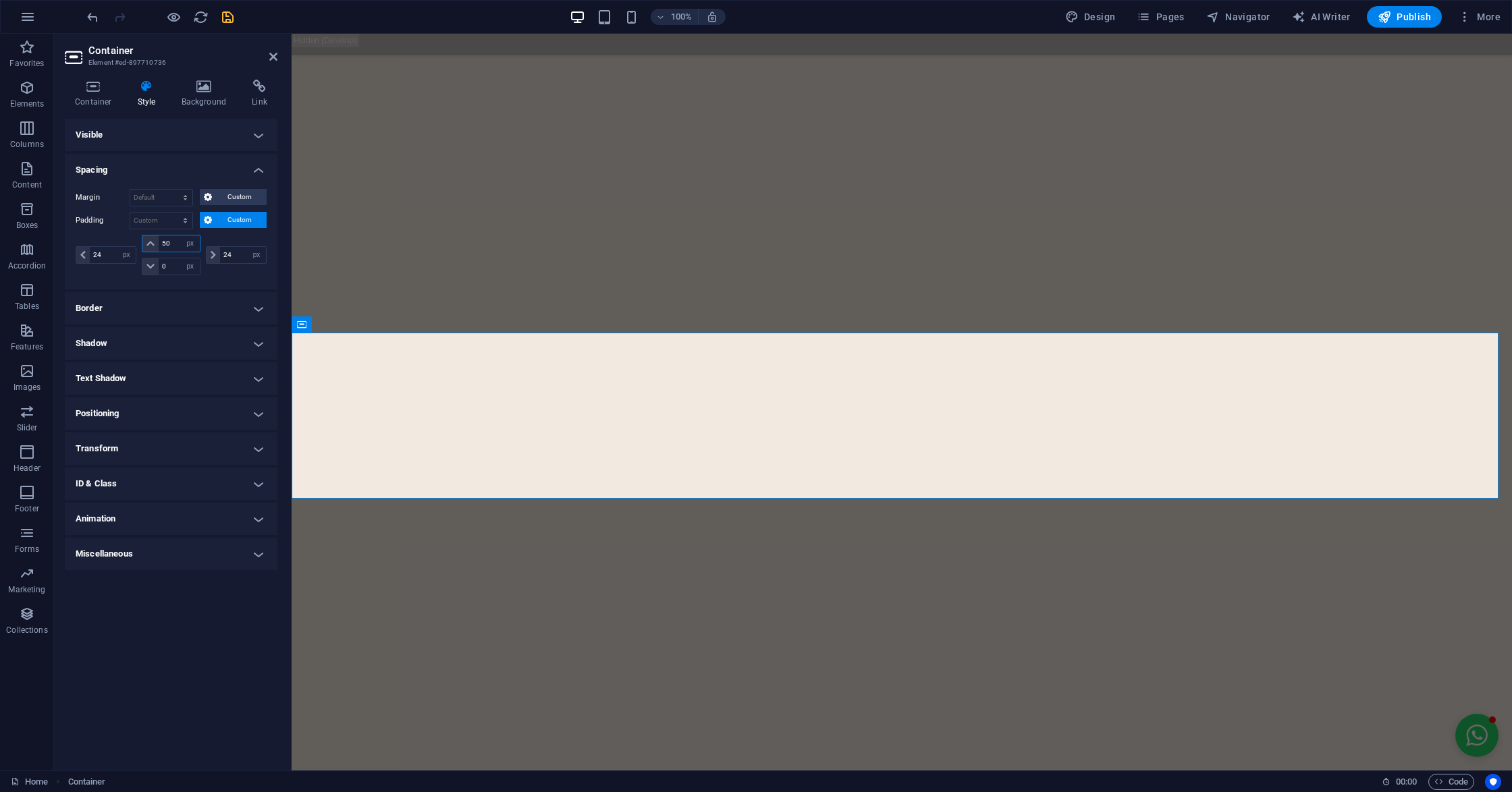
click at [160, 244] on input "50" at bounding box center [179, 243] width 41 height 16
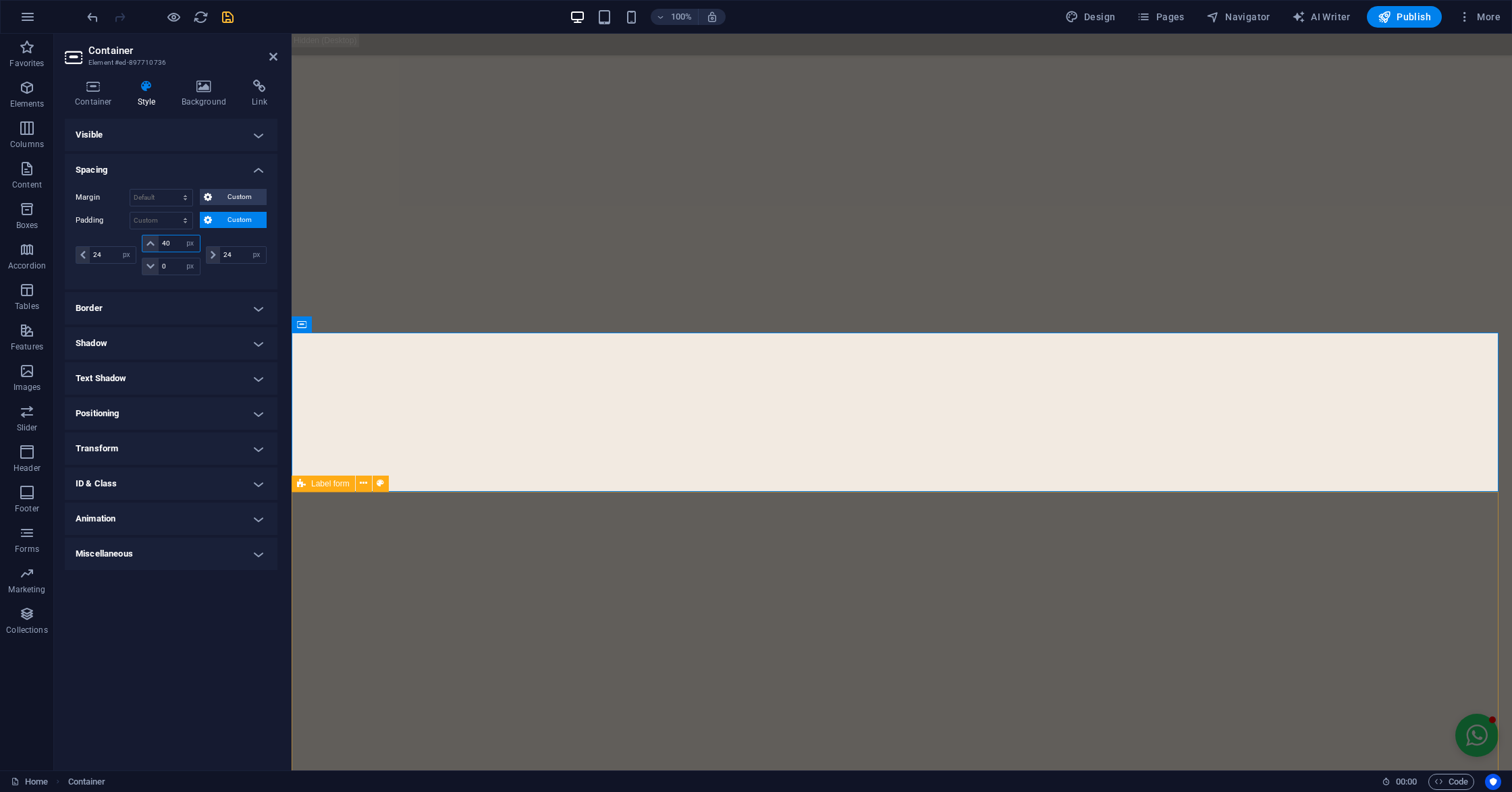
type input "40"
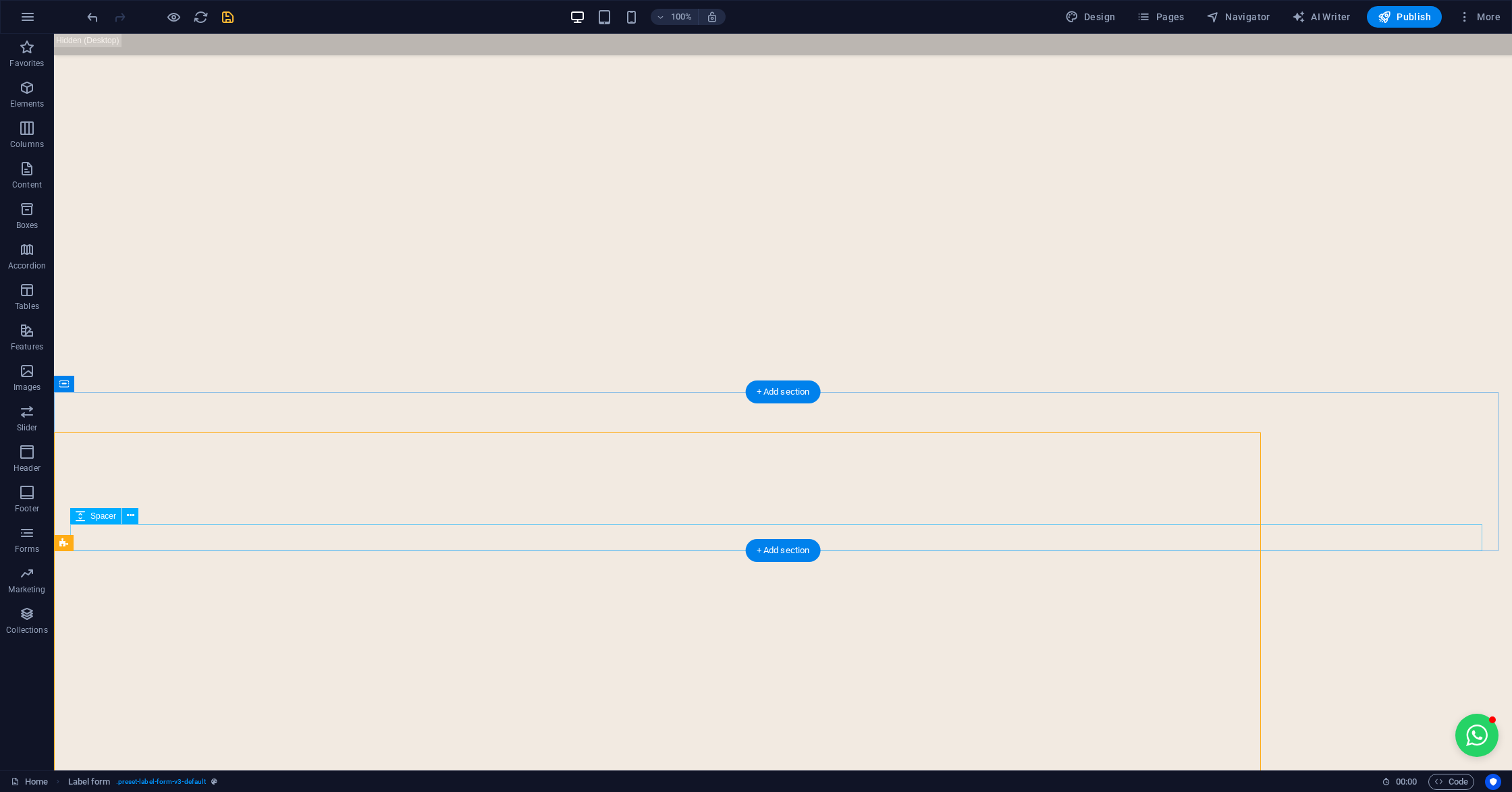
scroll to position [5036, 0]
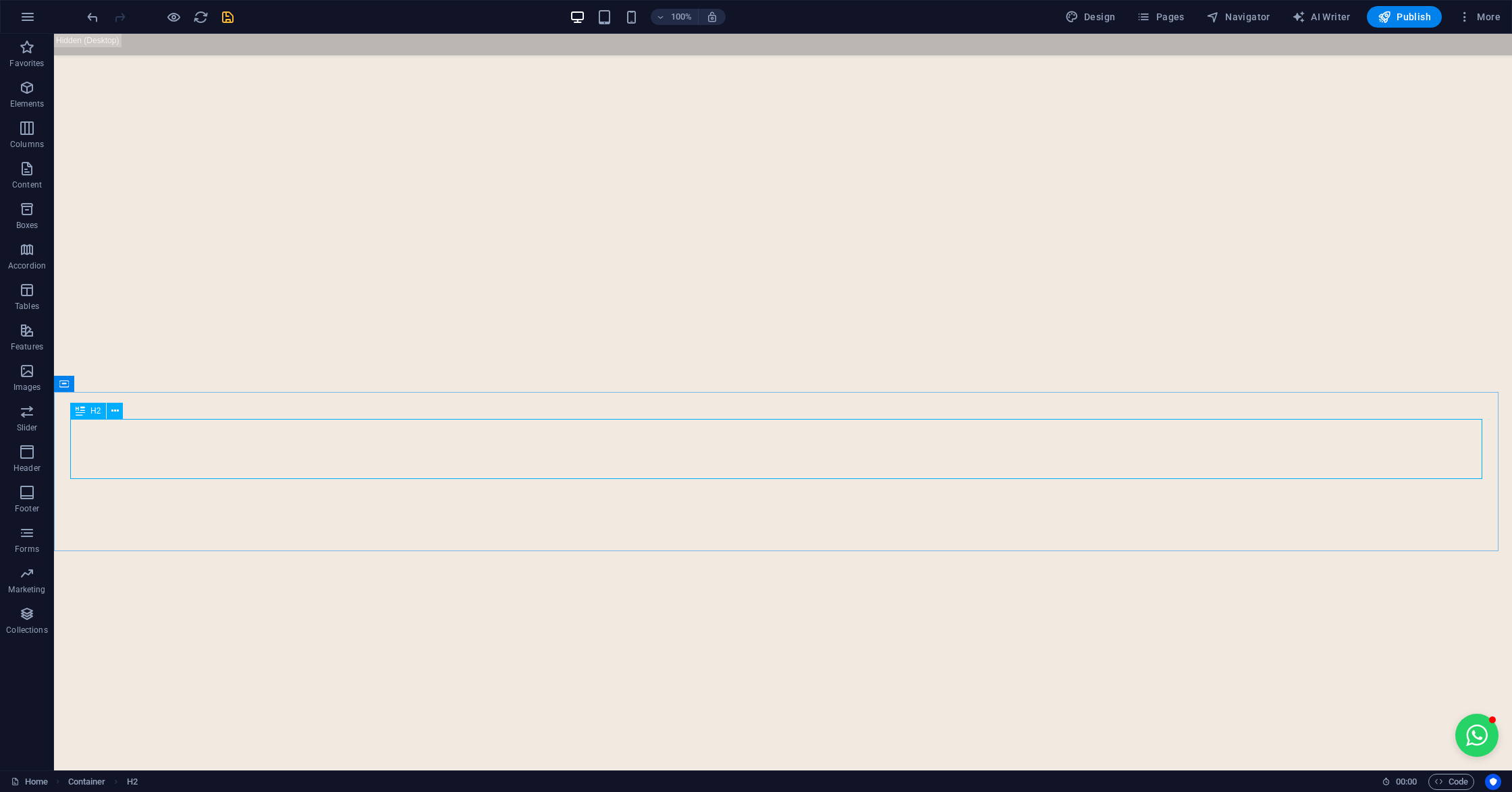
click at [96, 410] on span "H2" at bounding box center [95, 411] width 10 height 8
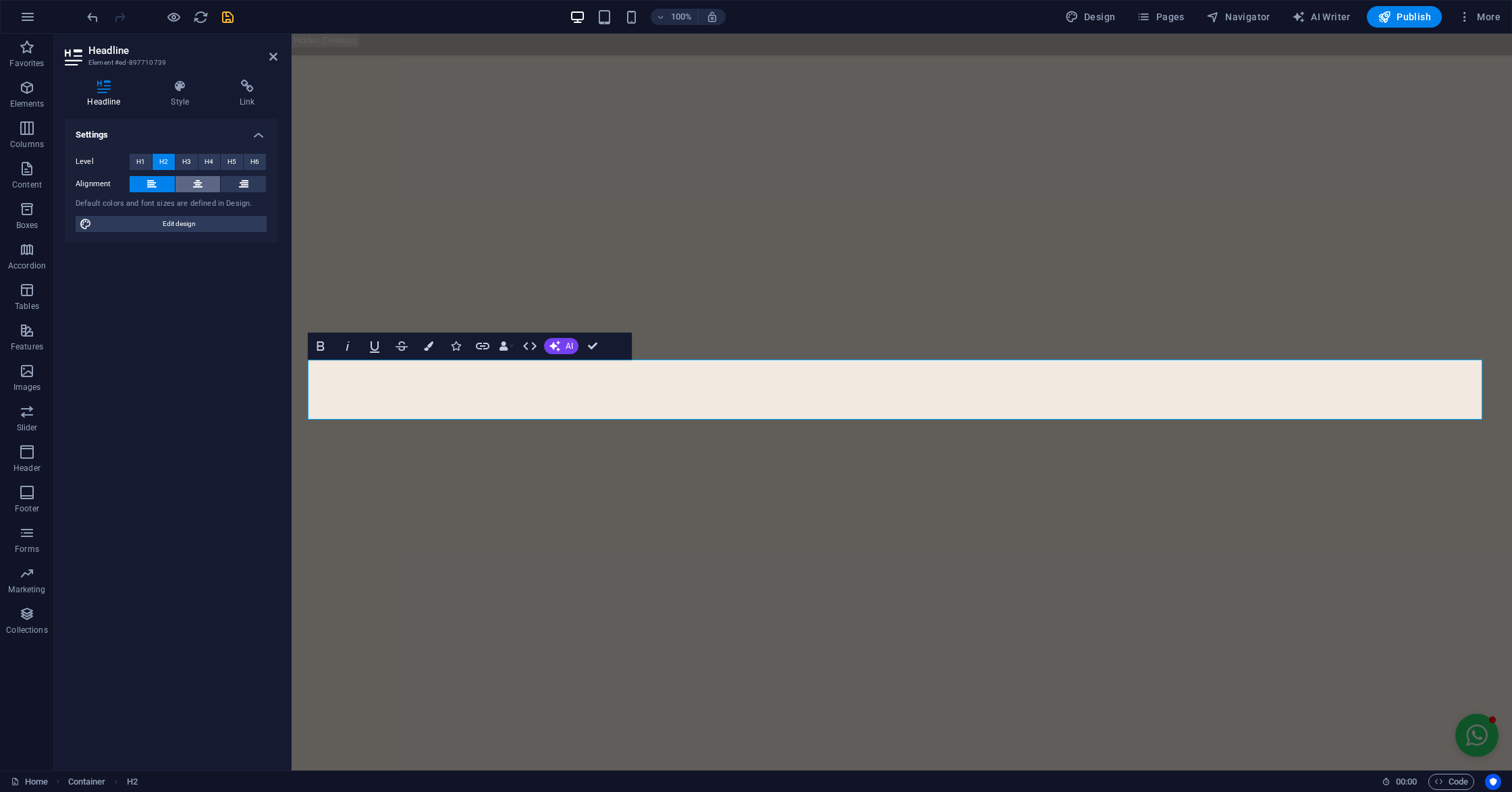
click at [201, 183] on icon at bounding box center [197, 184] width 9 height 16
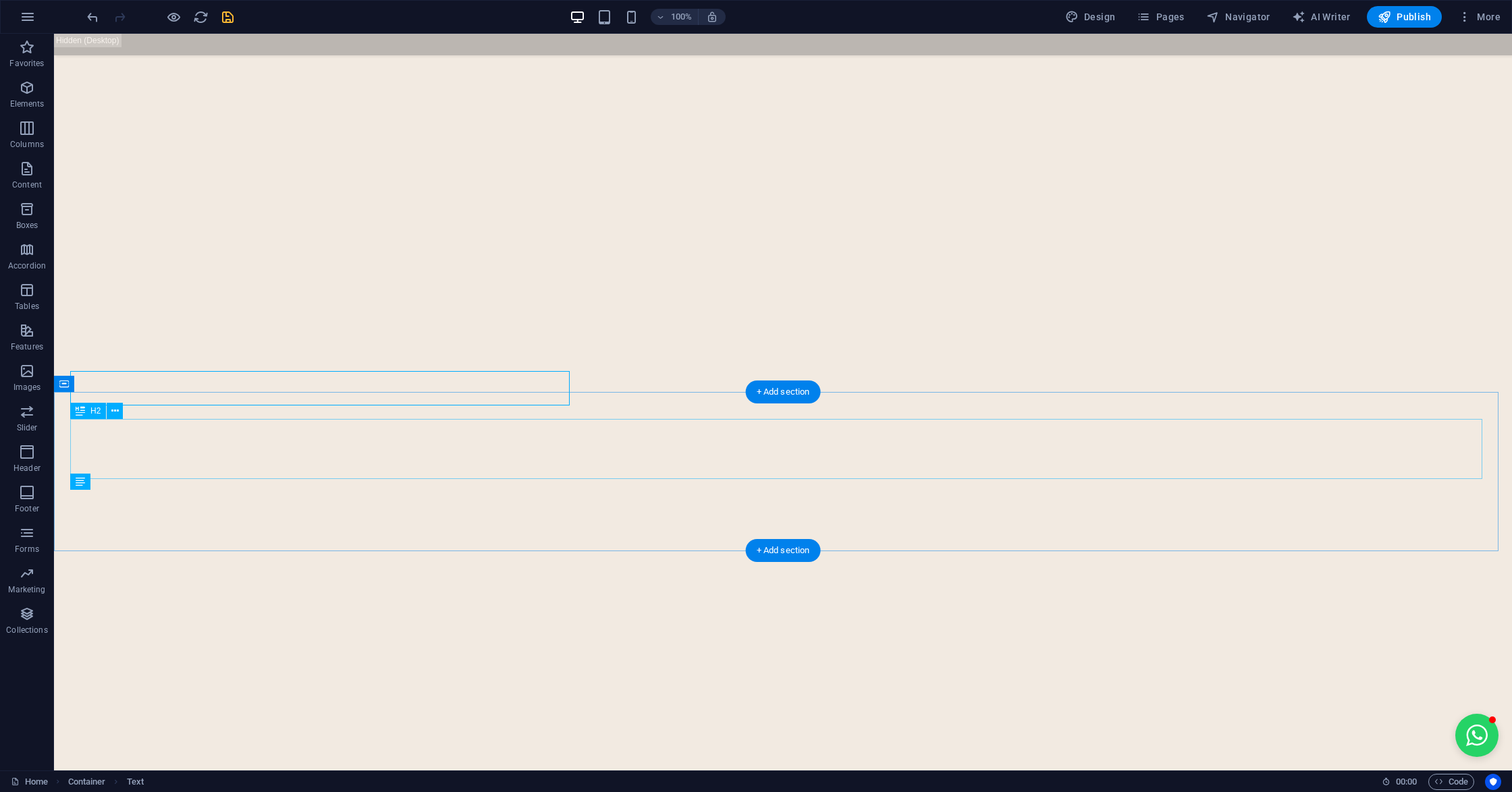
scroll to position [5036, 0]
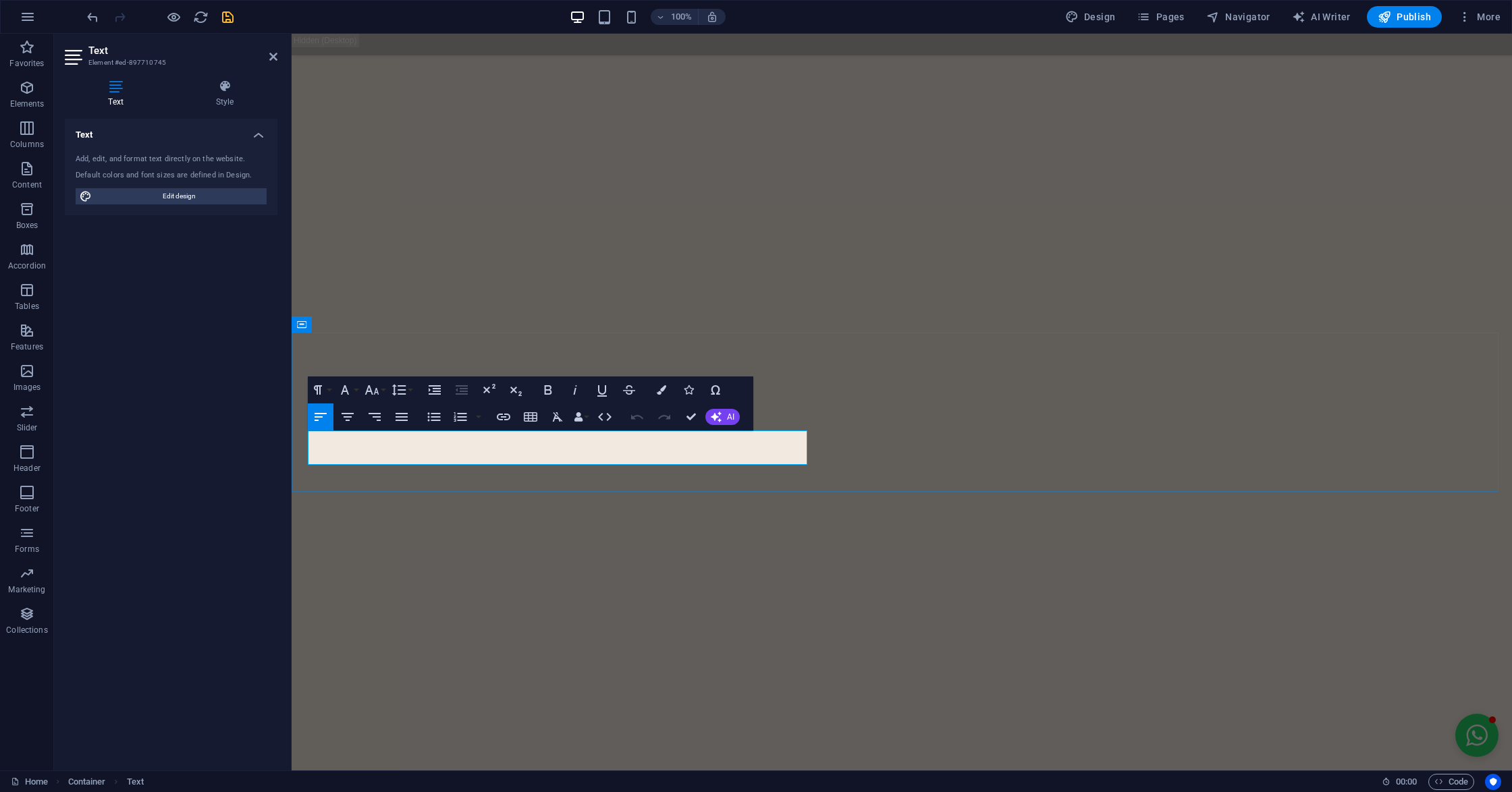
drag, startPoint x: 484, startPoint y: 459, endPoint x: 398, endPoint y: 430, distance: 90.8
drag, startPoint x: 607, startPoint y: 446, endPoint x: 291, endPoint y: 410, distance: 318.0
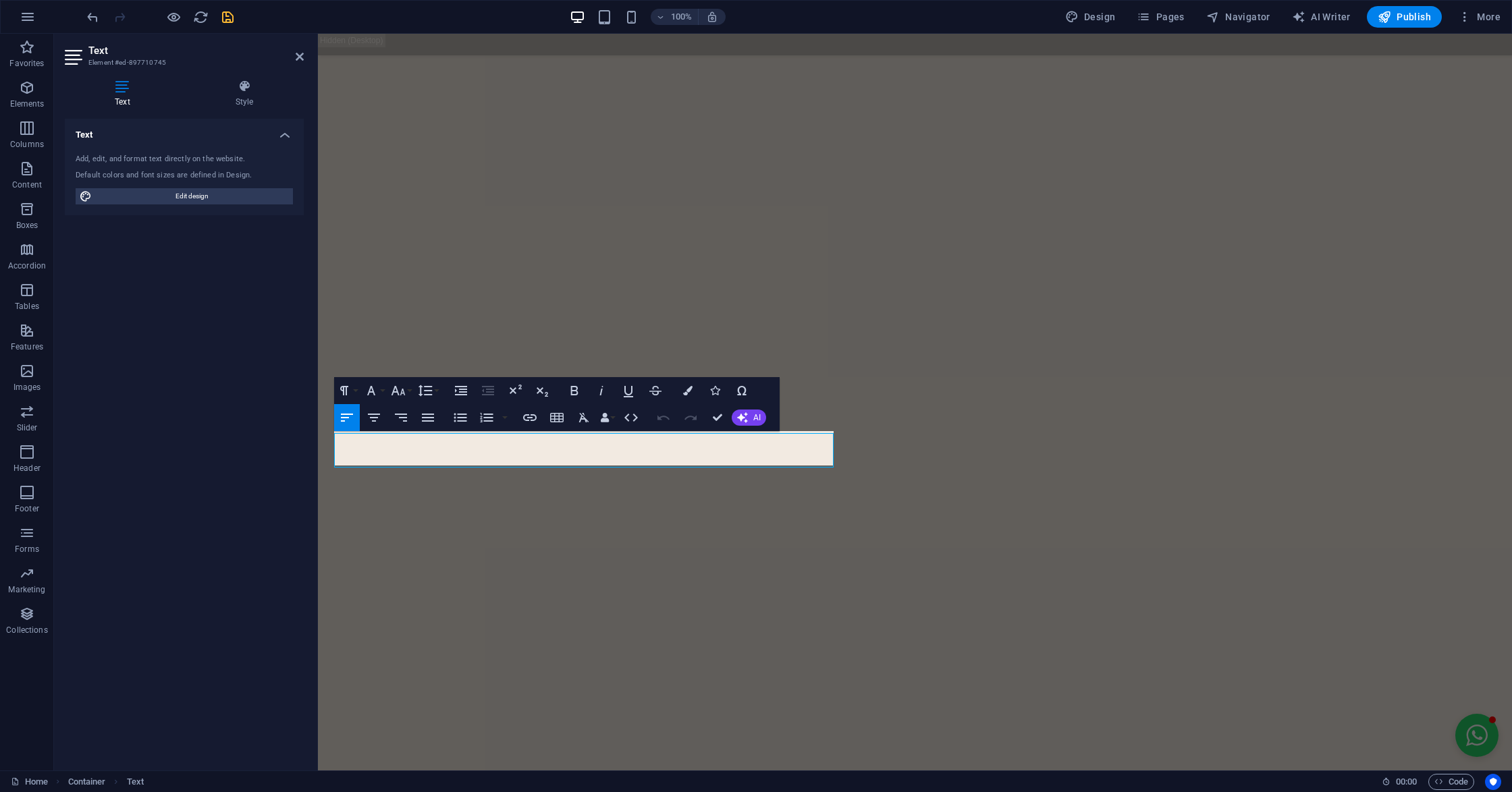
drag, startPoint x: 288, startPoint y: 410, endPoint x: 351, endPoint y: 449, distance: 74.1
click at [351, 449] on div "Text Element #ed-897710745 Text Style Text Add, edit, and format text directly …" at bounding box center [783, 402] width 1458 height 737
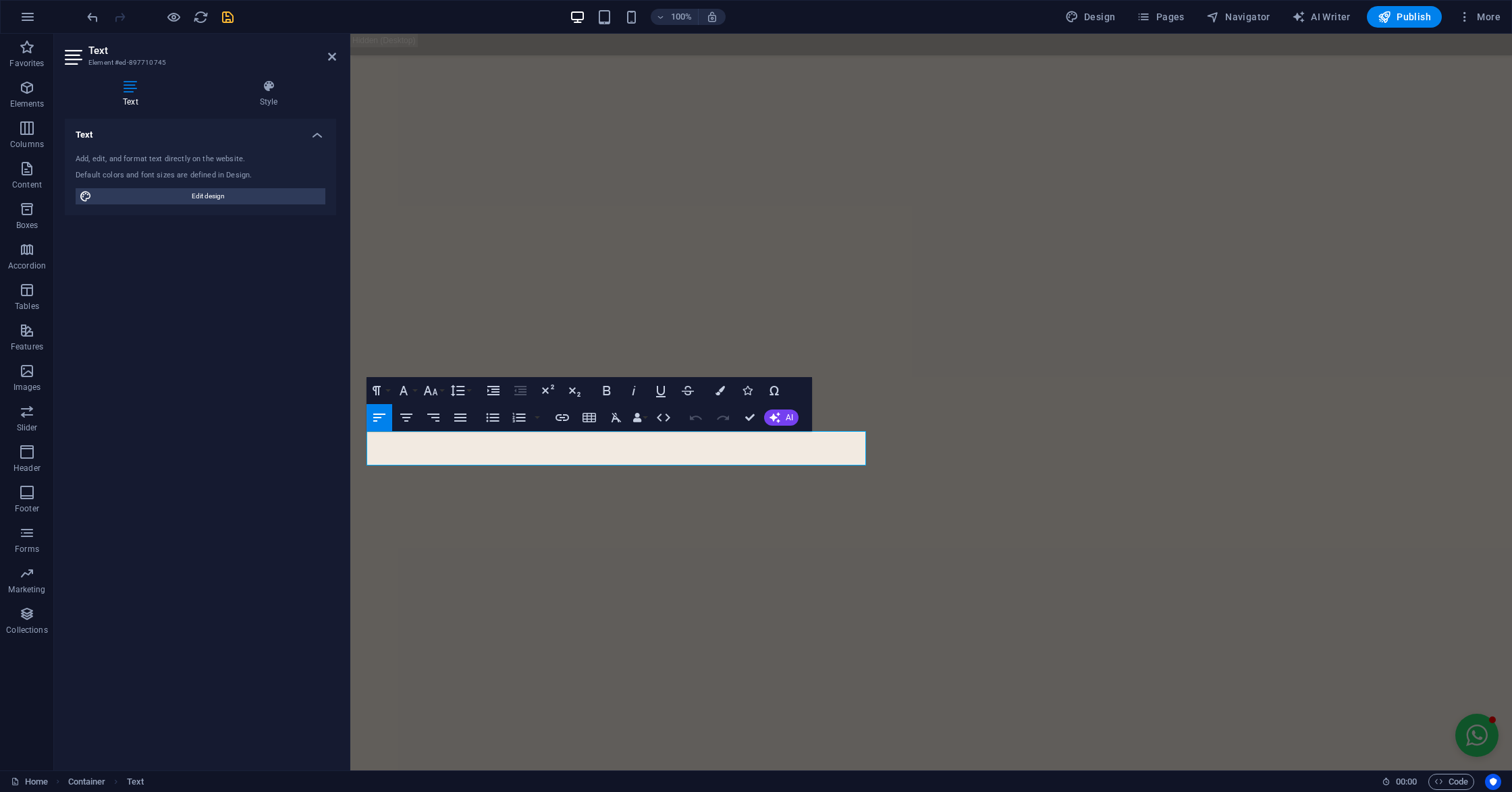
drag, startPoint x: 346, startPoint y: 419, endPoint x: 303, endPoint y: 419, distance: 43.0
click at [324, 419] on aside "Text Element #ed-897710745 Text Style Text Add, edit, and format text directly …" at bounding box center [202, 402] width 296 height 737
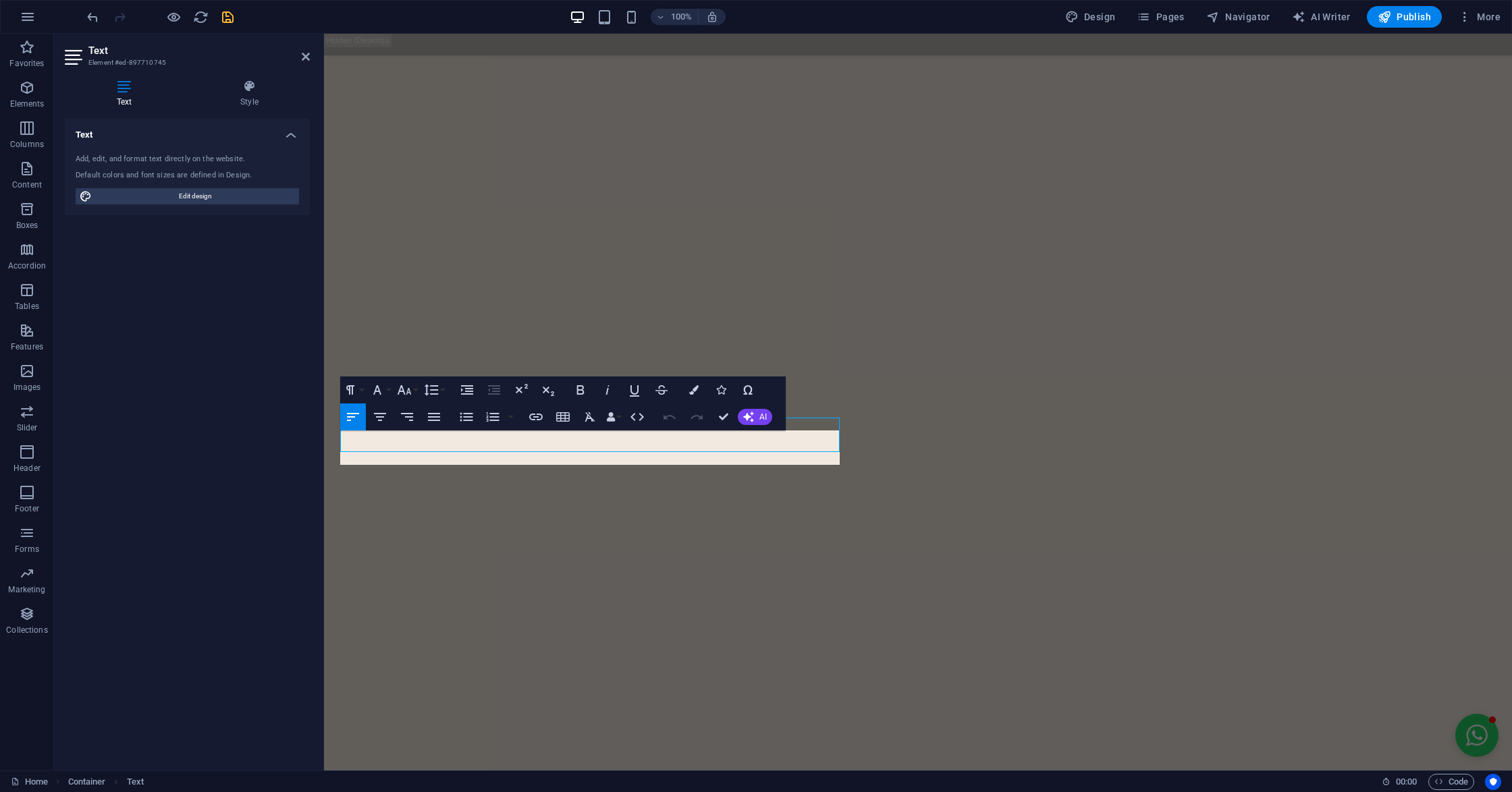
scroll to position [4961, 0]
click at [287, 419] on div "Text Add, edit, and format text directly on the website. Default colors and fon…" at bounding box center [187, 439] width 245 height 641
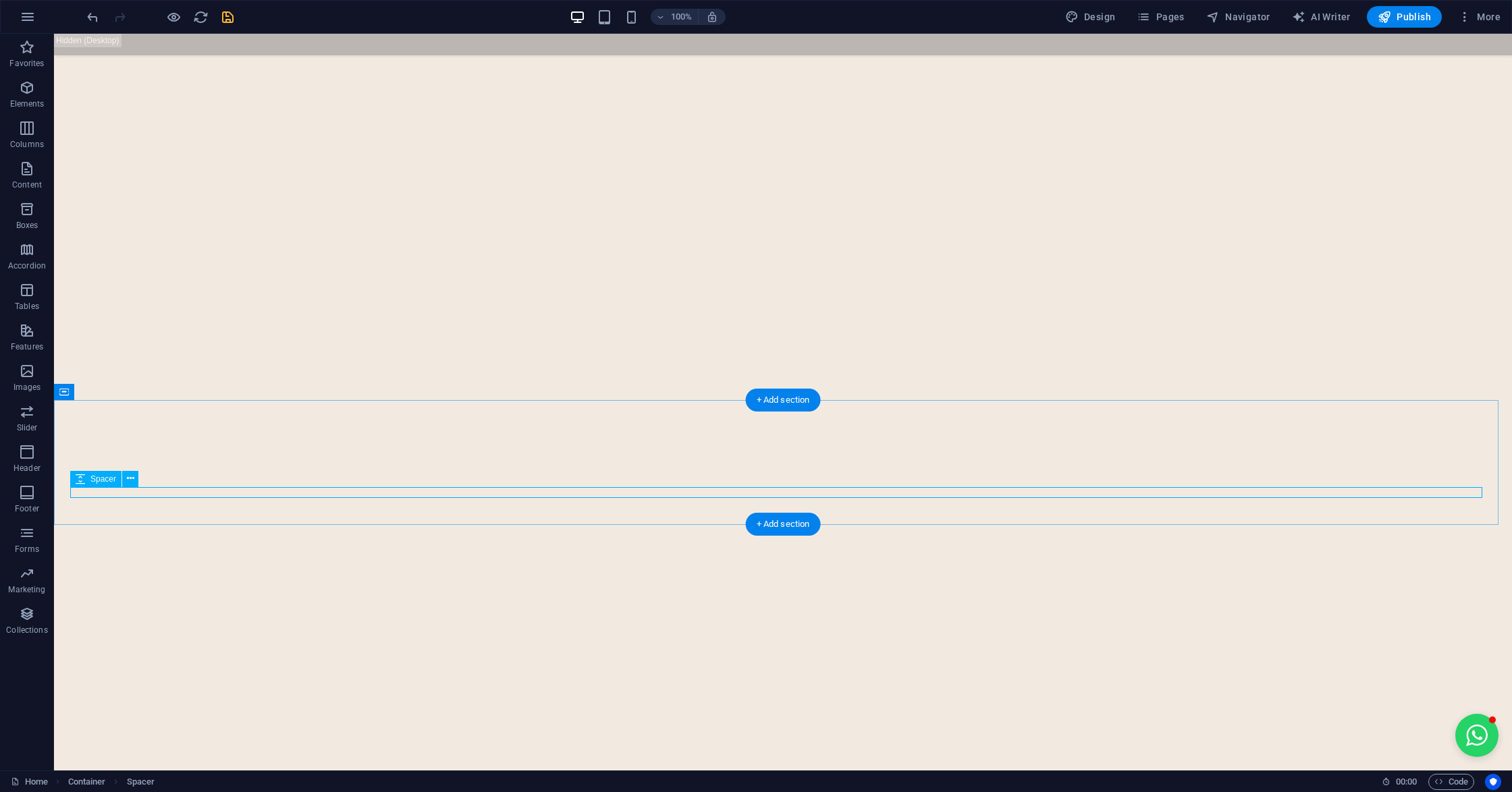
select select "px"
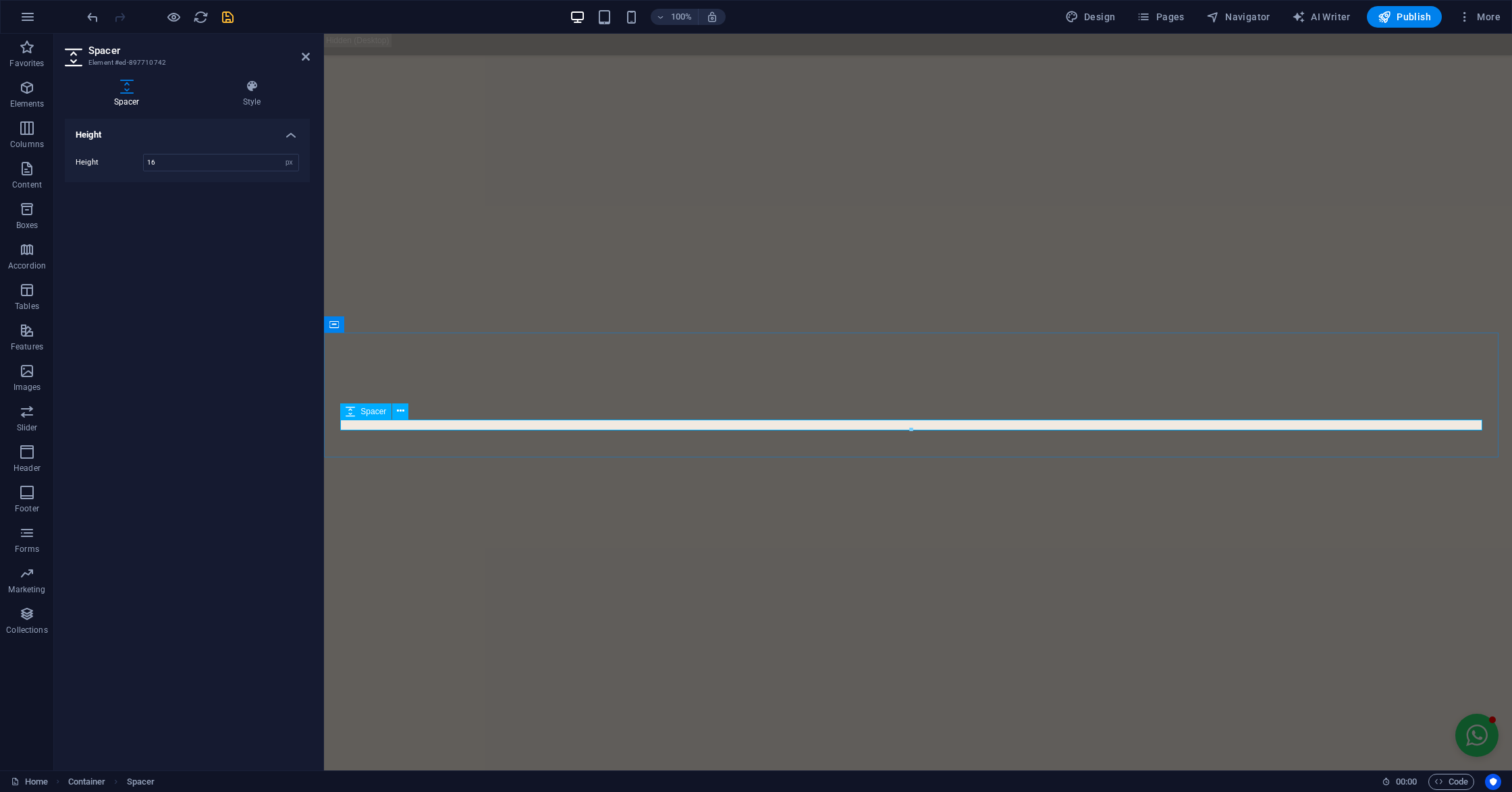
select select "px"
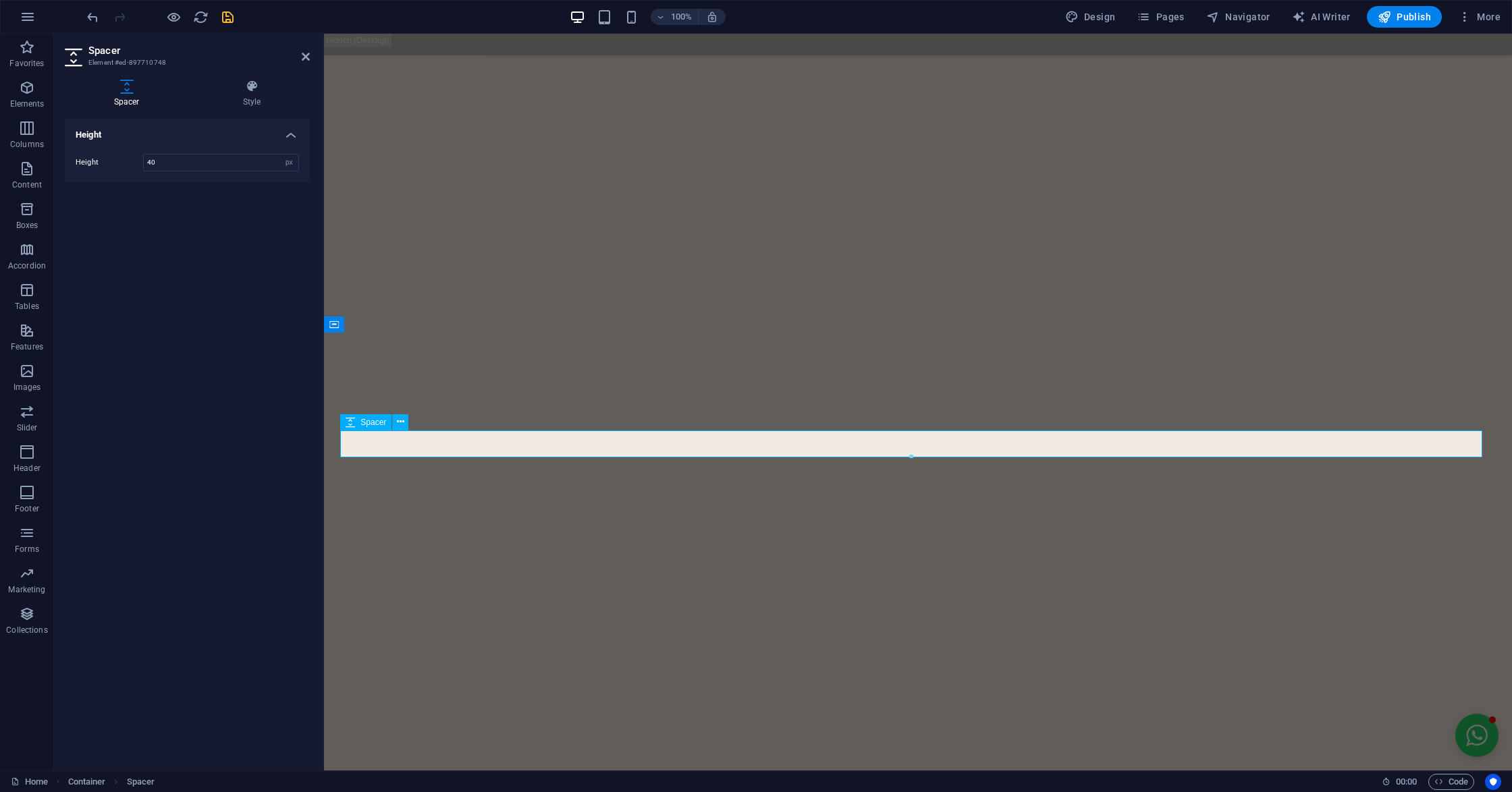
click at [307, 58] on icon at bounding box center [305, 56] width 8 height 11
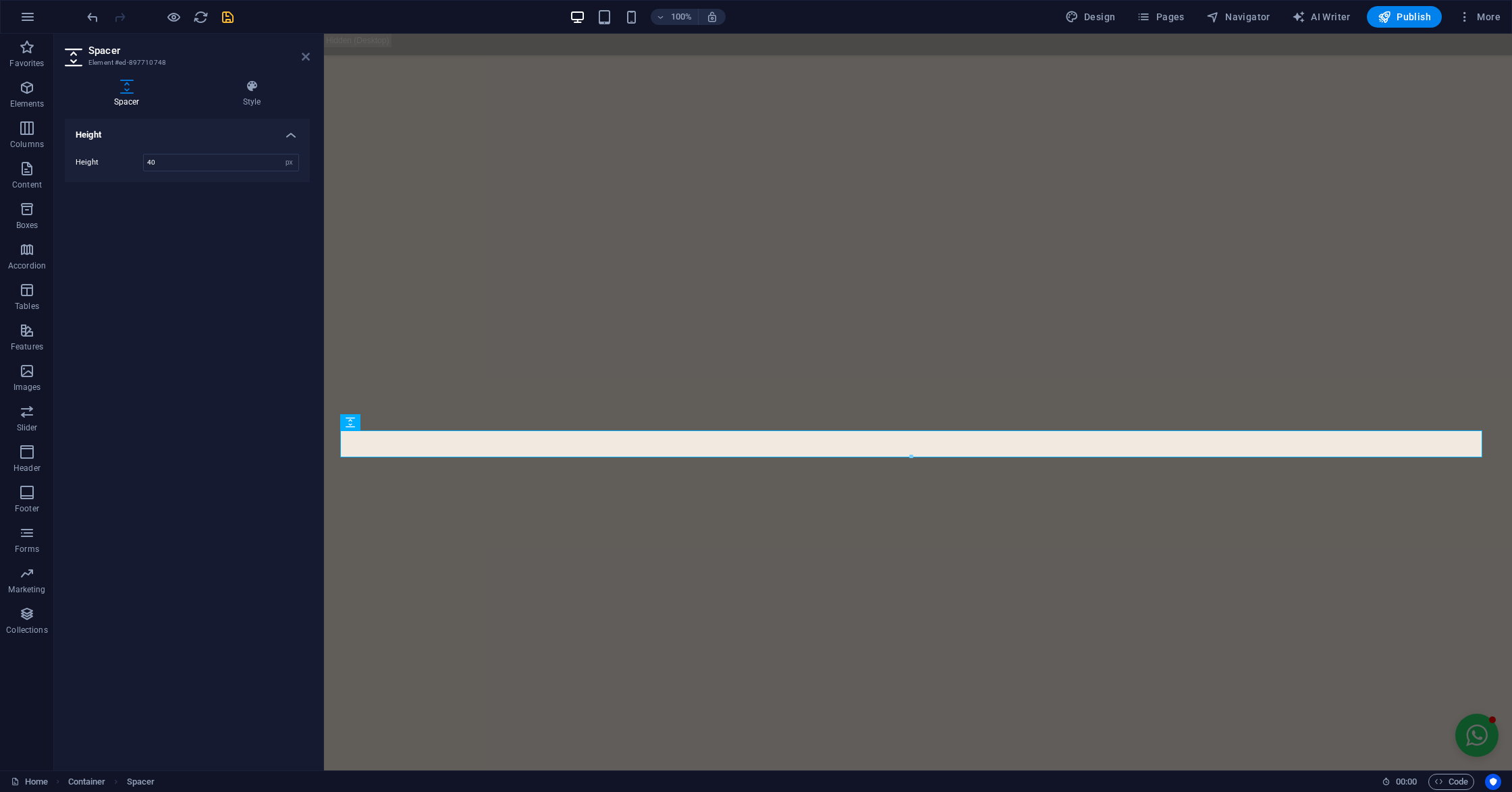
scroll to position [5028, 0]
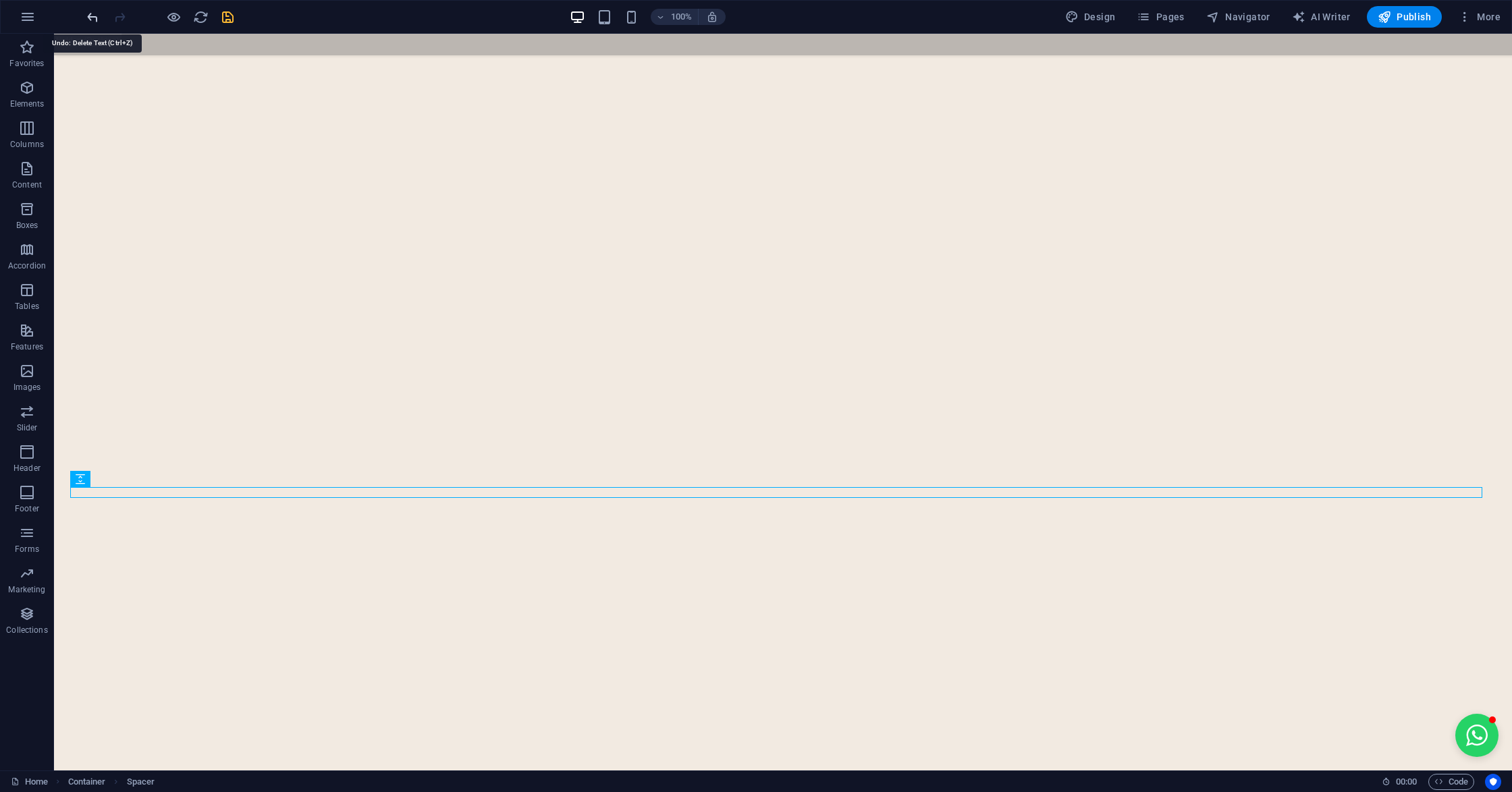
click at [92, 17] on icon "undo" at bounding box center [92, 17] width 15 height 15
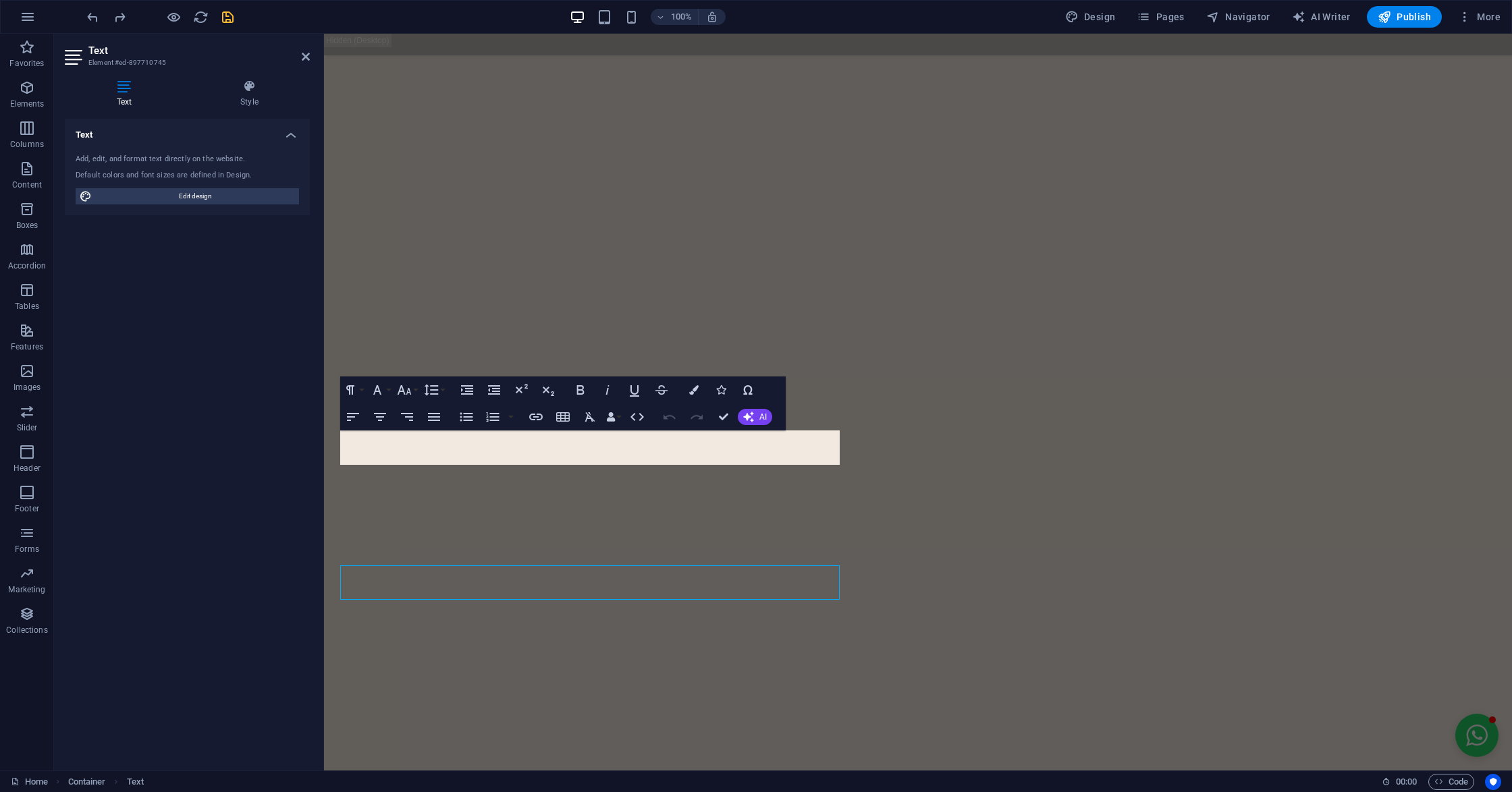
scroll to position [4961, 0]
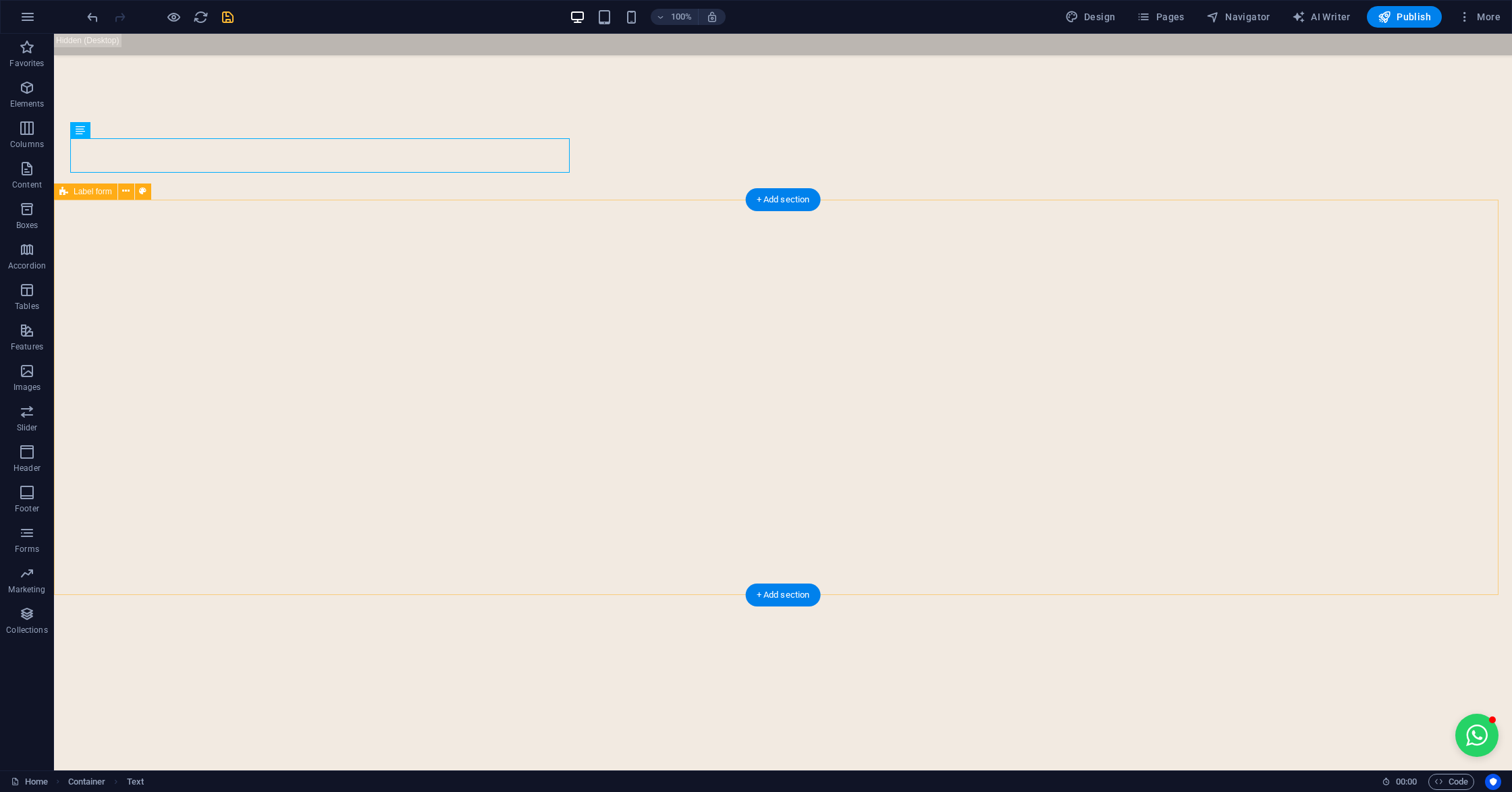
scroll to position [5388, 0]
click div "Unreadable? Load new"
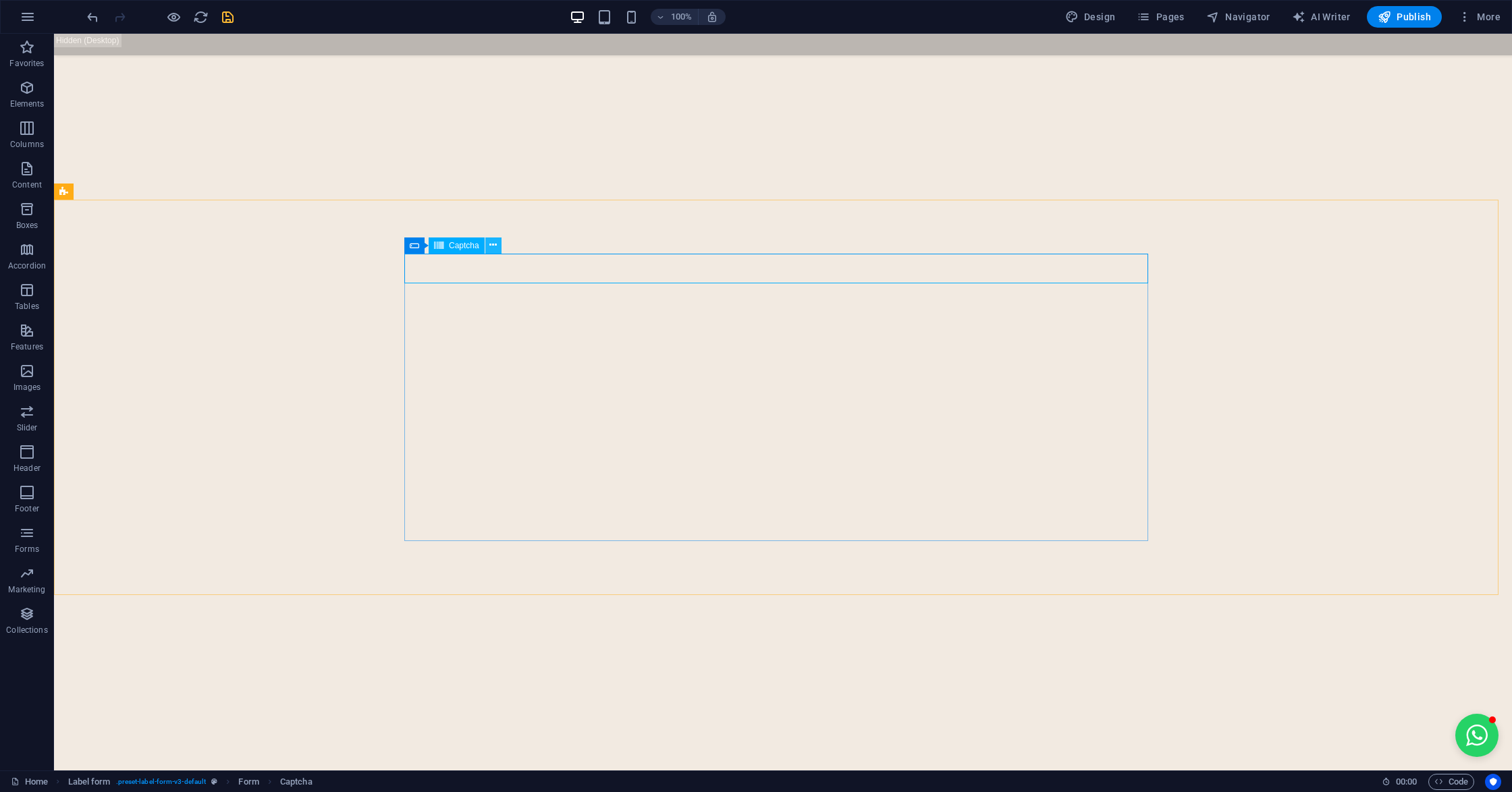
click at [494, 244] on icon at bounding box center [493, 245] width 7 height 14
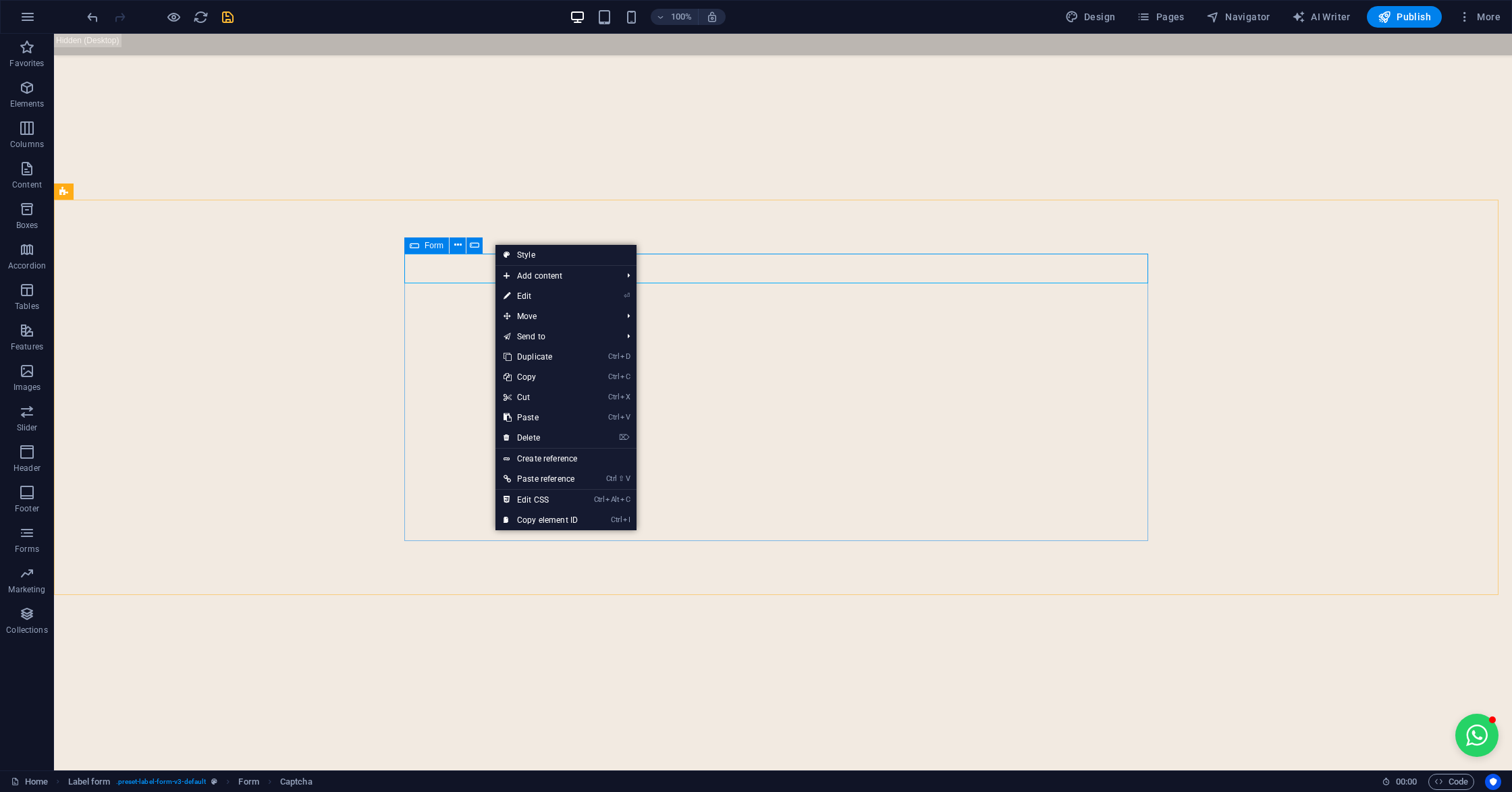
click at [414, 241] on icon at bounding box center [414, 245] width 9 height 16
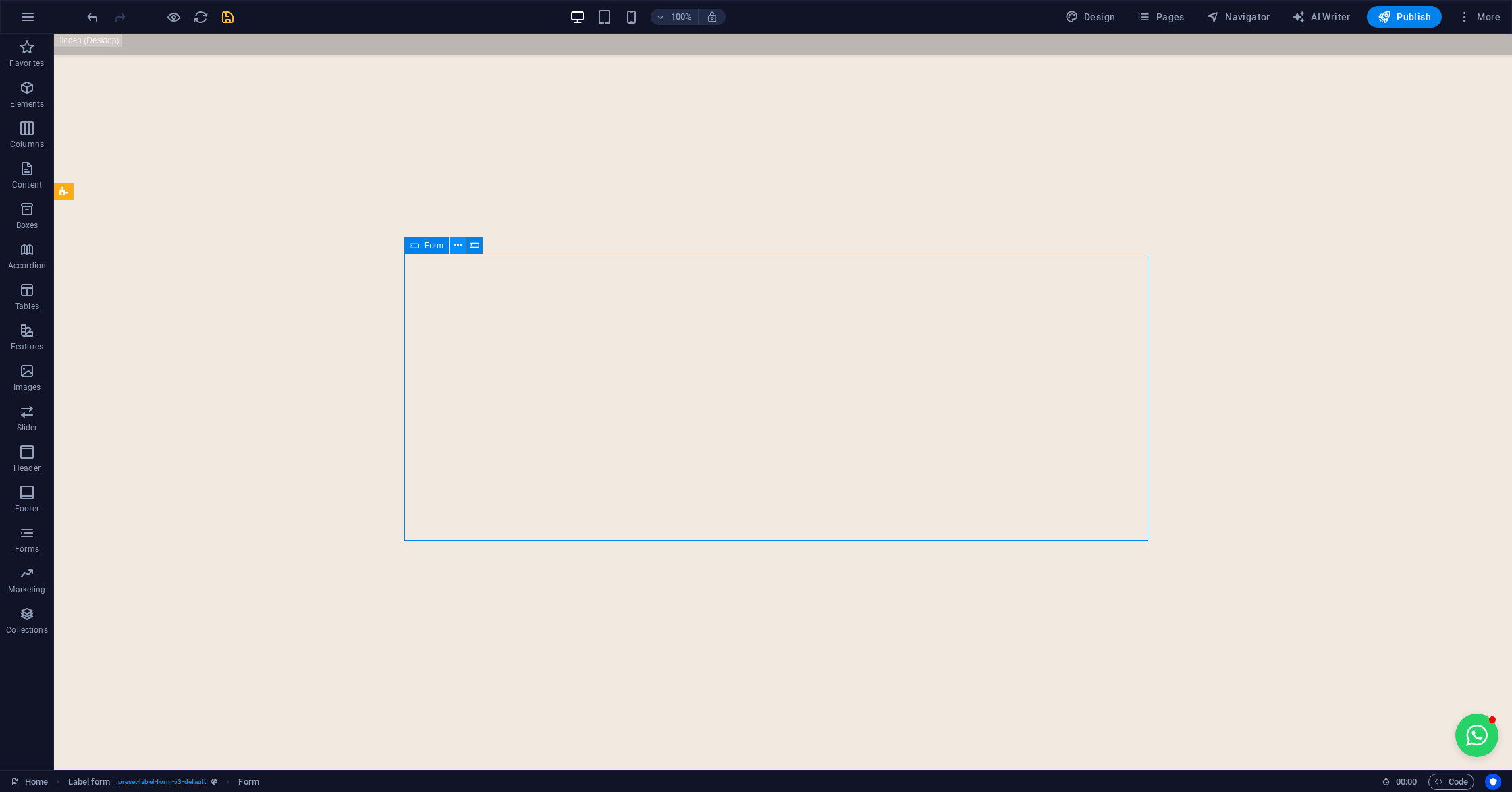
click at [456, 246] on icon at bounding box center [458, 245] width 7 height 14
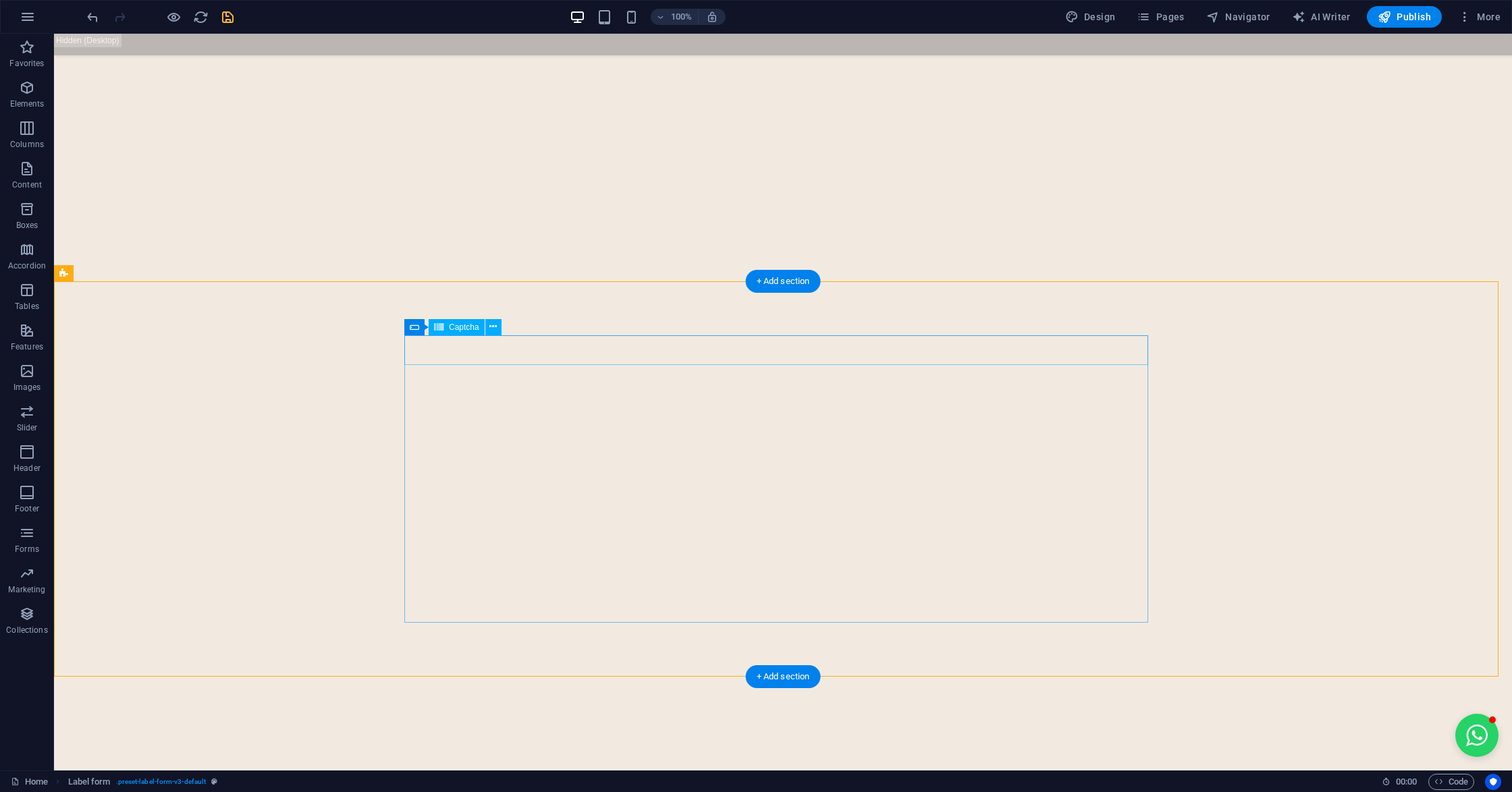
scroll to position [5298, 0]
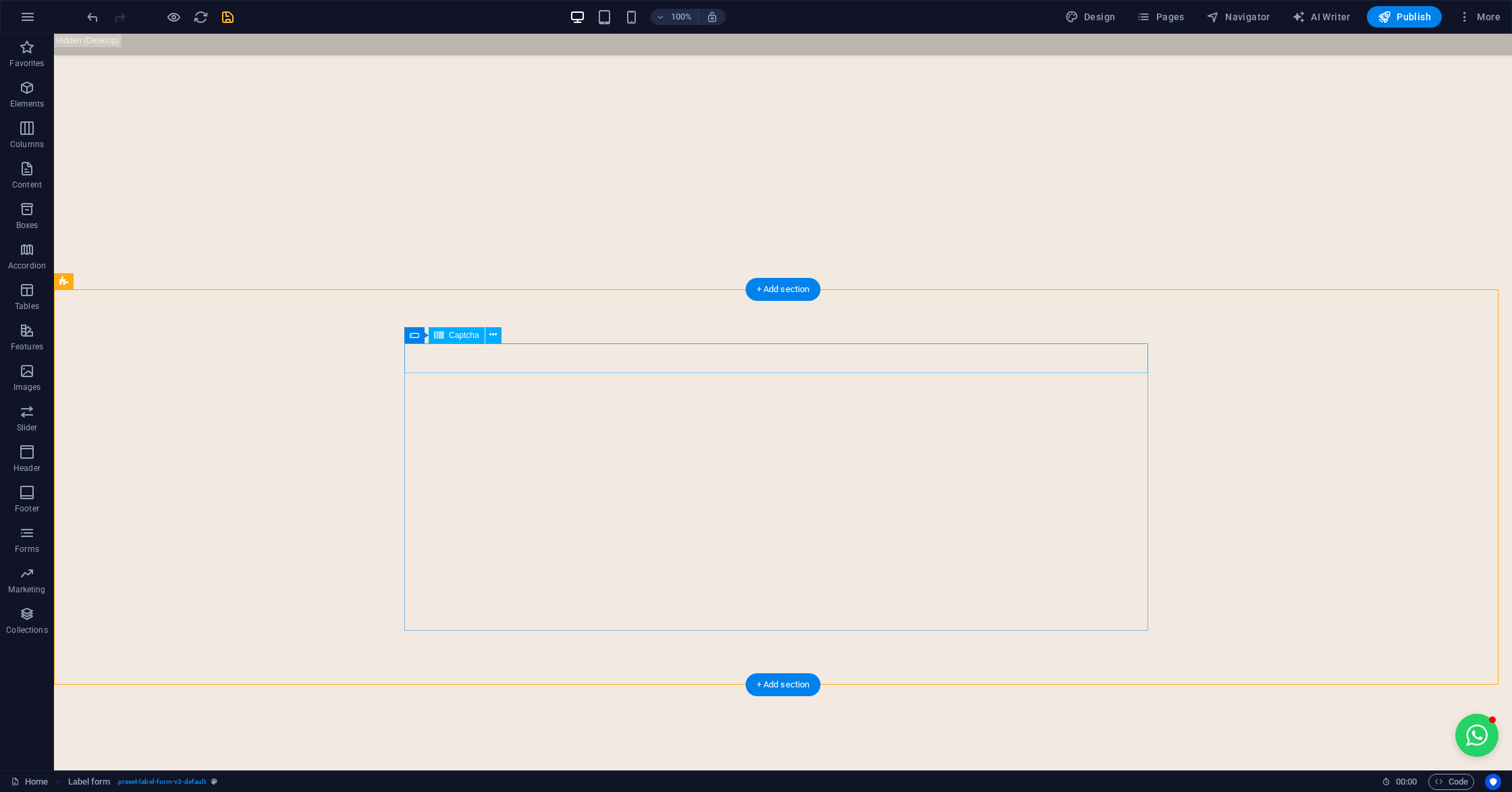
click div "Unreadable? Load new"
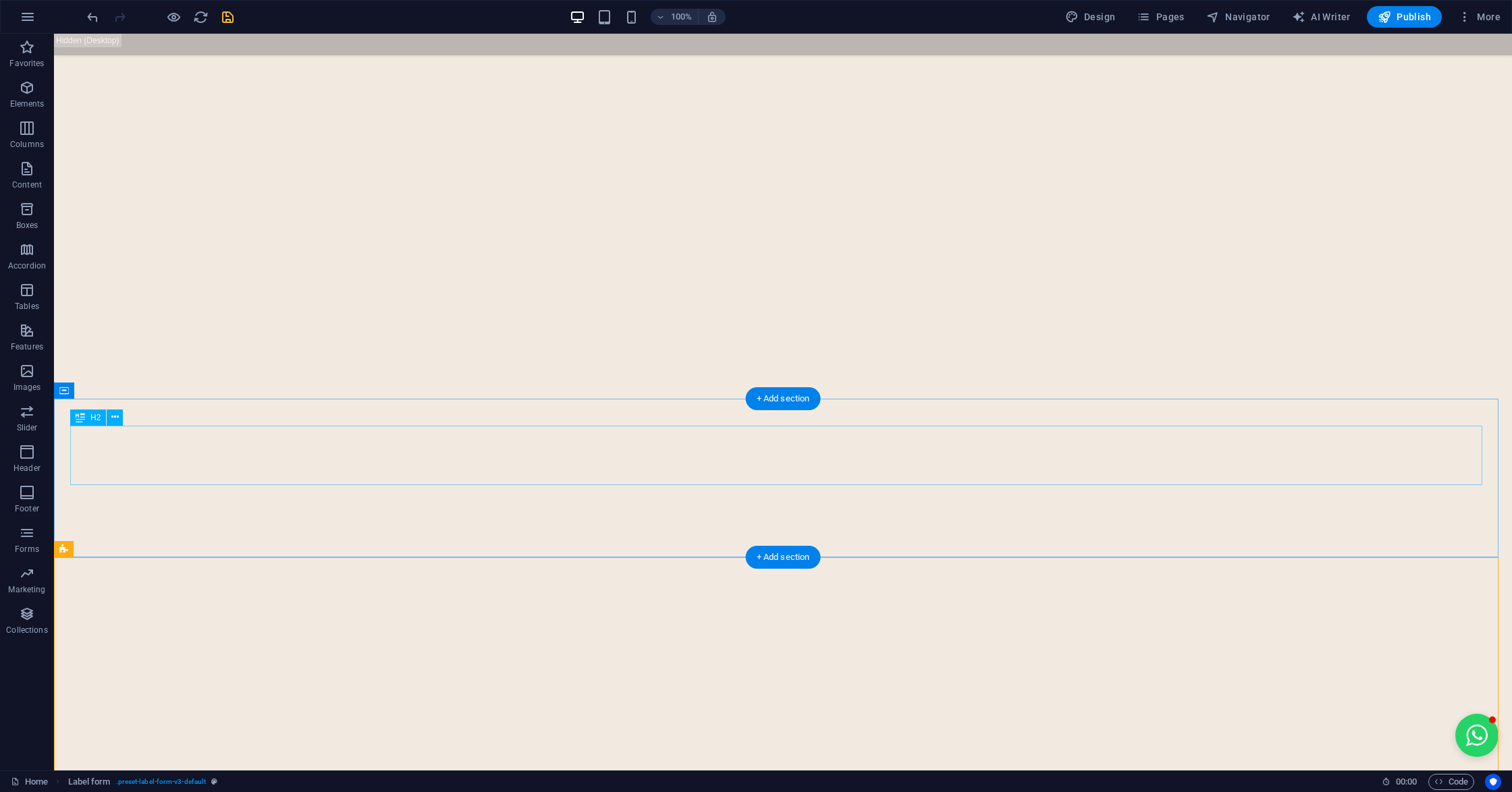
scroll to position [5569, 0]
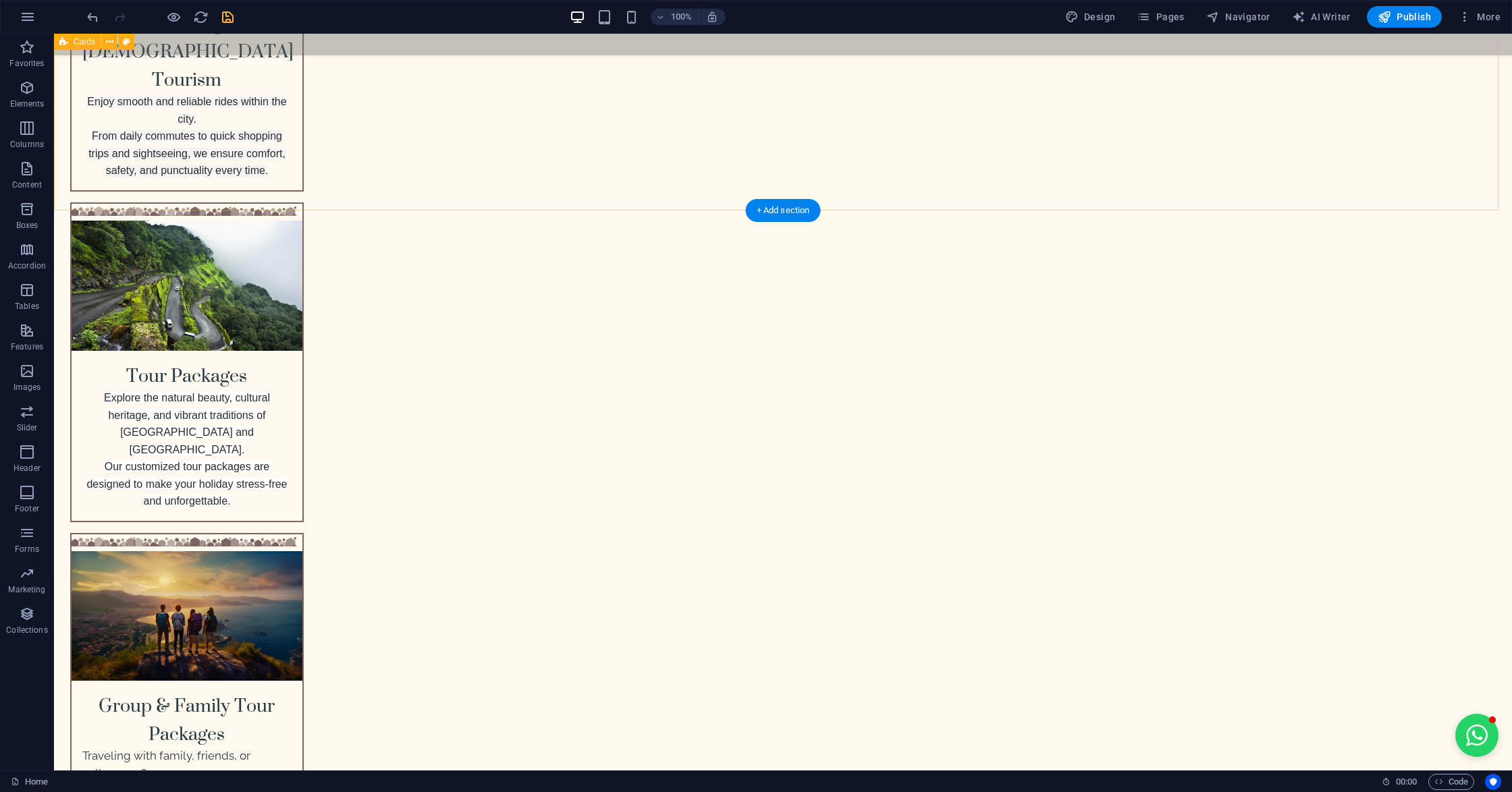
scroll to position [2062, 0]
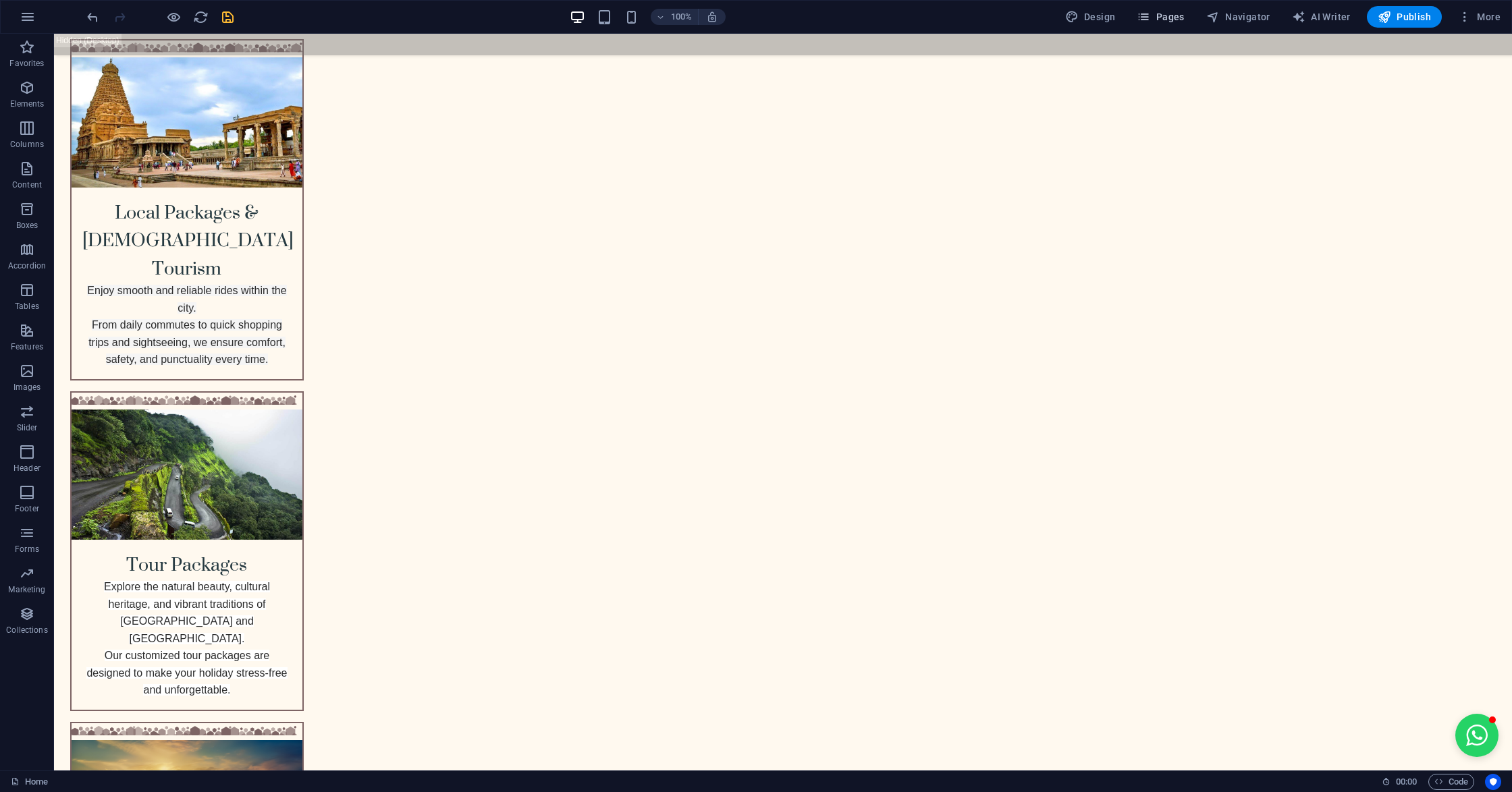
click at [1141, 17] on icon "button" at bounding box center [1143, 17] width 14 height 14
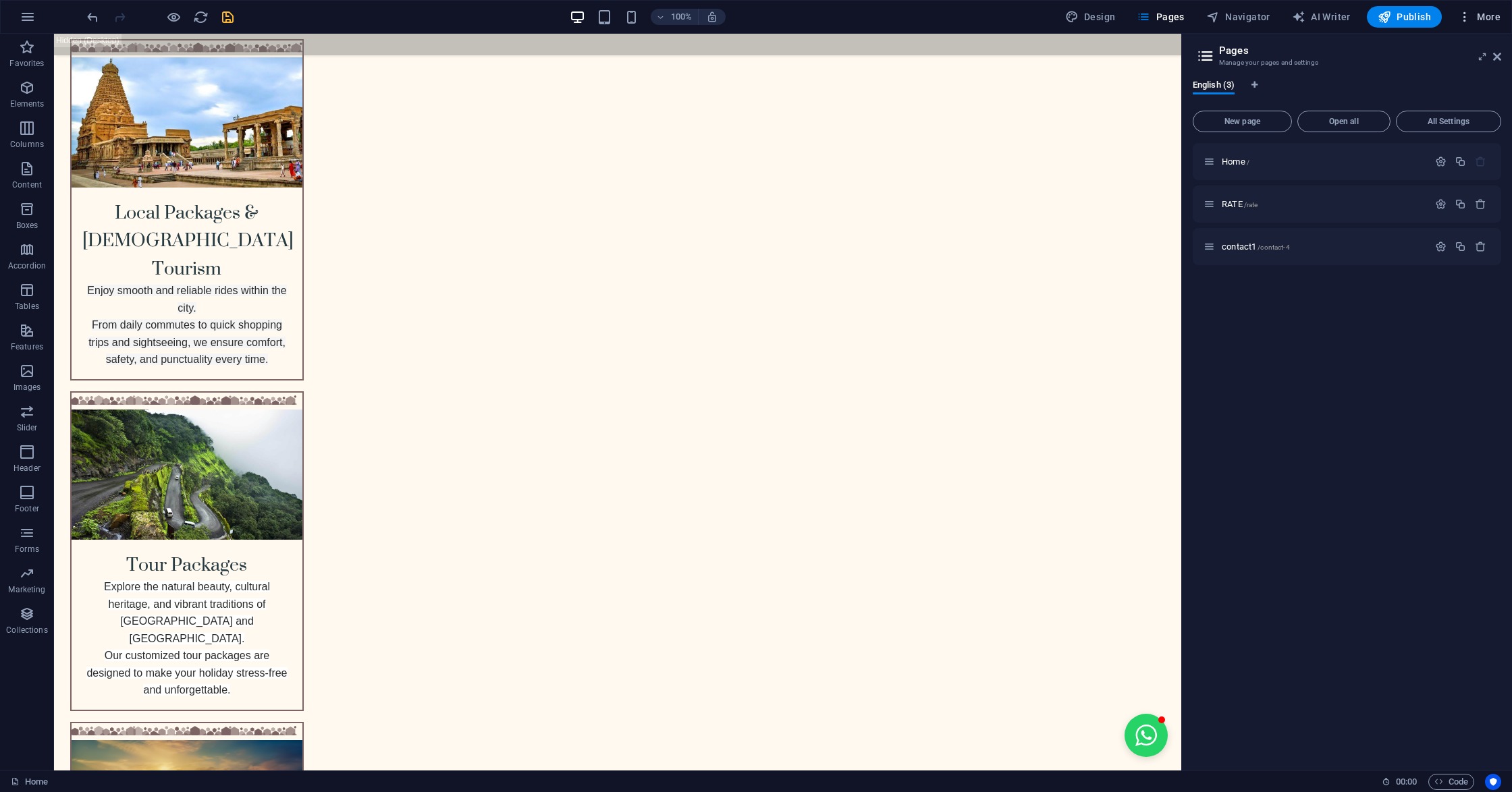
click at [1466, 9] on button "More" at bounding box center [1478, 17] width 53 height 22
click at [1423, 57] on h6 "Website Settings" at bounding box center [1451, 52] width 80 height 16
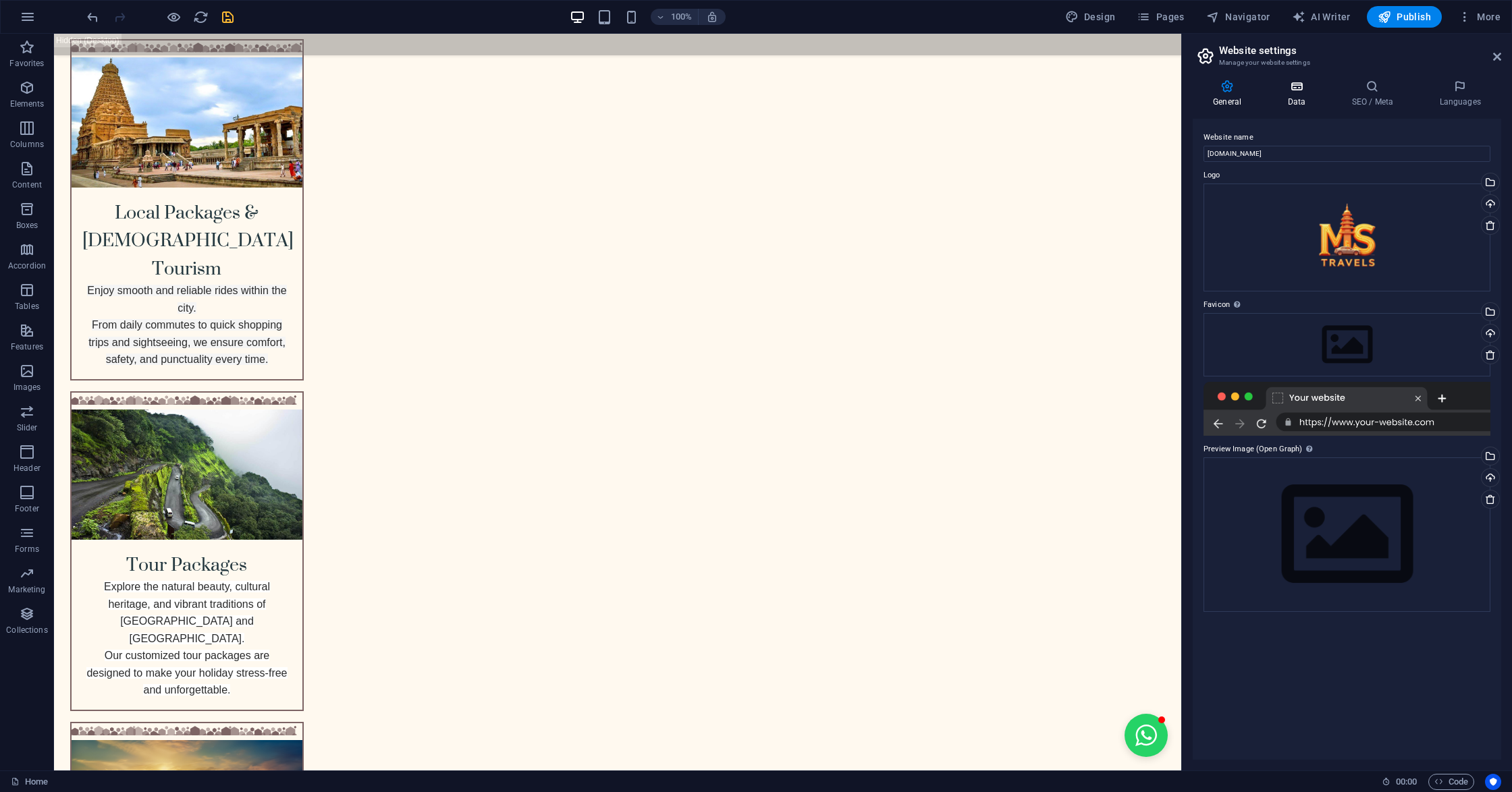
click at [1285, 89] on icon at bounding box center [1296, 86] width 59 height 14
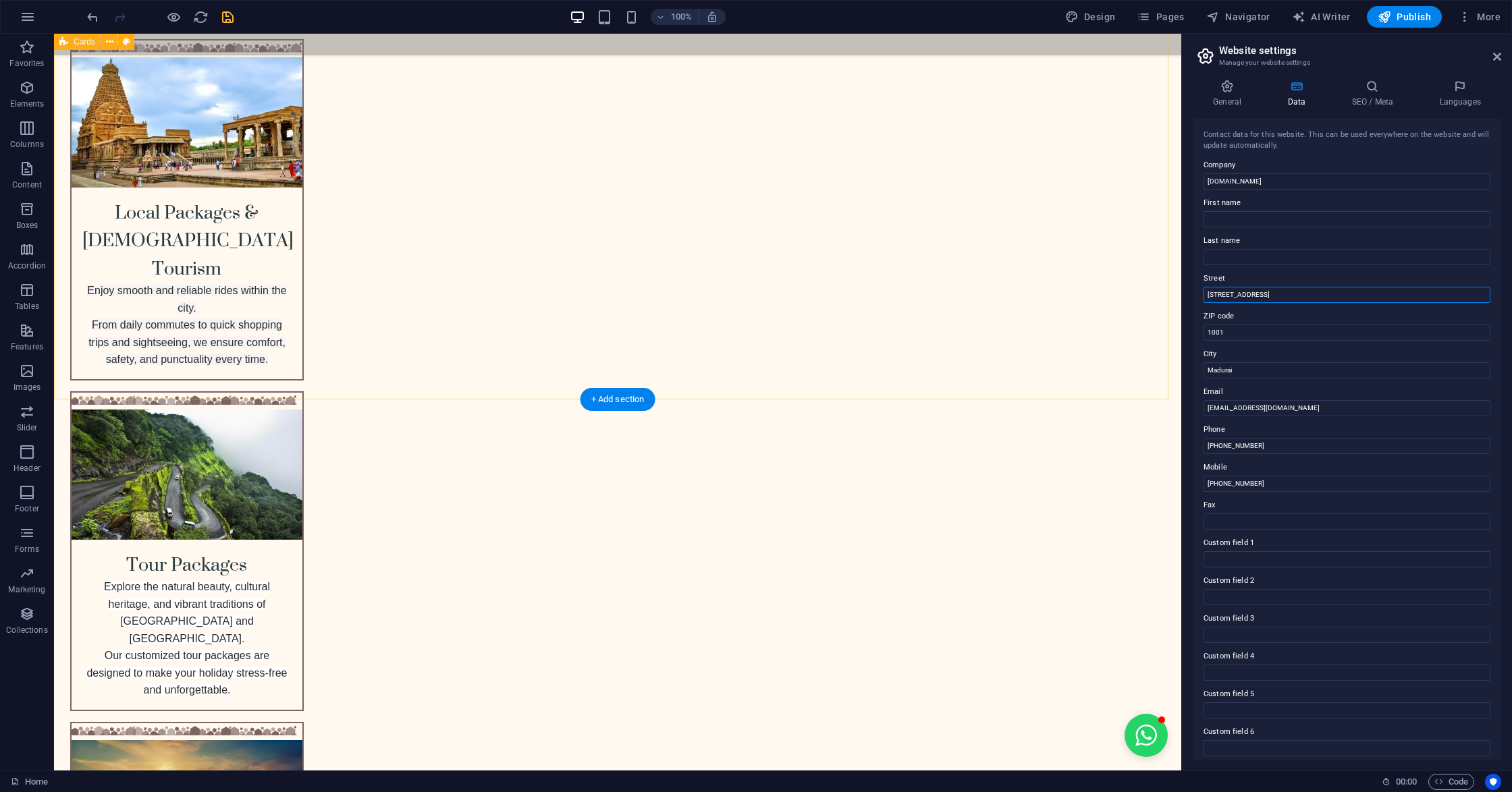
drag, startPoint x: 1311, startPoint y: 332, endPoint x: 1130, endPoint y: 299, distance: 184.0
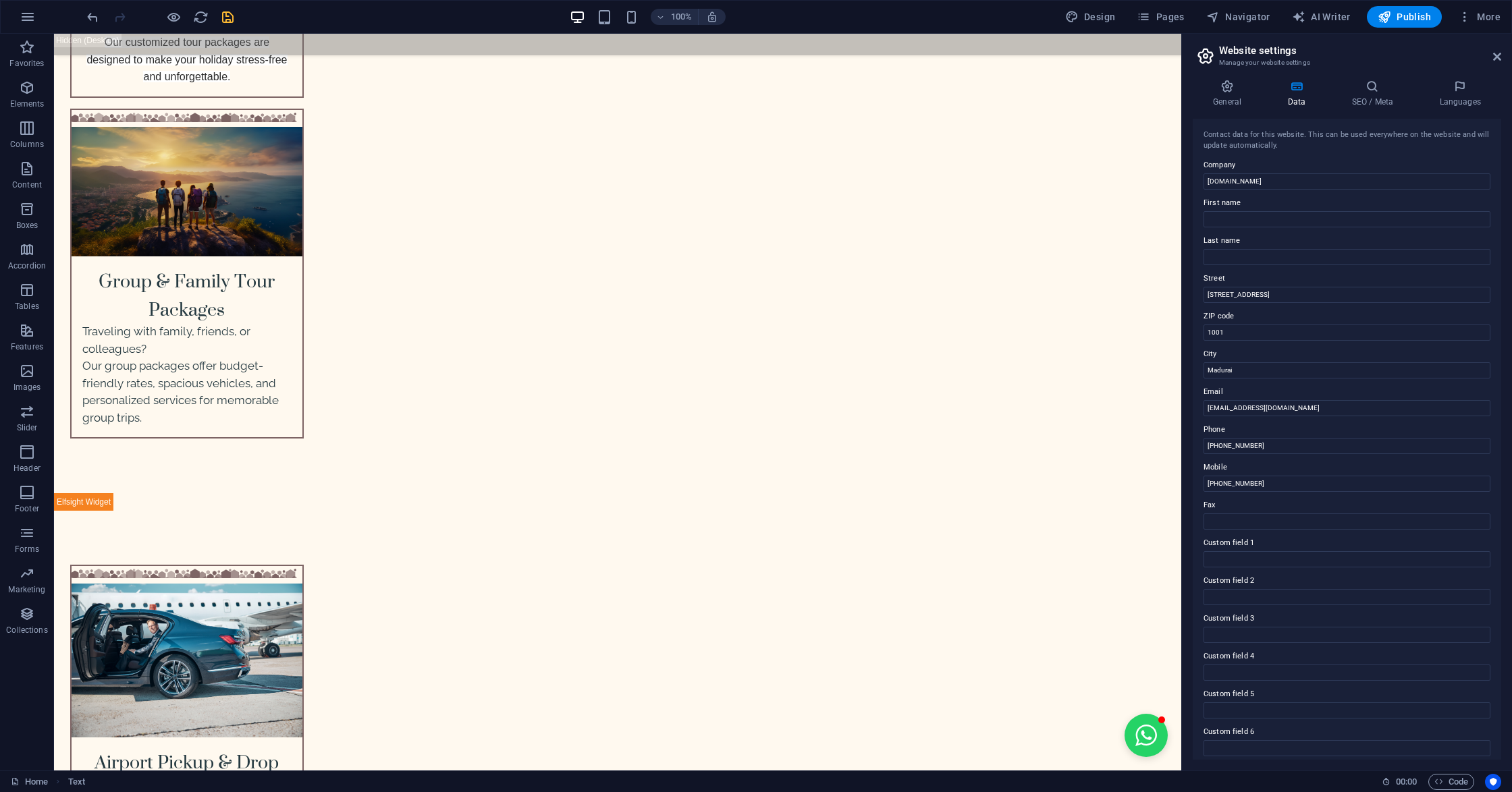
scroll to position [4097, 0]
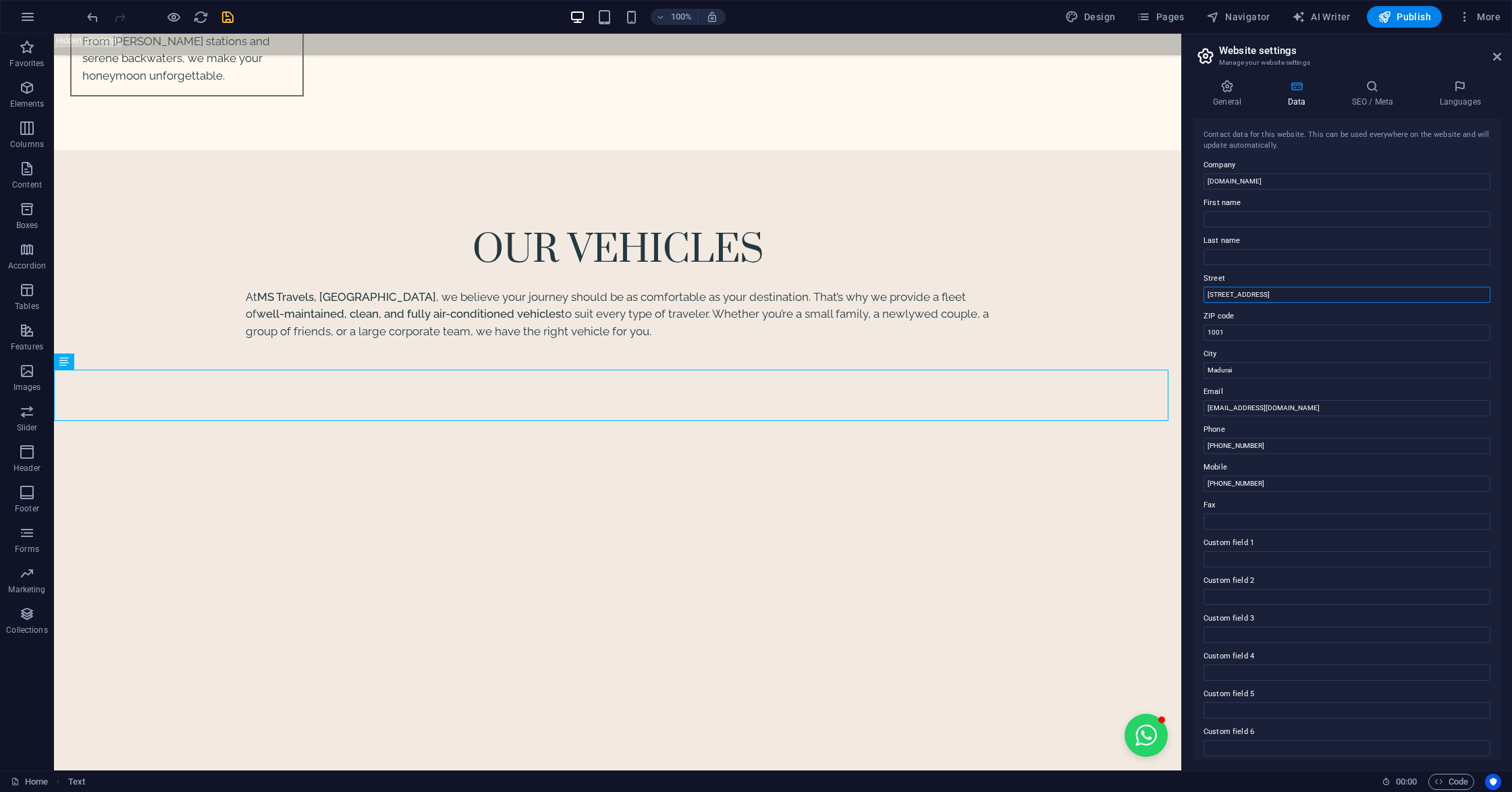
click at [1248, 289] on input "[STREET_ADDRESS]" at bounding box center [1347, 295] width 287 height 16
paste input "[STREET_ADDRESS][PERSON_NAME]"
drag, startPoint x: 1395, startPoint y: 296, endPoint x: 1449, endPoint y: 297, distance: 54.0
click at [1449, 297] on input "[STREET_ADDRESS][PERSON_NAME]" at bounding box center [1347, 295] width 287 height 16
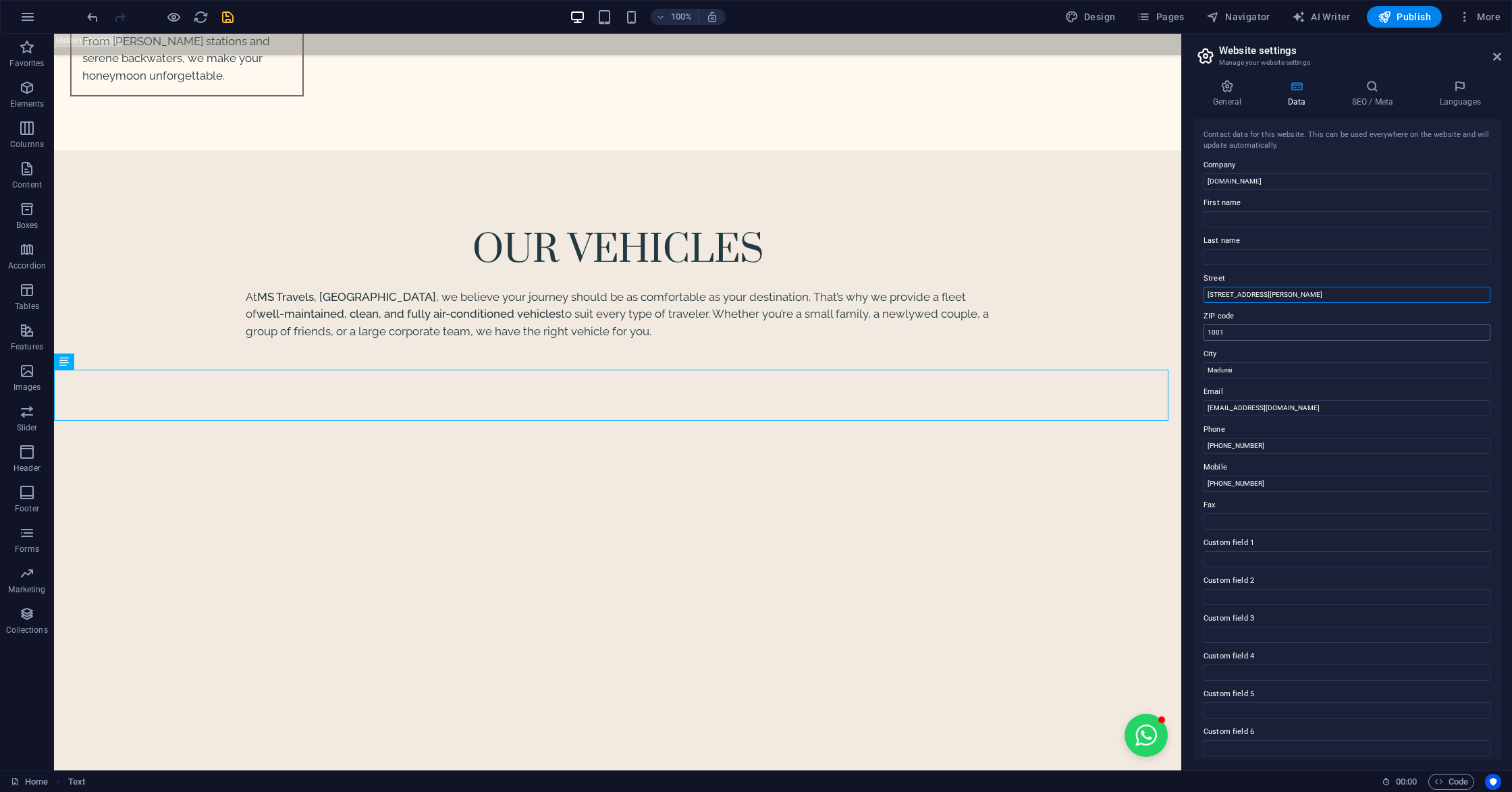
type input "[STREET_ADDRESS][PERSON_NAME]"
drag, startPoint x: 1359, startPoint y: 364, endPoint x: 1178, endPoint y: 346, distance: 181.9
paste input "i 625018"
click at [1210, 332] on input "i 625018" at bounding box center [1347, 333] width 287 height 16
type input "625018"
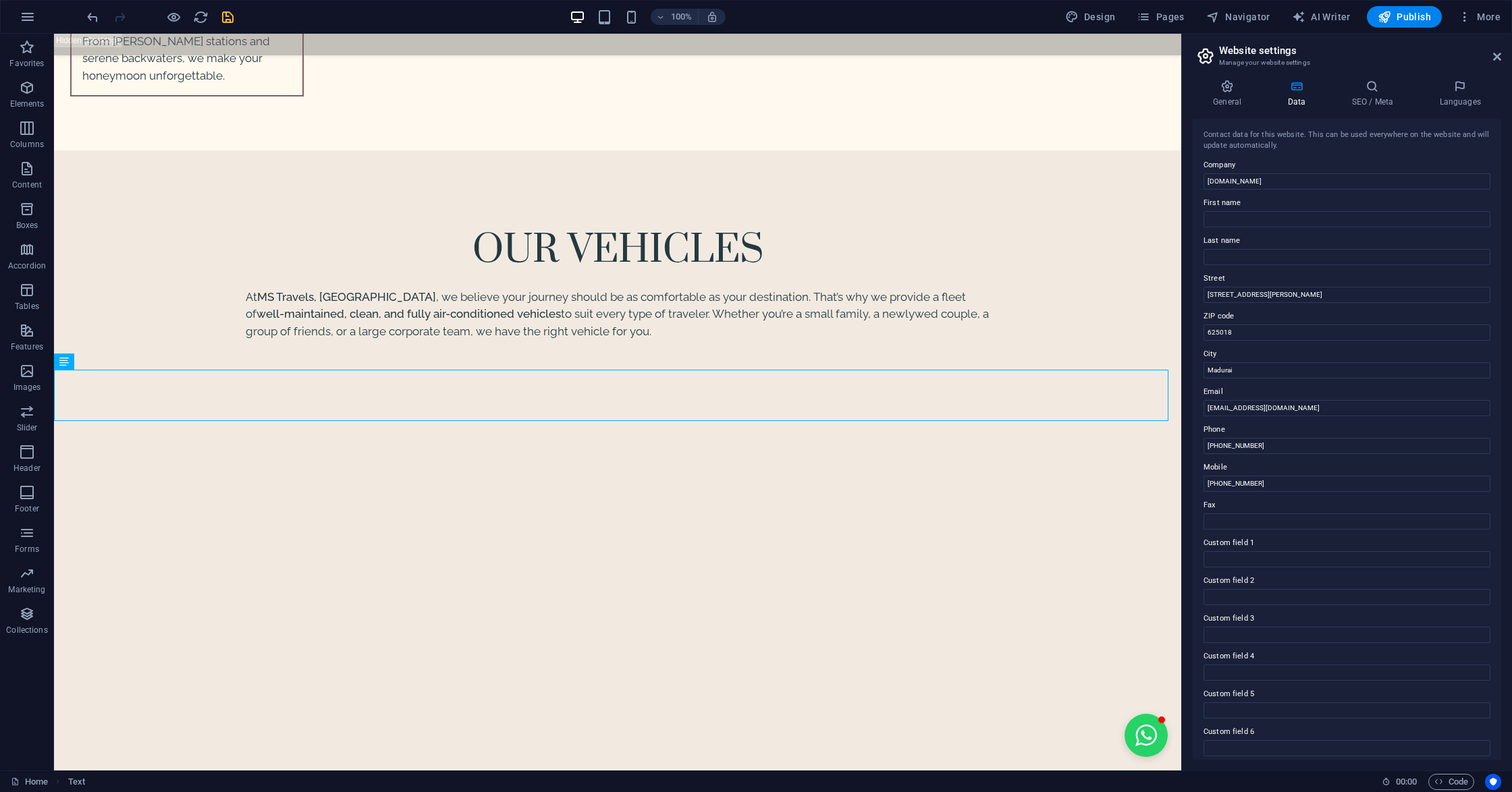
click at [1251, 208] on label "First name" at bounding box center [1347, 203] width 287 height 16
click at [1251, 211] on input "First name" at bounding box center [1347, 219] width 287 height 16
click at [1250, 216] on input "First name" at bounding box center [1347, 219] width 287 height 16
type input "MS"
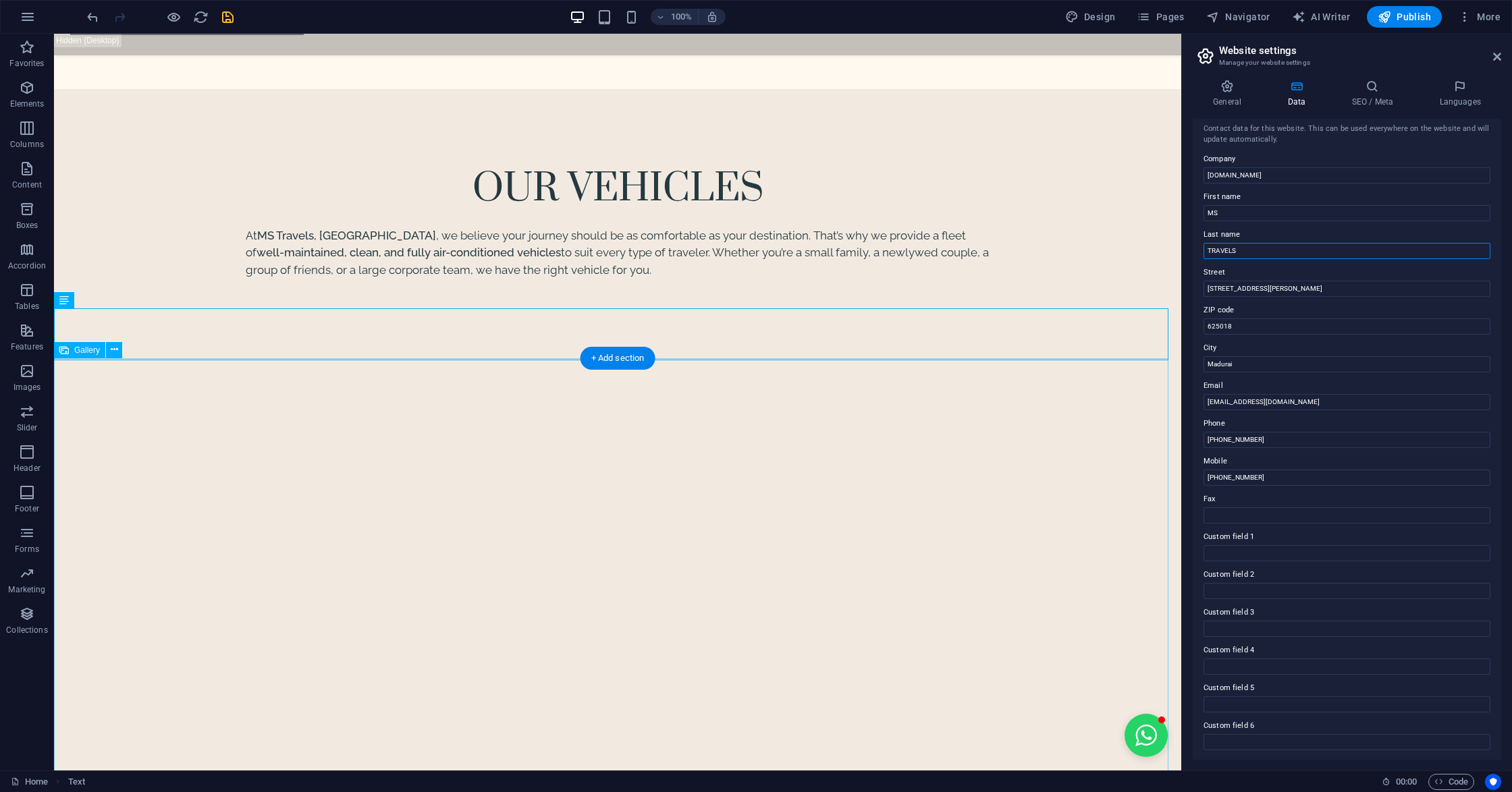
scroll to position [4186, 0]
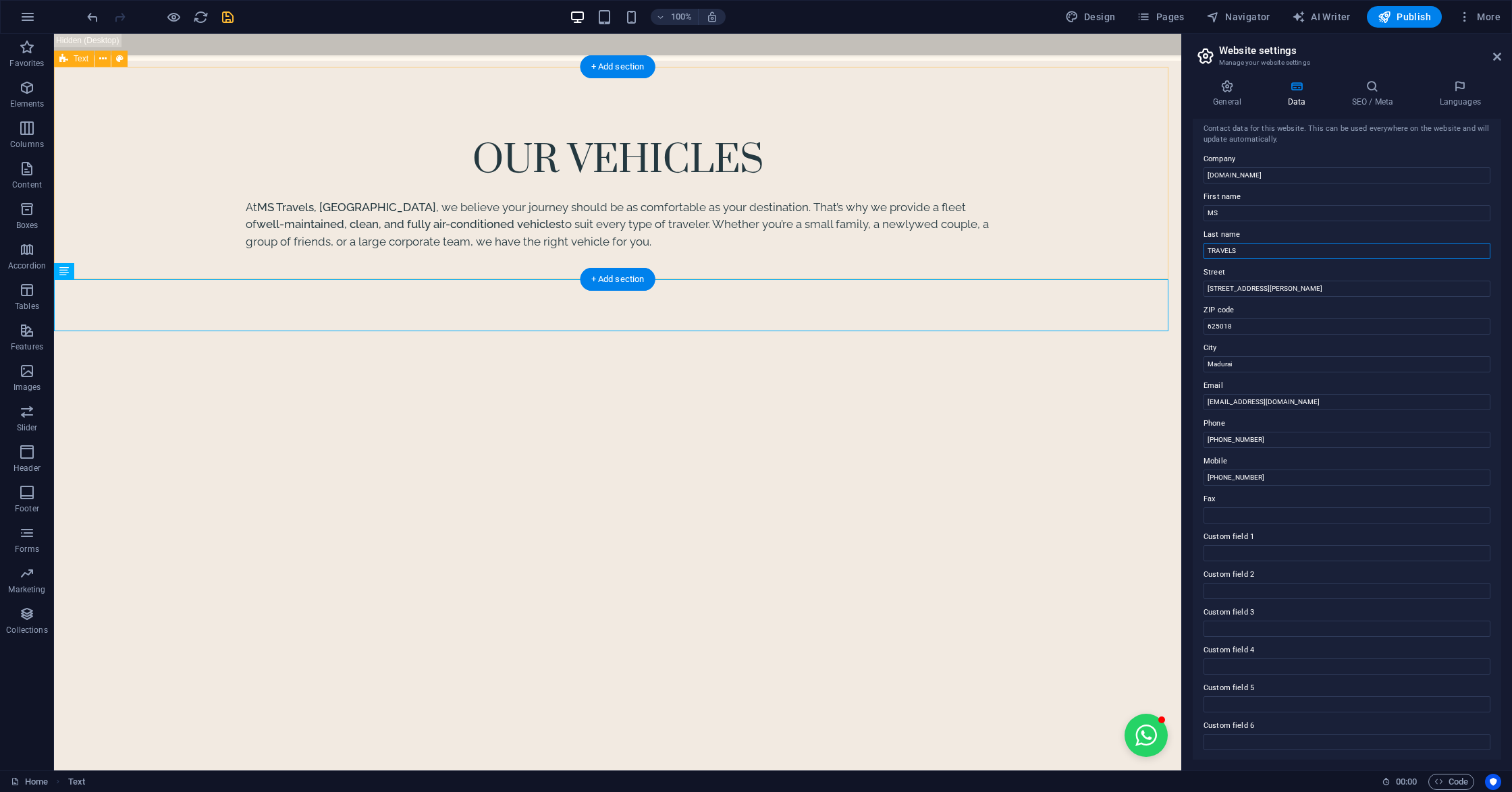
type input "TRAVELS"
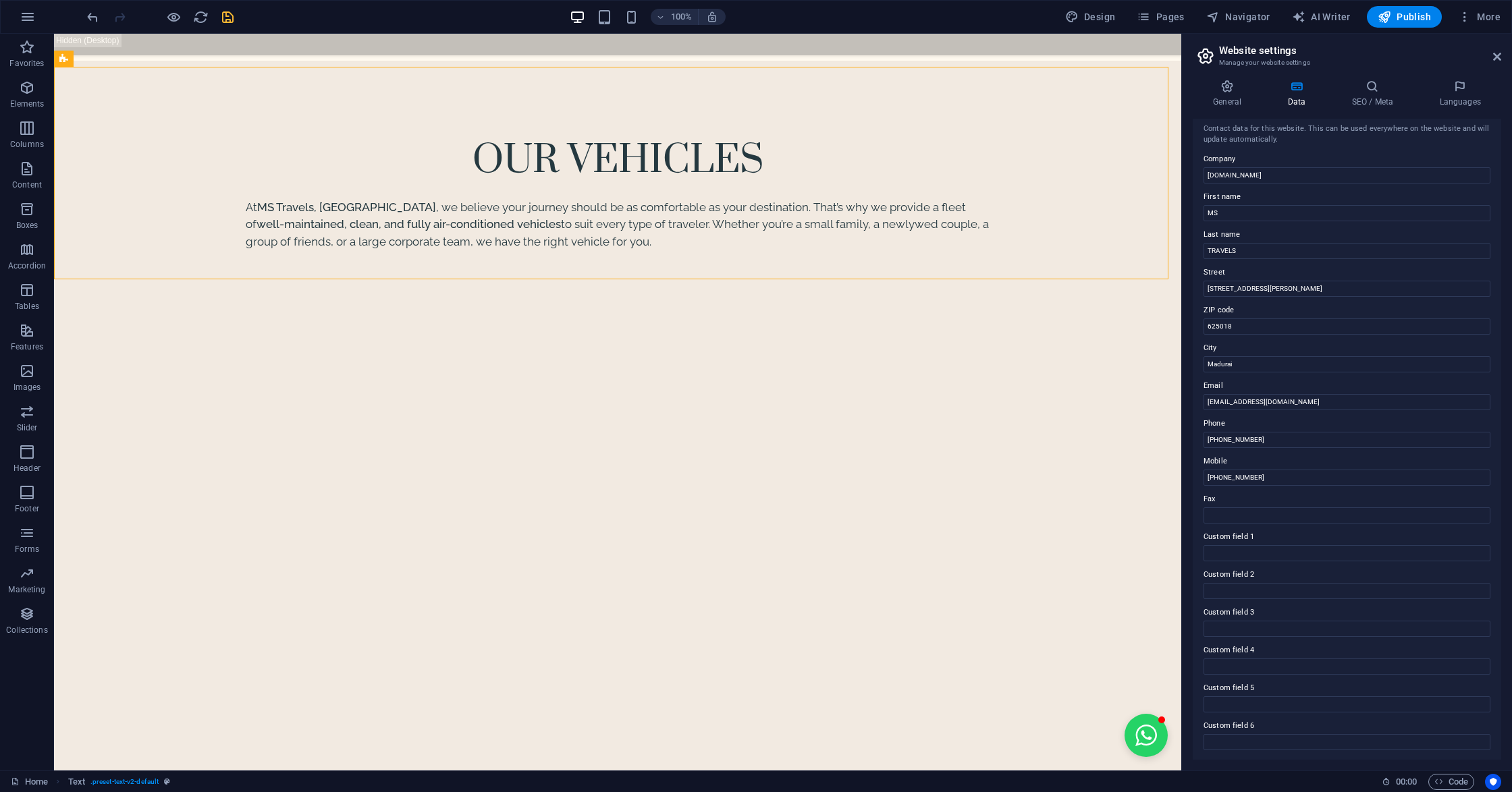
click at [1288, 79] on icon at bounding box center [1296, 86] width 59 height 14
click at [1373, 85] on icon at bounding box center [1371, 86] width 82 height 14
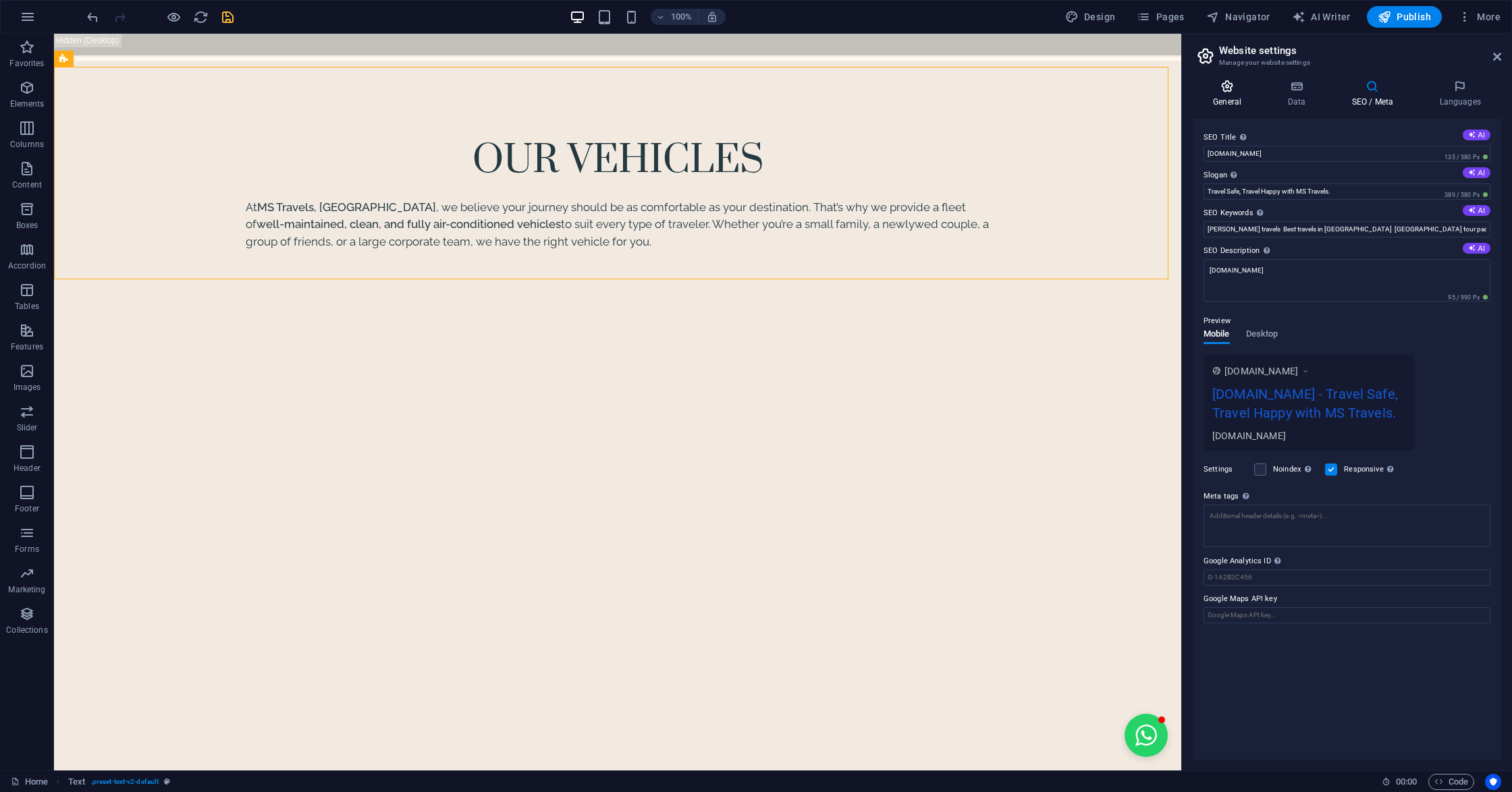
click at [1221, 95] on h4 "General" at bounding box center [1229, 93] width 74 height 28
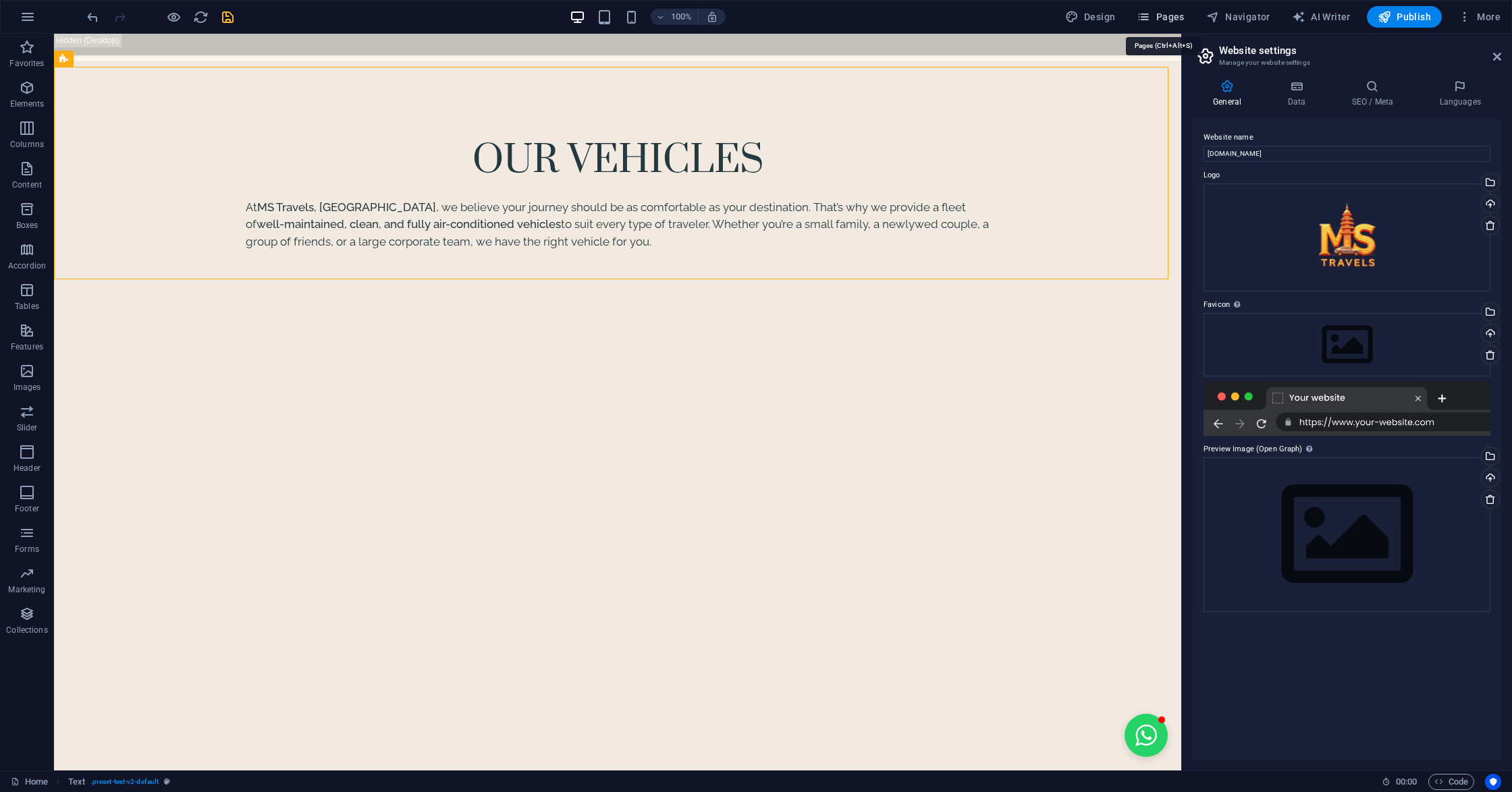
click at [1164, 16] on span "Pages" at bounding box center [1159, 17] width 47 height 14
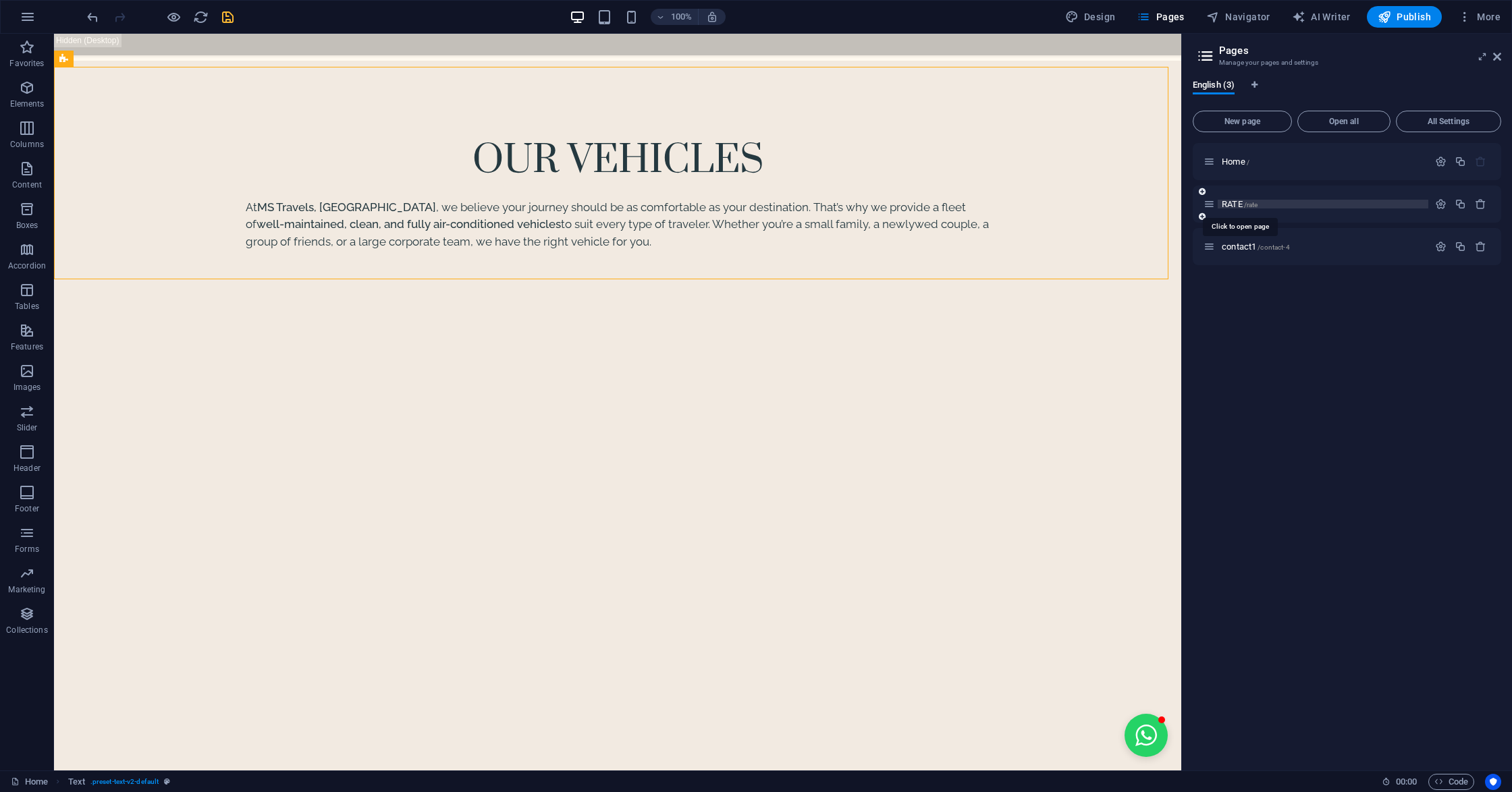
click at [1235, 206] on span "RATE /rate" at bounding box center [1239, 204] width 36 height 10
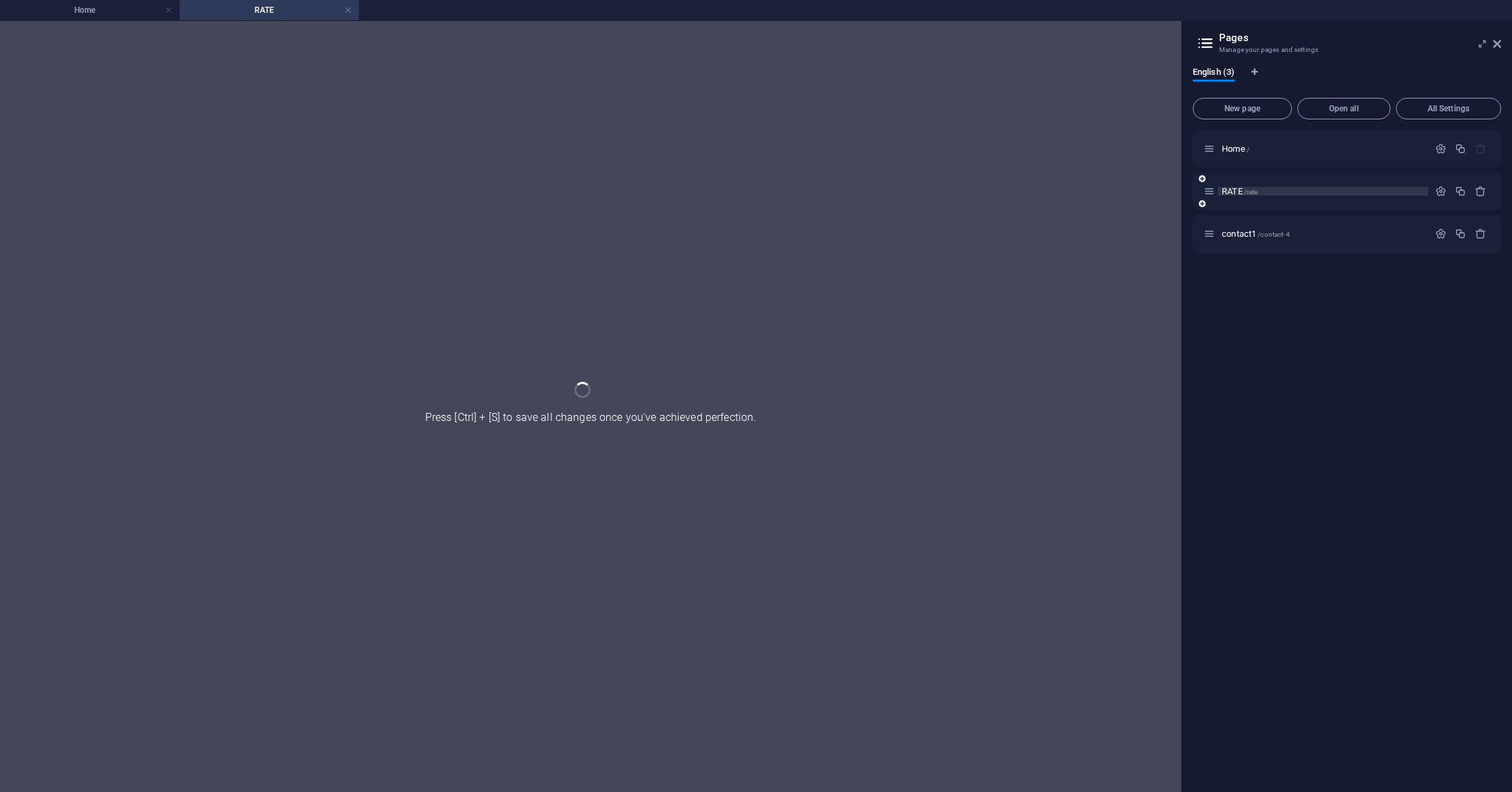
click at [1235, 206] on div "RATE /rate" at bounding box center [1346, 191] width 308 height 37
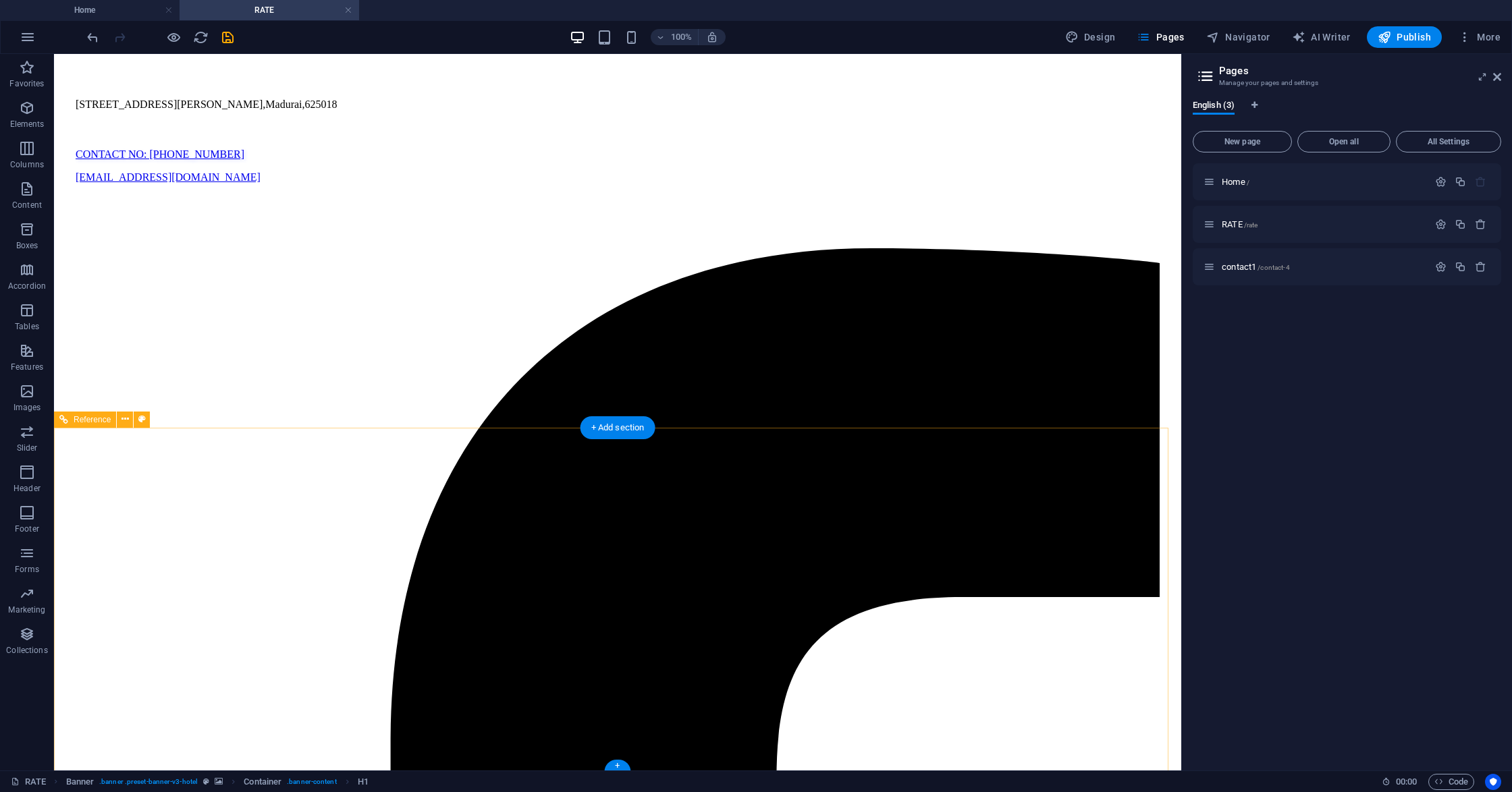
scroll to position [783, 0]
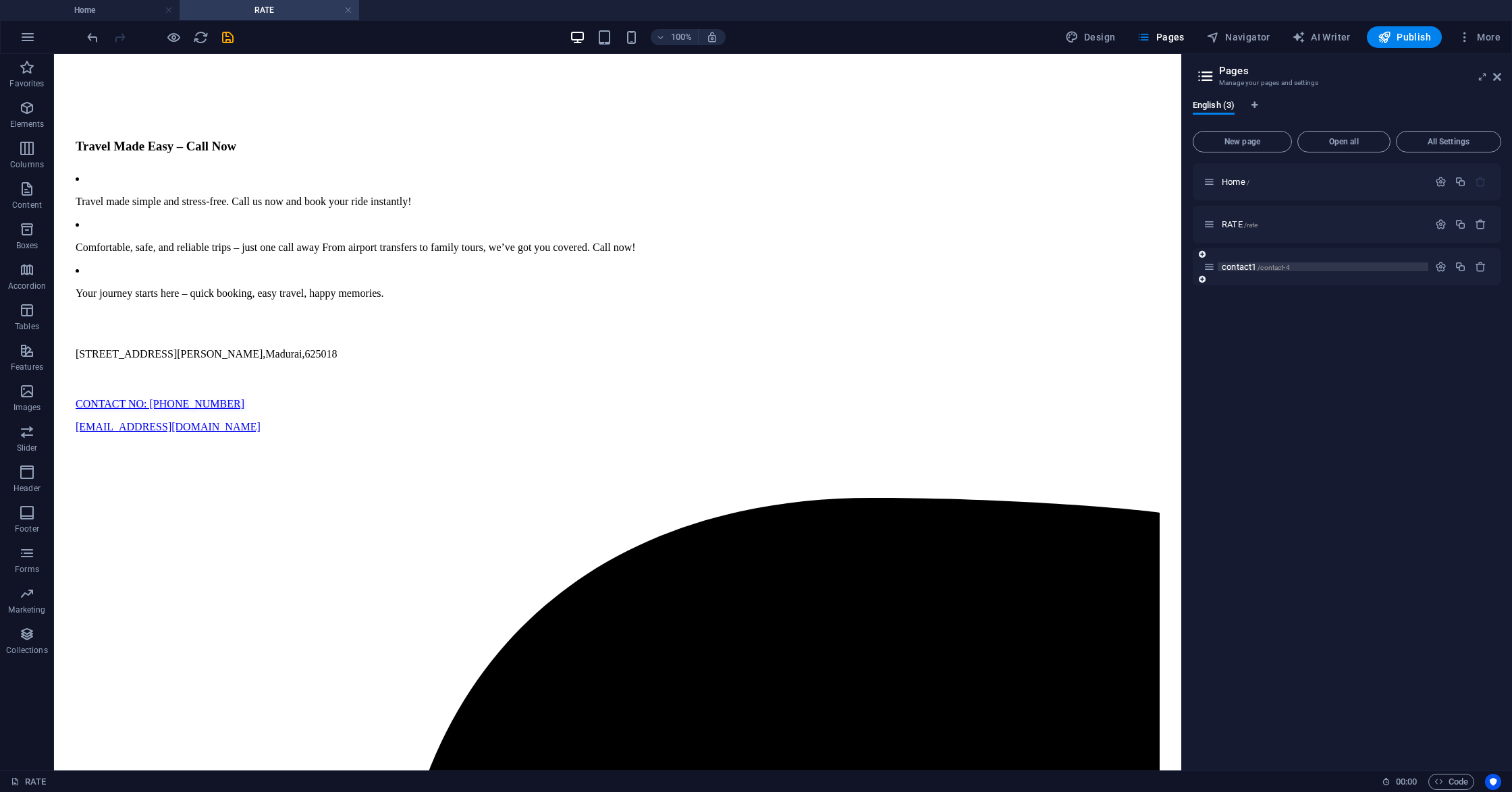
click at [1245, 269] on span "contact1 /contact-4" at bounding box center [1256, 267] width 68 height 10
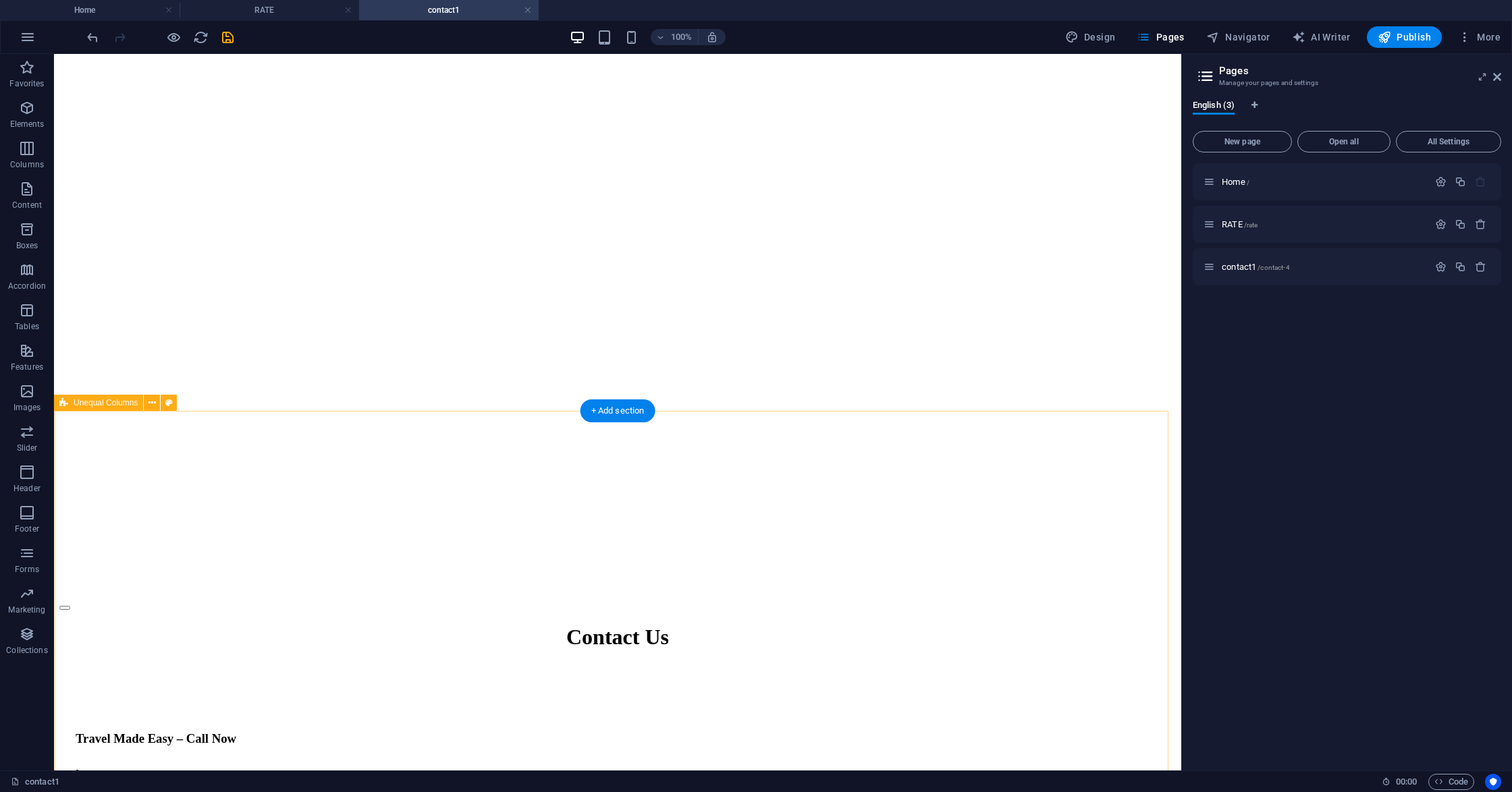
scroll to position [0, 0]
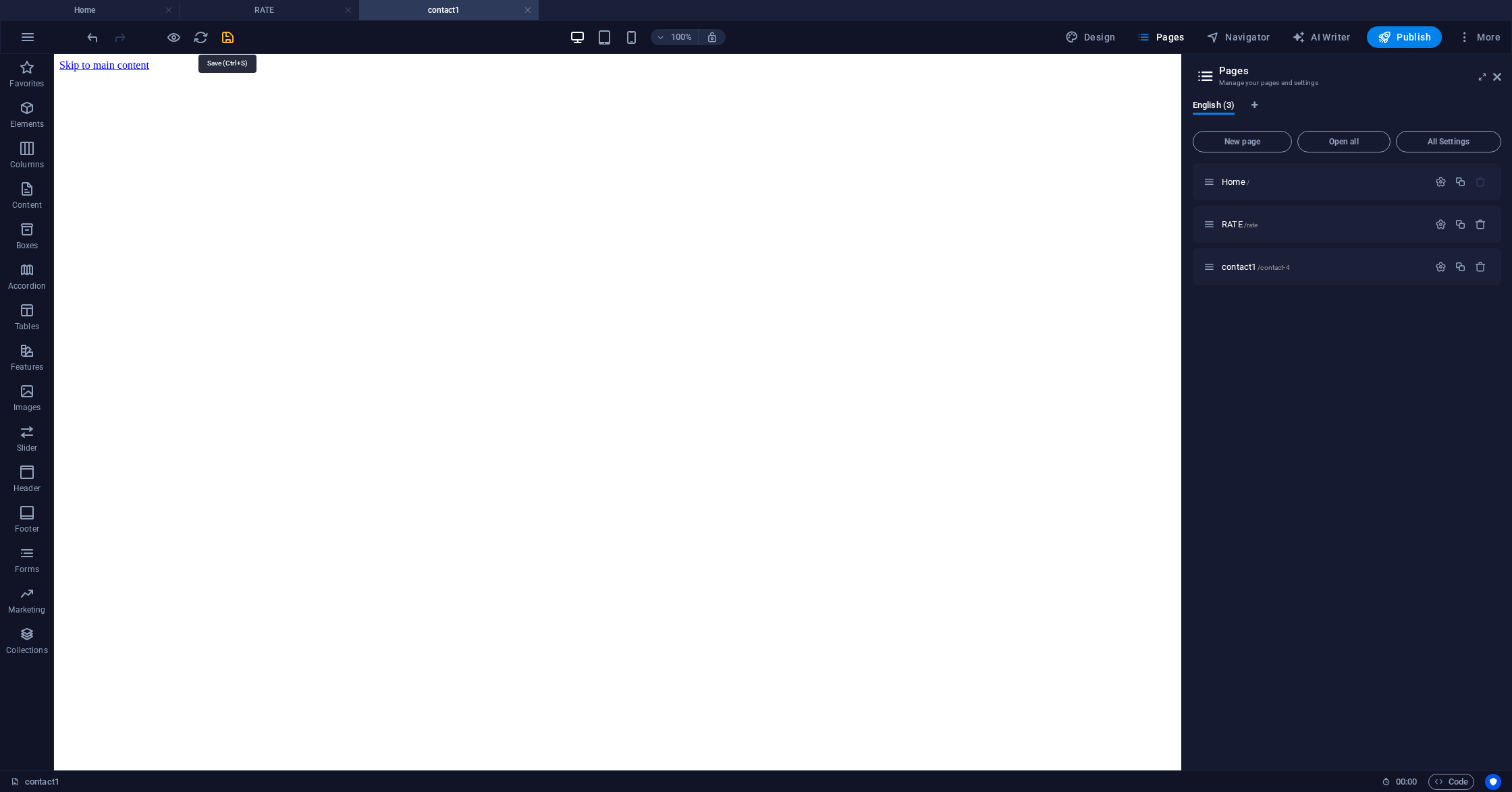
click at [229, 36] on icon "save" at bounding box center [227, 37] width 15 height 15
click at [229, 36] on div at bounding box center [160, 37] width 151 height 22
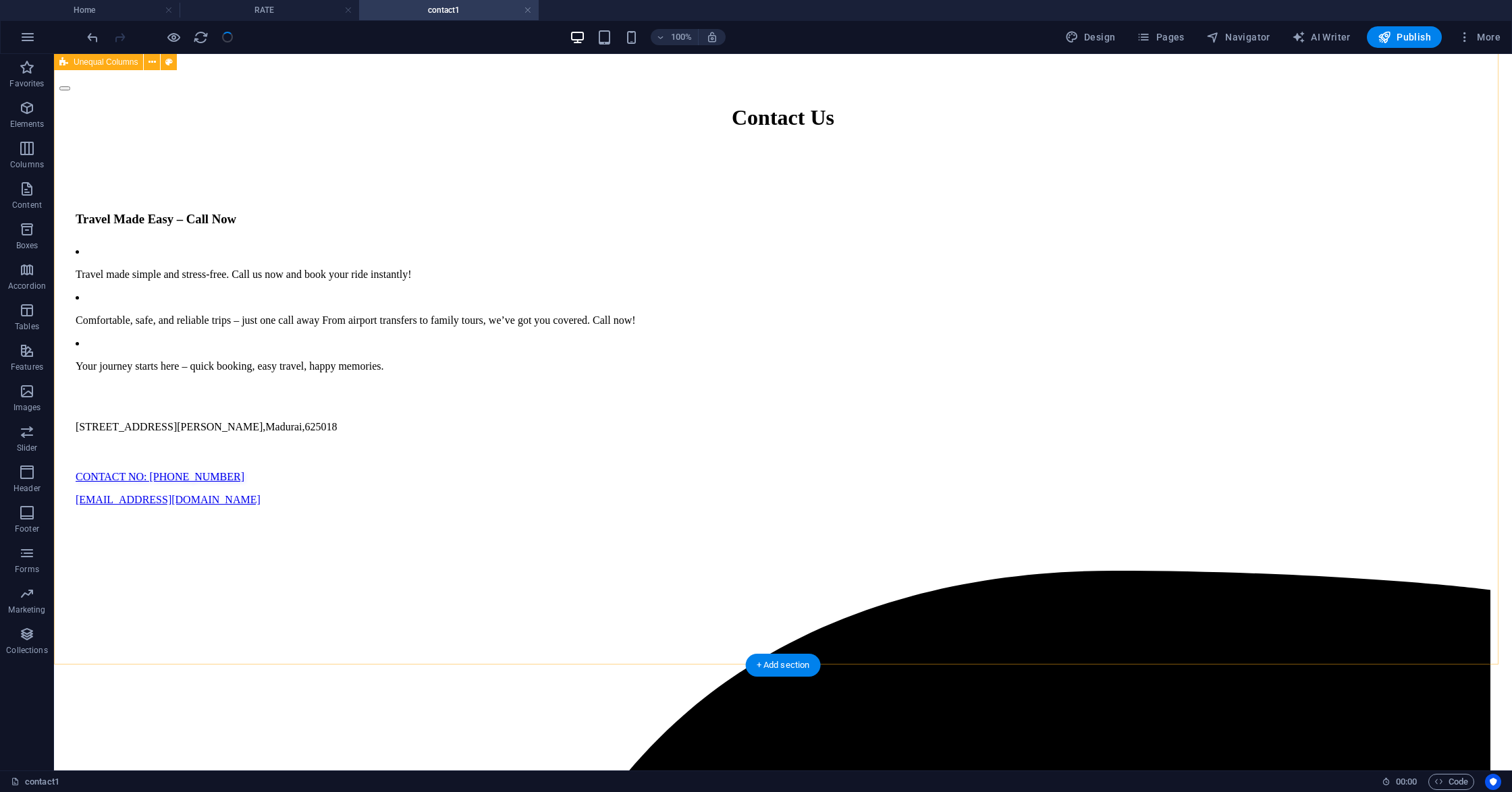
scroll to position [630, 0]
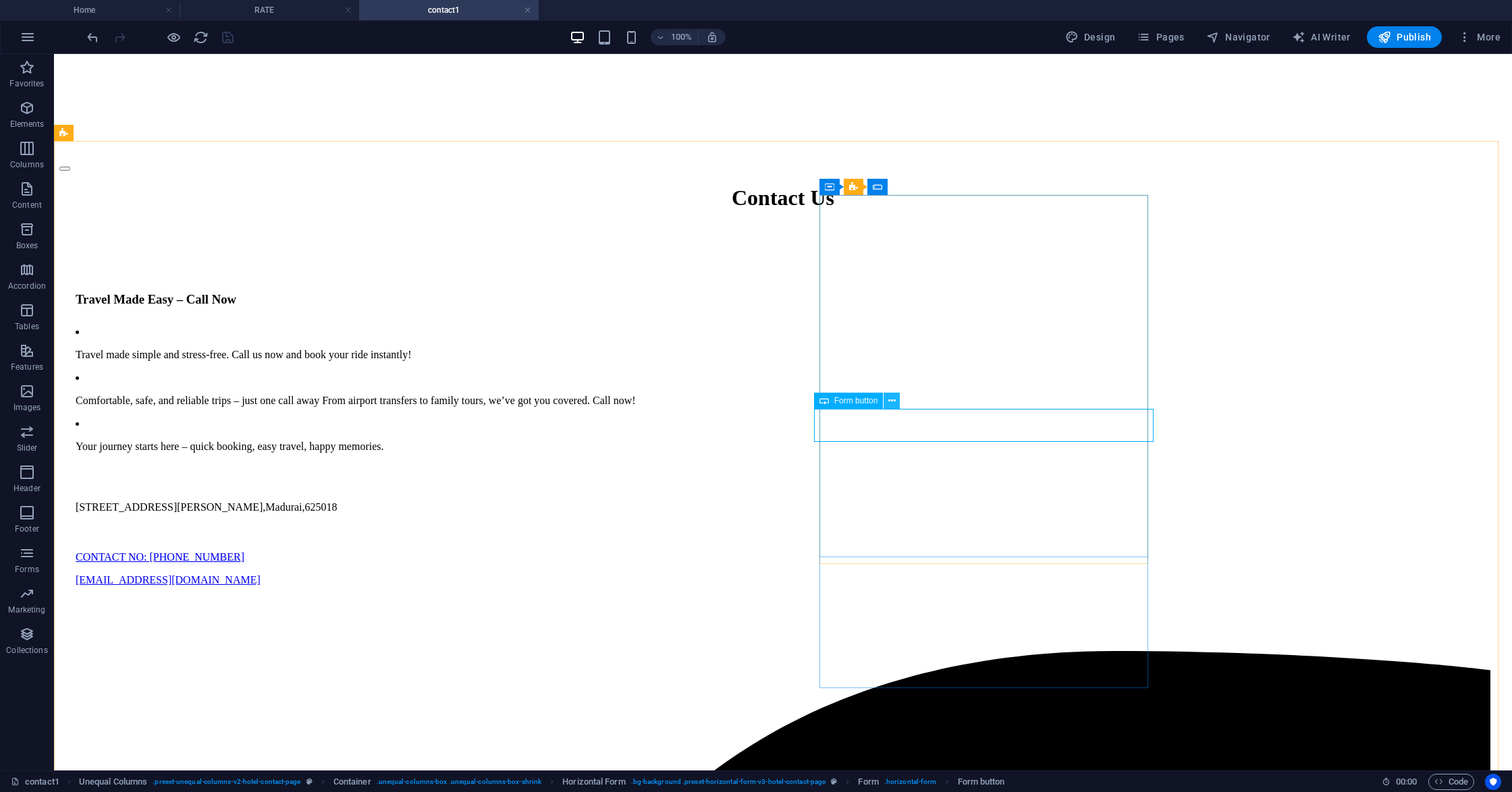
click at [894, 400] on icon at bounding box center [891, 400] width 7 height 14
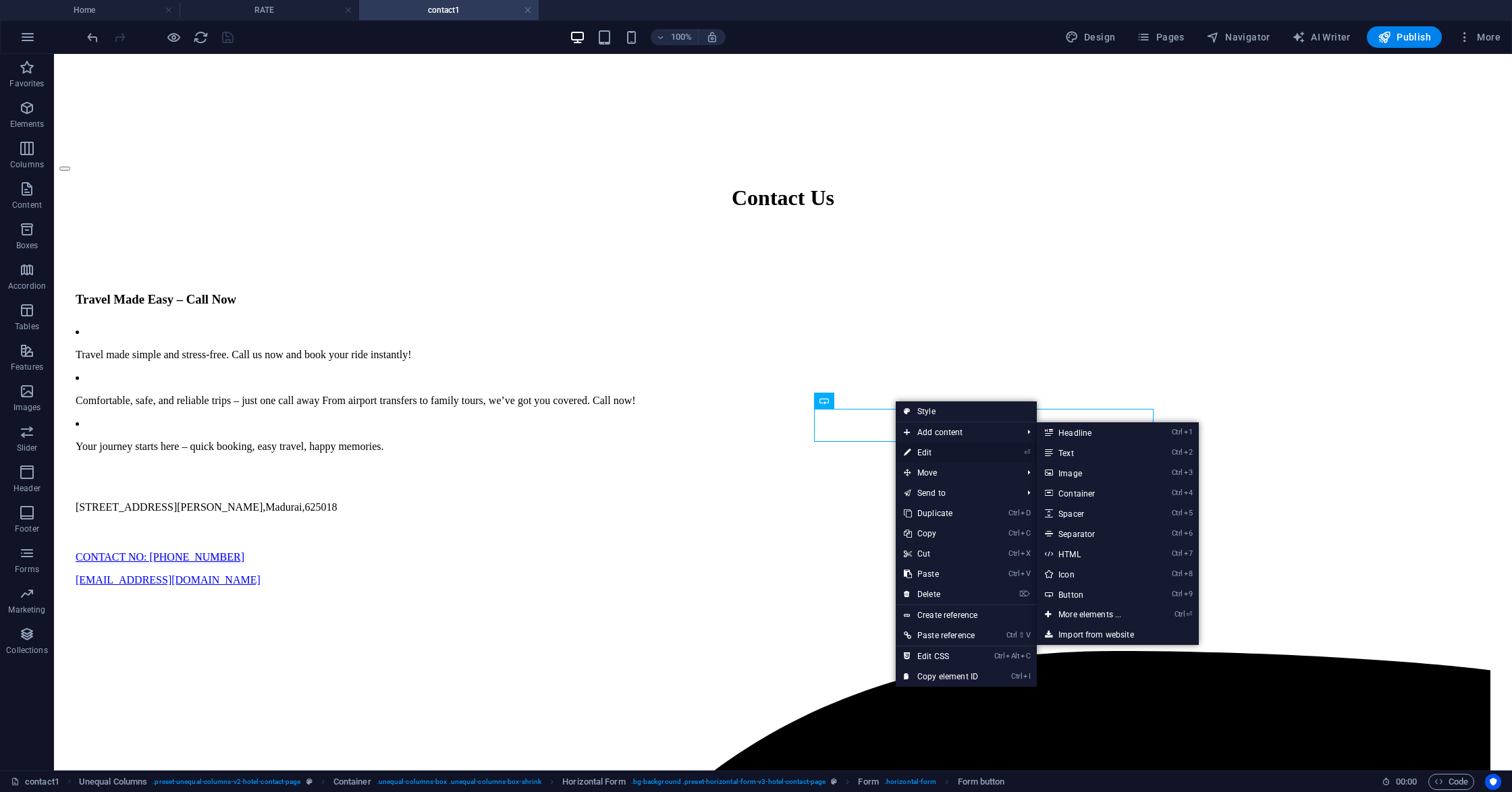
drag, startPoint x: 924, startPoint y: 446, endPoint x: 495, endPoint y: 384, distance: 433.5
click at [924, 446] on link "⏎ Edit" at bounding box center [941, 453] width 90 height 20
select select "px"
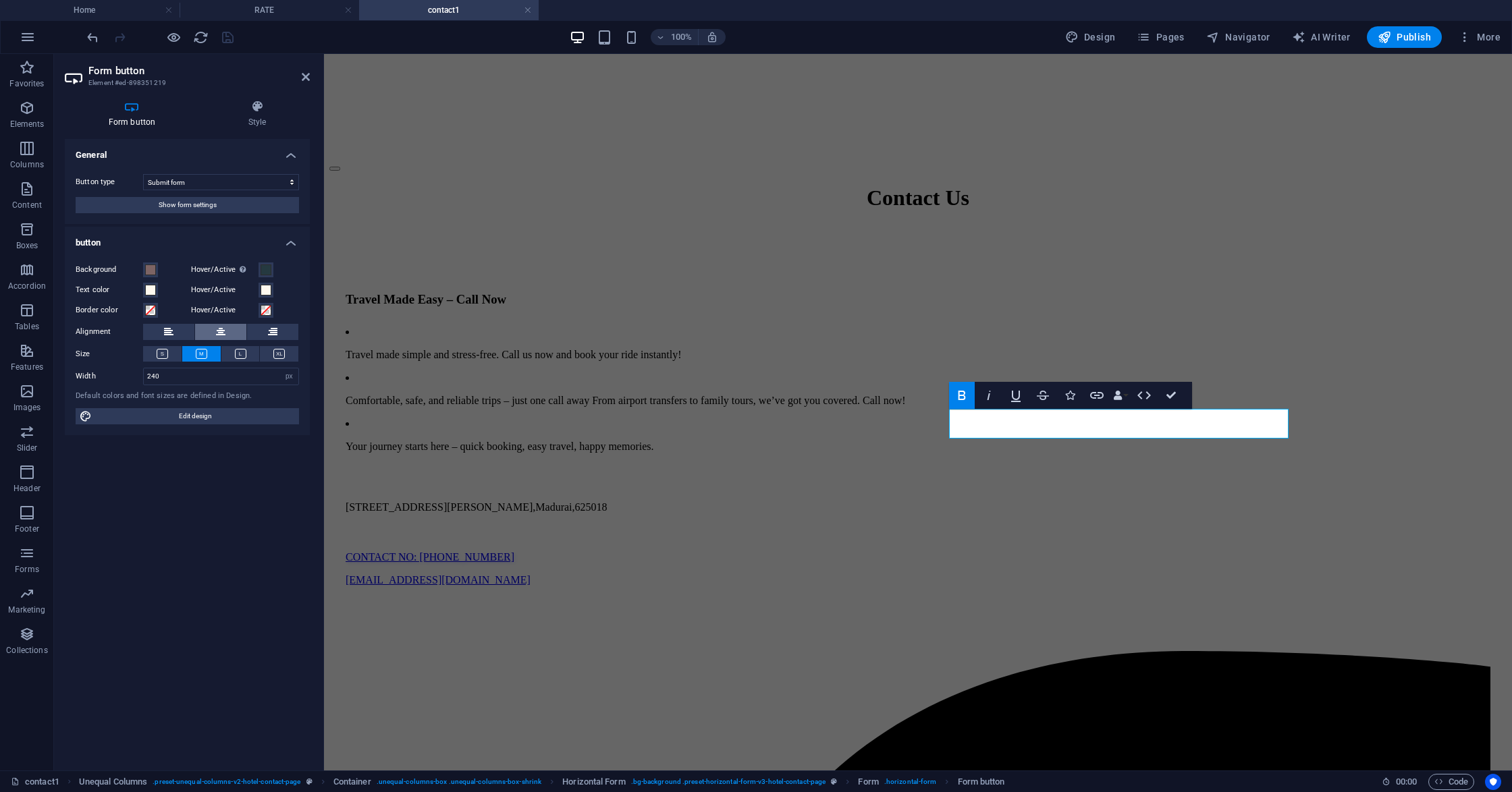
click at [217, 325] on icon at bounding box center [221, 332] width 9 height 16
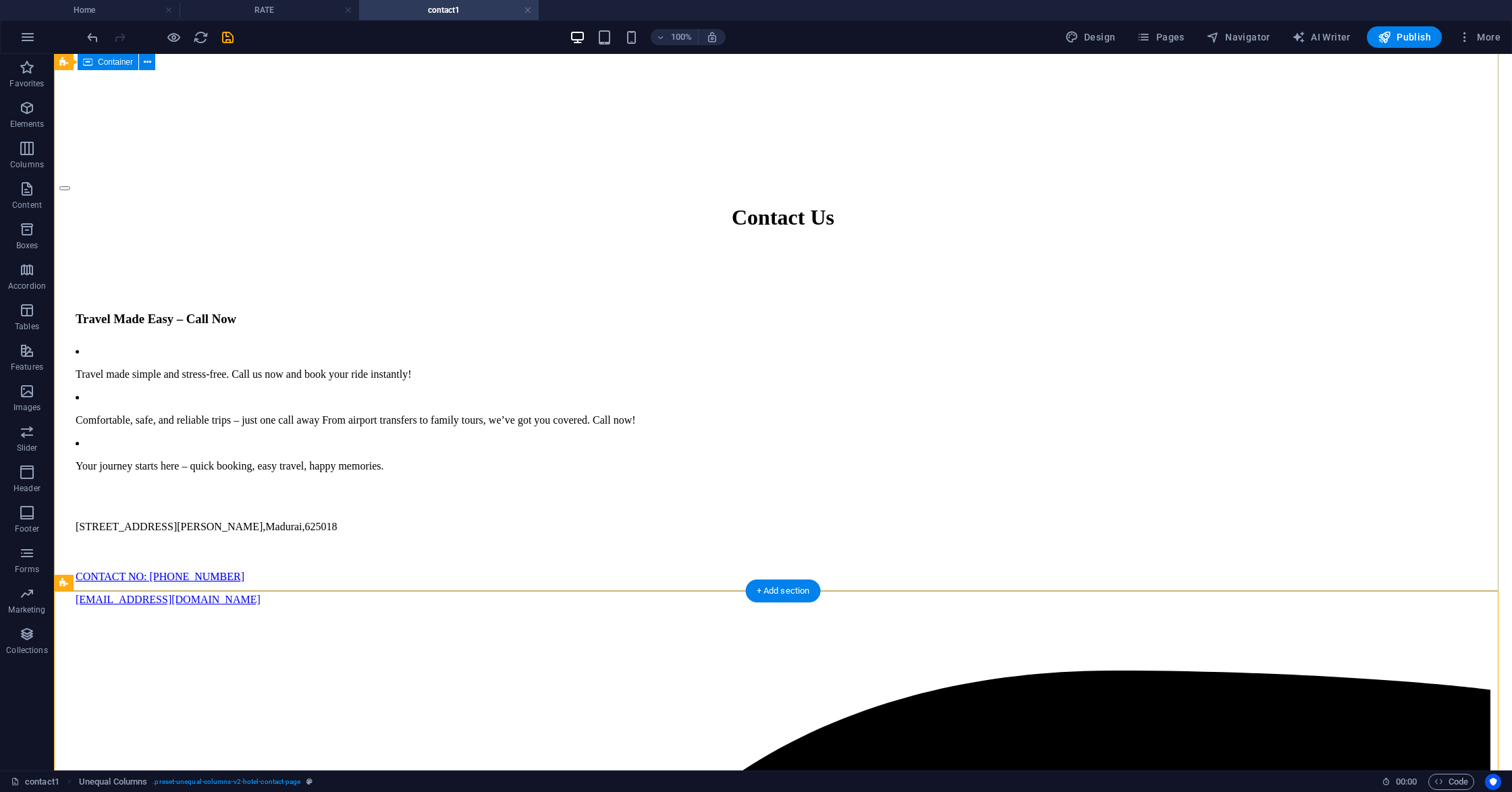
scroll to position [809, 0]
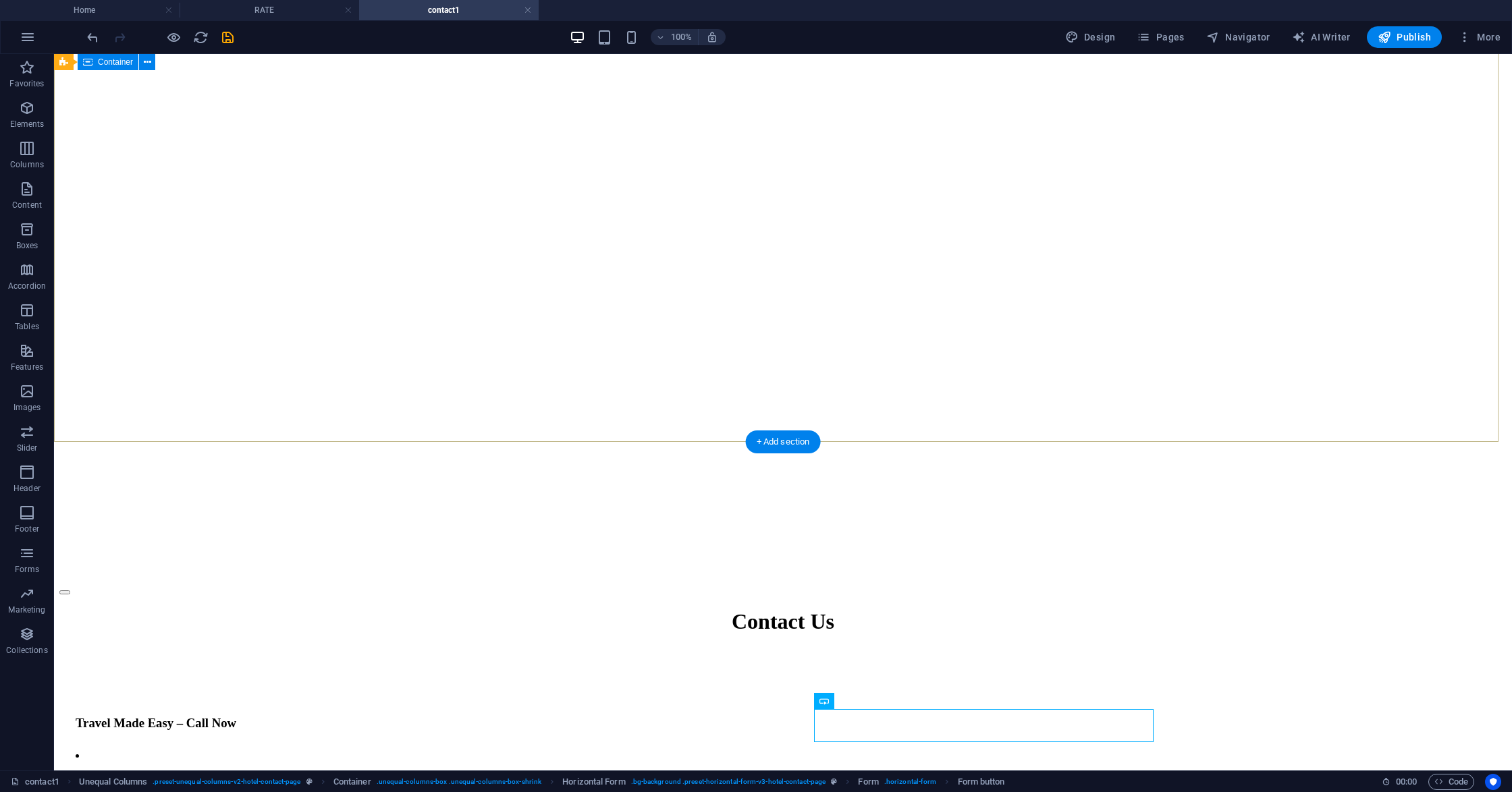
scroll to position [179, 0]
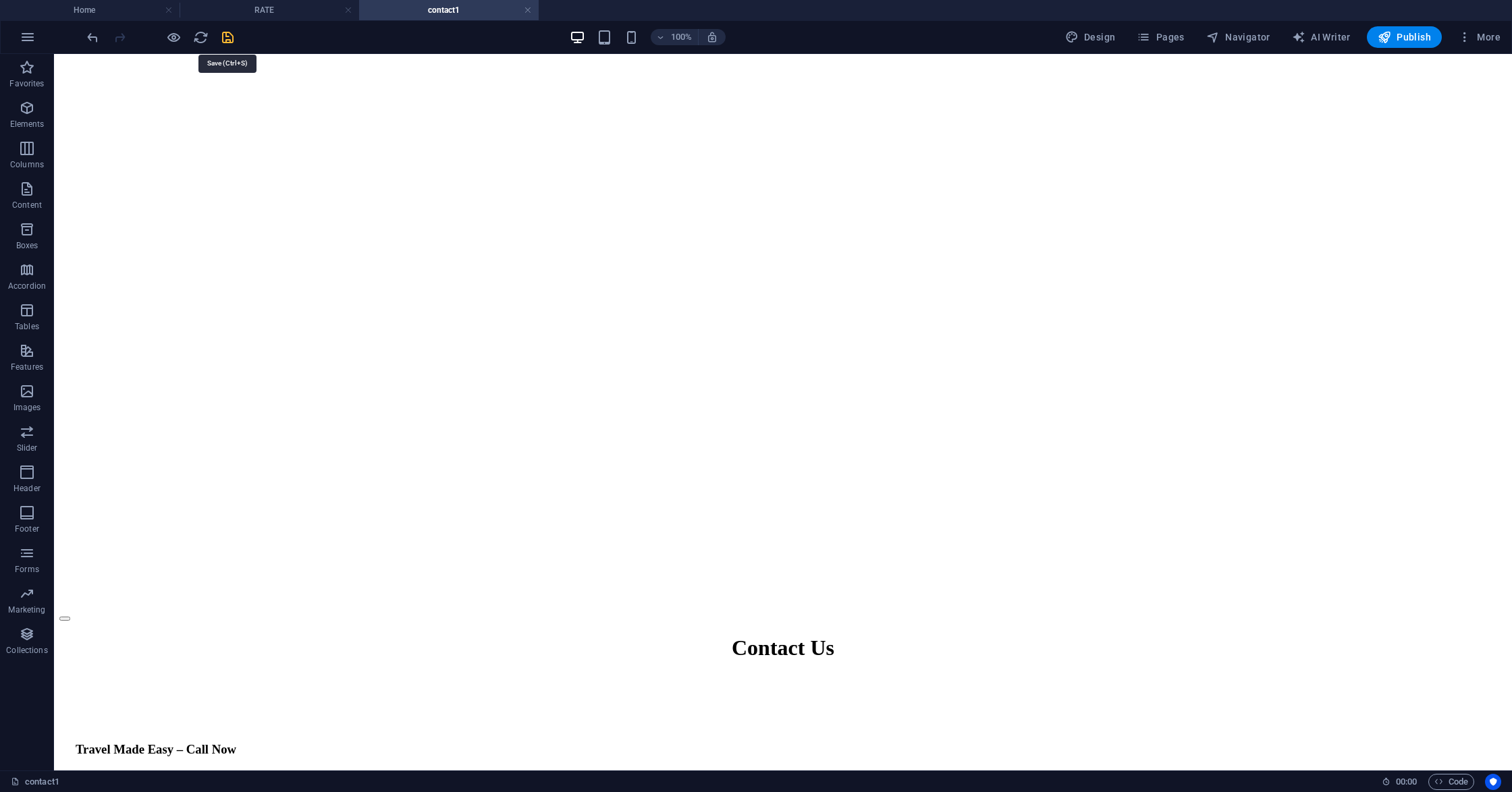
click at [228, 33] on icon "save" at bounding box center [227, 37] width 15 height 15
click at [271, 12] on h4 "RATE" at bounding box center [269, 10] width 179 height 15
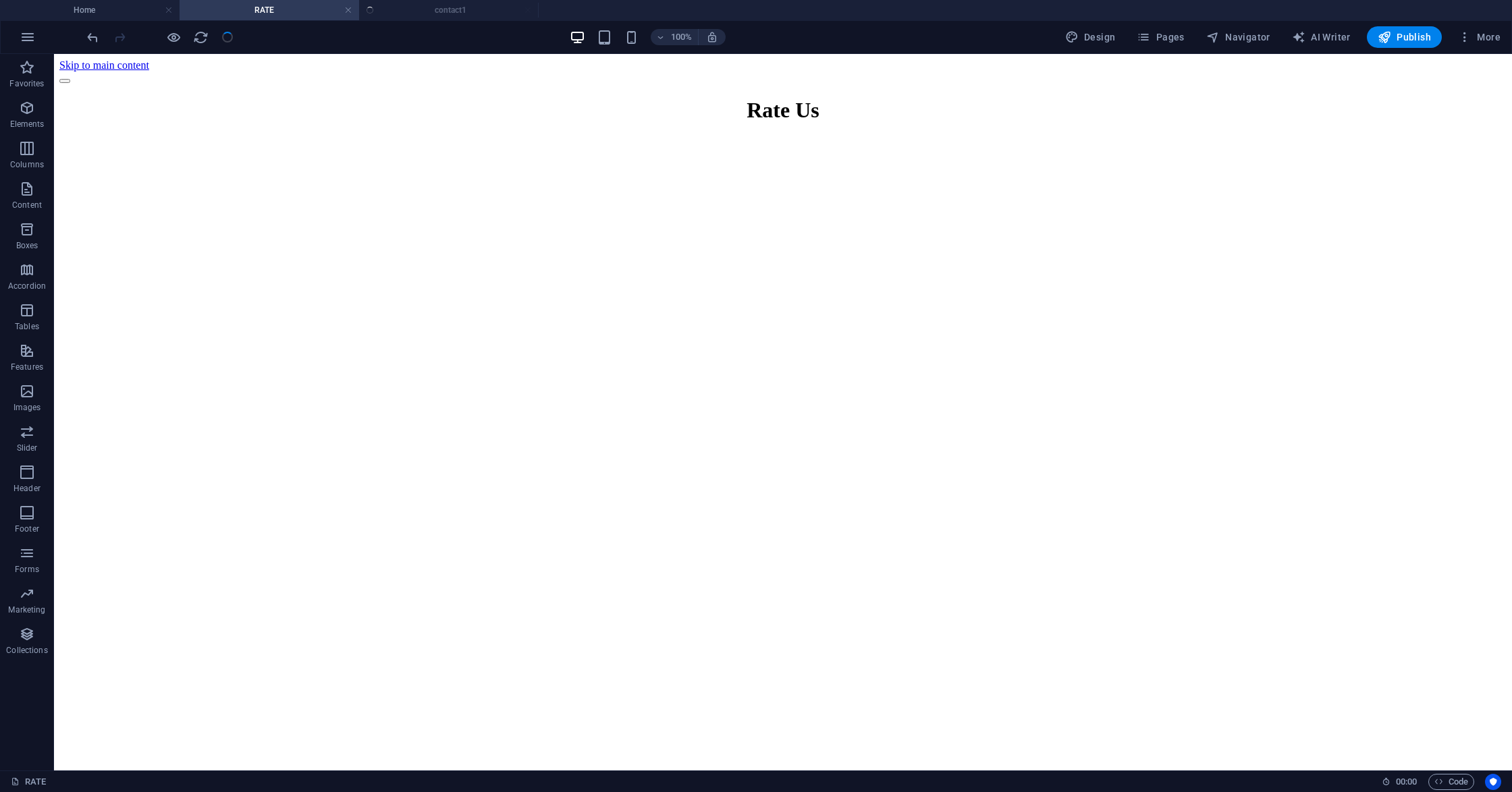
scroll to position [837, 0]
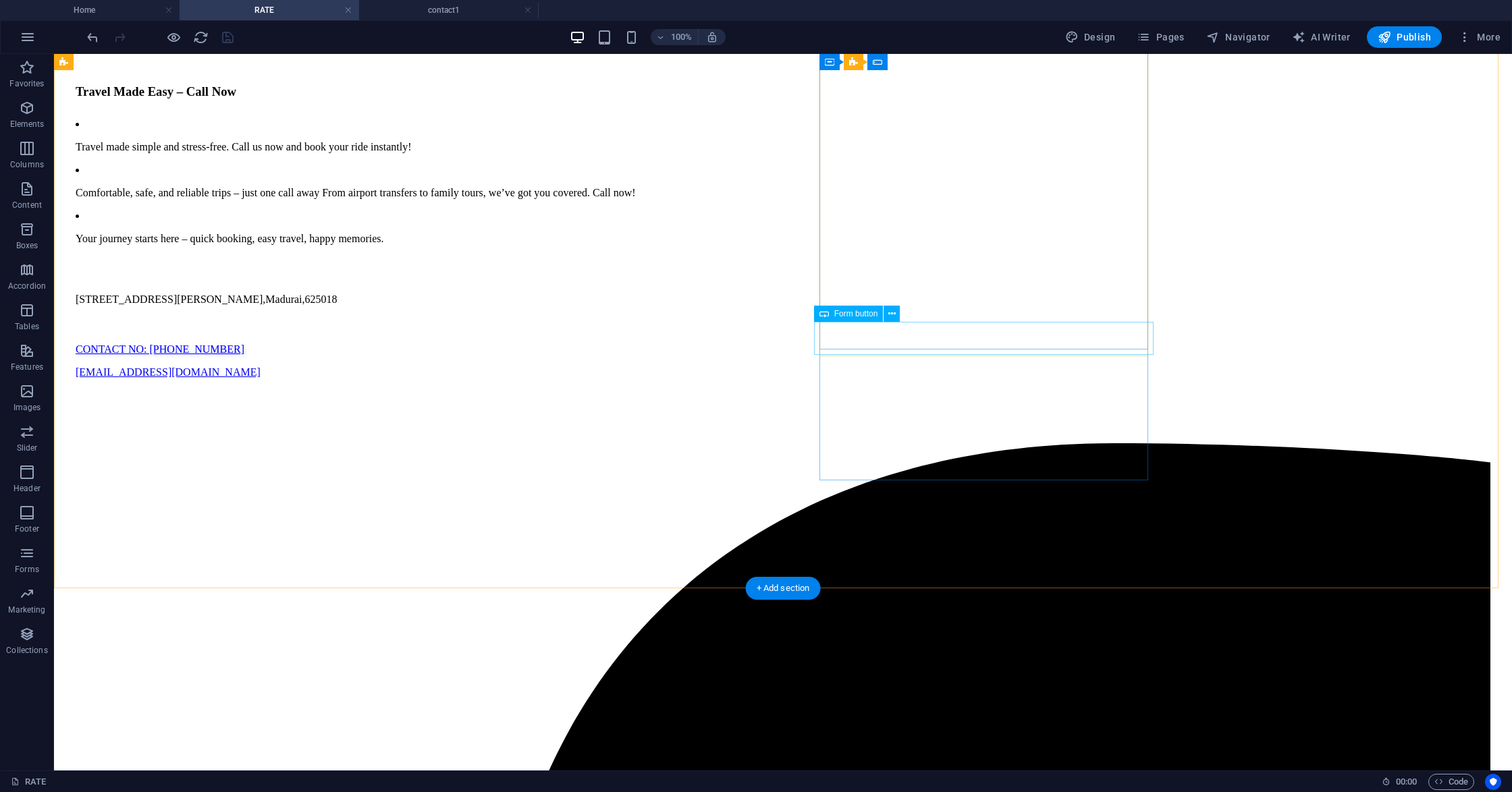
click at [883, 316] on button at bounding box center [891, 314] width 16 height 16
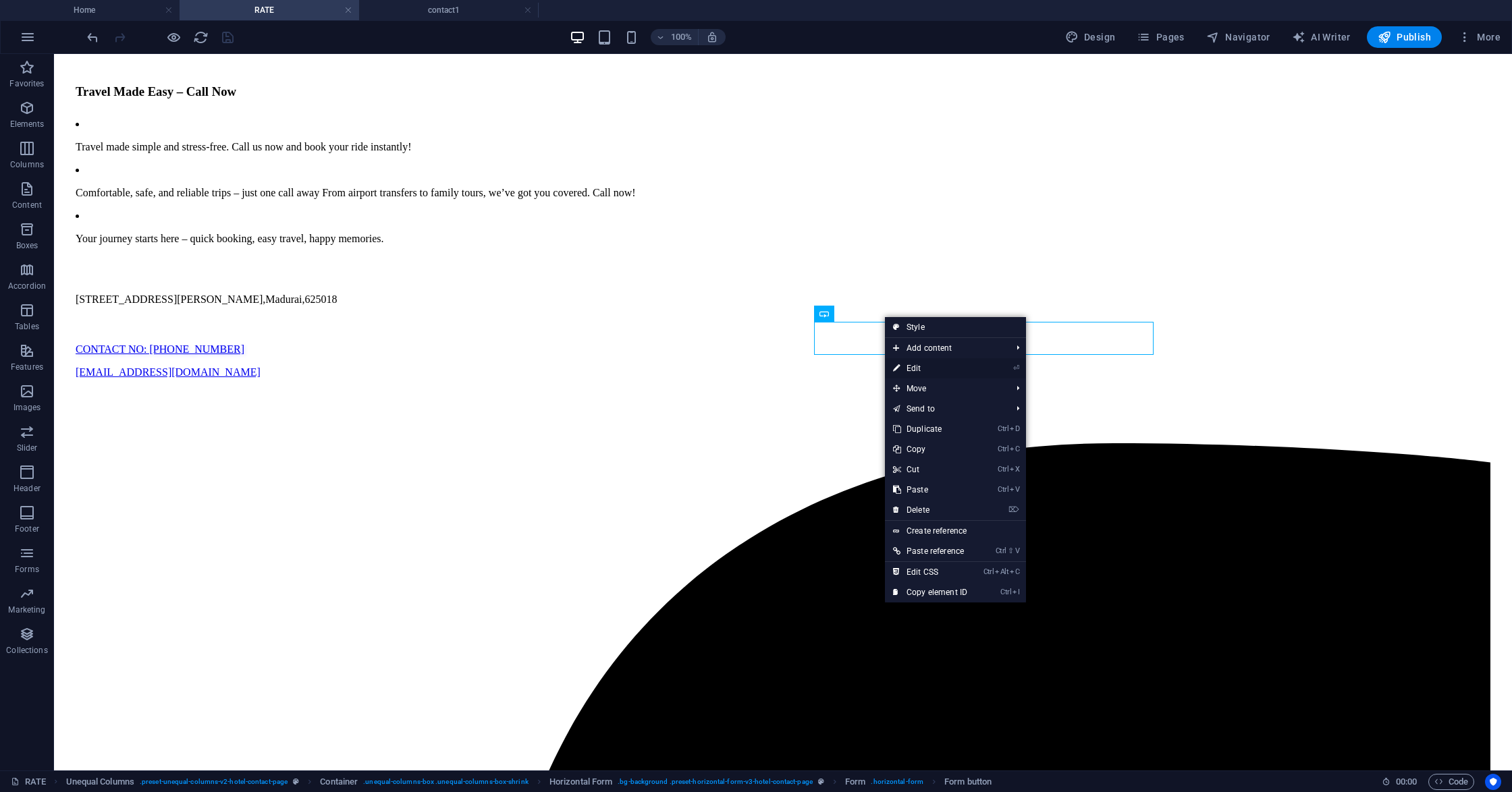
drag, startPoint x: 910, startPoint y: 368, endPoint x: 605, endPoint y: 308, distance: 310.8
click at [910, 368] on link "⏎ Edit" at bounding box center [930, 368] width 90 height 20
select select "px"
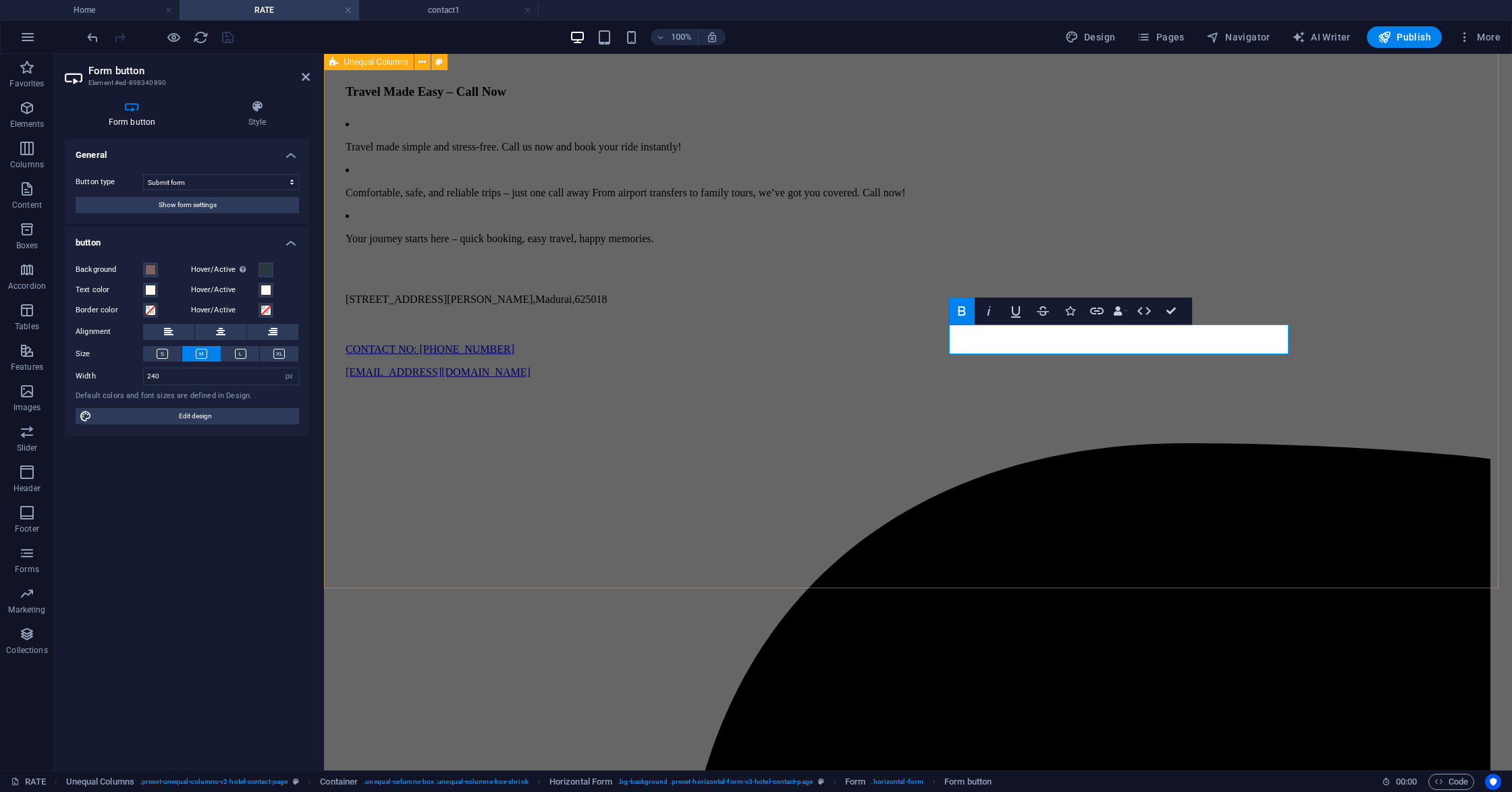
scroll to position [834, 0]
click at [222, 322] on div "Background Hover/Active Switch to preview mode to test the active/hover state T…" at bounding box center [187, 344] width 245 height 185
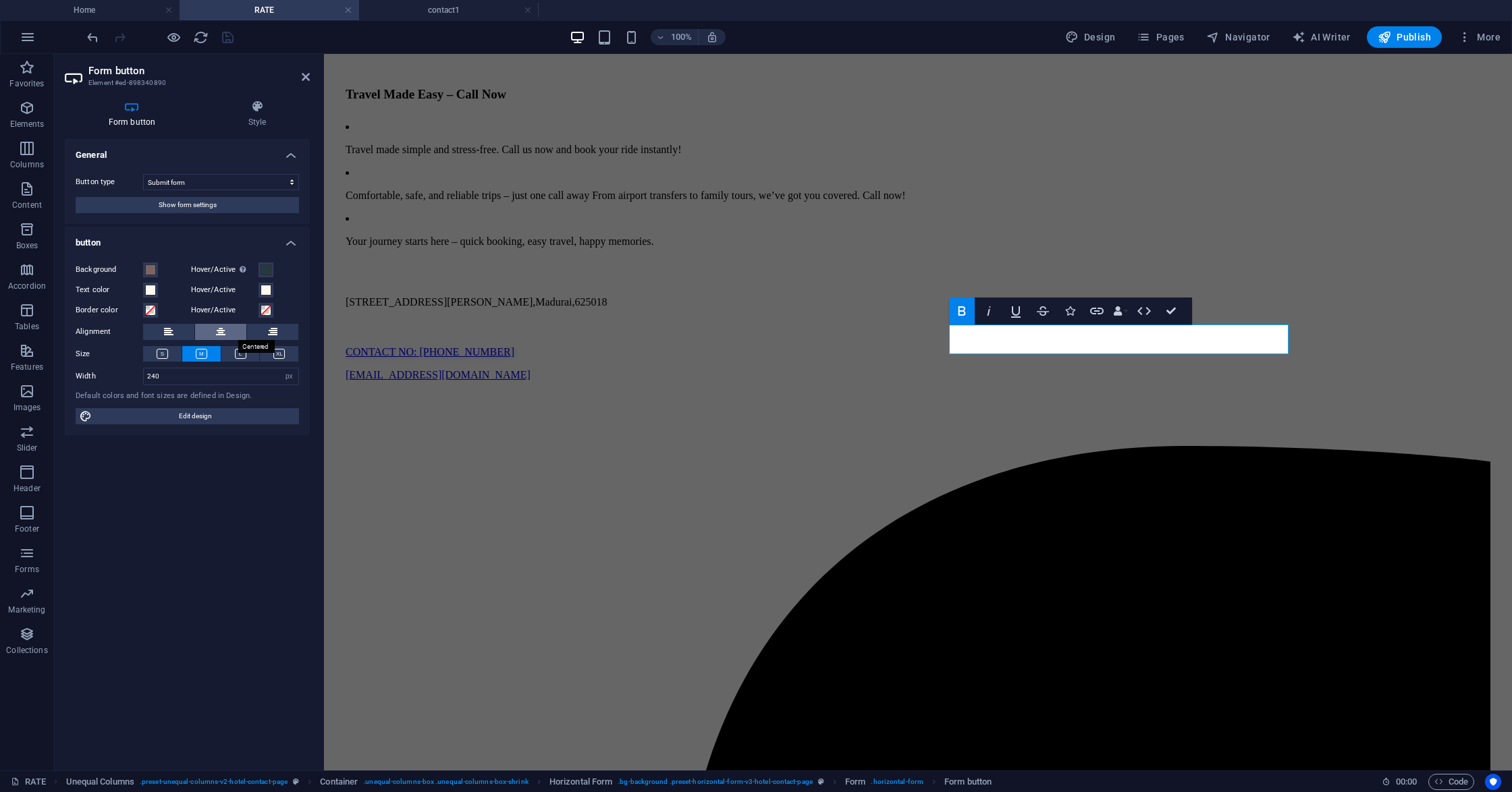
click at [227, 333] on button at bounding box center [221, 332] width 51 height 16
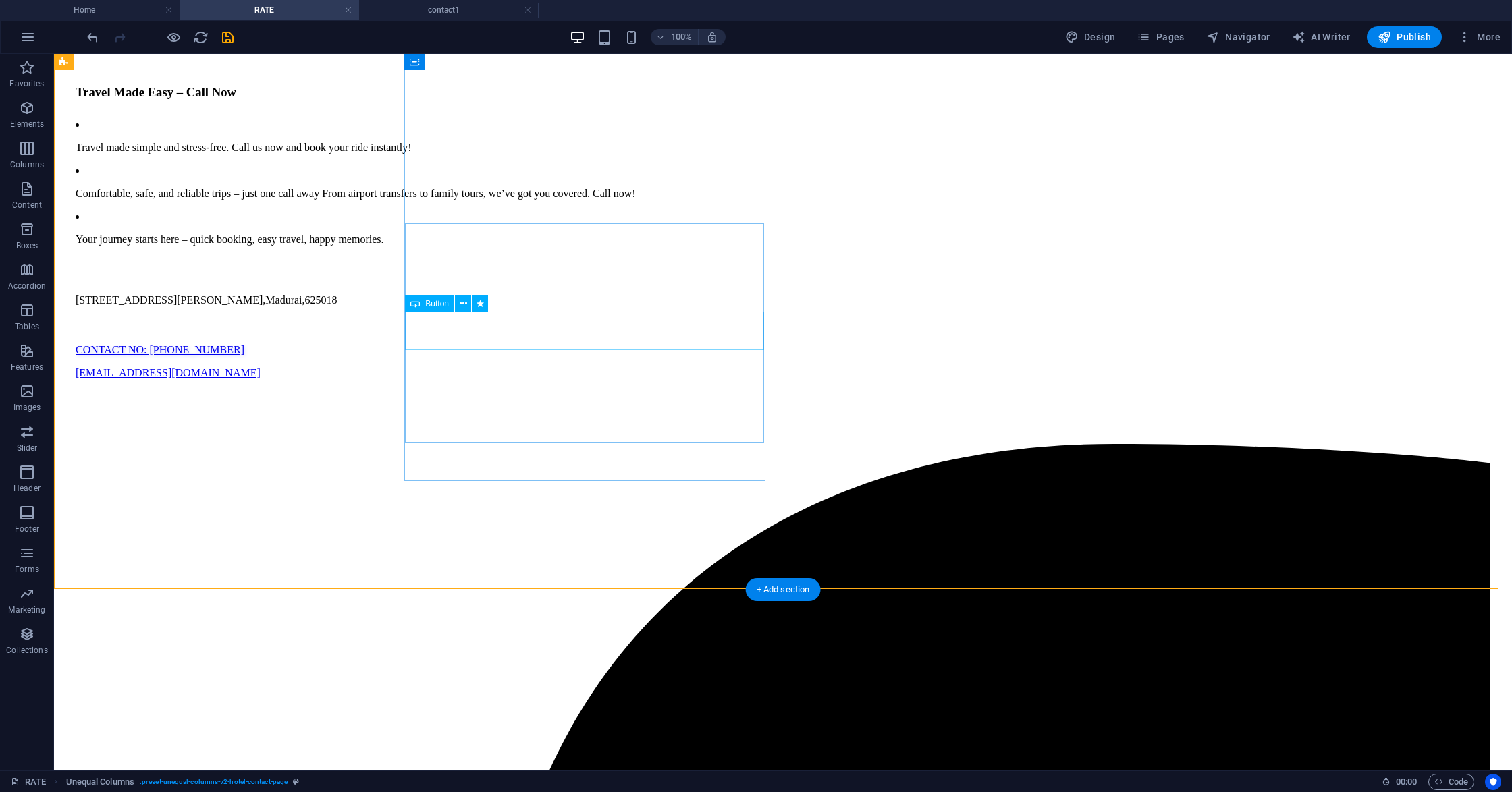
click at [602, 344] on div "CONTACT NO: [PHONE_NUMBER]" at bounding box center [783, 350] width 1414 height 12
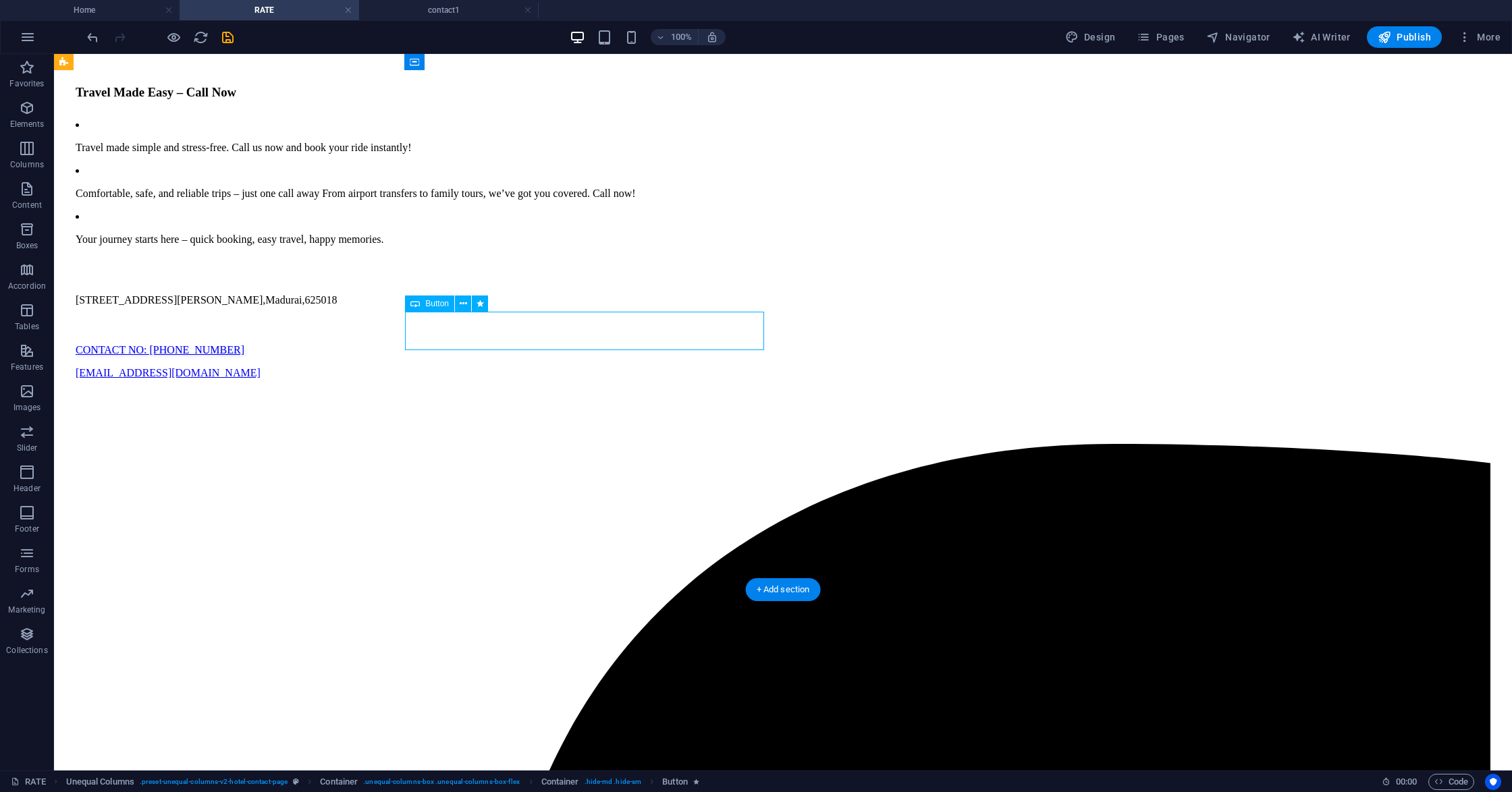
click at [602, 344] on div "CONTACT NO: [PHONE_NUMBER]" at bounding box center [783, 350] width 1414 height 12
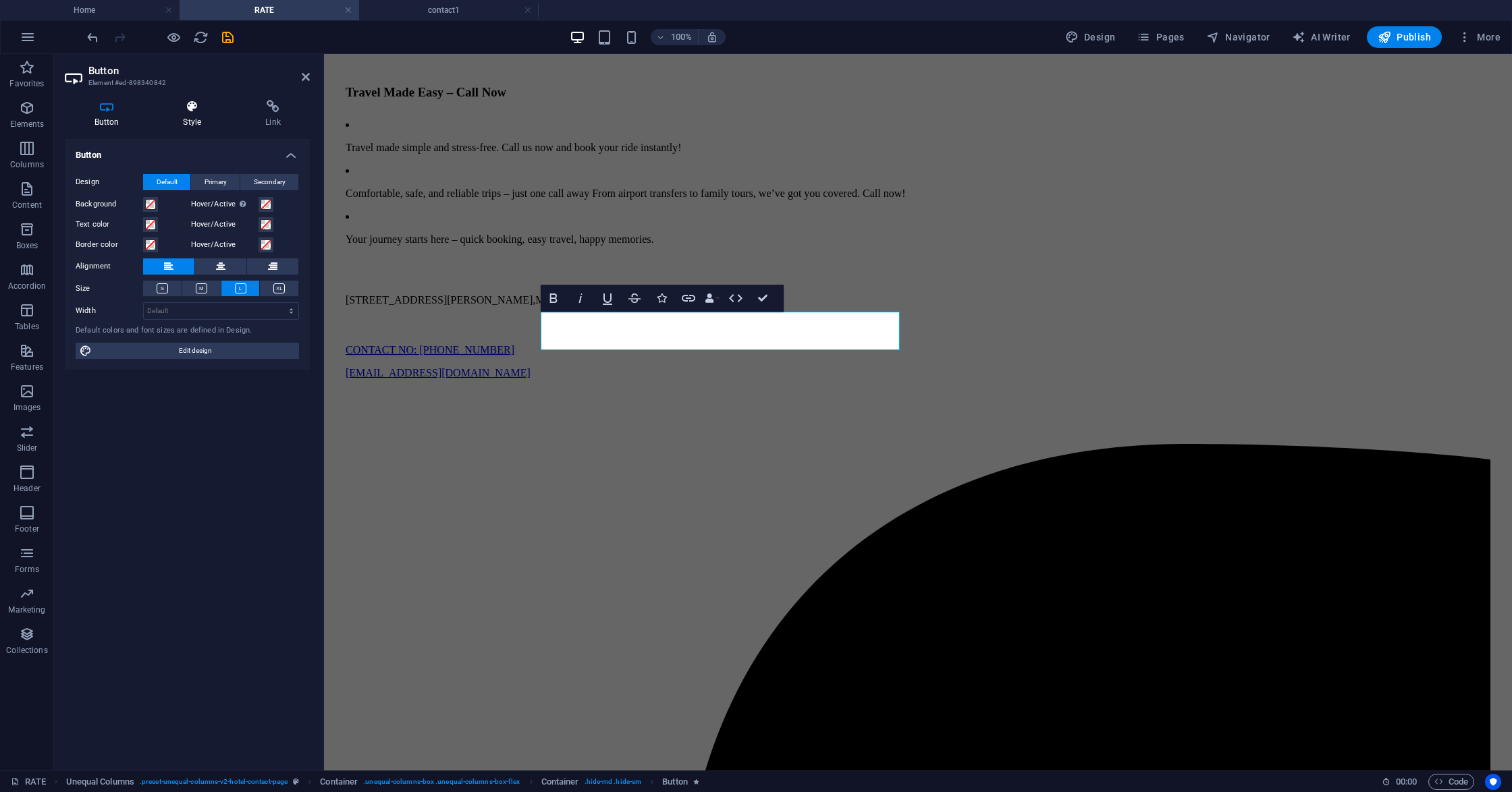
click at [189, 103] on icon at bounding box center [192, 106] width 77 height 14
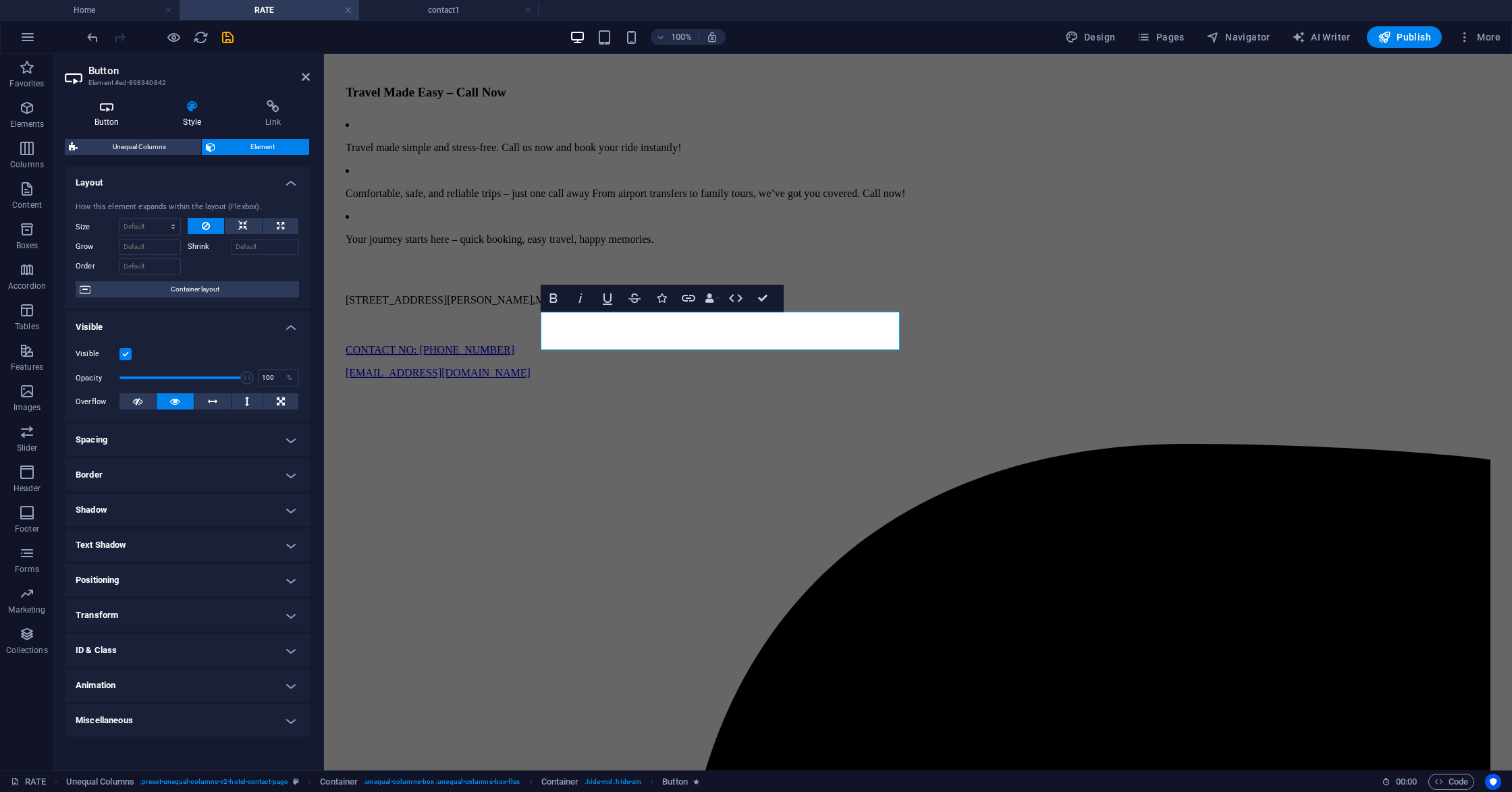
click at [103, 109] on icon at bounding box center [106, 106] width 84 height 14
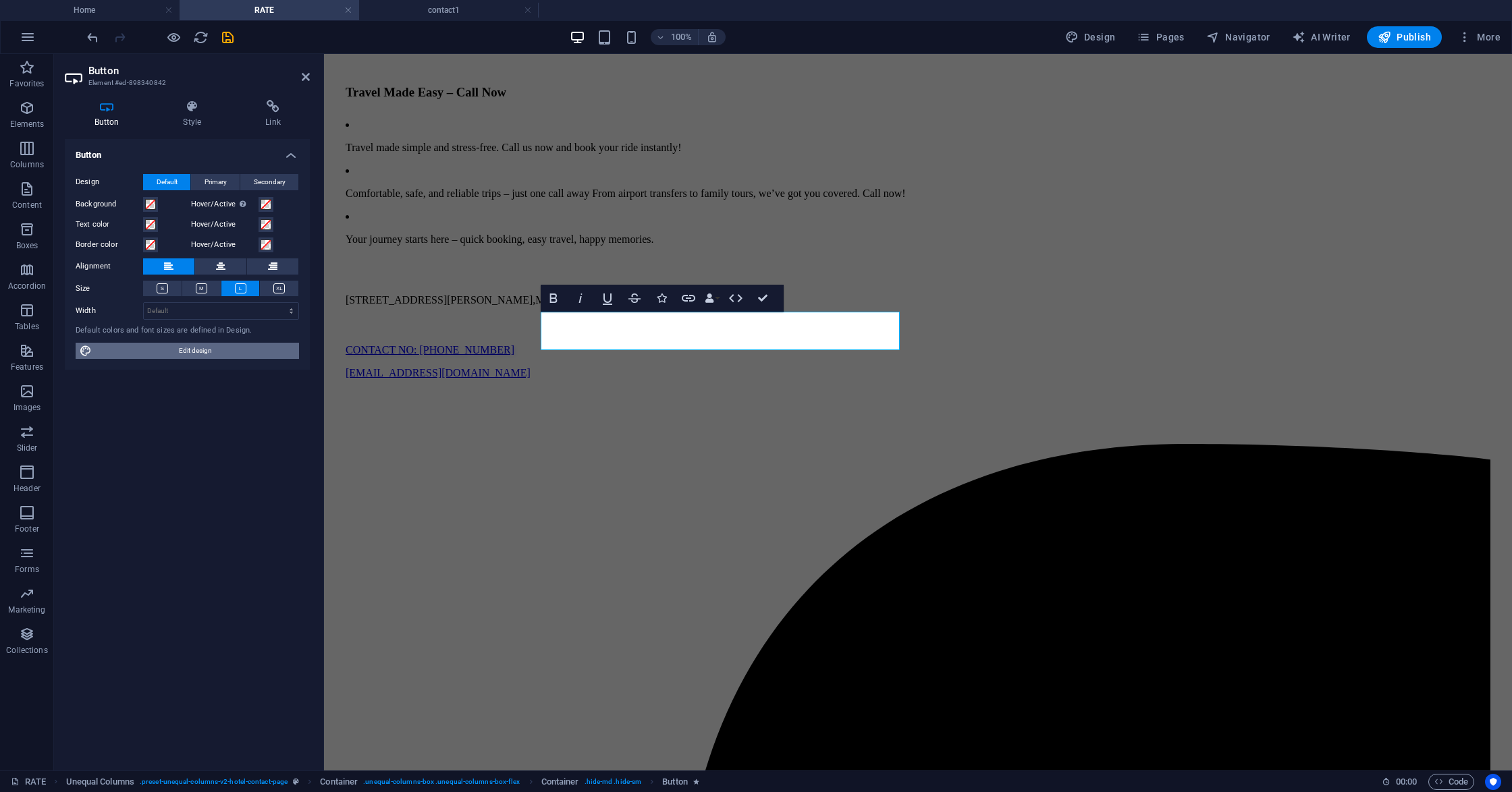
click at [179, 352] on span "Edit design" at bounding box center [195, 351] width 199 height 16
select select "px"
select select "700"
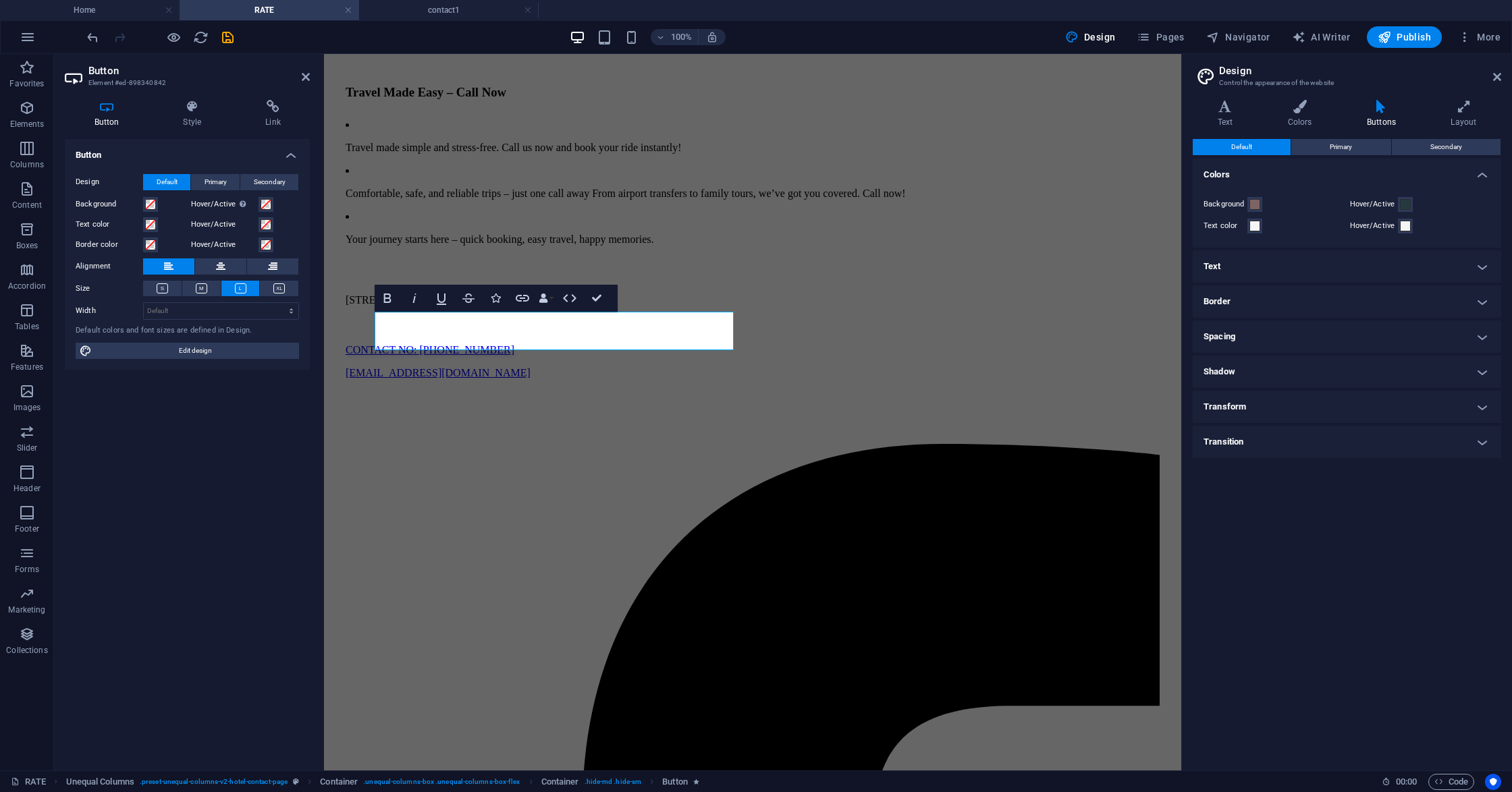
click at [1321, 267] on h4 "Text" at bounding box center [1346, 266] width 308 height 32
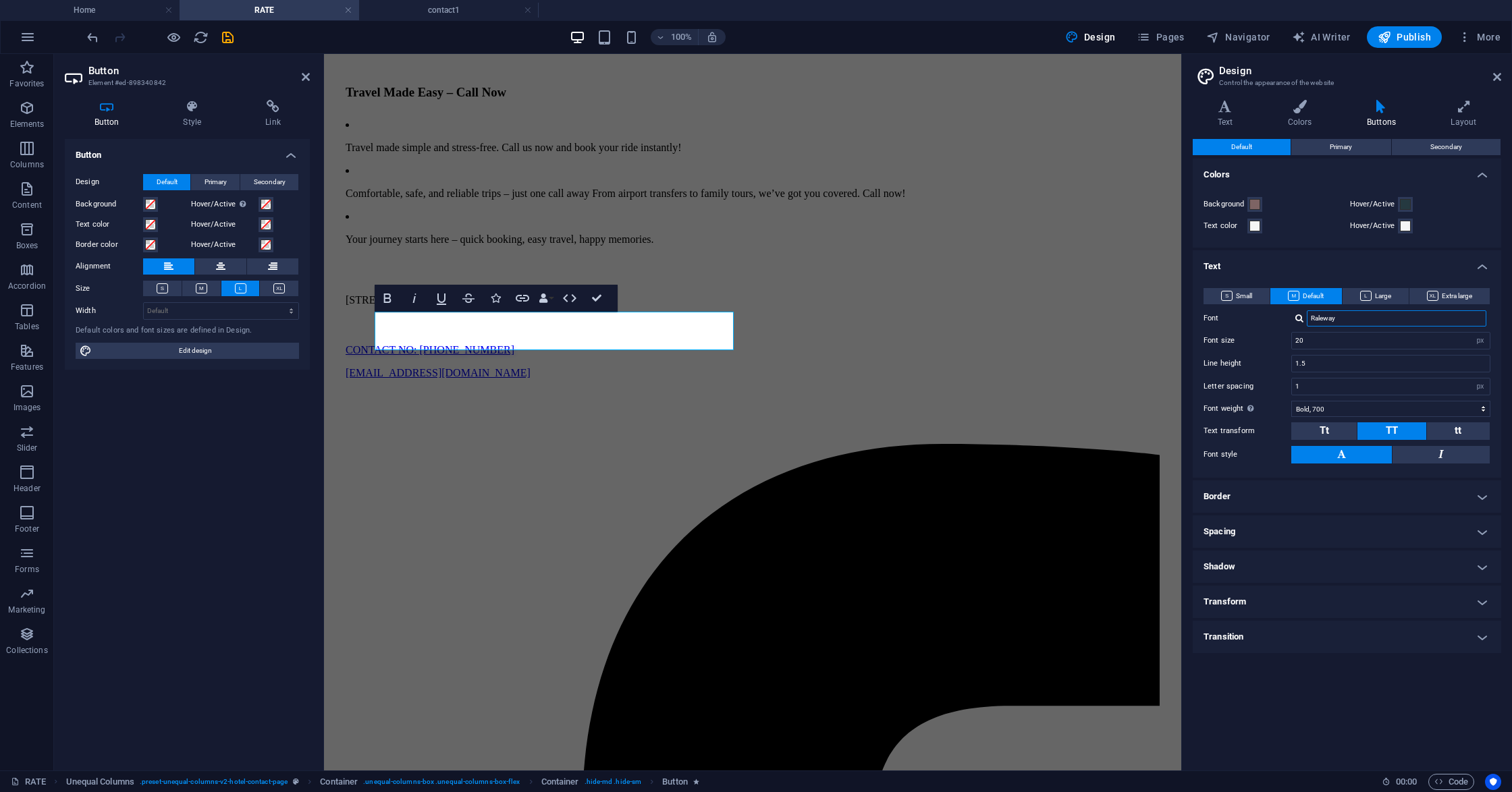
click at [1342, 320] on input "Raleway" at bounding box center [1396, 318] width 179 height 16
drag, startPoint x: 1342, startPoint y: 320, endPoint x: 1307, endPoint y: 317, distance: 35.1
click at [1307, 317] on input "Raleway" at bounding box center [1396, 318] width 179 height 16
type input "AR"
click at [1329, 332] on div "Manage fonts →" at bounding box center [1399, 336] width 178 height 14
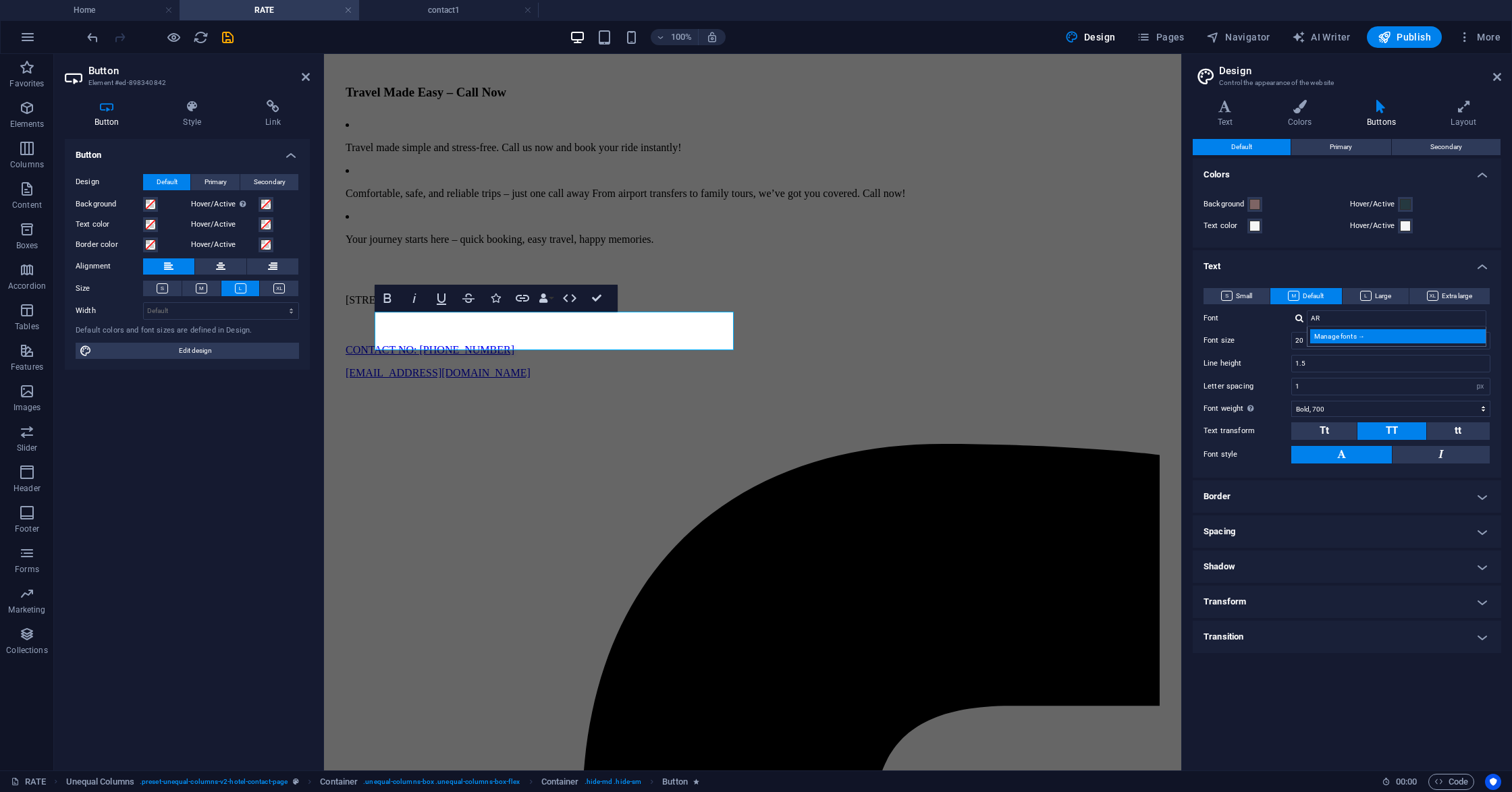
select select "popularity"
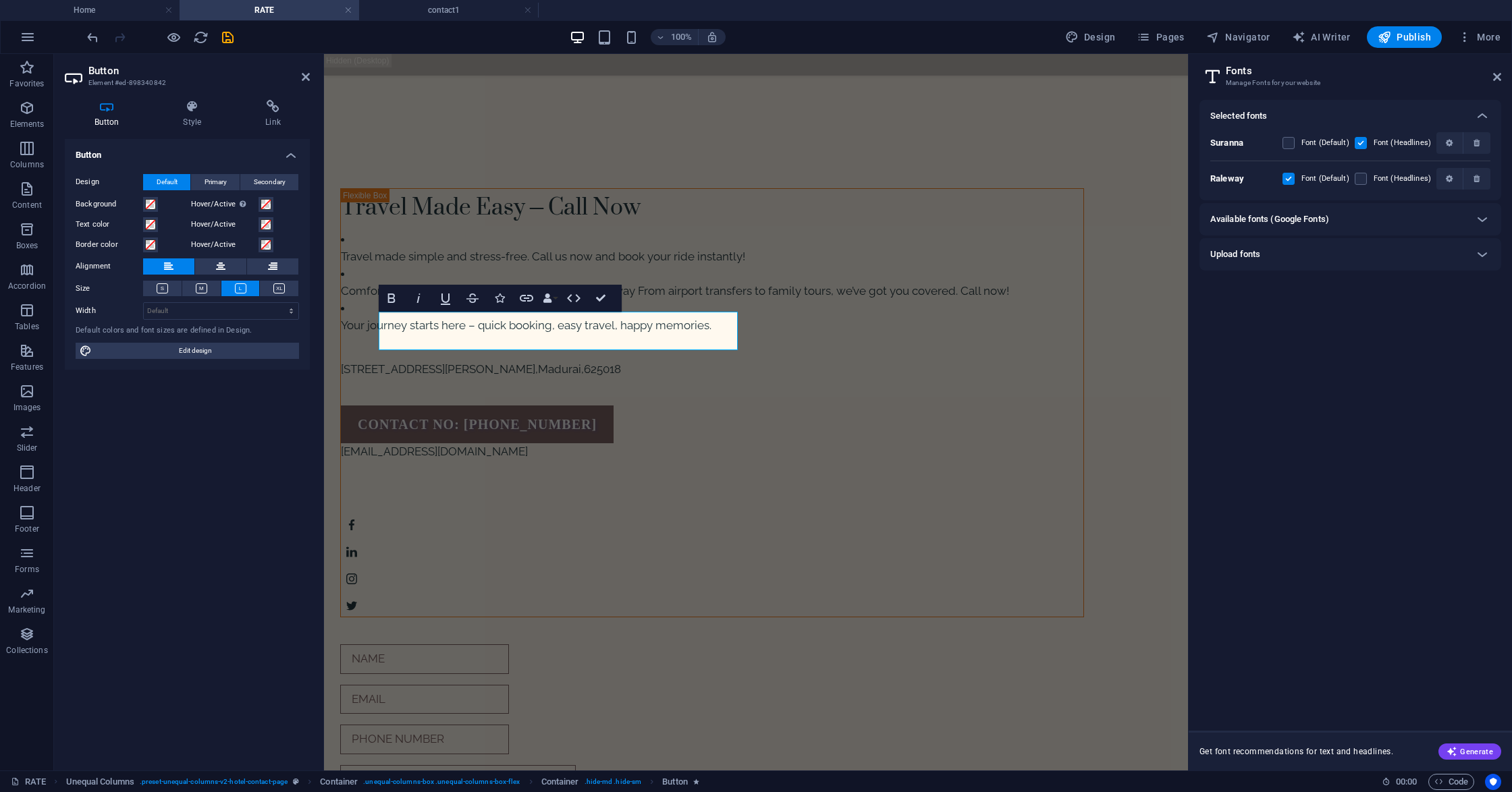
click at [1302, 220] on h6 "Available fonts (Google Fonts)" at bounding box center [1269, 219] width 119 height 16
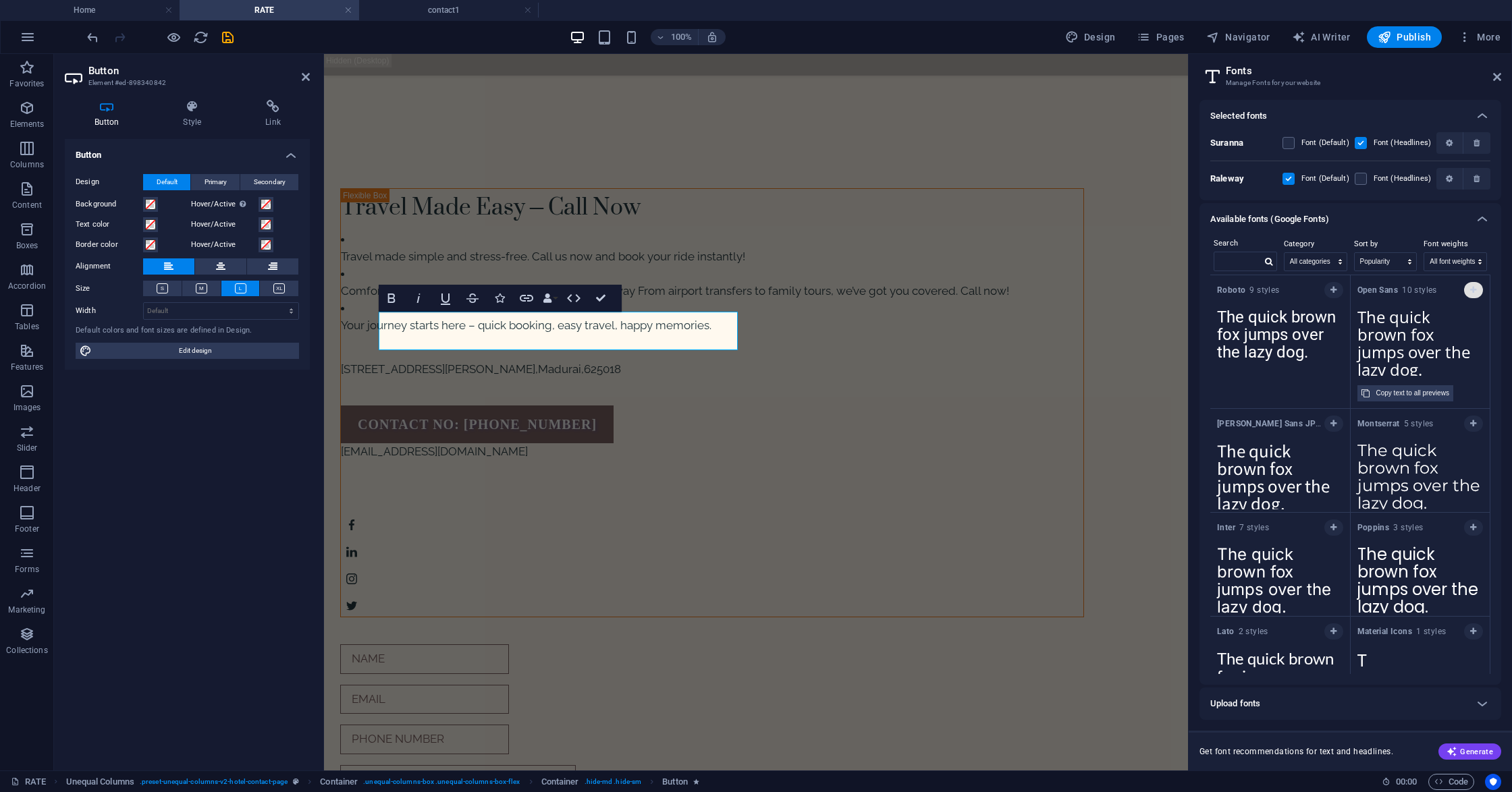
click at [1470, 287] on icon "button" at bounding box center [1473, 290] width 6 height 8
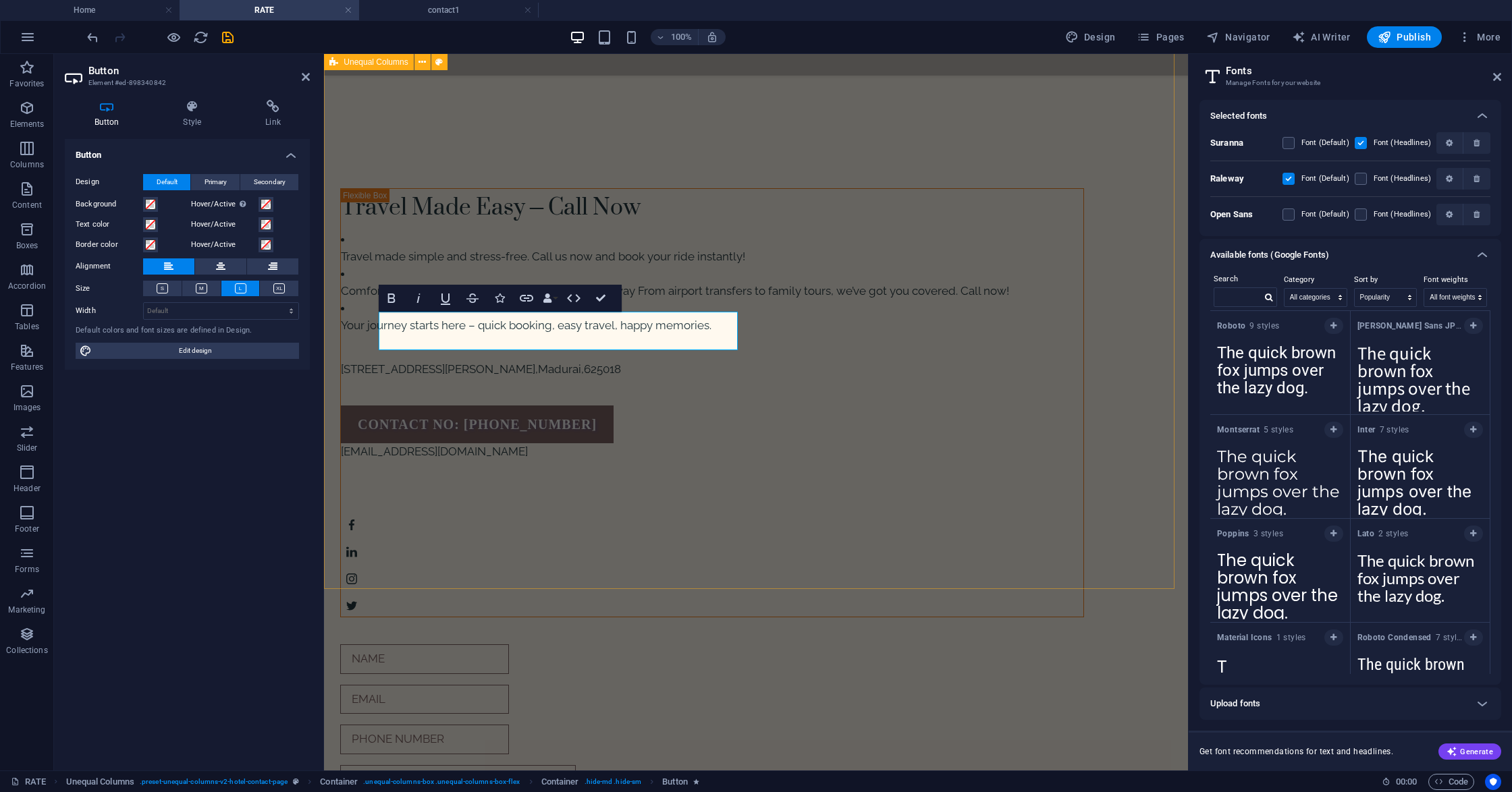
click at [708, 550] on div "Travel Made Easy – Call Now Travel made simple and stress-free. Call us now and…" at bounding box center [756, 748] width 864 height 1229
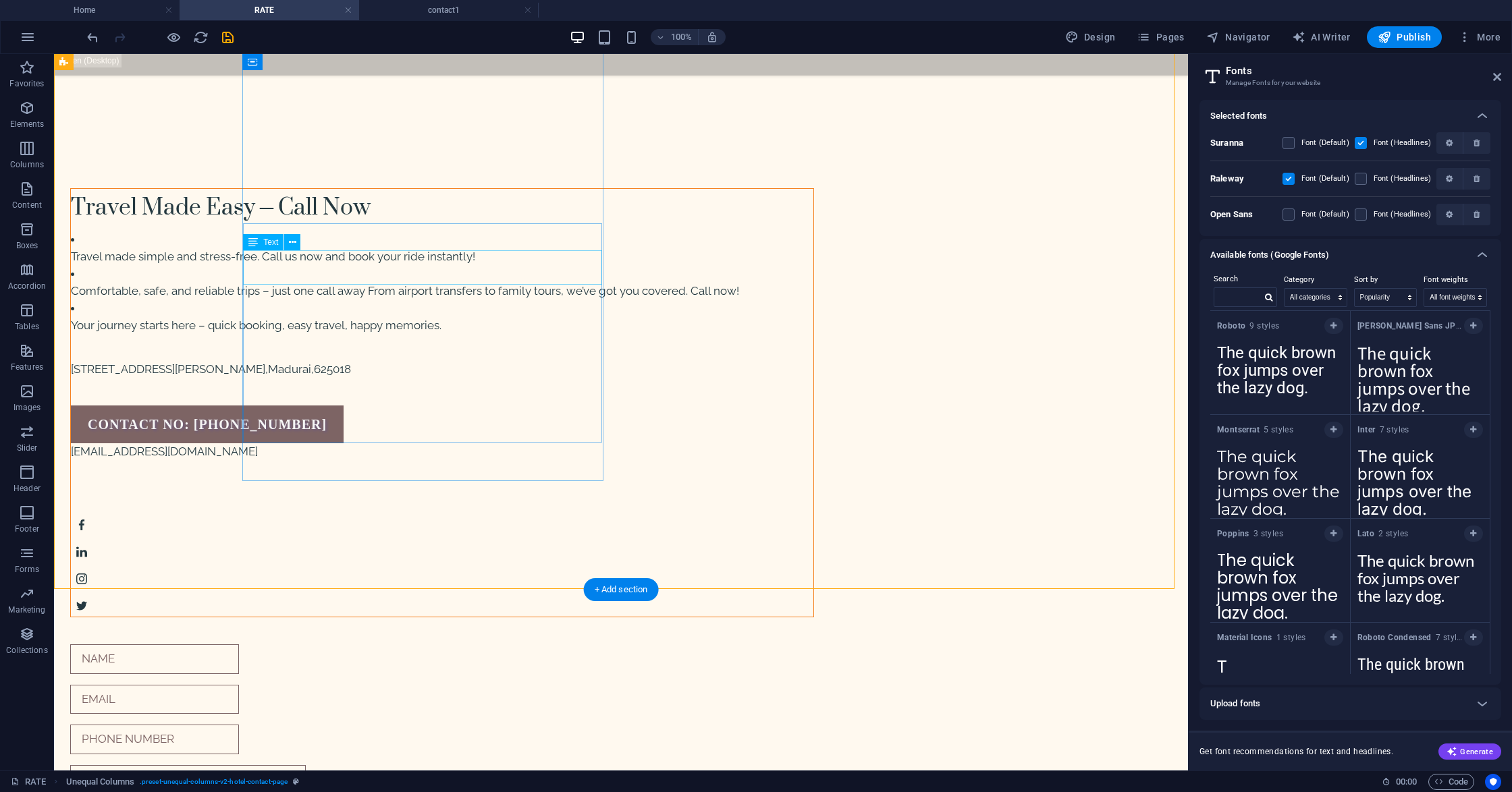
click at [433, 361] on div "[STREET_ADDRESS][PERSON_NAME]" at bounding box center [441, 370] width 742 height 17
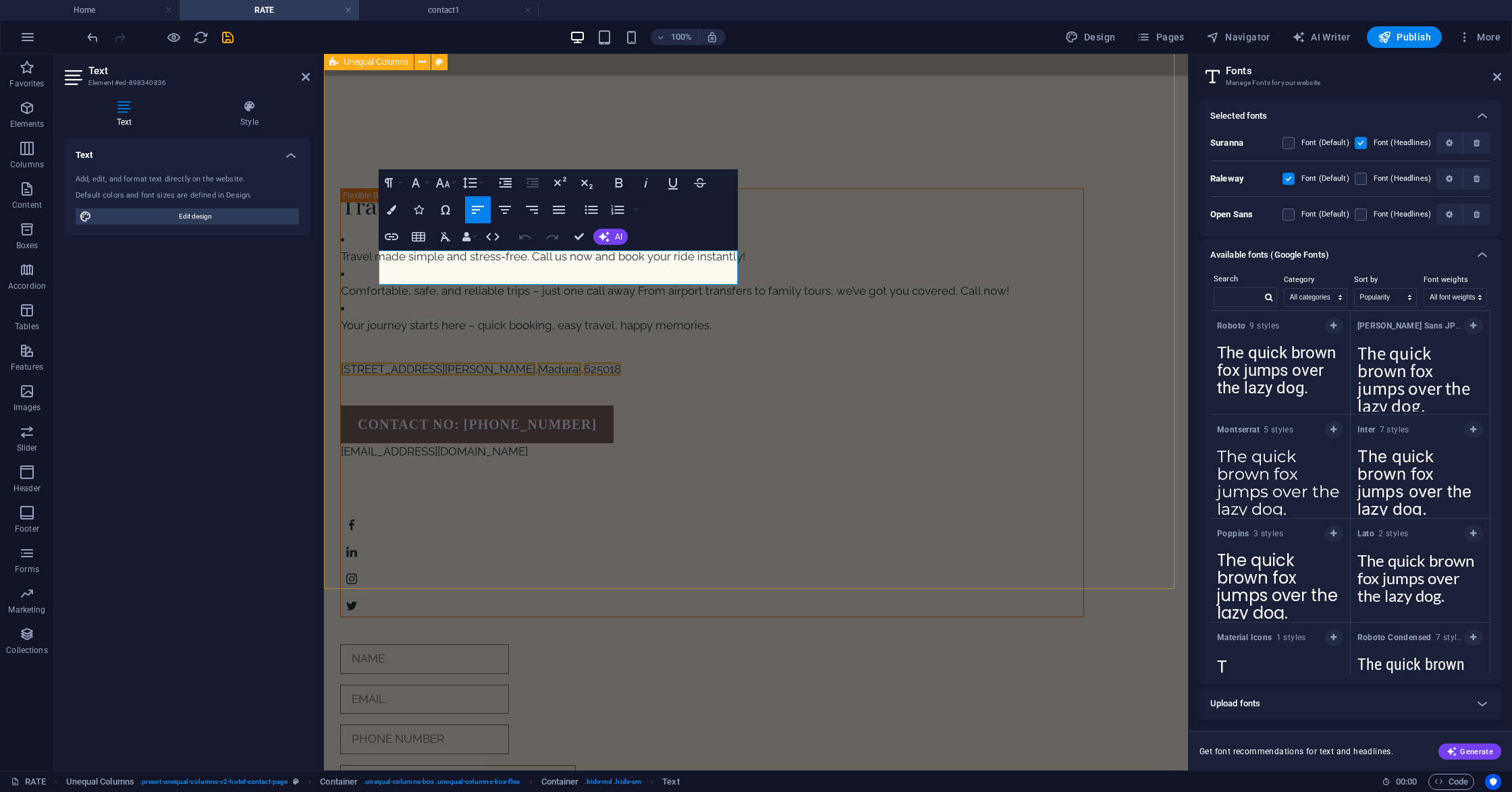
click at [594, 512] on div "Travel Made Easy – Call Now Travel made simple and stress-free. Call us now and…" at bounding box center [756, 748] width 864 height 1229
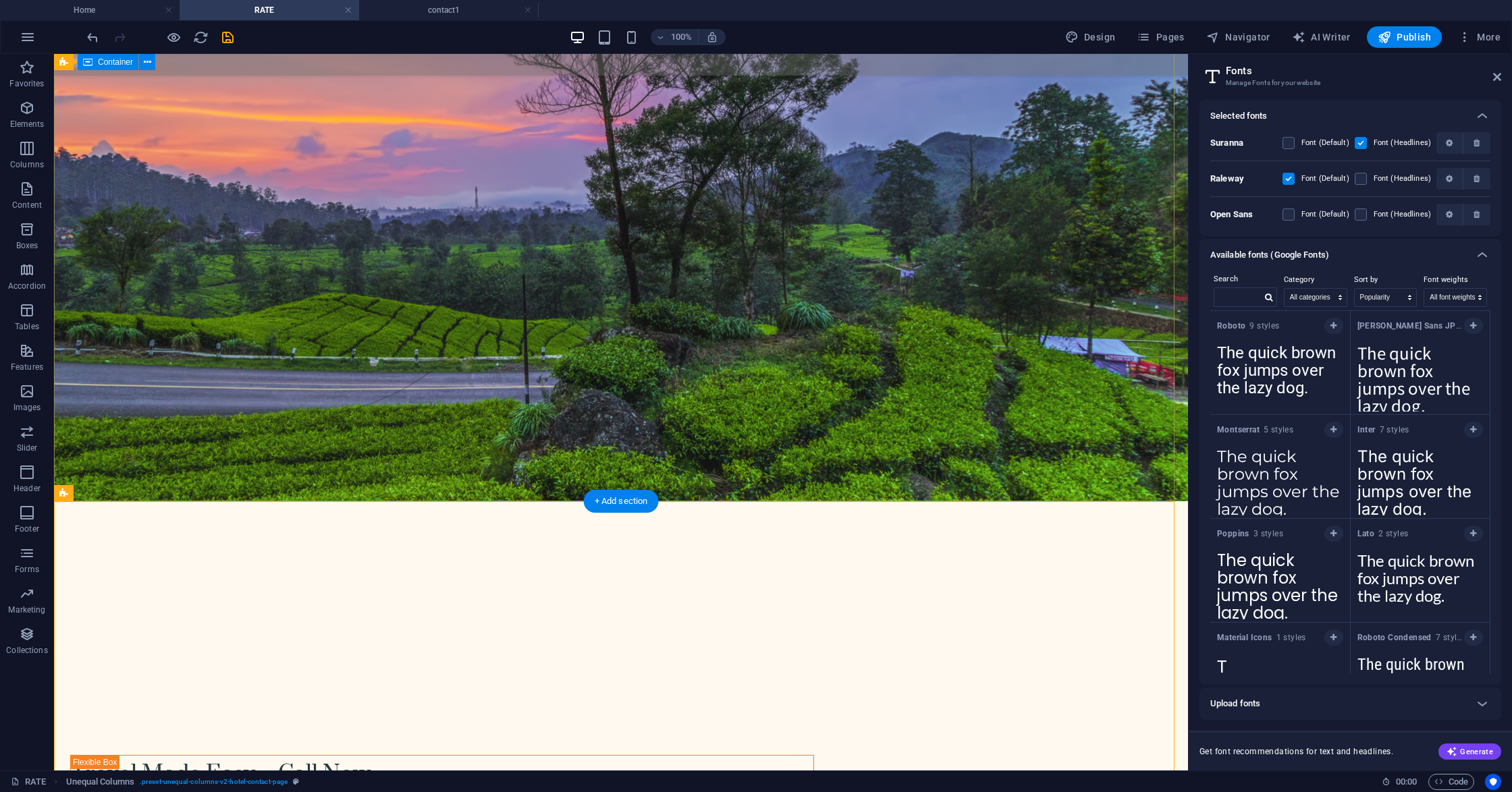
scroll to position [0, 0]
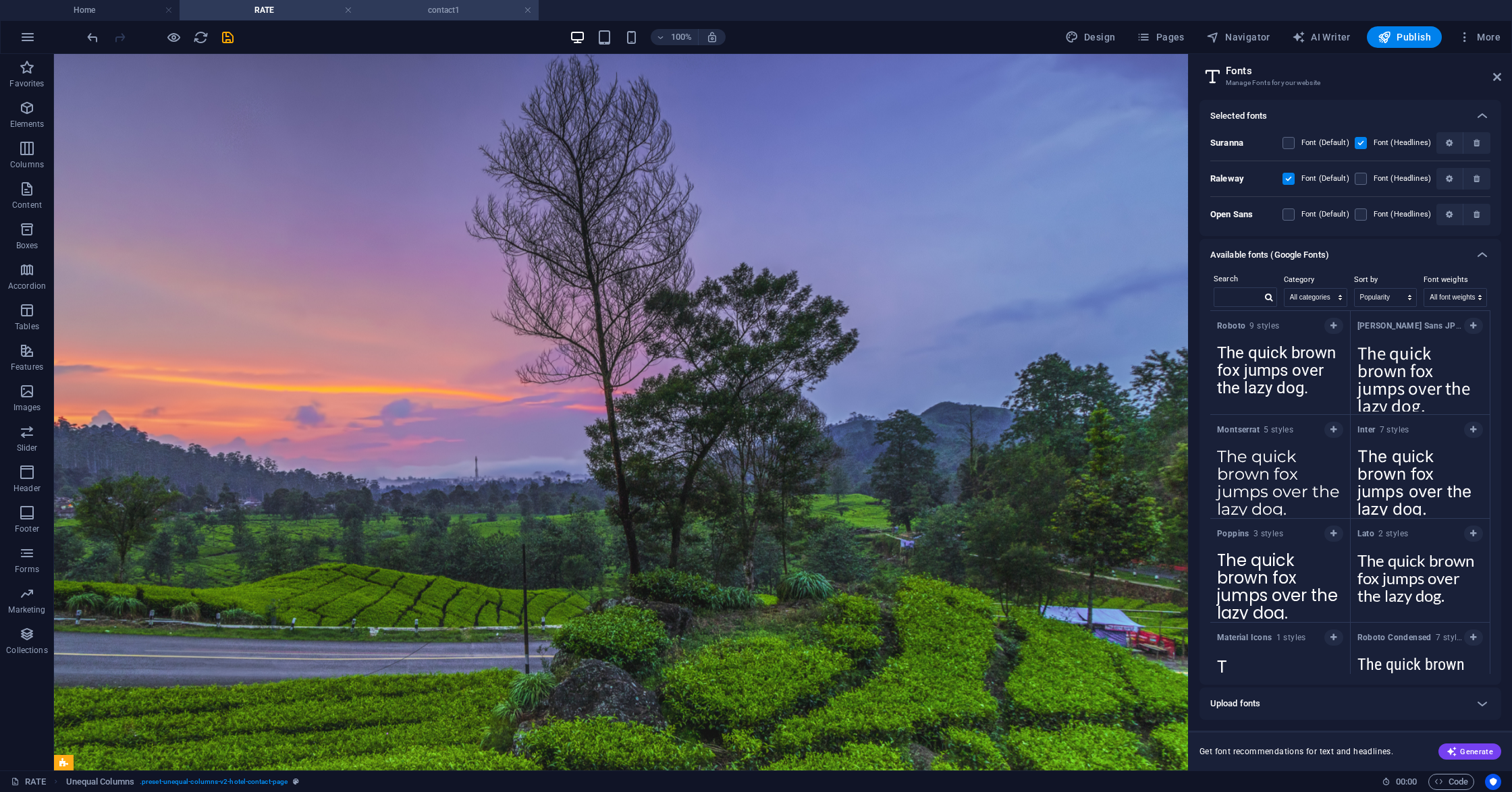
click at [454, 9] on h4 "contact1" at bounding box center [449, 10] width 179 height 15
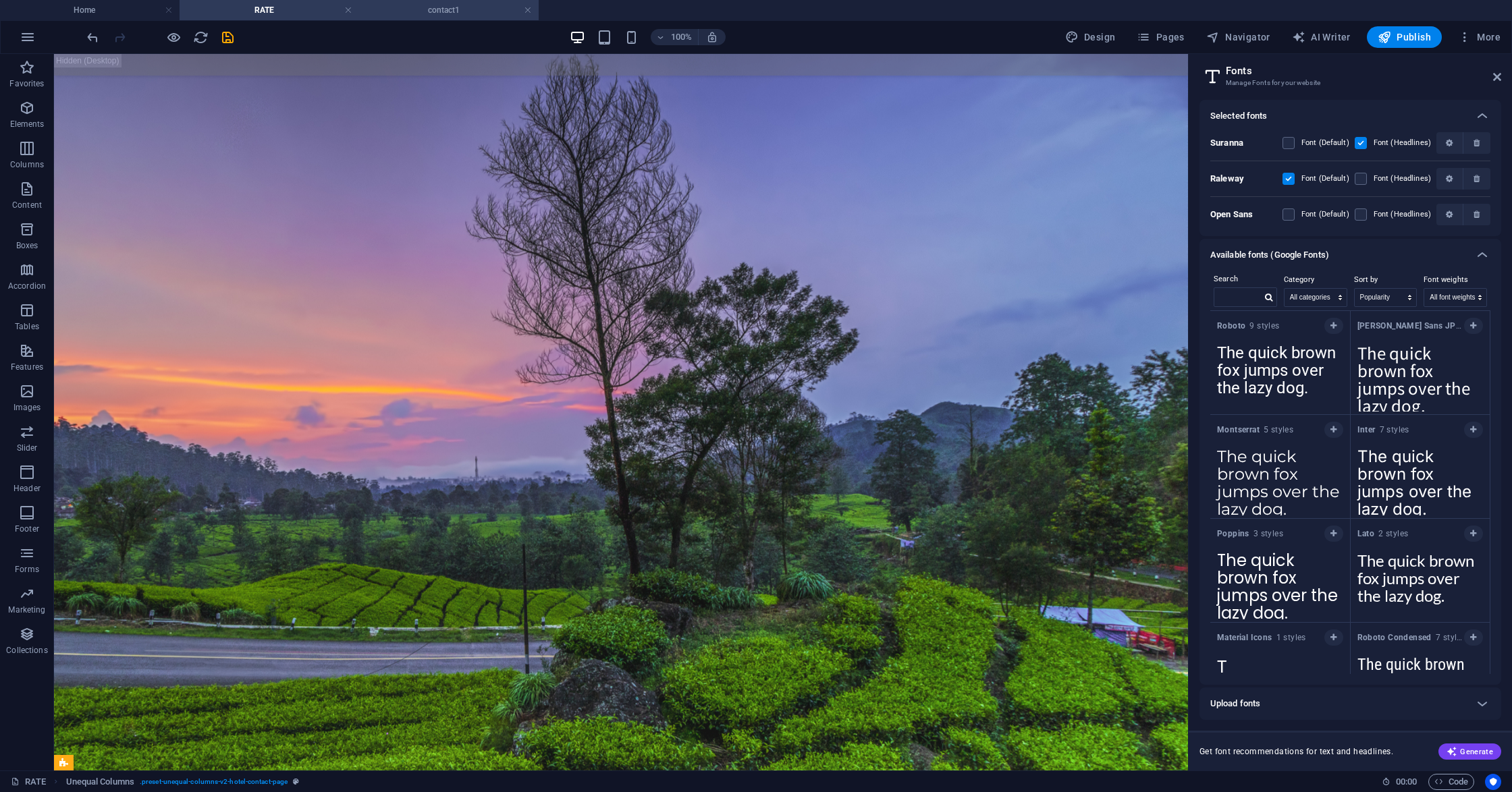
scroll to position [179, 0]
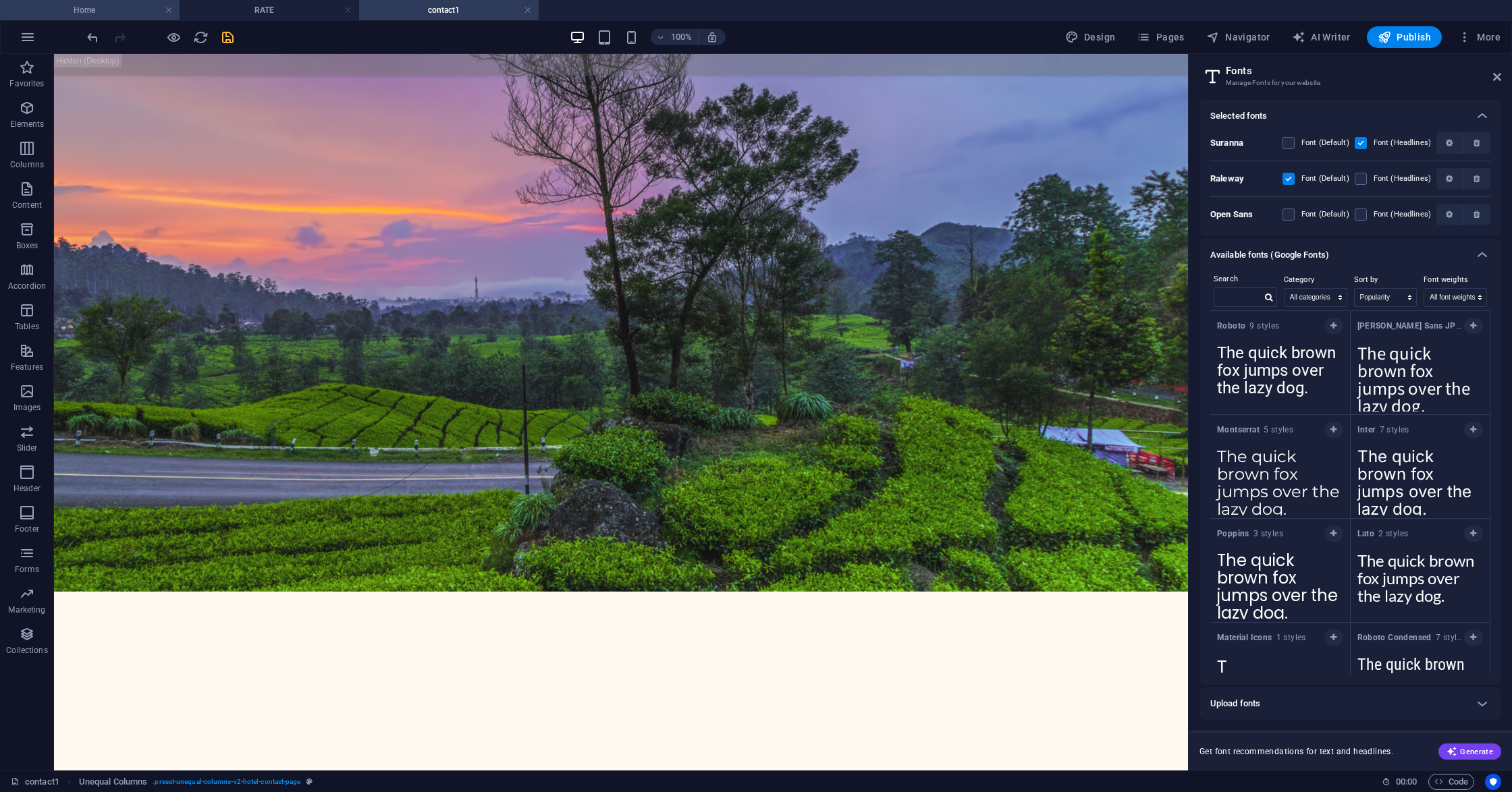
click at [123, 7] on h4 "Home" at bounding box center [90, 10] width 179 height 15
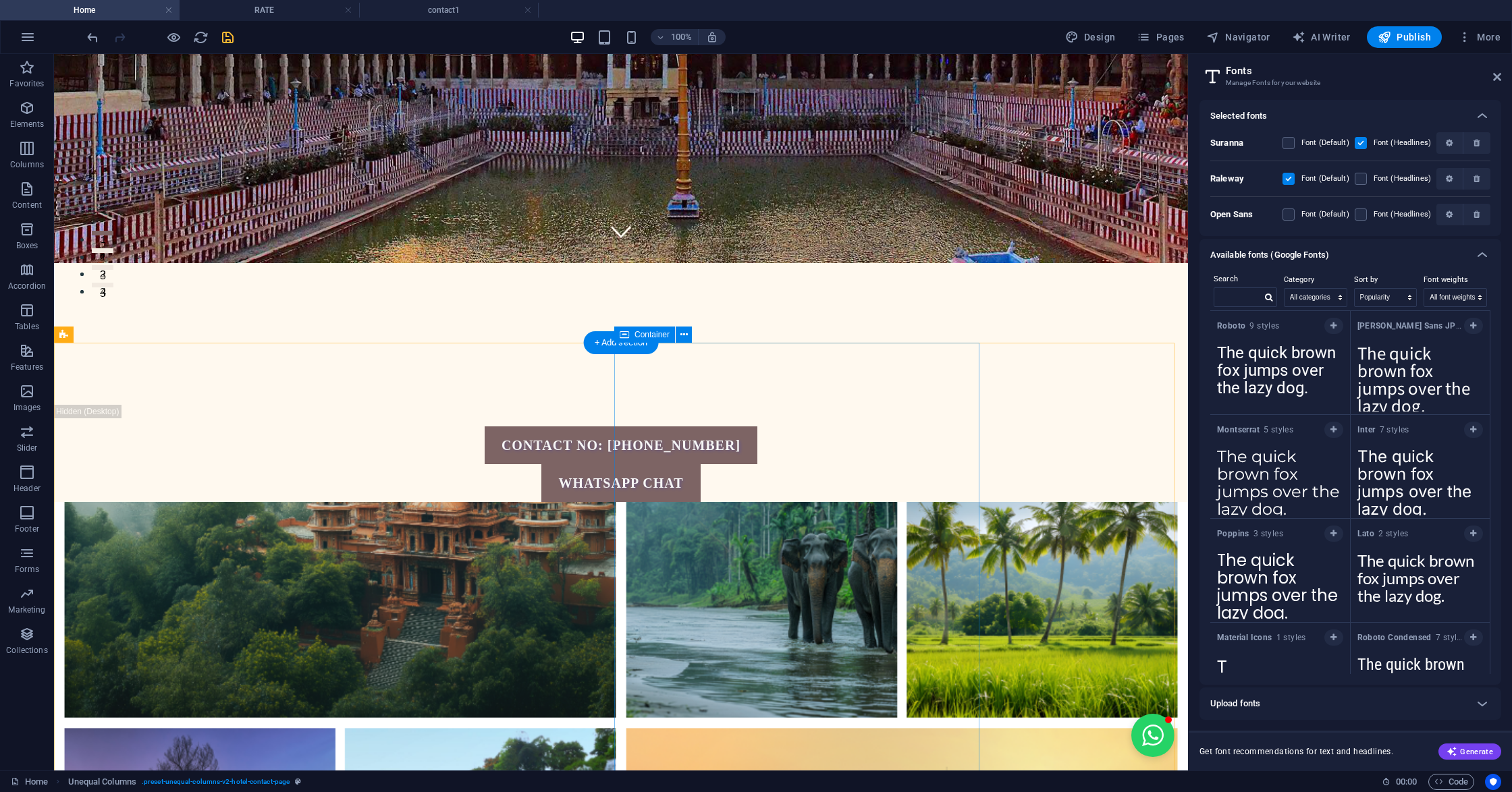
scroll to position [0, 0]
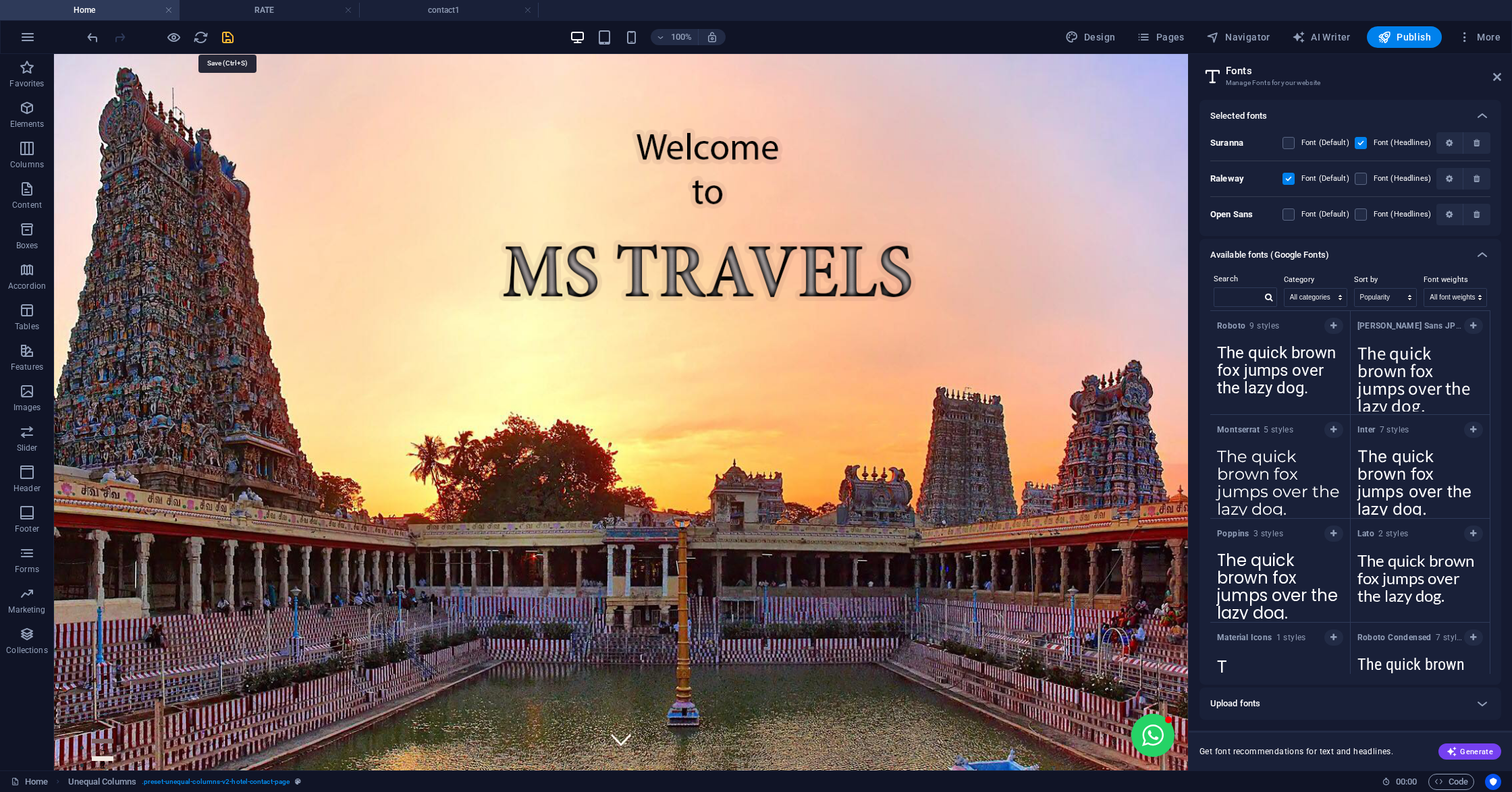
click at [228, 36] on icon "save" at bounding box center [227, 37] width 15 height 15
click at [228, 36] on div at bounding box center [160, 37] width 151 height 22
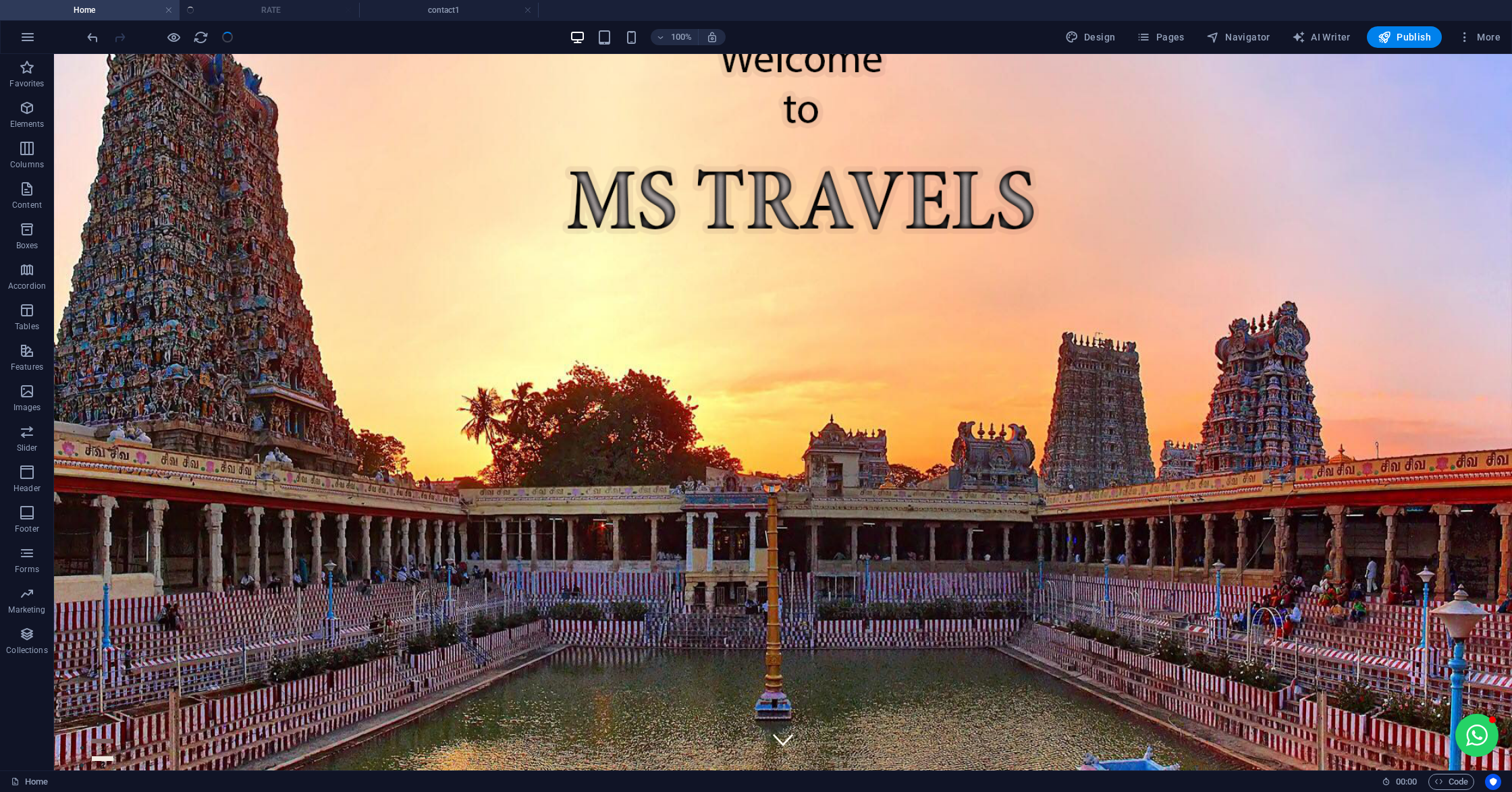
click at [228, 36] on div at bounding box center [160, 37] width 151 height 22
click at [1408, 30] on button "Publish" at bounding box center [1403, 37] width 75 height 22
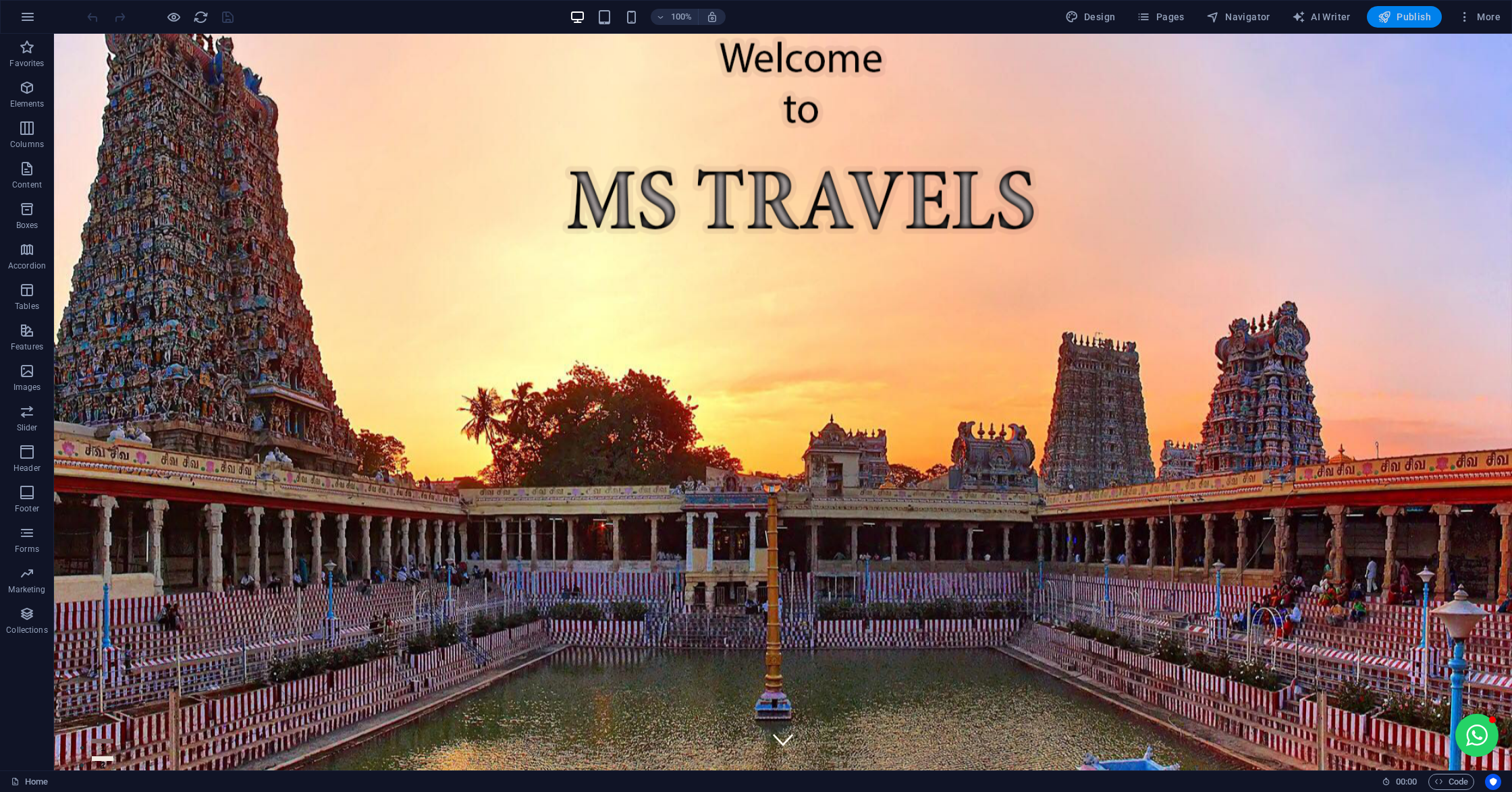
click at [1407, 23] on span "Publish" at bounding box center [1403, 17] width 53 height 14
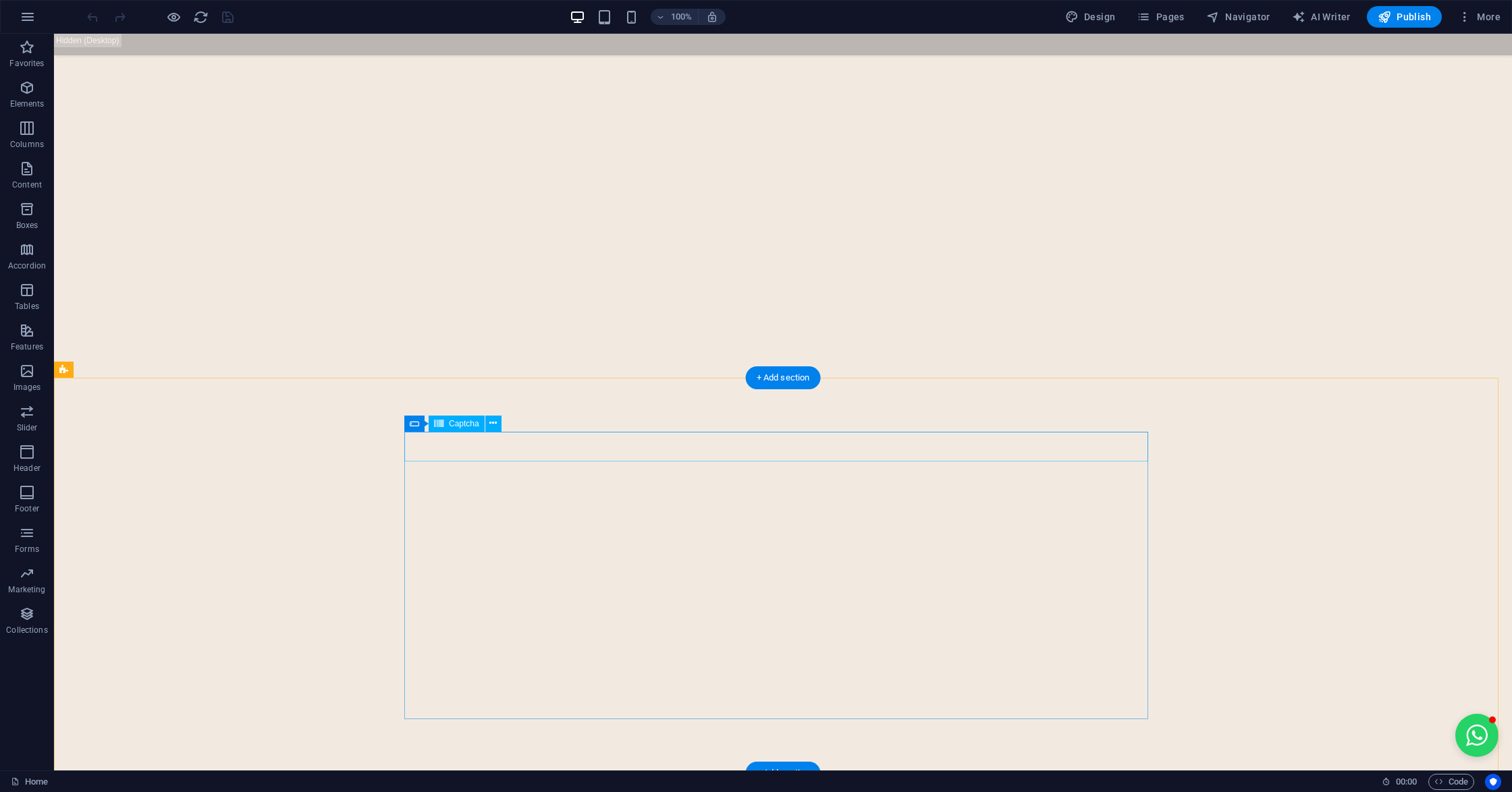
scroll to position [5224, 0]
click div "Unreadable? Load new"
click at [414, 421] on icon at bounding box center [414, 424] width 9 height 16
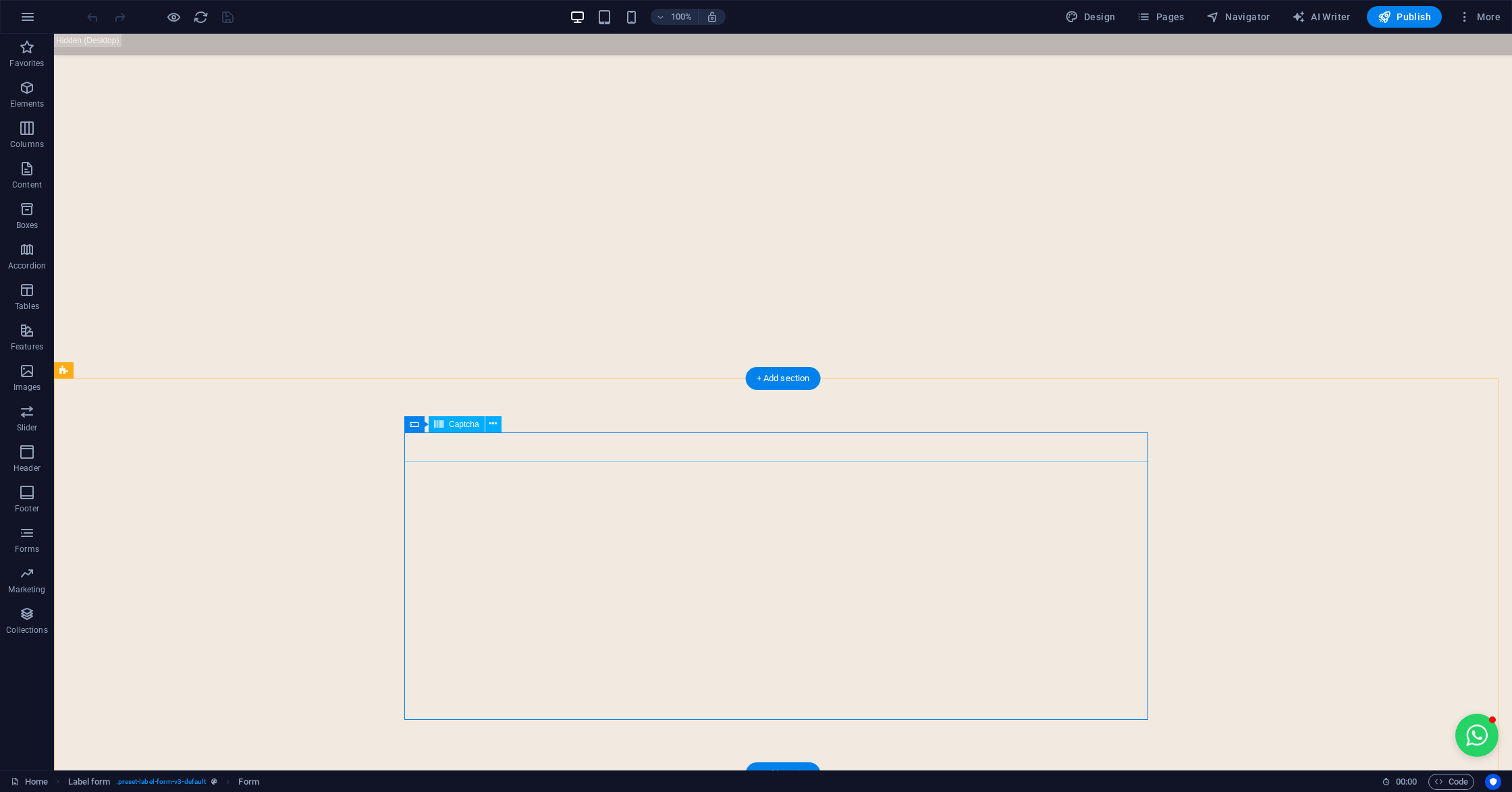
click div "Unreadable? Load new"
click at [460, 425] on icon at bounding box center [458, 424] width 7 height 14
click div "Unreadable? Load new"
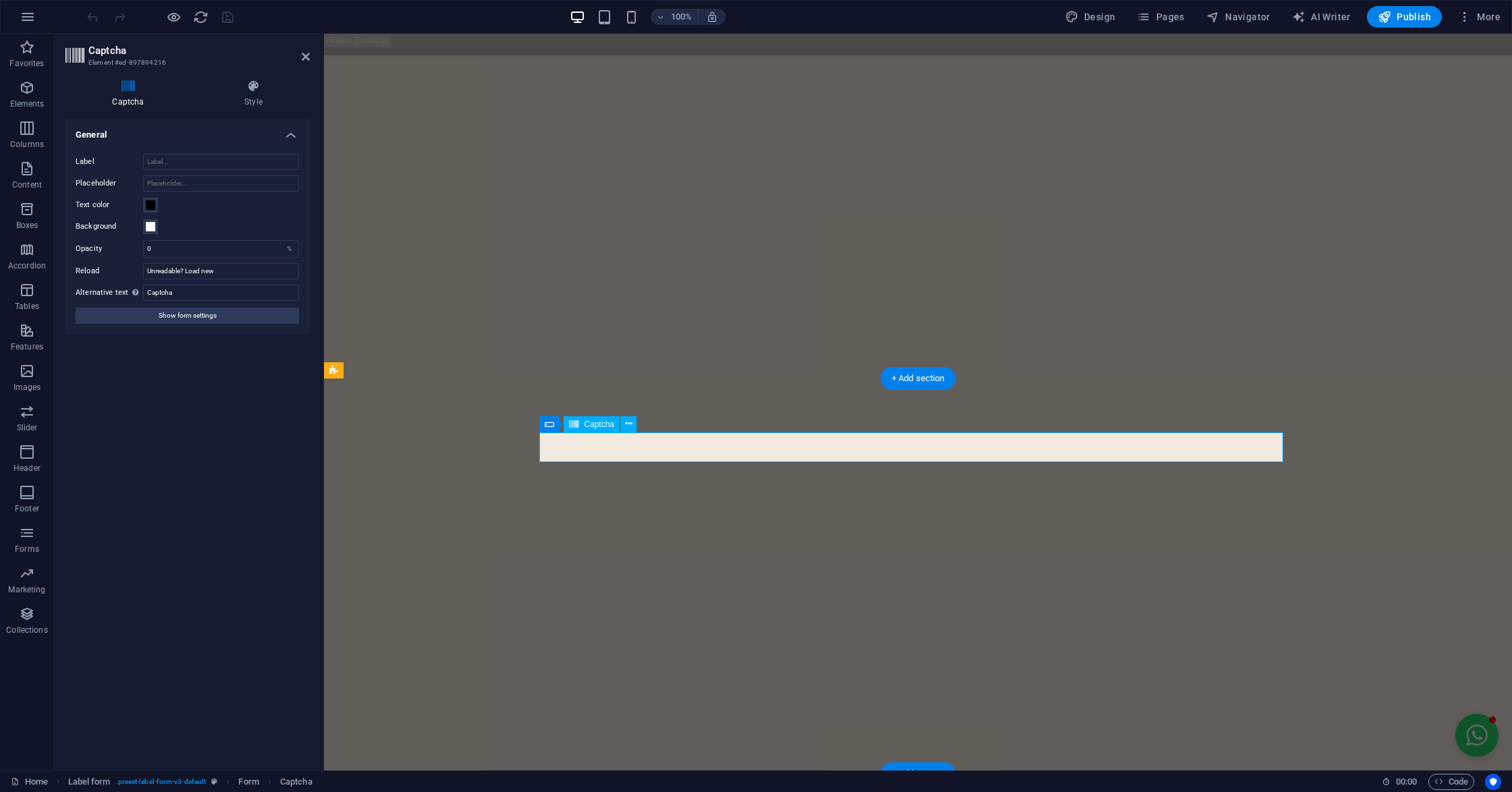
scroll to position [5090, 0]
click at [187, 317] on span "Show form settings" at bounding box center [188, 316] width 58 height 16
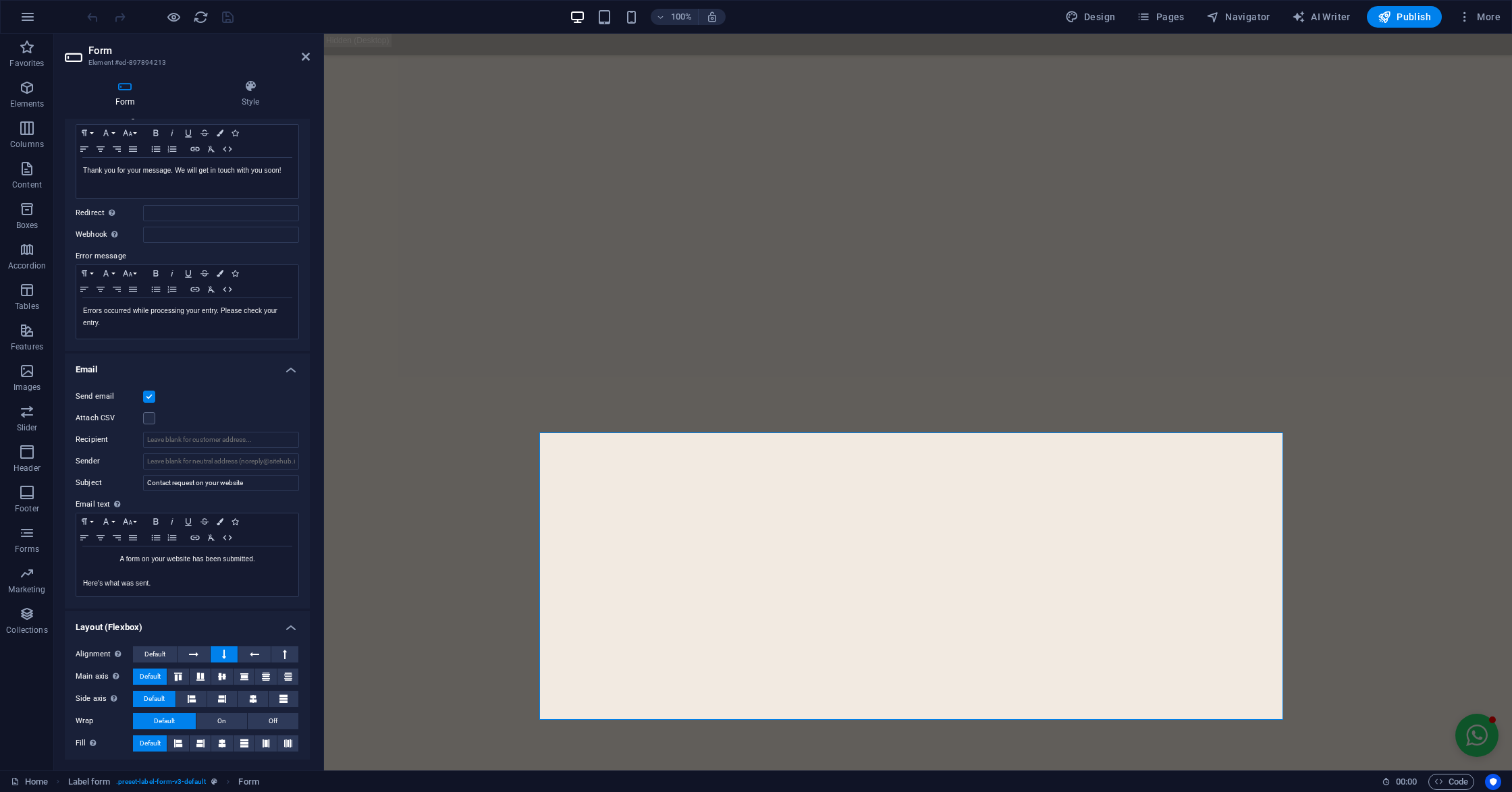
scroll to position [114, 0]
click at [143, 389] on label at bounding box center [149, 393] width 12 height 12
click at [0, 0] on input "Send email" at bounding box center [0, 0] width 0 height 0
click at [146, 394] on label at bounding box center [149, 393] width 12 height 12
click at [0, 0] on input "Send email" at bounding box center [0, 0] width 0 height 0
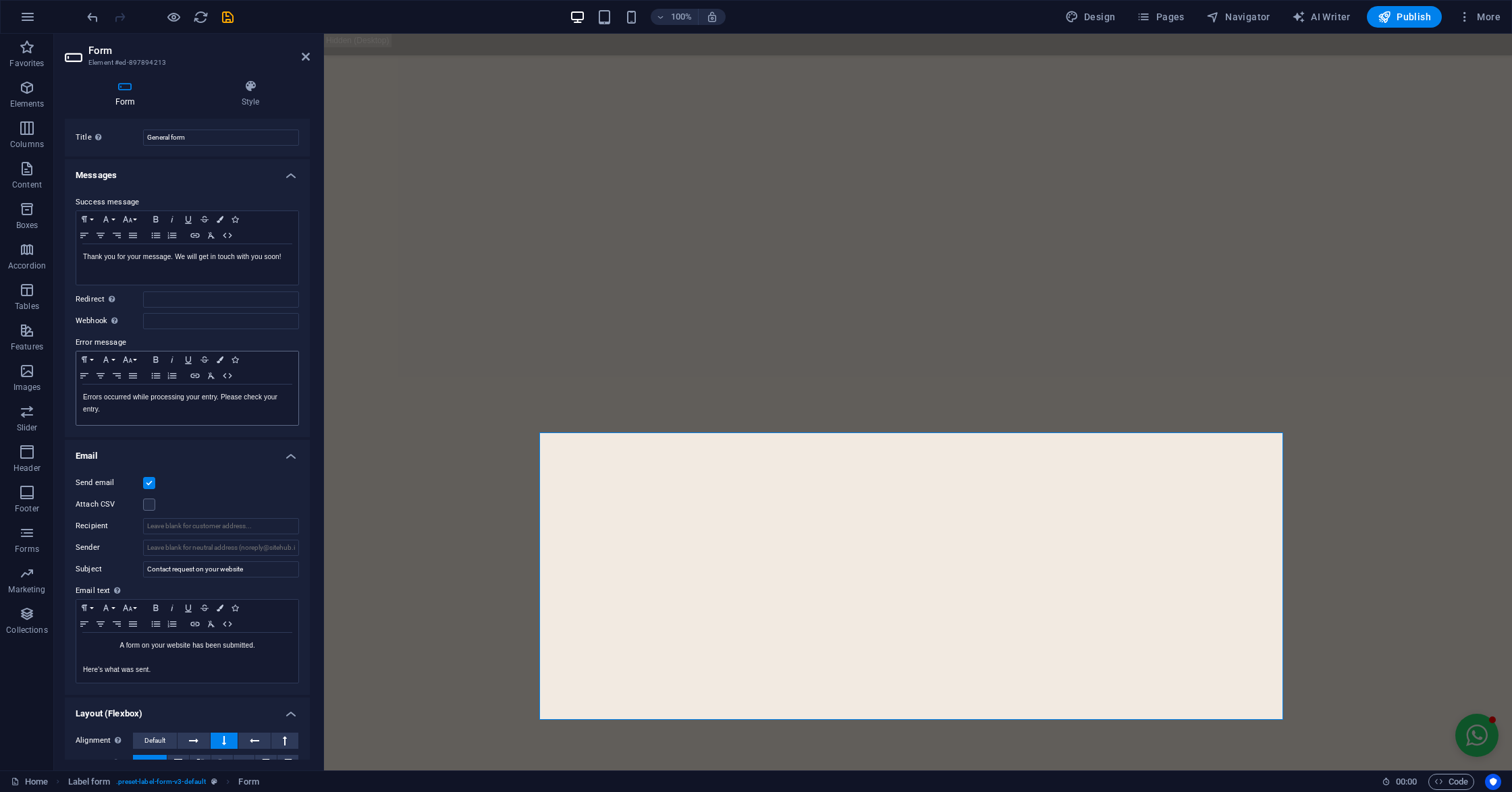
scroll to position [0, 0]
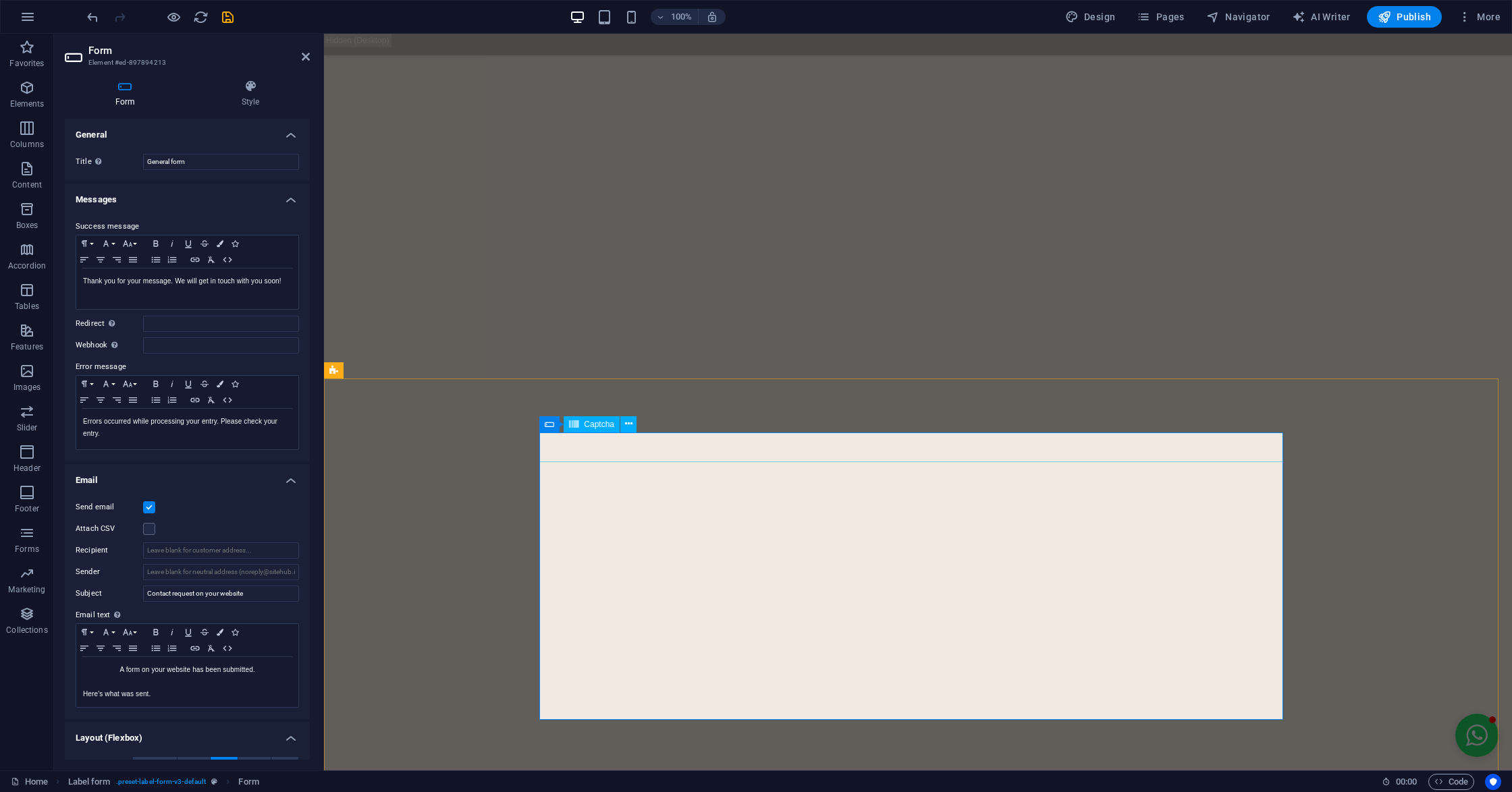
click div "Unreadable? Load new"
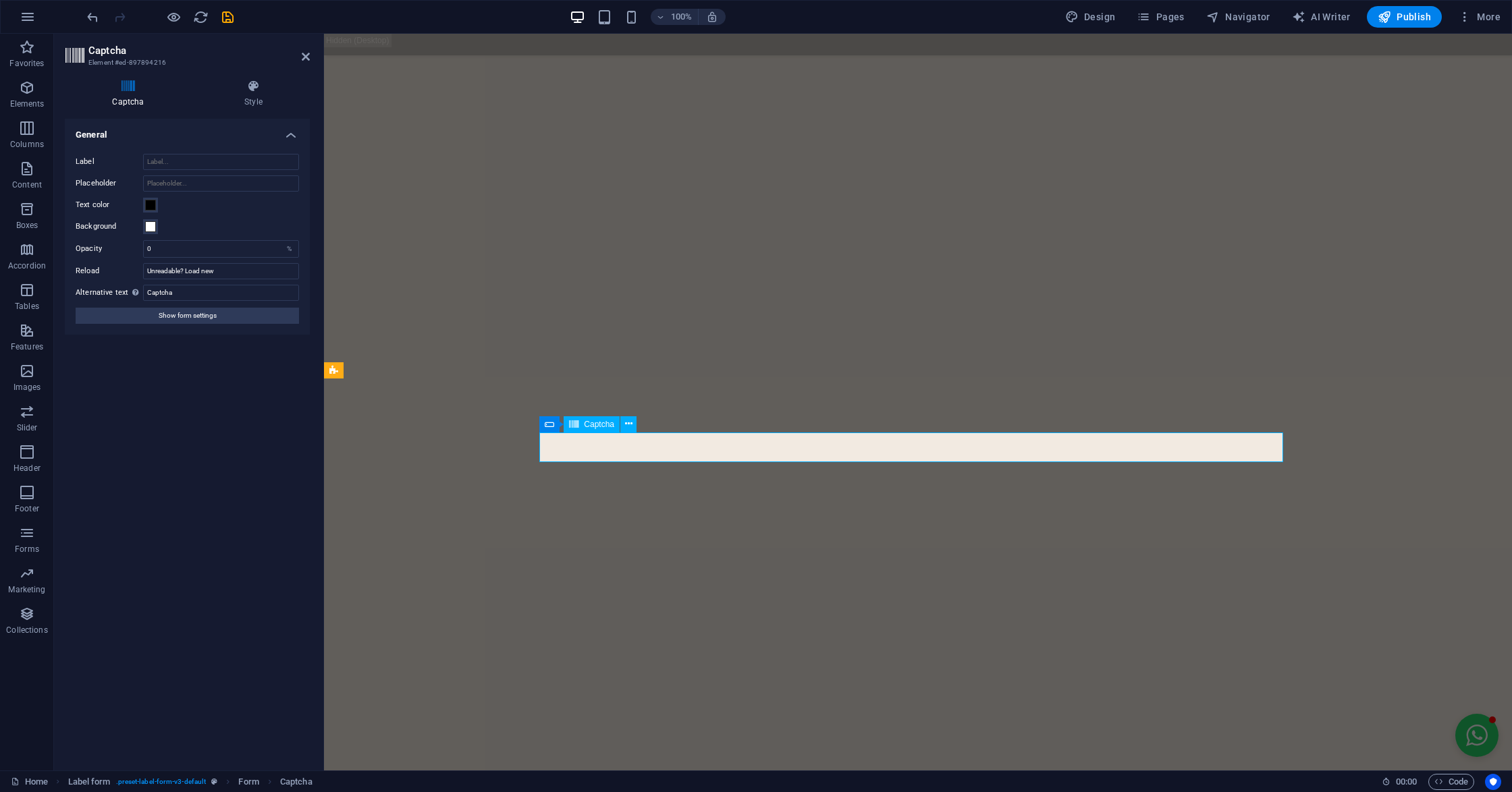
click div "Unreadable? Load new"
click at [141, 87] on icon at bounding box center [128, 86] width 127 height 14
click at [151, 209] on span at bounding box center [150, 205] width 11 height 11
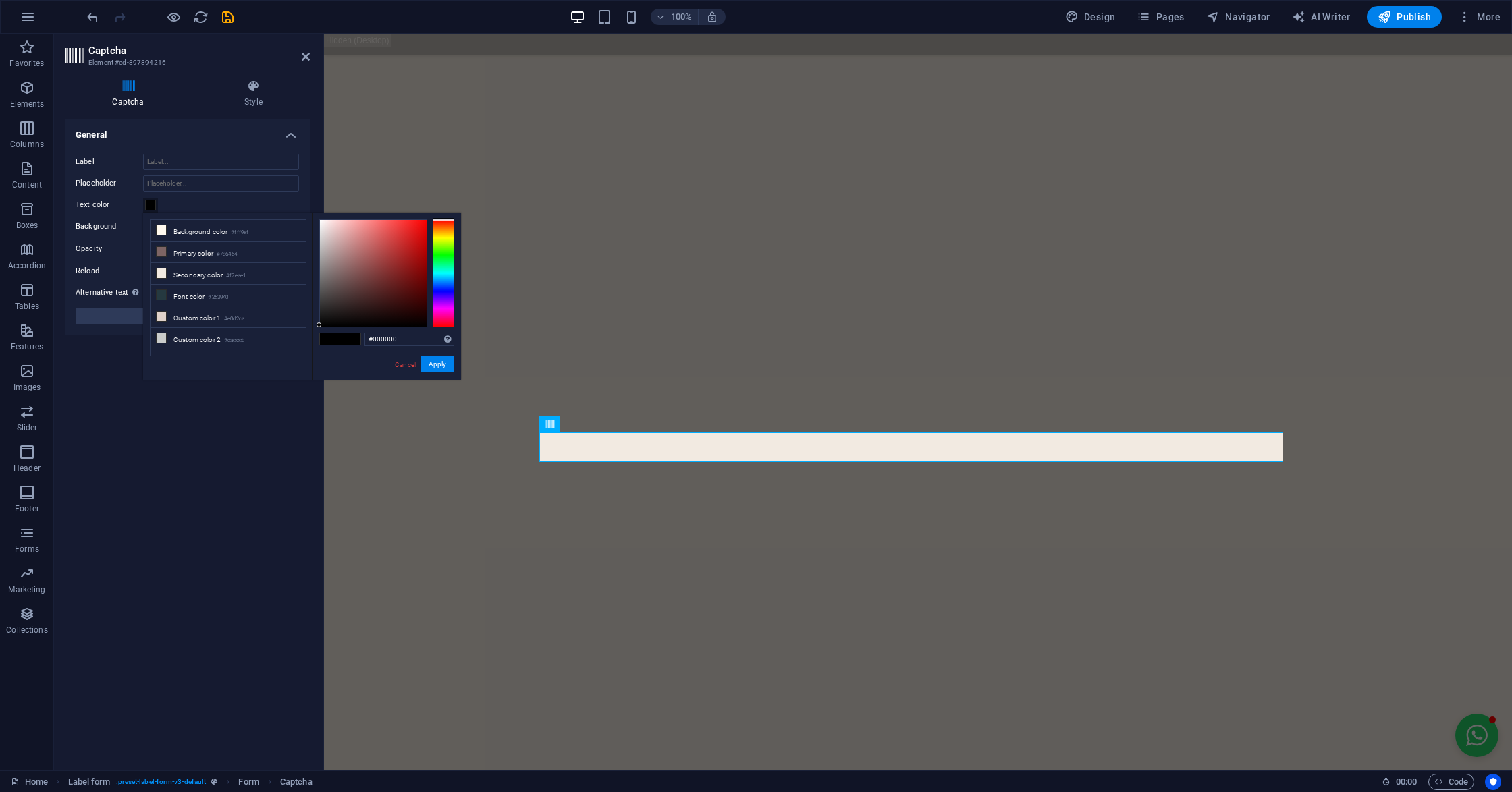
drag, startPoint x: 428, startPoint y: 238, endPoint x: 417, endPoint y: 234, distance: 11.7
click at [419, 234] on div at bounding box center [386, 273] width 135 height 108
type input "#dc1717"
click at [414, 234] on div at bounding box center [373, 273] width 106 height 106
click at [428, 360] on button "Apply" at bounding box center [437, 364] width 34 height 16
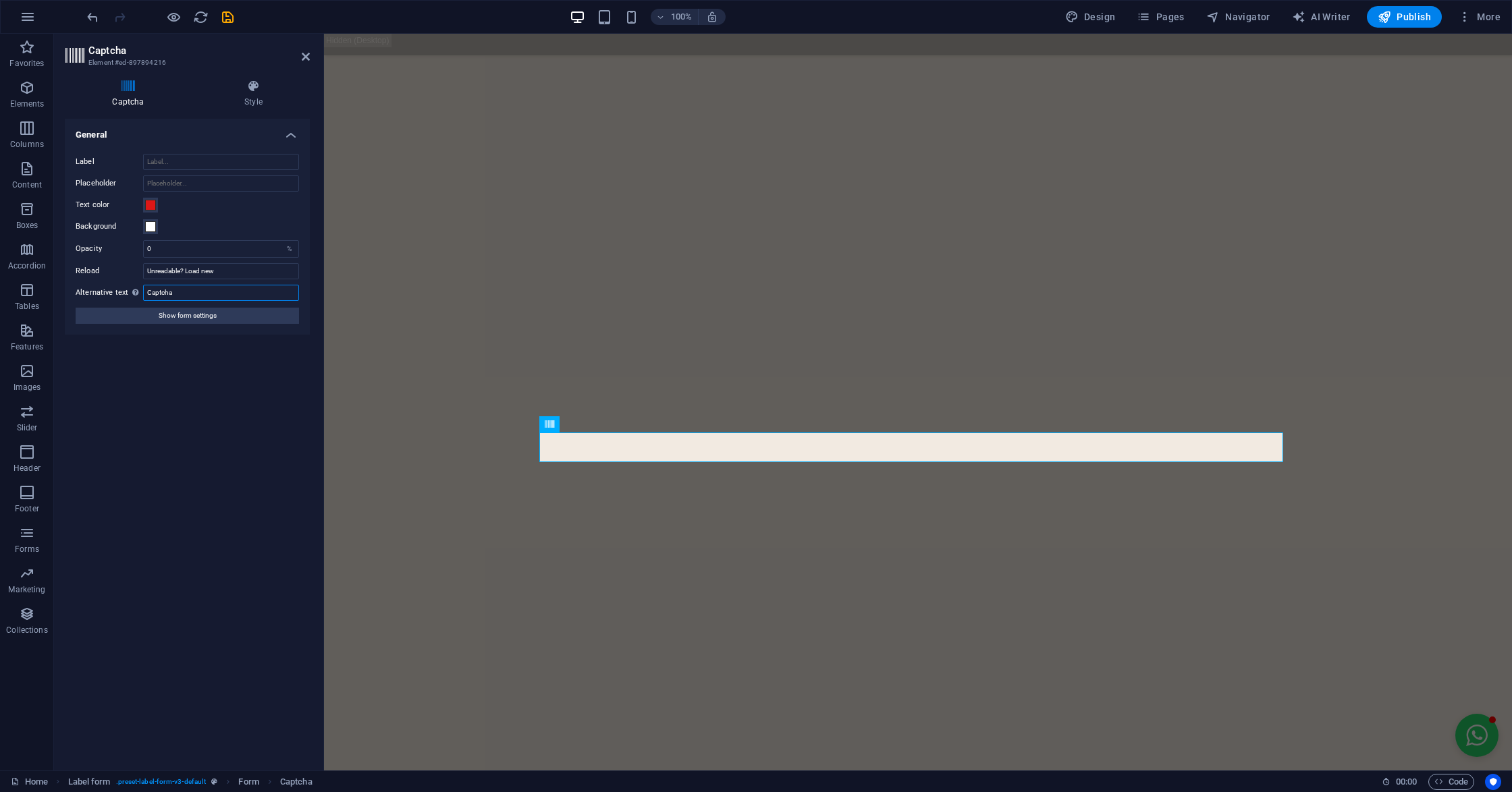
click at [192, 293] on input "Captcha" at bounding box center [221, 293] width 156 height 16
click at [165, 181] on input "Placeholder" at bounding box center [221, 183] width 156 height 16
click at [169, 169] on input "Label" at bounding box center [221, 162] width 156 height 16
click at [304, 55] on icon at bounding box center [305, 56] width 8 height 11
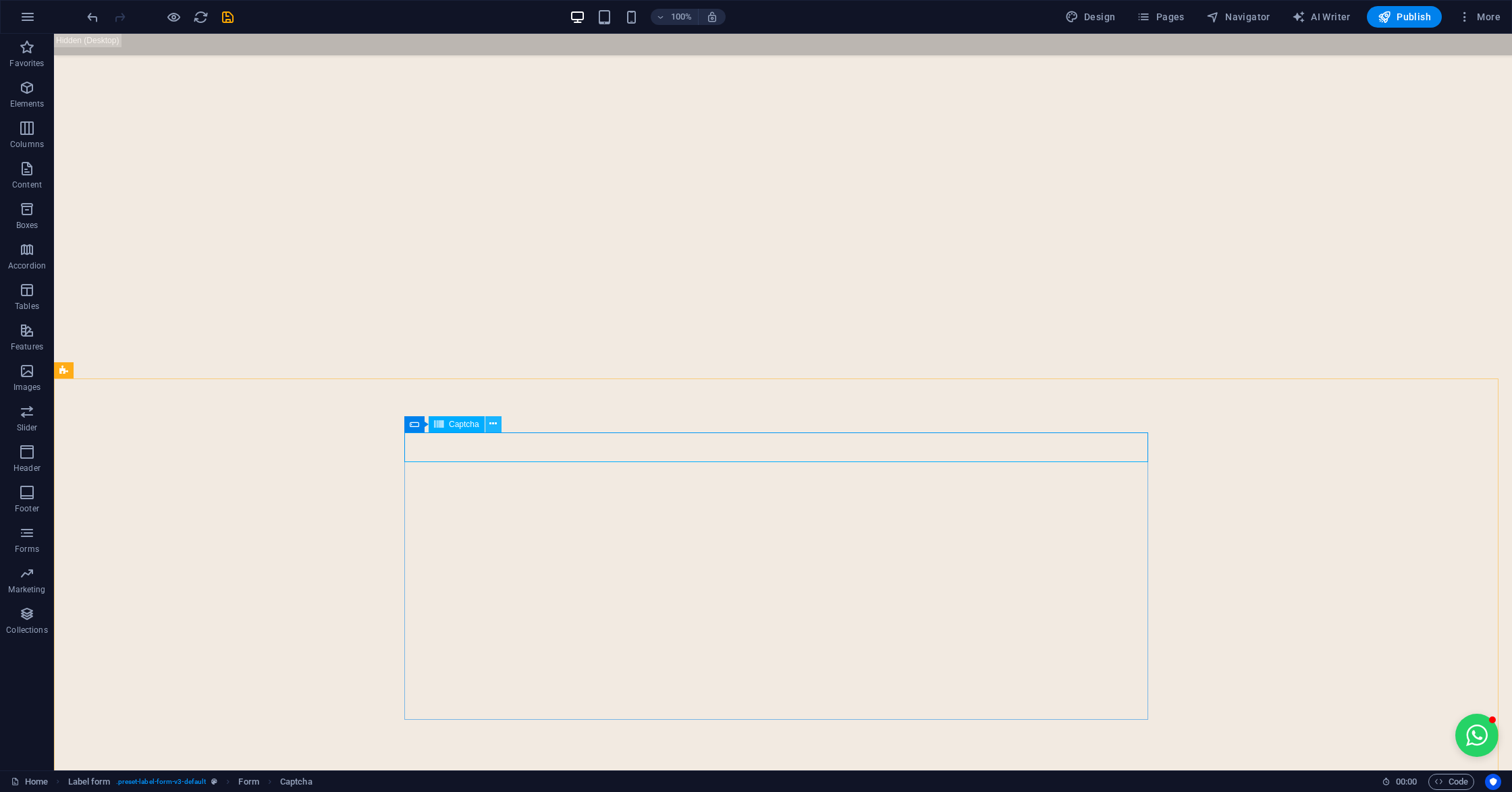
click at [490, 422] on icon at bounding box center [493, 424] width 7 height 14
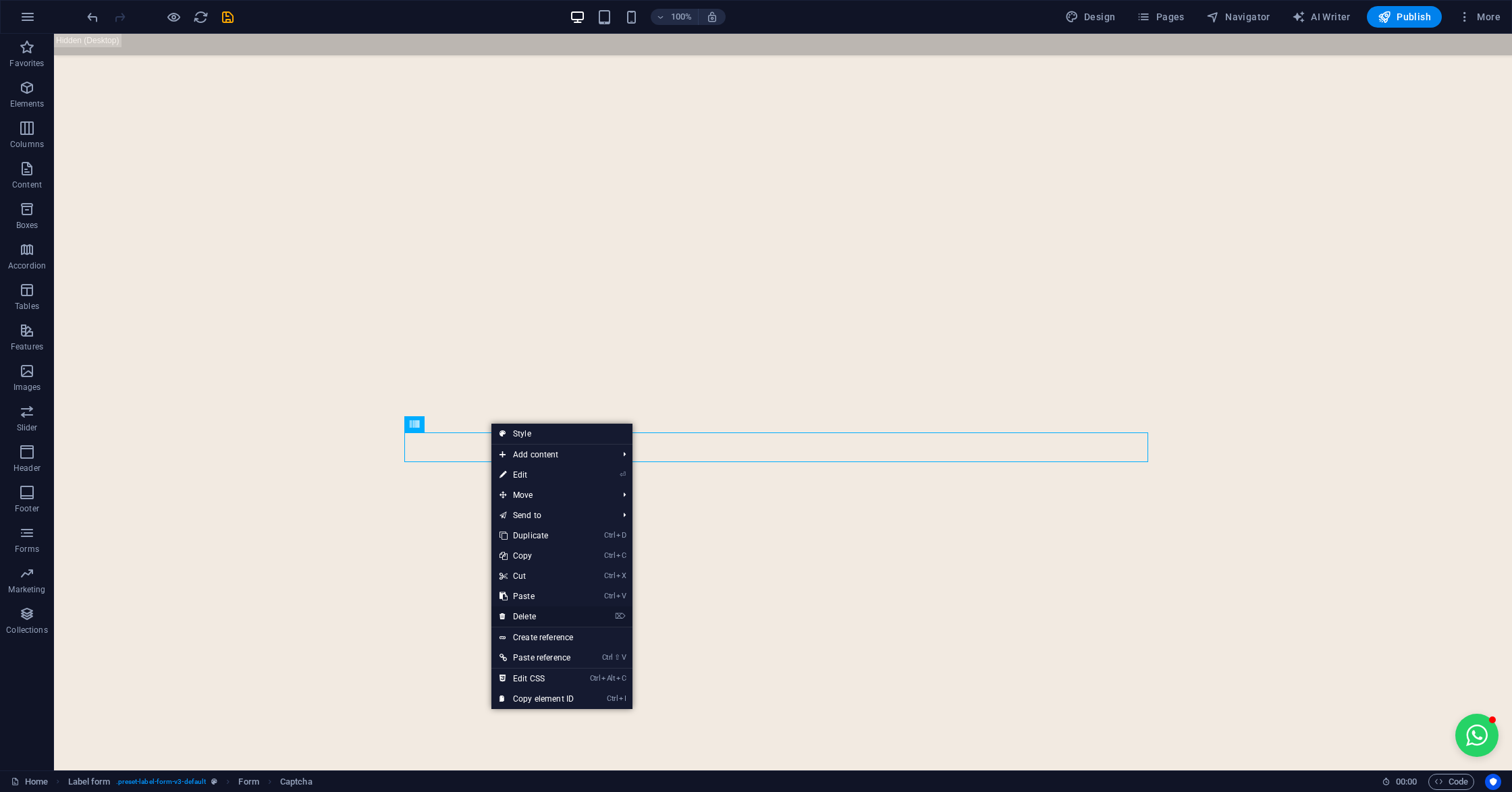
click at [535, 612] on link "⌦ Delete" at bounding box center [537, 617] width 90 height 20
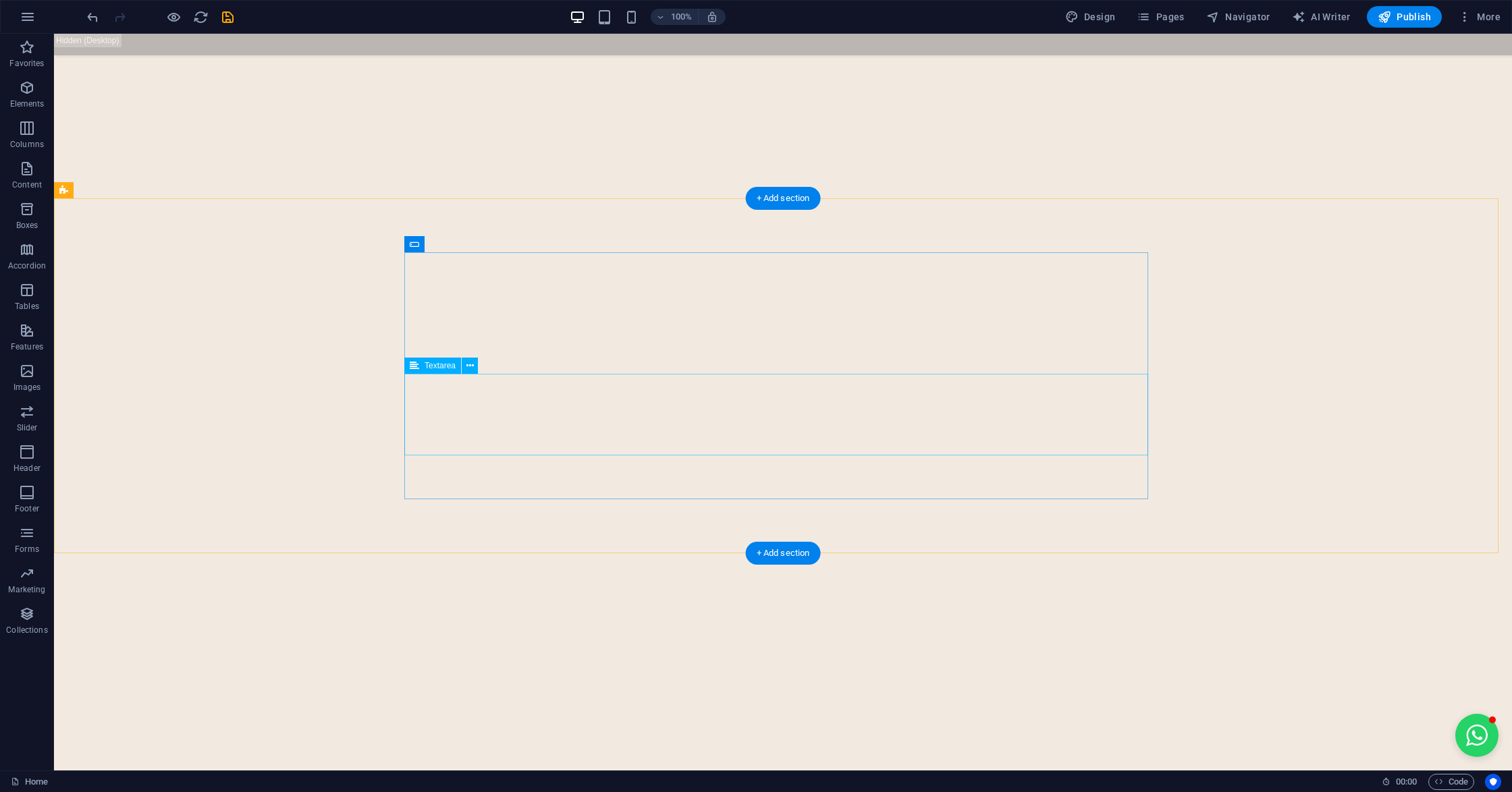
scroll to position [5135, 0]
click at [235, 11] on icon "save" at bounding box center [227, 17] width 15 height 15
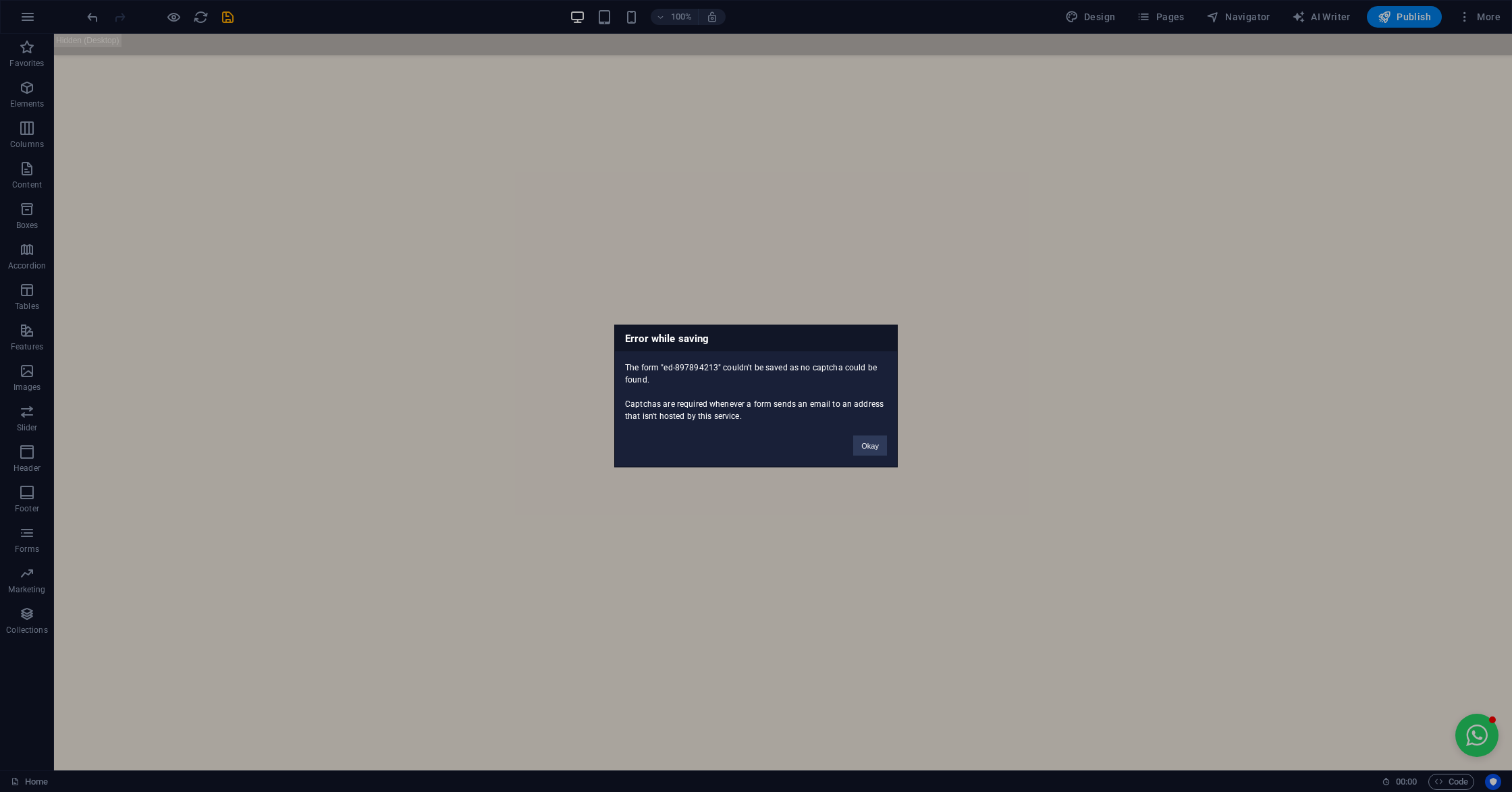
scroll to position [5545, 0]
drag, startPoint x: 745, startPoint y: 422, endPoint x: 620, endPoint y: 336, distance: 151.7
click at [620, 336] on div "Error while saving The form "ed-897894213" couldn't be saved as no captcha coul…" at bounding box center [755, 397] width 283 height 143
copy div "Error while saving The form "ed-897894213" couldn't be saved as no captcha coul…"
click at [1002, 354] on div "Error while saving The form "ed-897894213" couldn't be saved as no captcha coul…" at bounding box center [756, 396] width 1512 height 792
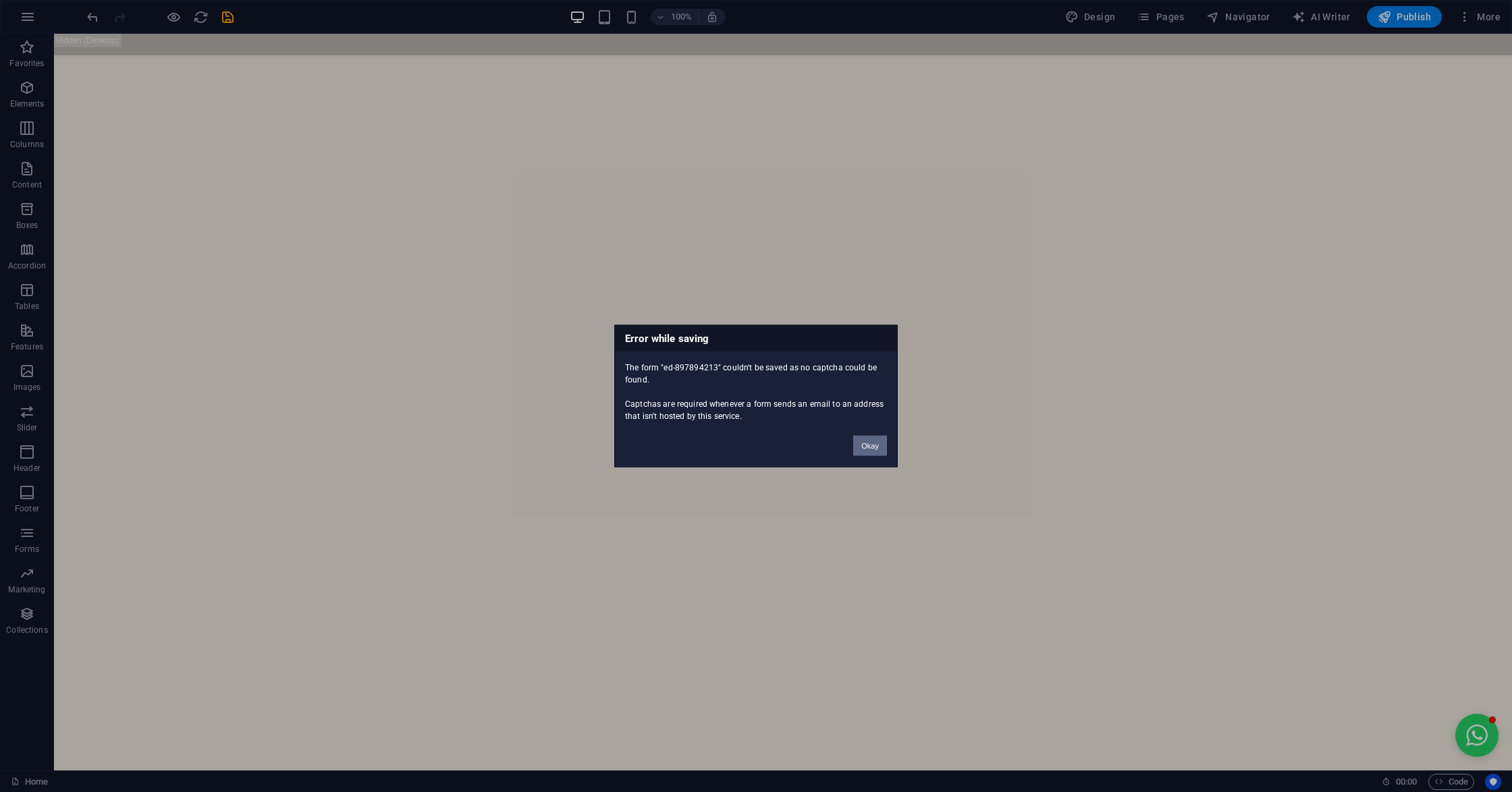
click at [880, 441] on button "Okay" at bounding box center [870, 446] width 34 height 20
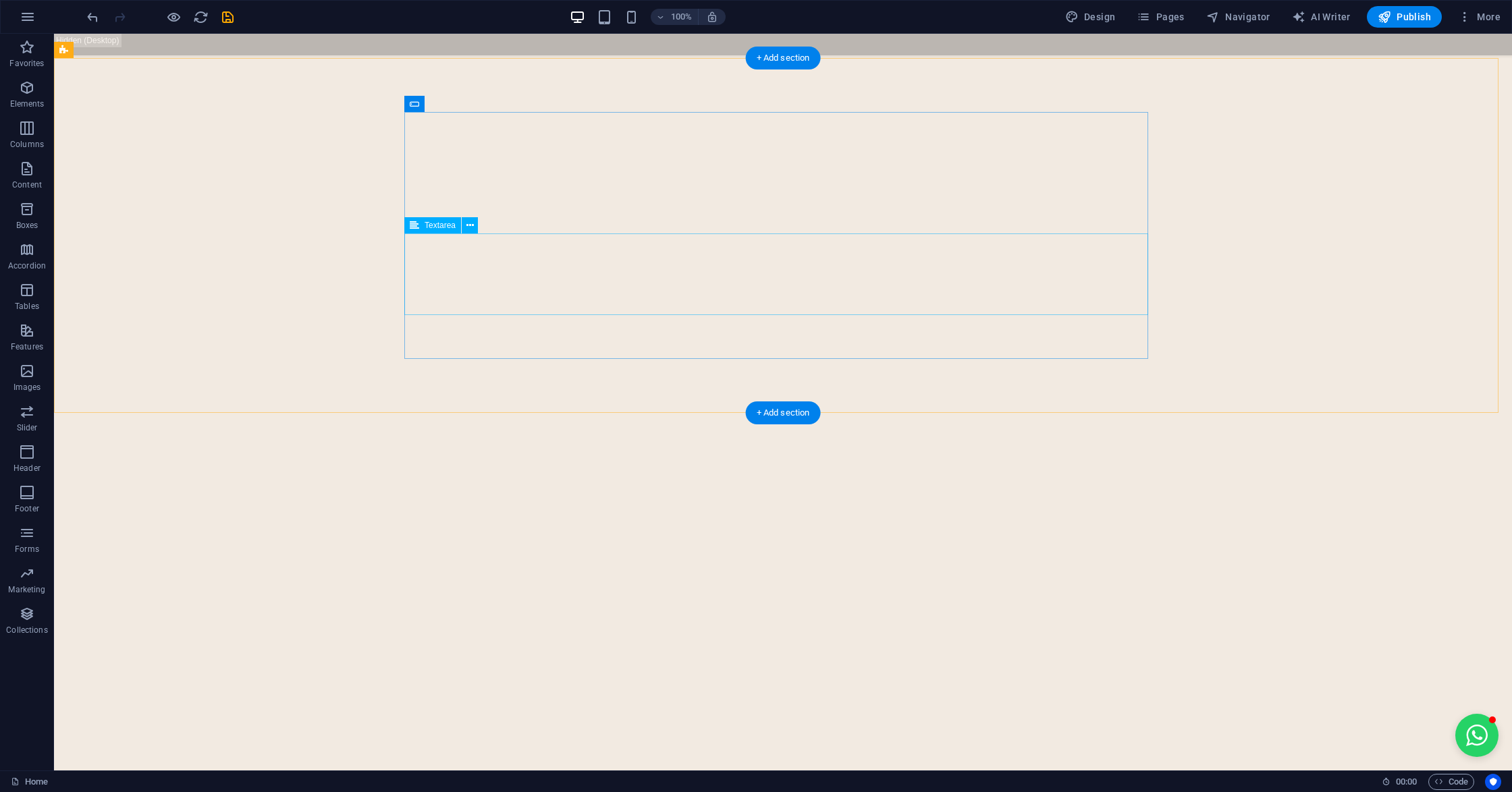
click div "Message"
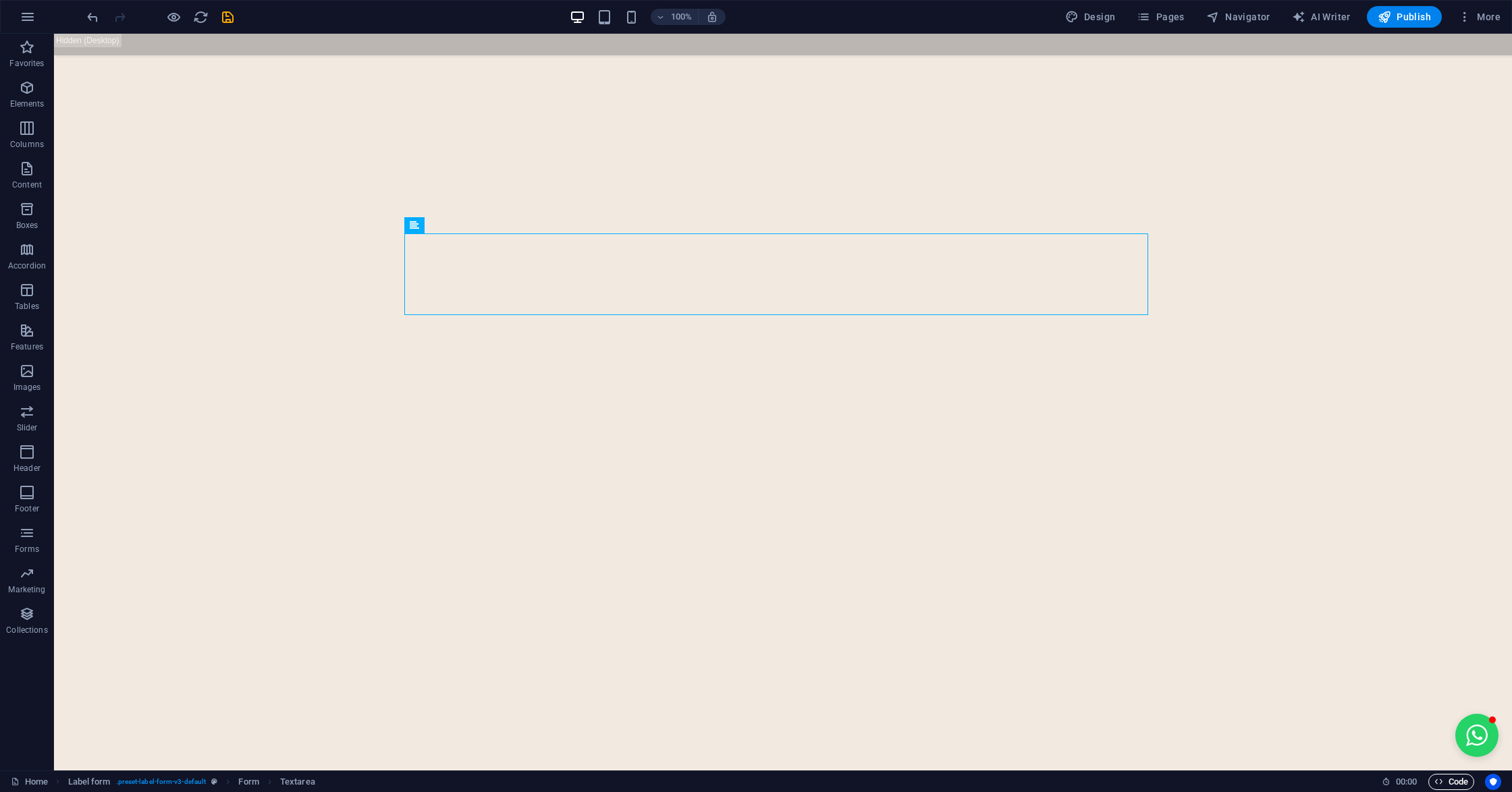
click at [1448, 786] on span "Code" at bounding box center [1451, 782] width 34 height 16
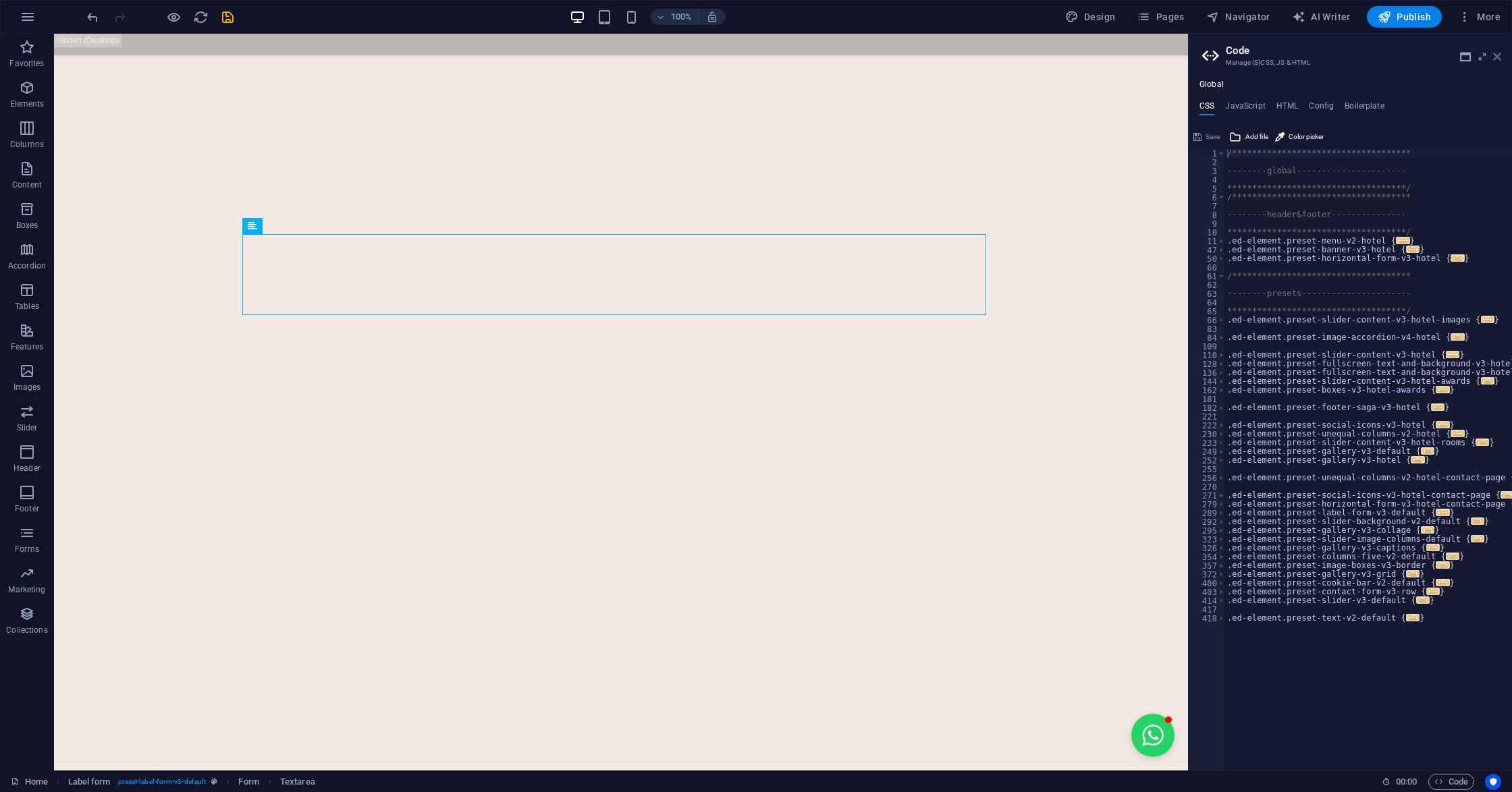
click at [1495, 55] on icon at bounding box center [1497, 56] width 8 height 11
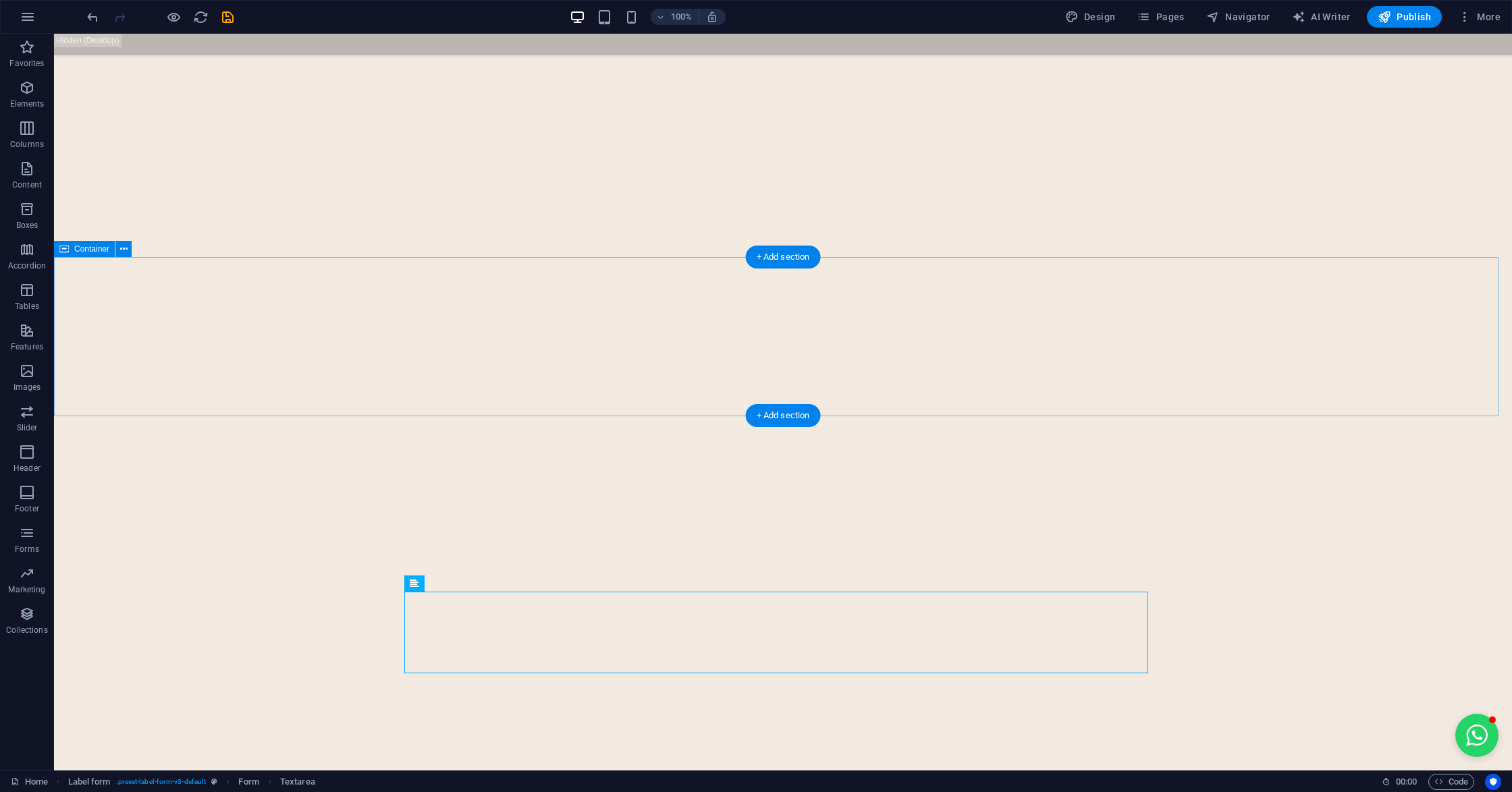
scroll to position [5454, 0]
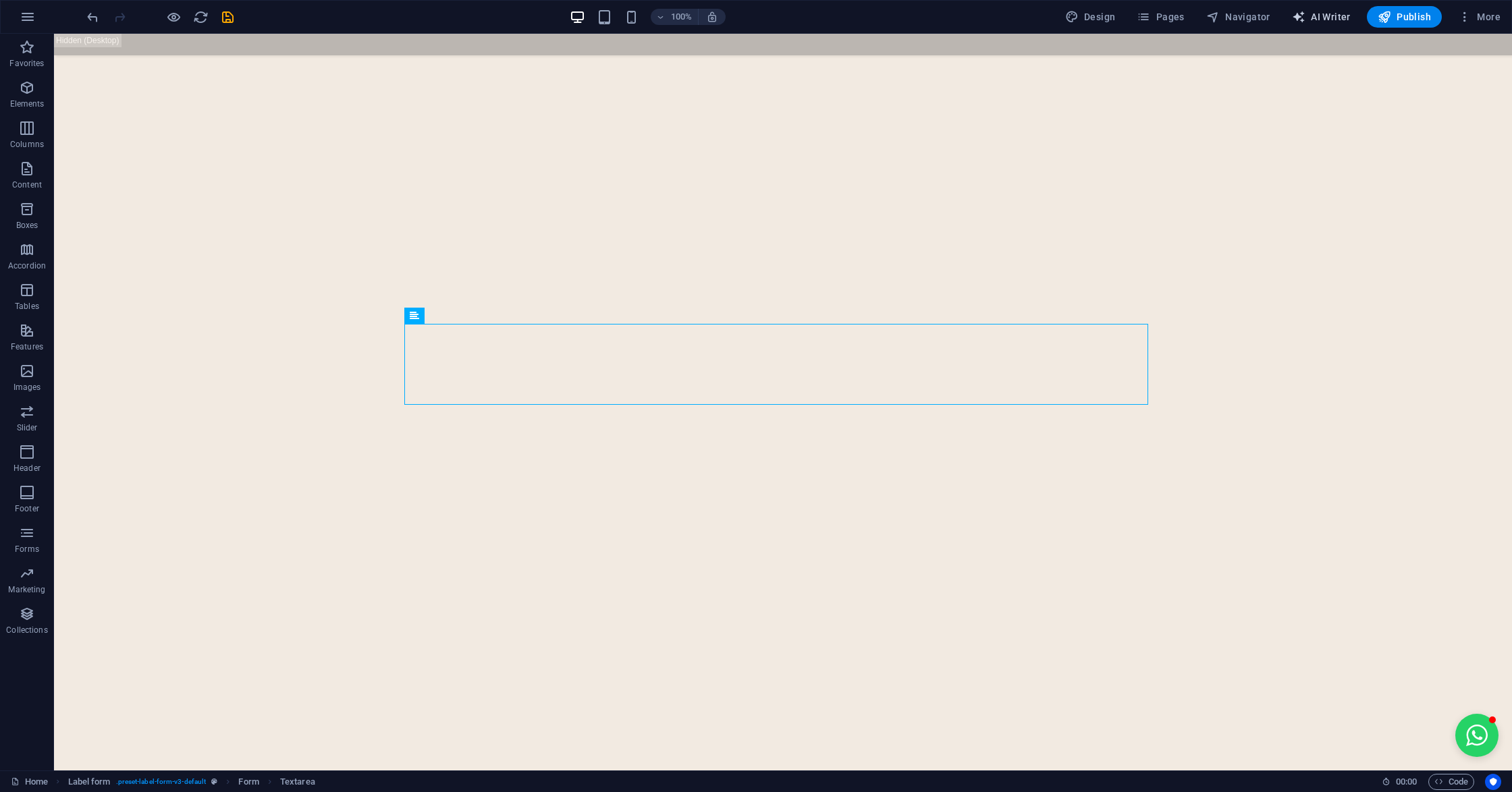
click at [1339, 12] on span "AI Writer" at bounding box center [1321, 17] width 59 height 14
select select "English"
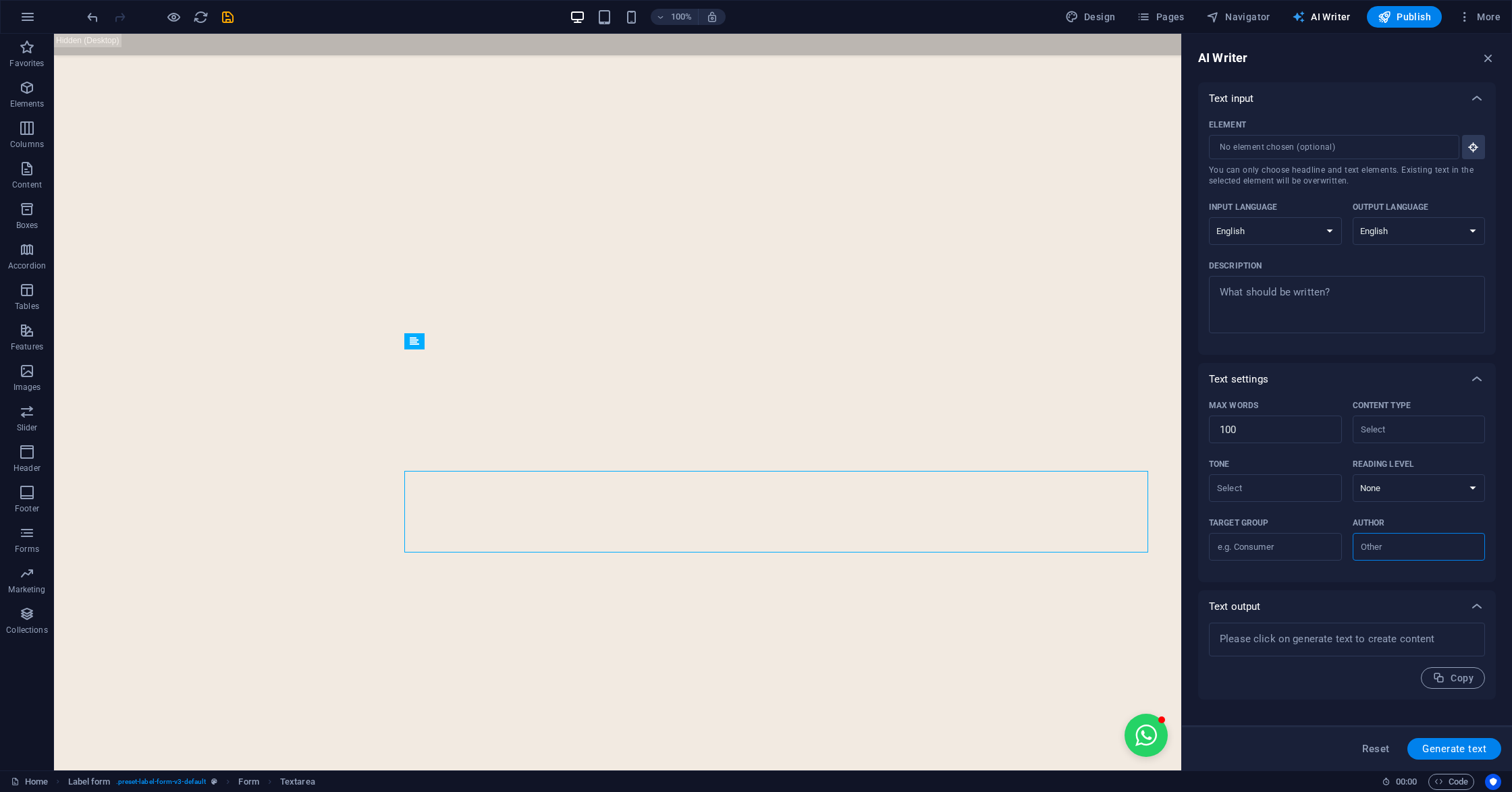
scroll to position [5307, 0]
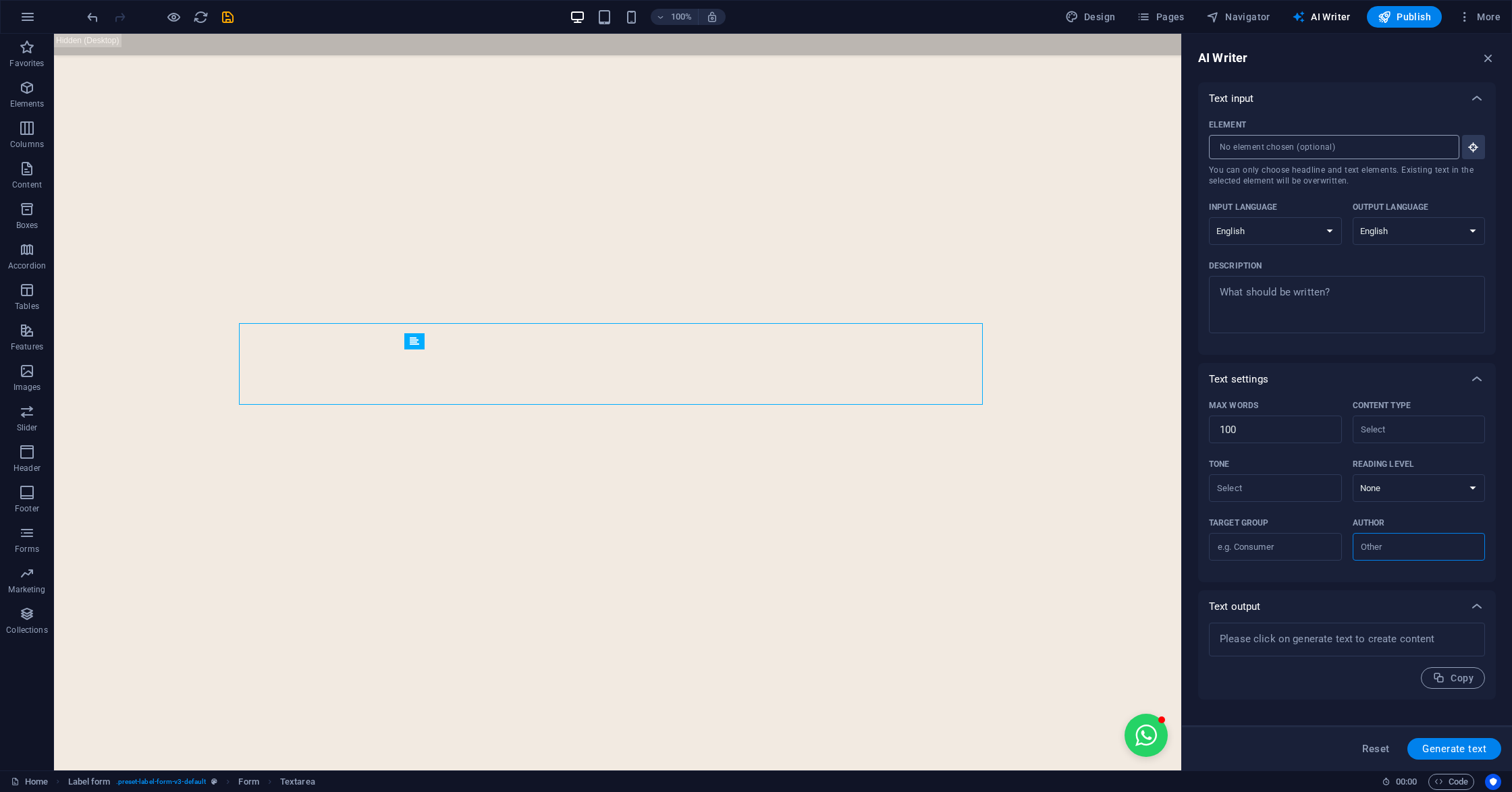
click at [1294, 154] on input "Element ​ You can only choose headline and text elements. Existing text in the …" at bounding box center [1329, 146] width 241 height 24
drag, startPoint x: 1494, startPoint y: 54, endPoint x: 1440, endPoint y: 21, distance: 63.3
click at [1494, 54] on icon "button" at bounding box center [1488, 58] width 15 height 15
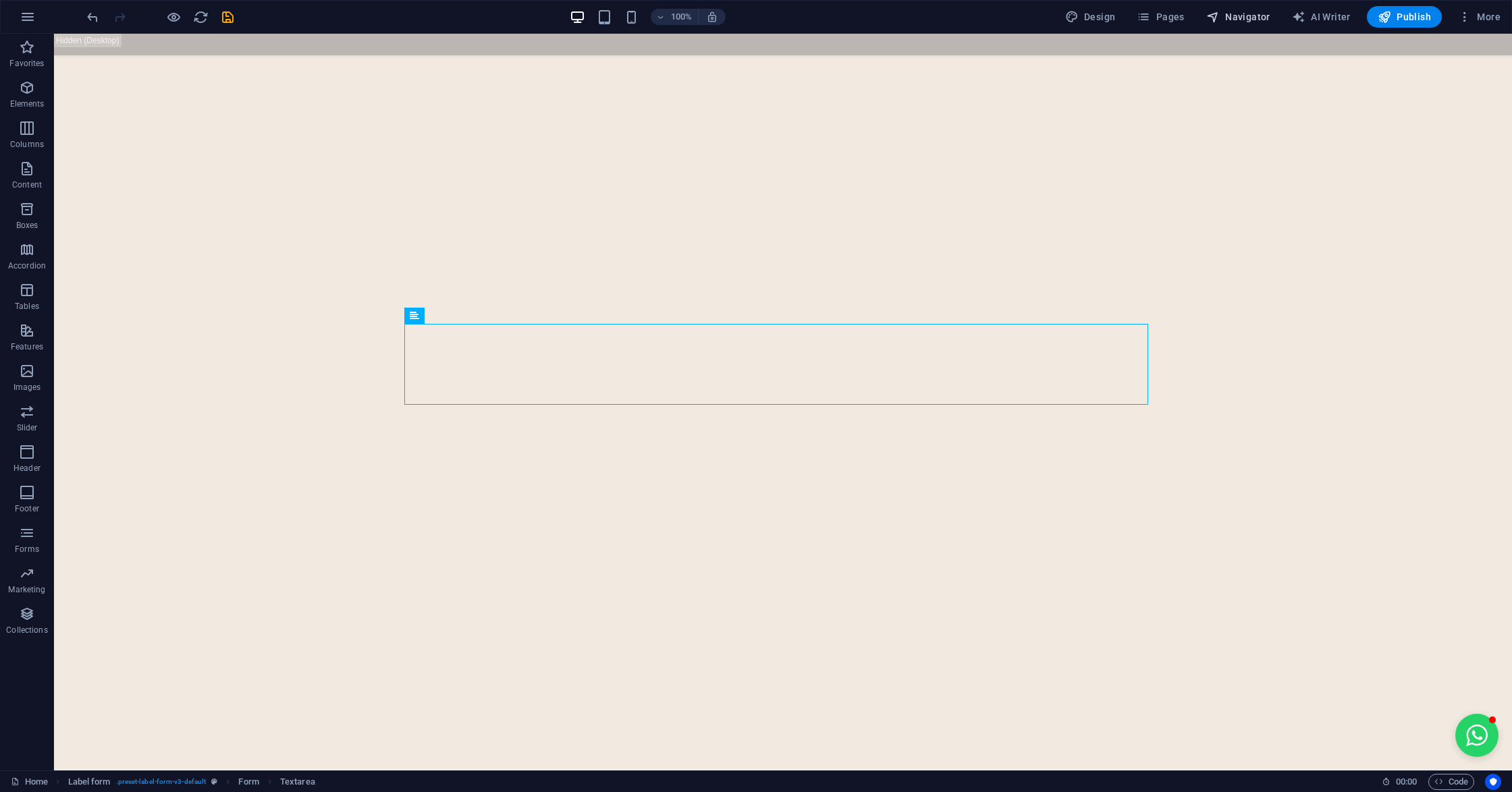
click at [1216, 12] on icon "button" at bounding box center [1213, 17] width 14 height 14
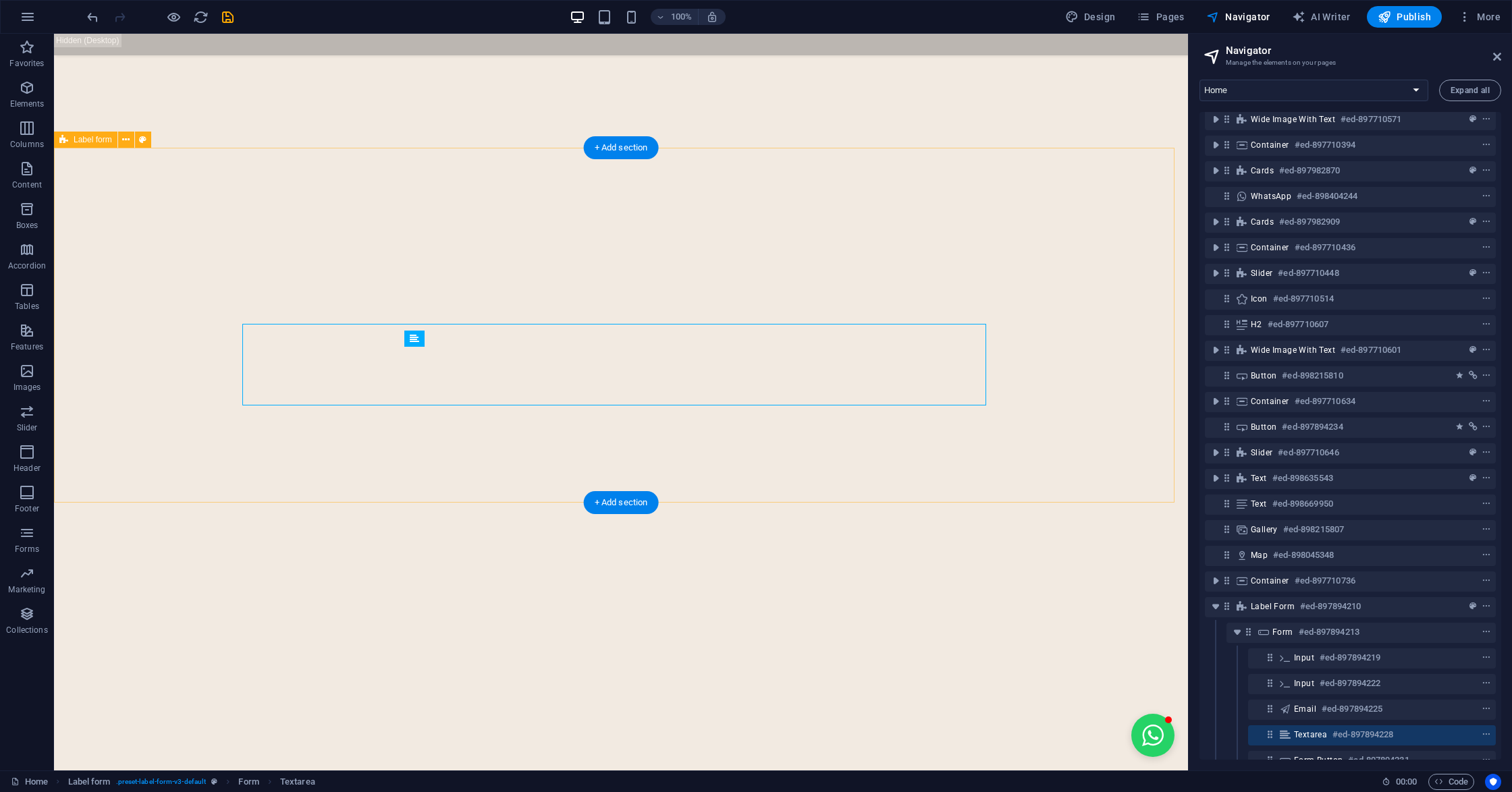
scroll to position [139, 0]
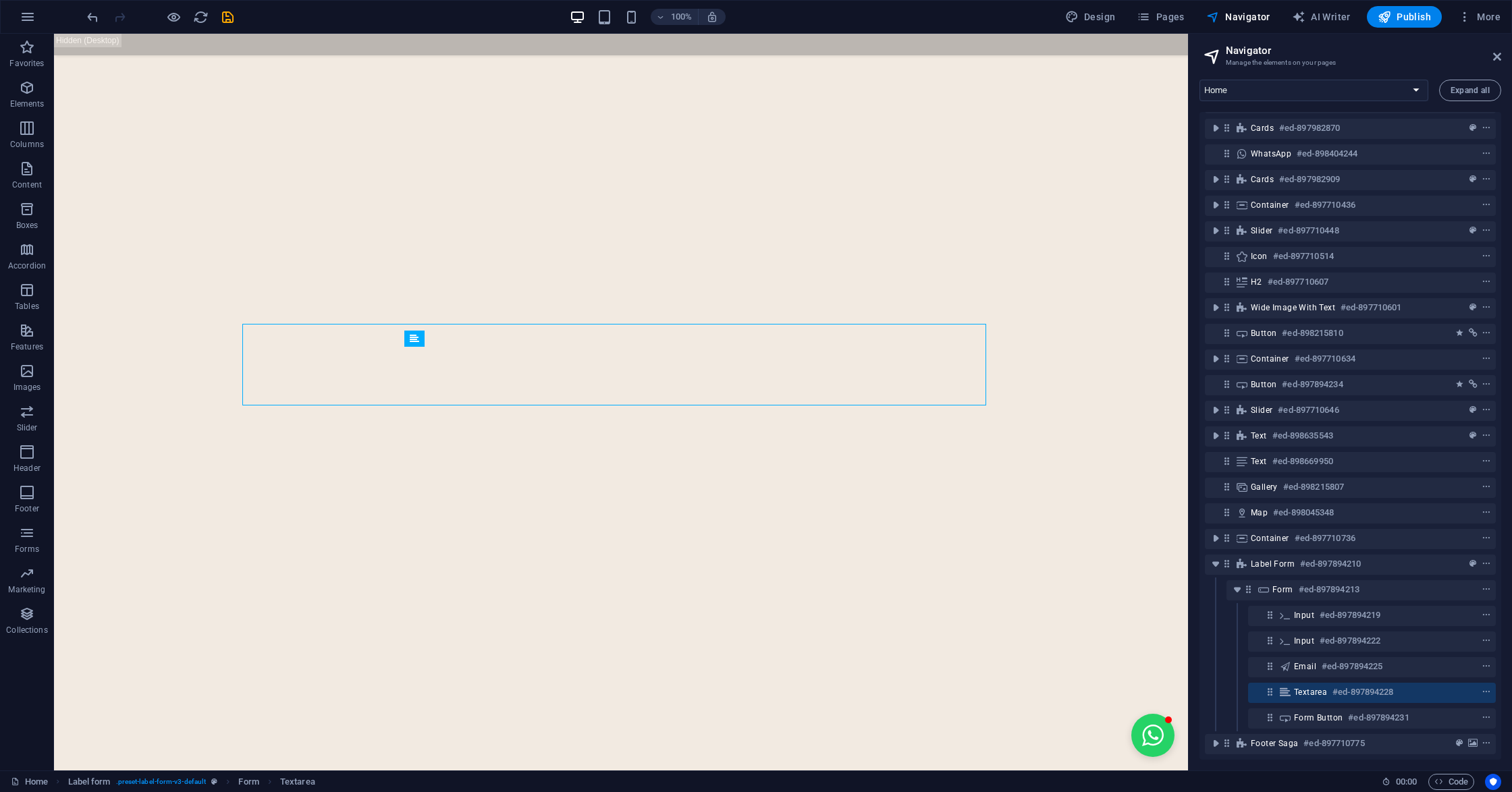
click at [1493, 62] on header "Navigator Manage the elements on your pages" at bounding box center [1351, 51] width 299 height 35
click at [222, 16] on icon "save" at bounding box center [227, 17] width 15 height 15
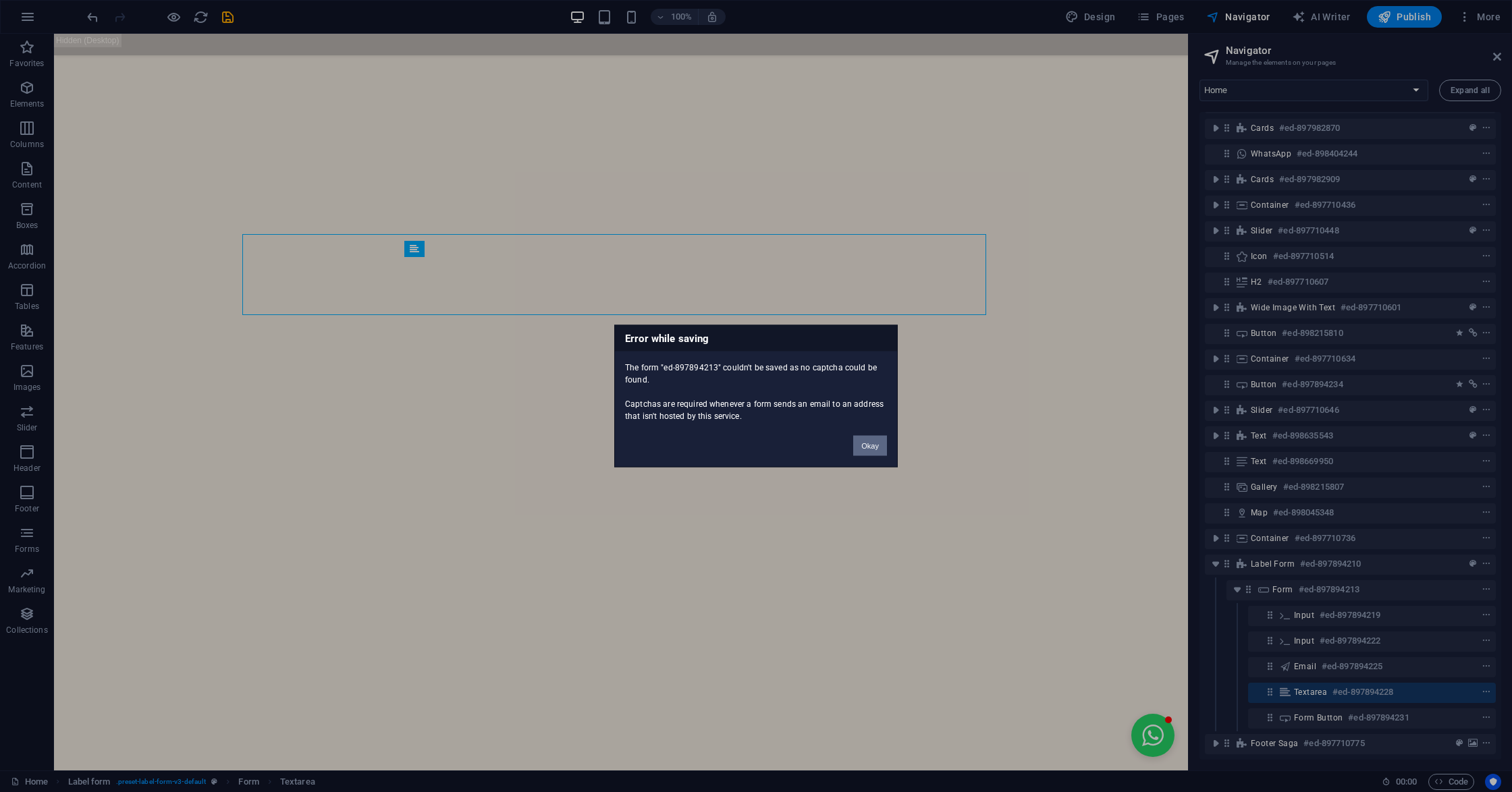
click at [870, 446] on button "Okay" at bounding box center [870, 446] width 34 height 20
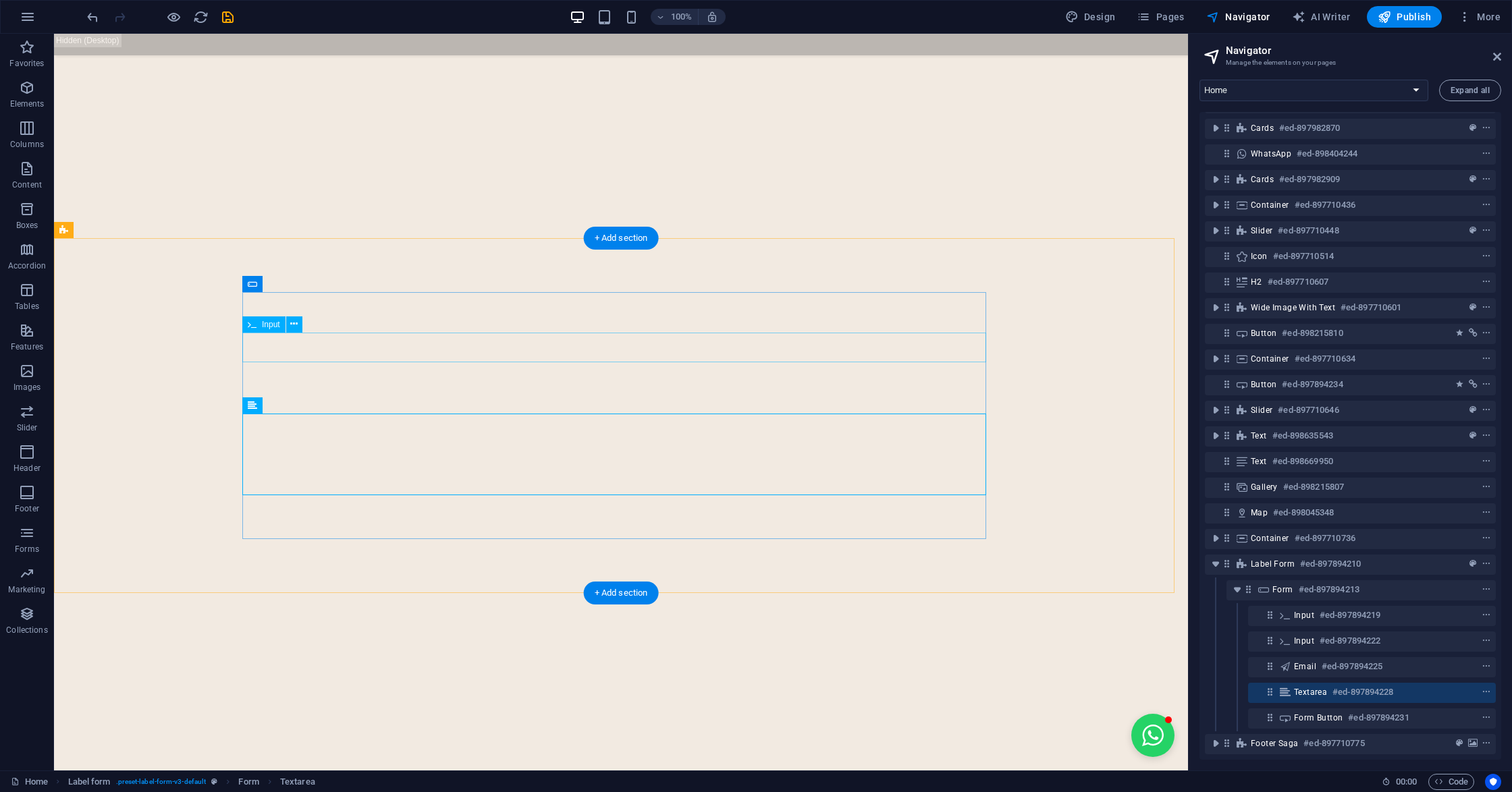
scroll to position [5219, 0]
click at [260, 281] on div "Form" at bounding box center [264, 284] width 44 height 16
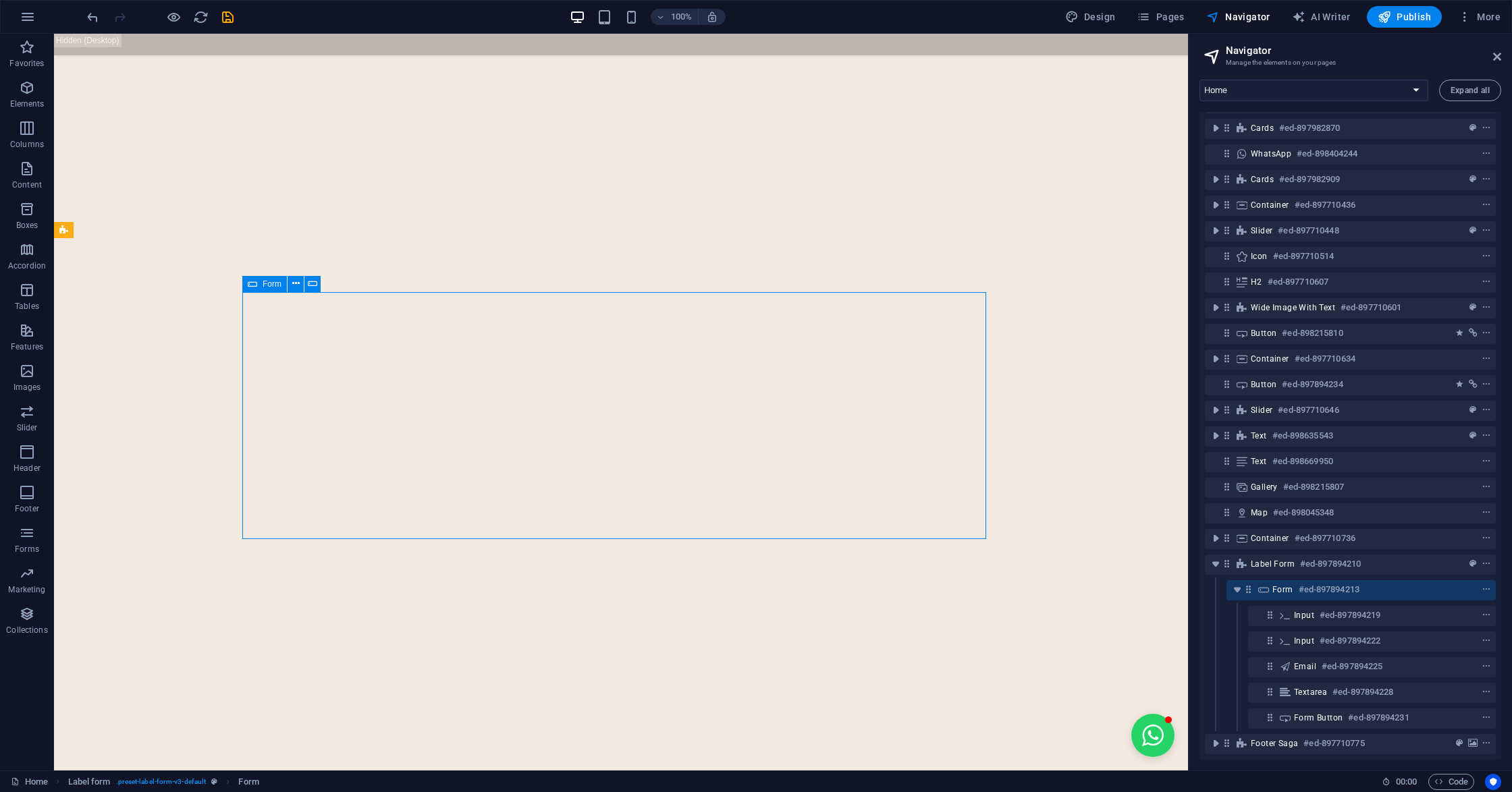
click at [260, 281] on div "Form" at bounding box center [264, 284] width 44 height 16
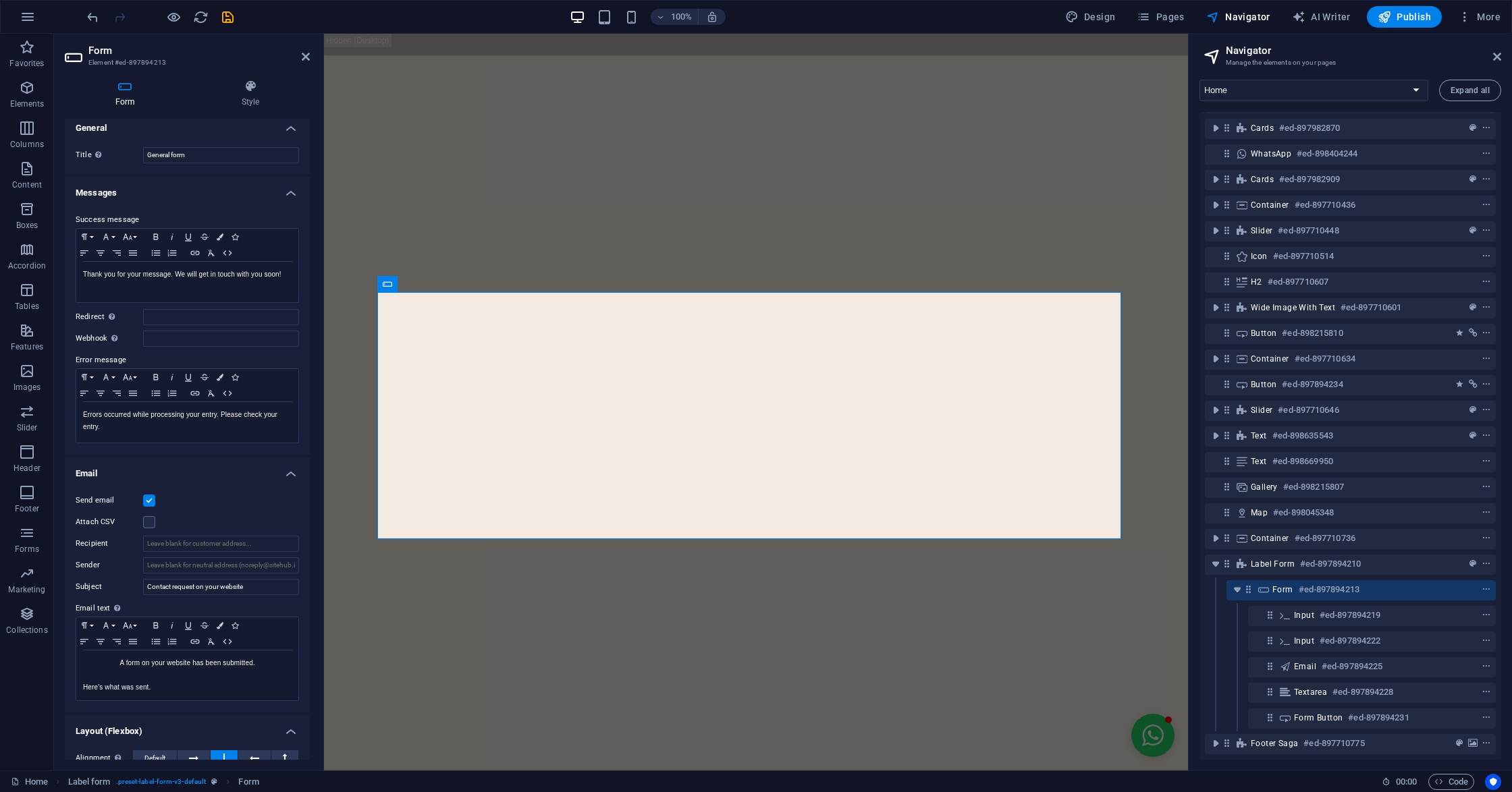
scroll to position [0, 0]
click at [249, 103] on h4 "Style" at bounding box center [250, 93] width 119 height 28
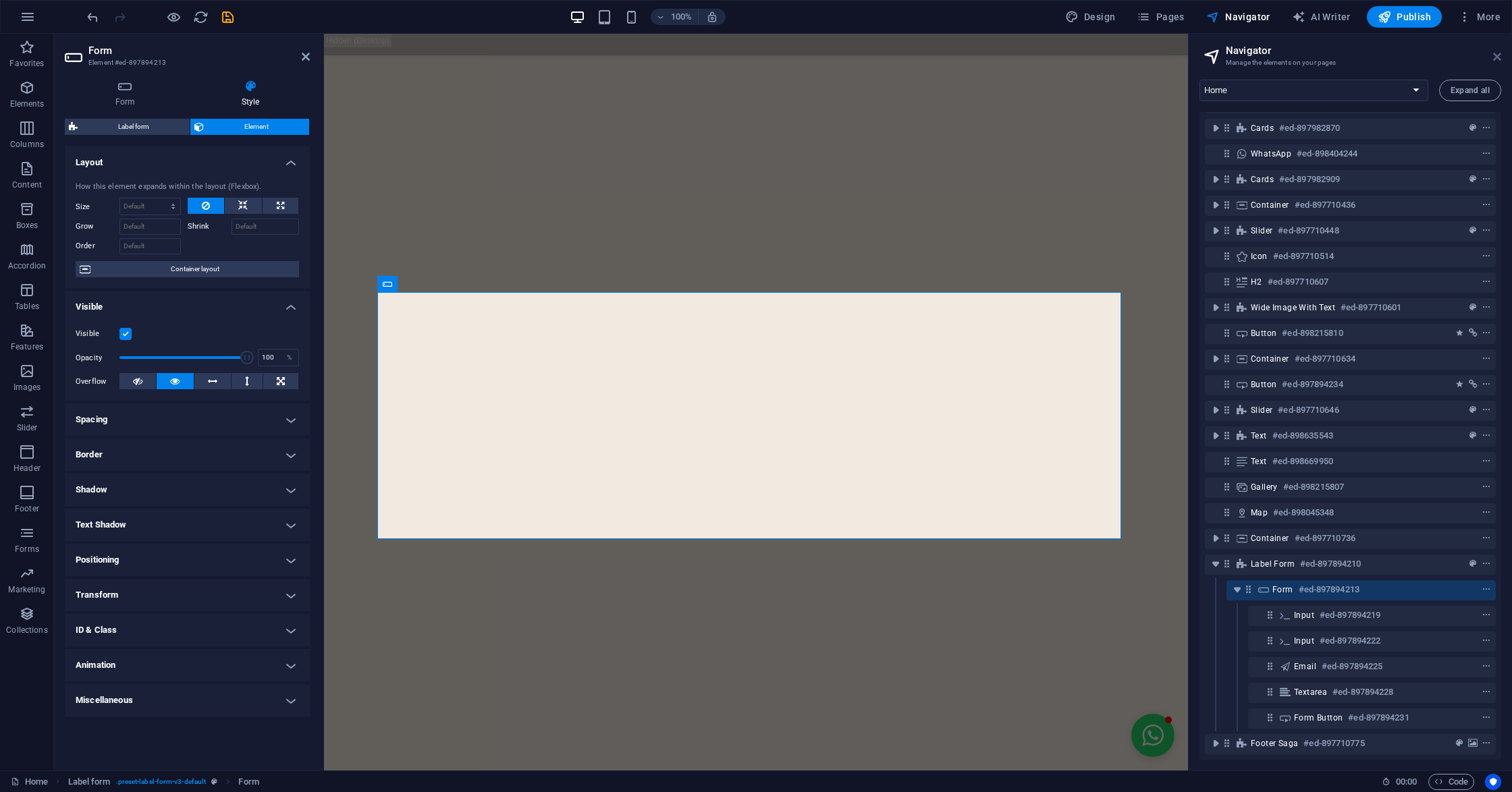
click at [1495, 55] on icon at bounding box center [1497, 56] width 8 height 11
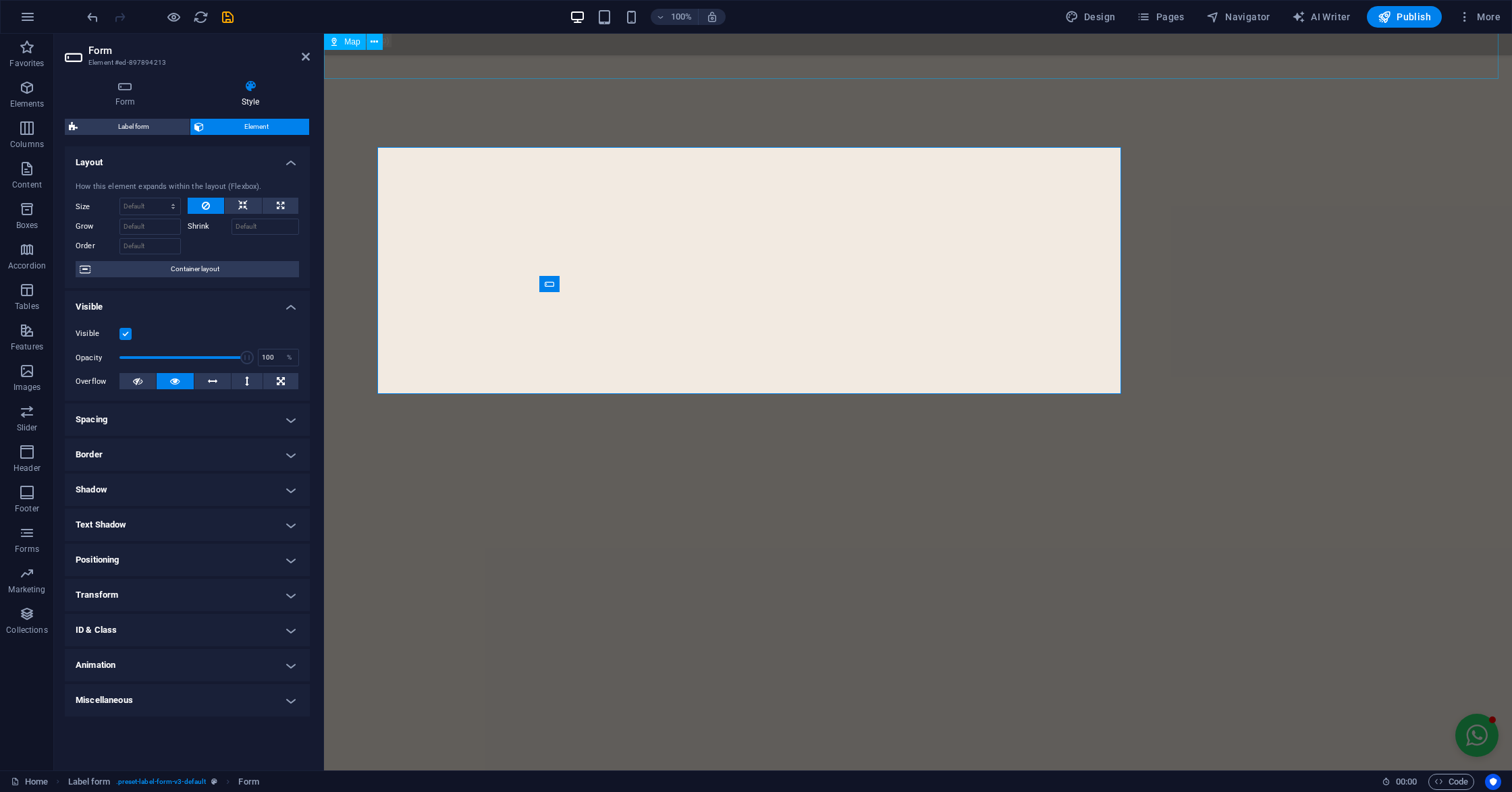
scroll to position [5230, 0]
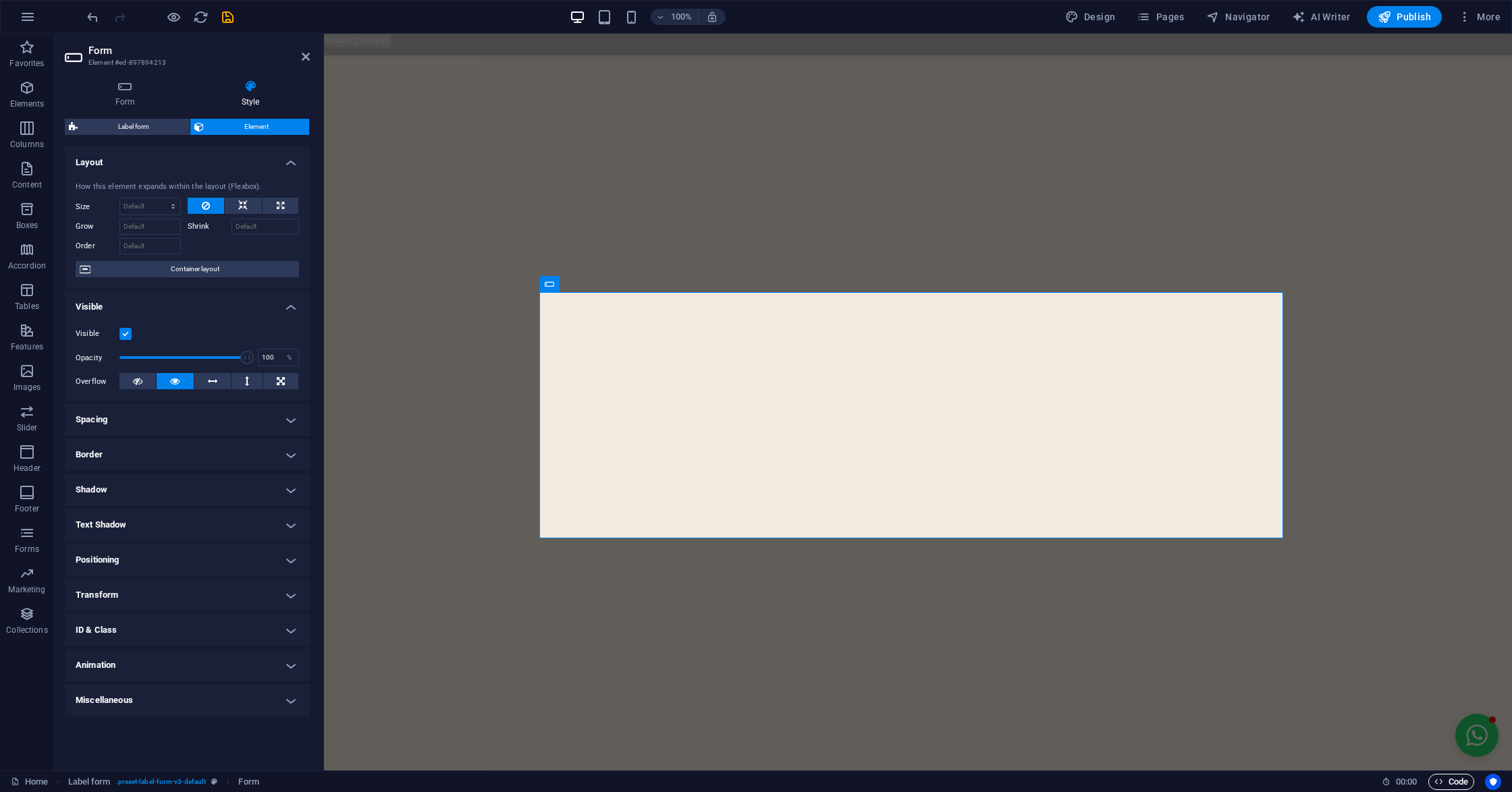
click at [1452, 783] on span "Code" at bounding box center [1451, 782] width 34 height 16
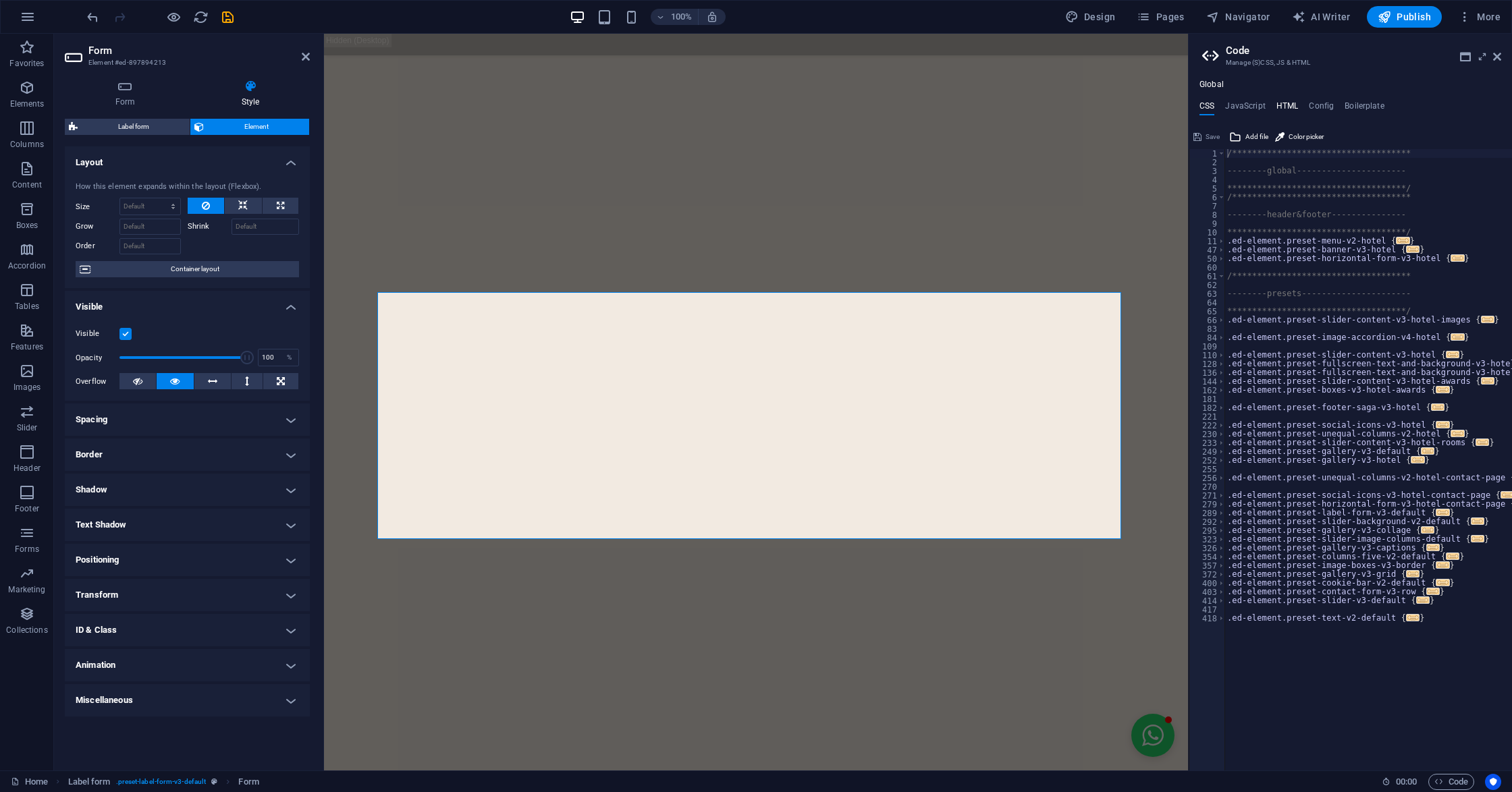
click at [1289, 109] on h4 "HTML" at bounding box center [1287, 108] width 23 height 15
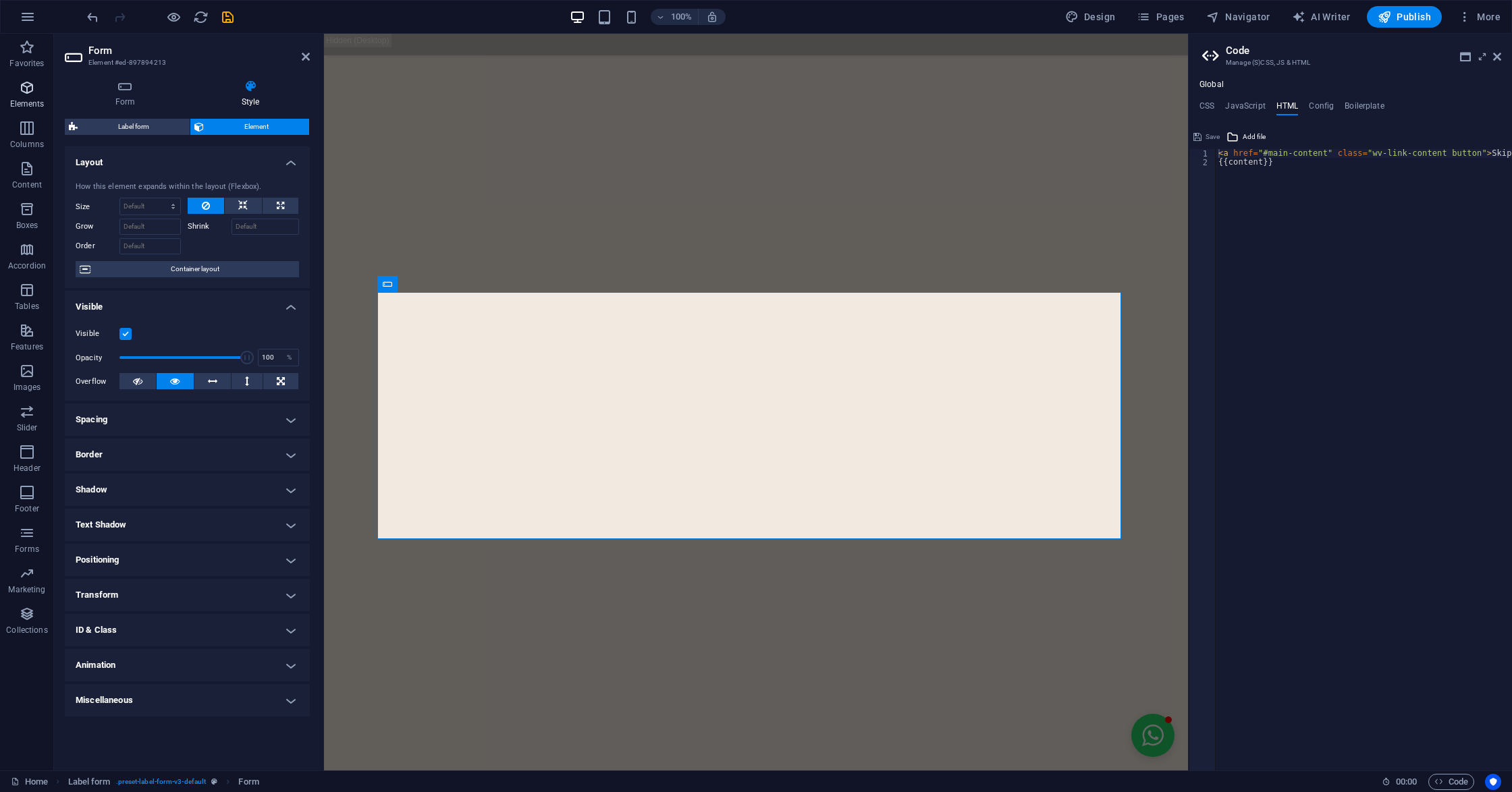
click at [20, 95] on icon "button" at bounding box center [27, 87] width 16 height 16
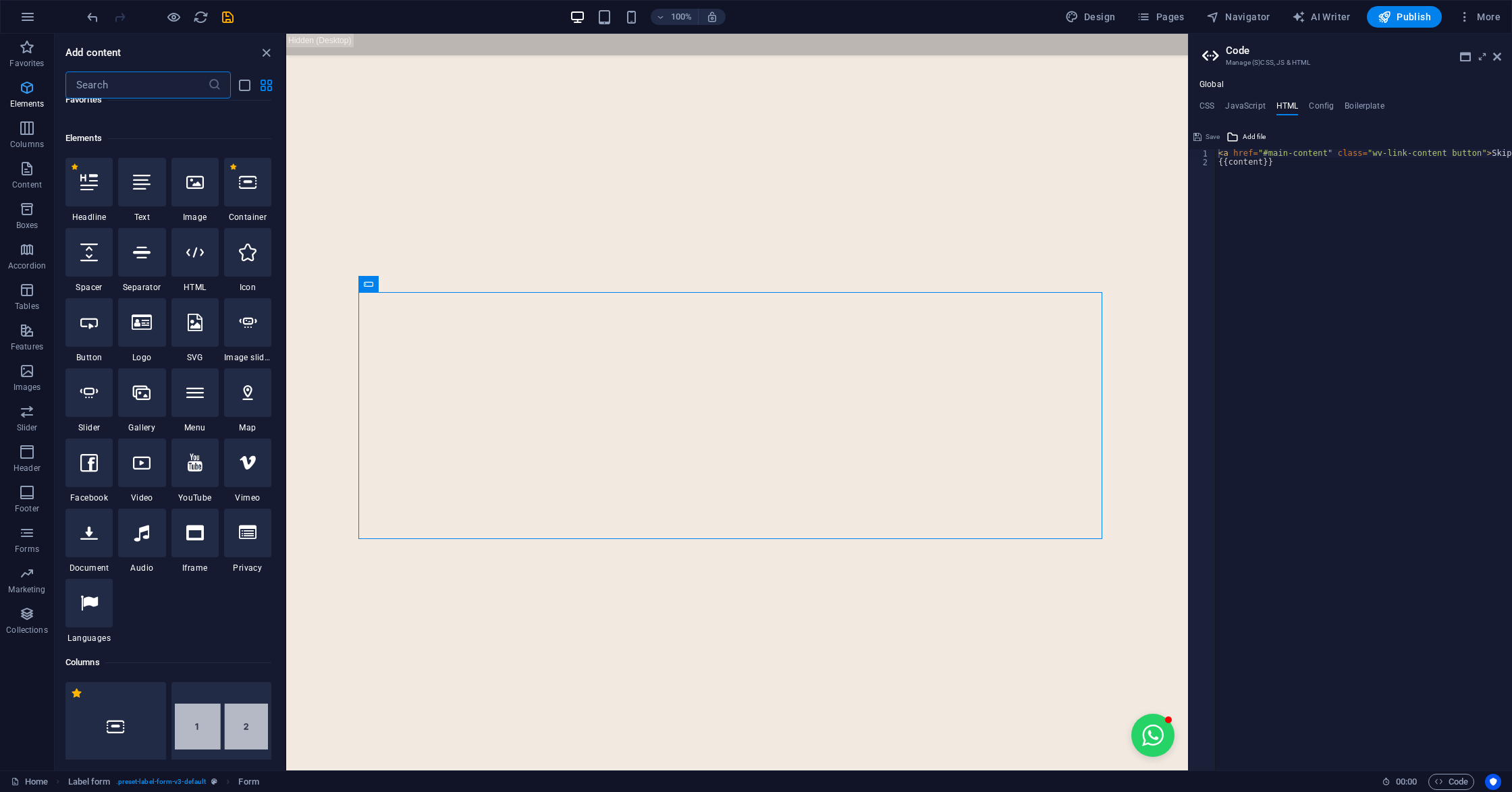
scroll to position [143, 0]
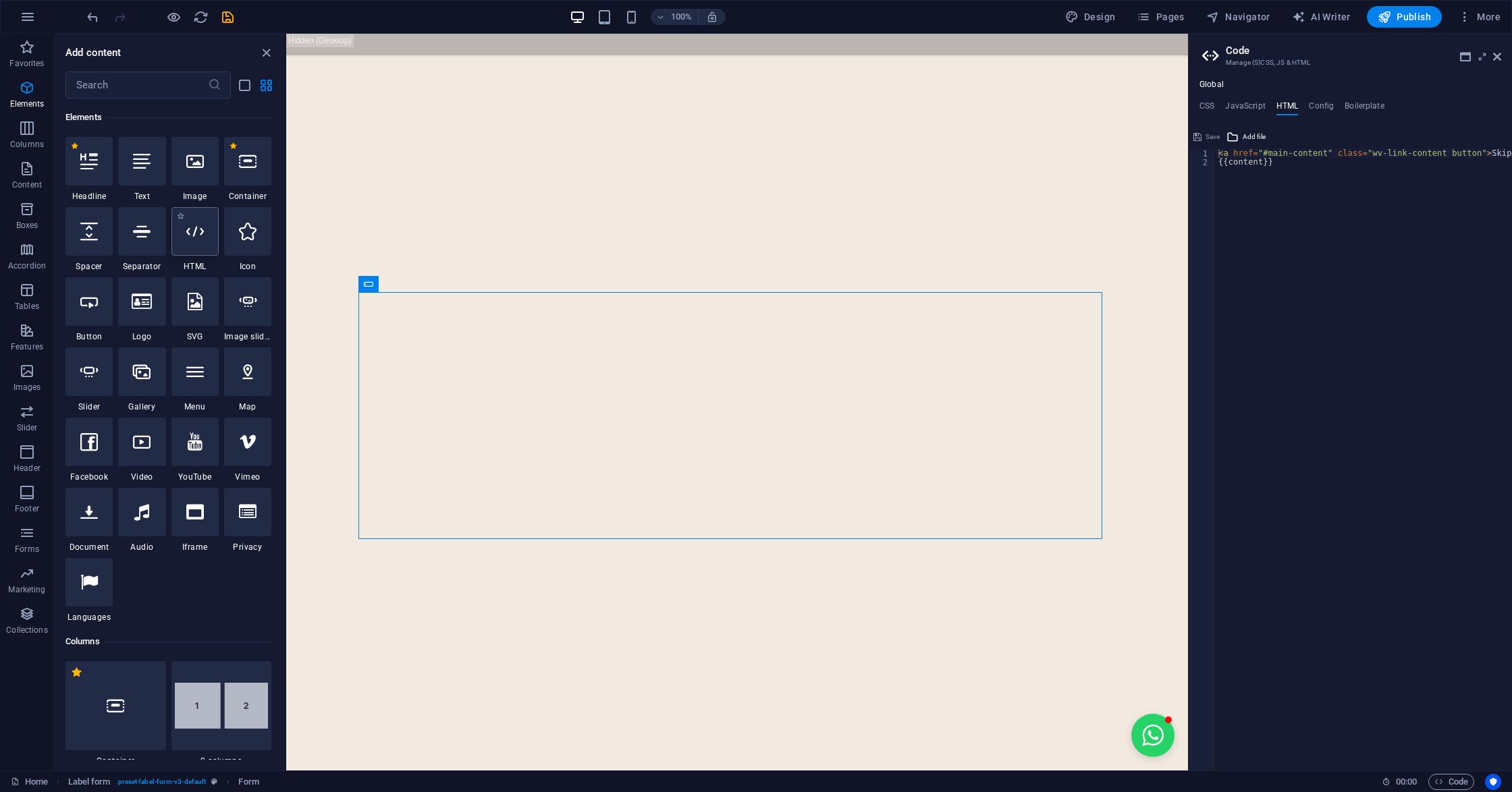
click at [200, 228] on icon at bounding box center [195, 231] width 17 height 17
click at [286, 228] on div "Drag here to replace the existing content. Press “Ctrl” if you want to create a…" at bounding box center [737, 402] width 902 height 737
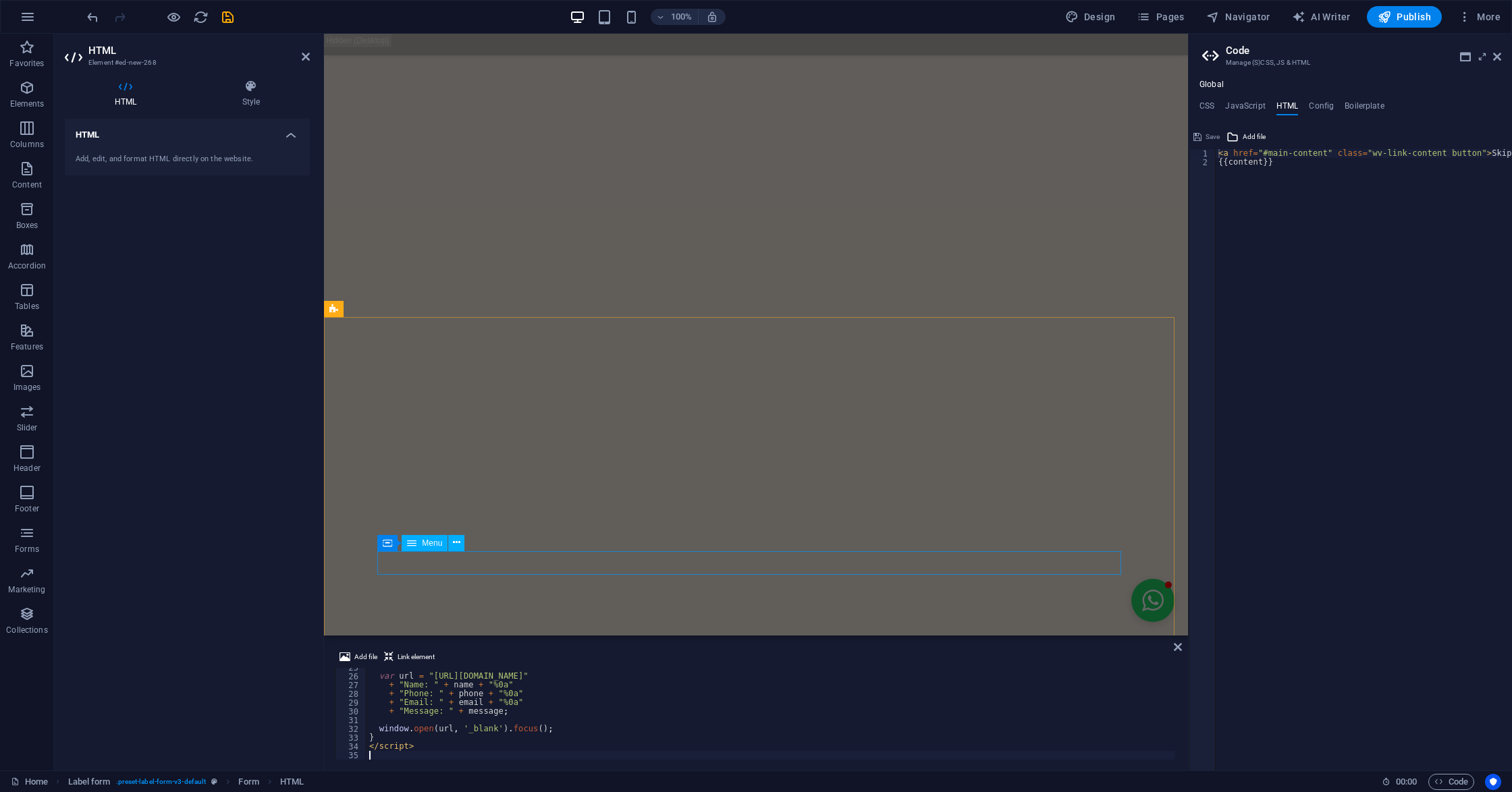
scroll to position [5322, 0]
type textarea "{{content}}"
drag, startPoint x: 1315, startPoint y: 617, endPoint x: 1302, endPoint y: 613, distance: 13.6
click at [1315, 616] on div "< a href = "#main-content" class = "wv-link-content button" > Skip to main cont…" at bounding box center [1398, 462] width 364 height 626
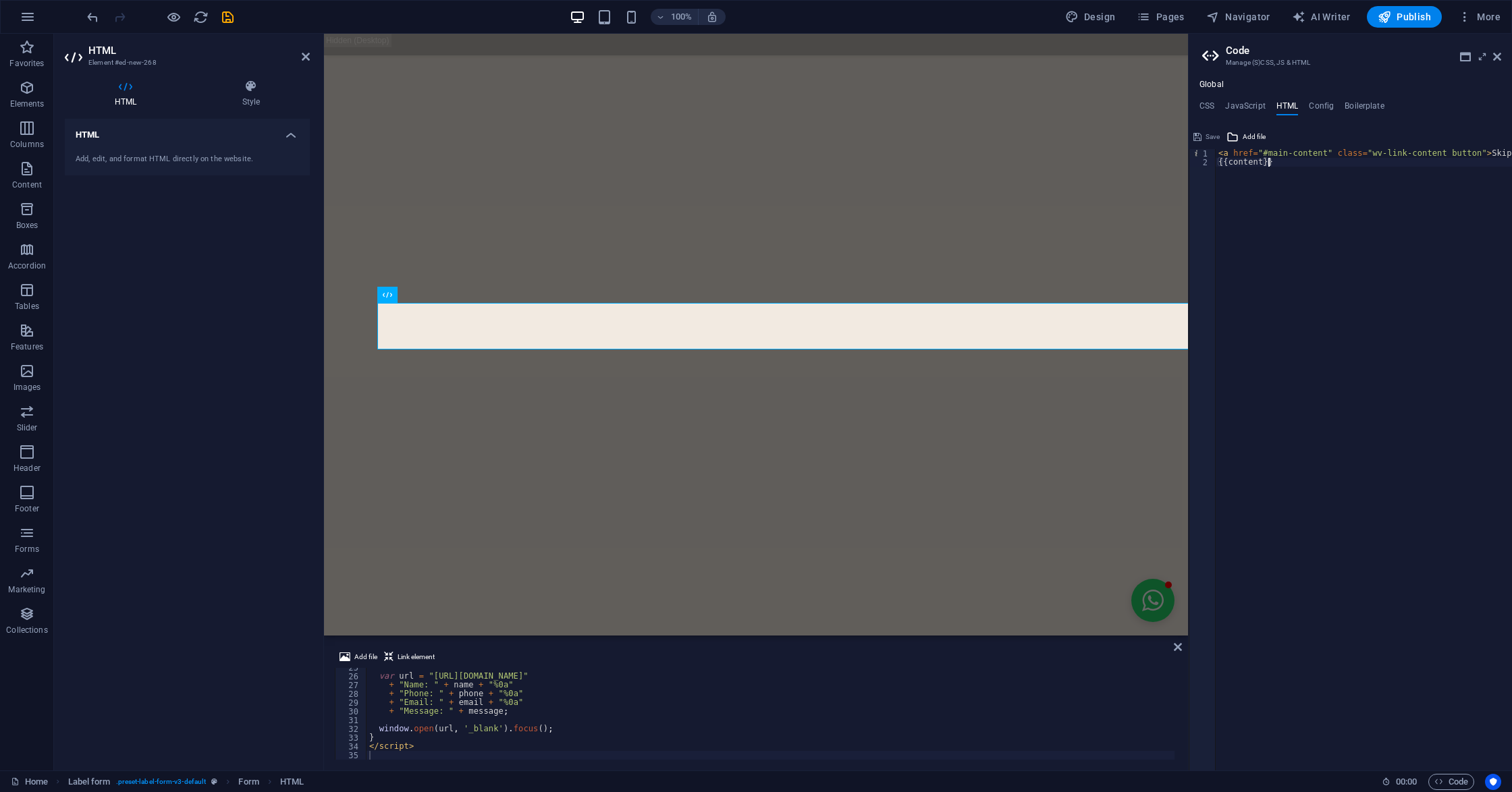
scroll to position [4938, 0]
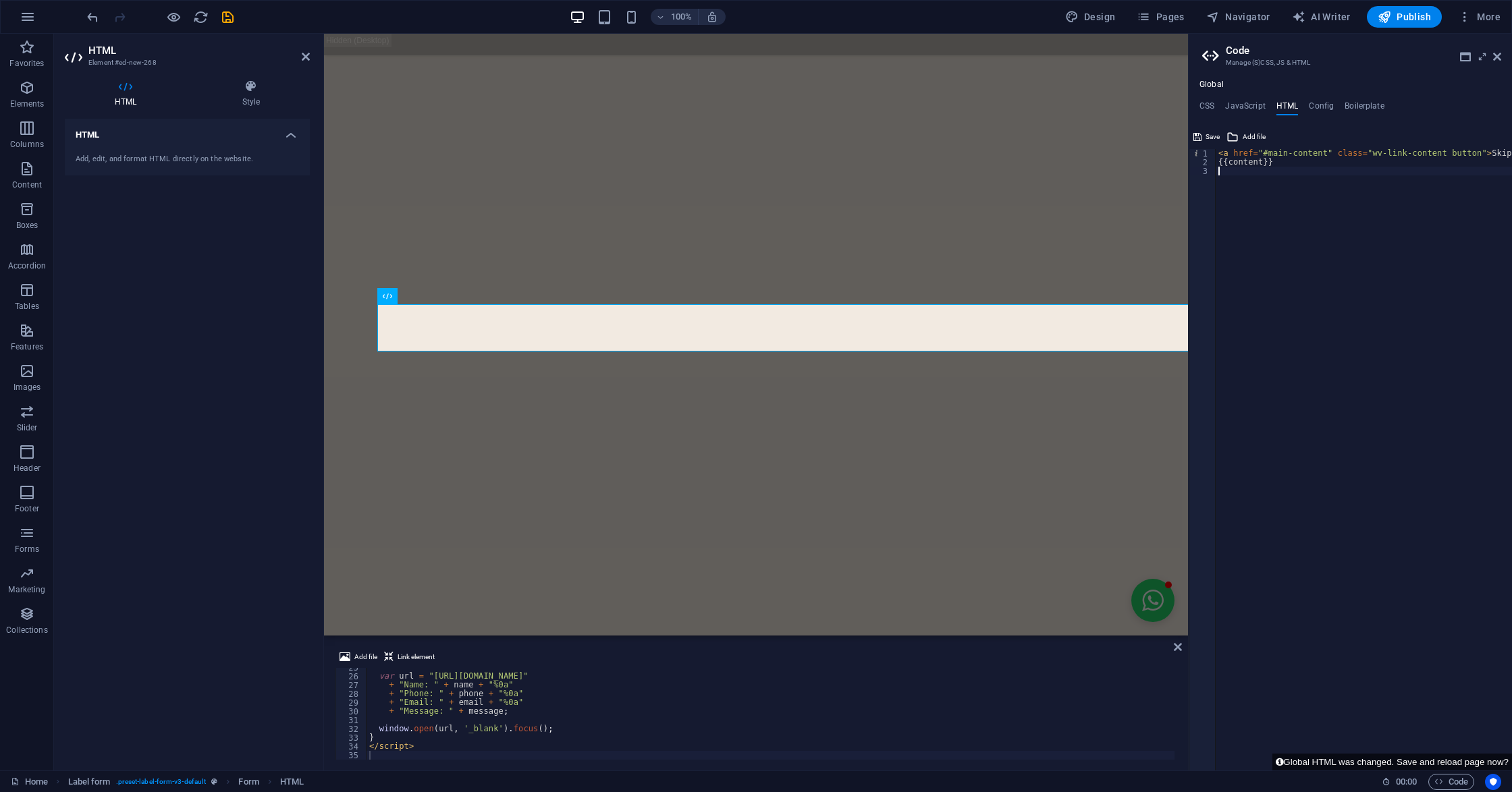
click at [1503, 52] on aside "**********" at bounding box center [1350, 402] width 324 height 737
click at [1495, 52] on icon at bounding box center [1497, 56] width 8 height 11
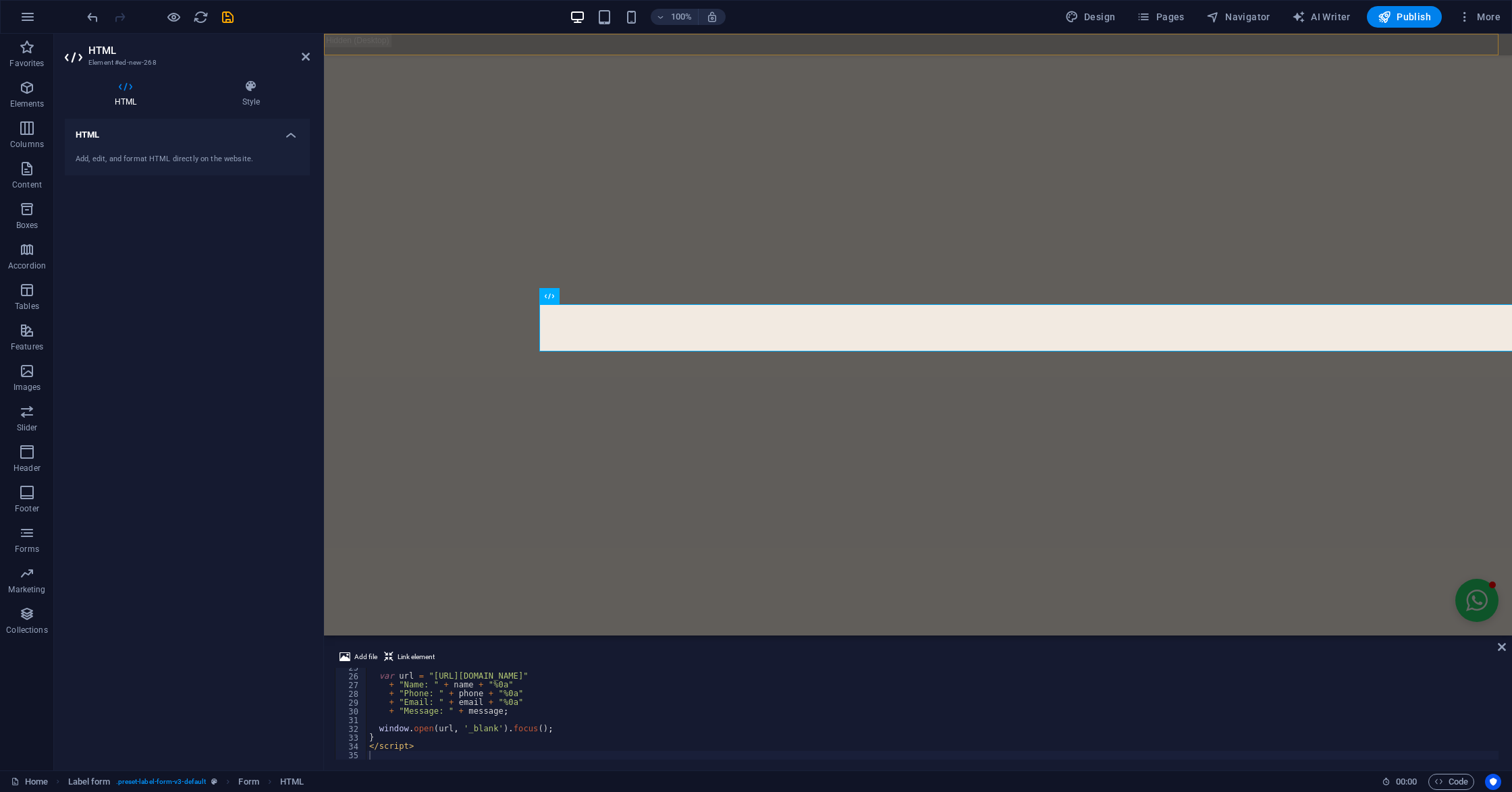
scroll to position [5082, 0]
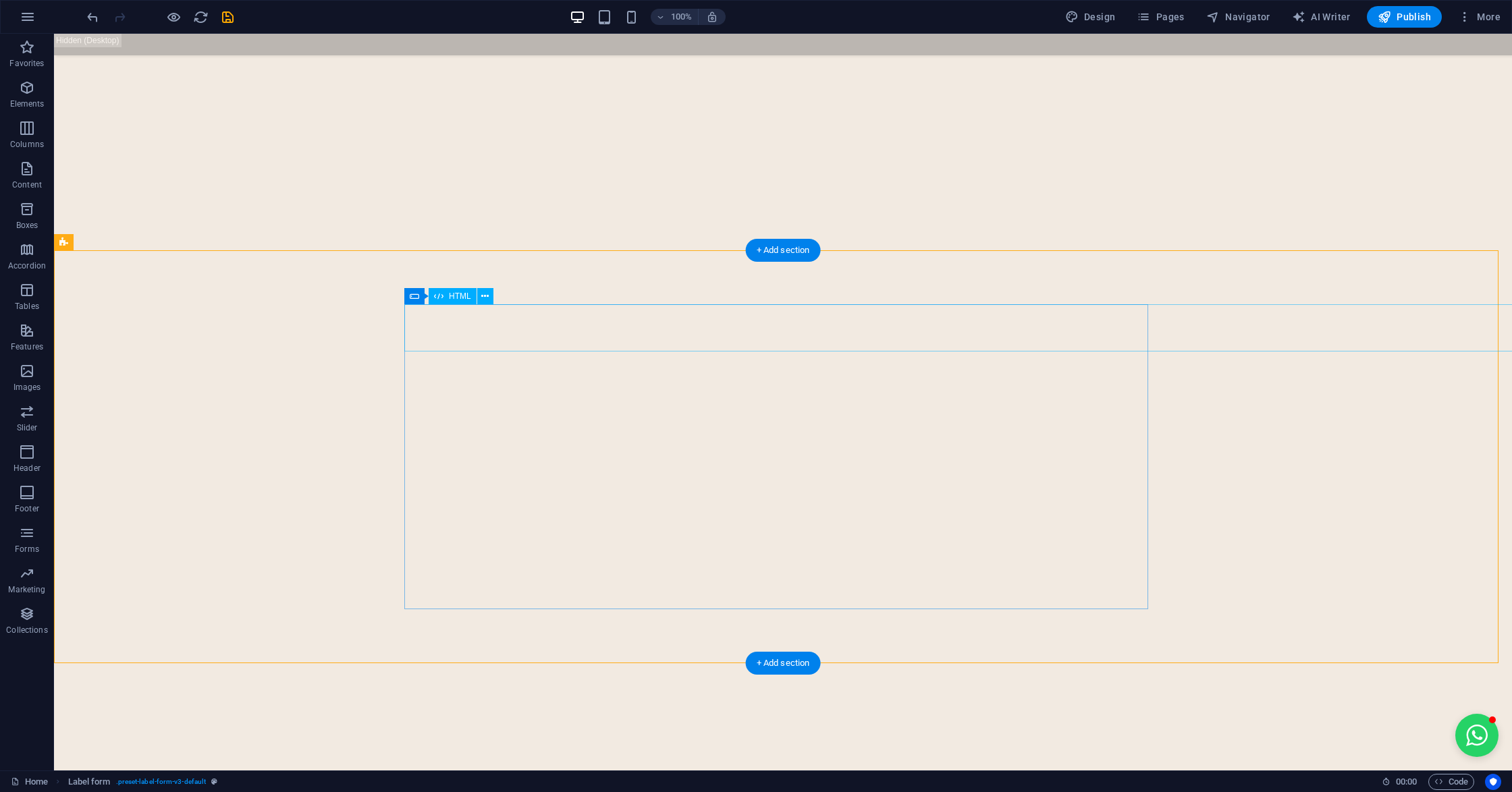
click div "Name Phone Email Message 📲 Send via WhatsApp"
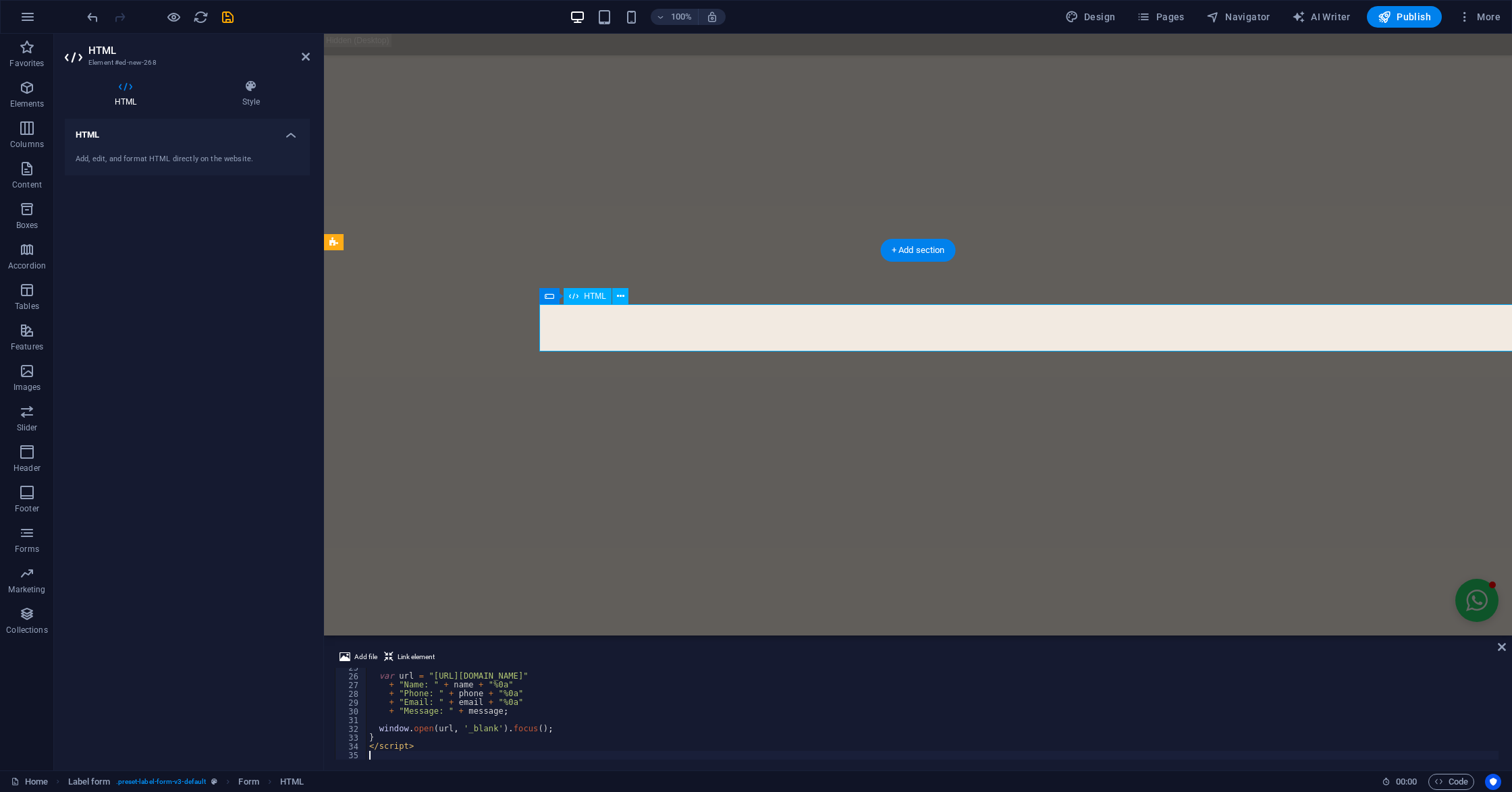
scroll to position [215, 0]
click at [226, 11] on icon "save" at bounding box center [227, 17] width 15 height 15
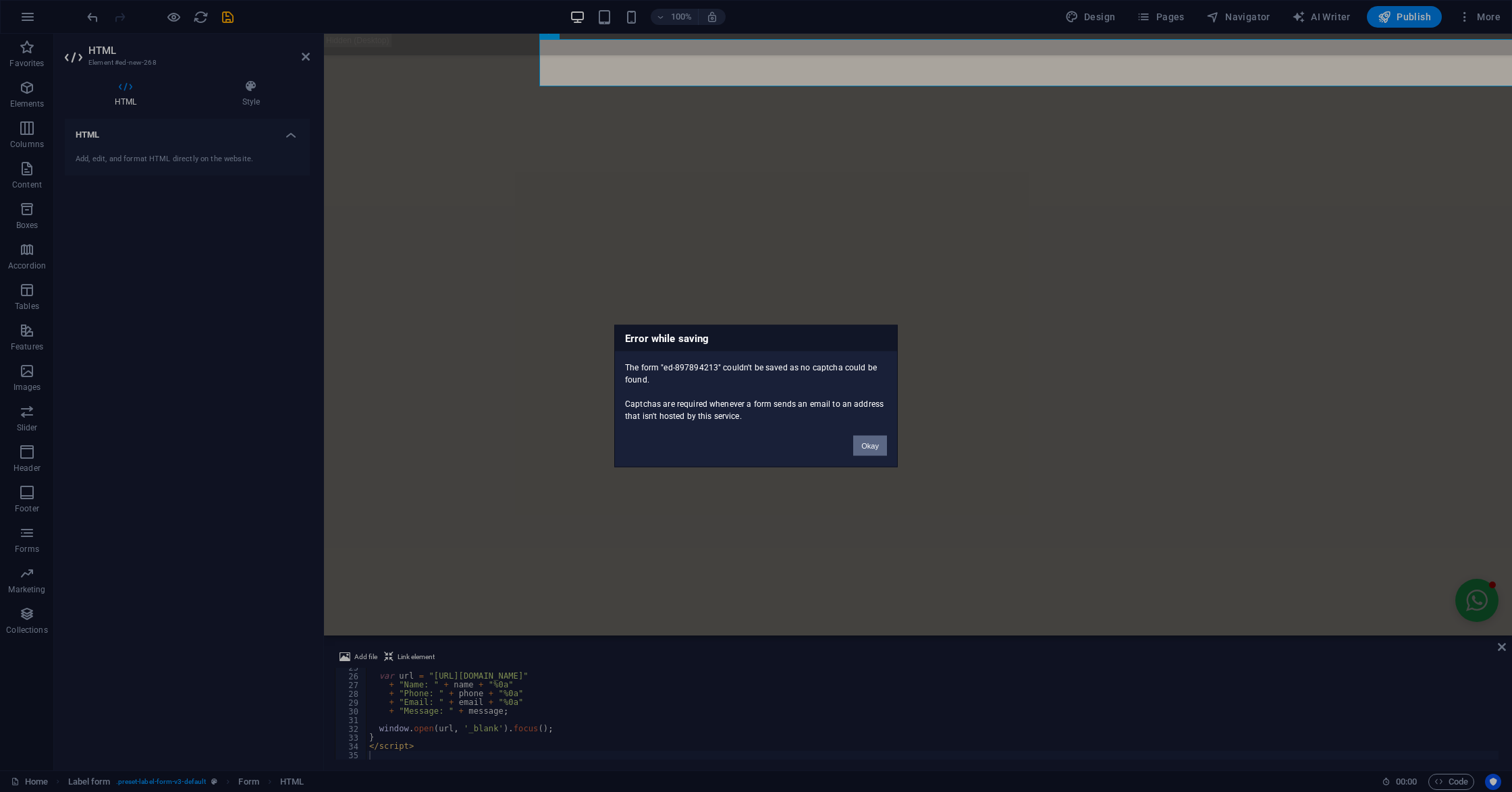
drag, startPoint x: 870, startPoint y: 448, endPoint x: 543, endPoint y: 414, distance: 328.8
click at [870, 448] on button "Okay" at bounding box center [870, 446] width 34 height 20
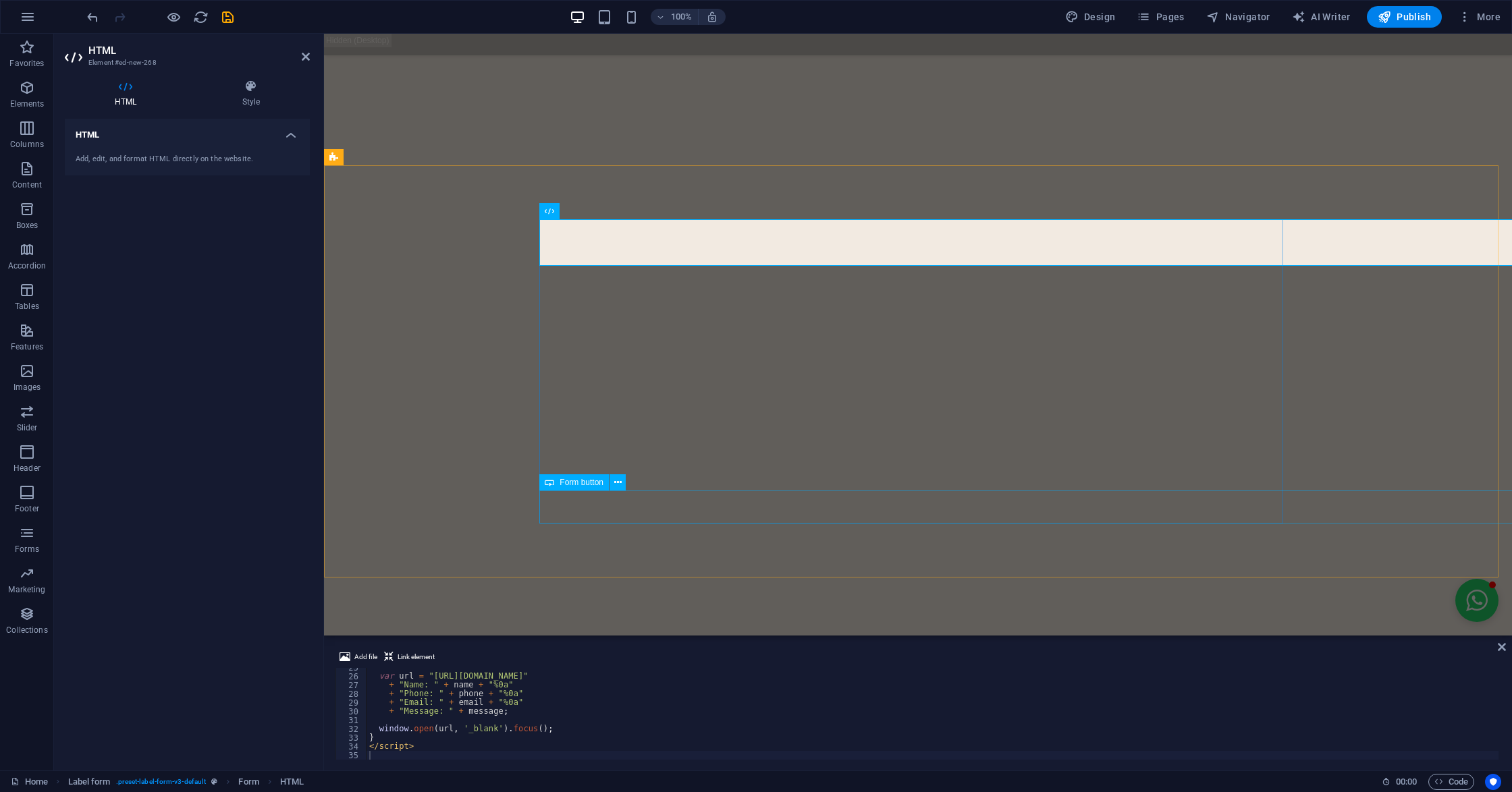
scroll to position [4988, 0]
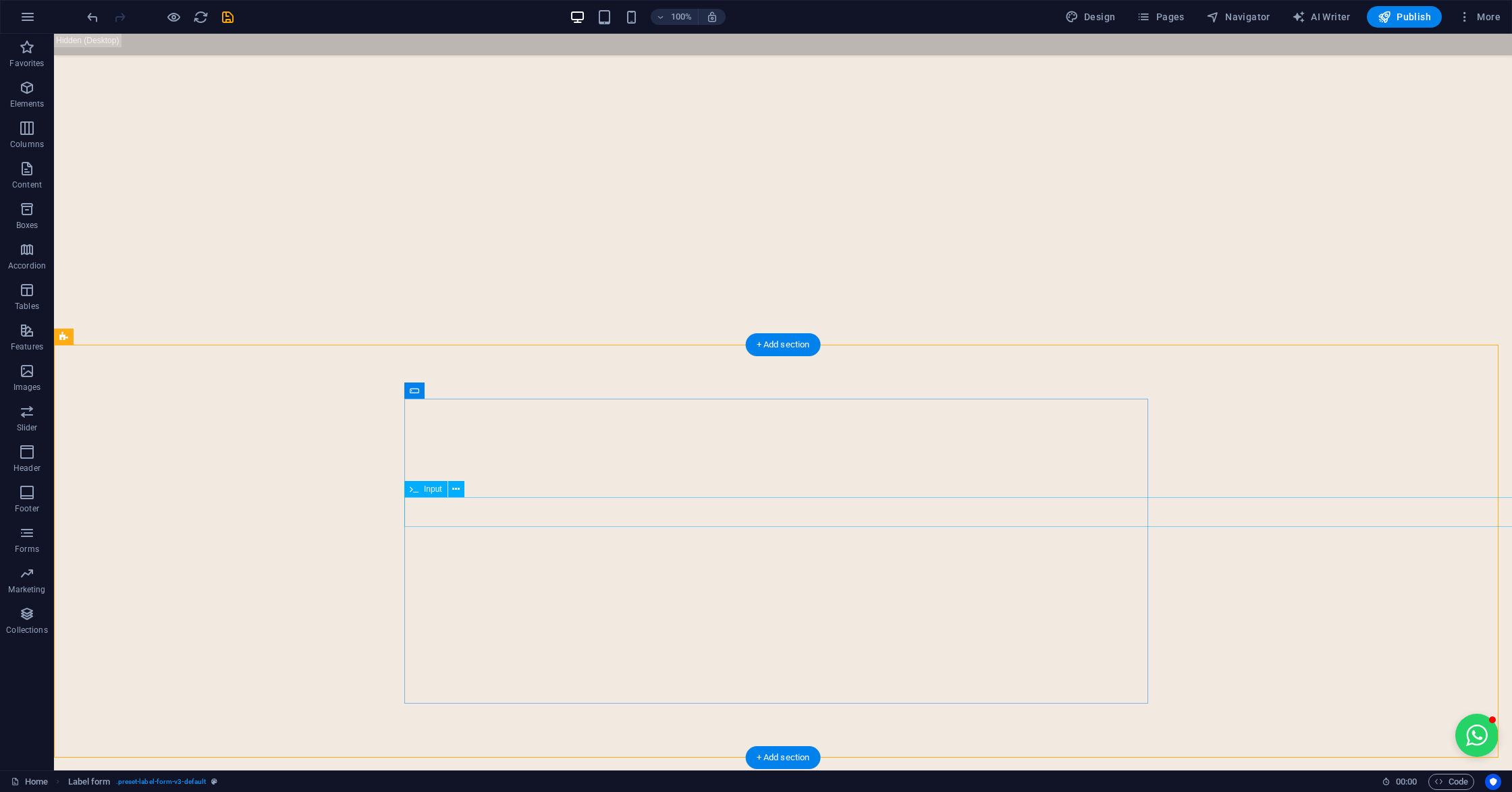
scroll to position [5257, 0]
click at [446, 403] on div "Input" at bounding box center [449, 401] width 43 height 16
click at [460, 389] on icon at bounding box center [458, 390] width 7 height 14
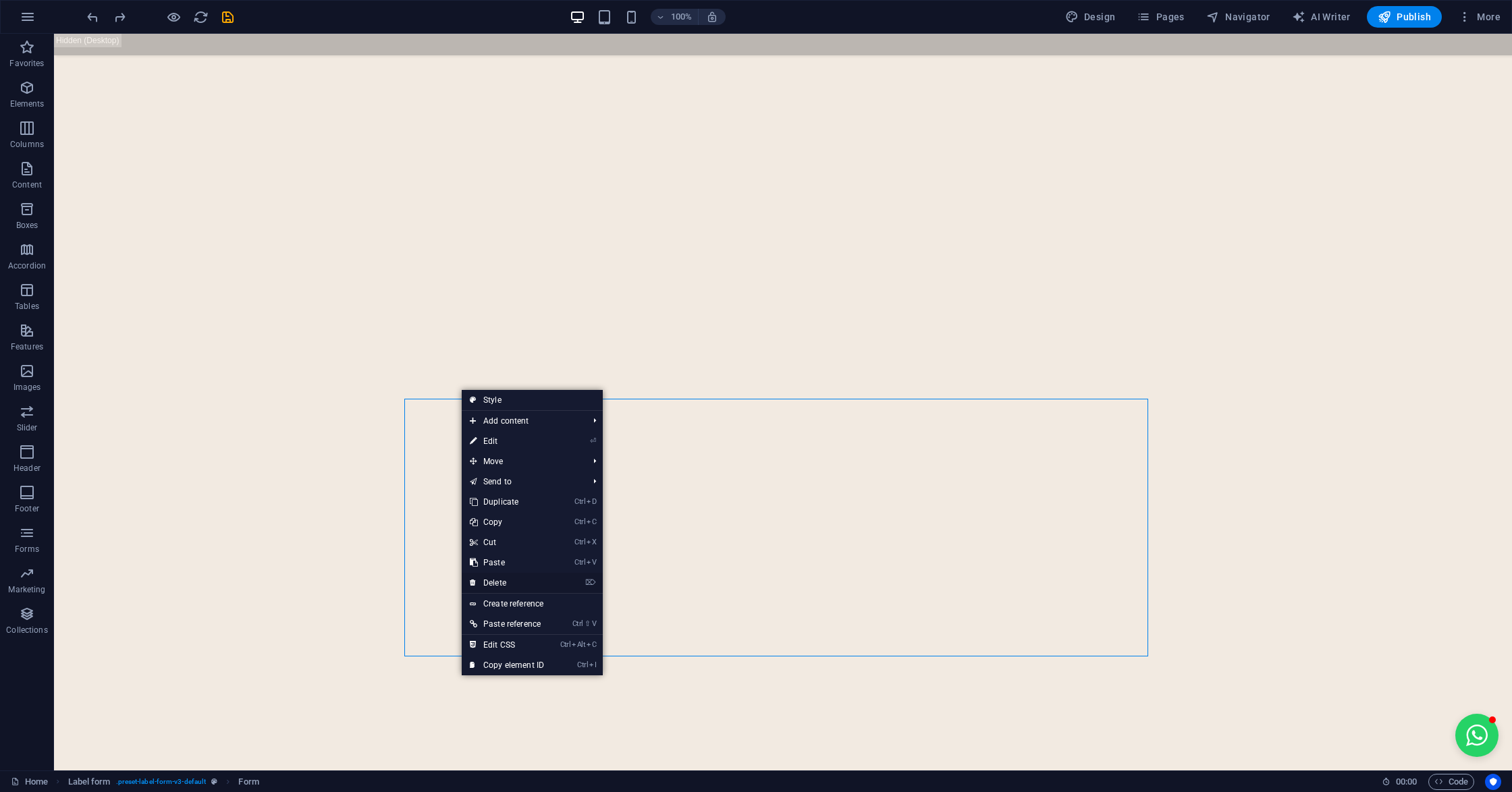
click at [513, 578] on link "⌦ Delete" at bounding box center [507, 583] width 90 height 20
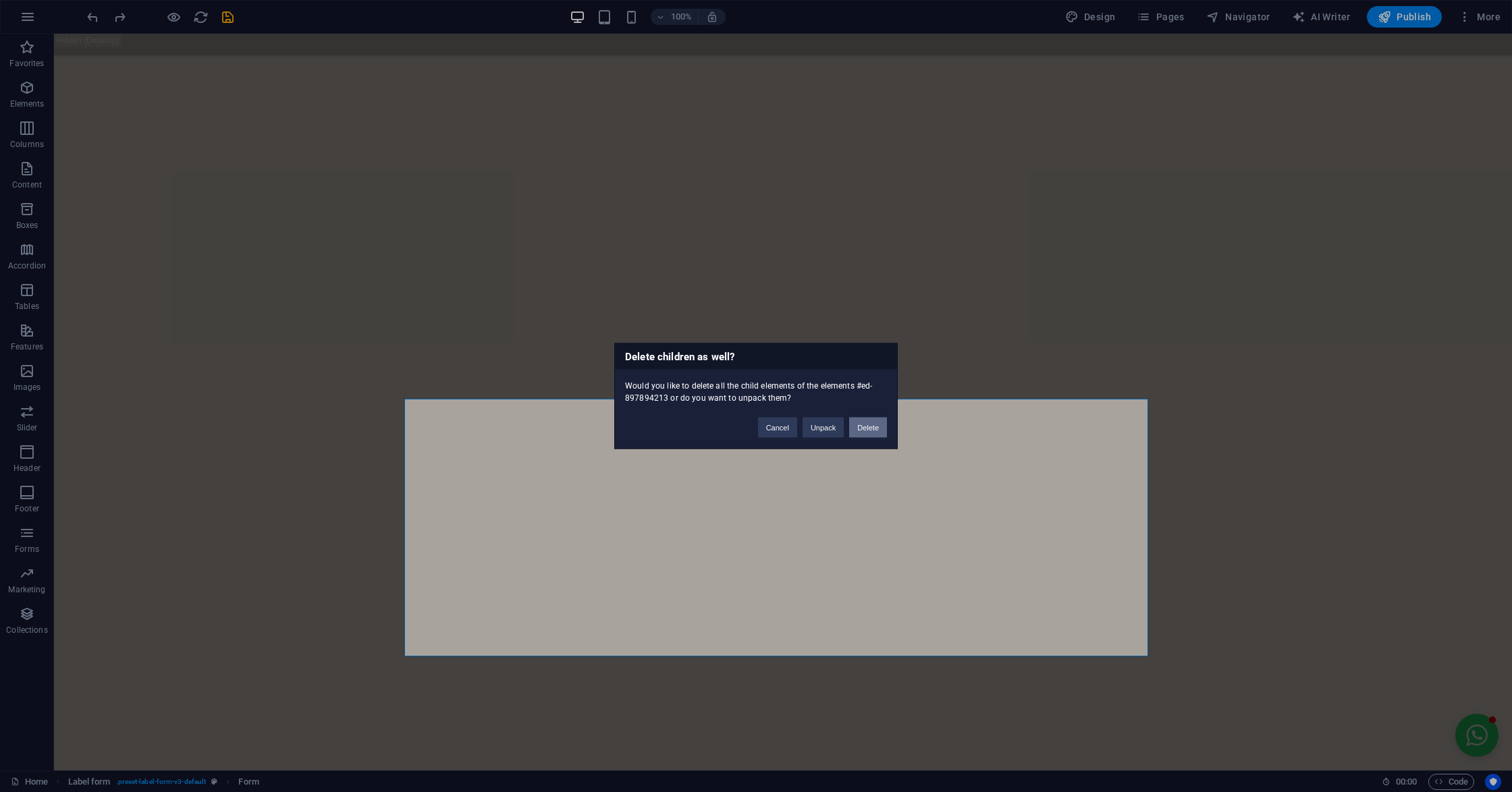
click at [870, 429] on button "Delete" at bounding box center [868, 428] width 38 height 20
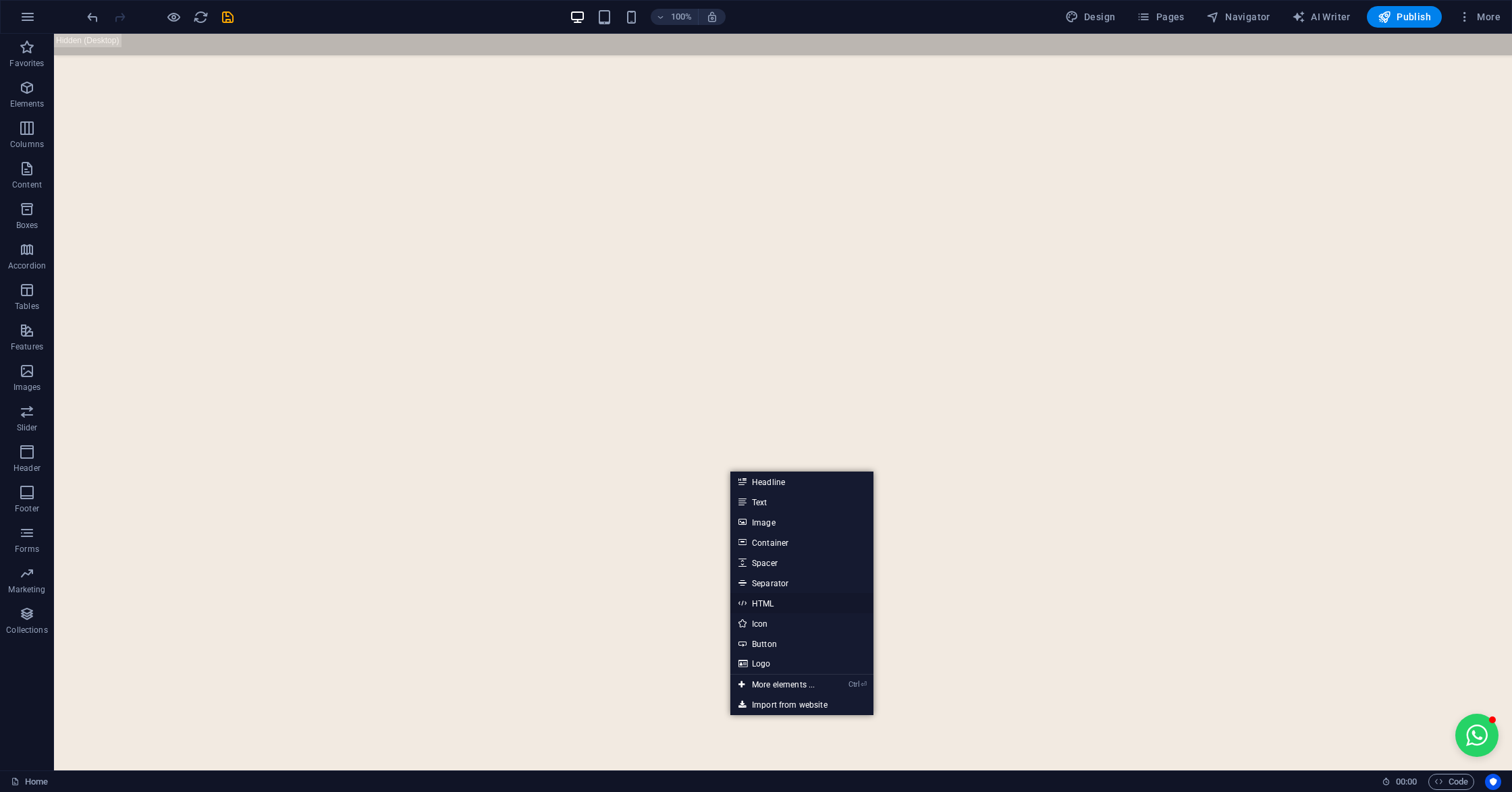
click at [771, 597] on link "HTML" at bounding box center [802, 603] width 143 height 20
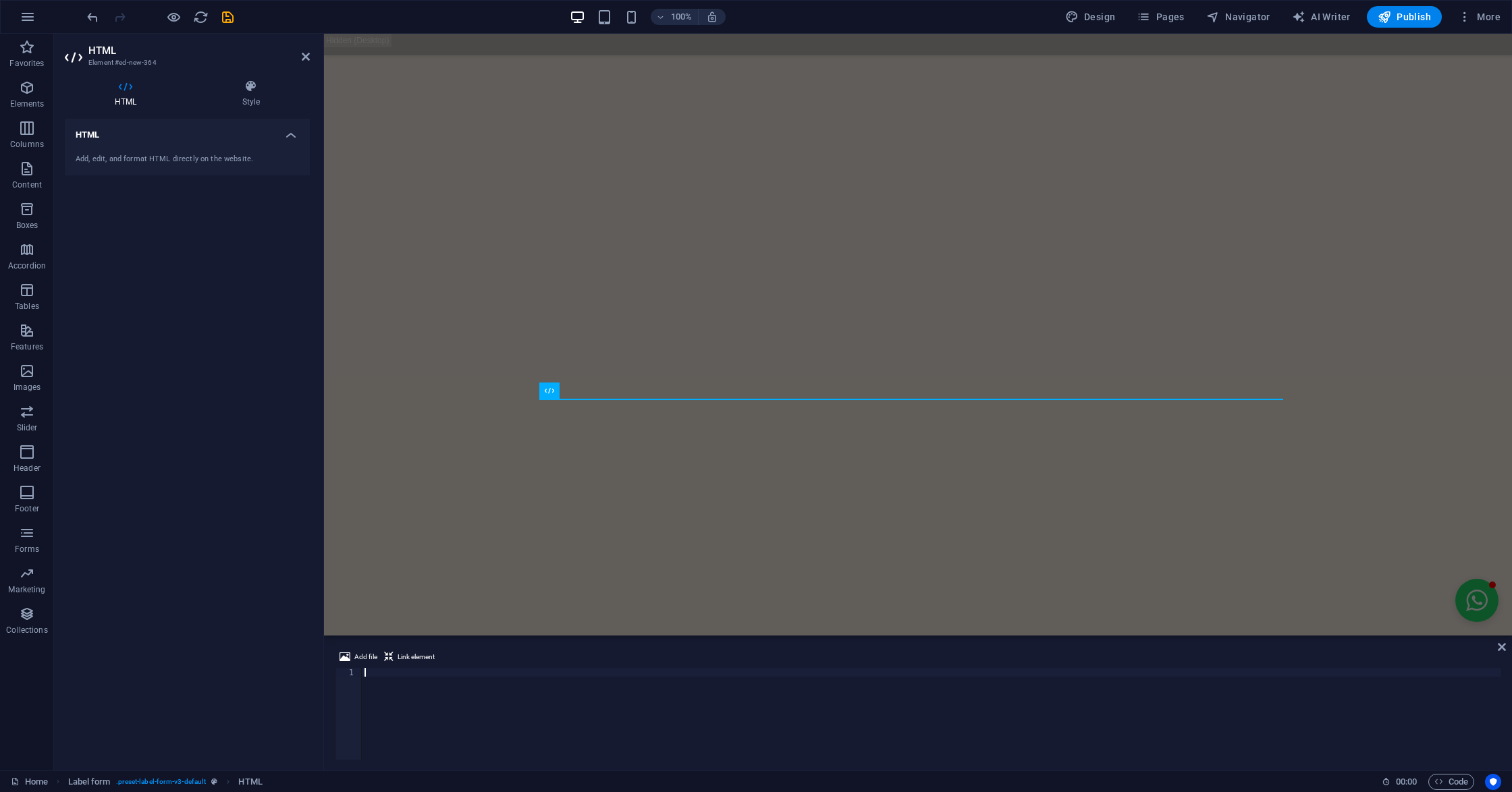
scroll to position [215, 0]
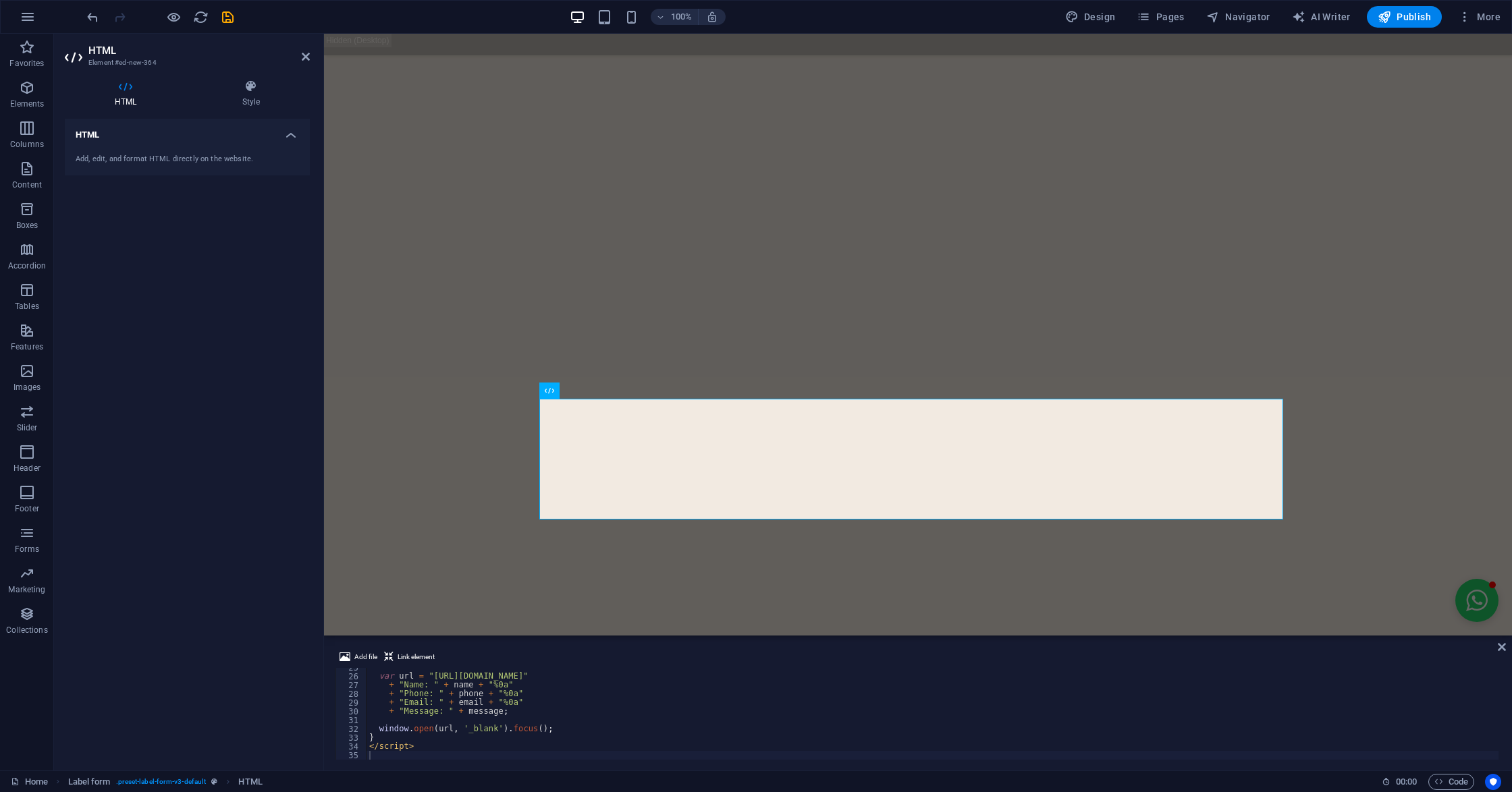
click at [521, 734] on div "var url = "https://wa.me/918270575237?text=" + "Name: " + name + "%0a" + "Phone…" at bounding box center [932, 718] width 1133 height 109
click at [470, 764] on div "Add file Link element } 25 26 27 28 29 30 31 32 33 34 35 var url = "https://wa.…" at bounding box center [918, 705] width 1188 height 132
click at [448, 749] on div "var url = "https://wa.me/918270575237?text=" + "Name: " + name + "%0a" + "Phone…" at bounding box center [932, 718] width 1133 height 109
type textarea "</script>"
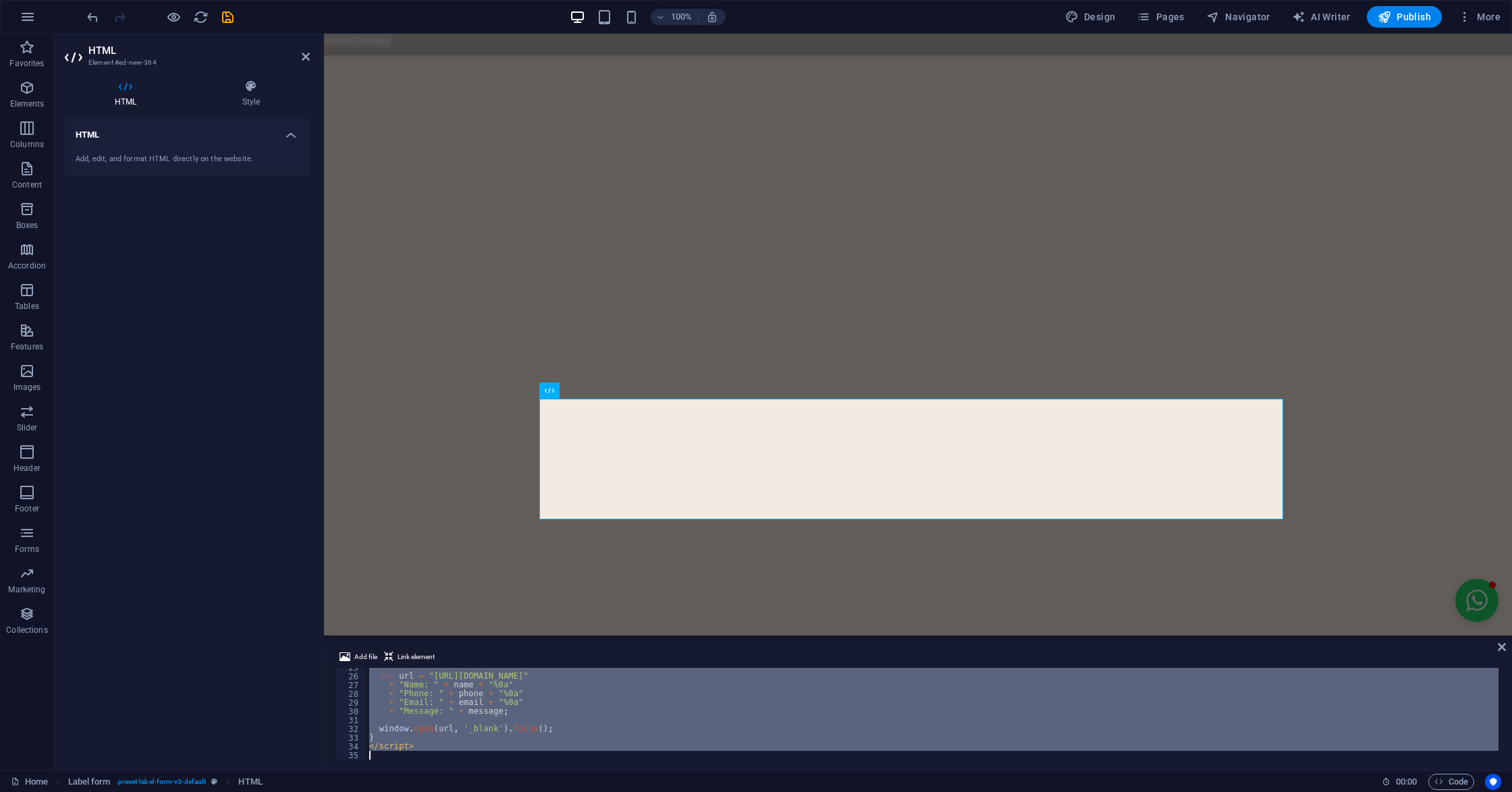
paste textarea
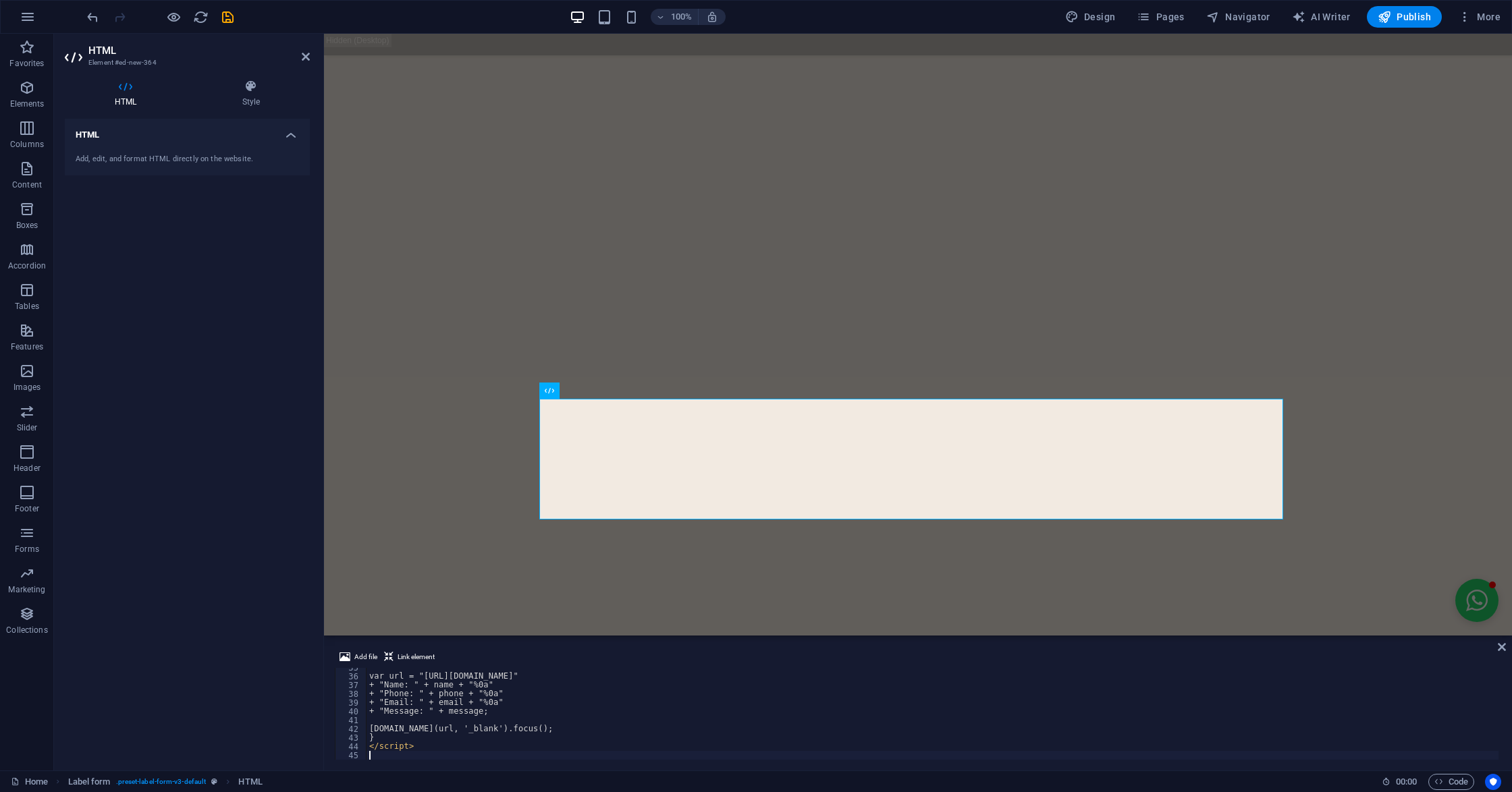
scroll to position [303, 0]
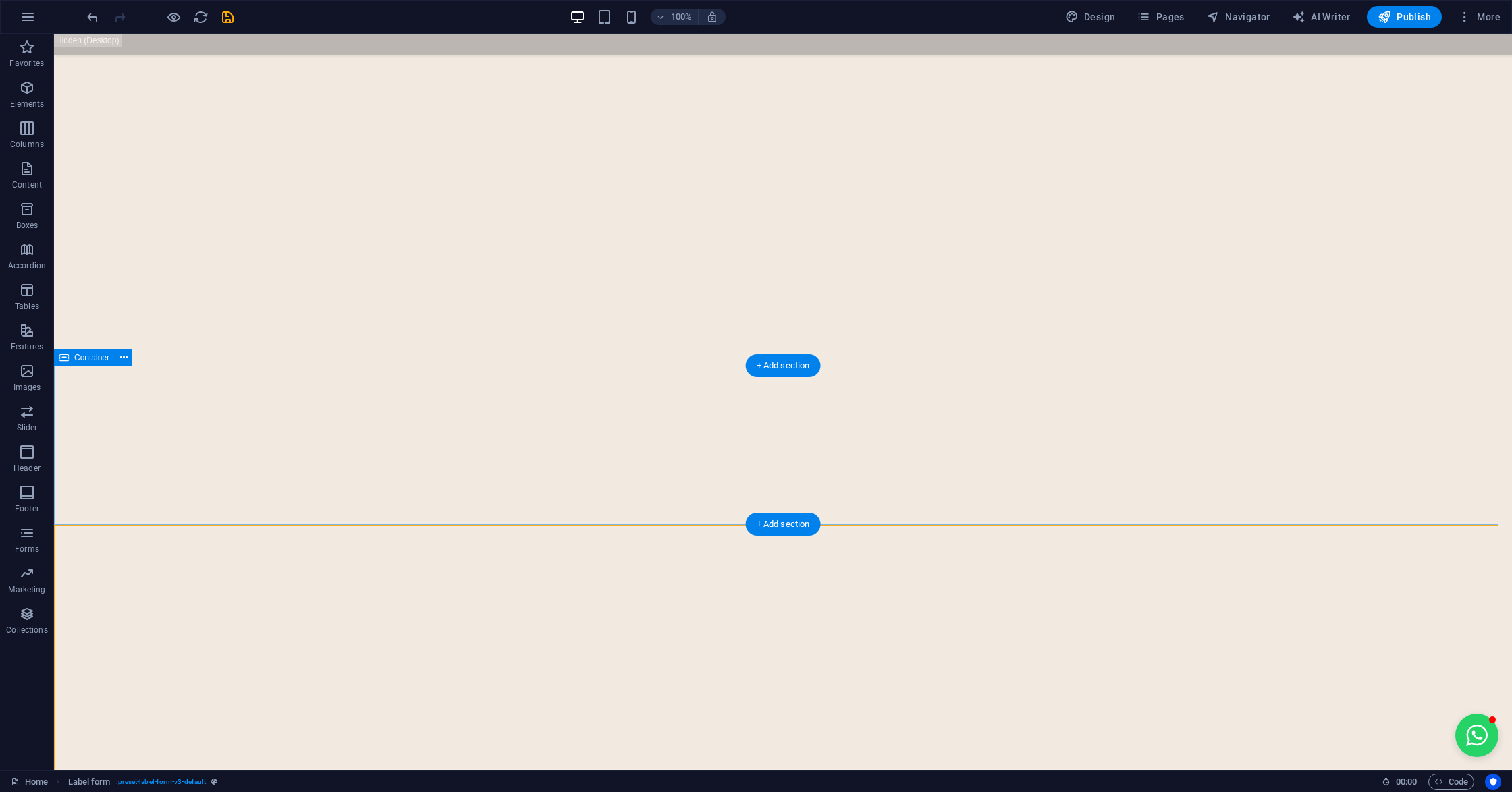
scroll to position [4898, 0]
click at [226, 16] on icon "save" at bounding box center [227, 17] width 15 height 15
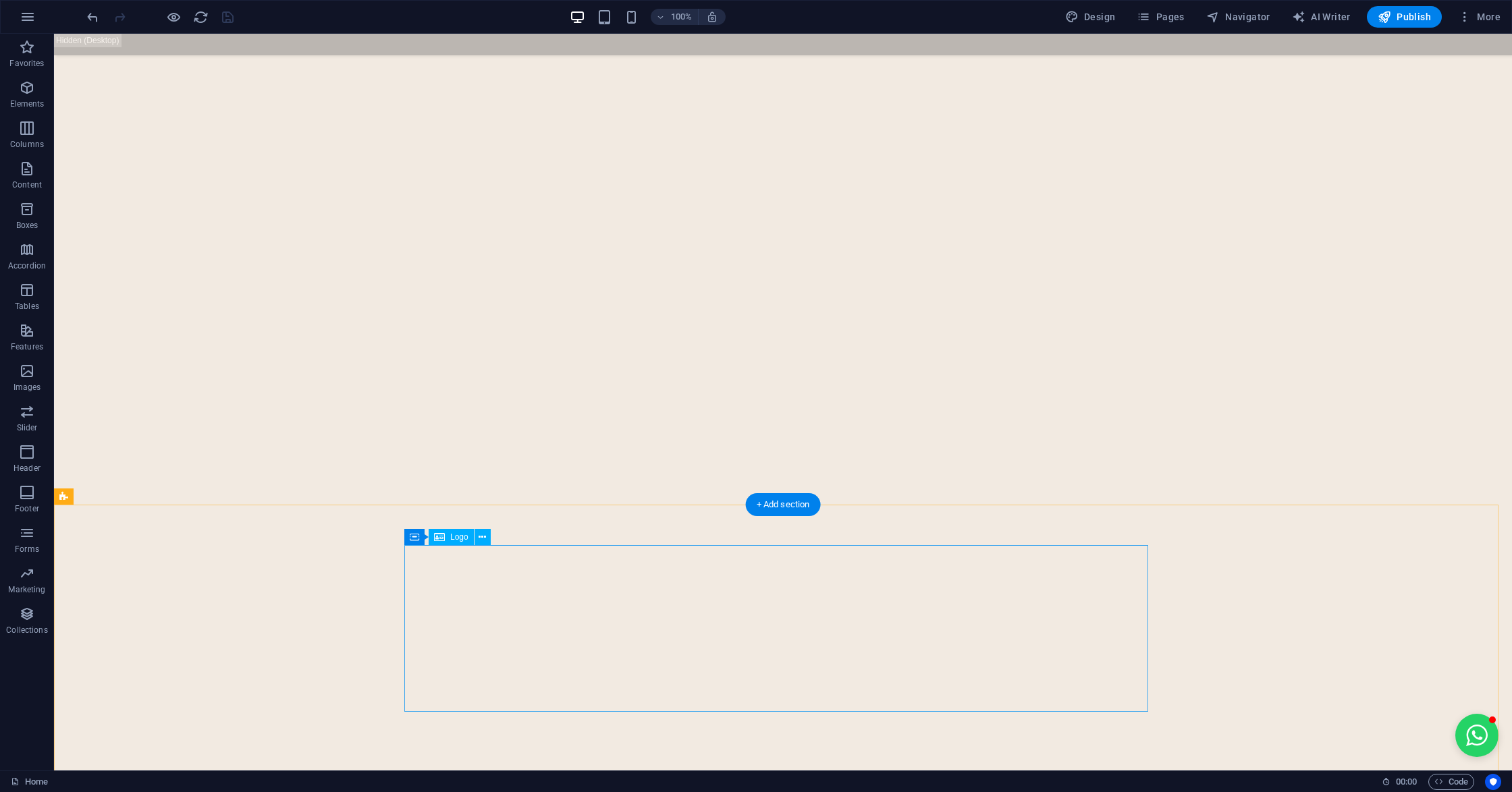
scroll to position [5305, 0]
click at [1405, 10] on span "Publish" at bounding box center [1403, 17] width 53 height 14
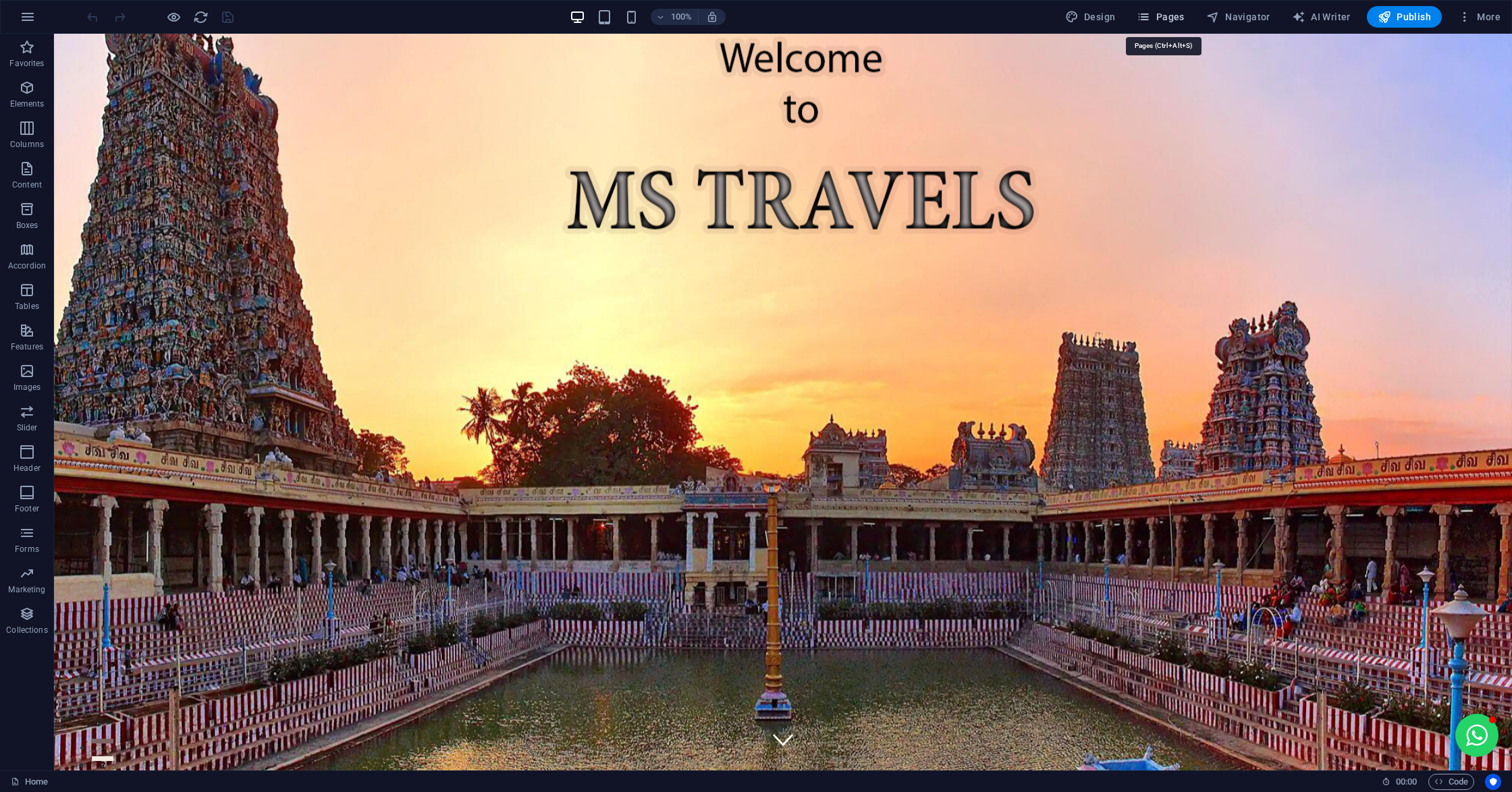
click at [1175, 14] on span "Pages" at bounding box center [1159, 17] width 47 height 14
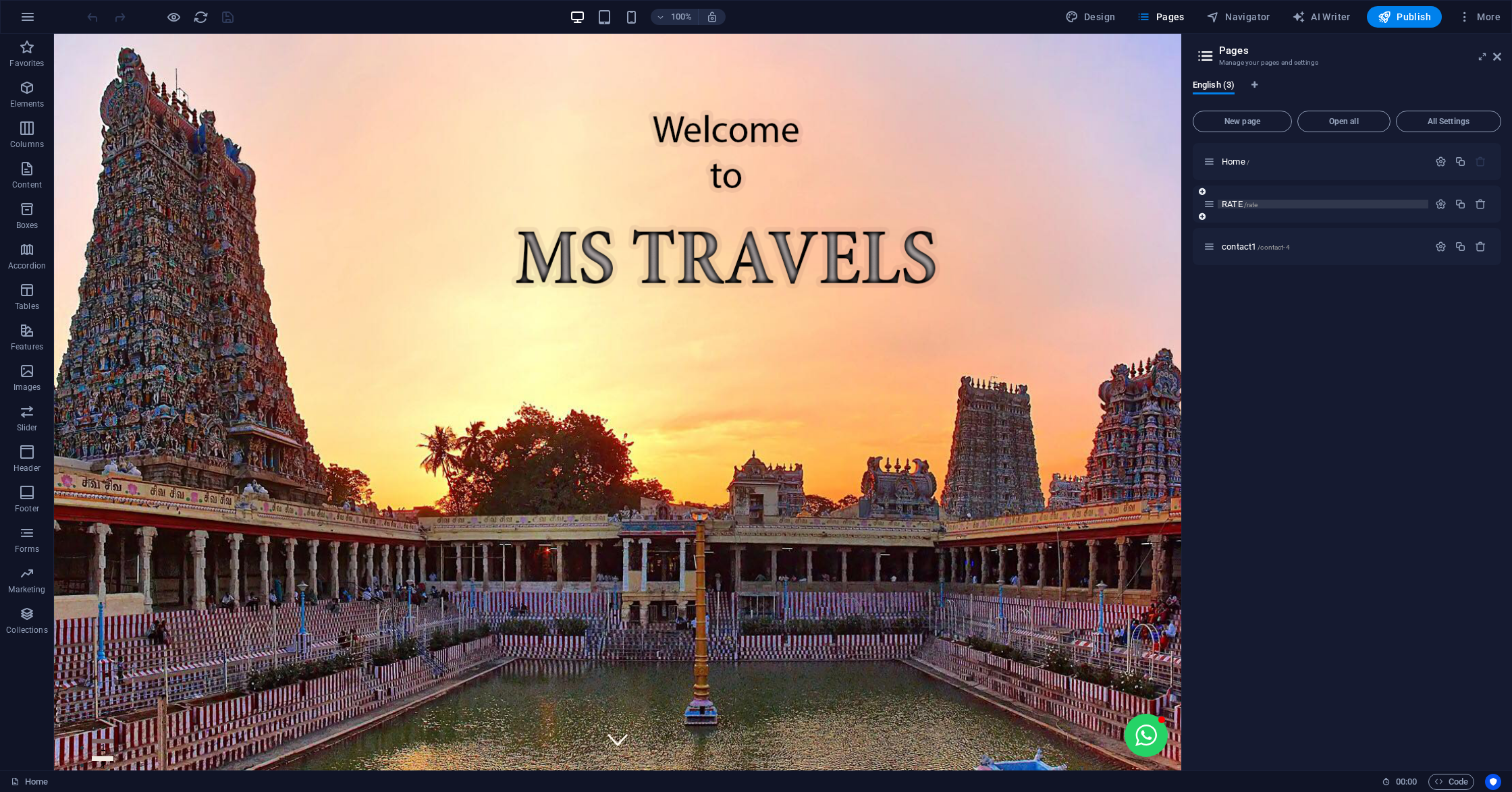
click at [1237, 201] on span "RATE /rate" at bounding box center [1239, 204] width 36 height 10
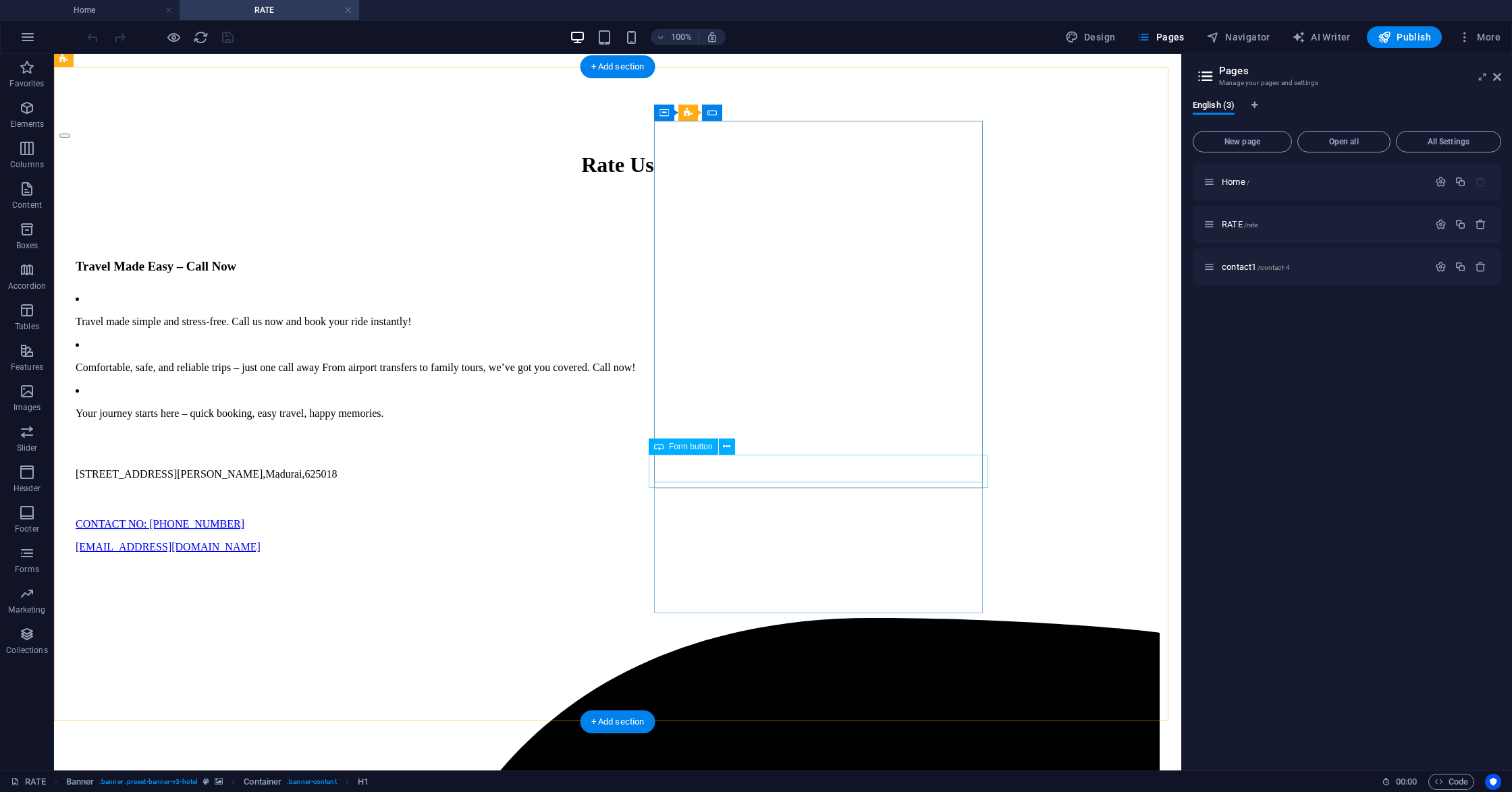
scroll to position [449, 0]
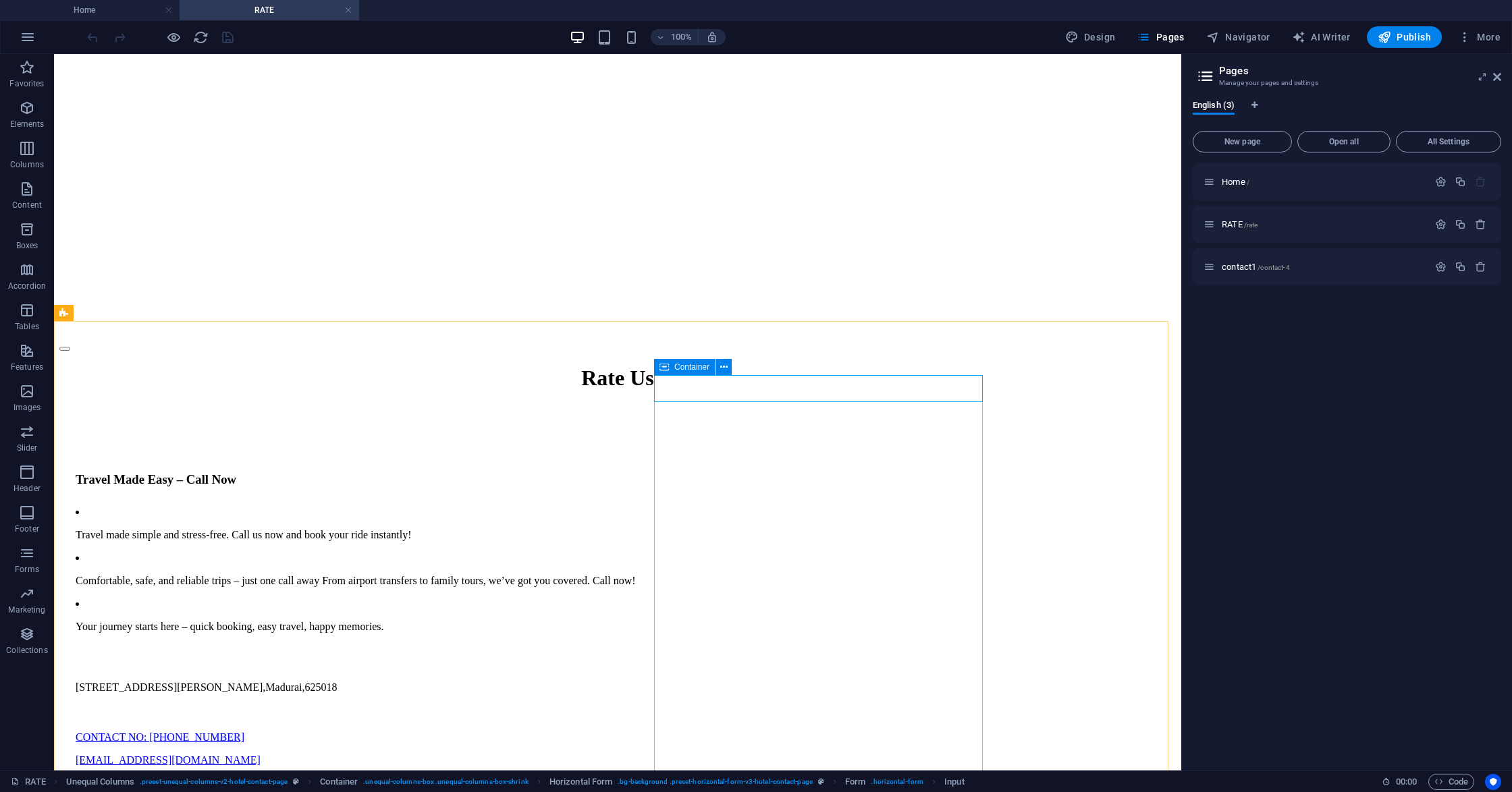
click at [668, 364] on icon at bounding box center [664, 367] width 9 height 16
click at [721, 364] on icon at bounding box center [724, 367] width 7 height 14
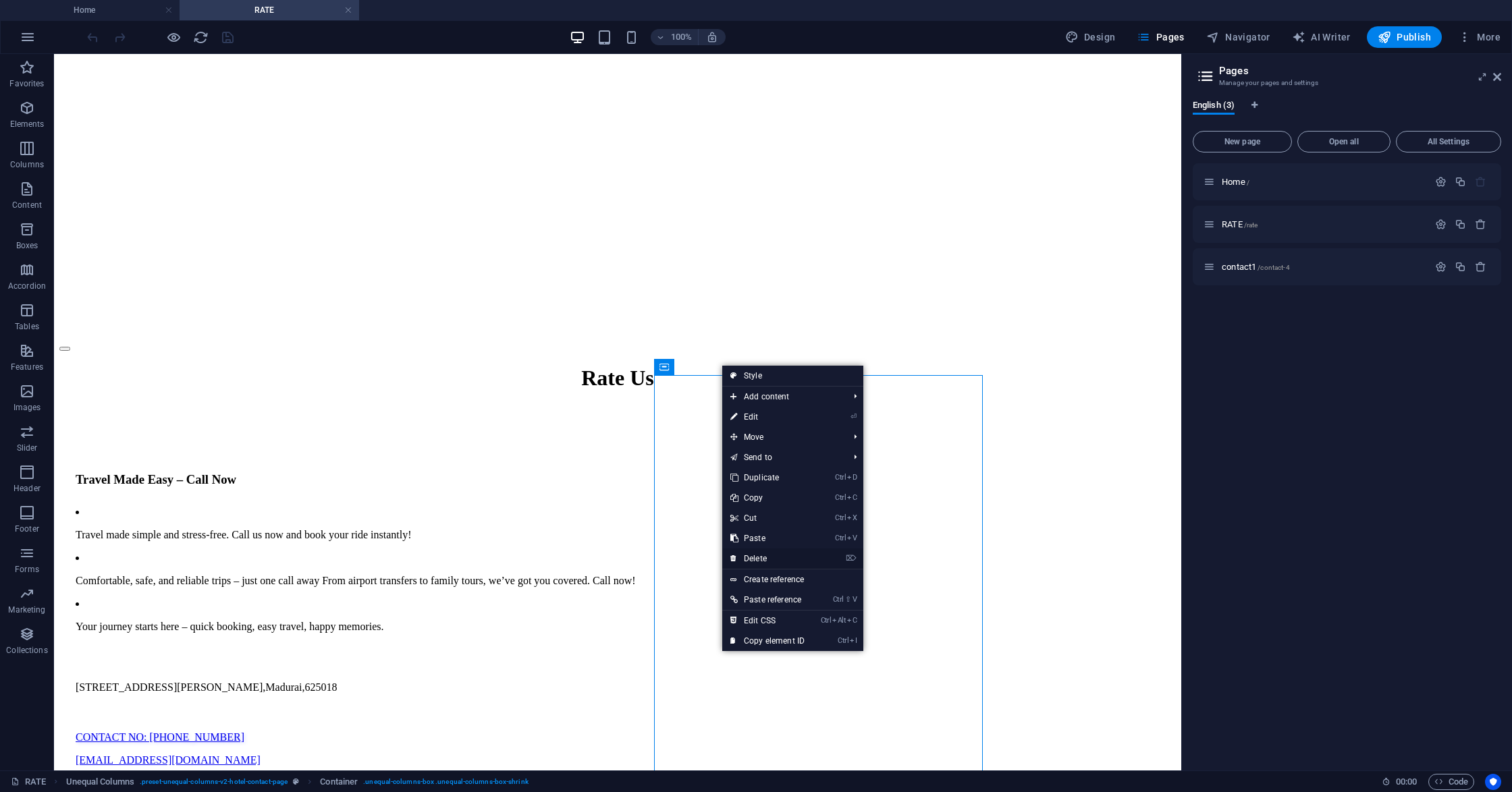
click at [768, 552] on link "⌦ Delete" at bounding box center [768, 558] width 90 height 20
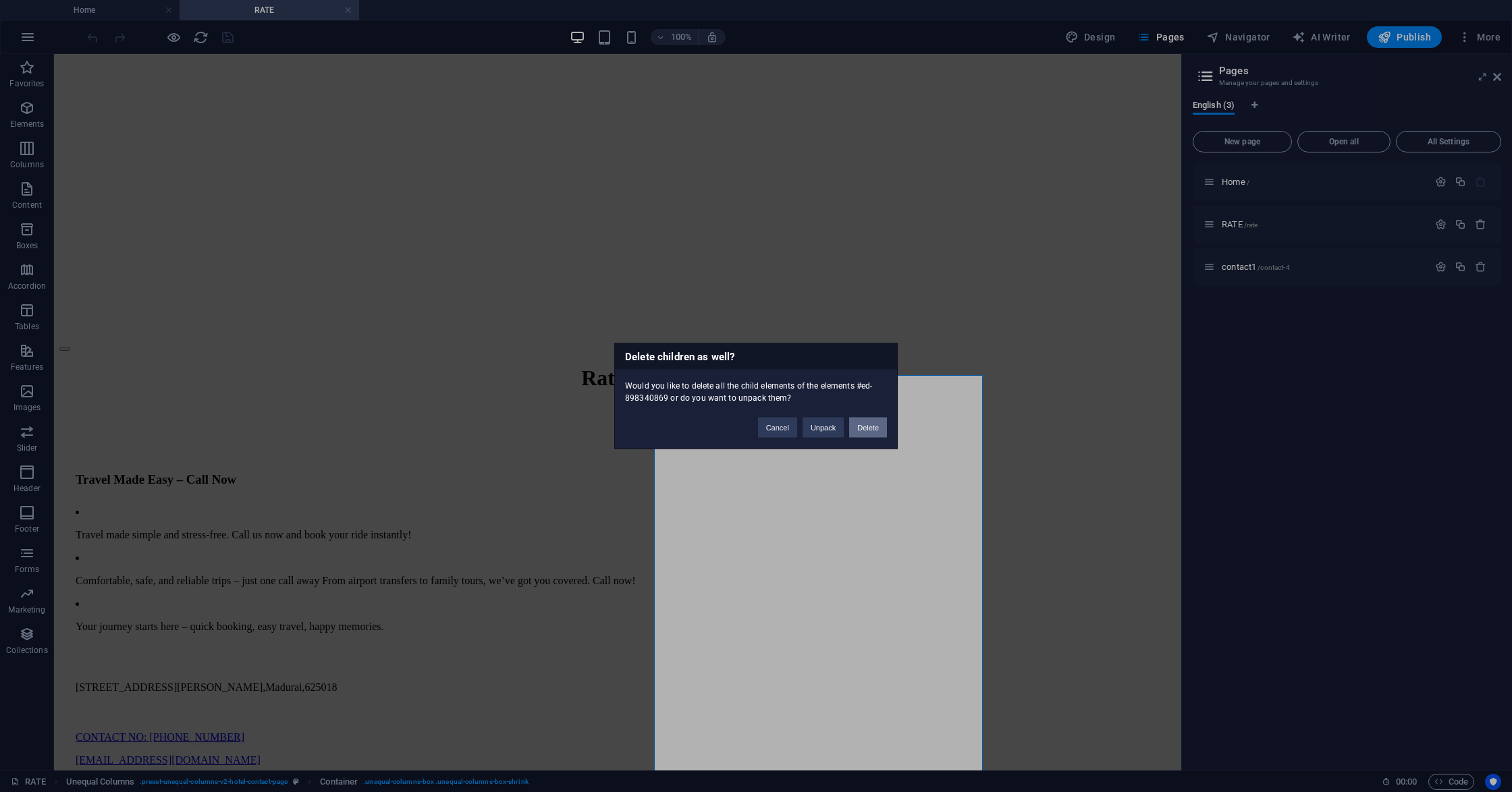
click at [859, 432] on button "Delete" at bounding box center [868, 428] width 38 height 20
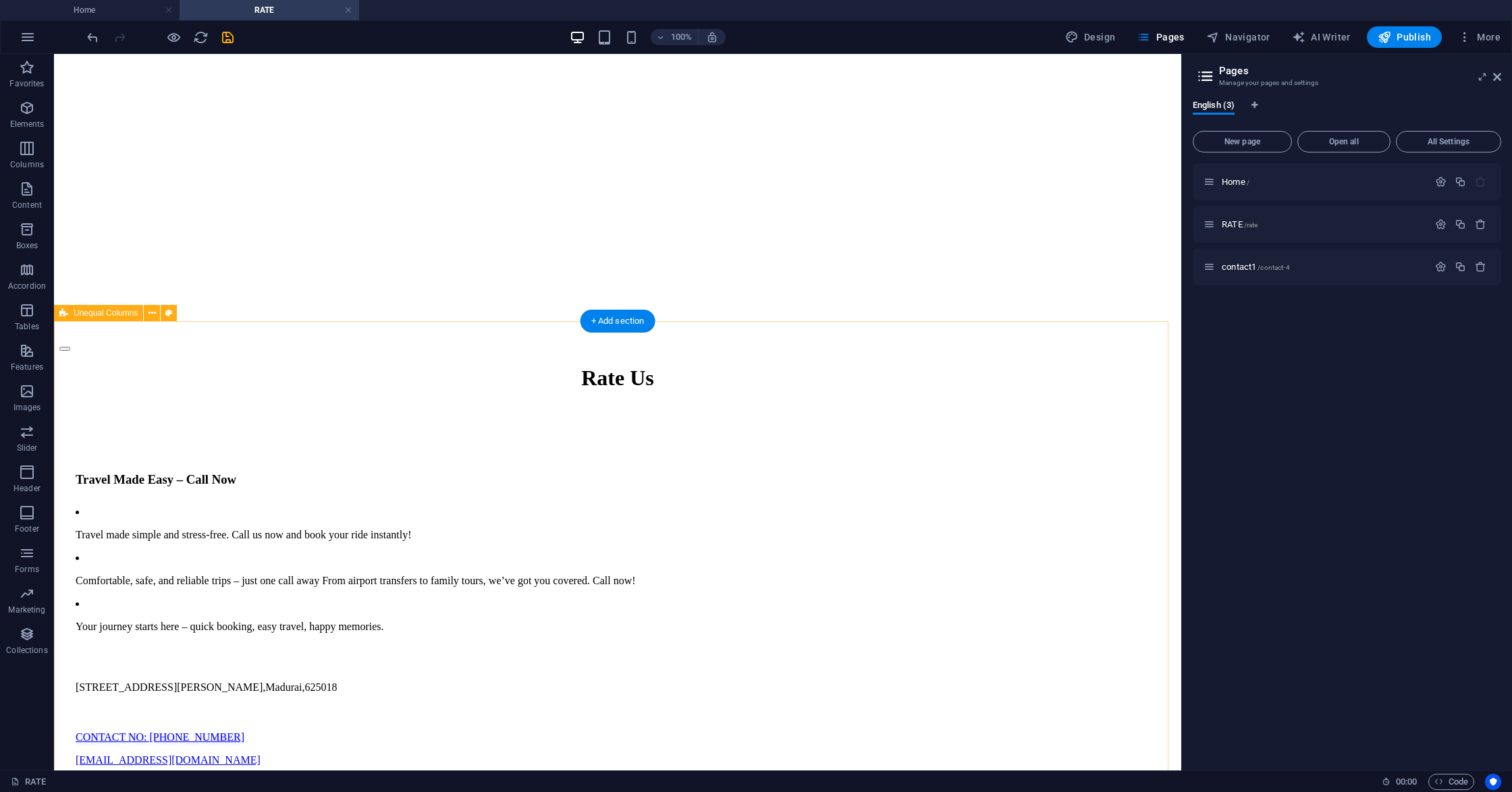
drag, startPoint x: 627, startPoint y: 326, endPoint x: 394, endPoint y: 332, distance: 233.1
click at [627, 325] on div "+ Add section" at bounding box center [618, 321] width 75 height 23
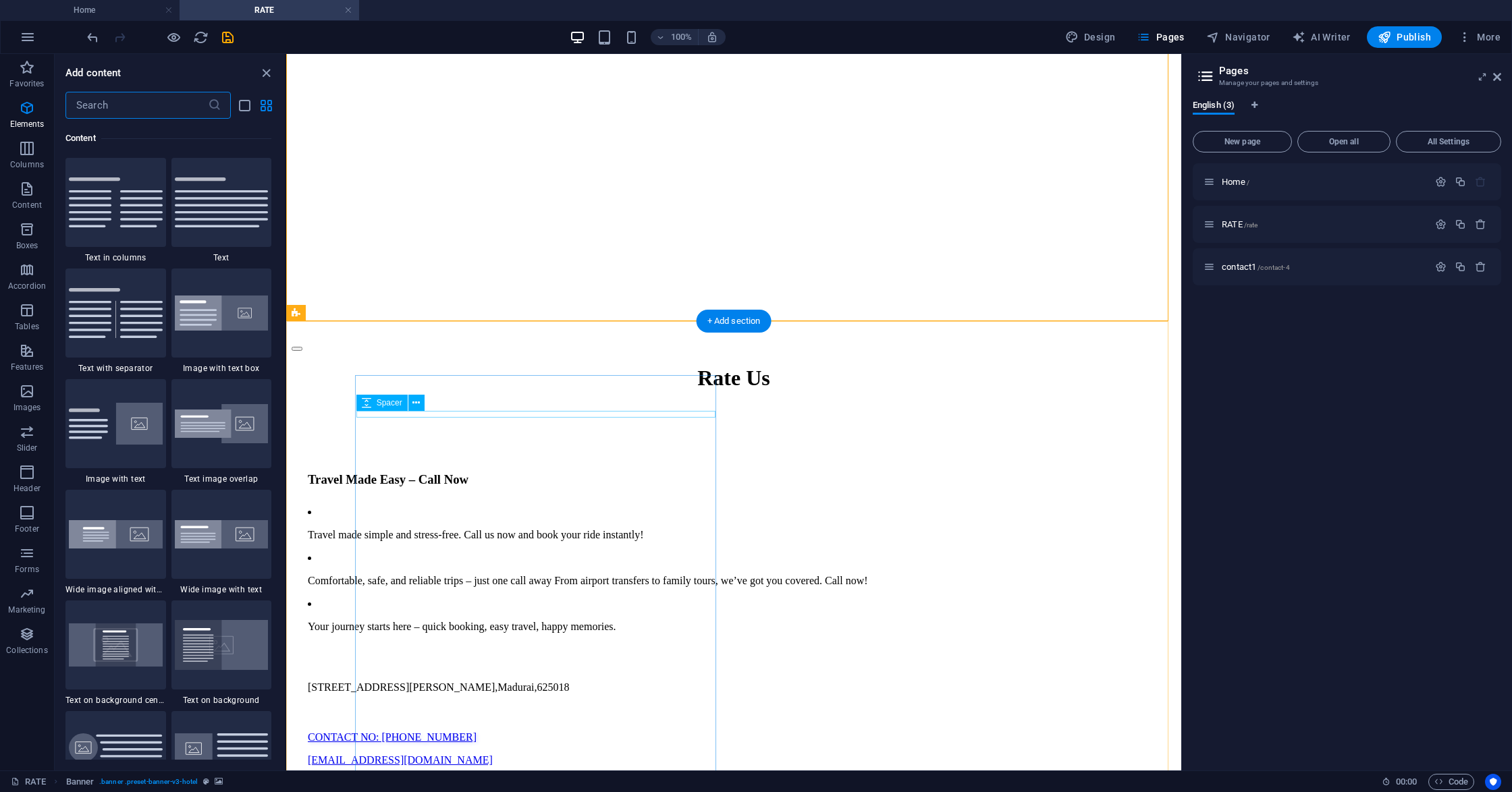
scroll to position [2359, 0]
click at [27, 116] on span "Elements" at bounding box center [27, 116] width 54 height 32
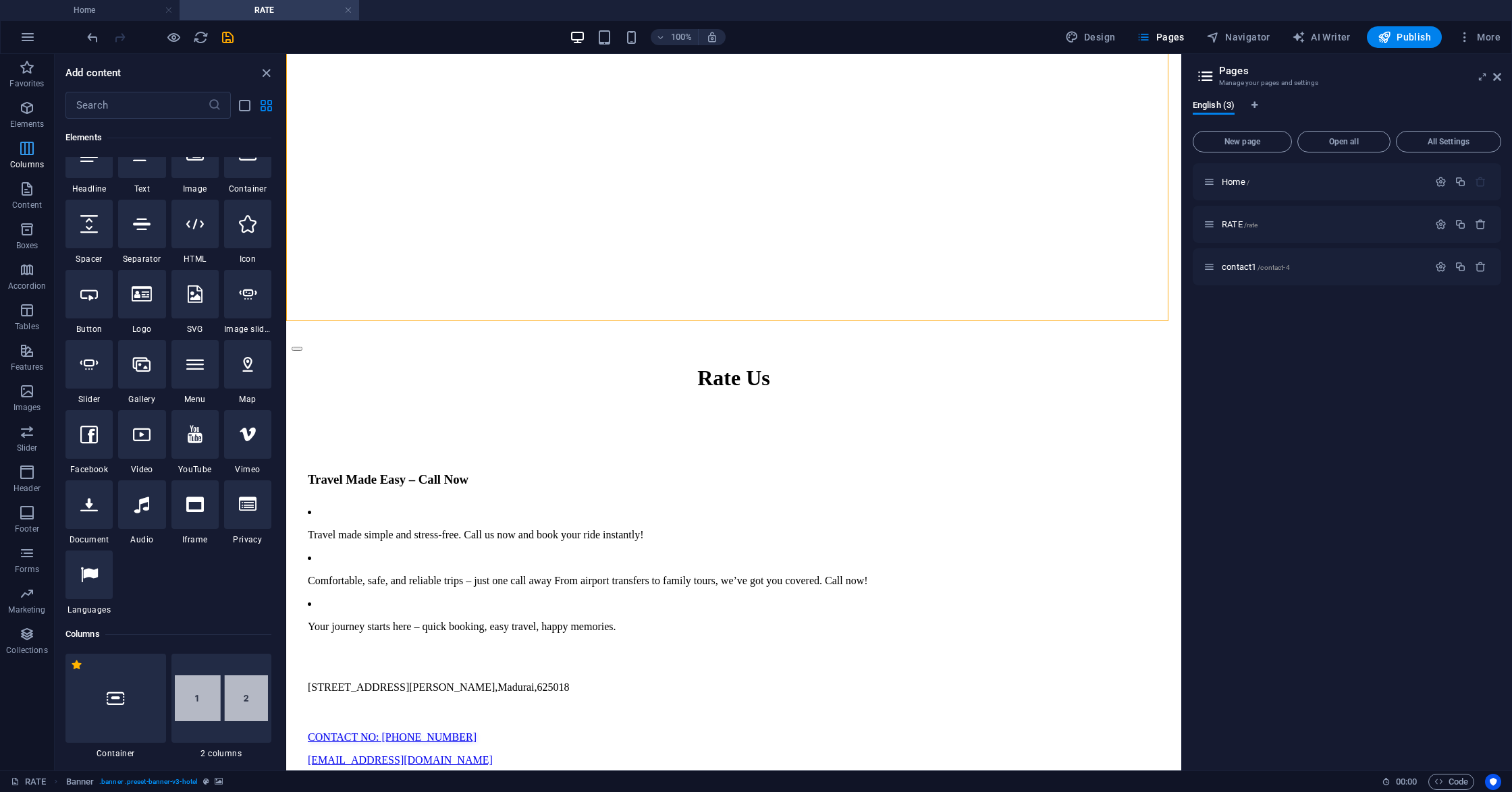
scroll to position [143, 0]
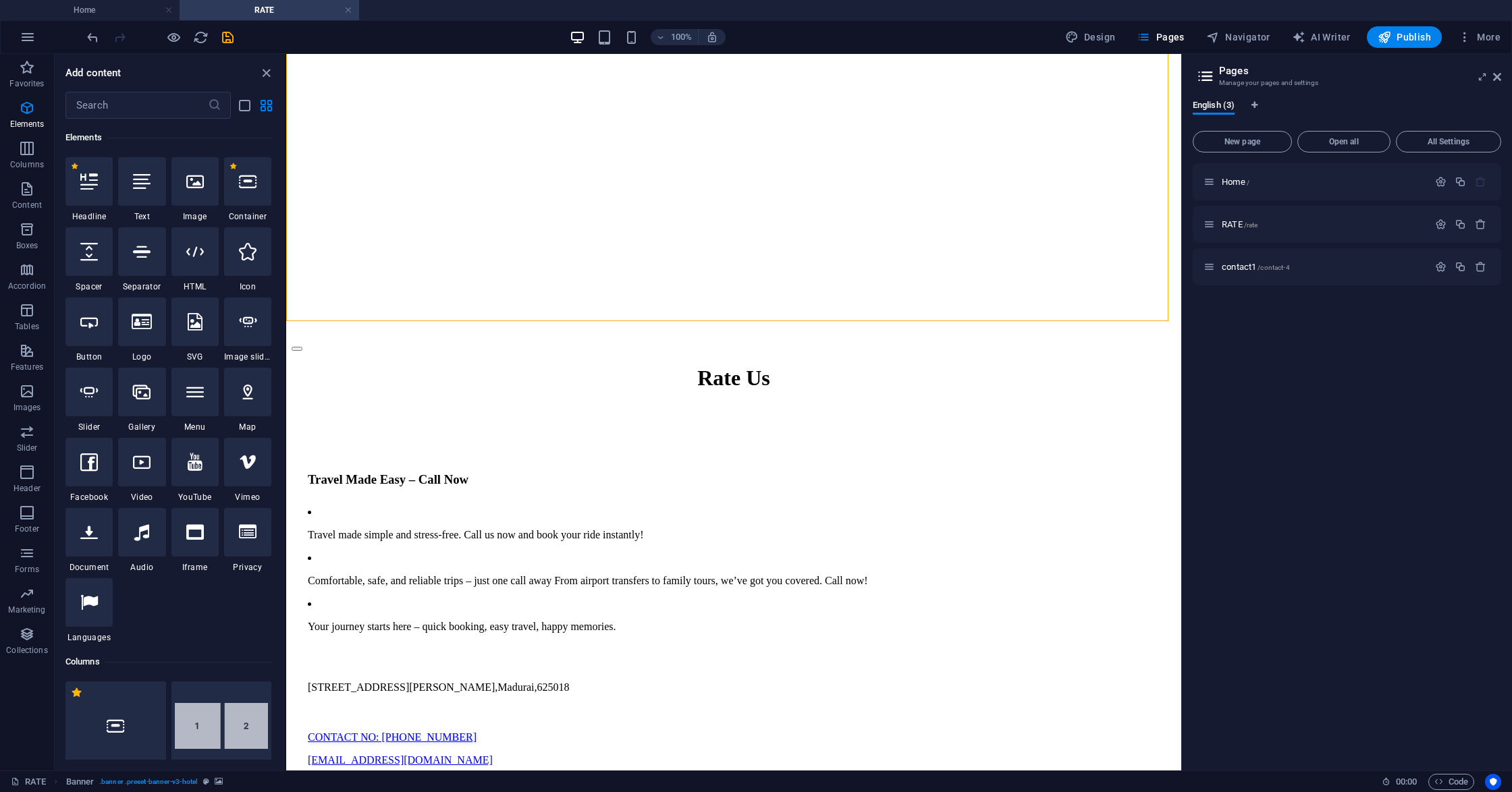
click at [186, 266] on div at bounding box center [194, 251] width 47 height 49
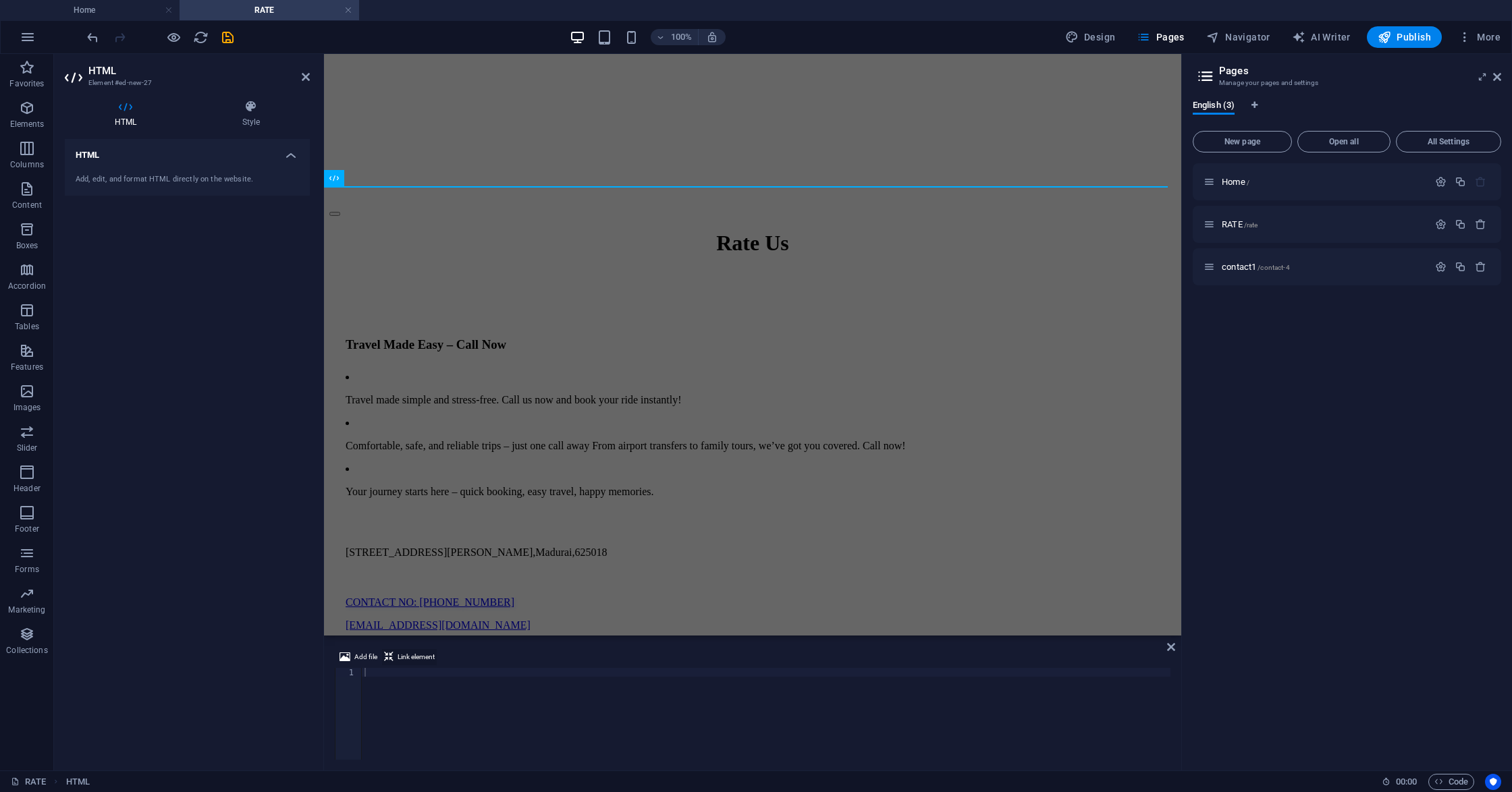
click at [406, 664] on span "Link element" at bounding box center [416, 657] width 37 height 16
click at [378, 670] on div at bounding box center [766, 722] width 808 height 109
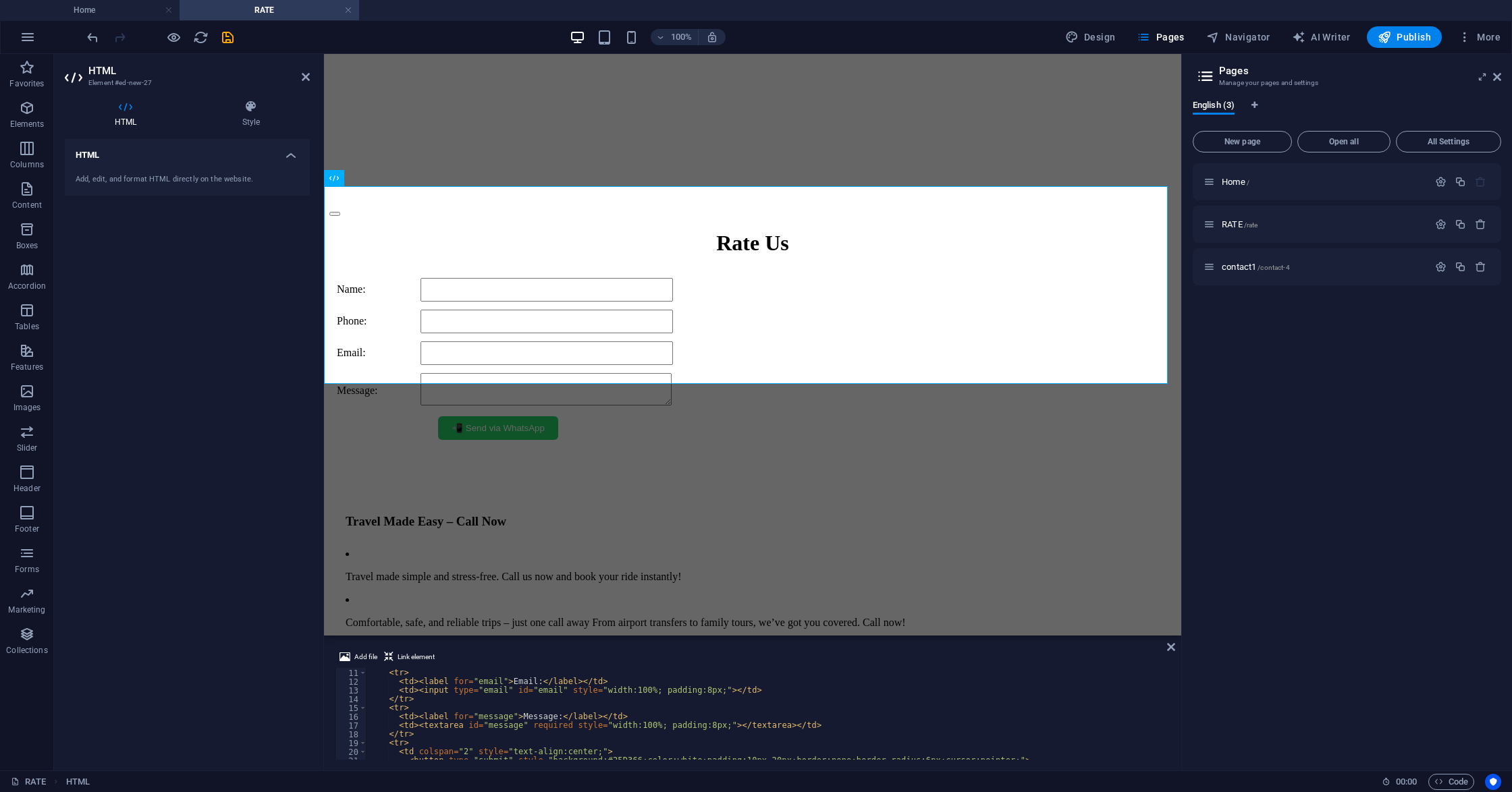
scroll to position [87, 0]
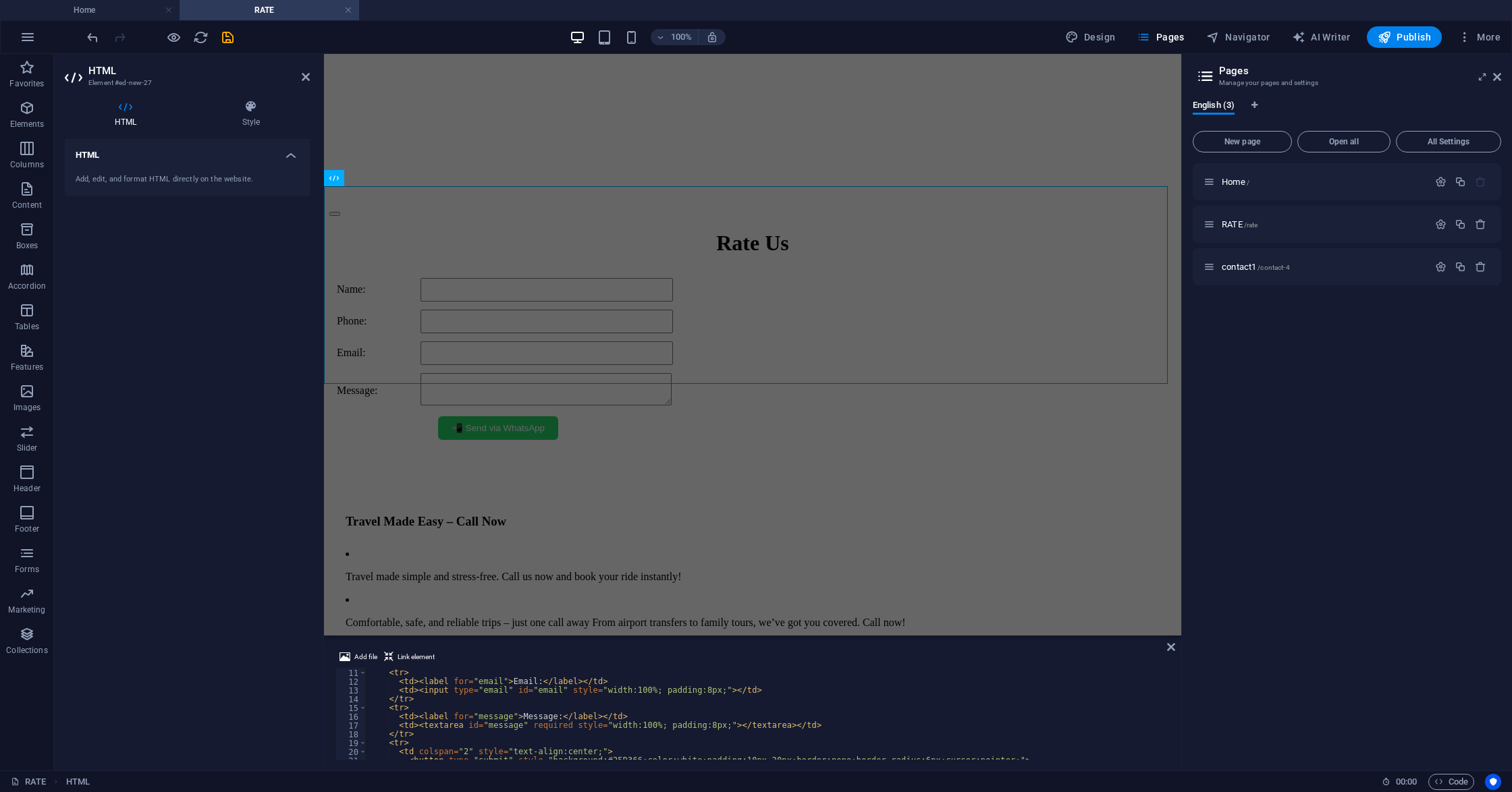
click at [1277, 541] on div "Home / RATE /rate contact1 /contact-4" at bounding box center [1346, 461] width 308 height 596
click at [226, 39] on icon "save" at bounding box center [227, 37] width 15 height 15
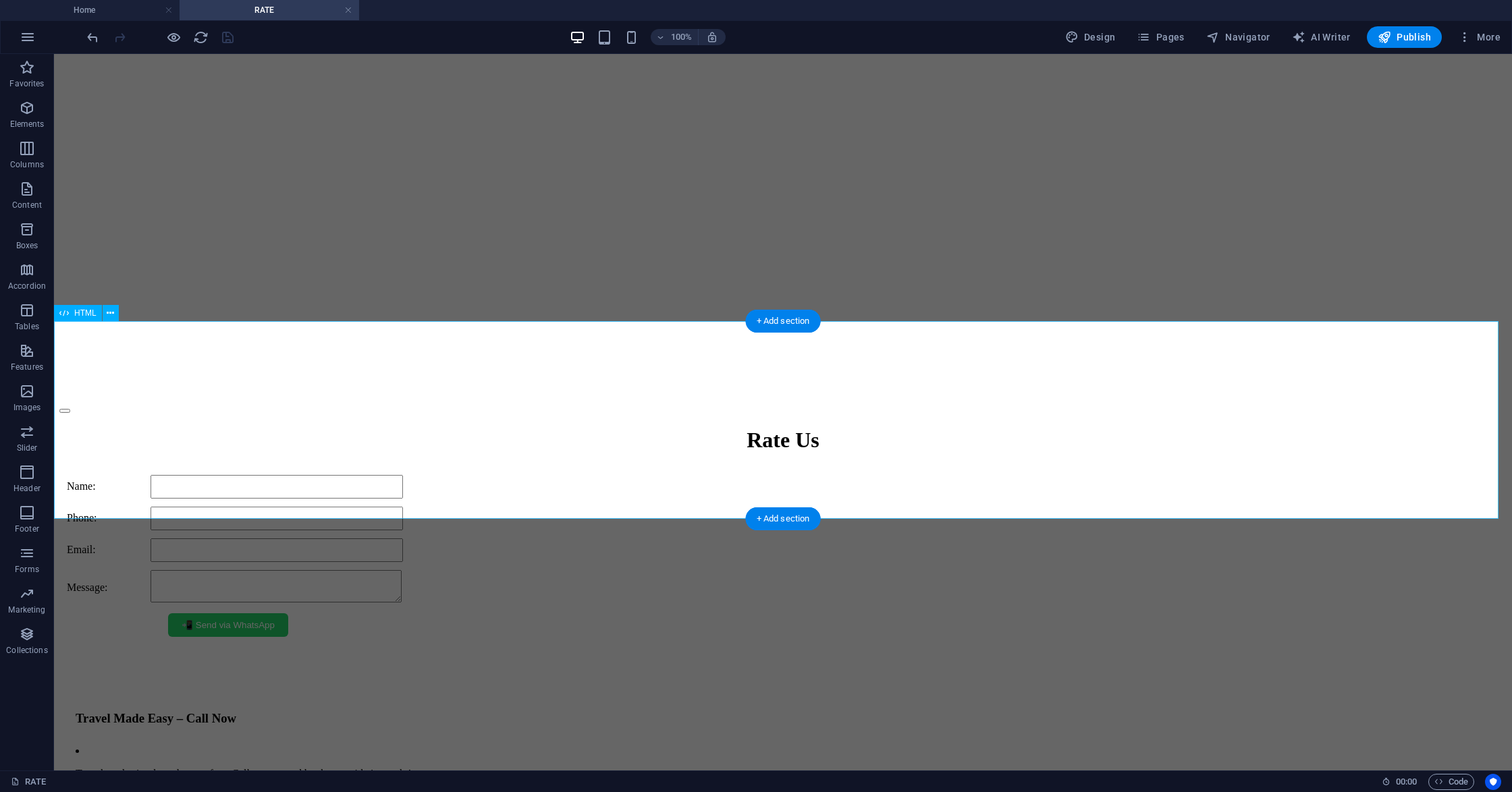
scroll to position [449, 0]
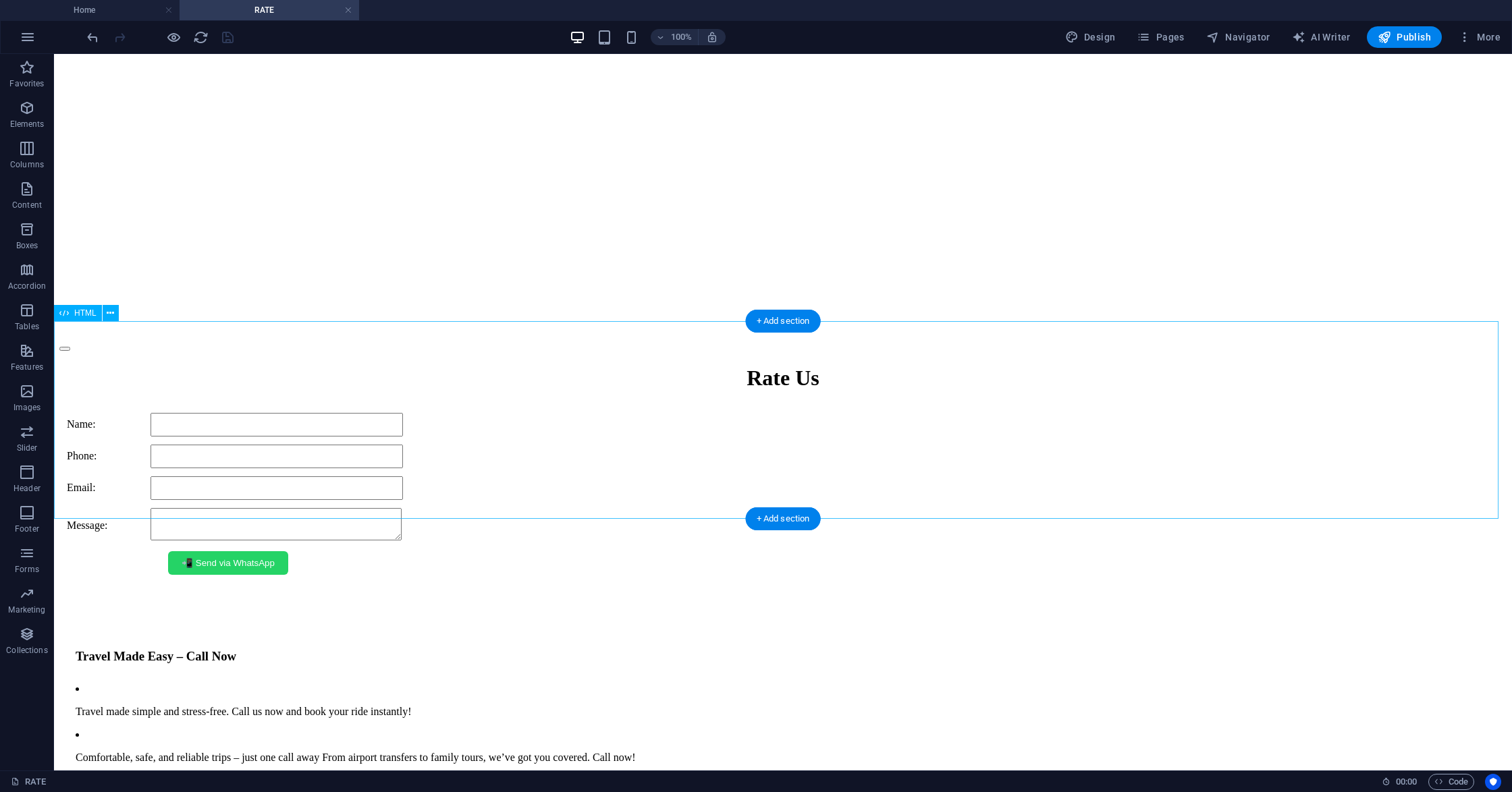
click at [212, 405] on div "Name: Phone: Email: Message: 📲 Send via WhatsApp" at bounding box center [783, 494] width 1447 height 177
click at [106, 306] on icon at bounding box center [110, 313] width 7 height 14
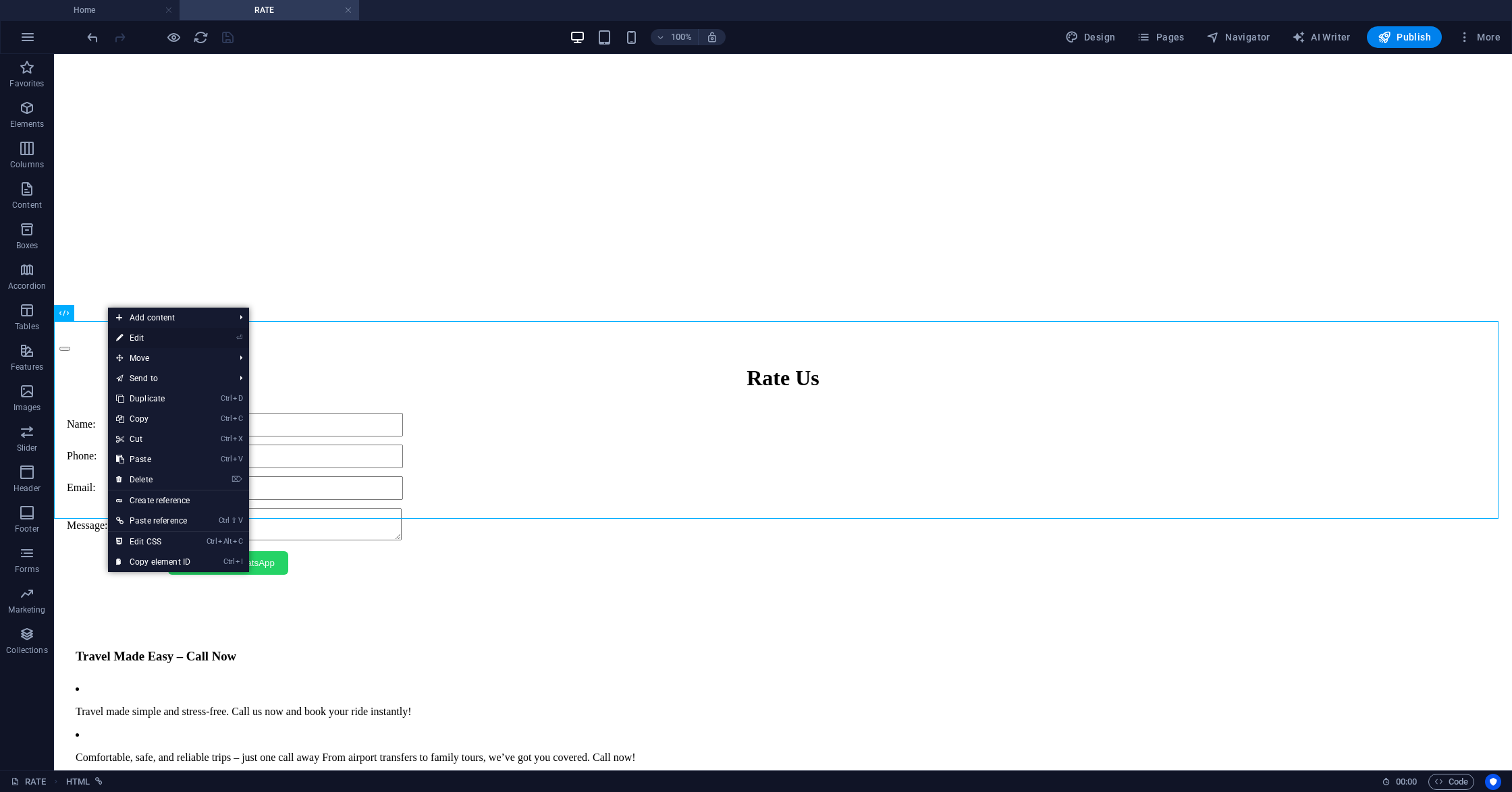
click at [128, 338] on link "⏎ Edit" at bounding box center [153, 338] width 90 height 20
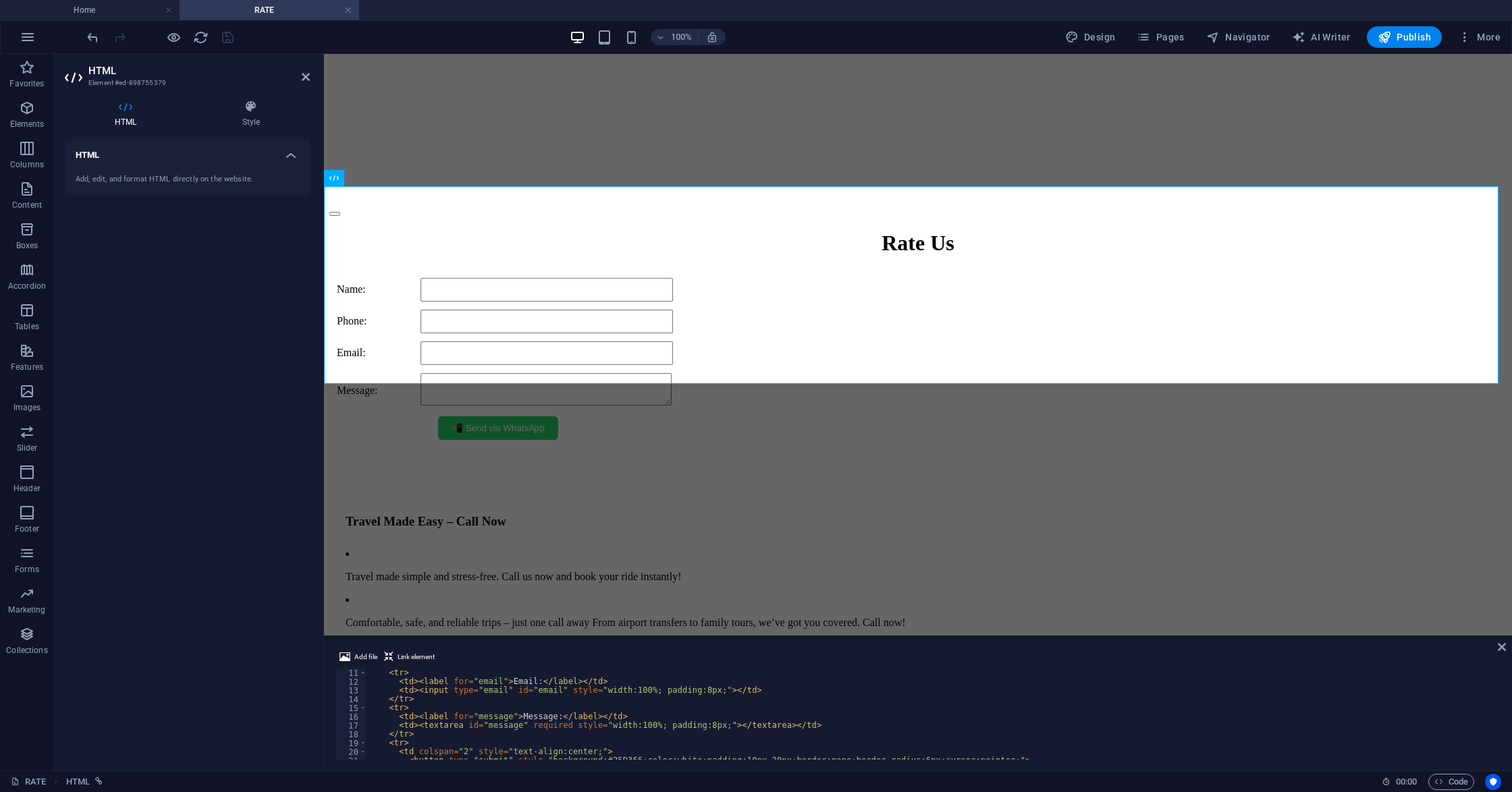
scroll to position [87, 0]
click at [227, 511] on div "HTML Add, edit, and format HTML directly on the website." at bounding box center [187, 449] width 245 height 621
click at [304, 74] on icon at bounding box center [305, 76] width 8 height 11
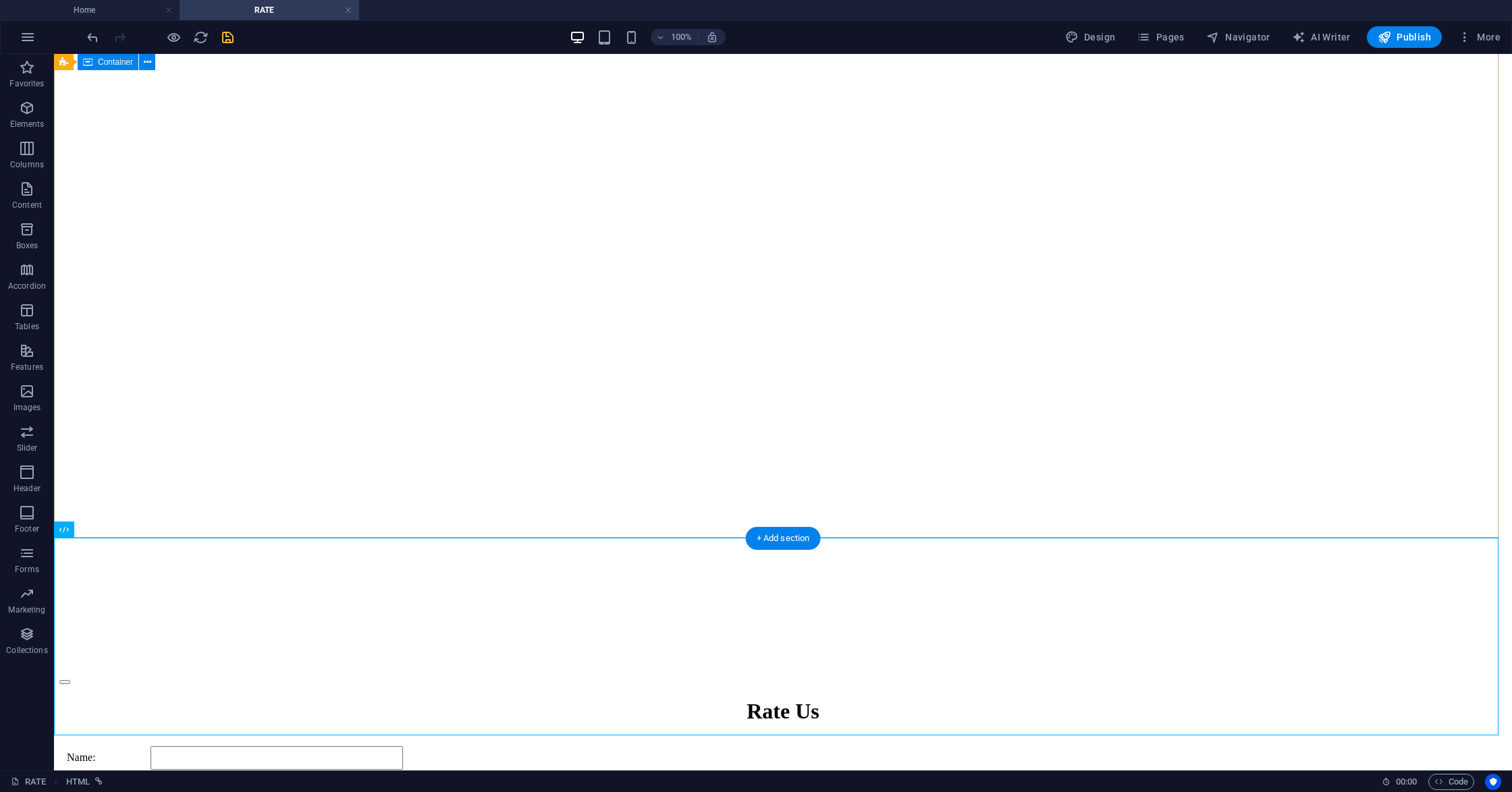
scroll to position [0, 0]
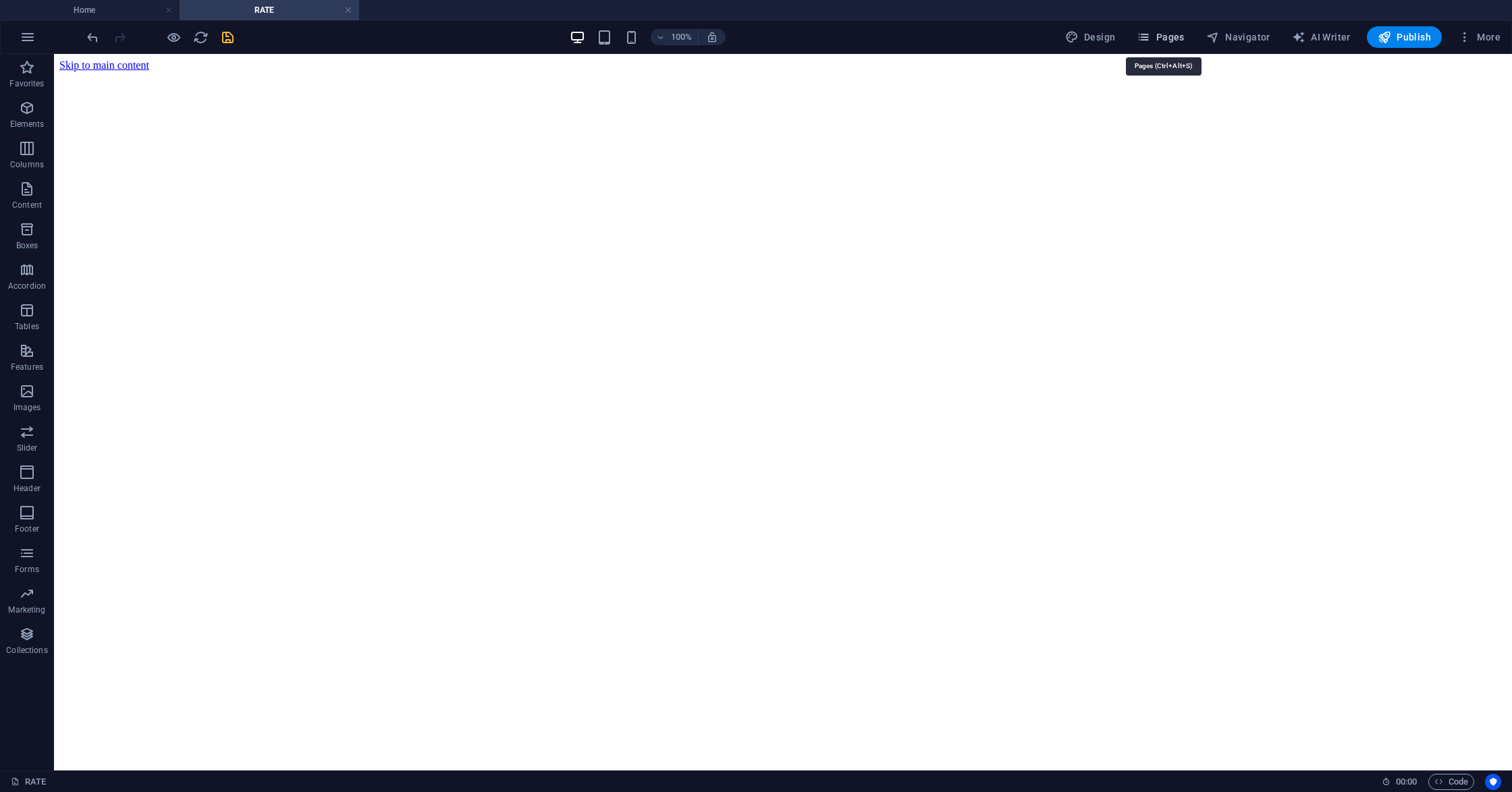
click at [1162, 41] on span "Pages" at bounding box center [1159, 37] width 47 height 14
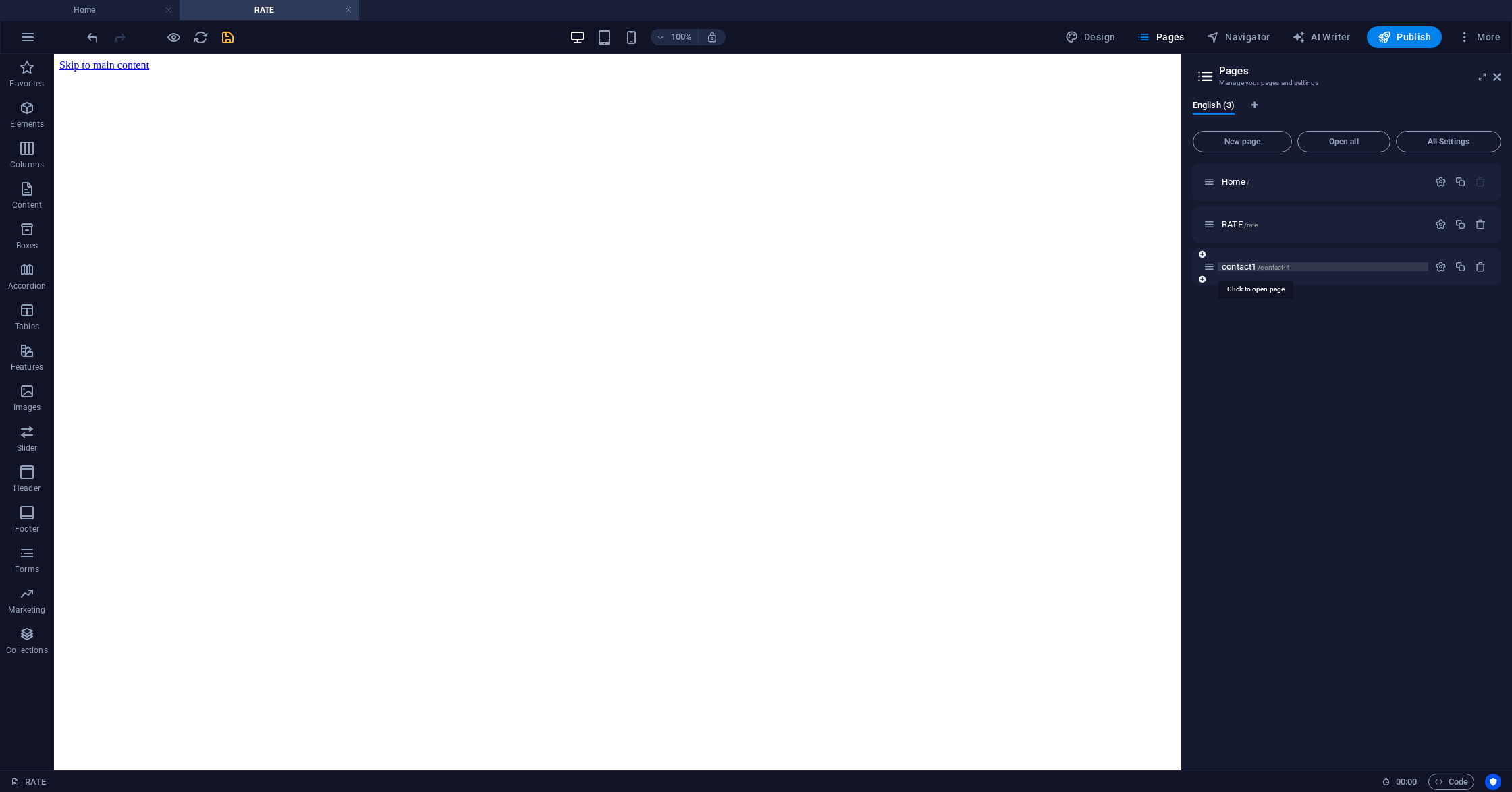
click at [1247, 264] on span "contact1 /contact-4" at bounding box center [1256, 267] width 68 height 10
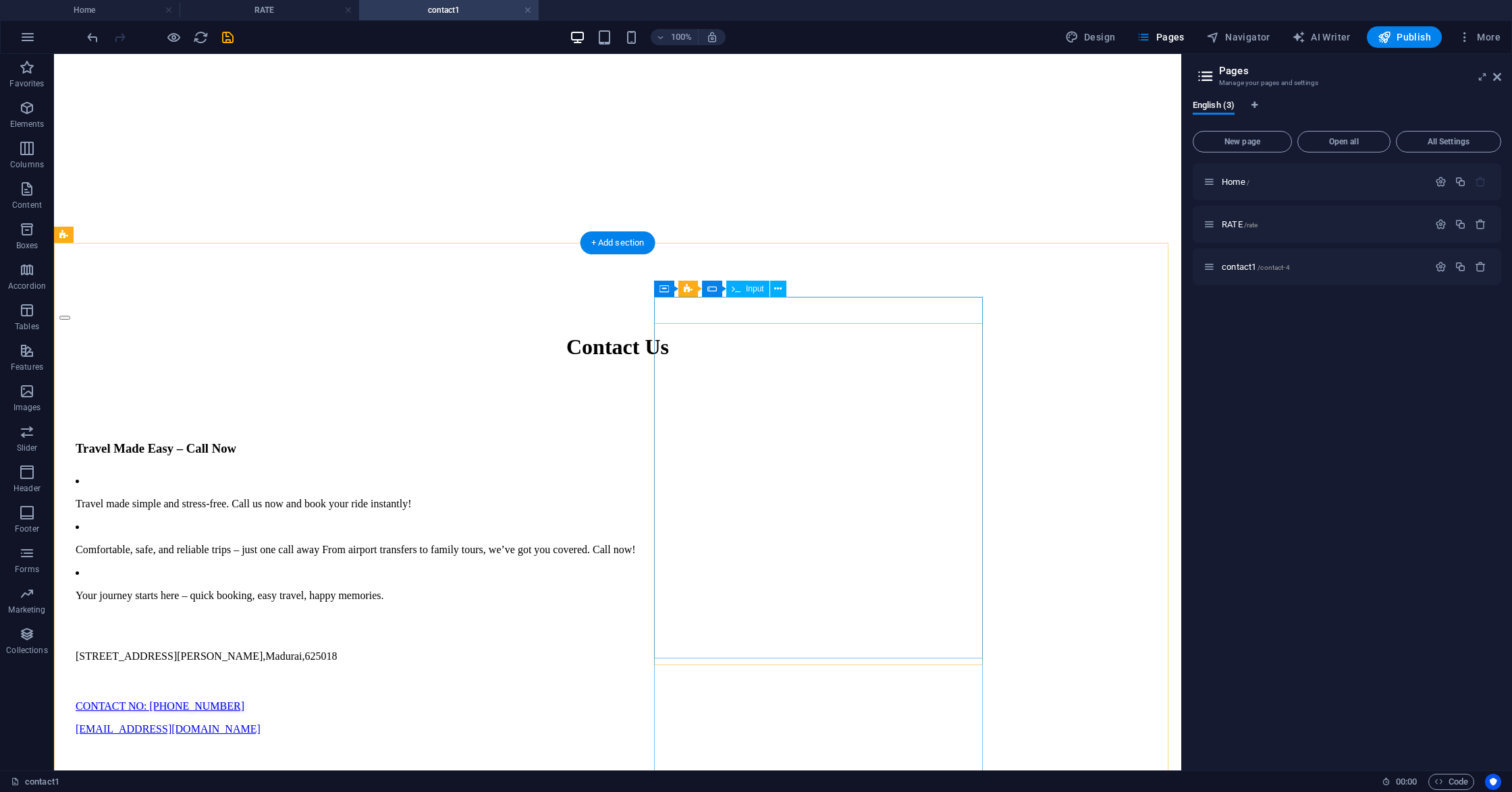
scroll to position [449, 0]
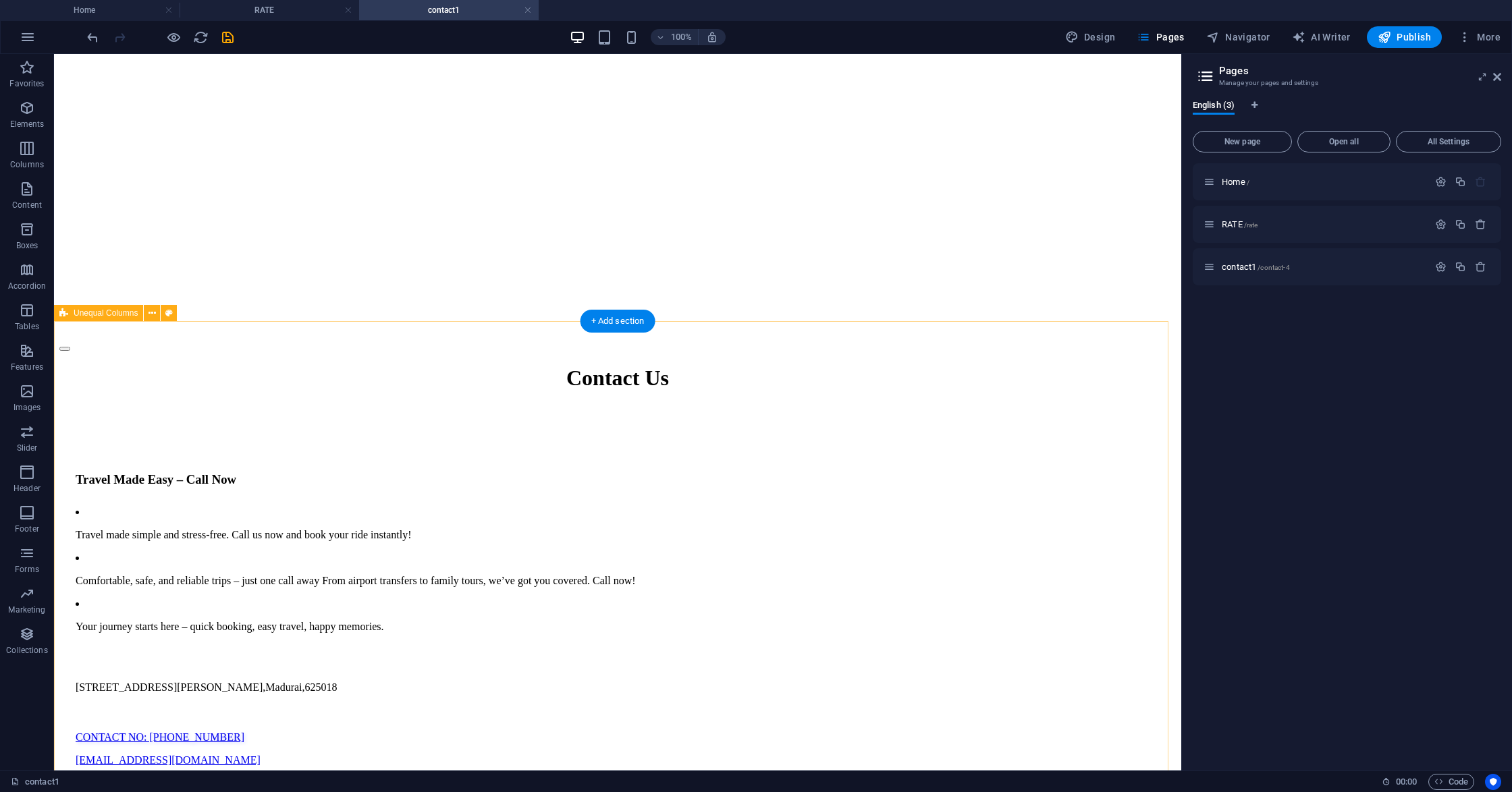
click at [665, 365] on icon at bounding box center [664, 367] width 9 height 16
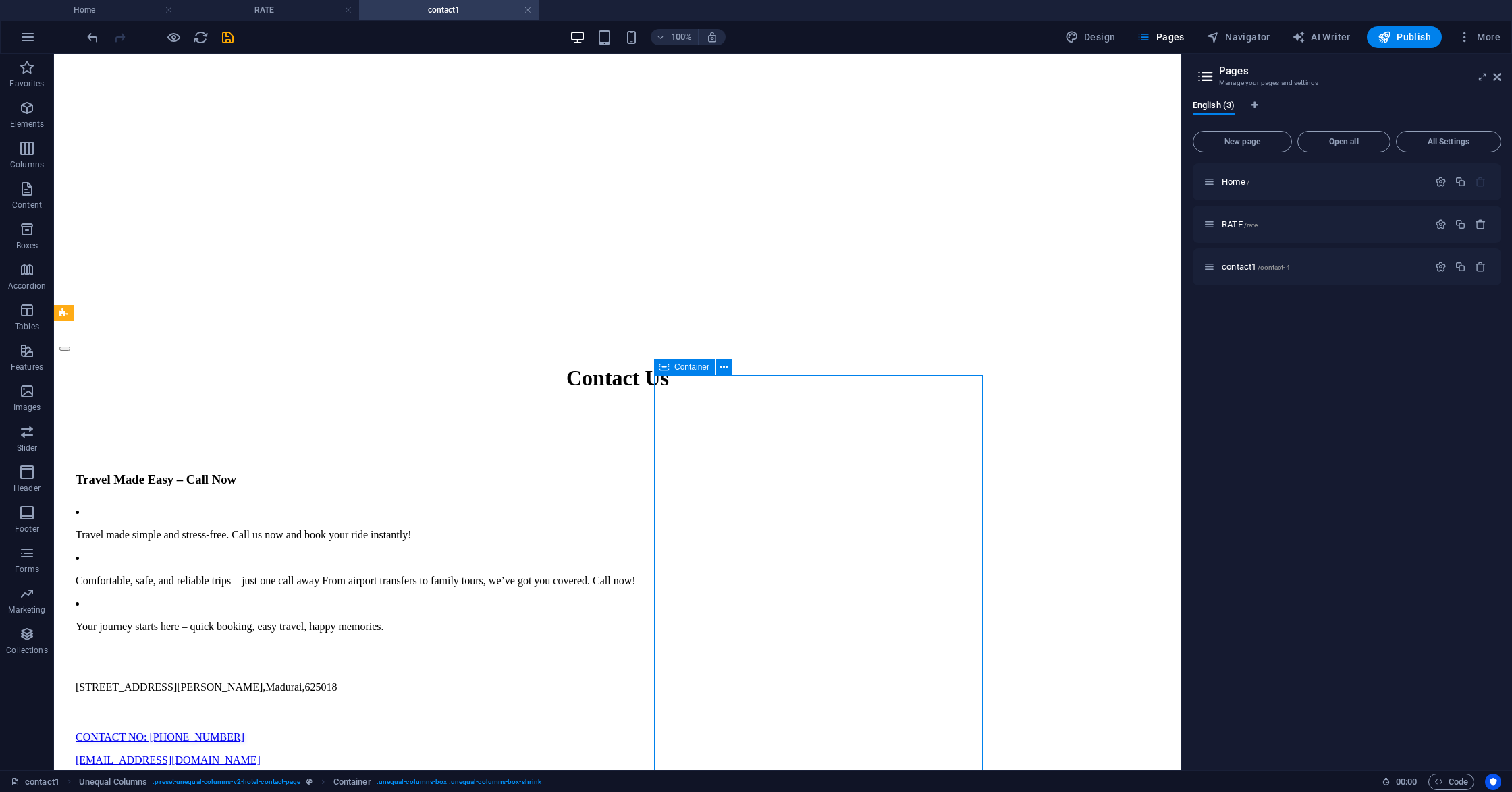
click at [674, 367] on span "Container" at bounding box center [692, 367] width 35 height 8
click at [722, 368] on icon at bounding box center [724, 367] width 7 height 14
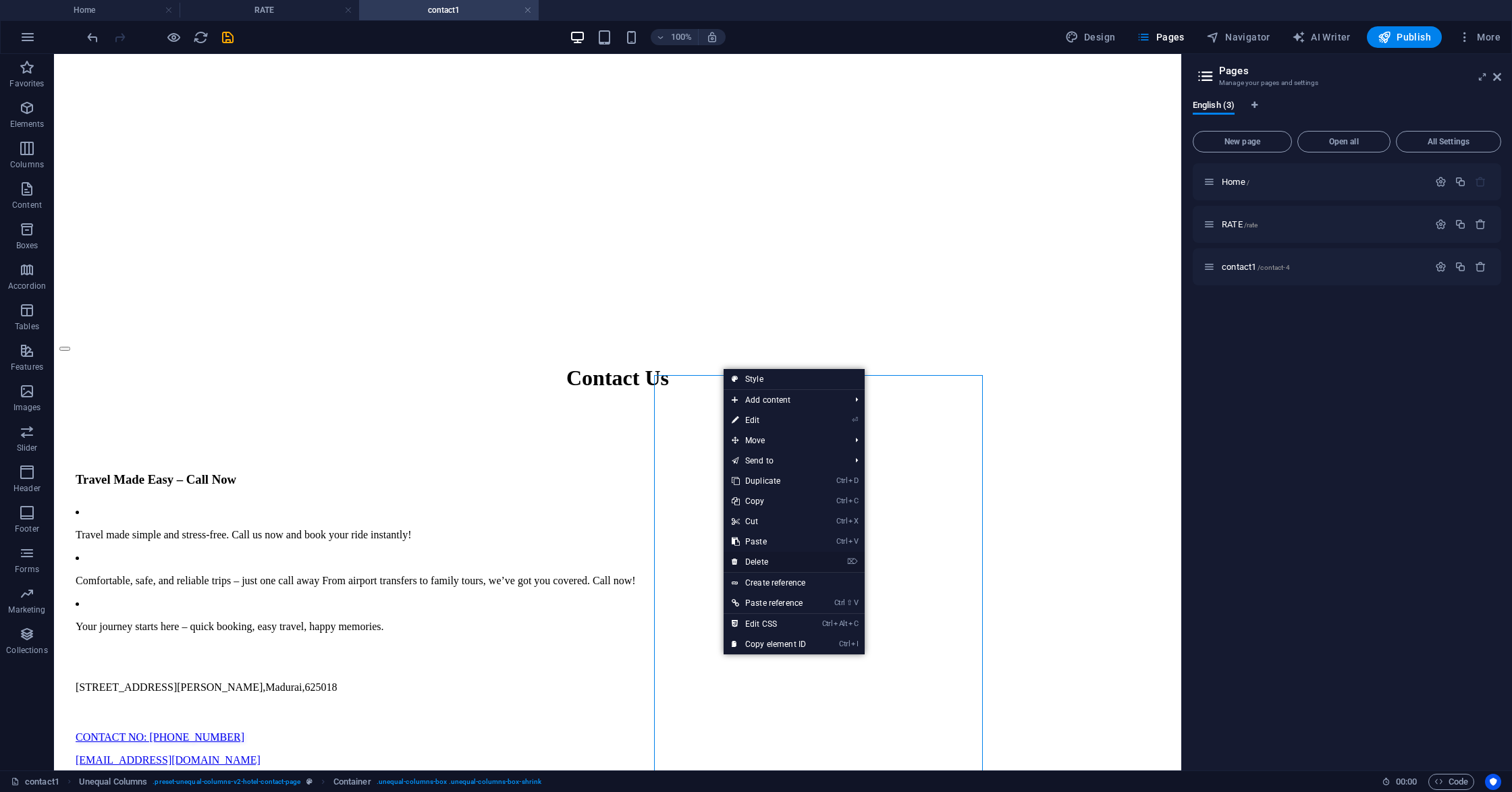
click at [760, 560] on link "⌦ Delete" at bounding box center [768, 562] width 90 height 20
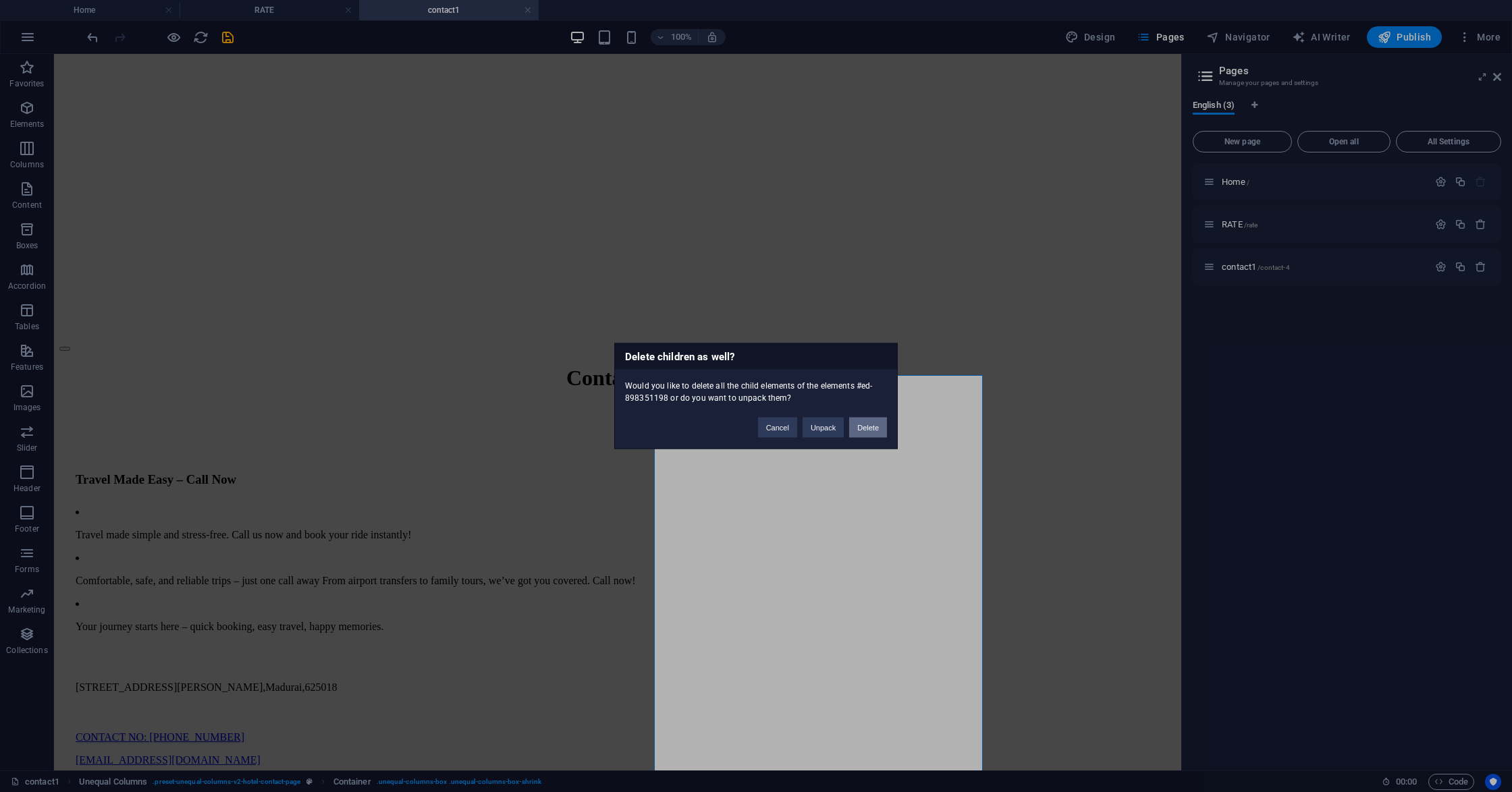
click at [851, 419] on button "Delete" at bounding box center [868, 428] width 38 height 20
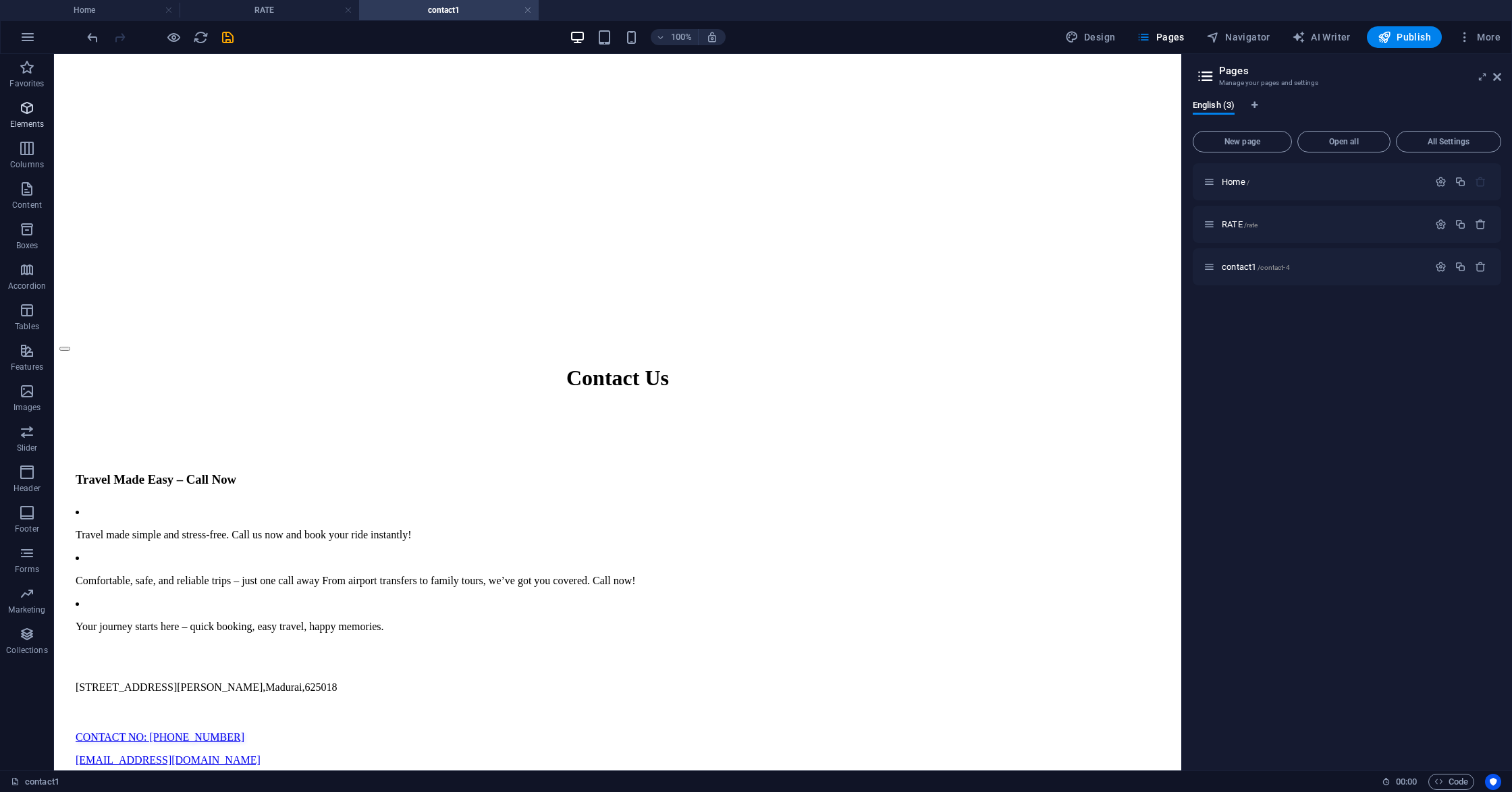
click at [28, 115] on icon "button" at bounding box center [27, 108] width 16 height 16
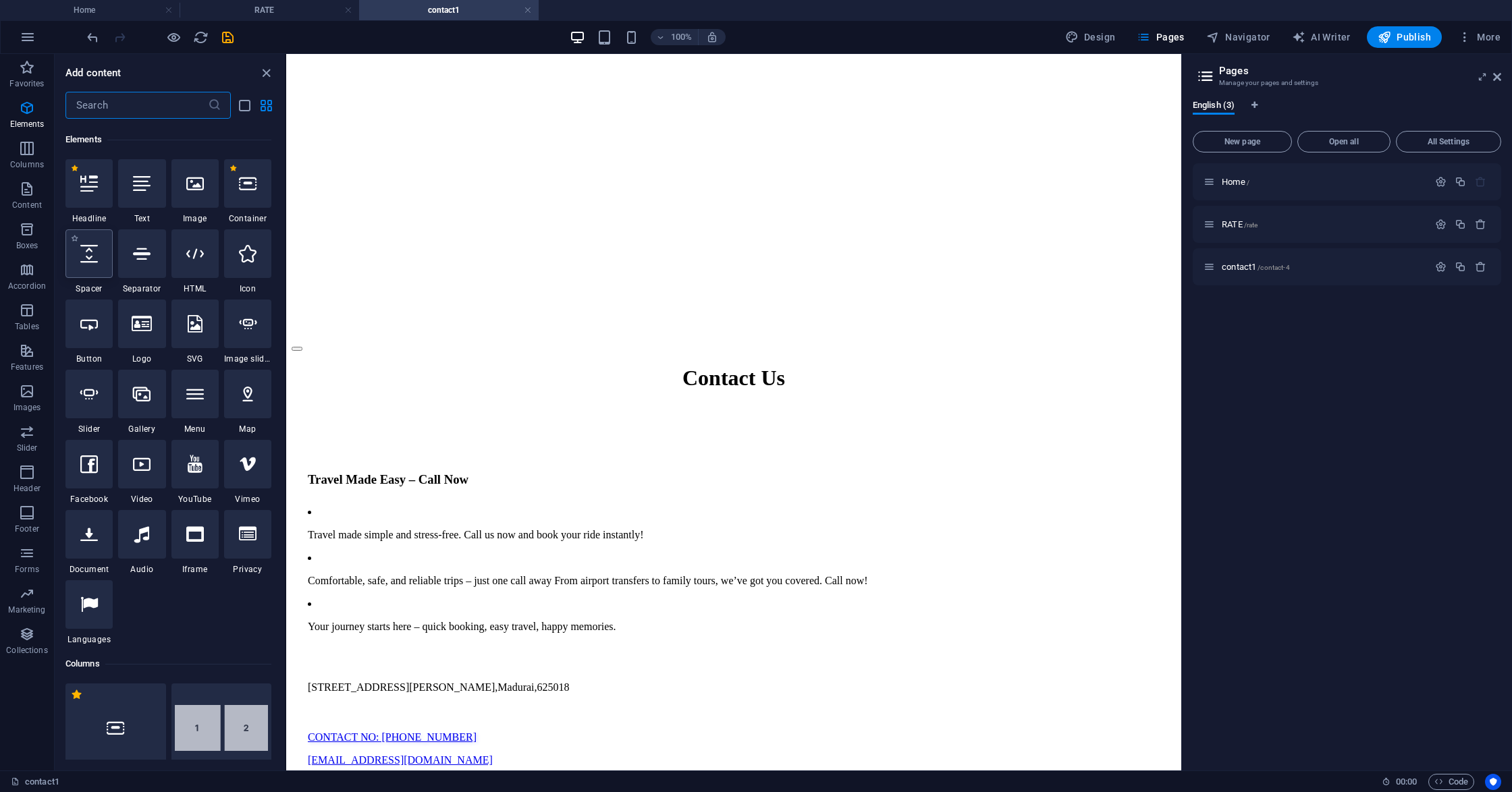
scroll to position [143, 0]
click at [186, 261] on div at bounding box center [194, 251] width 47 height 49
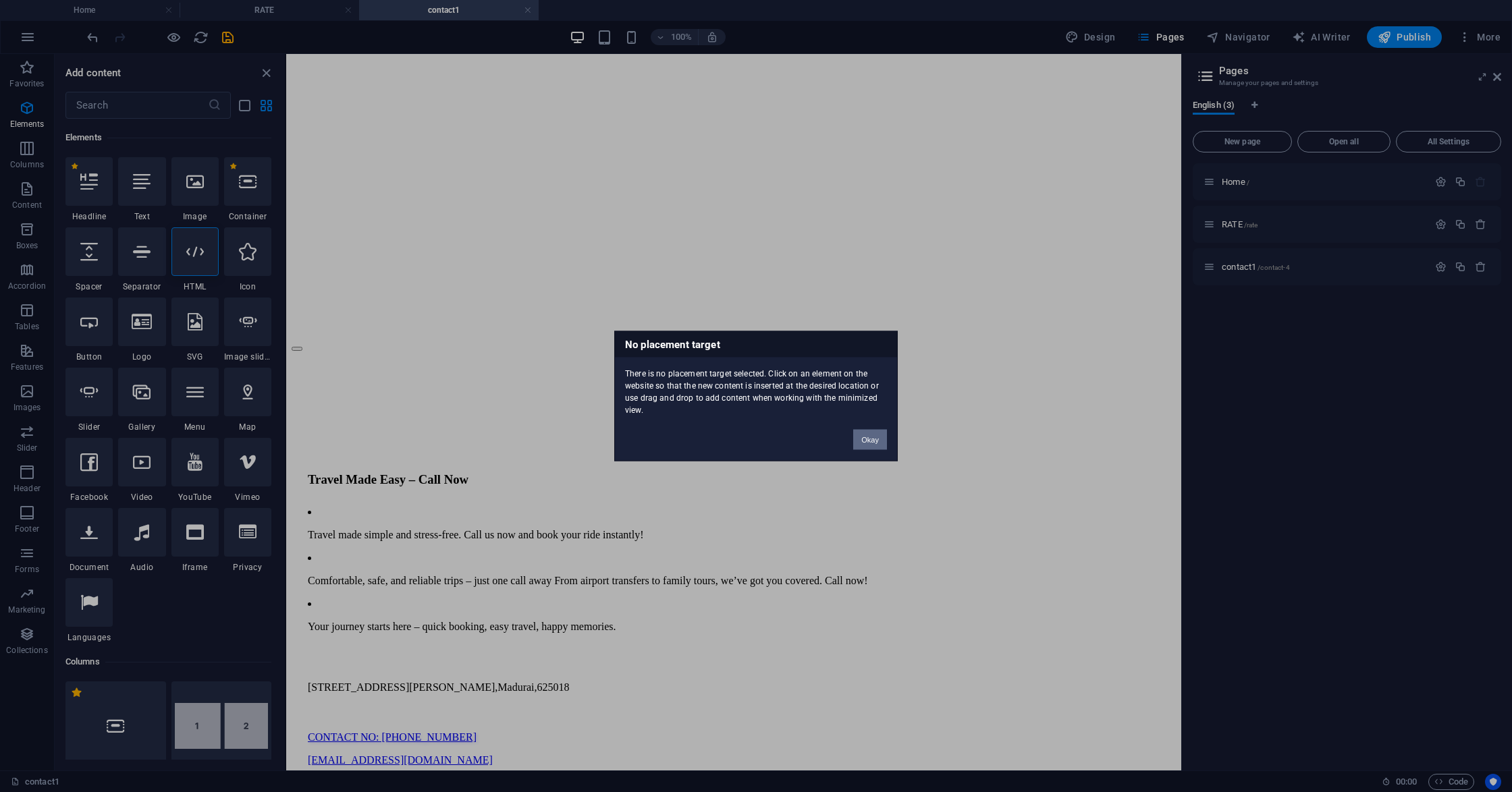
click at [865, 440] on button "Okay" at bounding box center [870, 440] width 34 height 20
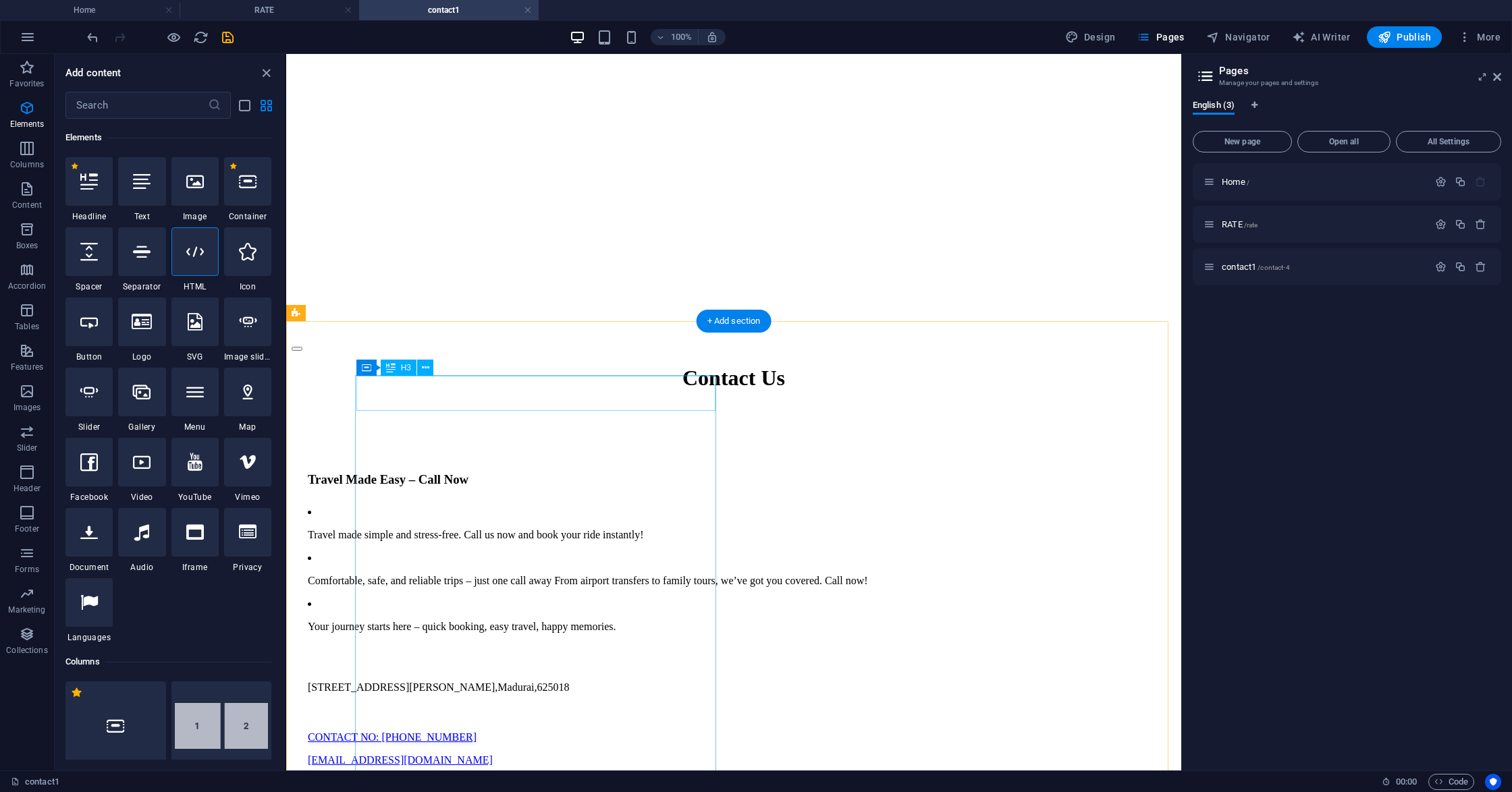
click at [711, 472] on div "Travel Made Easy – Call Now" at bounding box center [733, 480] width 851 height 15
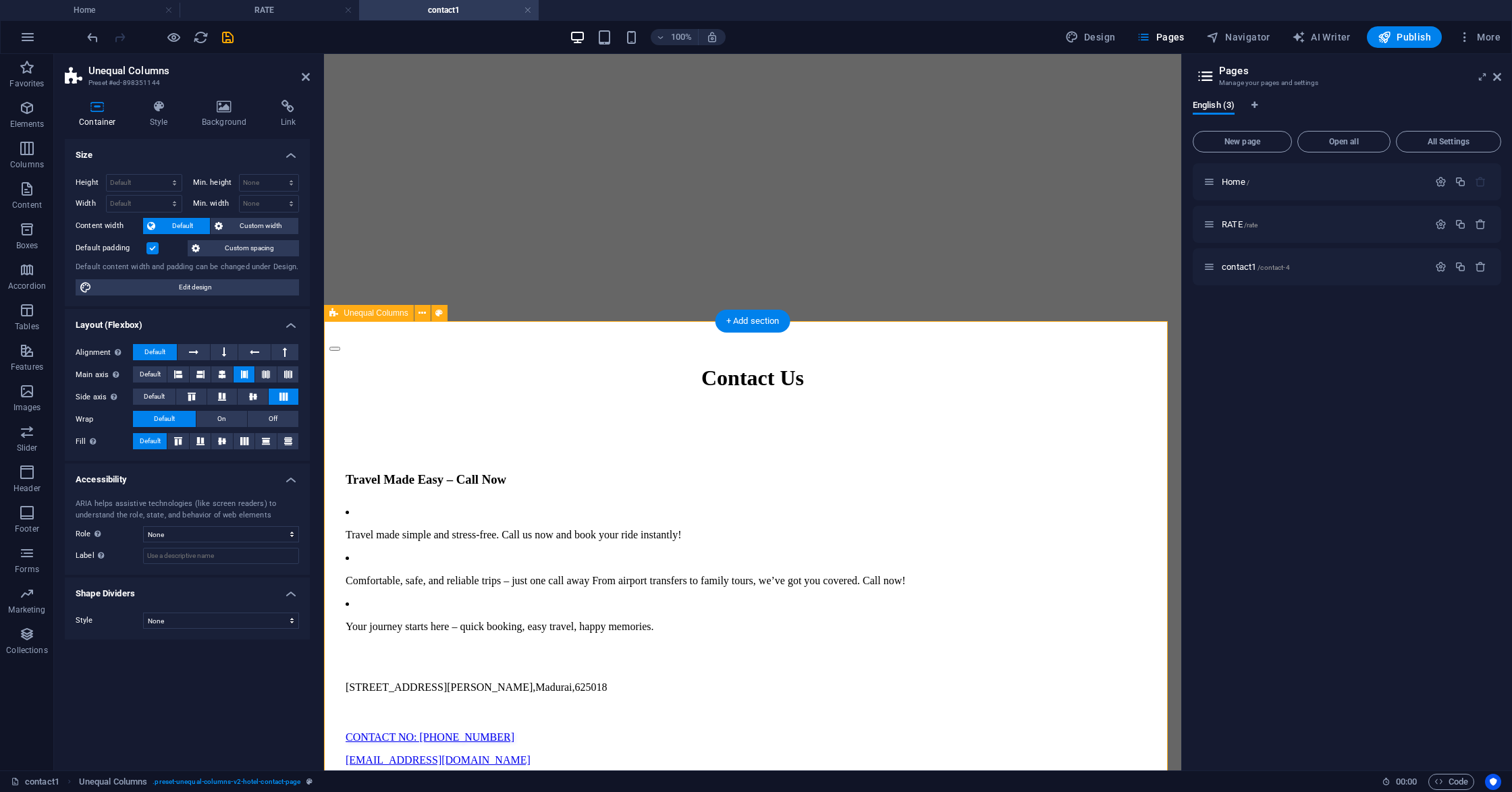
click at [34, 106] on icon "button" at bounding box center [27, 108] width 16 height 16
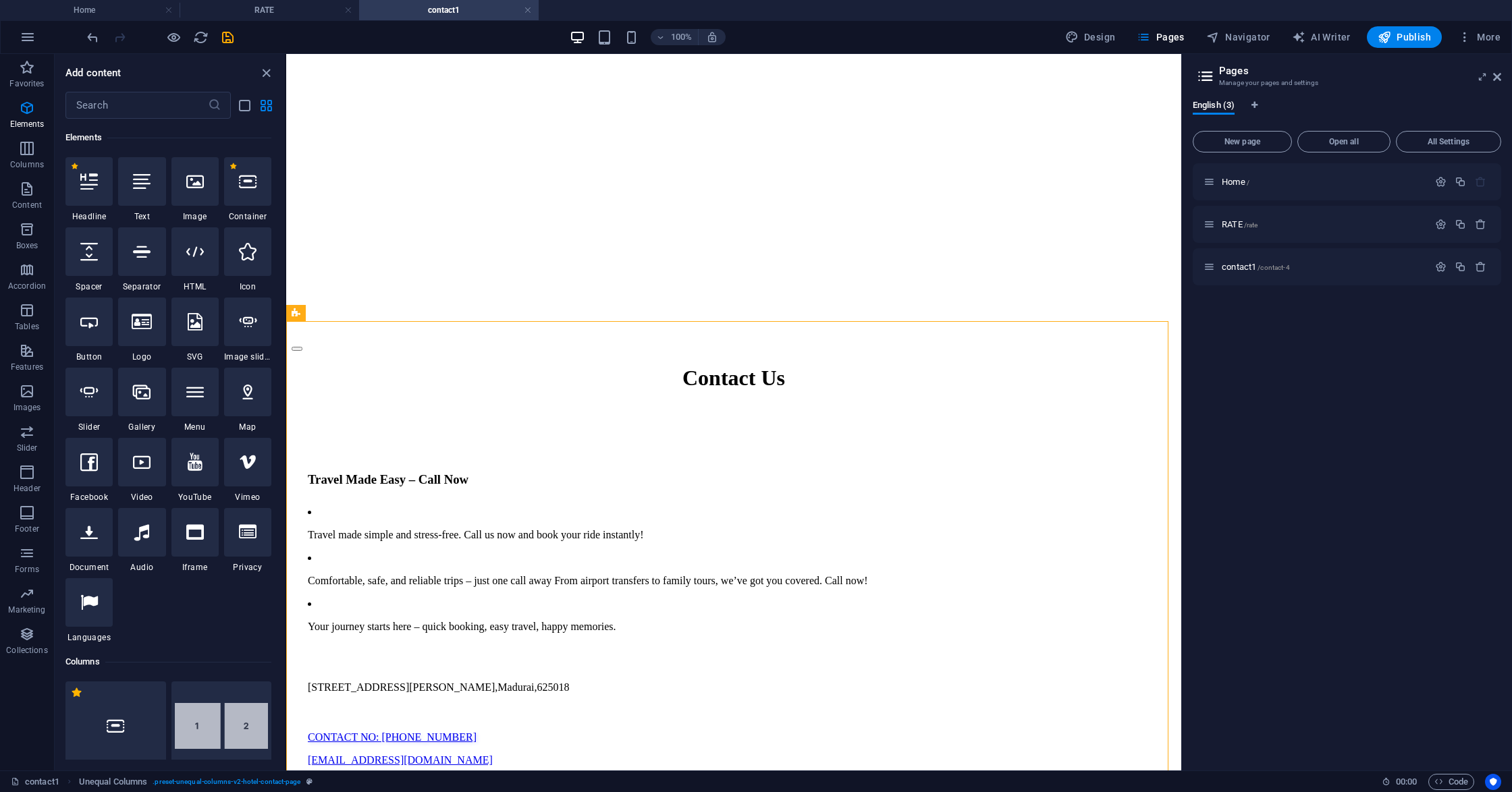
click at [204, 247] on div at bounding box center [194, 251] width 47 height 49
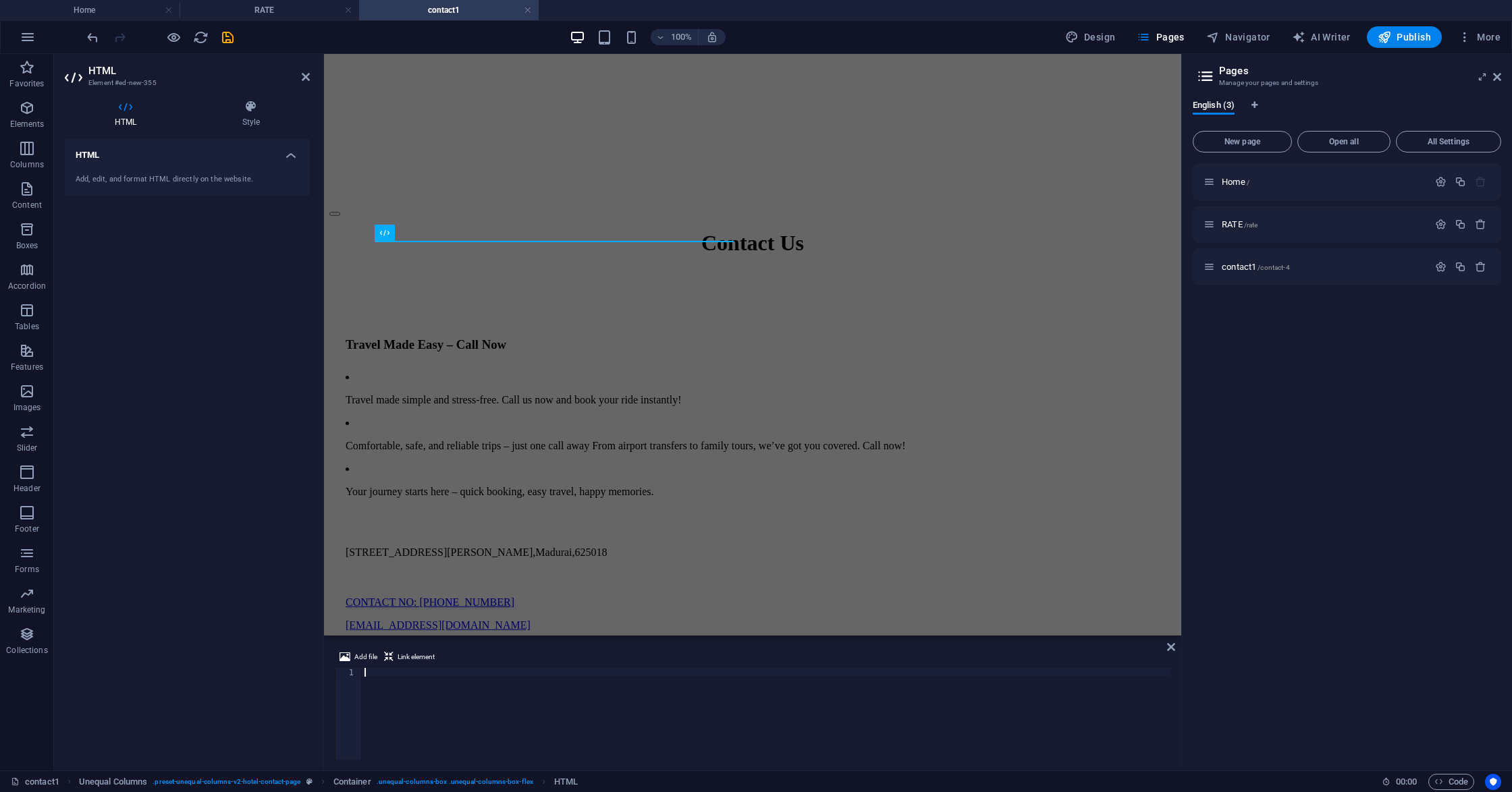
scroll to position [303, 0]
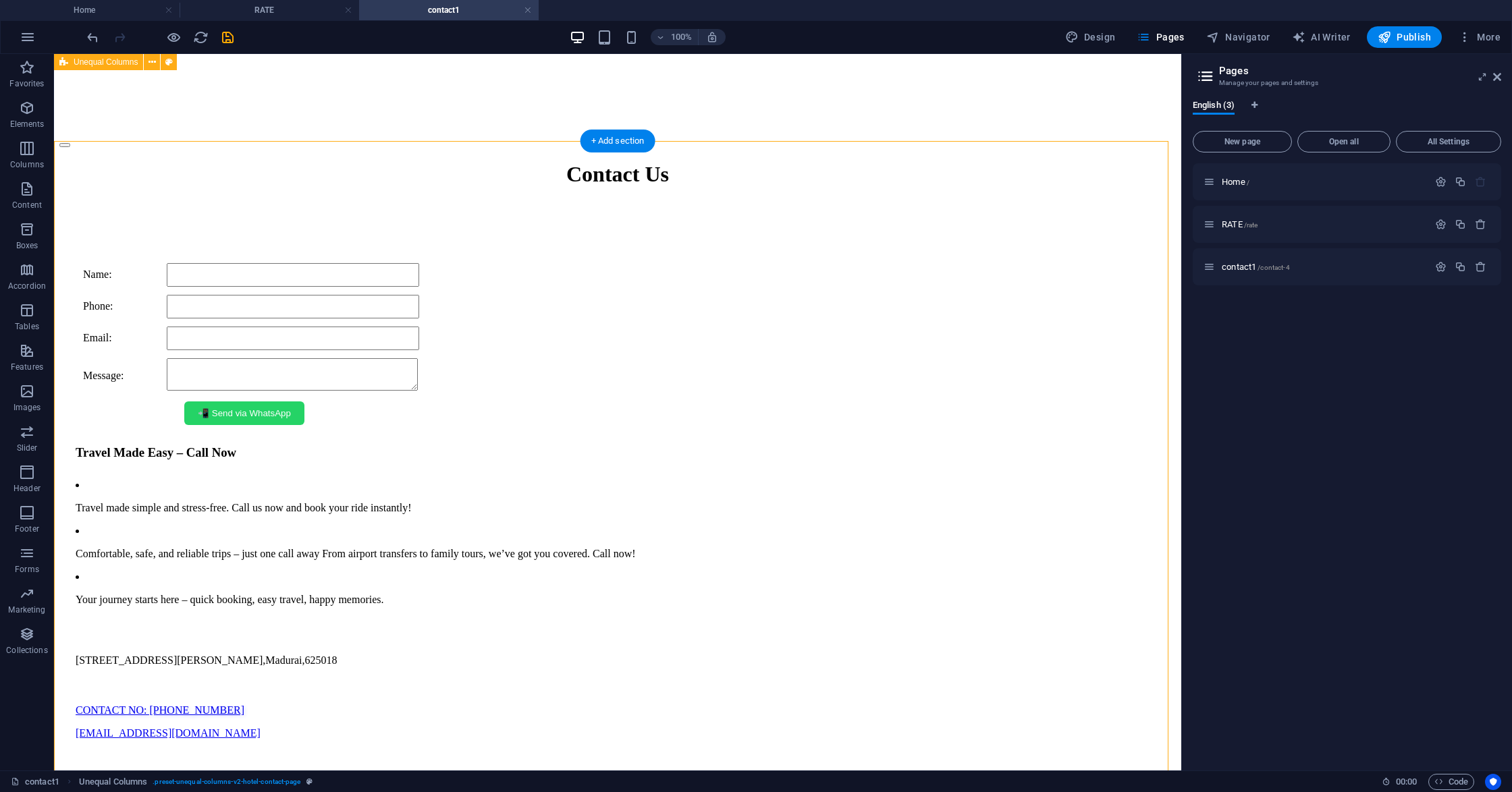
scroll to position [630, 0]
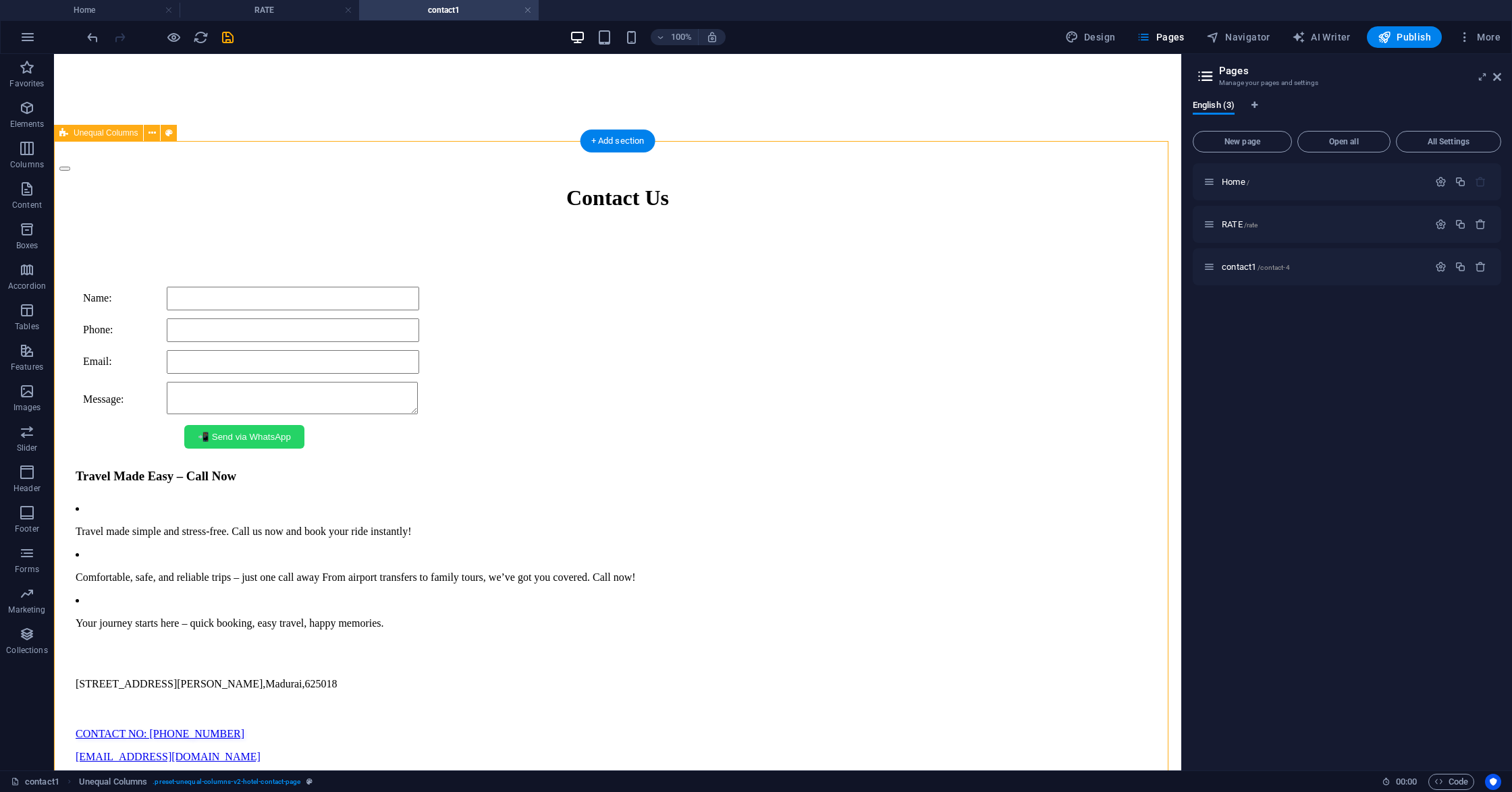
click at [307, 188] on icon at bounding box center [309, 186] width 7 height 14
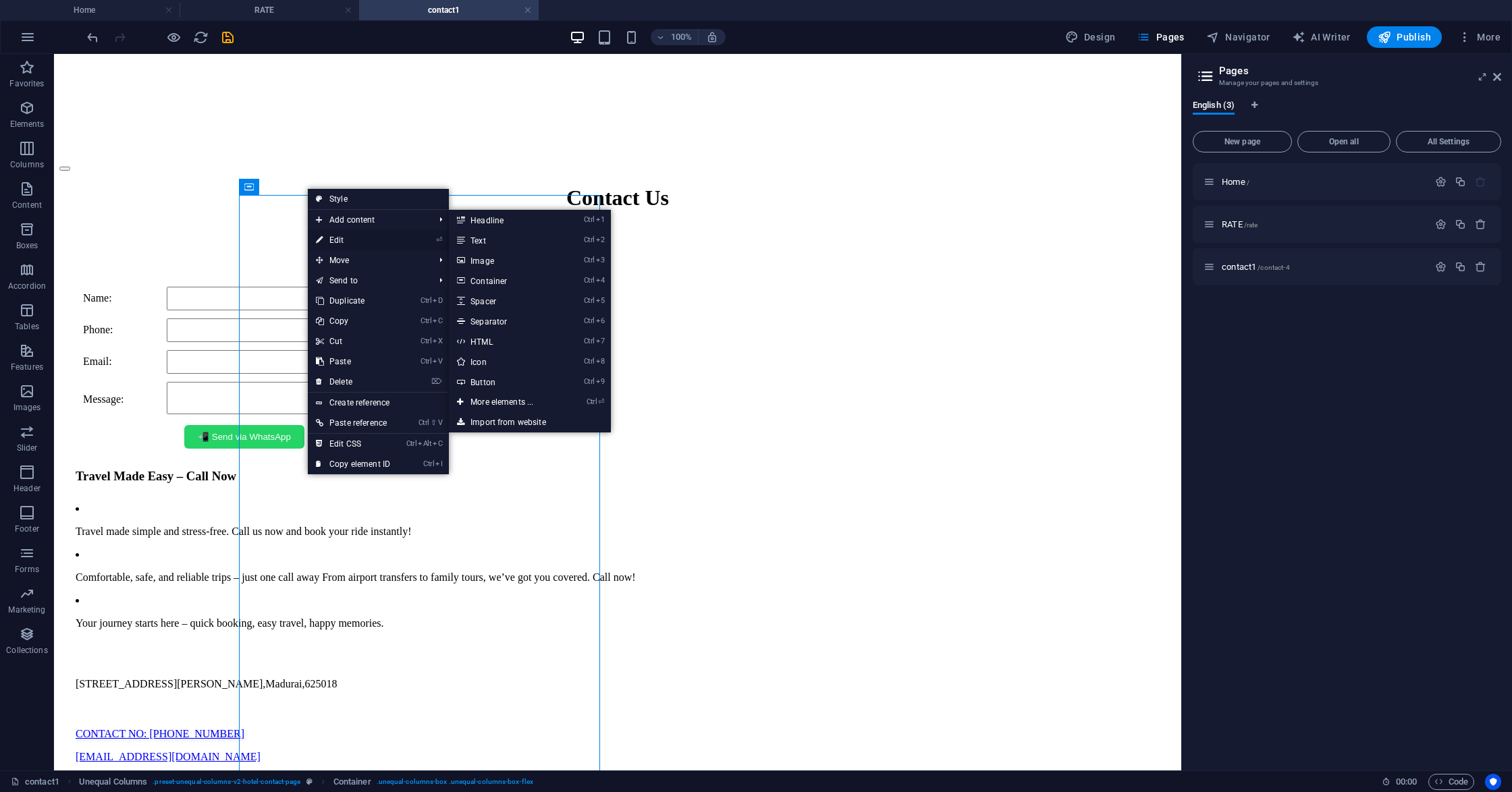
click at [341, 237] on link "⏎ Edit" at bounding box center [353, 240] width 90 height 20
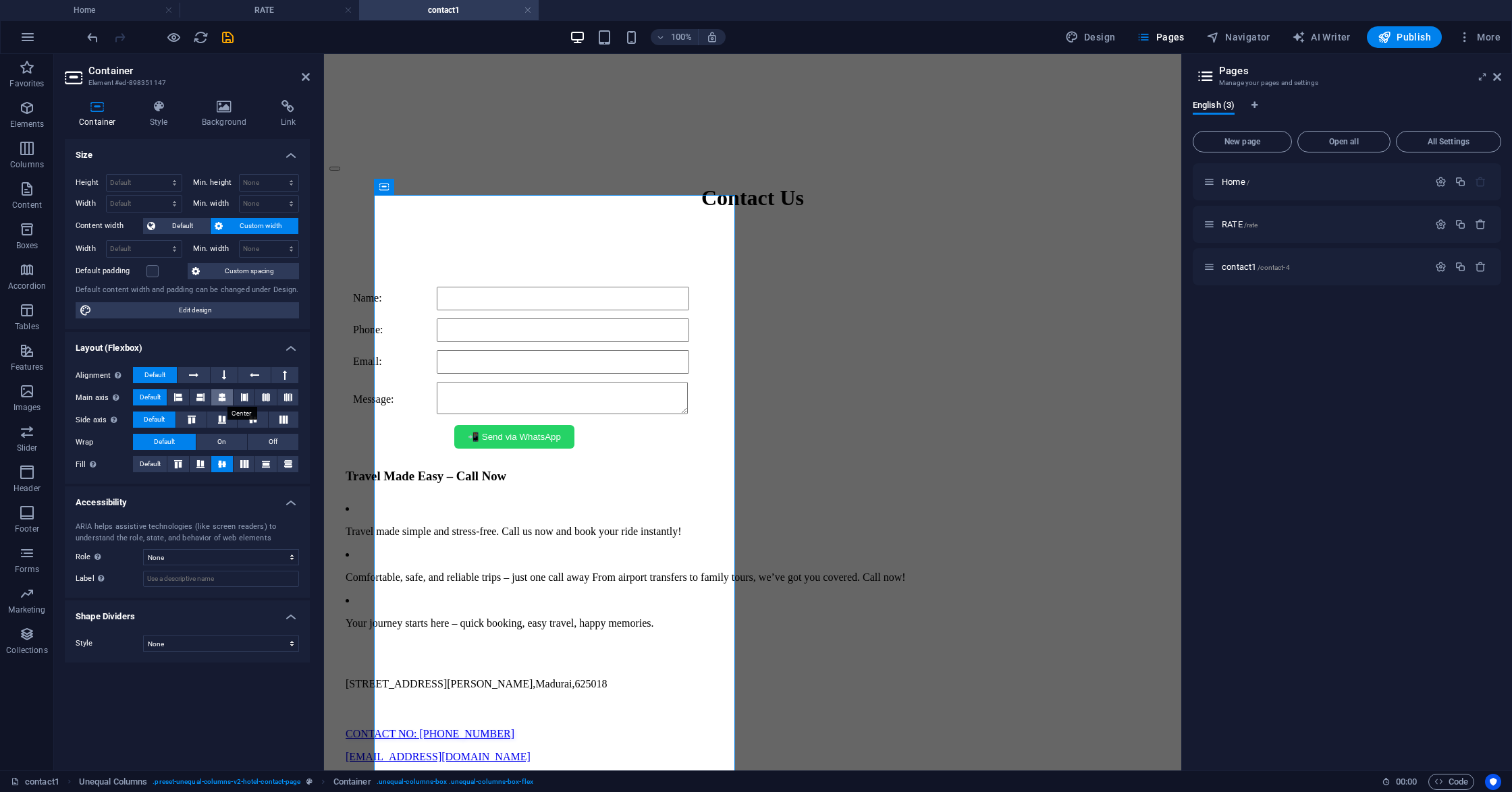
click at [225, 395] on icon at bounding box center [221, 397] width 8 height 16
click at [241, 395] on icon at bounding box center [244, 397] width 8 height 16
click at [218, 395] on icon at bounding box center [221, 397] width 8 height 16
click at [149, 104] on icon at bounding box center [159, 106] width 47 height 14
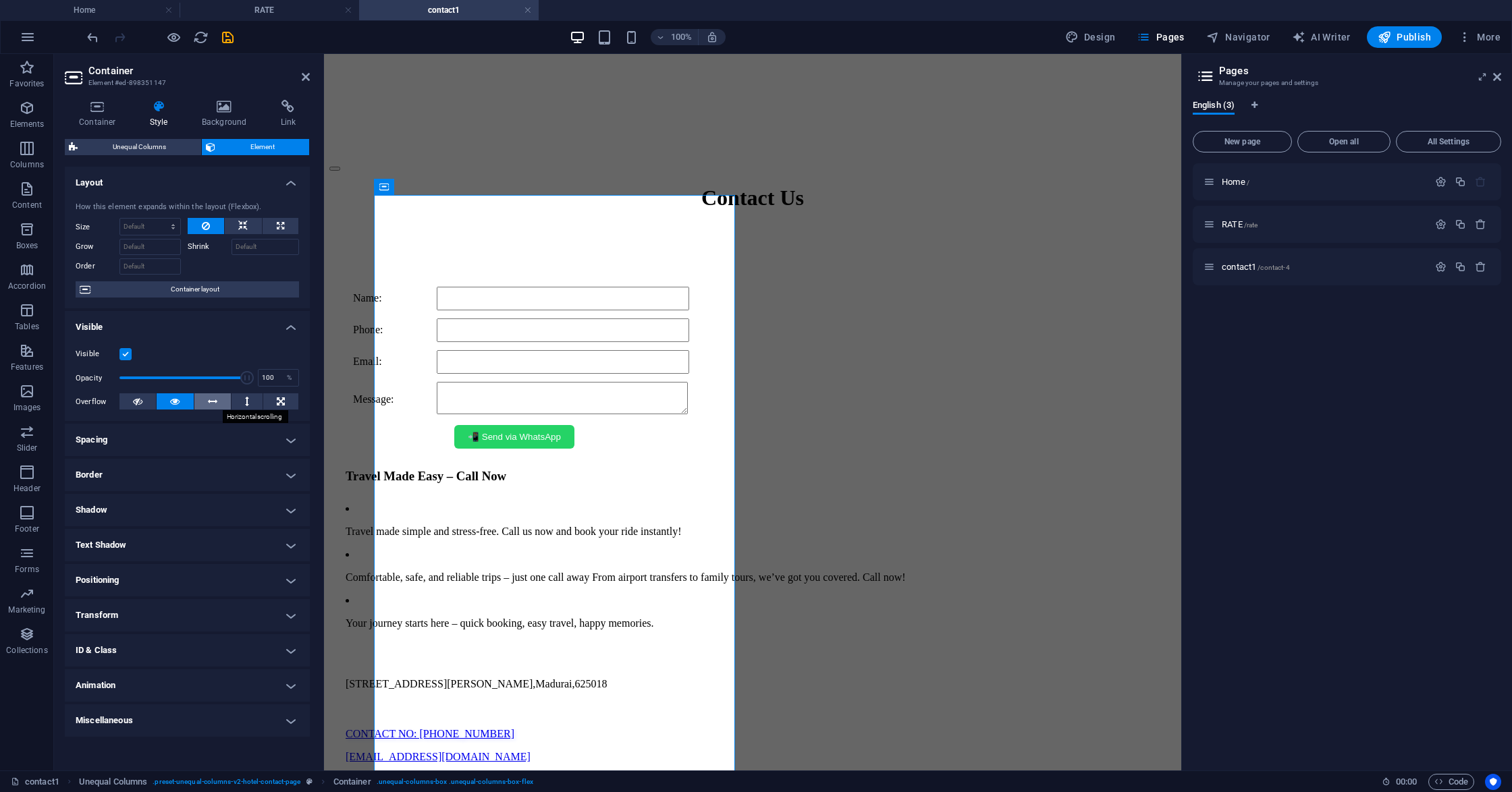
click at [211, 400] on icon at bounding box center [212, 401] width 9 height 16
click at [179, 400] on icon at bounding box center [175, 401] width 9 height 16
click at [201, 400] on button at bounding box center [213, 401] width 36 height 16
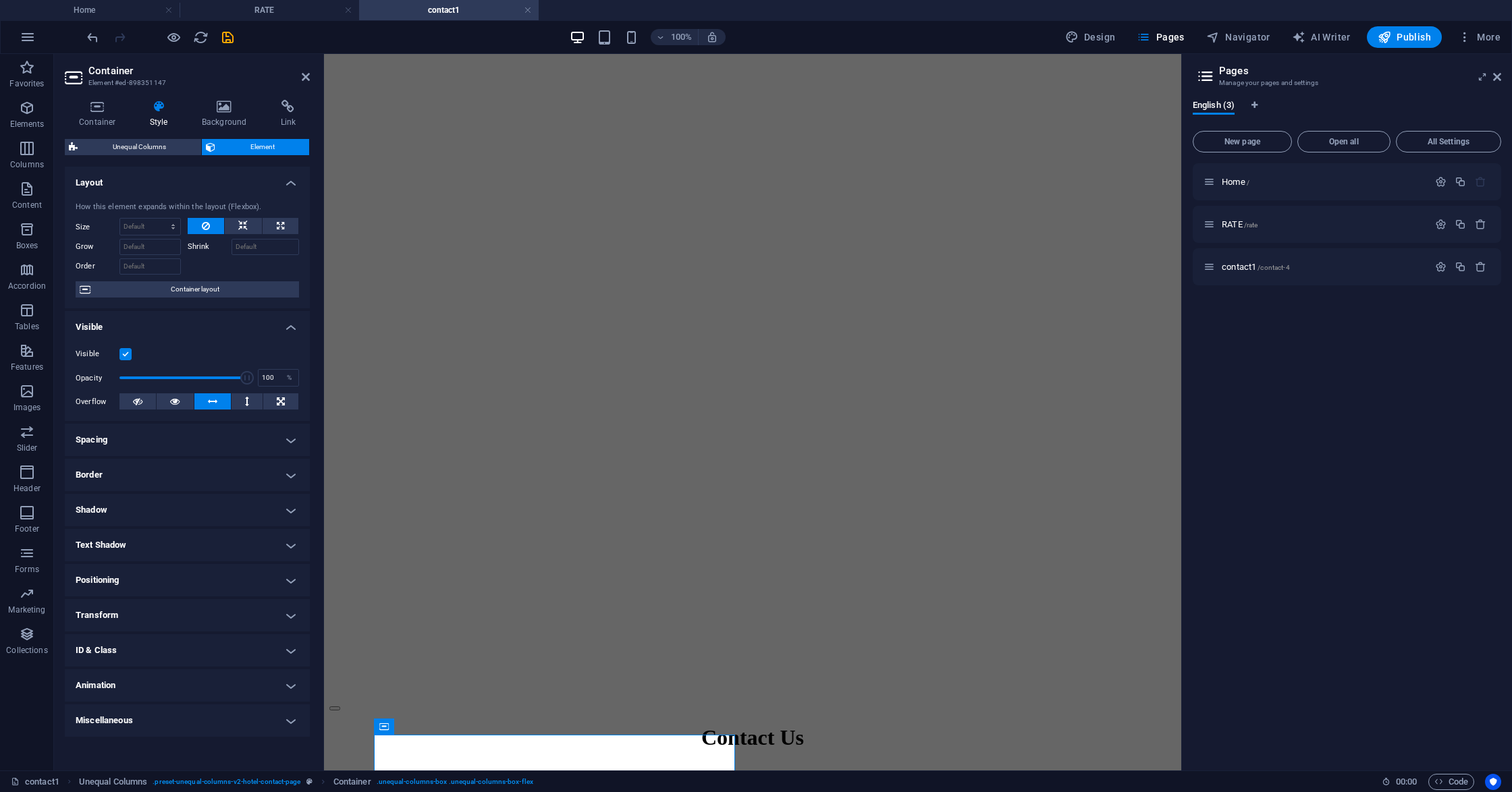
click at [1369, 484] on div "Home / RATE /rate contact1 /contact-4" at bounding box center [1346, 461] width 308 height 596
click at [127, 4] on h4 "Home" at bounding box center [90, 10] width 179 height 15
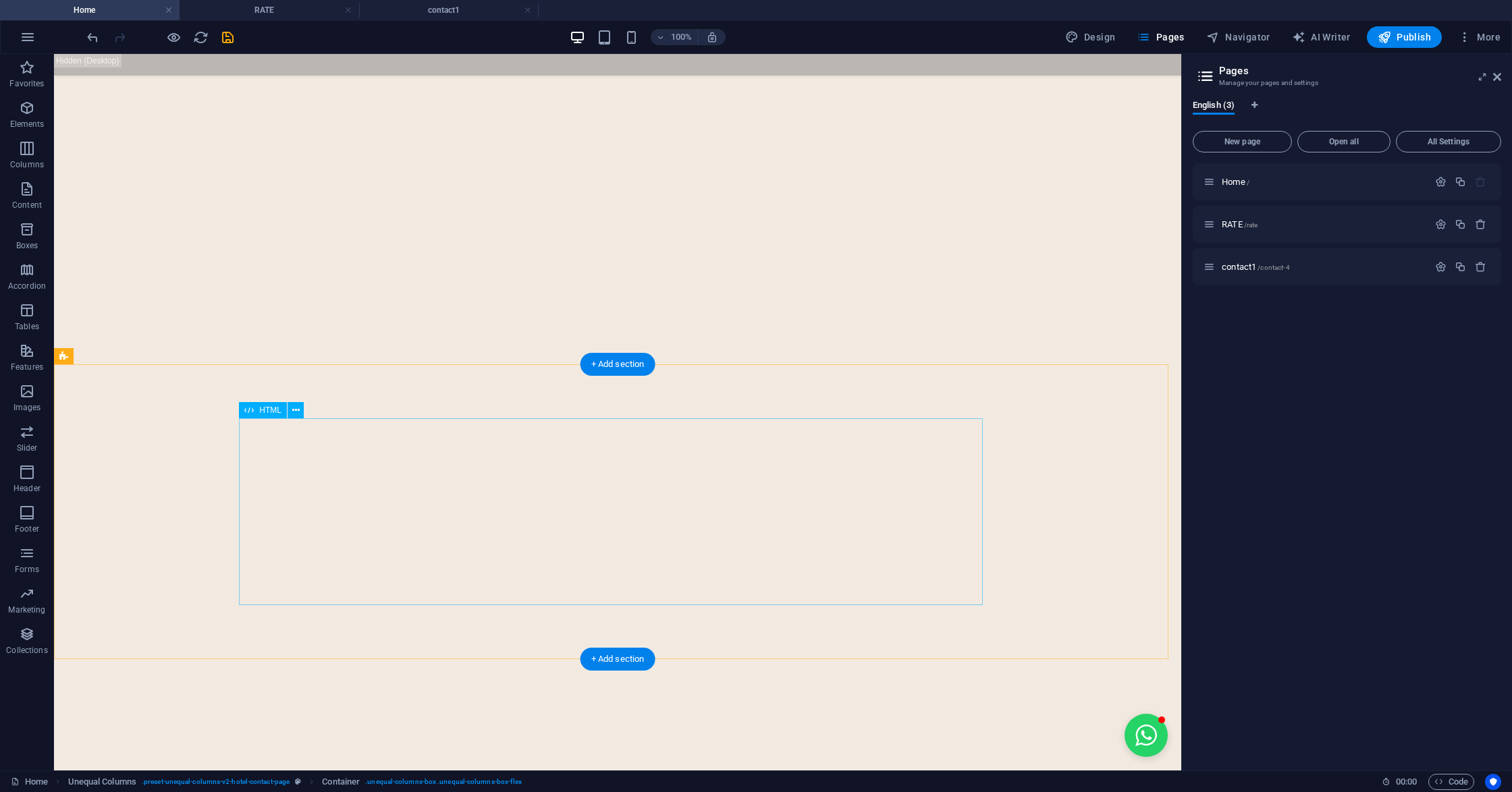
scroll to position [5127, 0]
click at [1405, 31] on span "Publish" at bounding box center [1403, 37] width 53 height 14
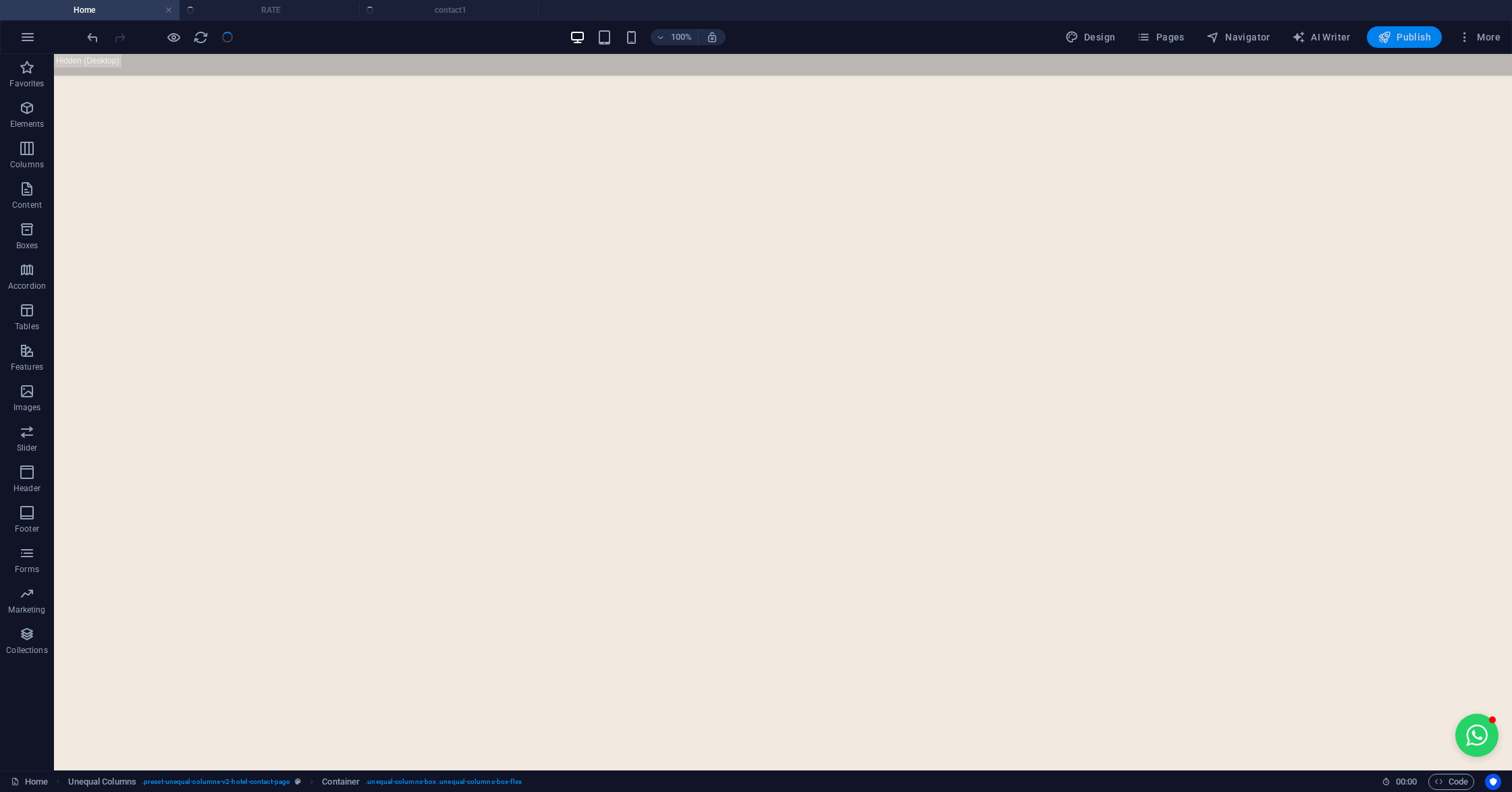
scroll to position [5275, 0]
click at [1409, 38] on span "Publish" at bounding box center [1403, 37] width 53 height 14
